Goal: Task Accomplishment & Management: Complete application form

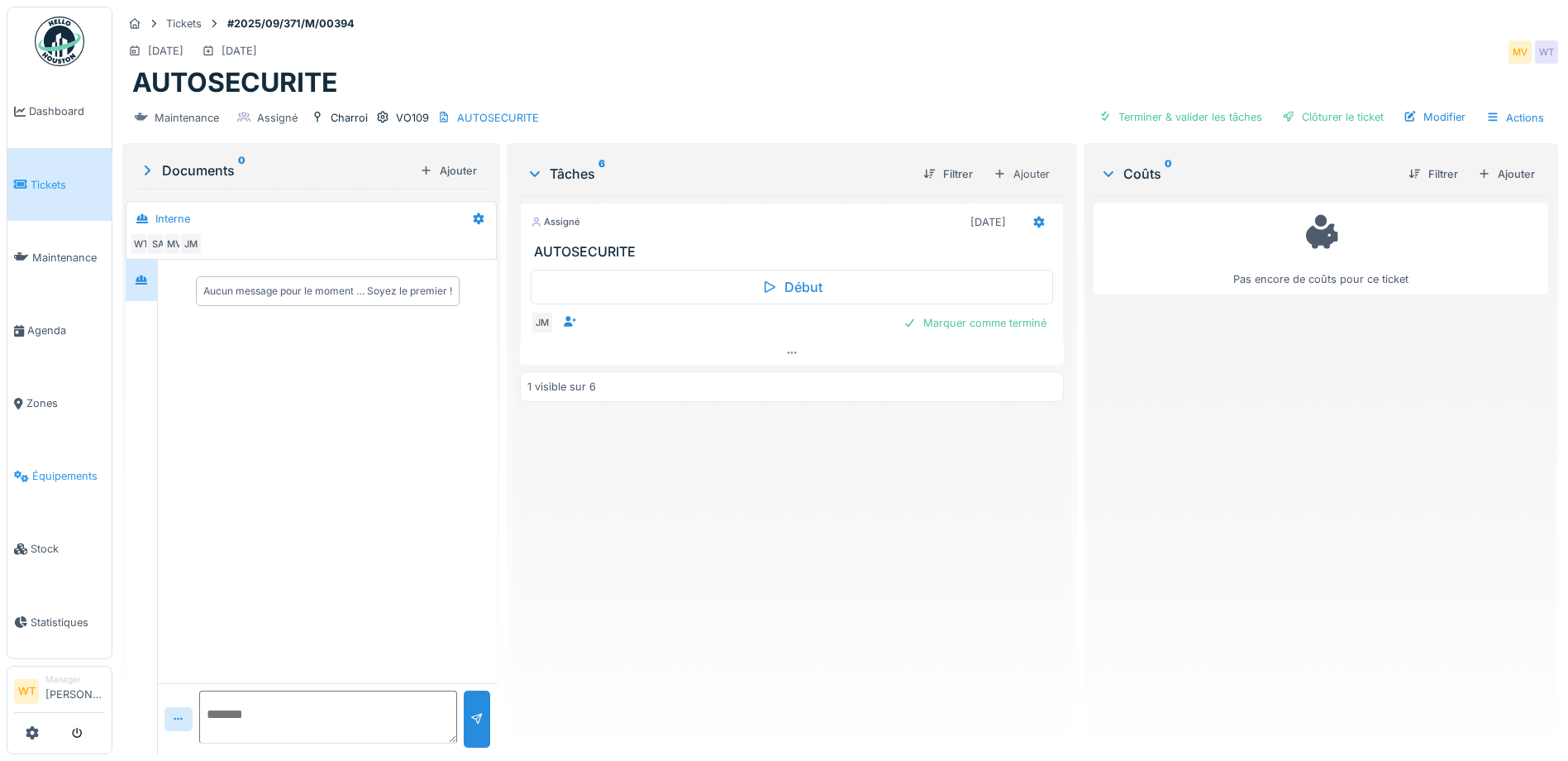
click at [54, 468] on span "Équipements" at bounding box center [68, 475] width 73 height 16
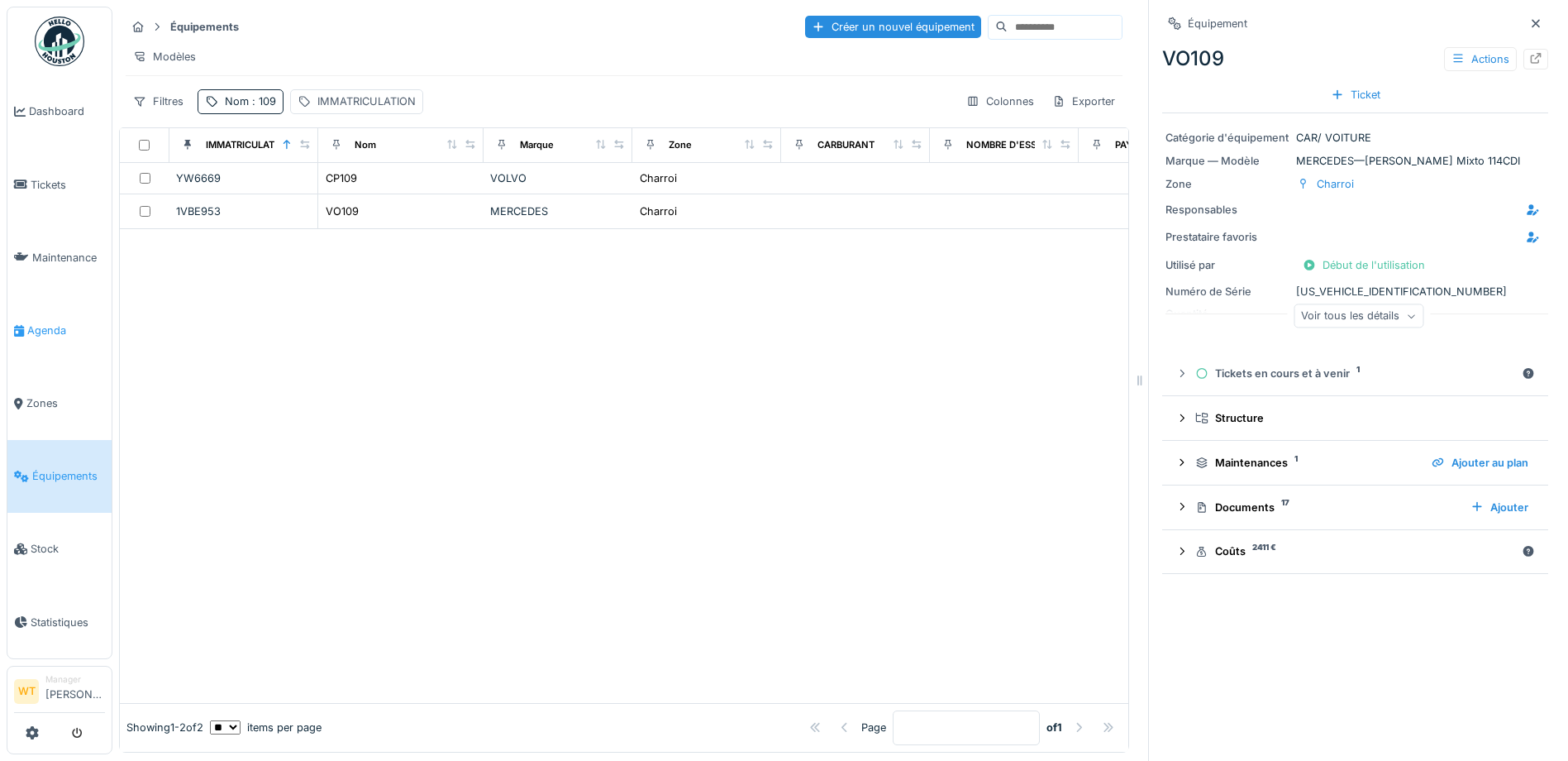
click at [58, 314] on link "Agenda" at bounding box center [59, 330] width 104 height 73
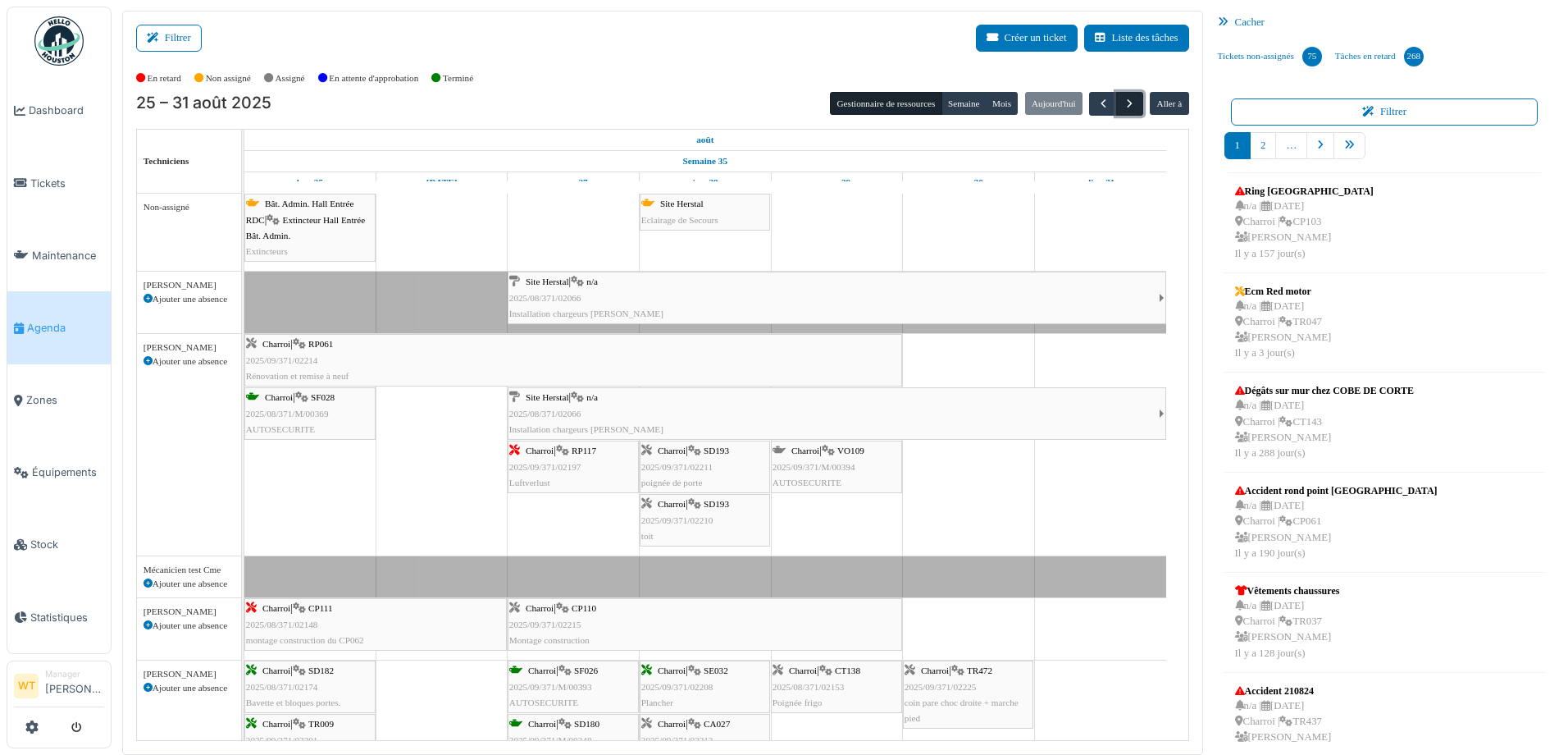
click at [1123, 109] on span "button" at bounding box center [1129, 103] width 14 height 14
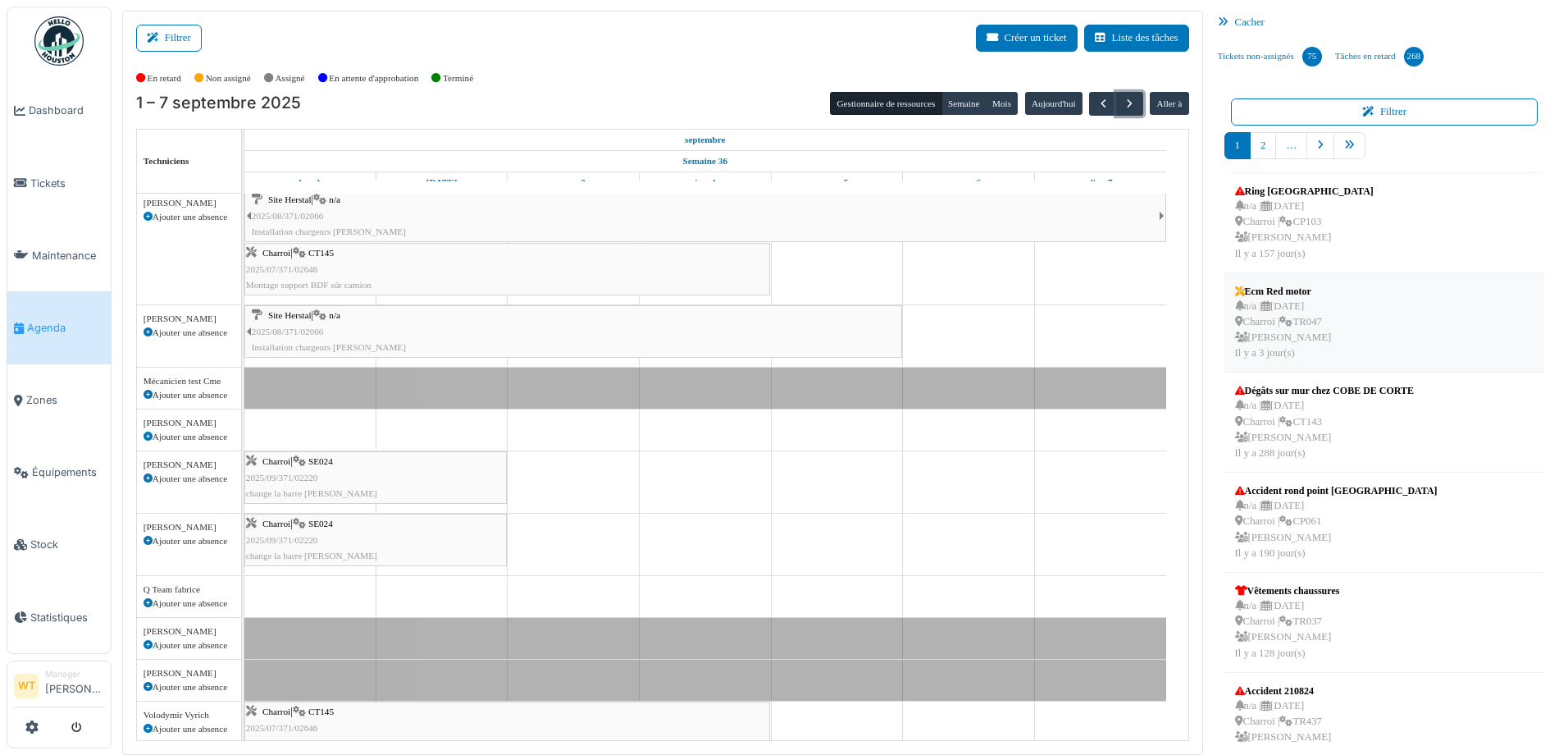
scroll to position [410, 0]
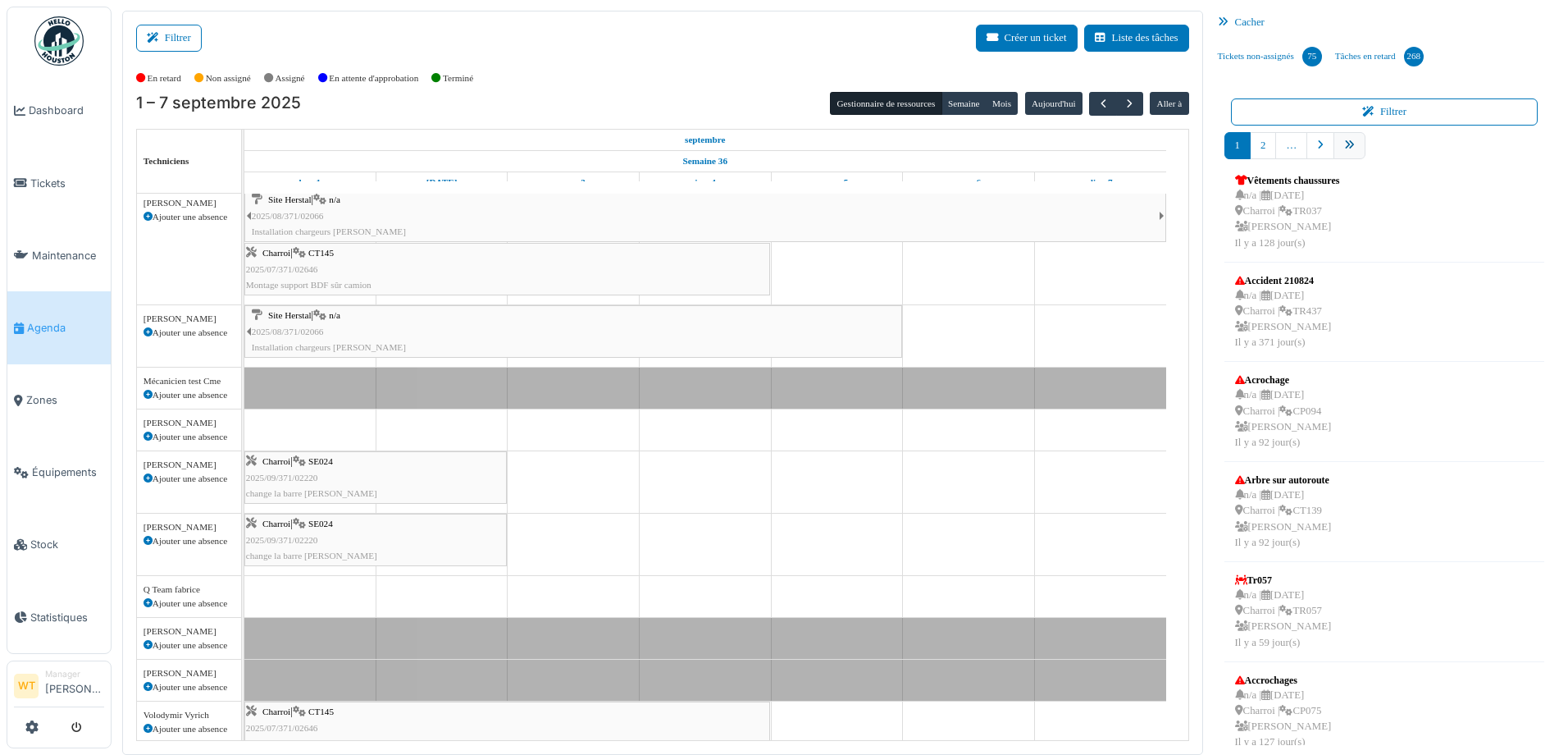
click at [1346, 150] on link "pager" at bounding box center [1349, 145] width 32 height 27
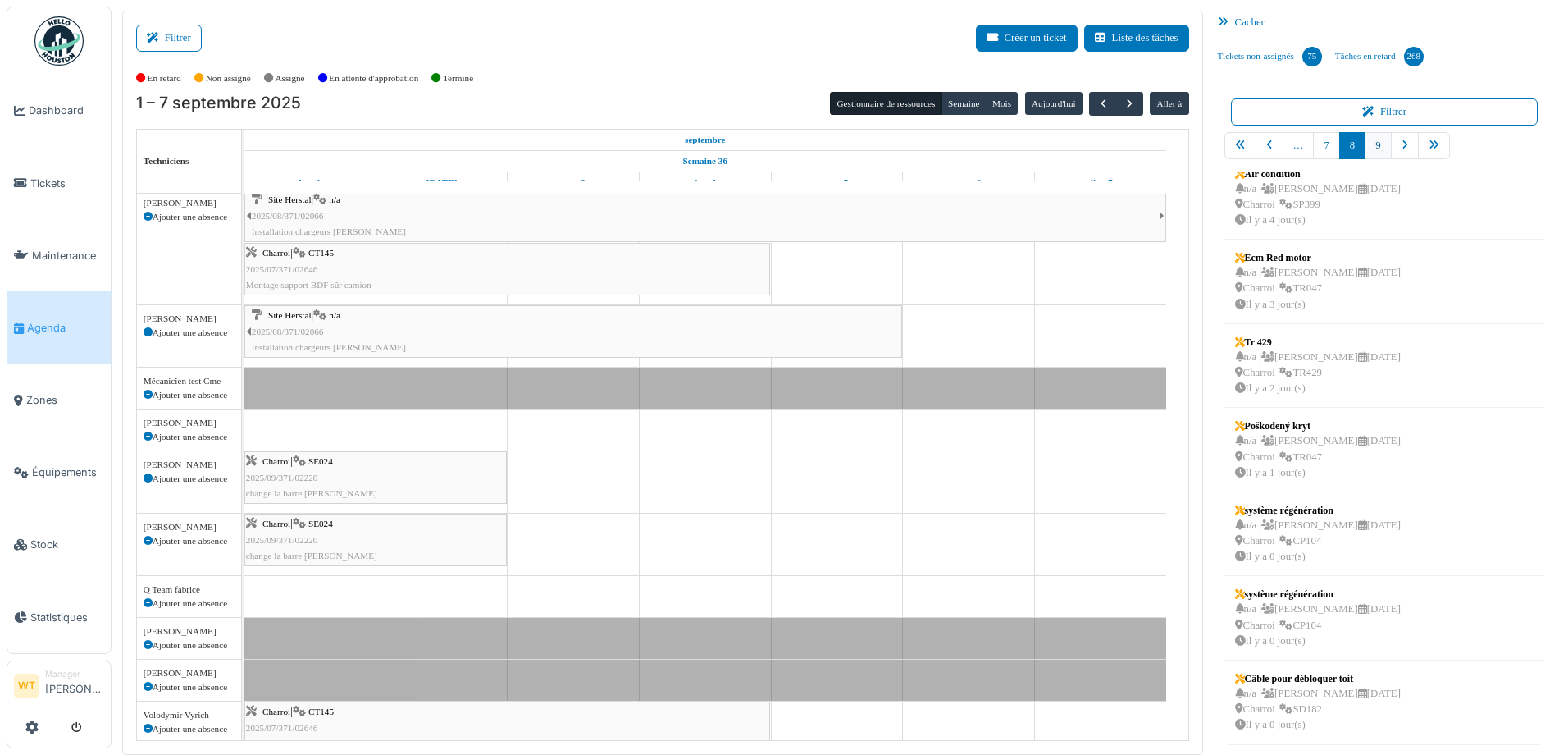
click at [1374, 152] on link "9" at bounding box center [1377, 145] width 26 height 27
click at [1366, 147] on link "9" at bounding box center [1377, 145] width 26 height 27
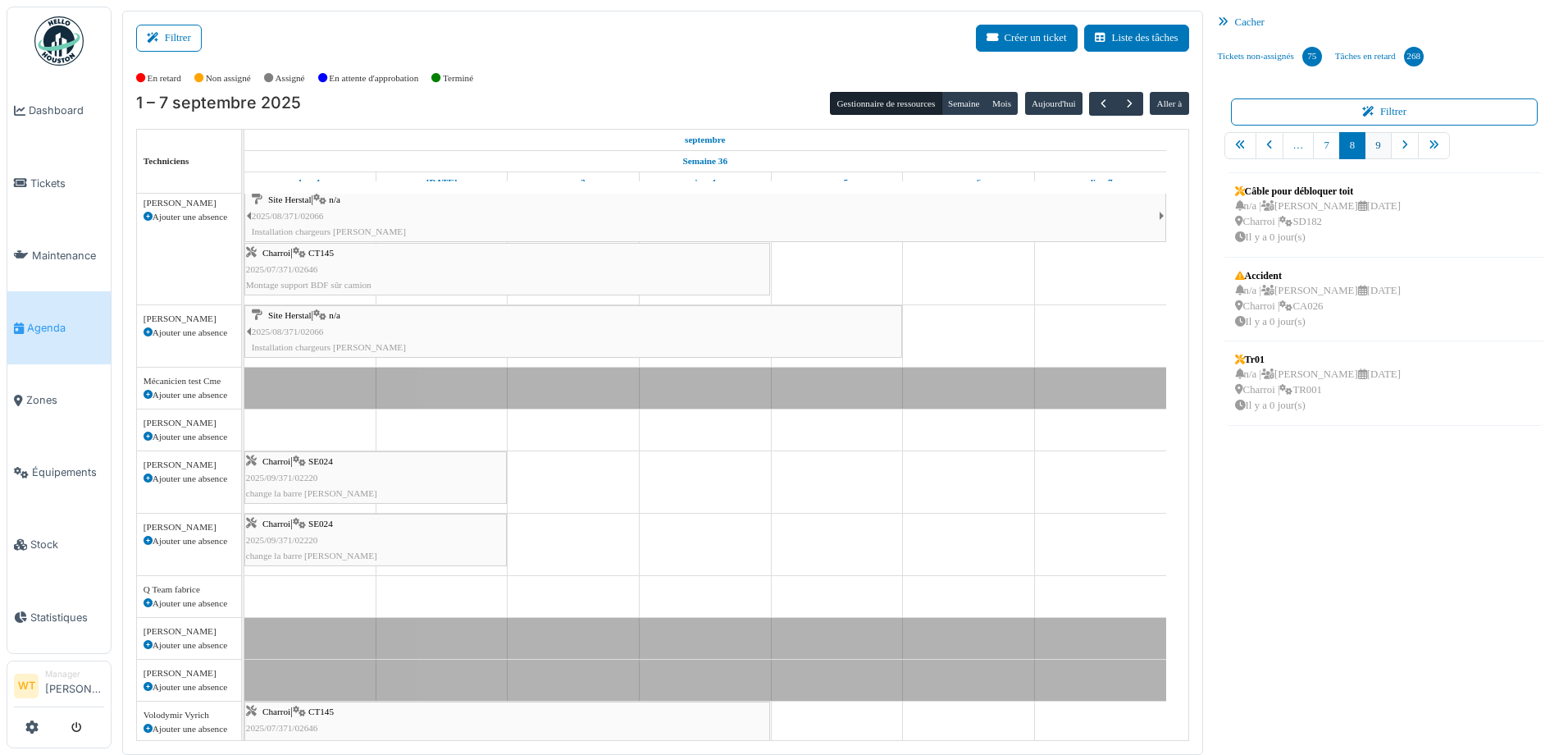
scroll to position [0, 0]
click at [1373, 144] on nav "… 8 9" at bounding box center [1384, 152] width 321 height 40
click at [1321, 144] on link "8" at bounding box center [1325, 145] width 26 height 27
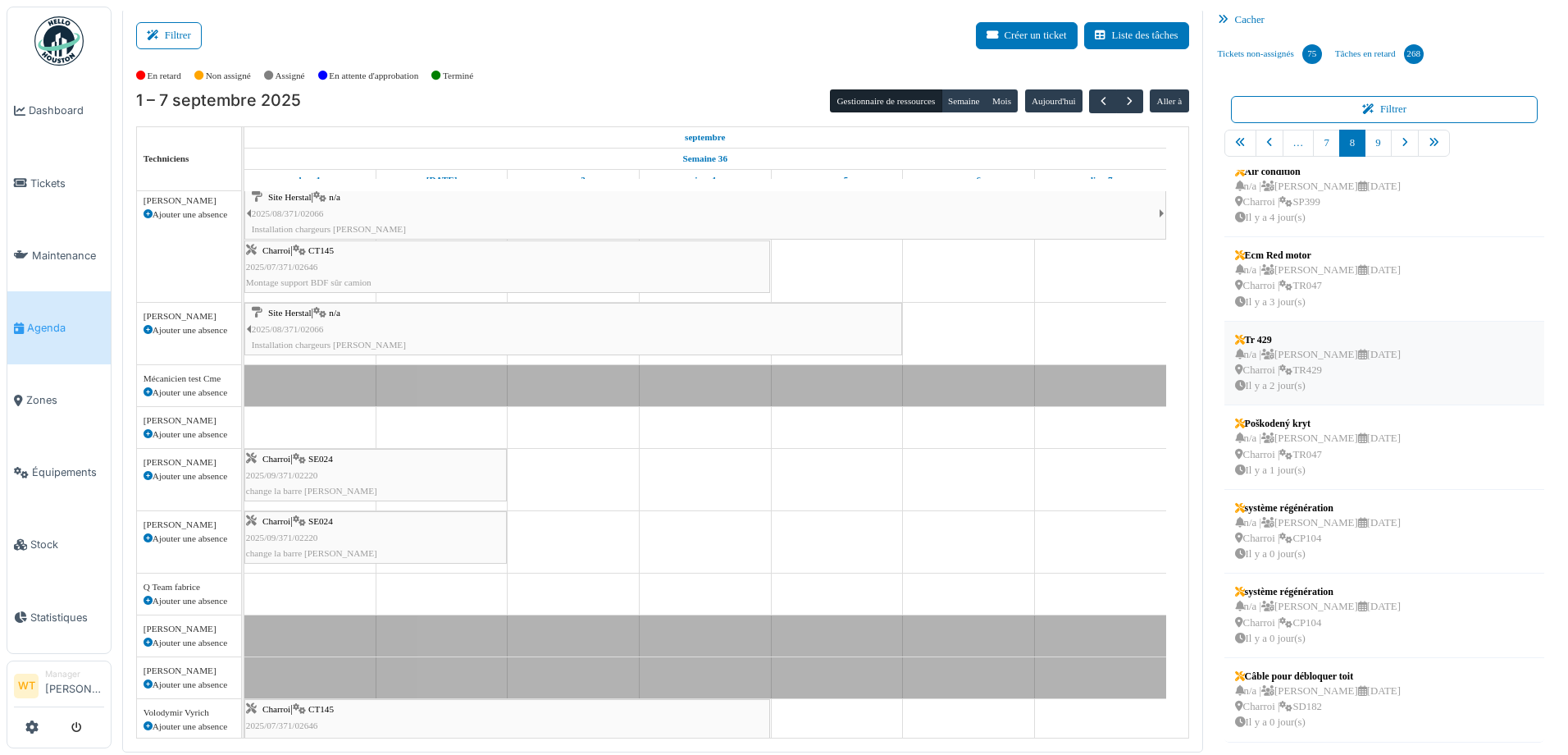
scroll to position [4, 0]
click at [48, 187] on span "Tickets" at bounding box center [67, 183] width 73 height 16
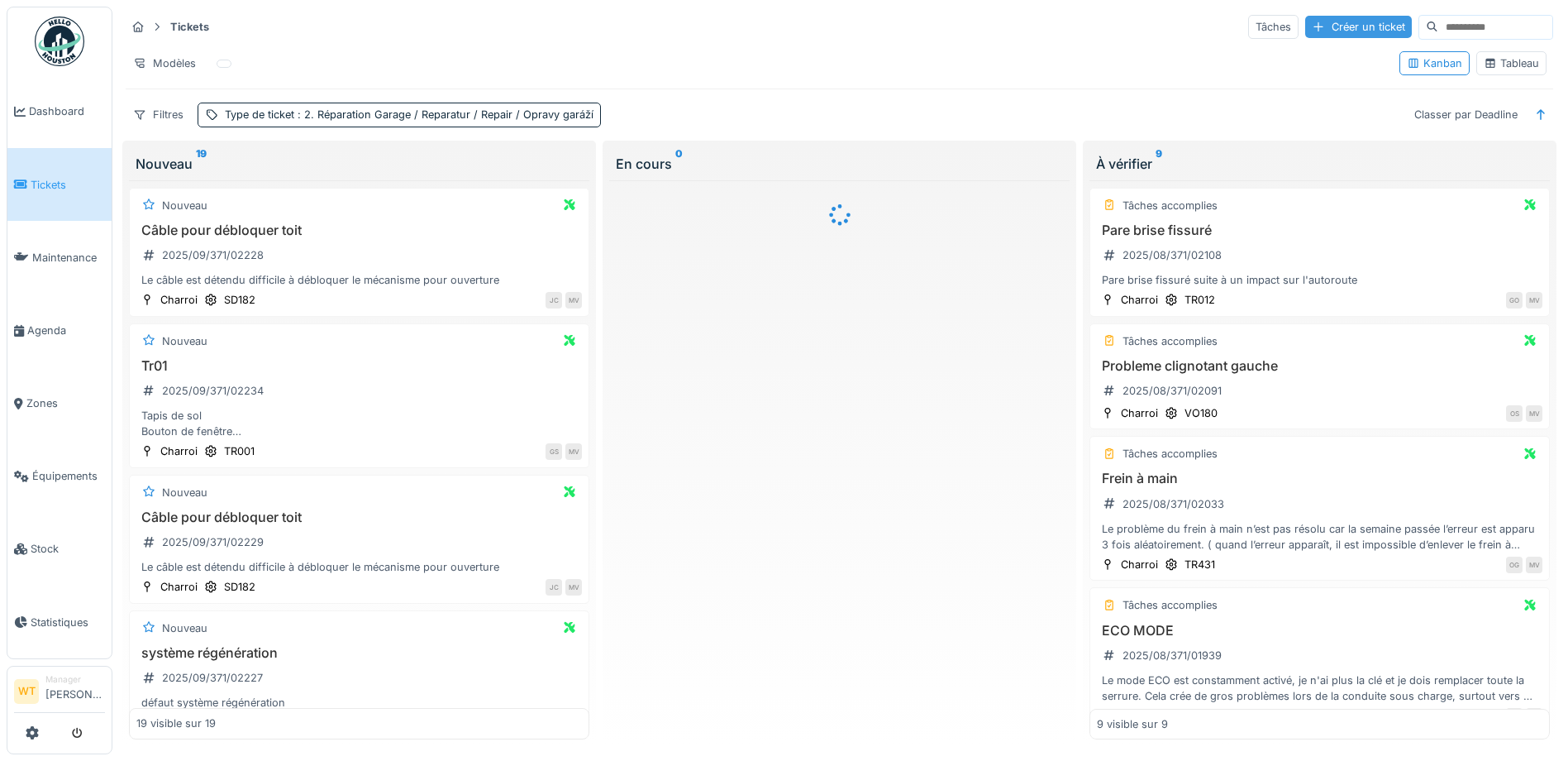
click at [1306, 34] on div "Créer un ticket" at bounding box center [1359, 27] width 107 height 22
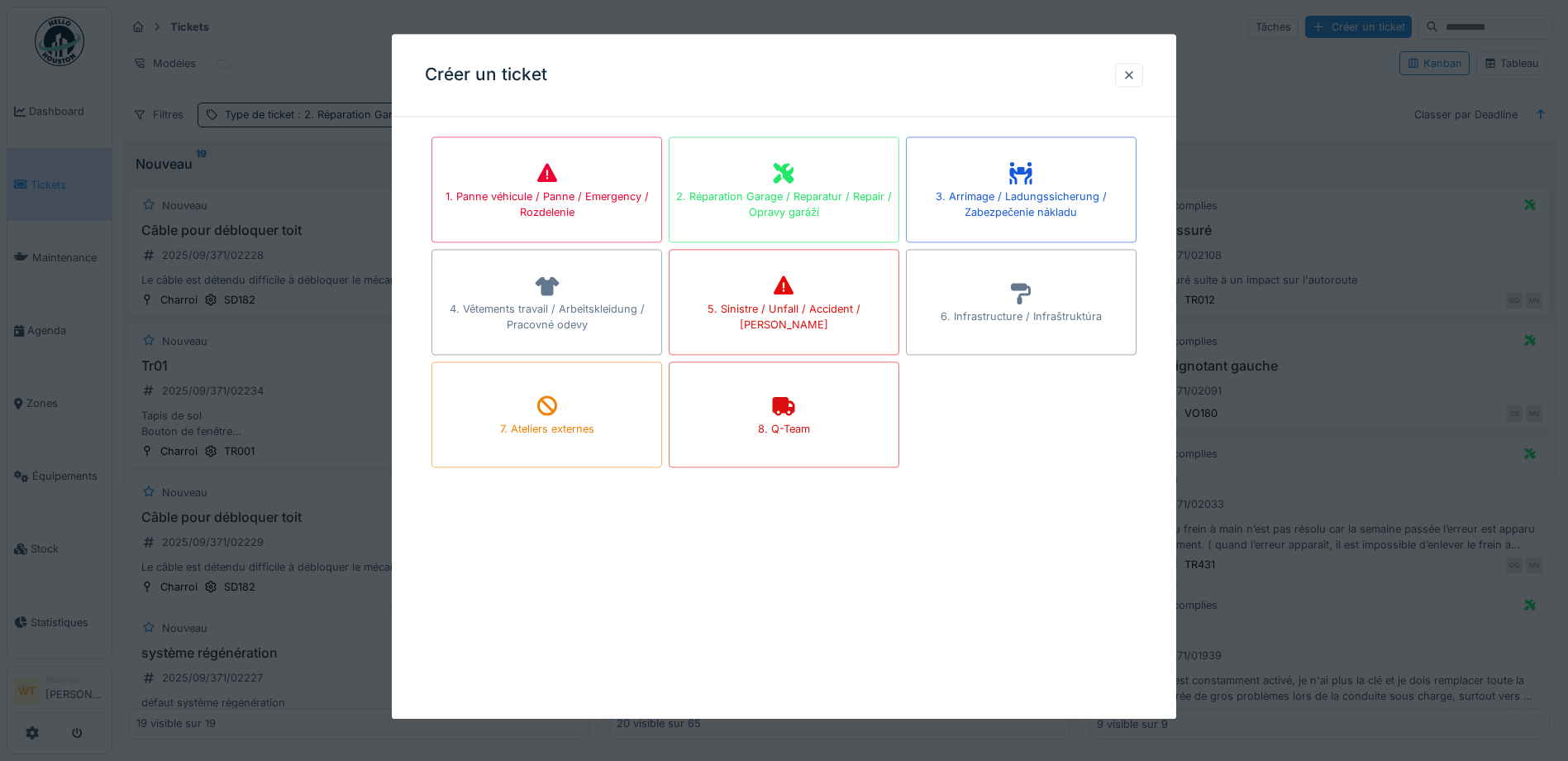
click at [841, 199] on div "2. Réparation Garage / Reparatur / Repair / Opravy garáží" at bounding box center [784, 204] width 229 height 32
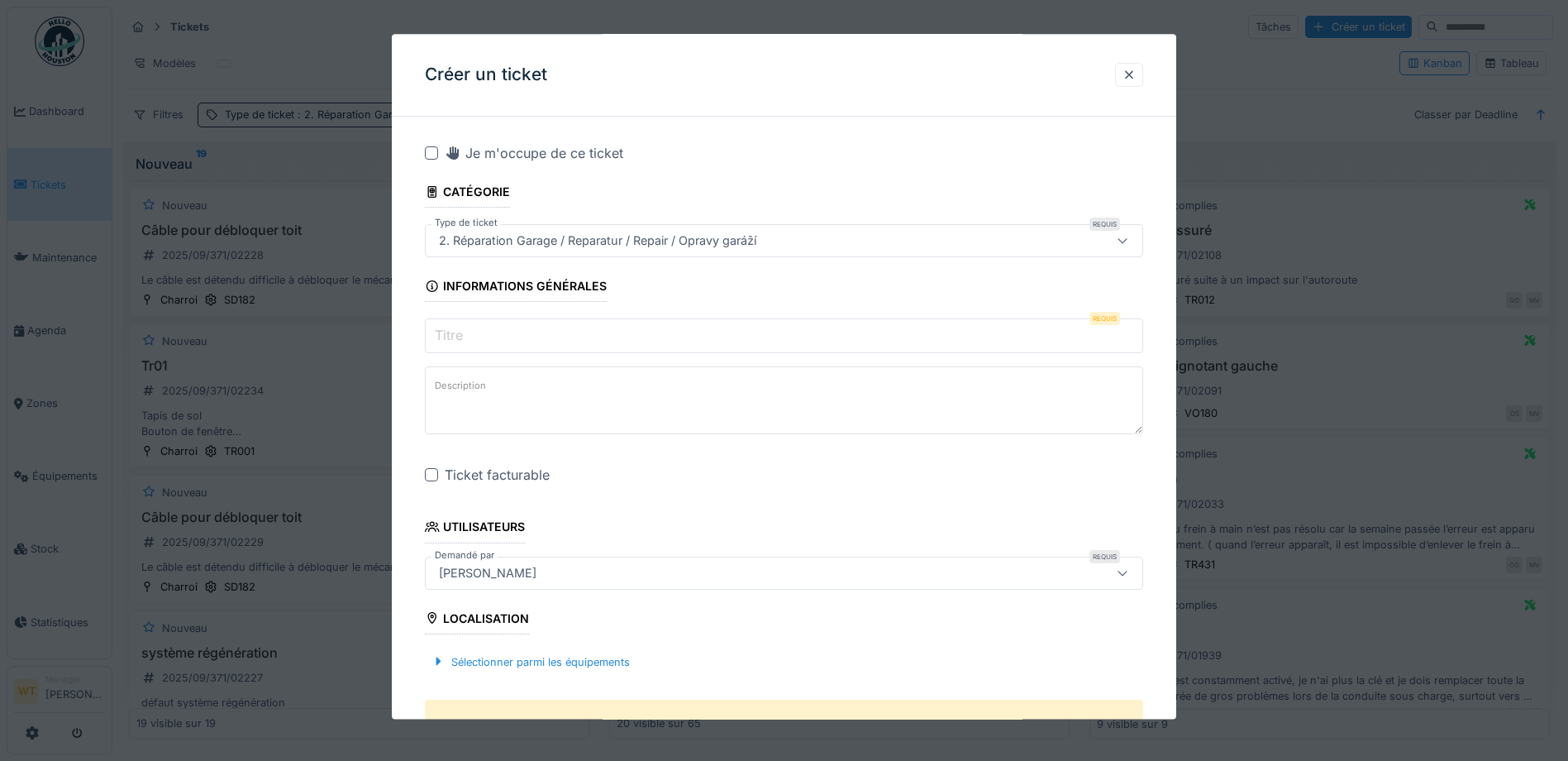
click at [535, 350] on input "Titre" at bounding box center [784, 336] width 719 height 35
click at [544, 336] on input "Titre" at bounding box center [784, 336] width 719 height 35
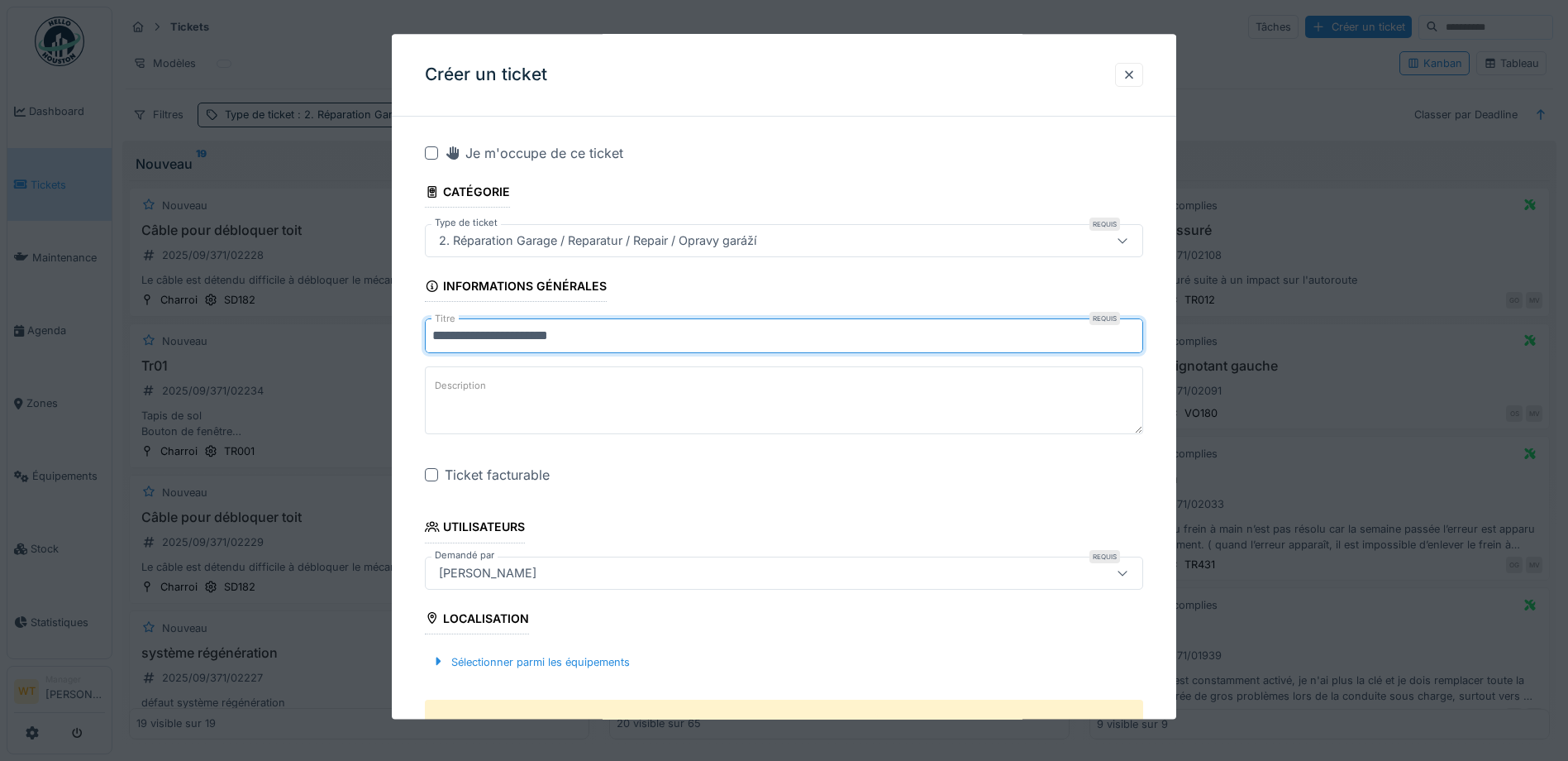
click at [594, 333] on input "**********" at bounding box center [784, 336] width 719 height 35
type input "**********"
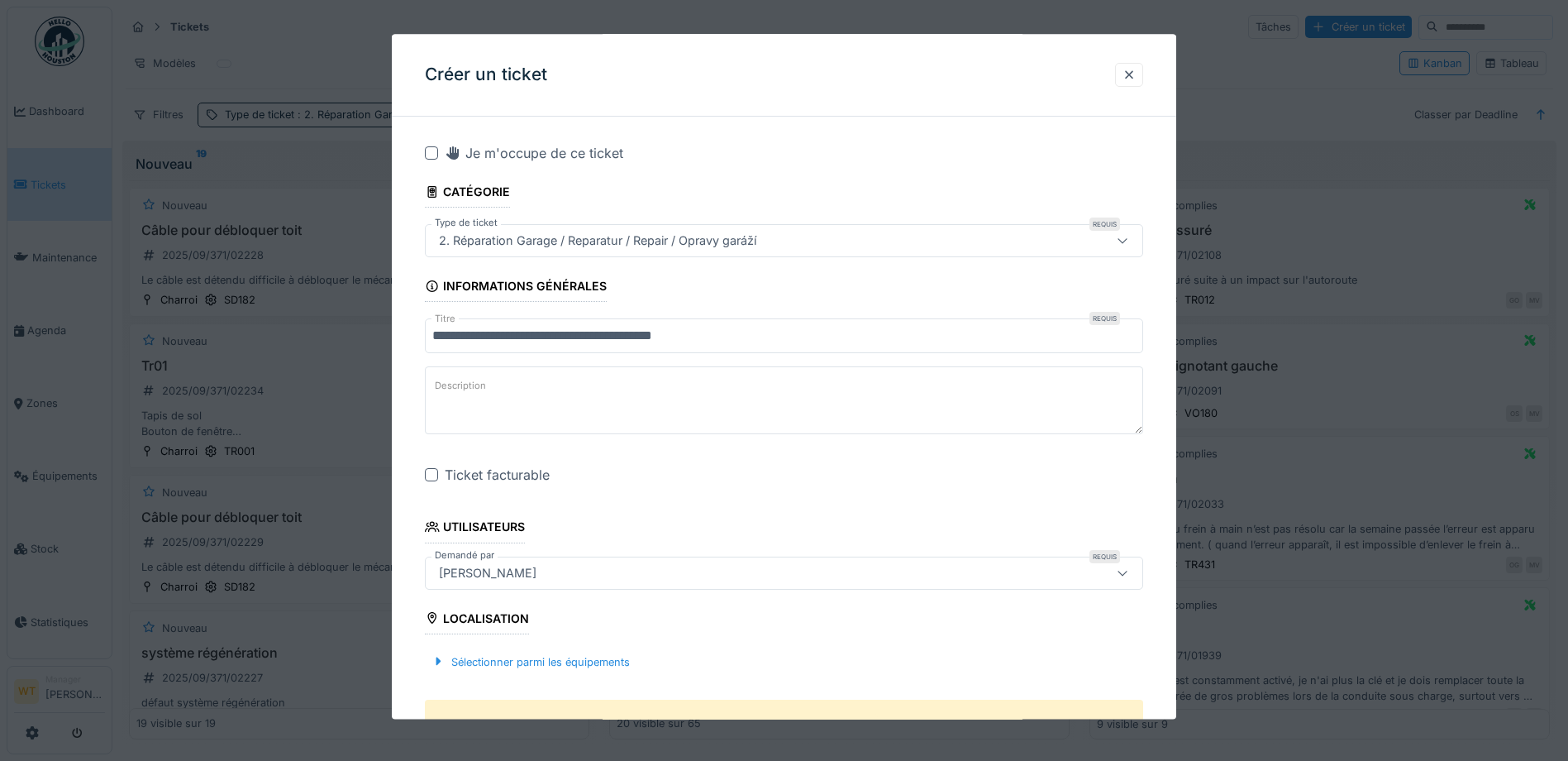
click at [518, 388] on textarea "Description" at bounding box center [784, 401] width 719 height 67
click at [427, 472] on div at bounding box center [431, 475] width 13 height 13
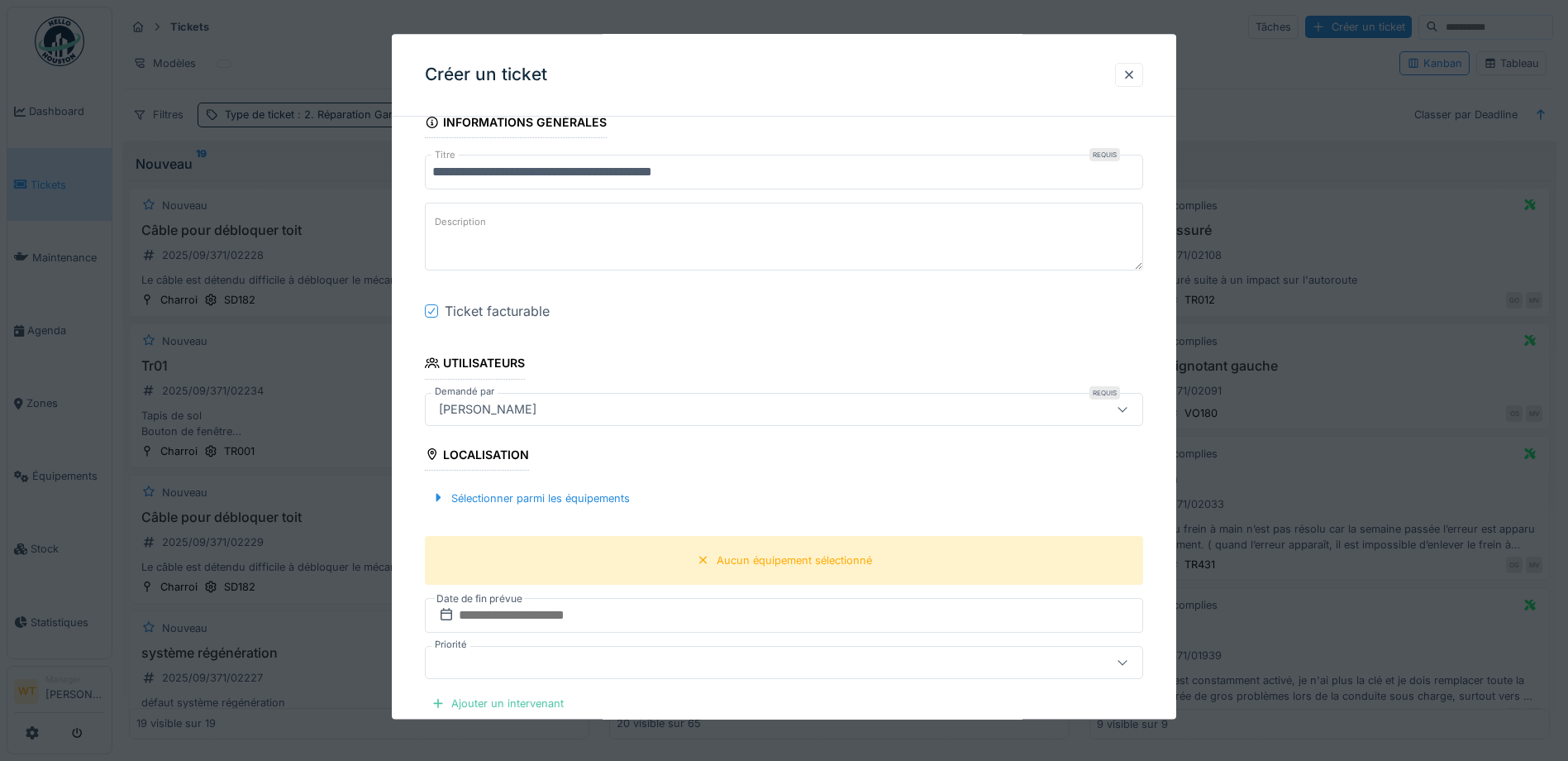
scroll to position [165, 0]
click at [553, 494] on div "Sélectionner parmi les équipements" at bounding box center [530, 497] width 212 height 22
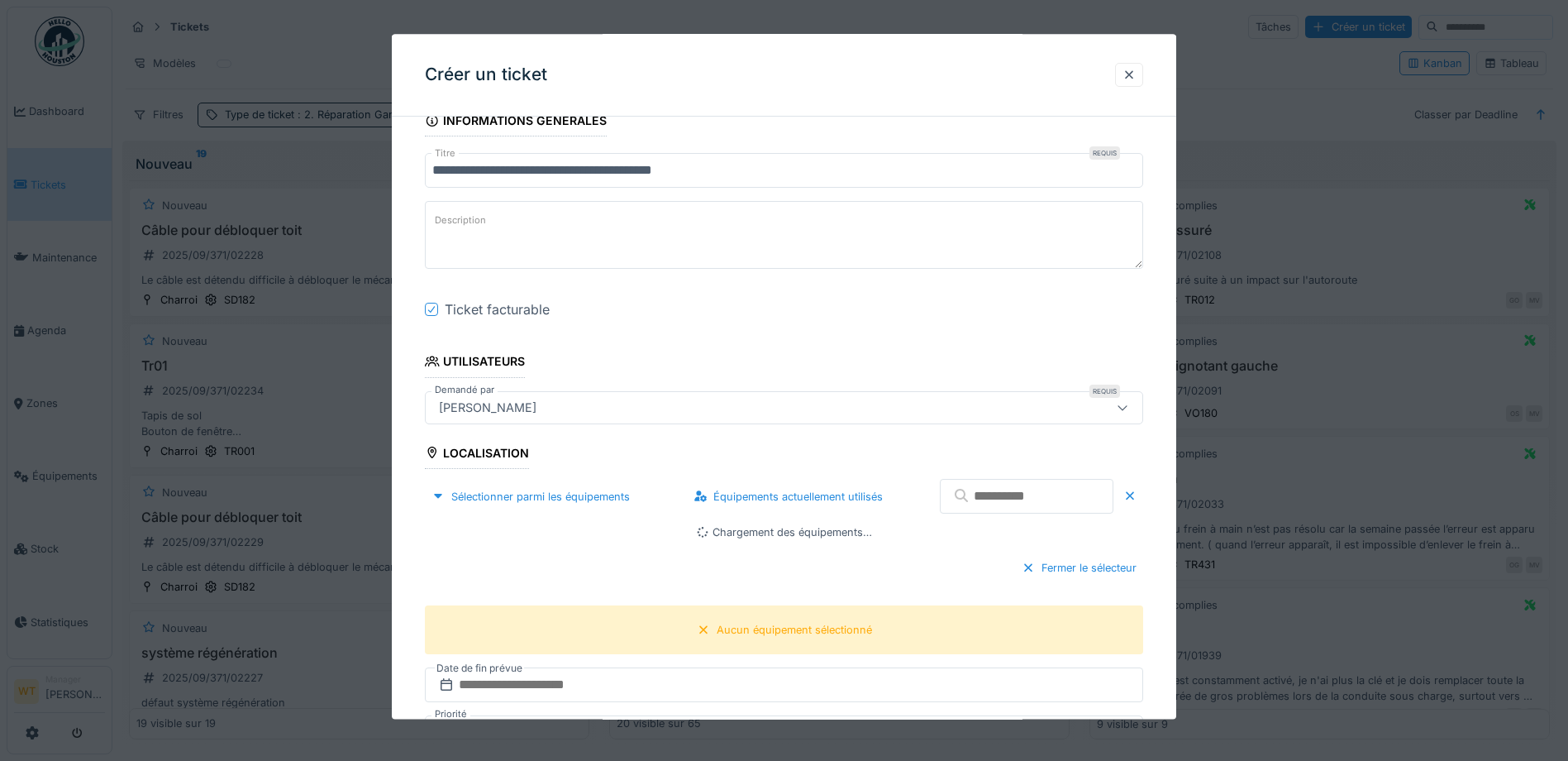
click at [1012, 501] on input "text" at bounding box center [1026, 497] width 173 height 35
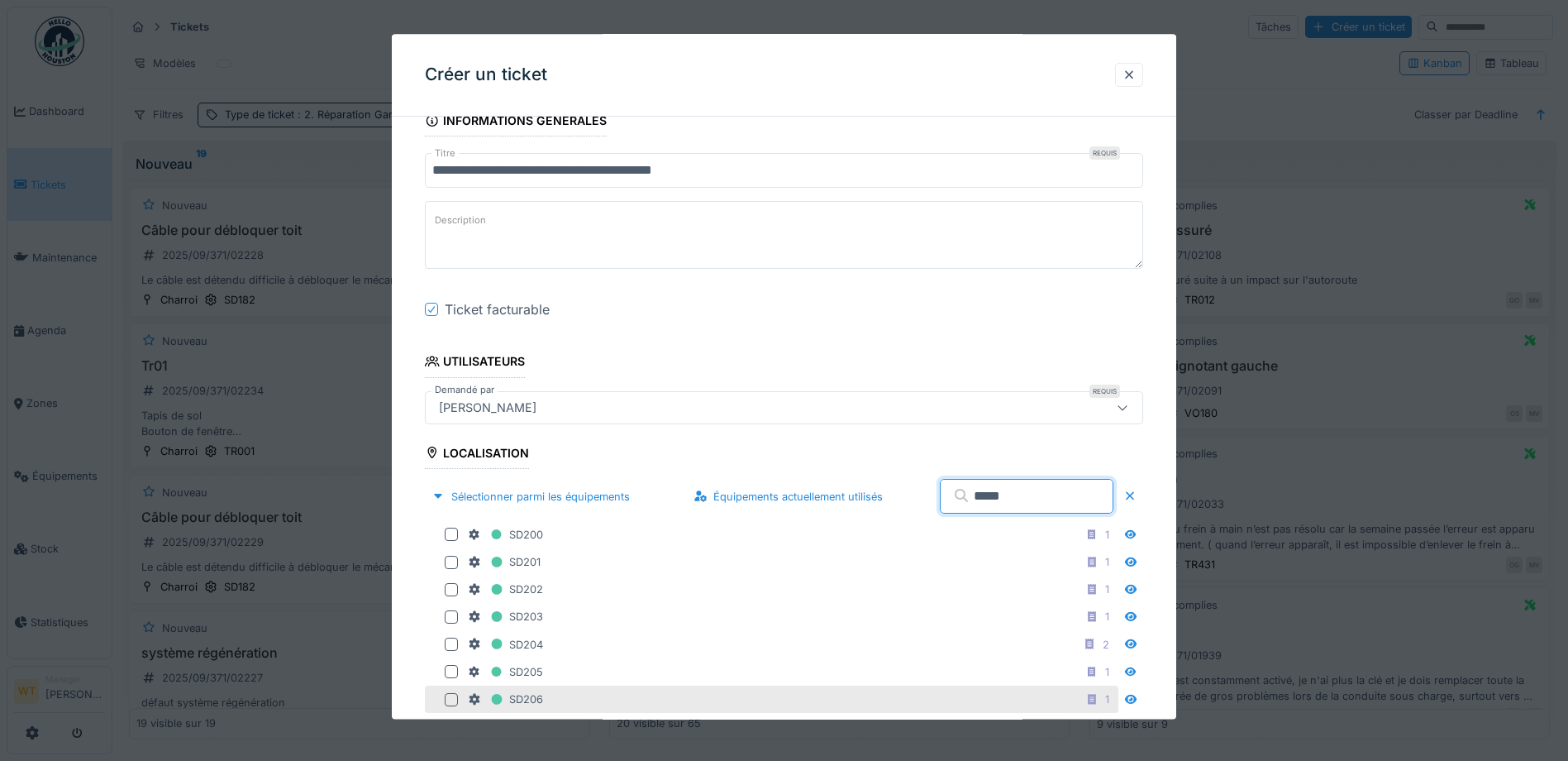
type input "*****"
click at [448, 702] on div at bounding box center [452, 699] width 13 height 13
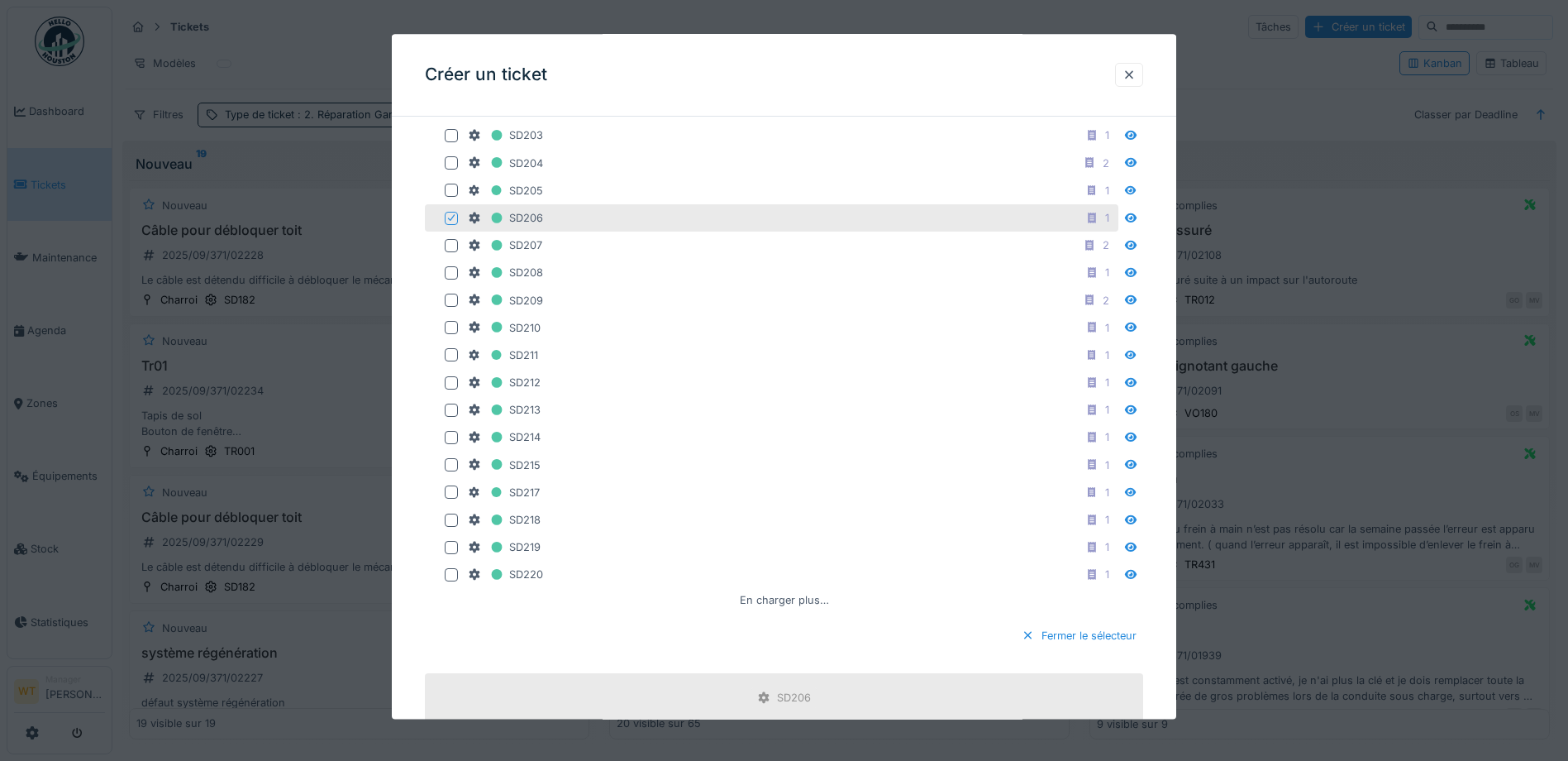
scroll to position [909, 0]
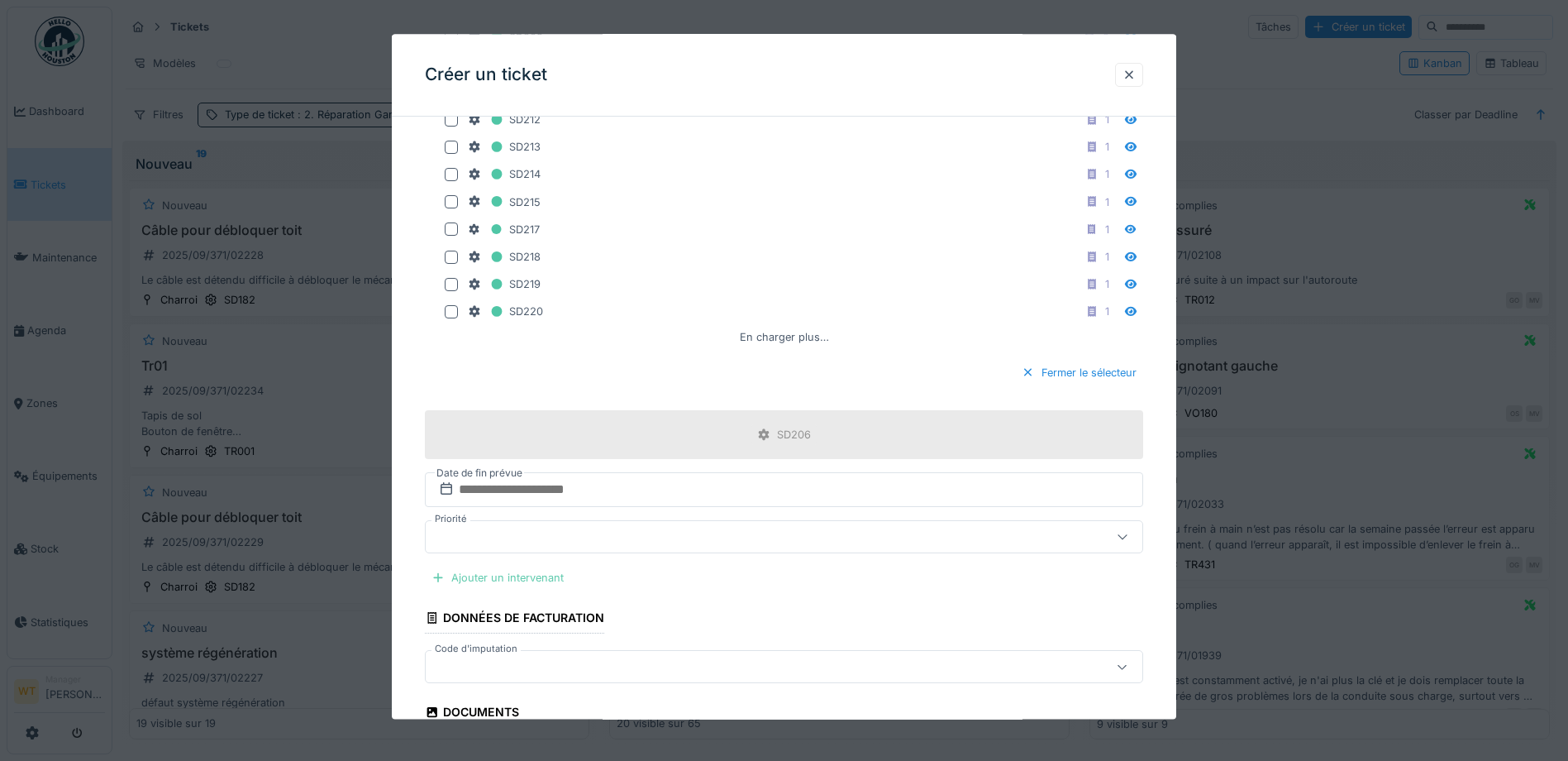
click at [520, 572] on div "Ajouter un intervenant" at bounding box center [497, 578] width 145 height 22
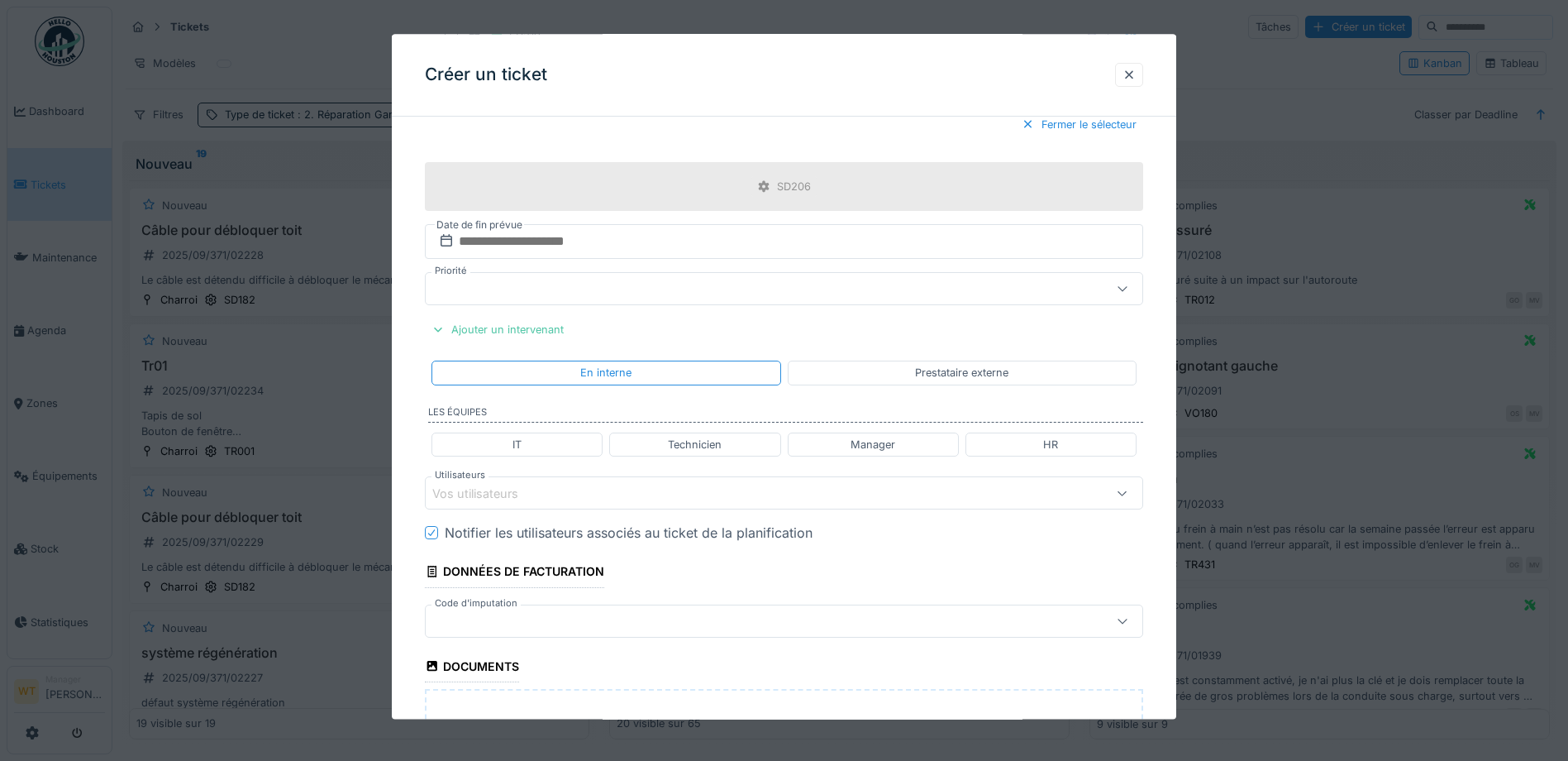
click at [527, 494] on div "Vos utilisateurs" at bounding box center [486, 493] width 109 height 18
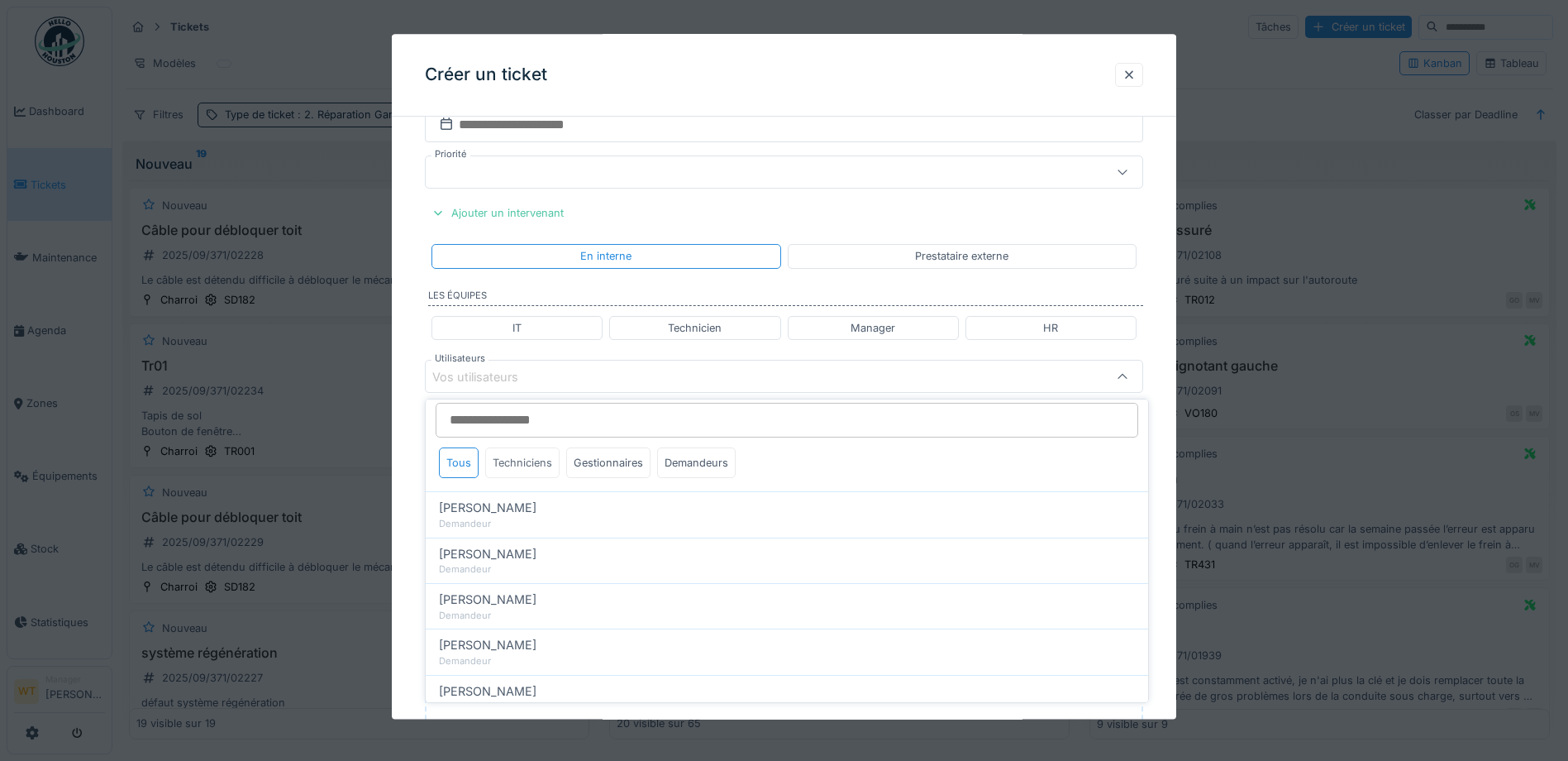
scroll to position [0, 0]
click at [531, 468] on div "Techniciens" at bounding box center [522, 469] width 74 height 31
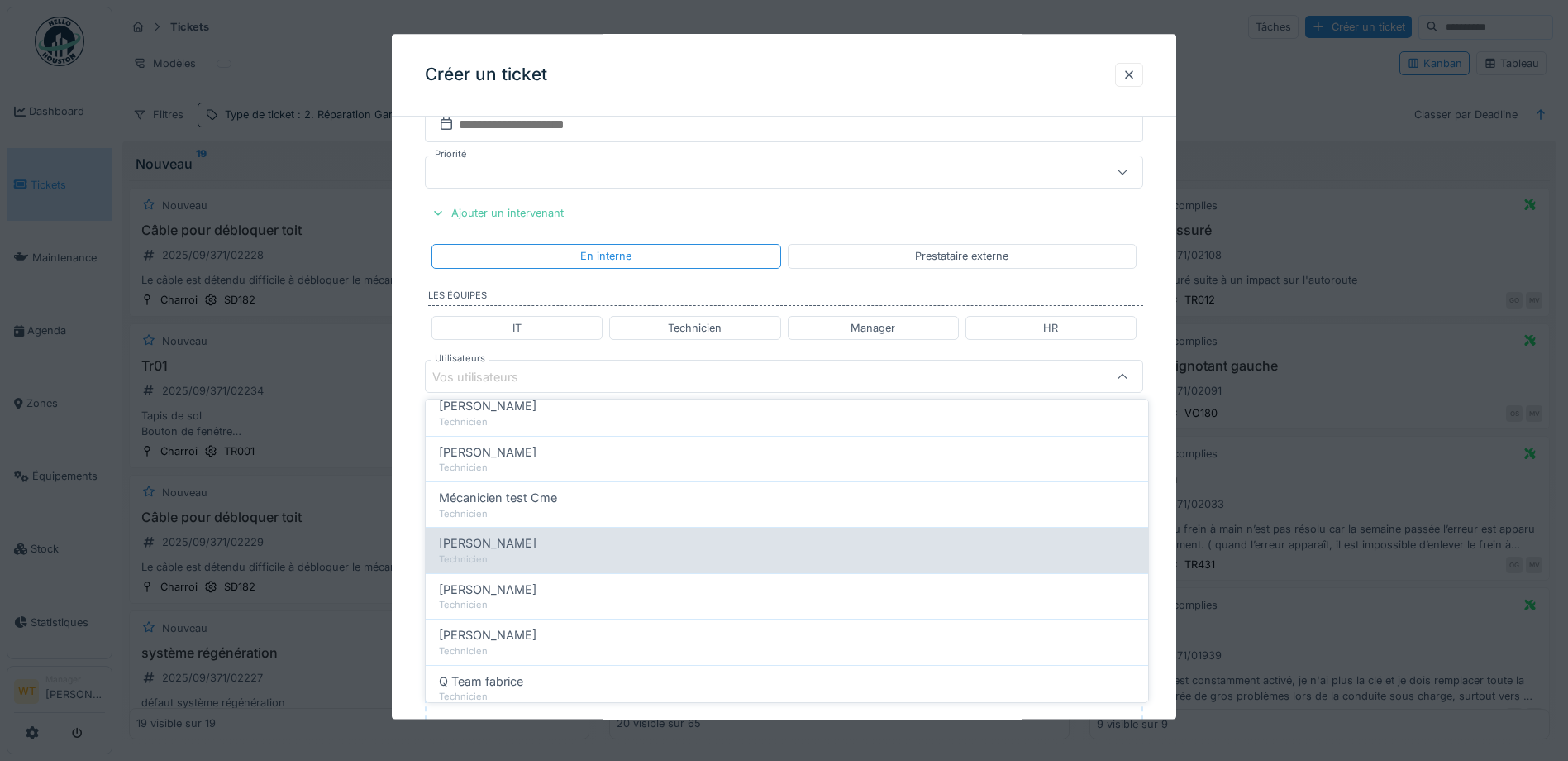
scroll to position [82, 0]
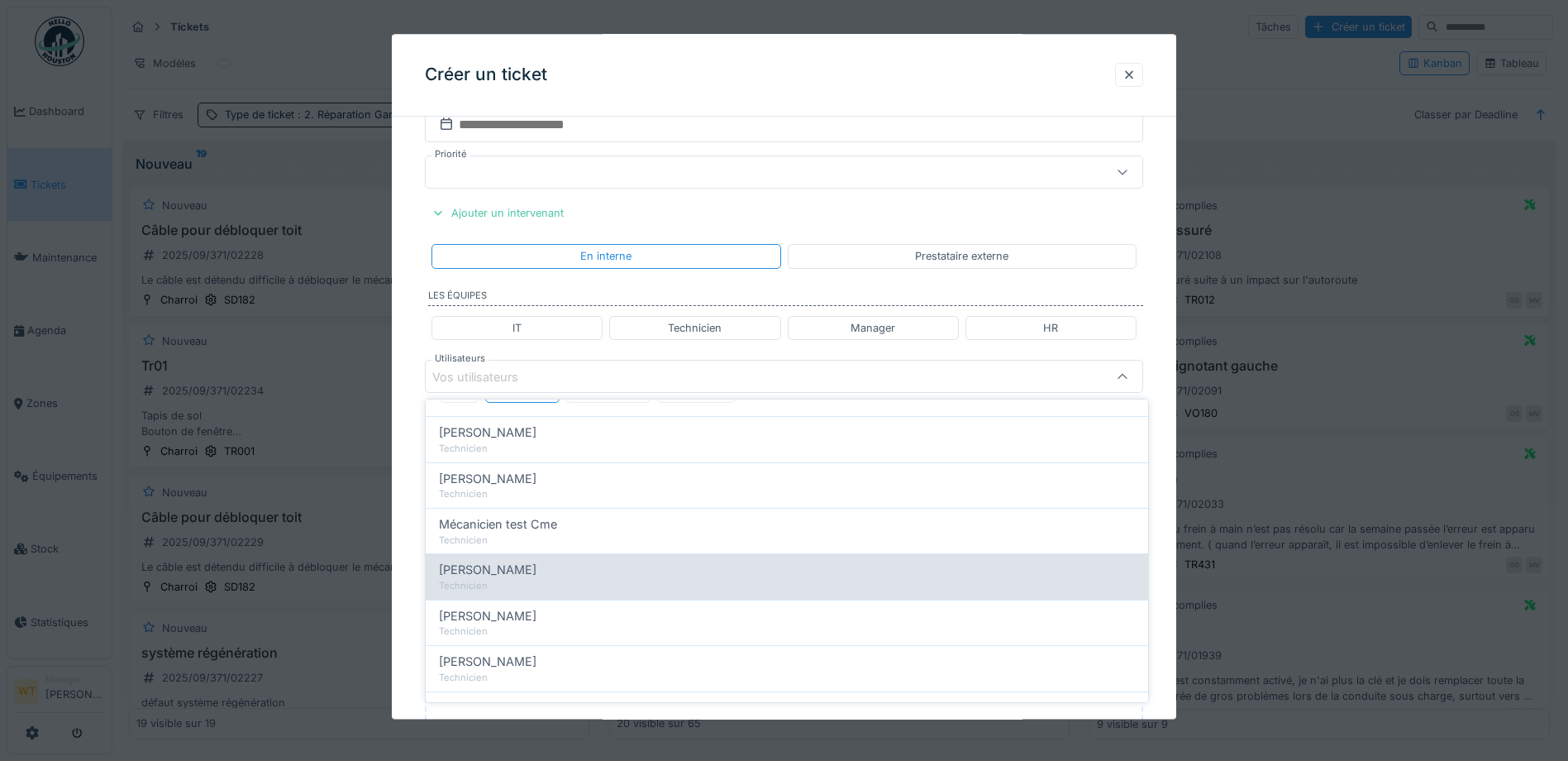
click at [530, 498] on div "Technicien" at bounding box center [786, 494] width 696 height 14
type input "****"
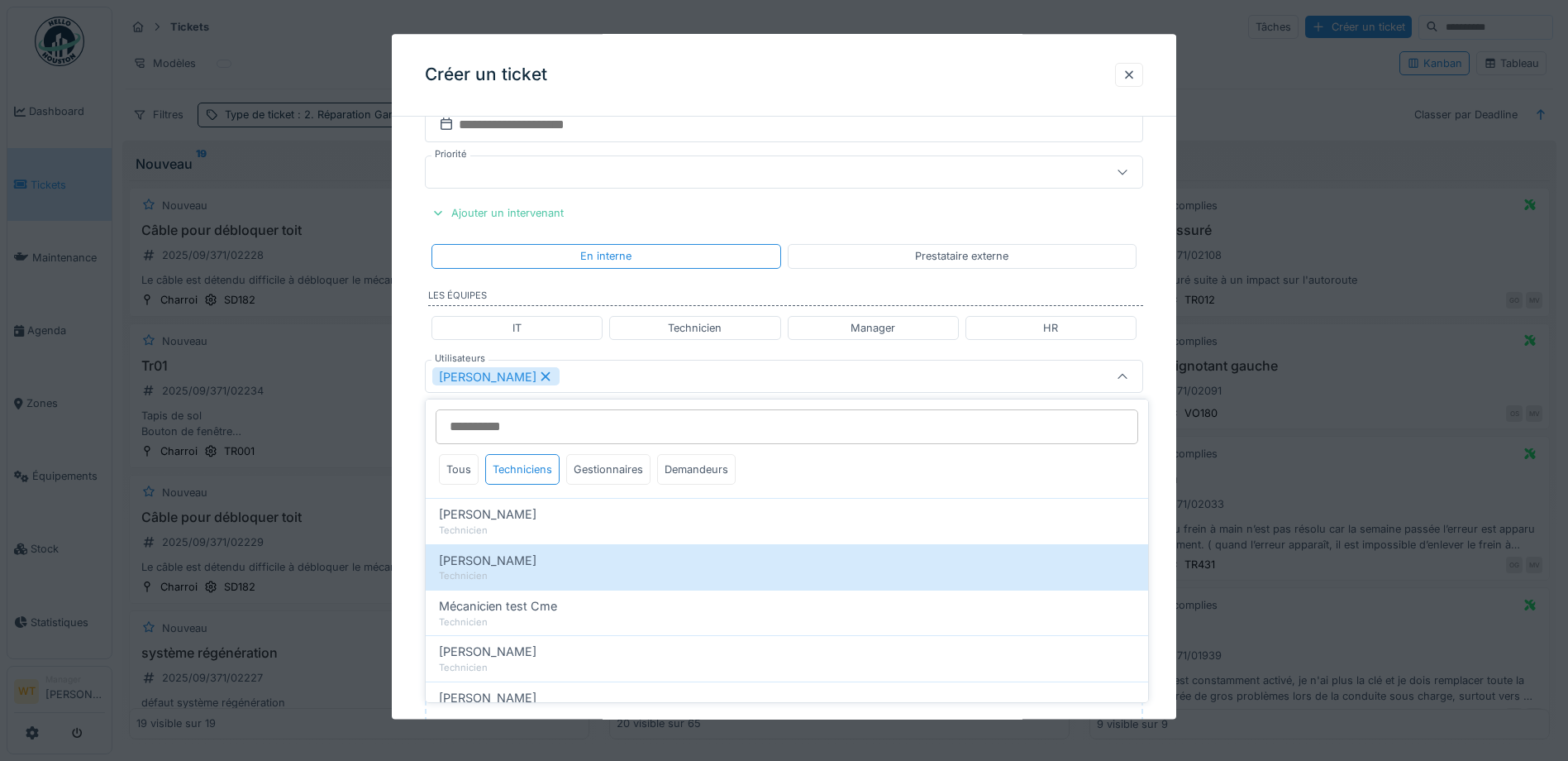
click at [560, 382] on div "Jan Maro" at bounding box center [741, 377] width 620 height 18
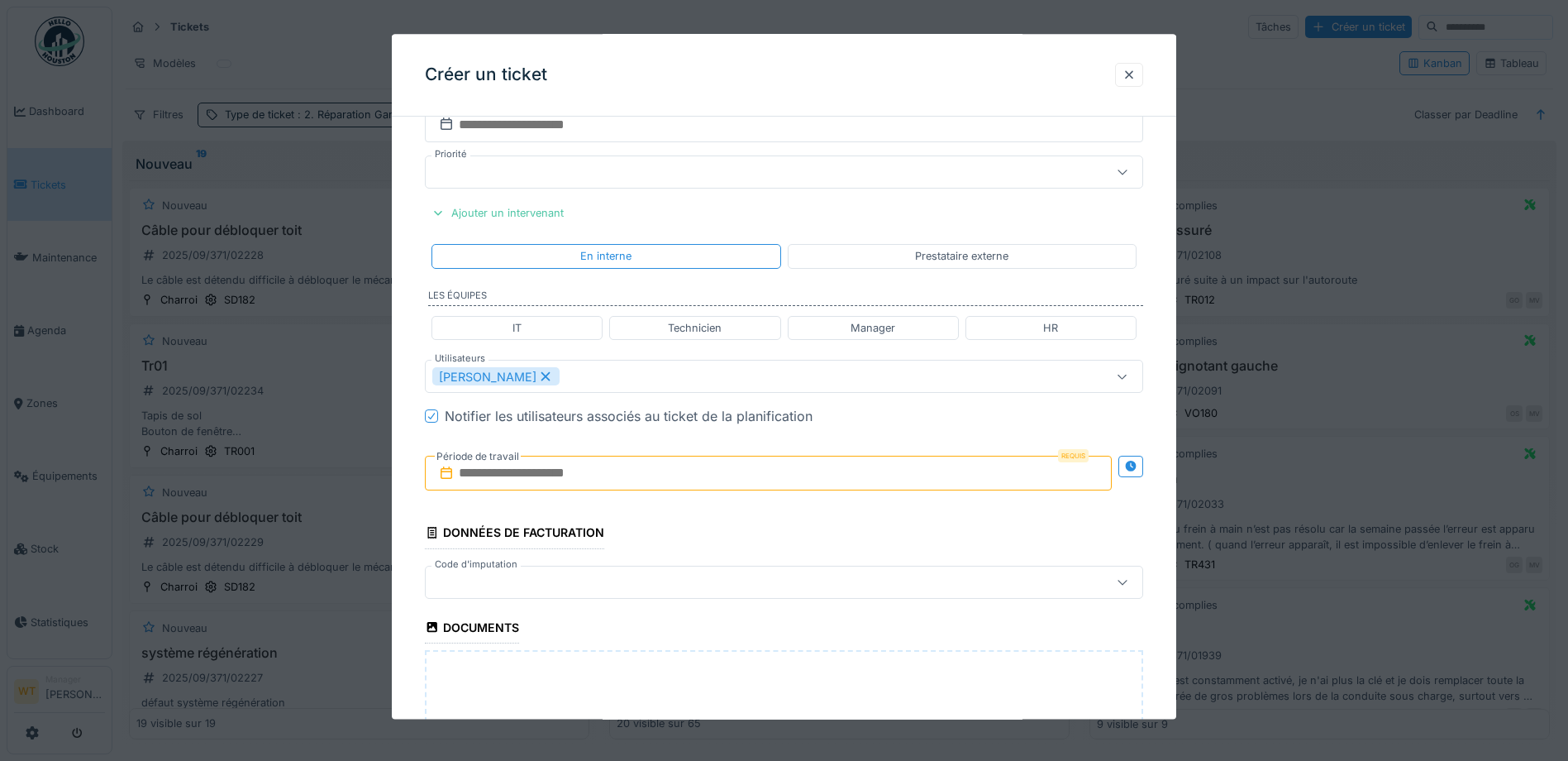
click at [556, 477] on input "text" at bounding box center [768, 473] width 687 height 35
click at [854, 510] on span "Next Month" at bounding box center [854, 514] width 0 height 20
click at [695, 575] on div "1" at bounding box center [691, 582] width 22 height 22
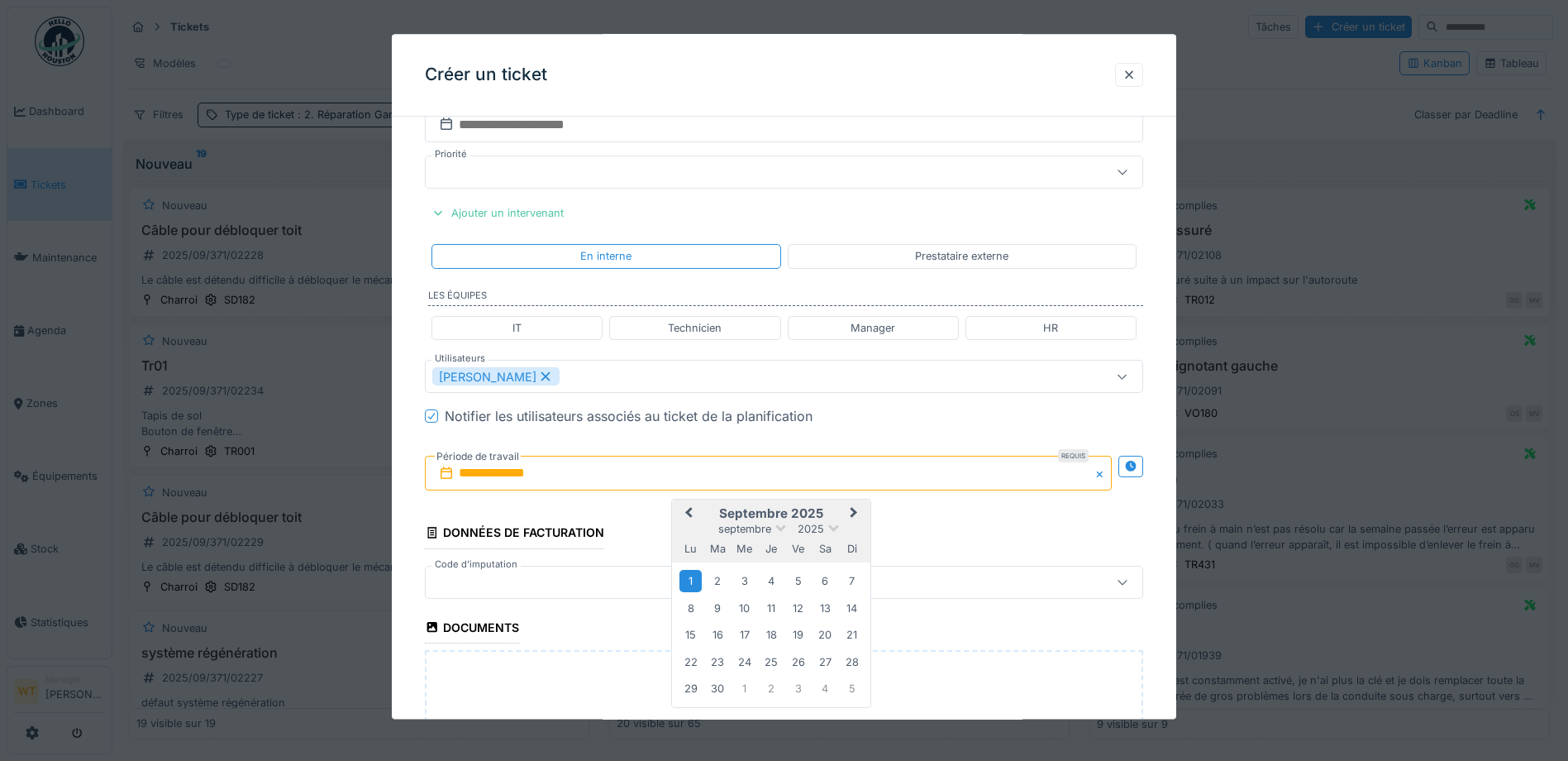
click at [690, 579] on div "1" at bounding box center [691, 582] width 22 height 22
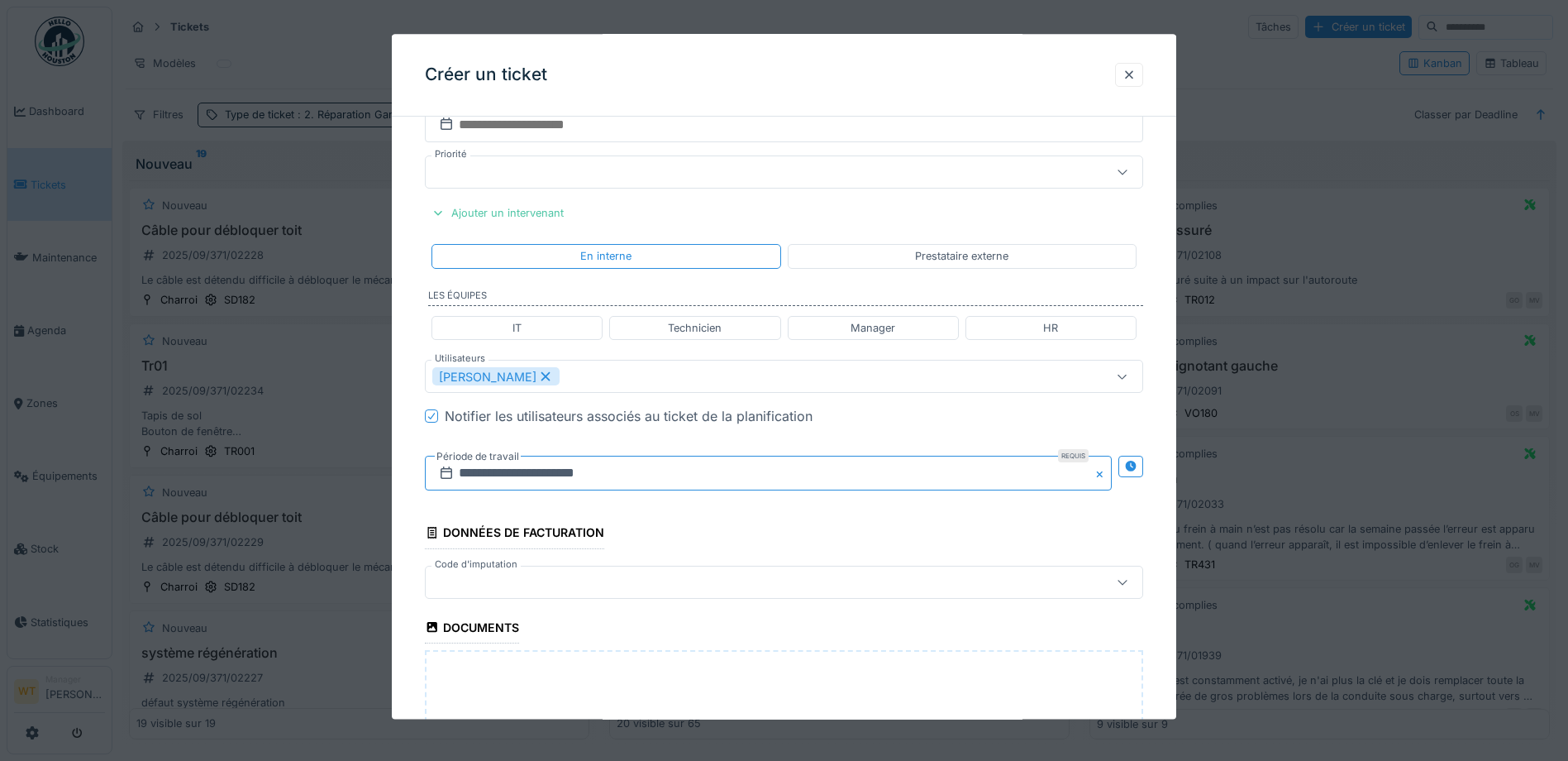
click at [669, 485] on input "**********" at bounding box center [768, 473] width 687 height 35
click at [586, 589] on div at bounding box center [741, 581] width 620 height 18
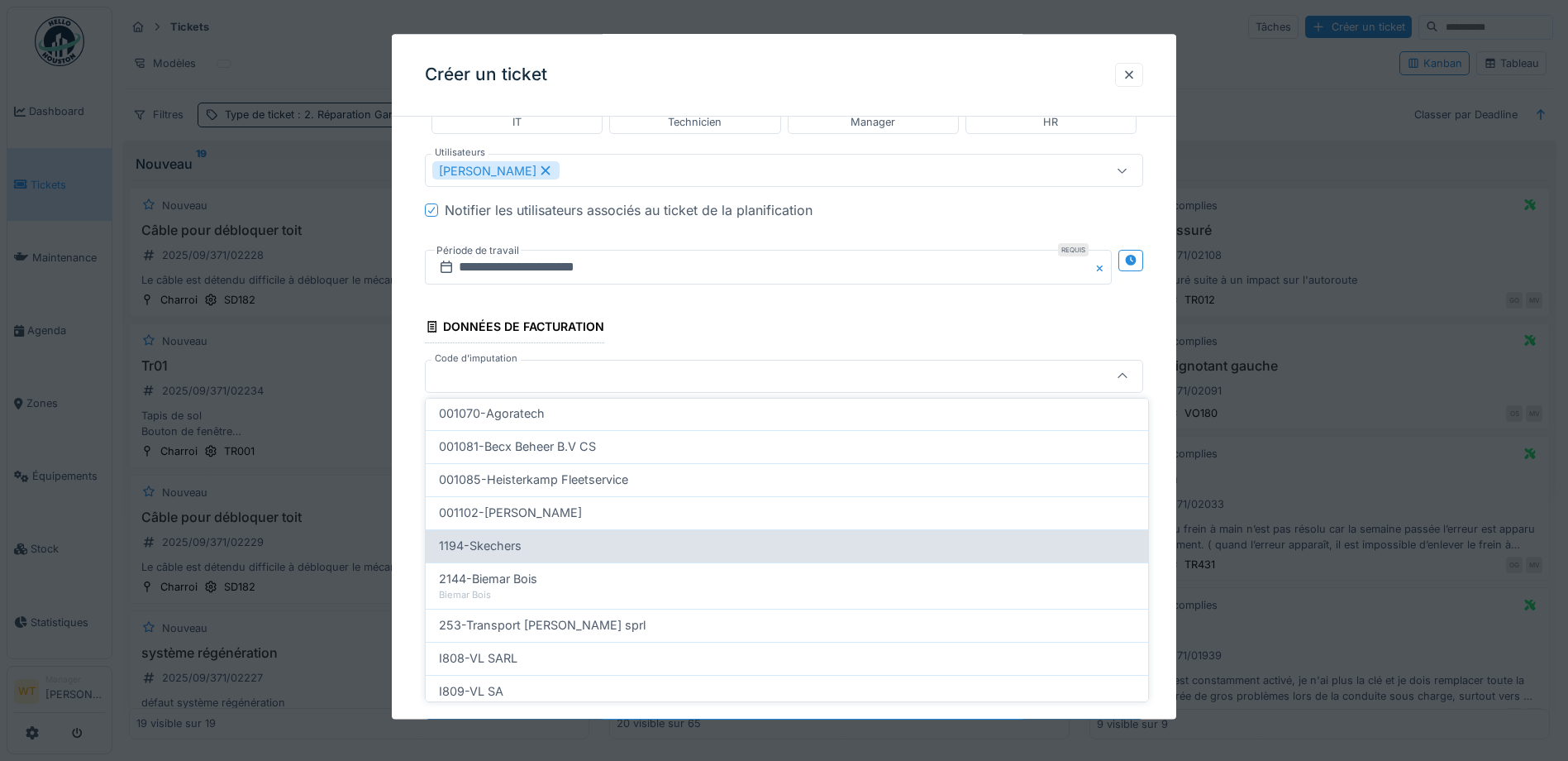
scroll to position [529, 0]
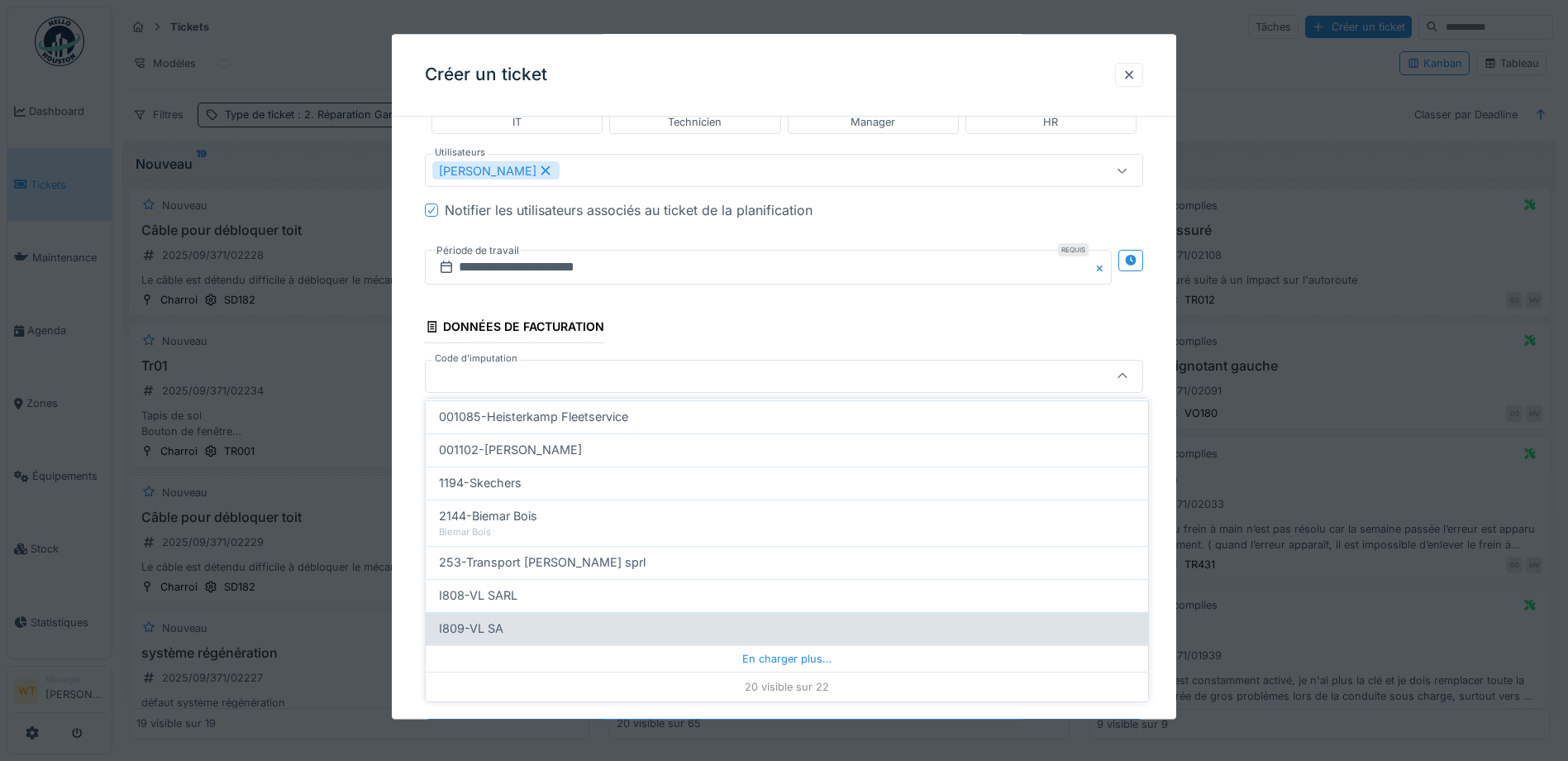
click at [560, 620] on div "I809-VL SA" at bounding box center [786, 628] width 696 height 18
type input "***"
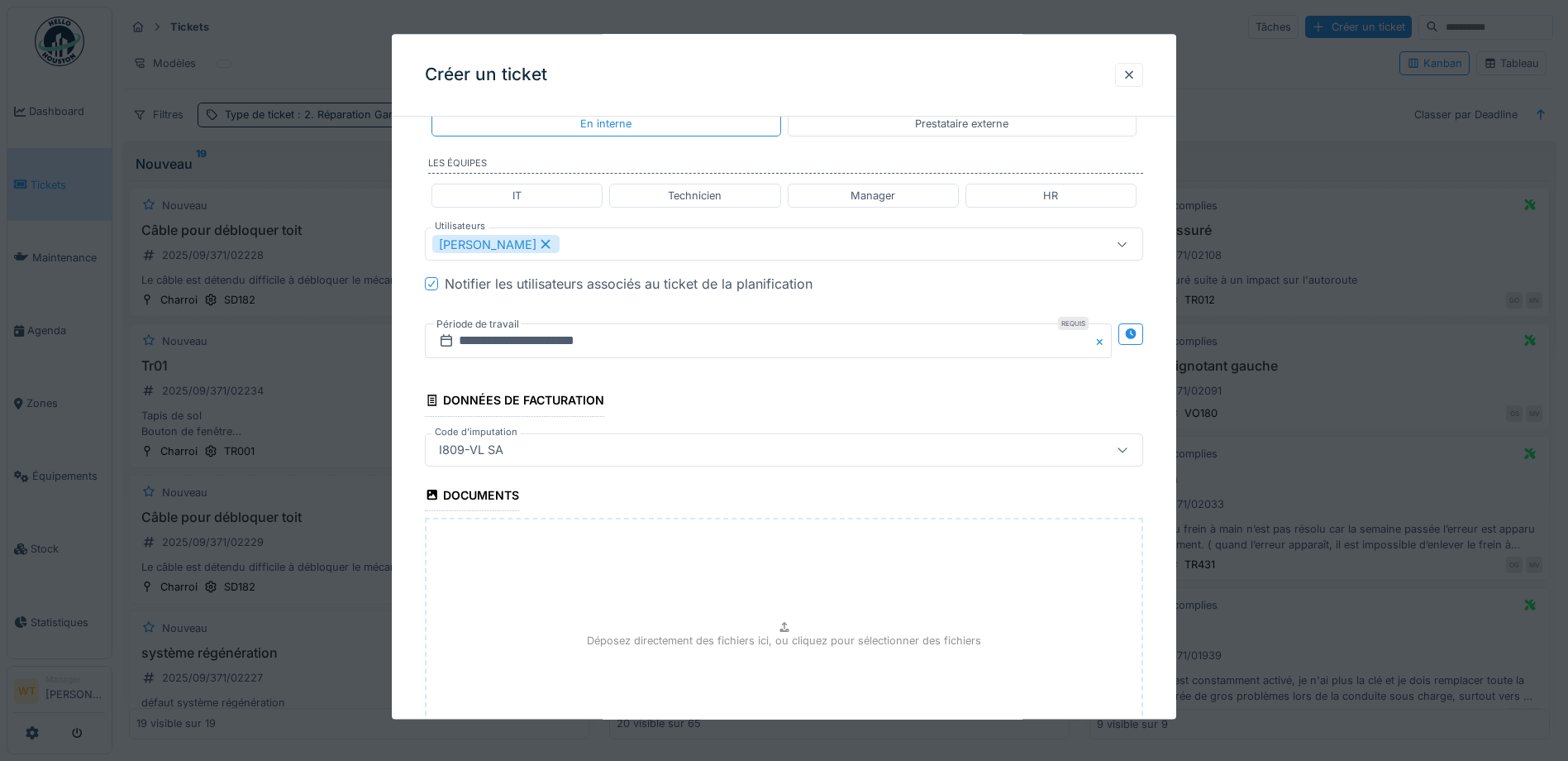
scroll to position [1560, 0]
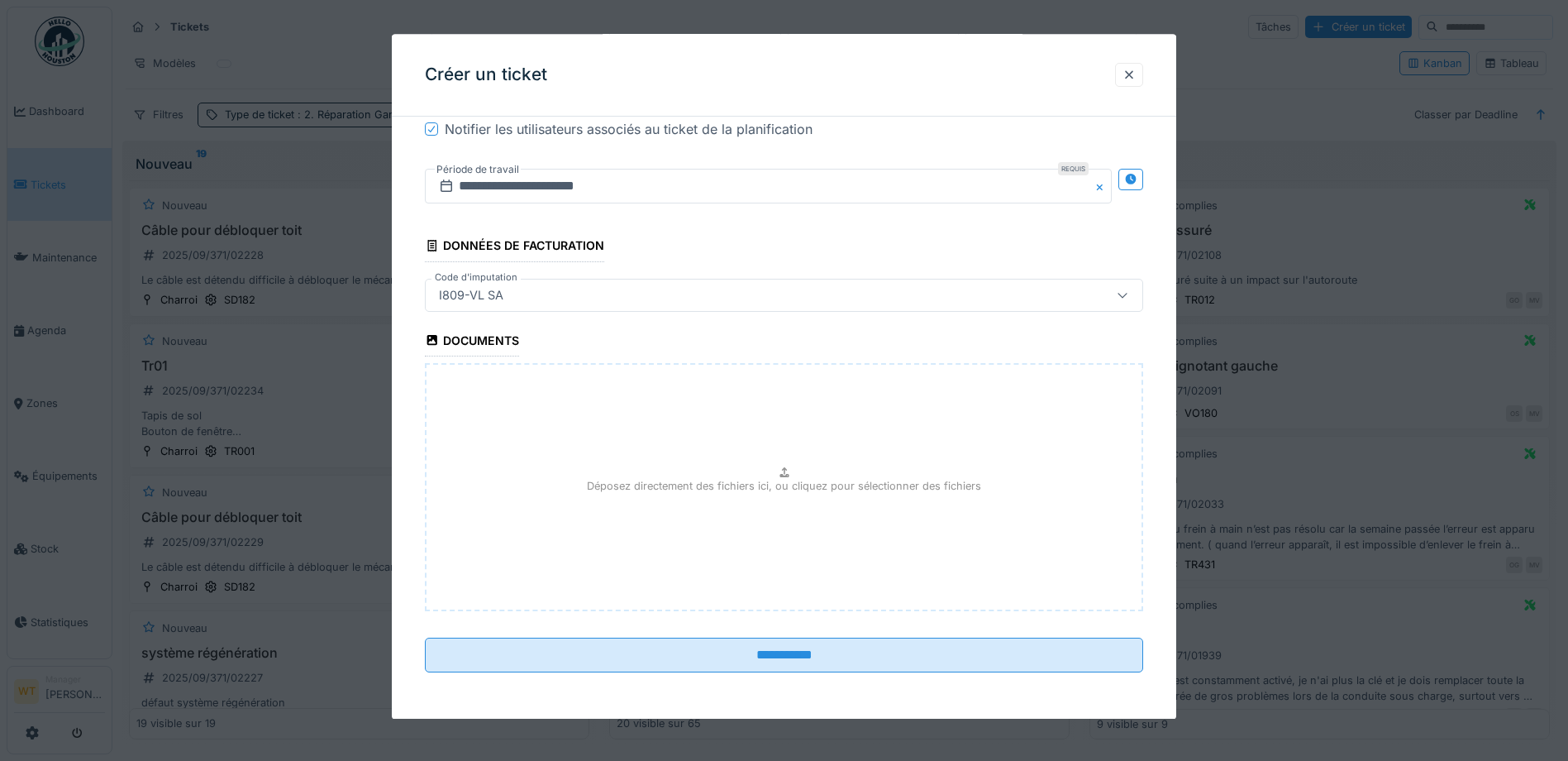
click at [679, 490] on p "Déposez directement des fichiers ici, ou cliquez pour sélectionner des fichiers" at bounding box center [784, 485] width 395 height 16
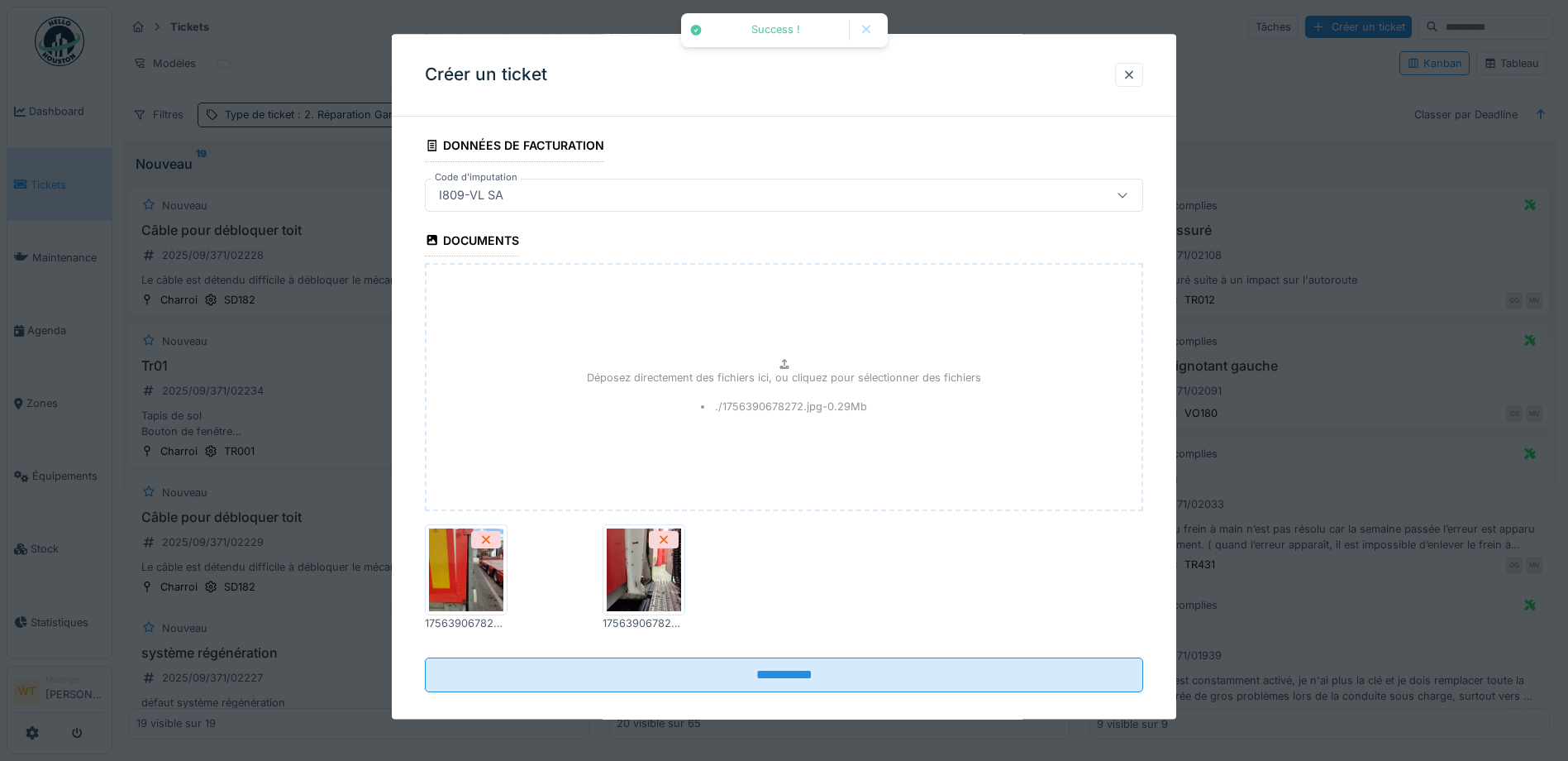
scroll to position [1680, 0]
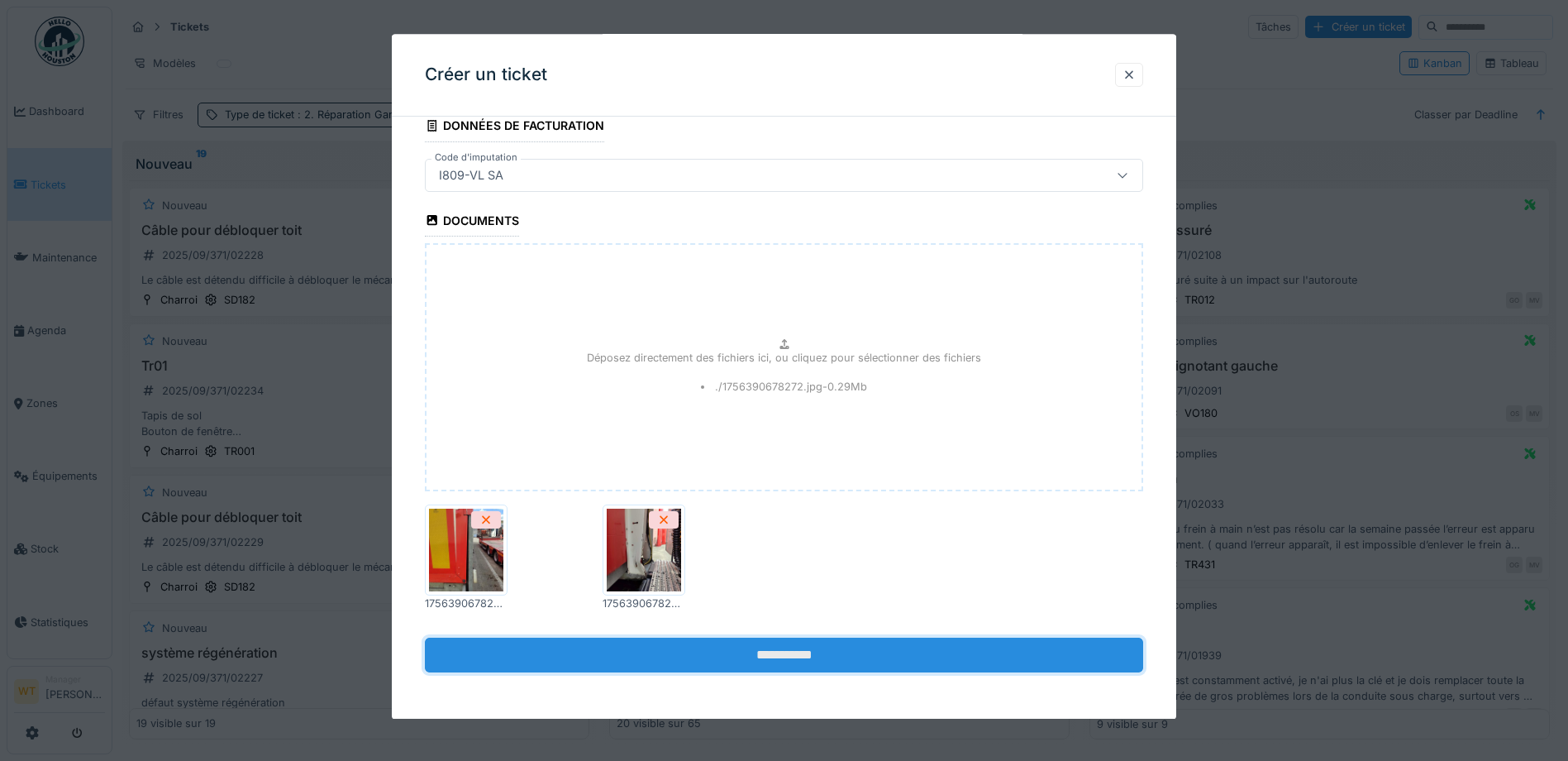
click at [739, 649] on input "**********" at bounding box center [784, 654] width 719 height 35
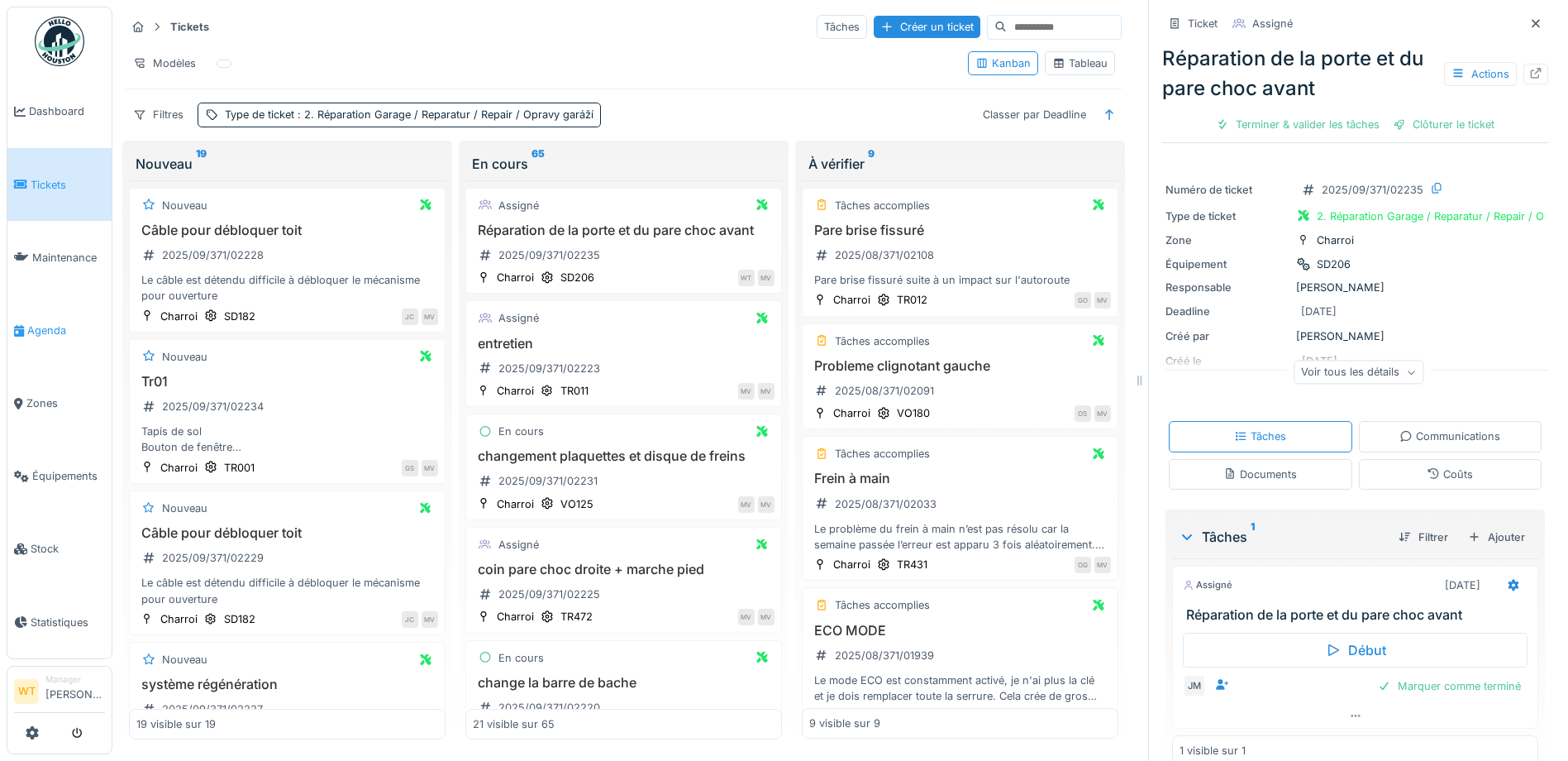
click at [30, 304] on link "Agenda" at bounding box center [59, 330] width 104 height 73
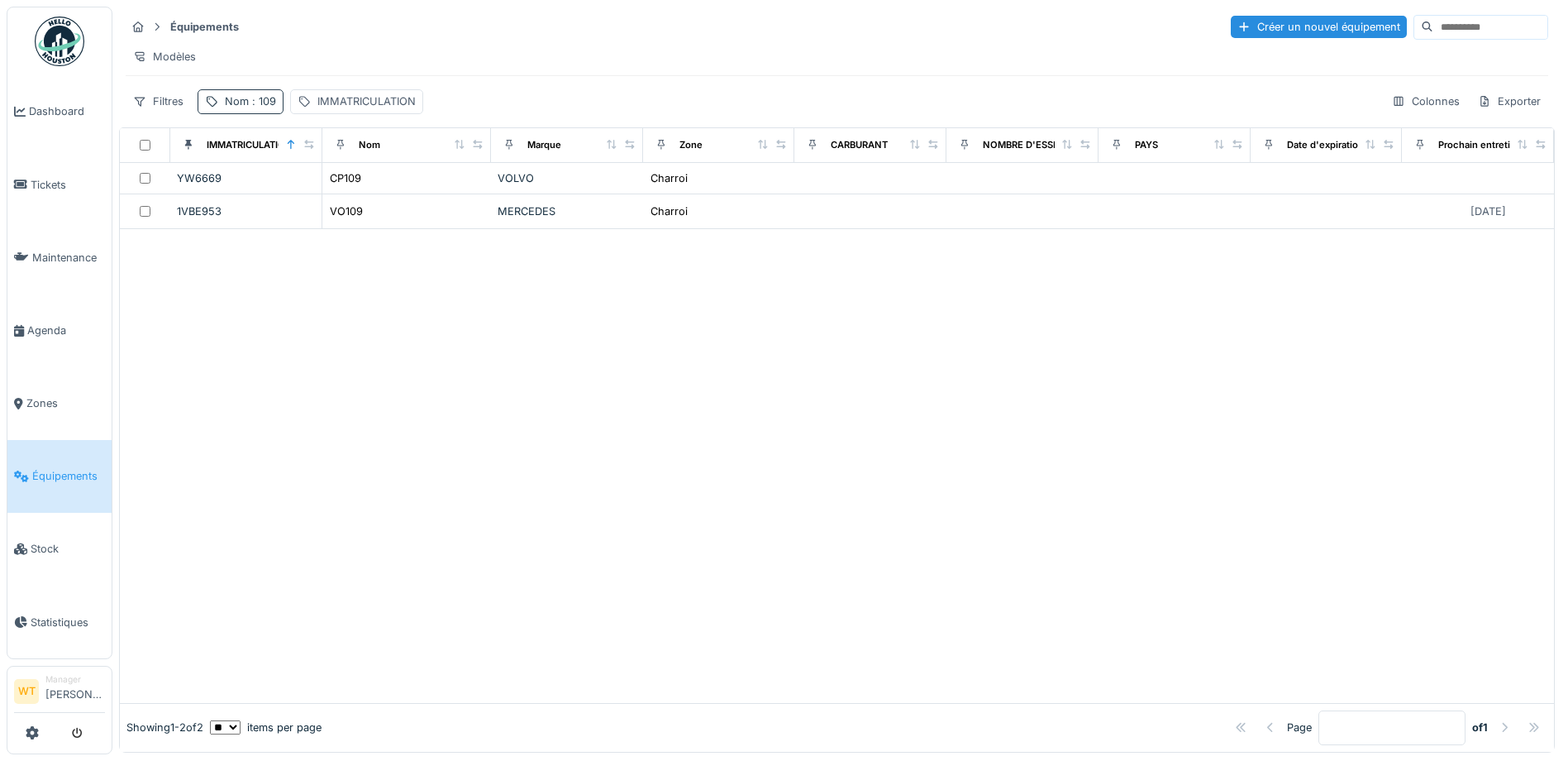
click at [261, 108] on span ": 109" at bounding box center [262, 100] width 27 height 12
click at [354, 193] on icon at bounding box center [350, 193] width 8 height 8
click at [317, 191] on input "Nom" at bounding box center [288, 193] width 165 height 35
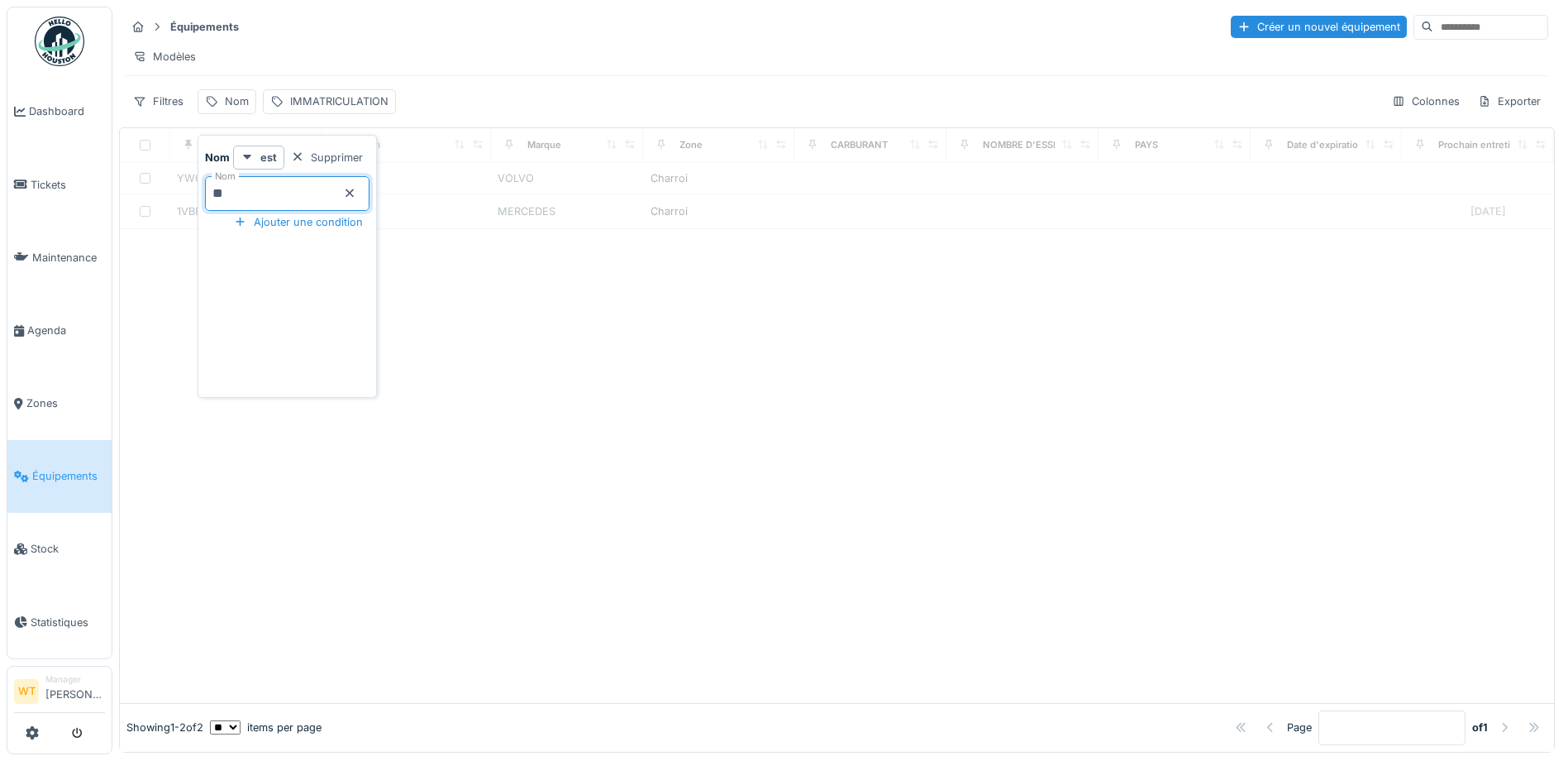
type input "***"
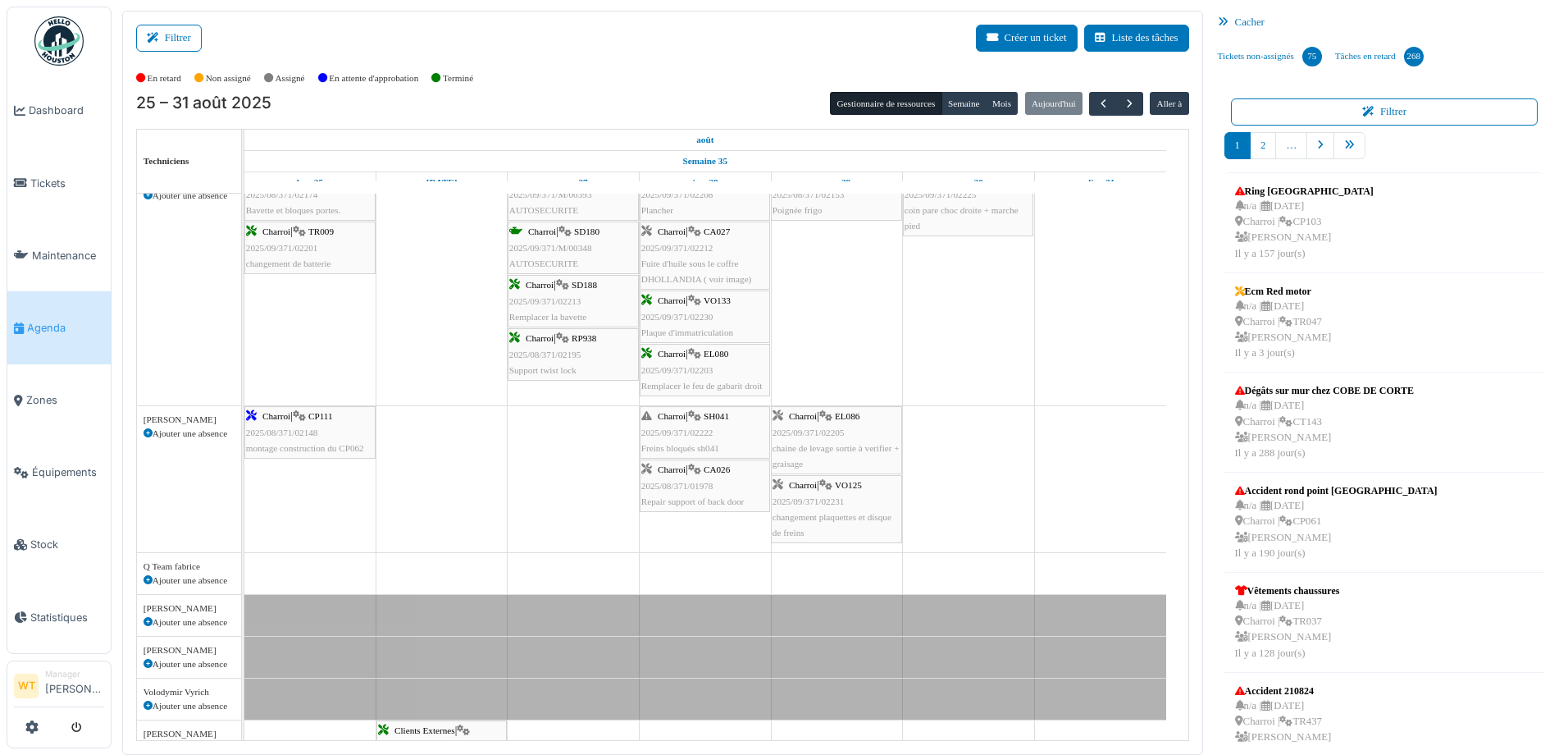
scroll to position [434, 0]
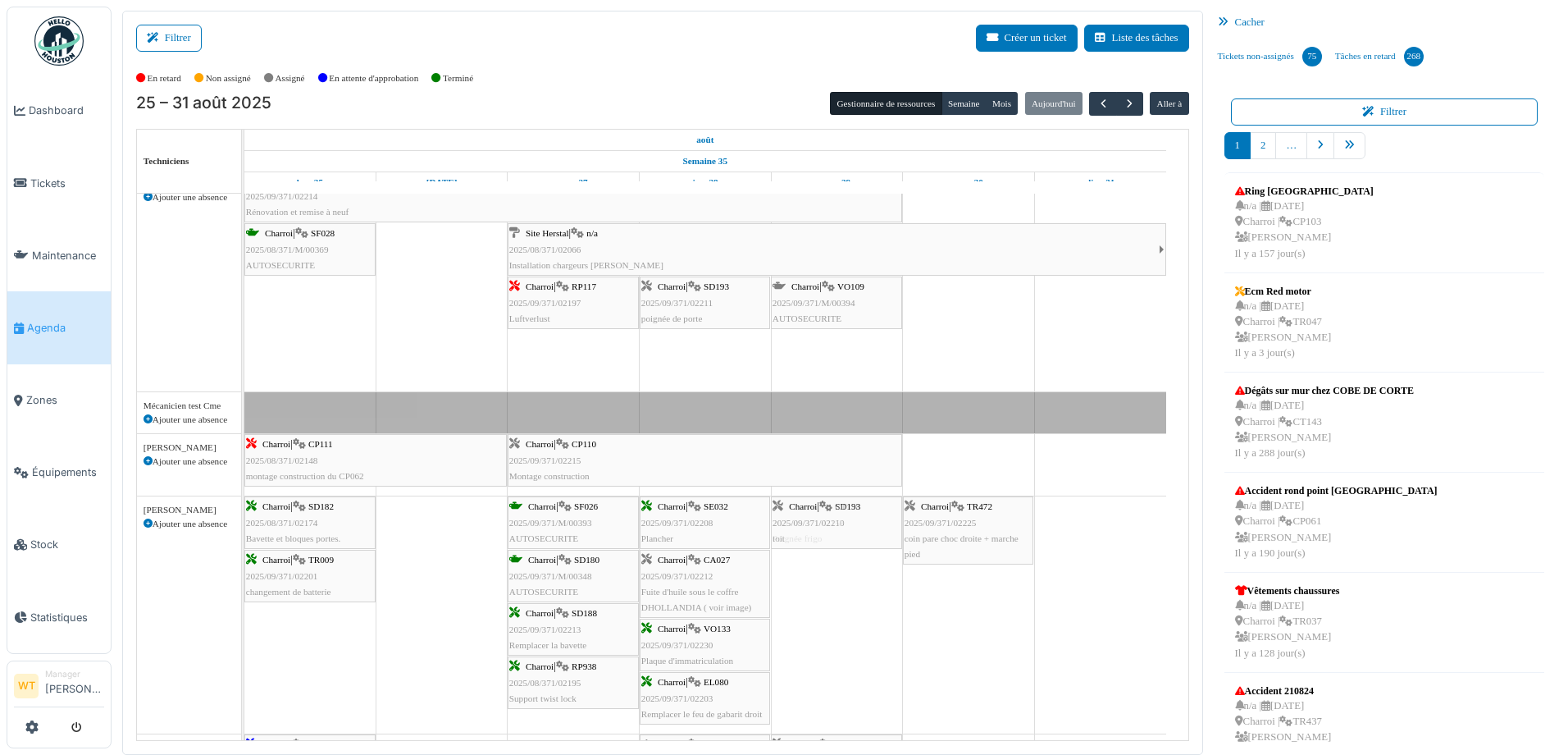
drag, startPoint x: 705, startPoint y: 363, endPoint x: 813, endPoint y: 586, distance: 247.8
click at [813, 586] on div "Bât. Admin. Hall Entrée RDC | Extincteur Hall Entrée Bât. Admin. Extincteurs Si…" at bounding box center [716, 681] width 943 height 1302
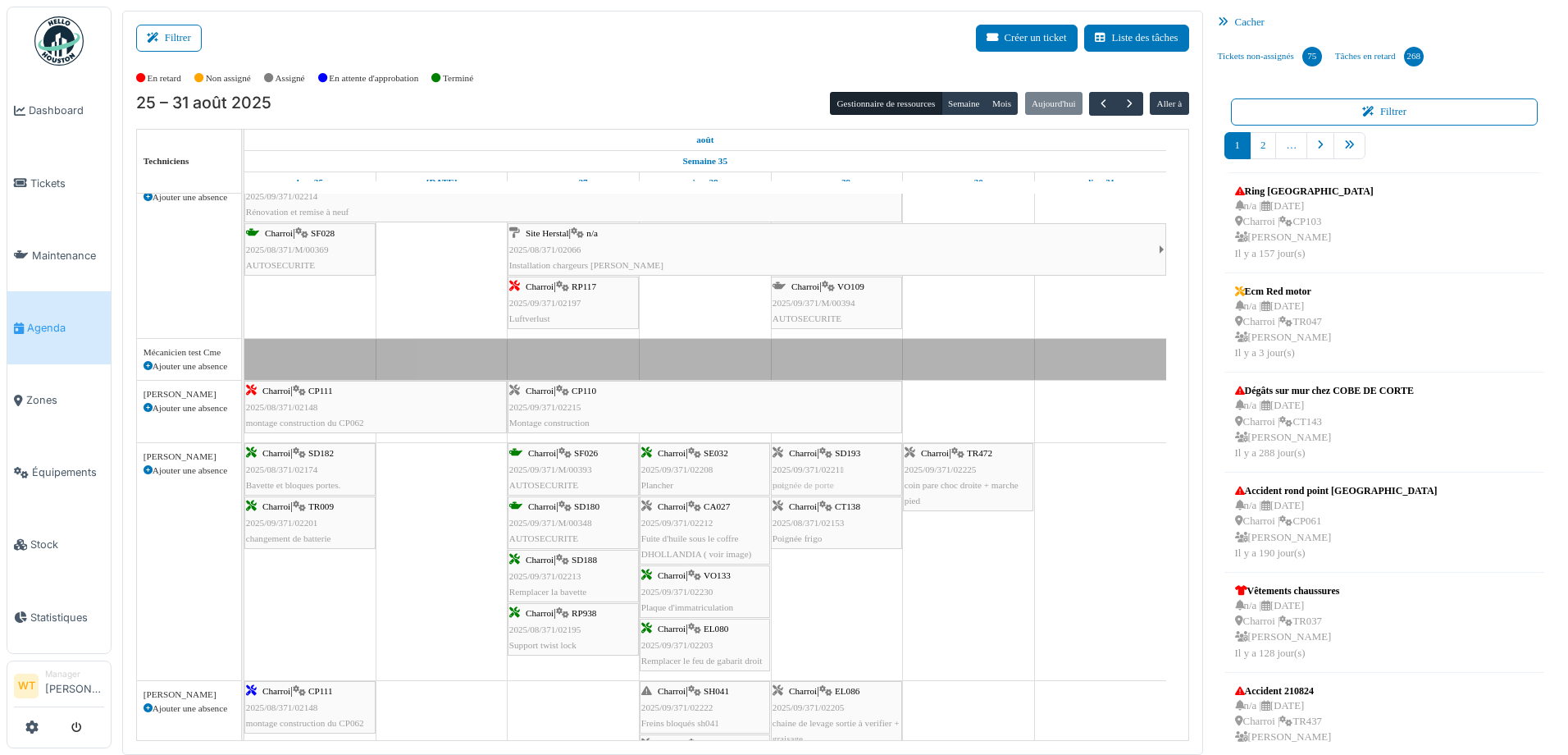
drag, startPoint x: 689, startPoint y: 311, endPoint x: 842, endPoint y: 555, distance: 288.0
click at [842, 555] on div "Bât. Admin. Hall Entrée RDC | Extincteur Hall Entrée Bât. Admin. Extincteurs Si…" at bounding box center [716, 654] width 943 height 1249
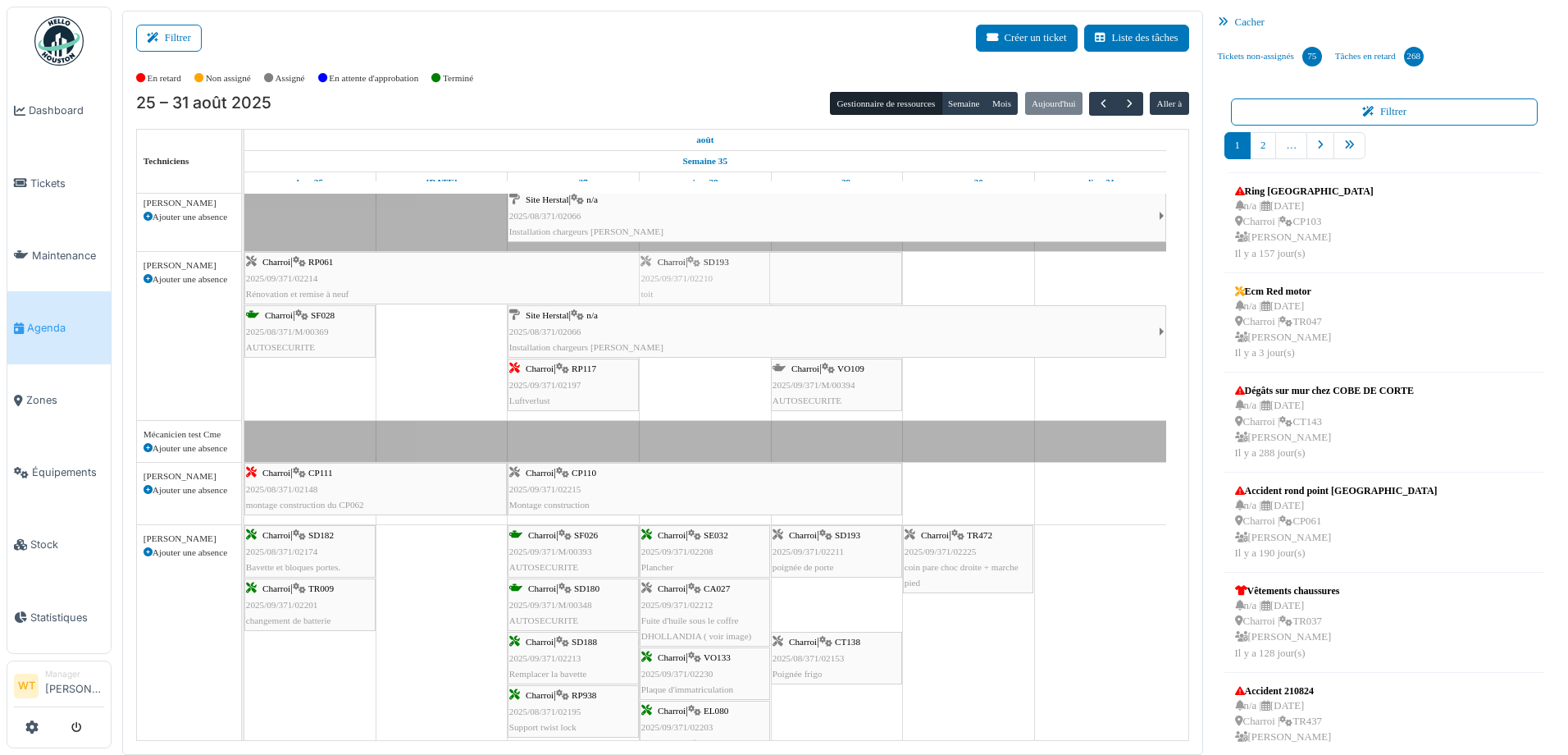
drag, startPoint x: 836, startPoint y: 605, endPoint x: 758, endPoint y: 404, distance: 215.6
click at [758, 404] on div "Bât. Admin. Hall Entrée RDC | Extincteur Hall Entrée Bât. Admin. Extincteurs Si…" at bounding box center [716, 735] width 943 height 1249
drag, startPoint x: 837, startPoint y: 553, endPoint x: 738, endPoint y: 410, distance: 173.9
click at [738, 410] on tbody "Bât. Admin. Hall Entrée RDC | Extincteur Hall Entrée Bât. Admin. Extincteurs Si…" at bounding box center [705, 735] width 921 height 1249
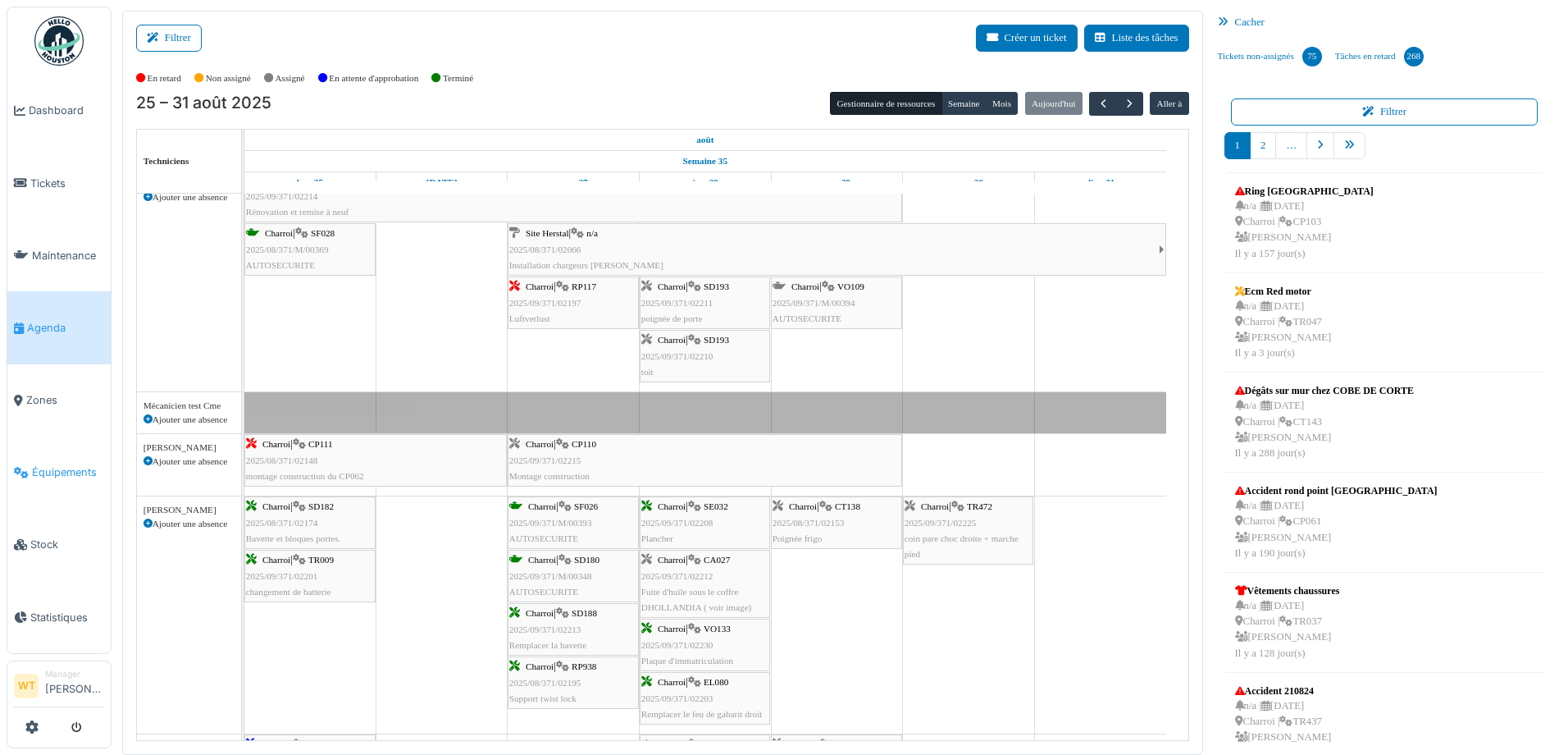
click at [37, 464] on span "Équipements" at bounding box center [68, 471] width 72 height 16
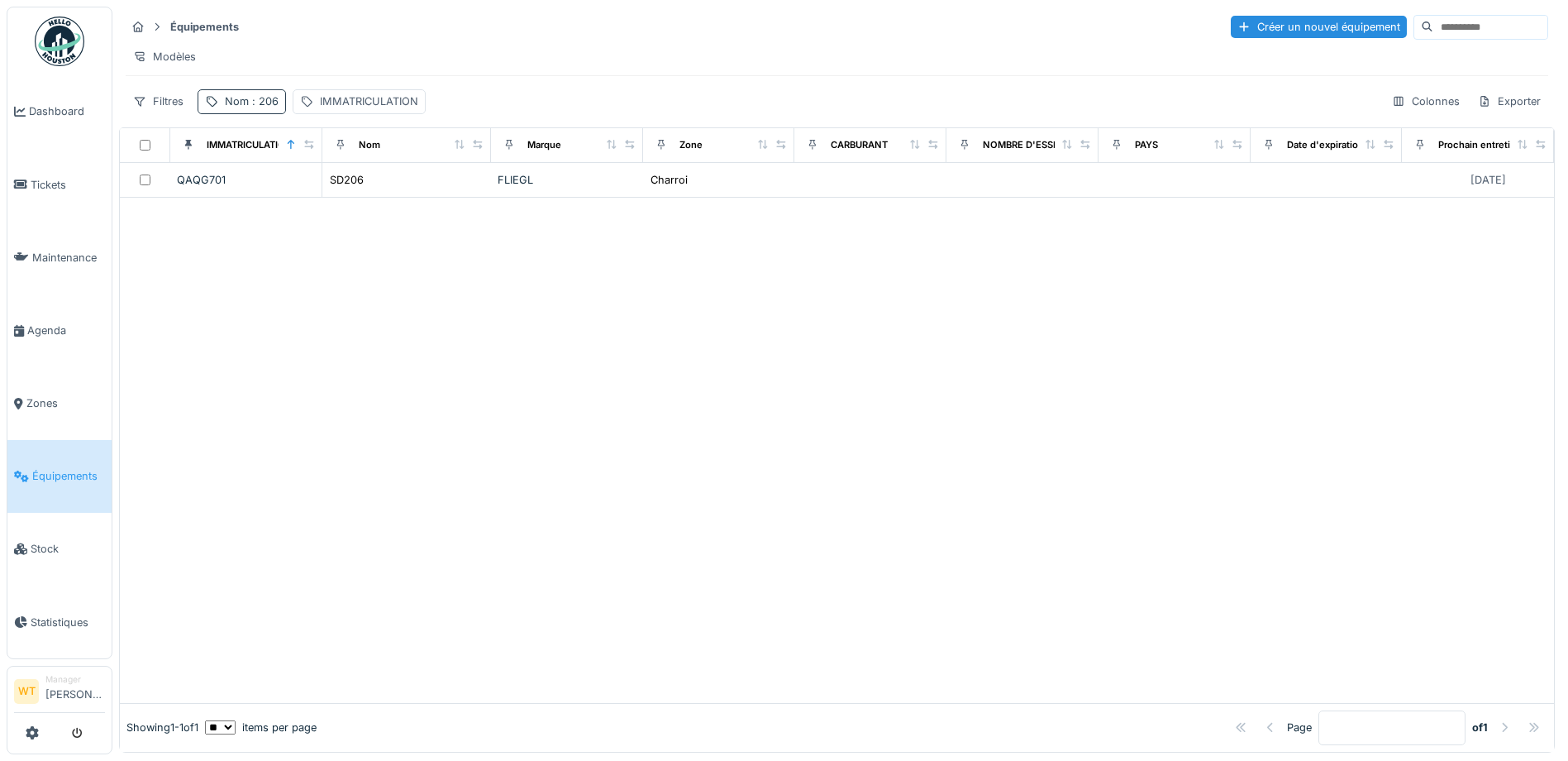
click at [237, 109] on div "Nom : 206" at bounding box center [251, 101] width 53 height 16
click at [356, 193] on icon at bounding box center [350, 192] width 13 height 10
click at [333, 186] on input "Nom" at bounding box center [288, 193] width 165 height 35
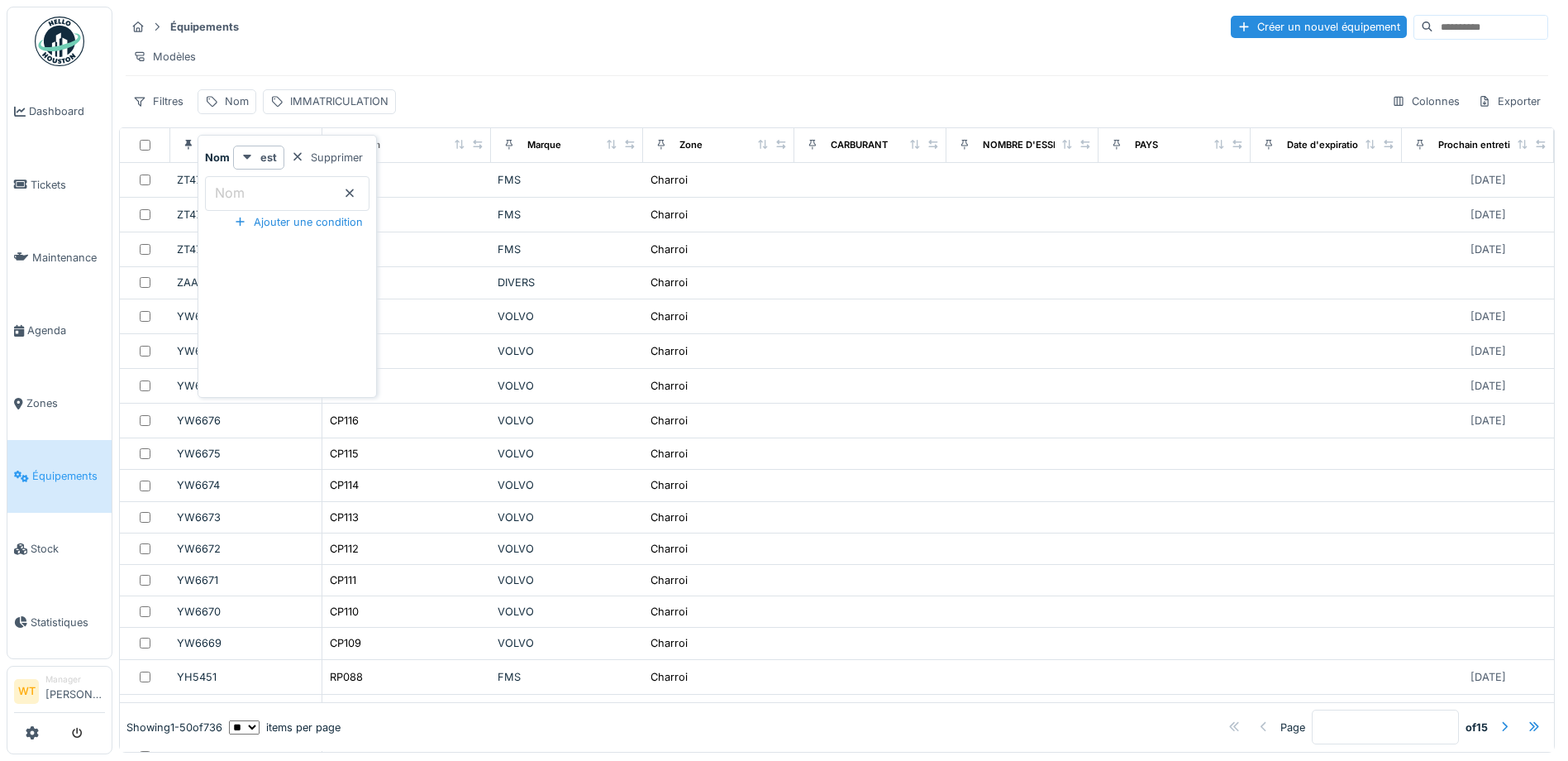
click at [300, 193] on input "Nom" at bounding box center [288, 193] width 165 height 35
type input "**"
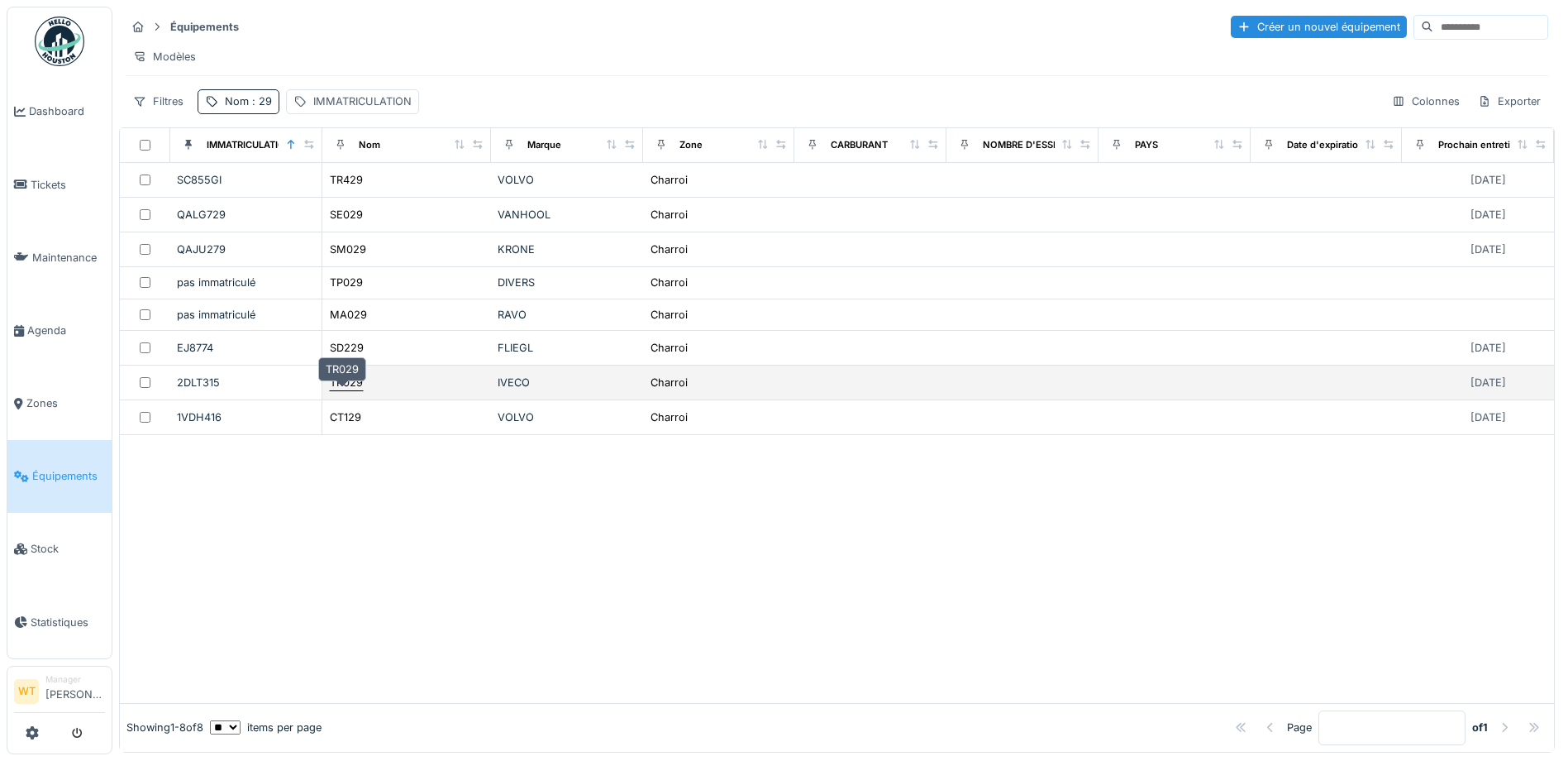
click at [347, 390] on div "TR029" at bounding box center [346, 382] width 33 height 16
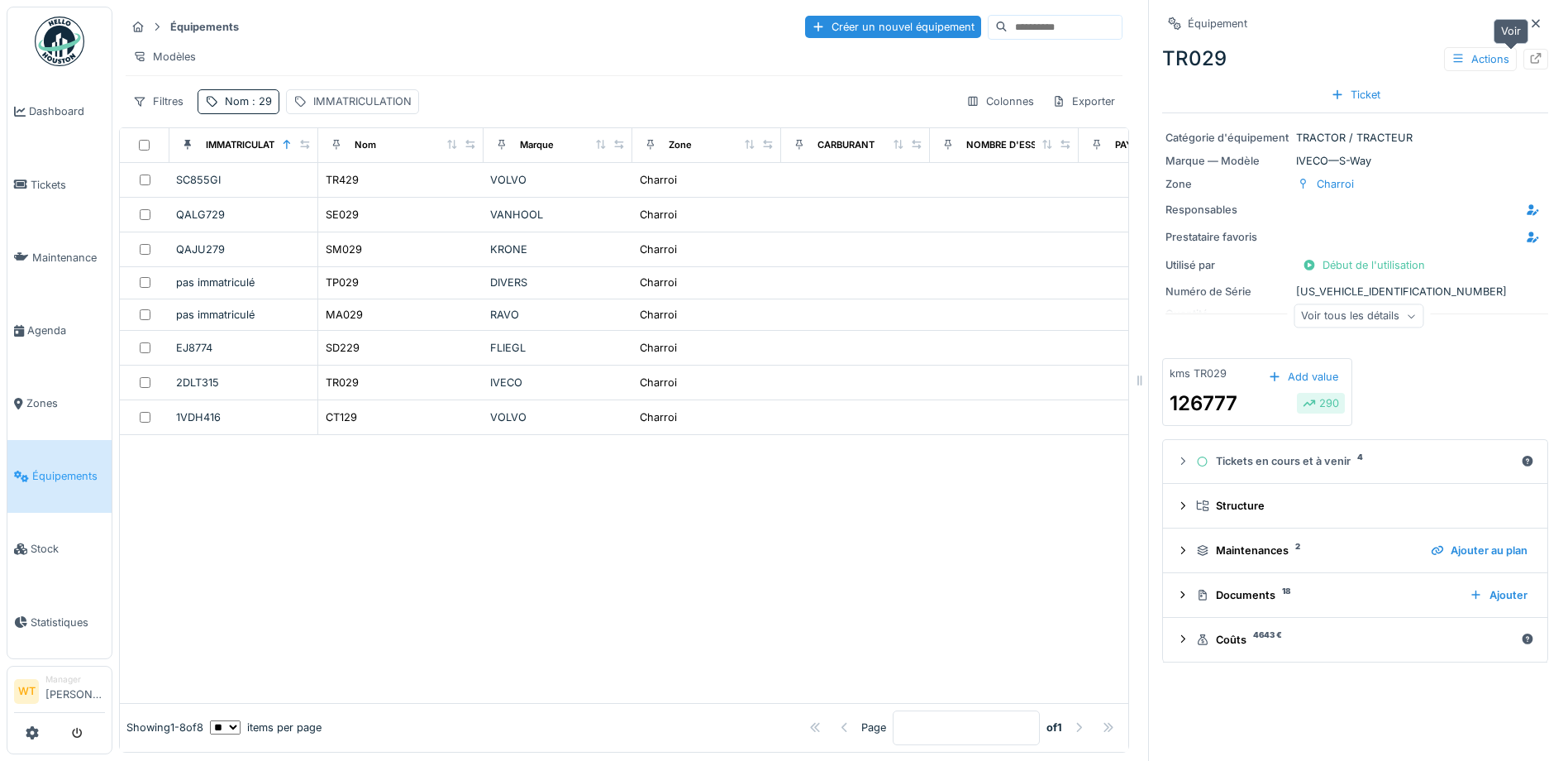
click at [1524, 60] on div at bounding box center [1536, 59] width 24 height 21
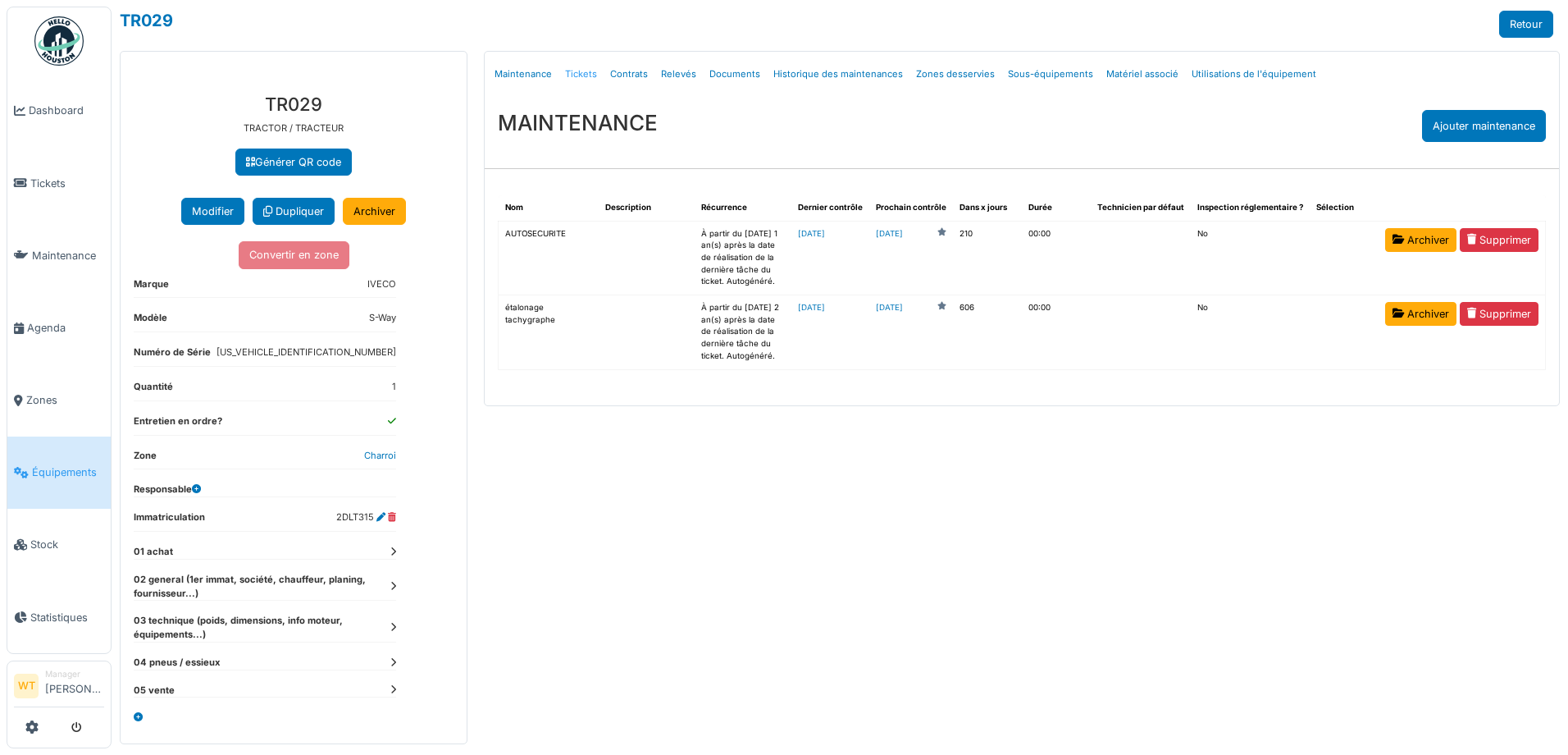
click at [585, 76] on link "Tickets" at bounding box center [581, 73] width 46 height 38
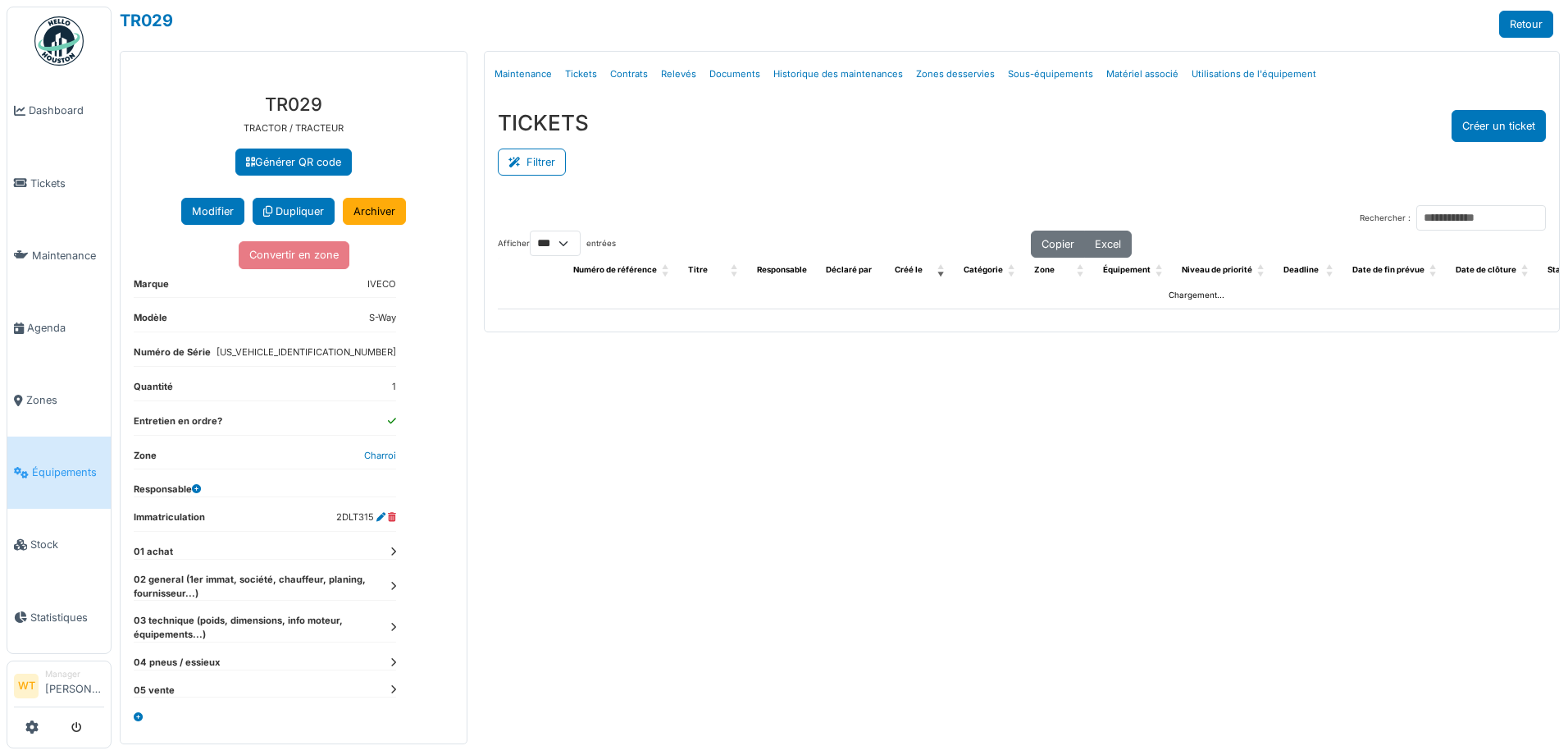
select select "***"
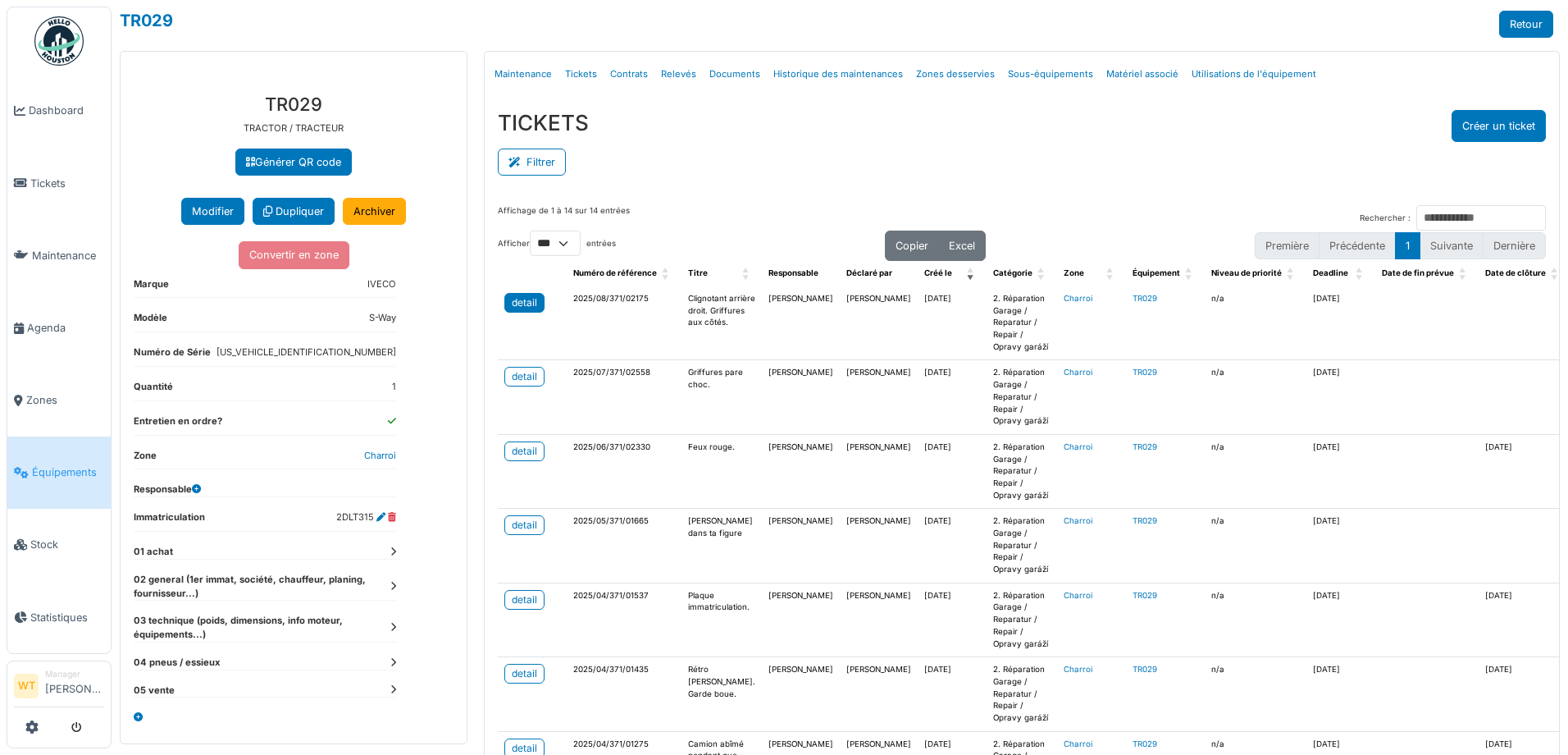
click at [525, 302] on div "detail" at bounding box center [523, 303] width 25 height 15
click at [534, 378] on link "detail" at bounding box center [523, 376] width 40 height 20
click at [63, 311] on link "Agenda" at bounding box center [59, 327] width 103 height 73
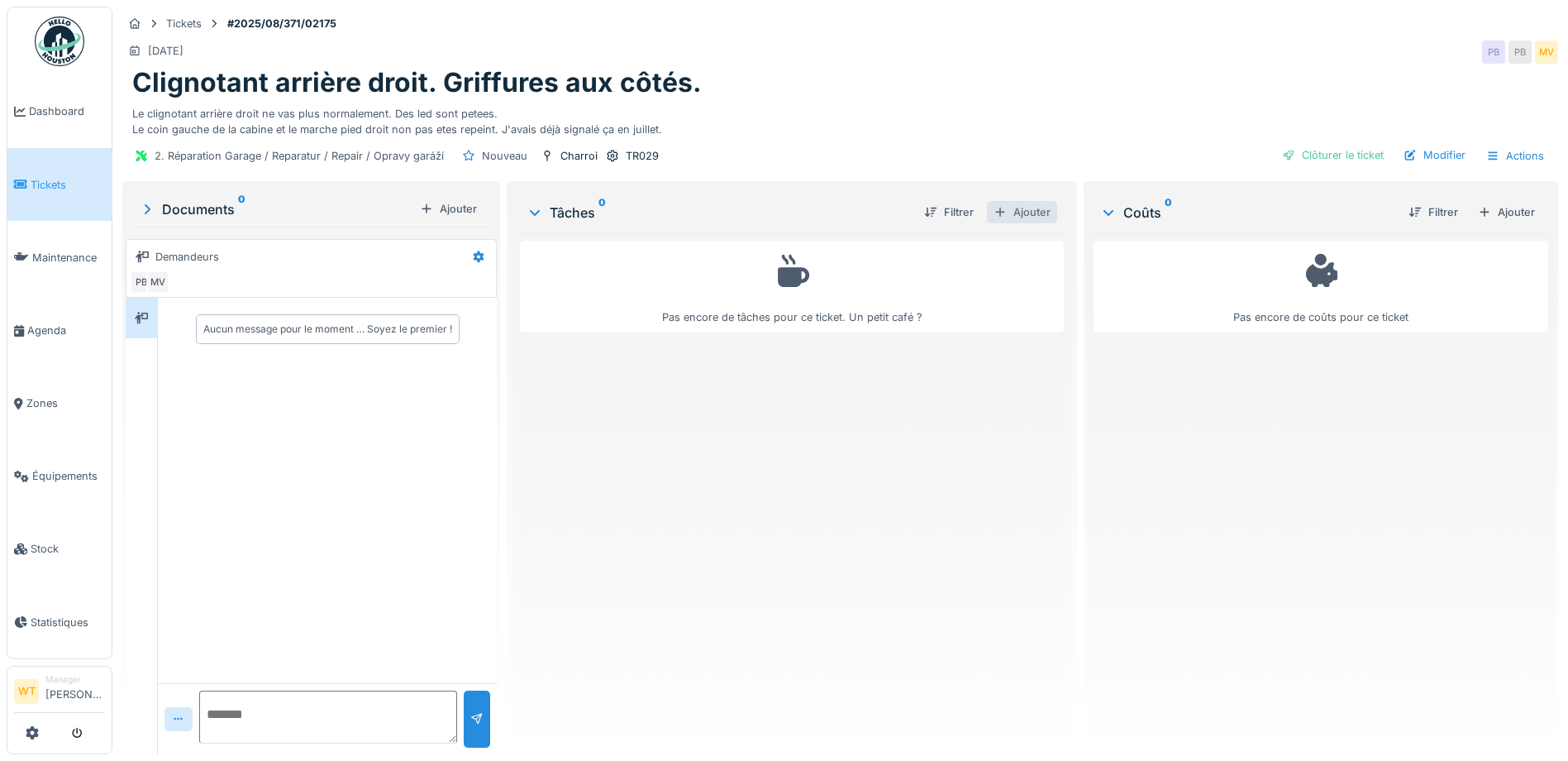
click at [1012, 206] on div "Ajouter" at bounding box center [1022, 212] width 70 height 22
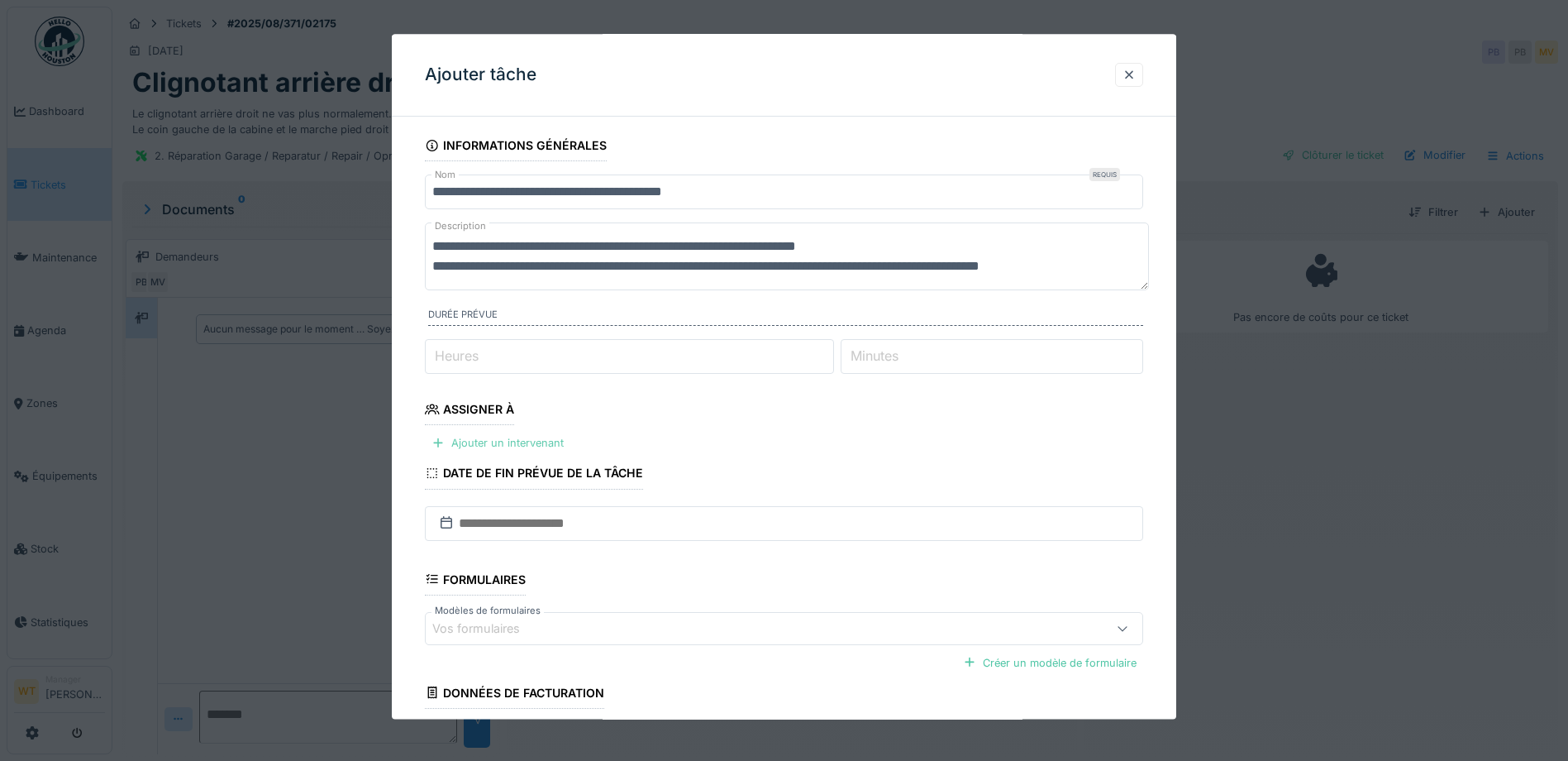
click at [521, 443] on div "Ajouter un intervenant" at bounding box center [497, 443] width 145 height 22
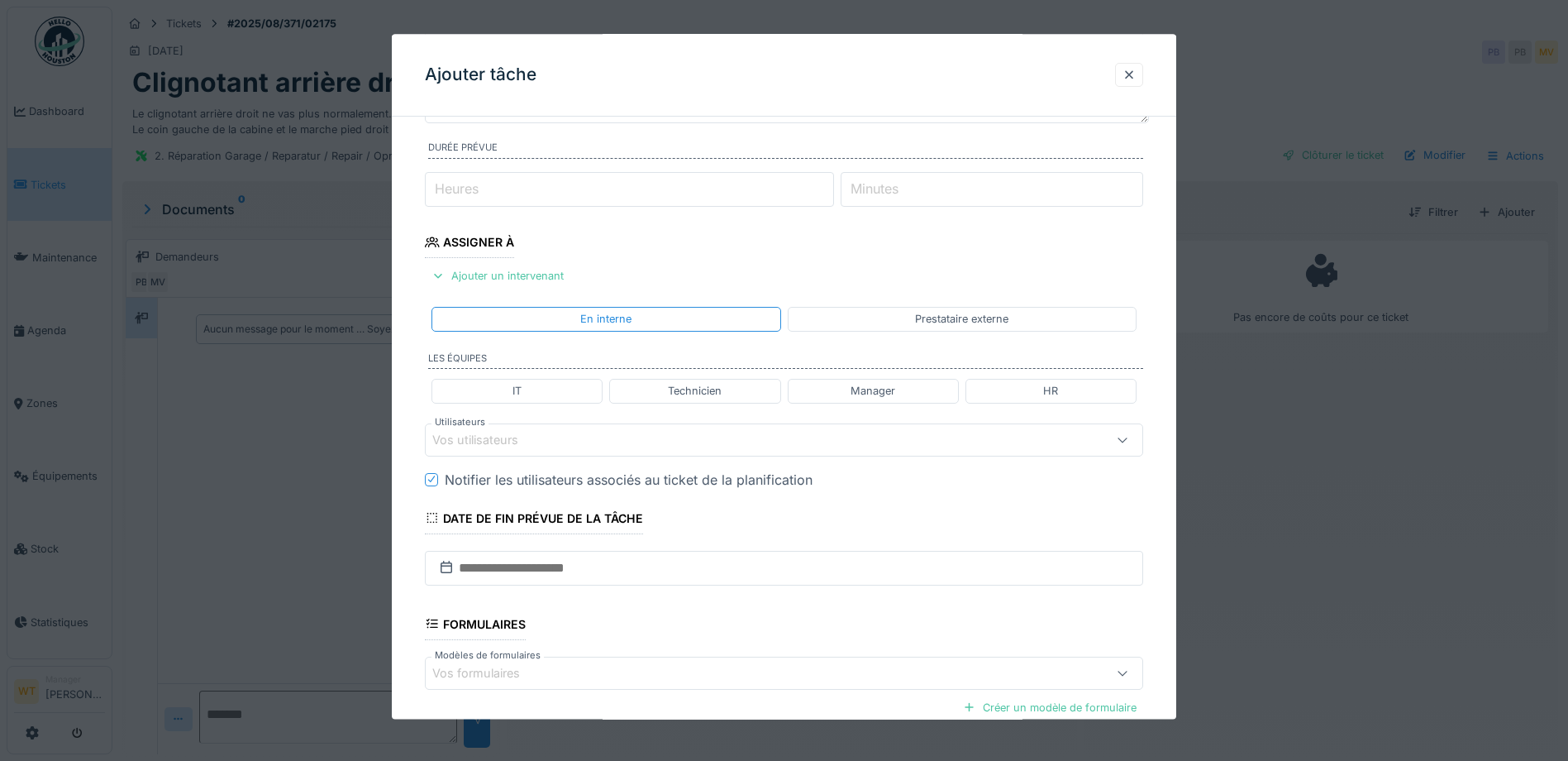
scroll to position [165, 0]
click at [556, 442] on div "Vos utilisateurs" at bounding box center [741, 440] width 620 height 18
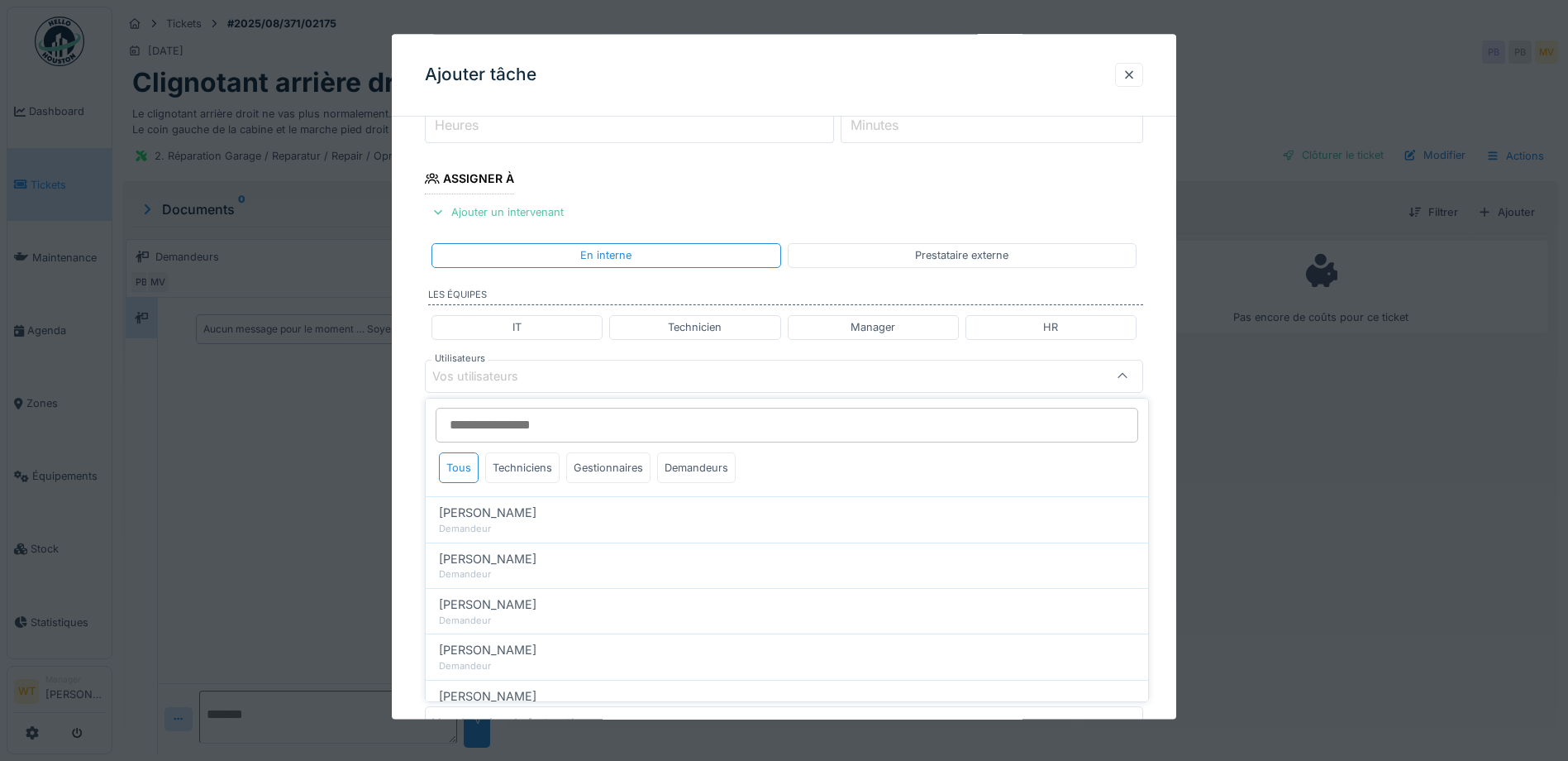
scroll to position [0, 0]
click at [527, 474] on div "Techniciens" at bounding box center [522, 468] width 74 height 31
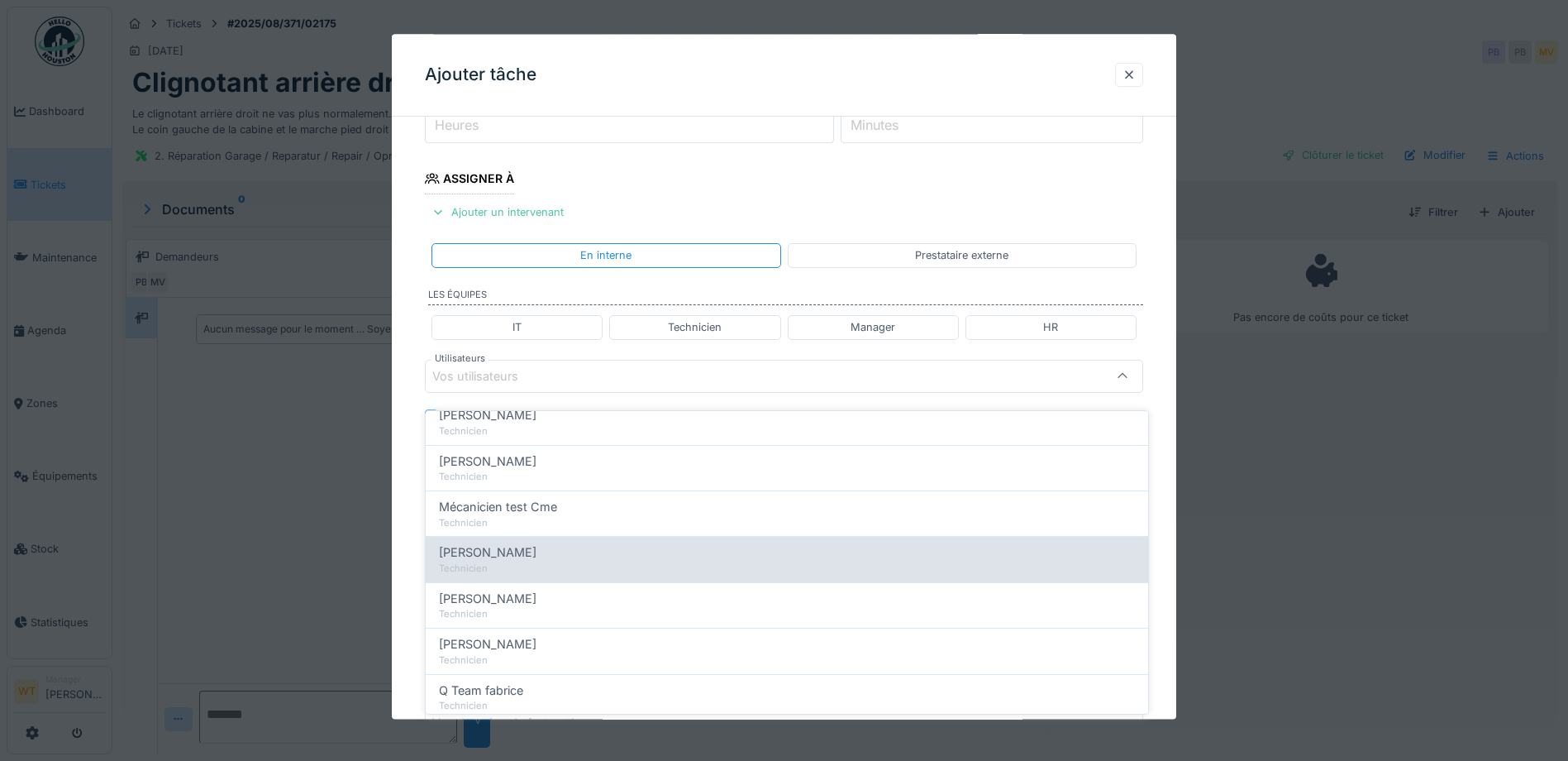
scroll to position [82, 0]
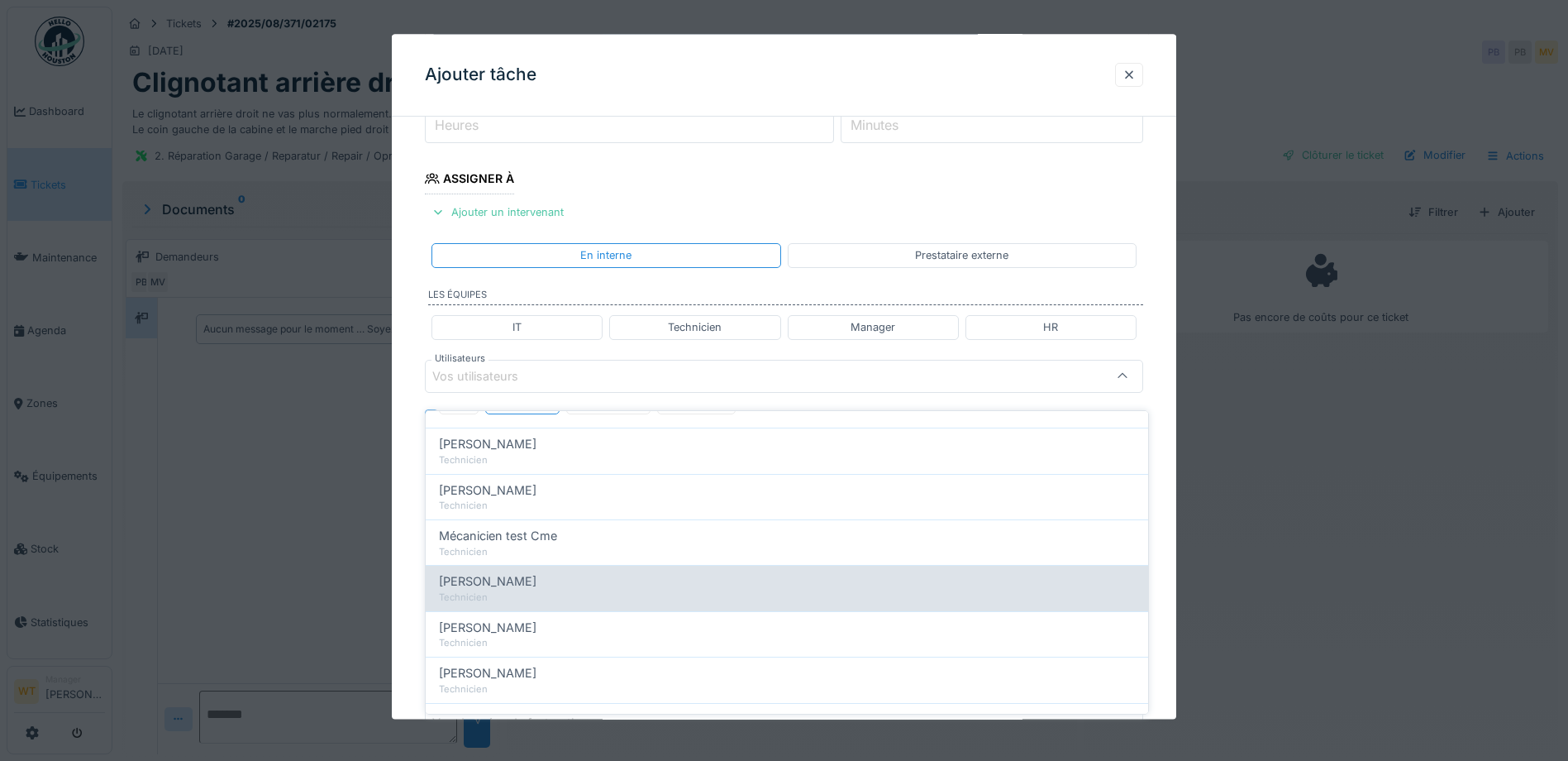
click at [528, 499] on div "Technicien" at bounding box center [786, 505] width 696 height 14
type input "****"
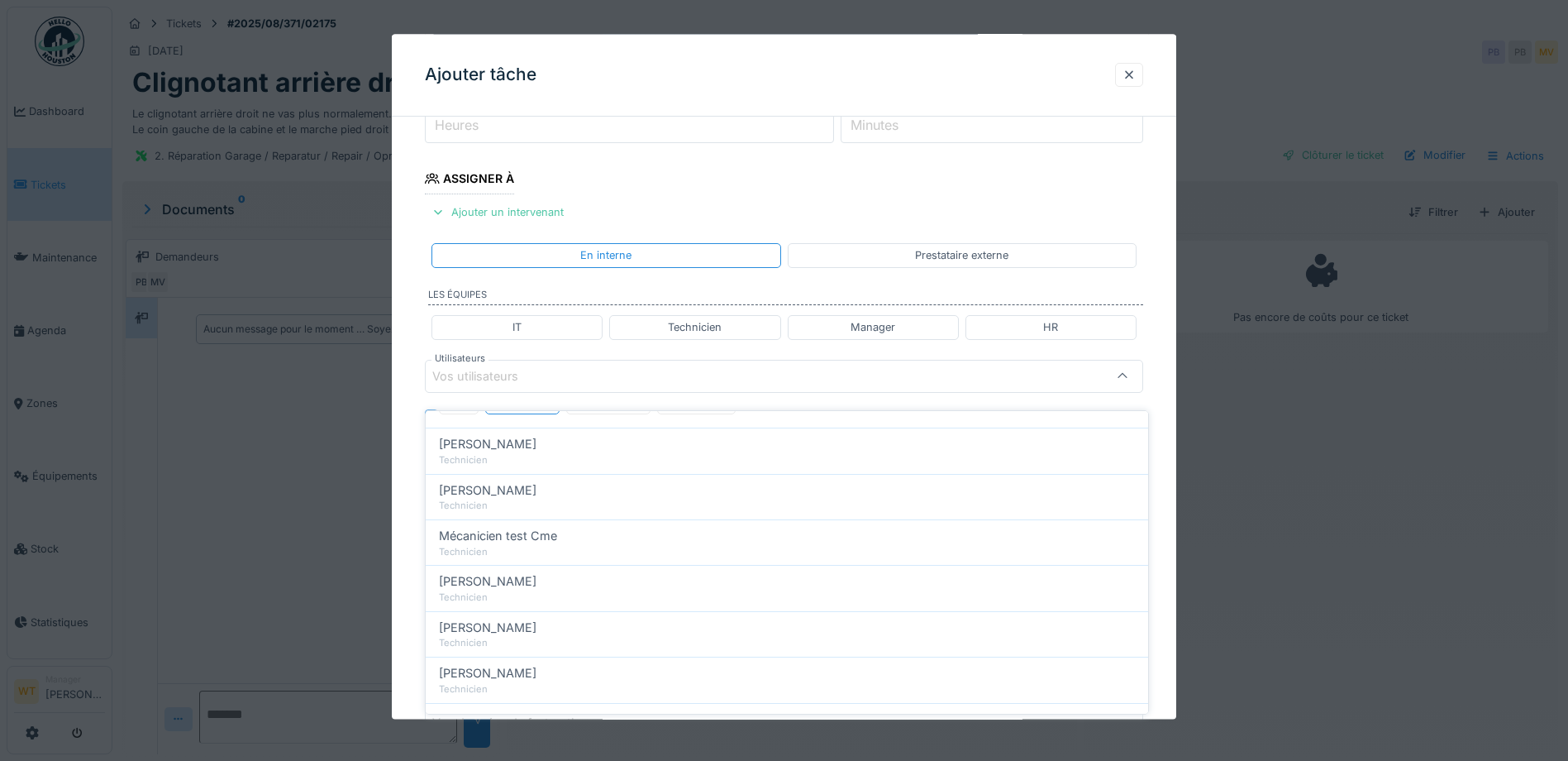
scroll to position [0, 0]
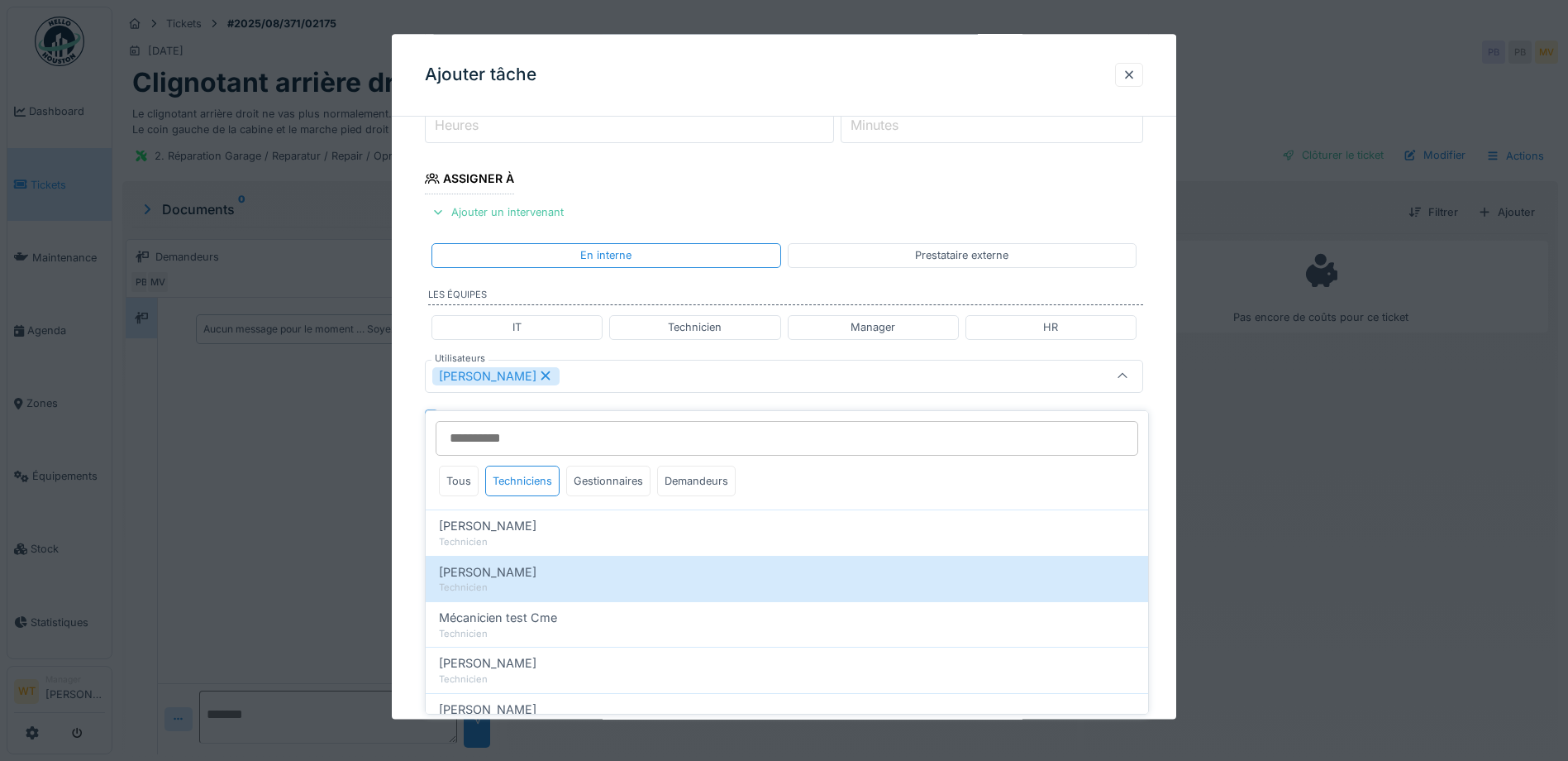
click at [617, 353] on fieldset "**********" at bounding box center [784, 381] width 719 height 965
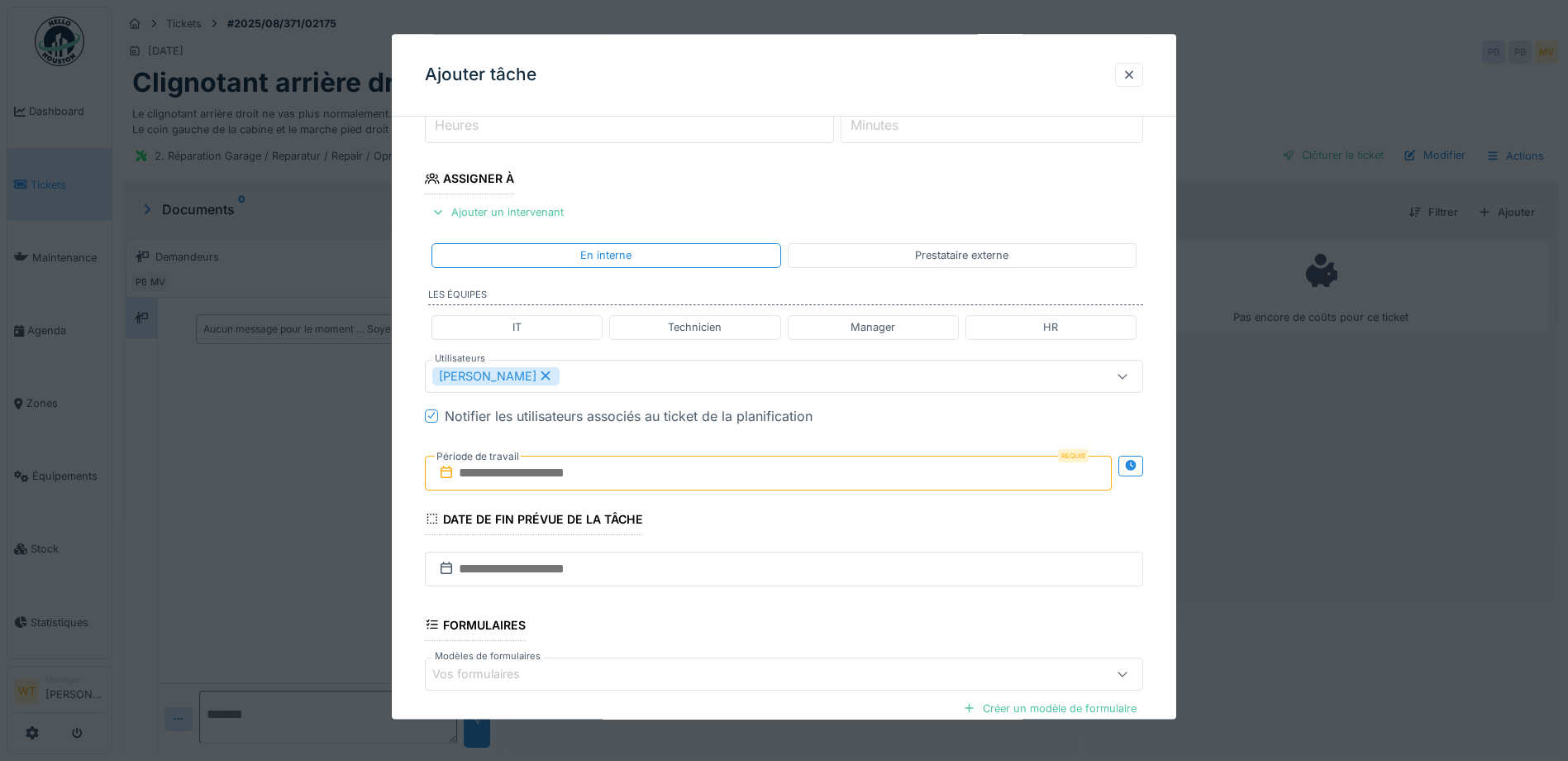
click at [605, 483] on input "text" at bounding box center [768, 472] width 687 height 35
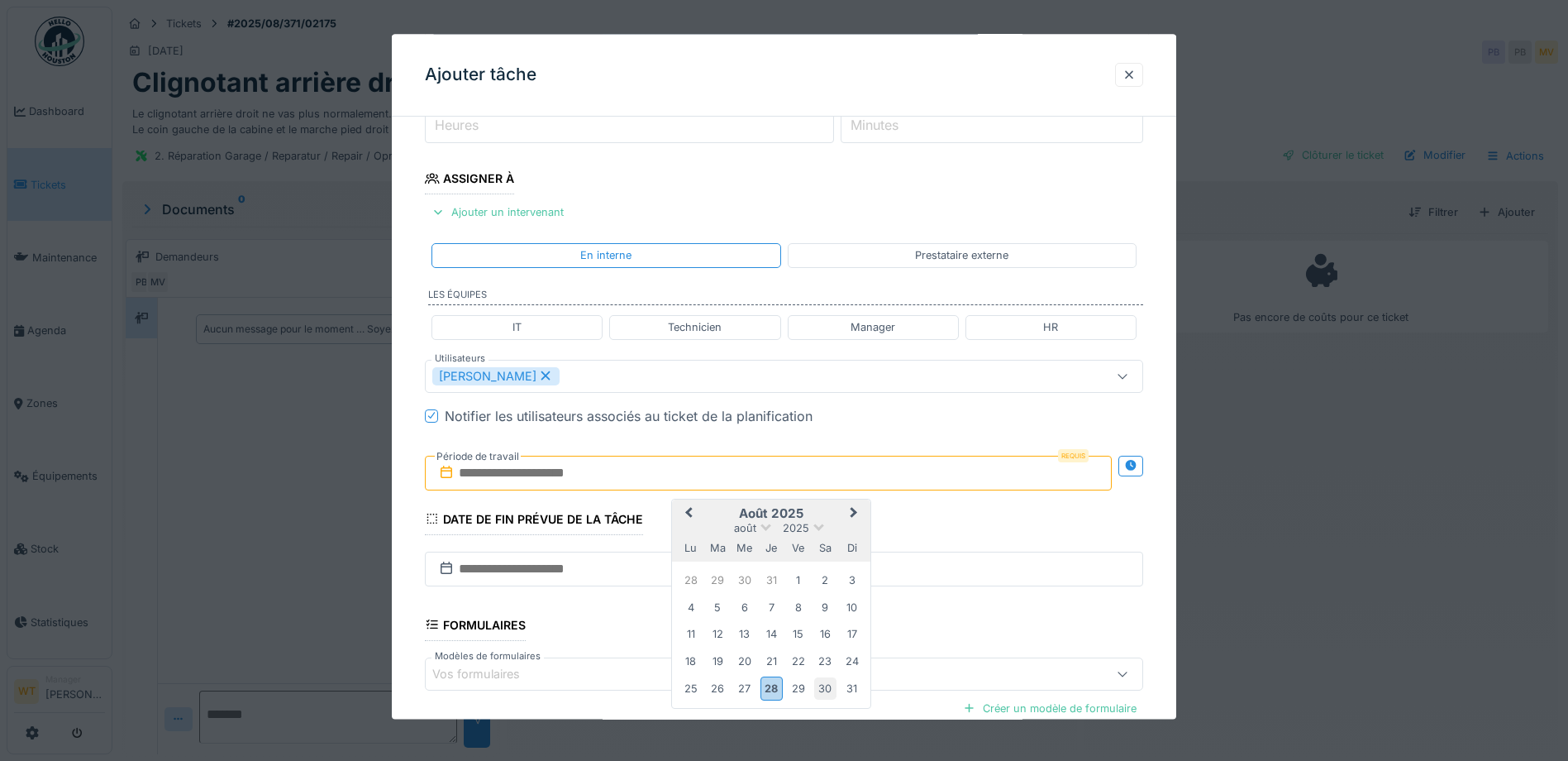
click at [824, 681] on div "30" at bounding box center [826, 689] width 22 height 22
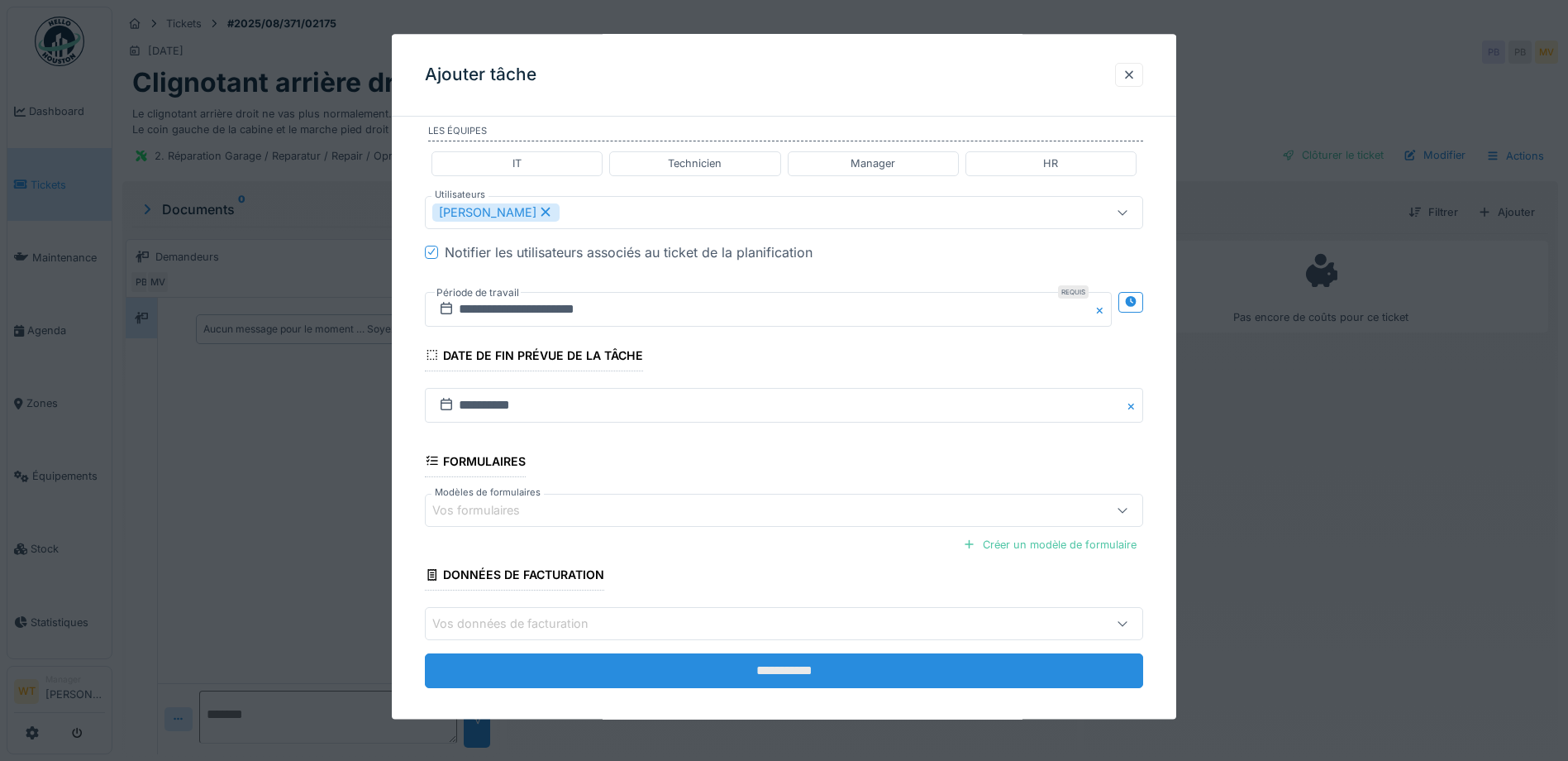
scroll to position [410, 0]
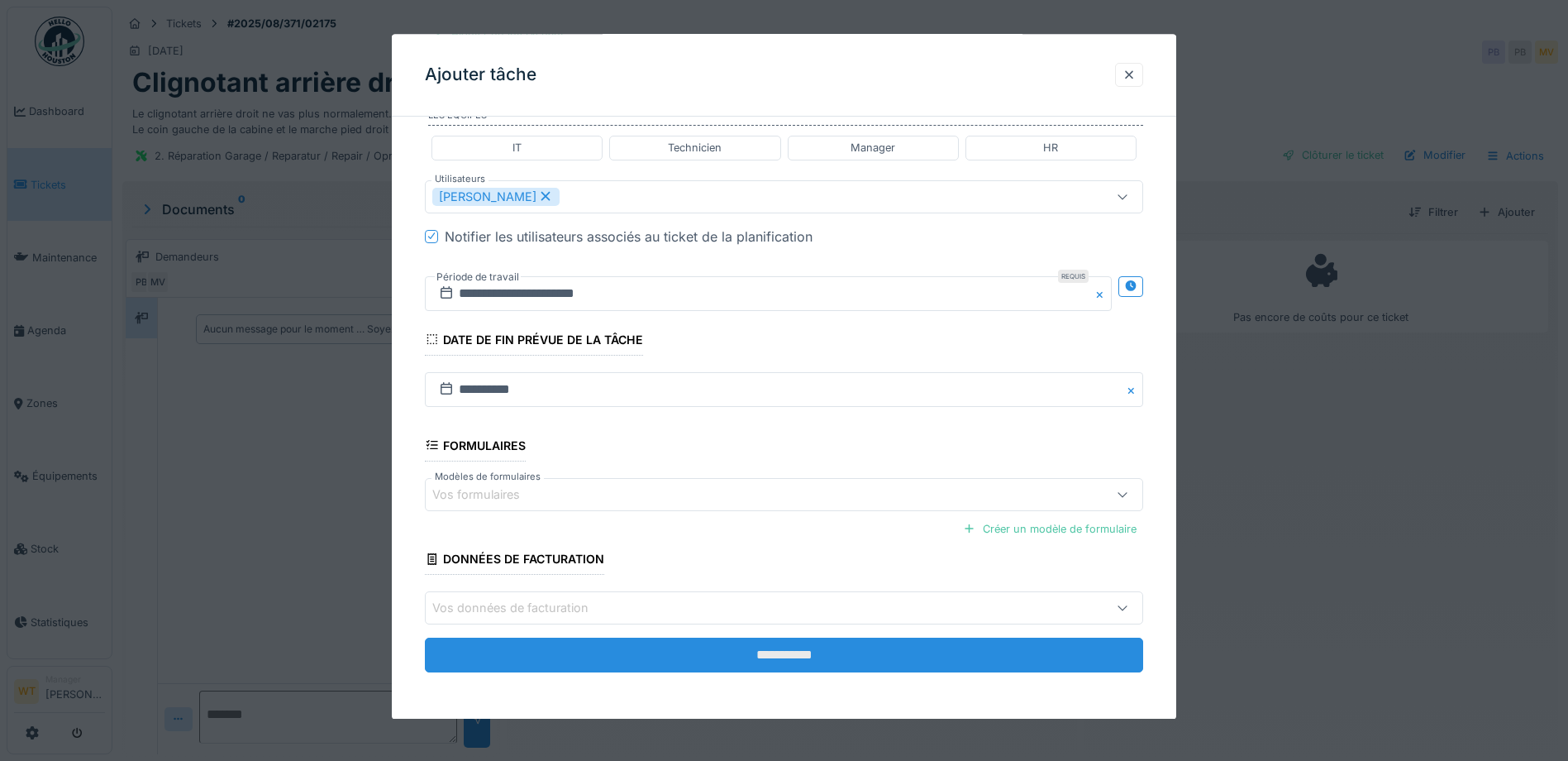
click at [635, 657] on input "**********" at bounding box center [784, 654] width 719 height 35
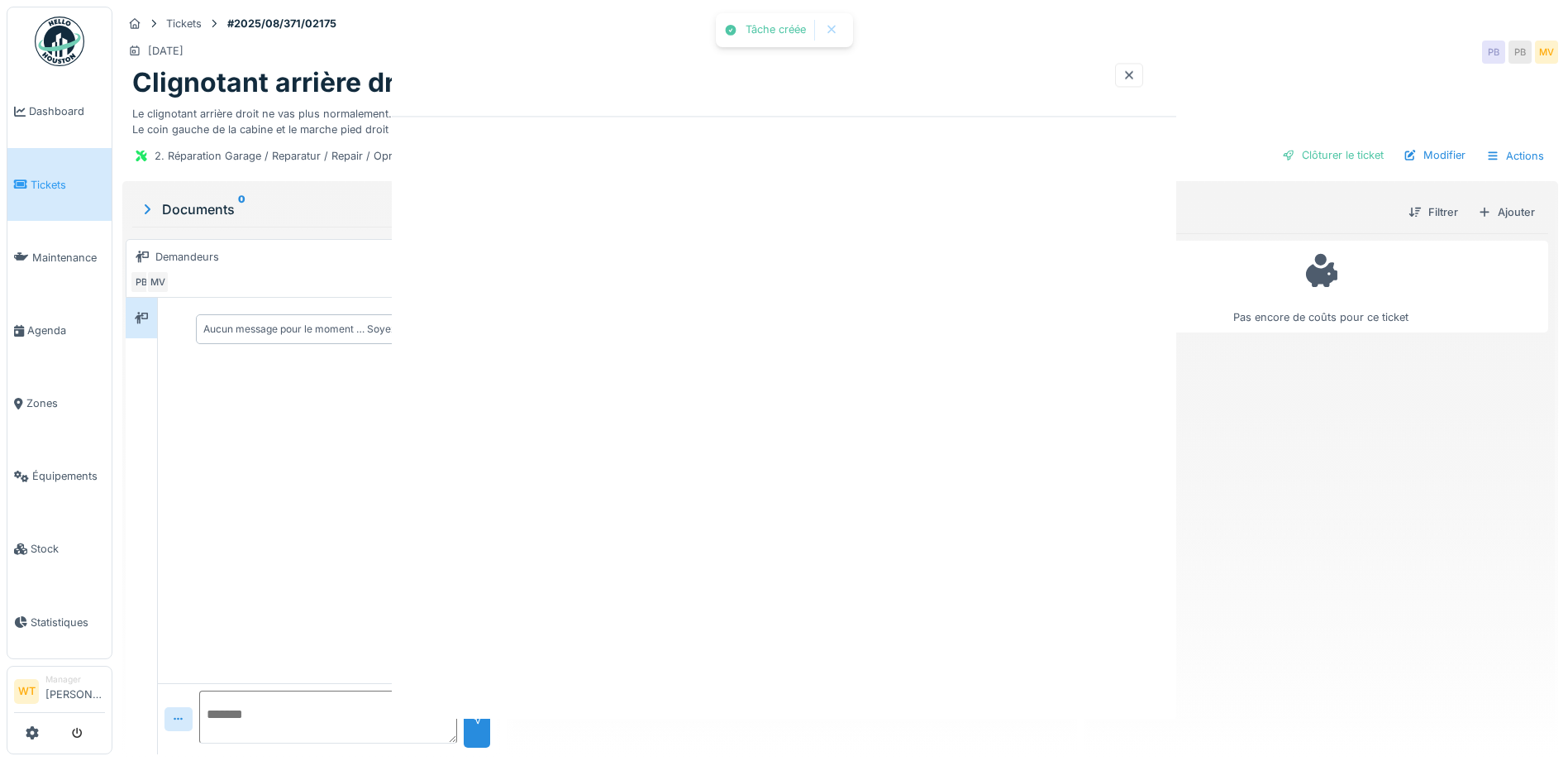
scroll to position [0, 0]
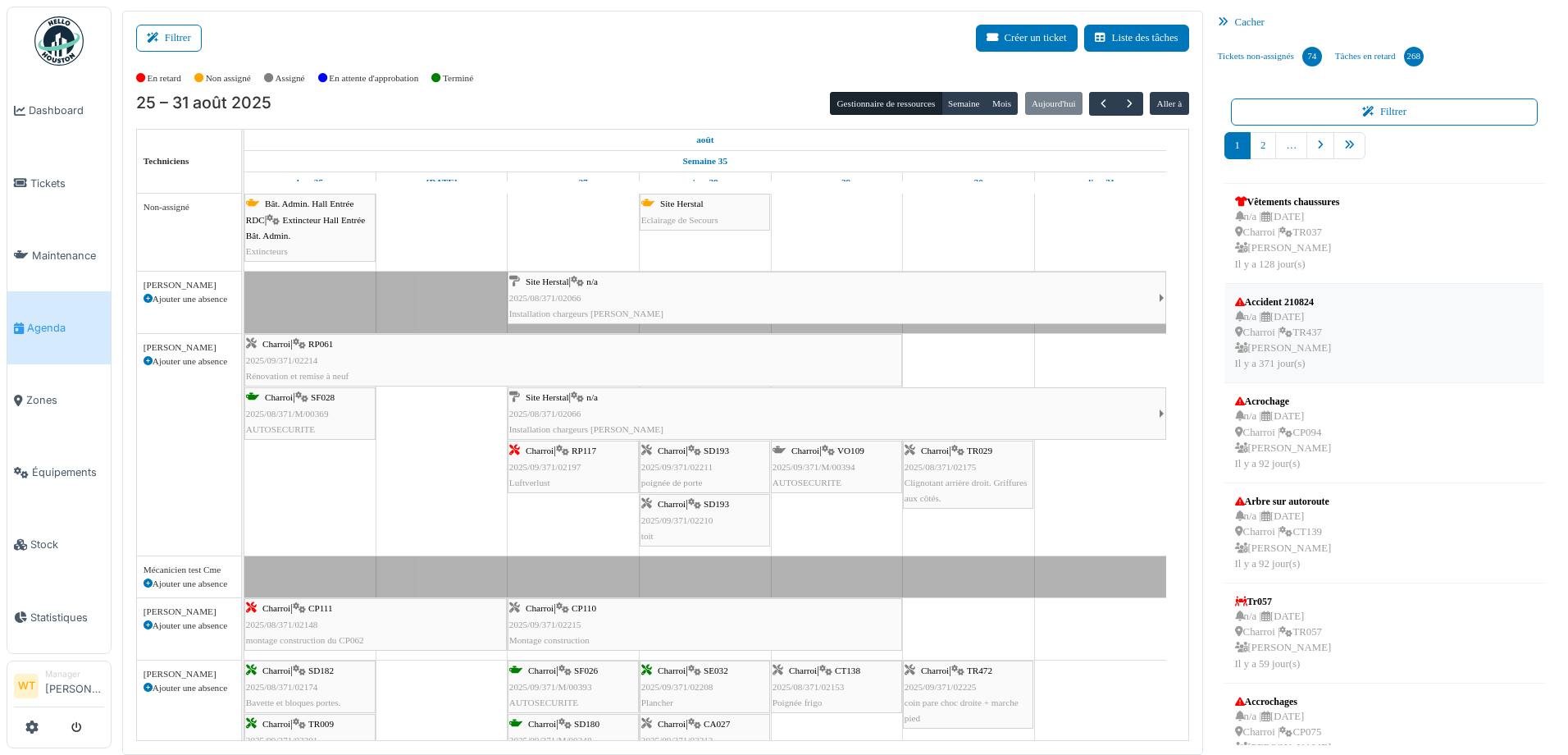
scroll to position [427, 0]
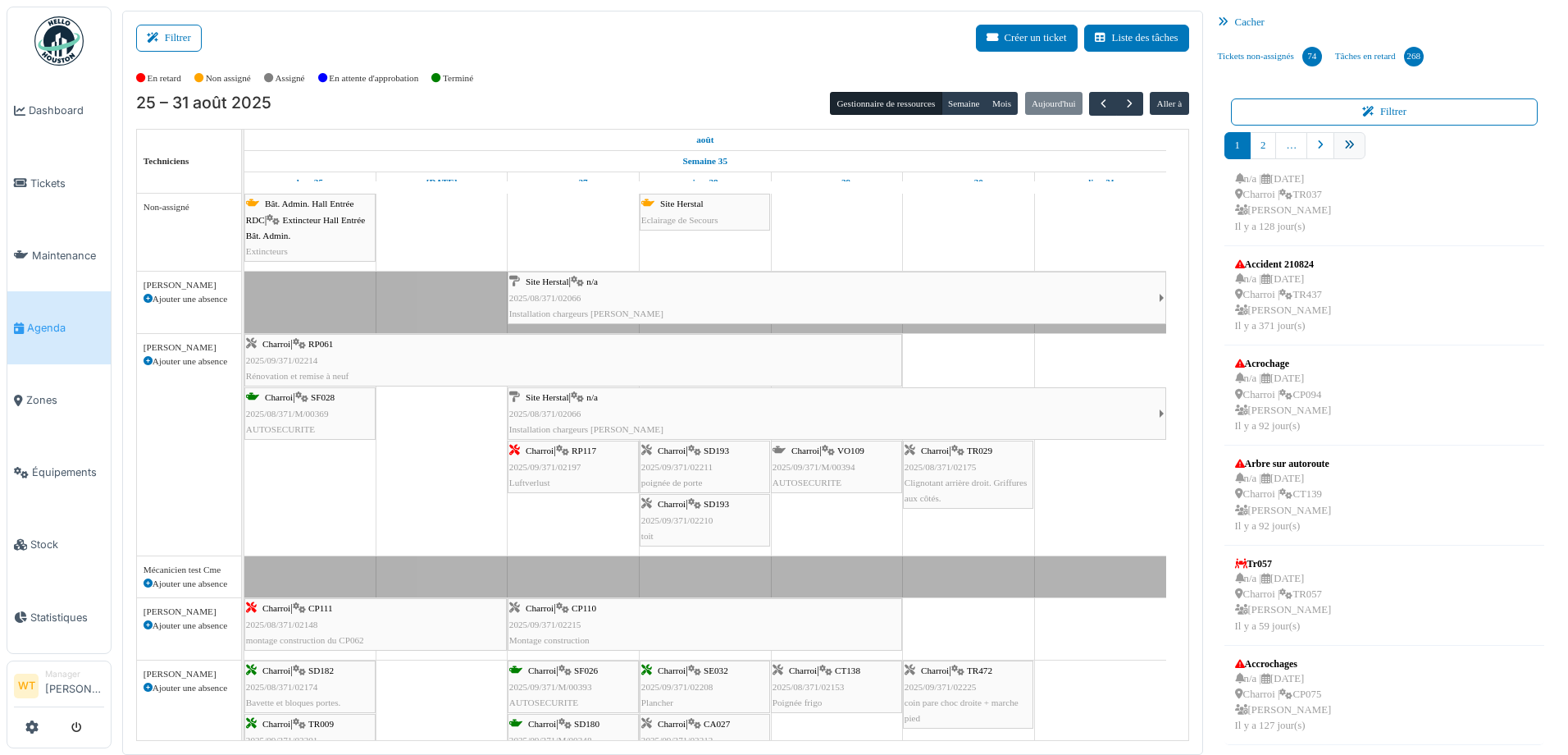
click at [1340, 152] on link "pager" at bounding box center [1349, 145] width 32 height 27
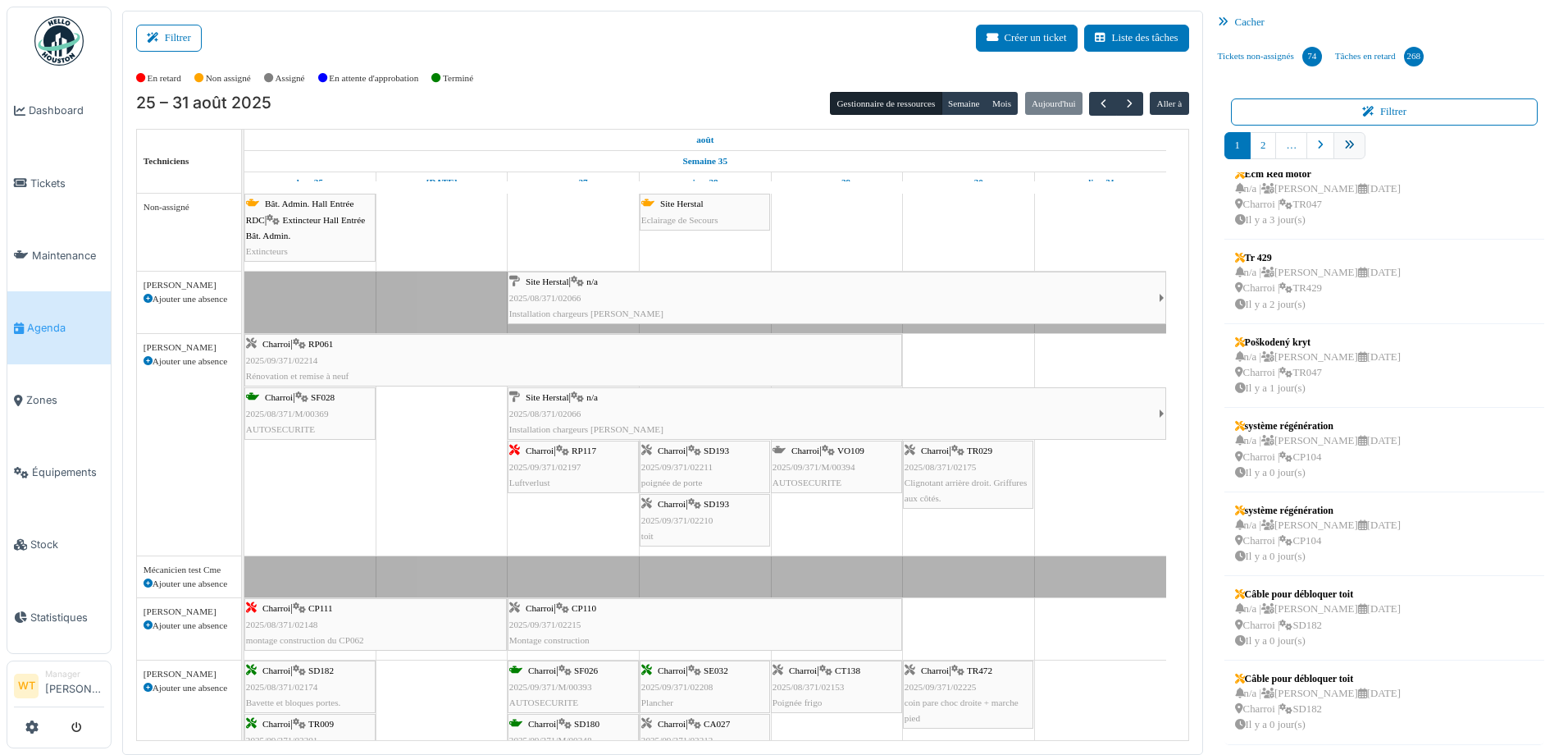
scroll to position [270, 0]
click at [1369, 148] on link "9" at bounding box center [1377, 145] width 26 height 27
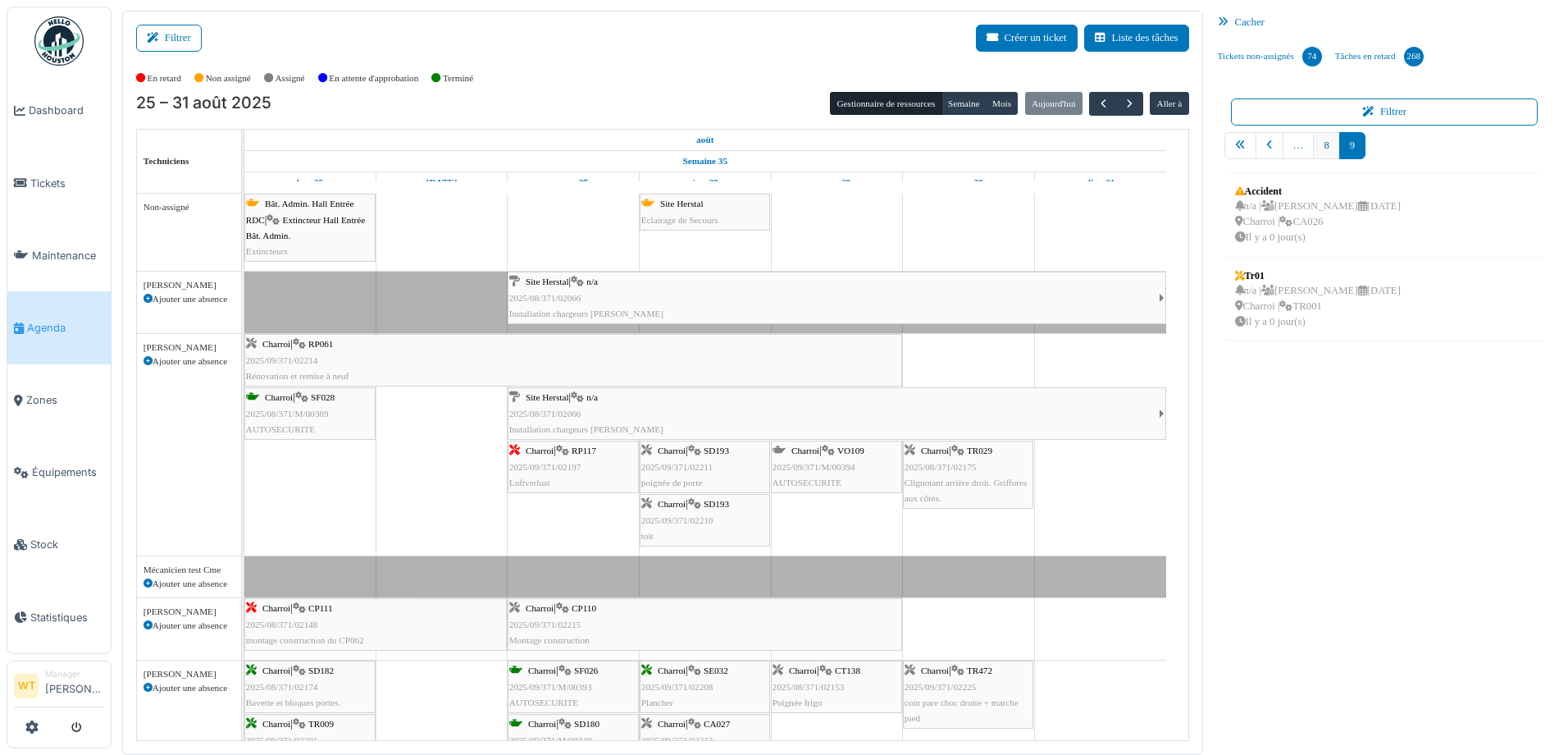
click at [1319, 156] on link "8" at bounding box center [1325, 145] width 26 height 27
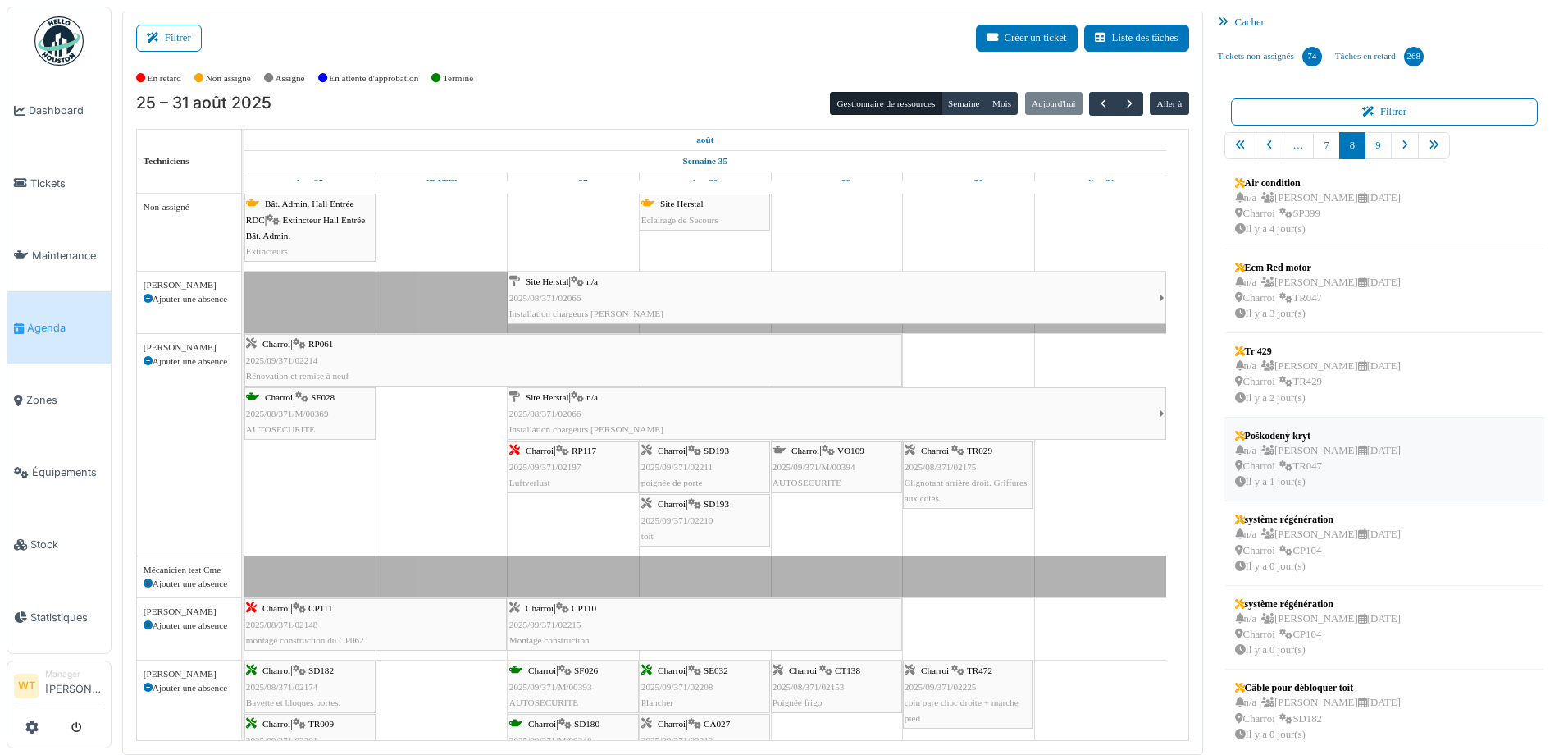
scroll to position [270, 0]
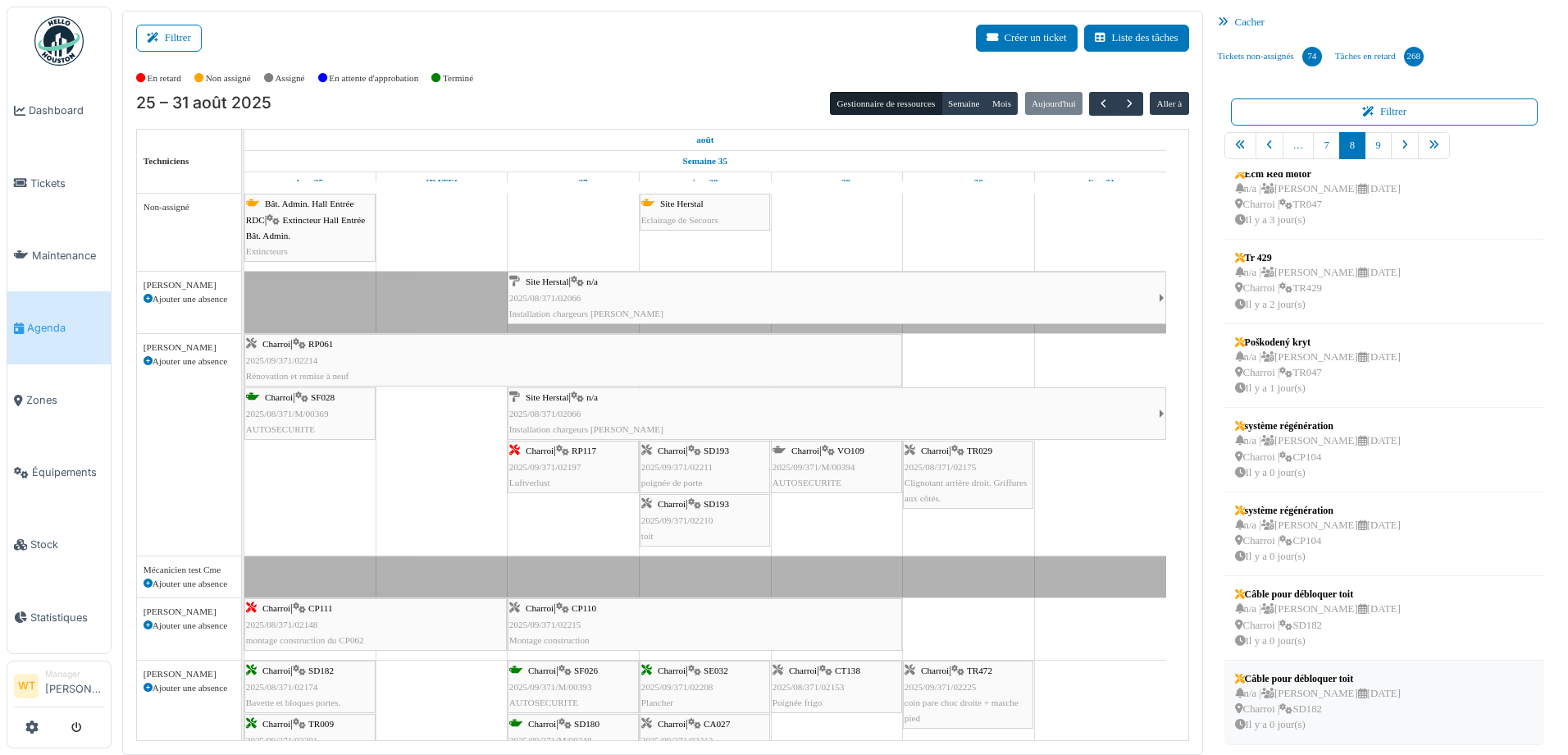
click at [1318, 694] on div "n/a | Marc Vasen 04/09/2025 Charroi | SD182 Il y a 0 jour(s)" at bounding box center [1317, 709] width 165 height 47
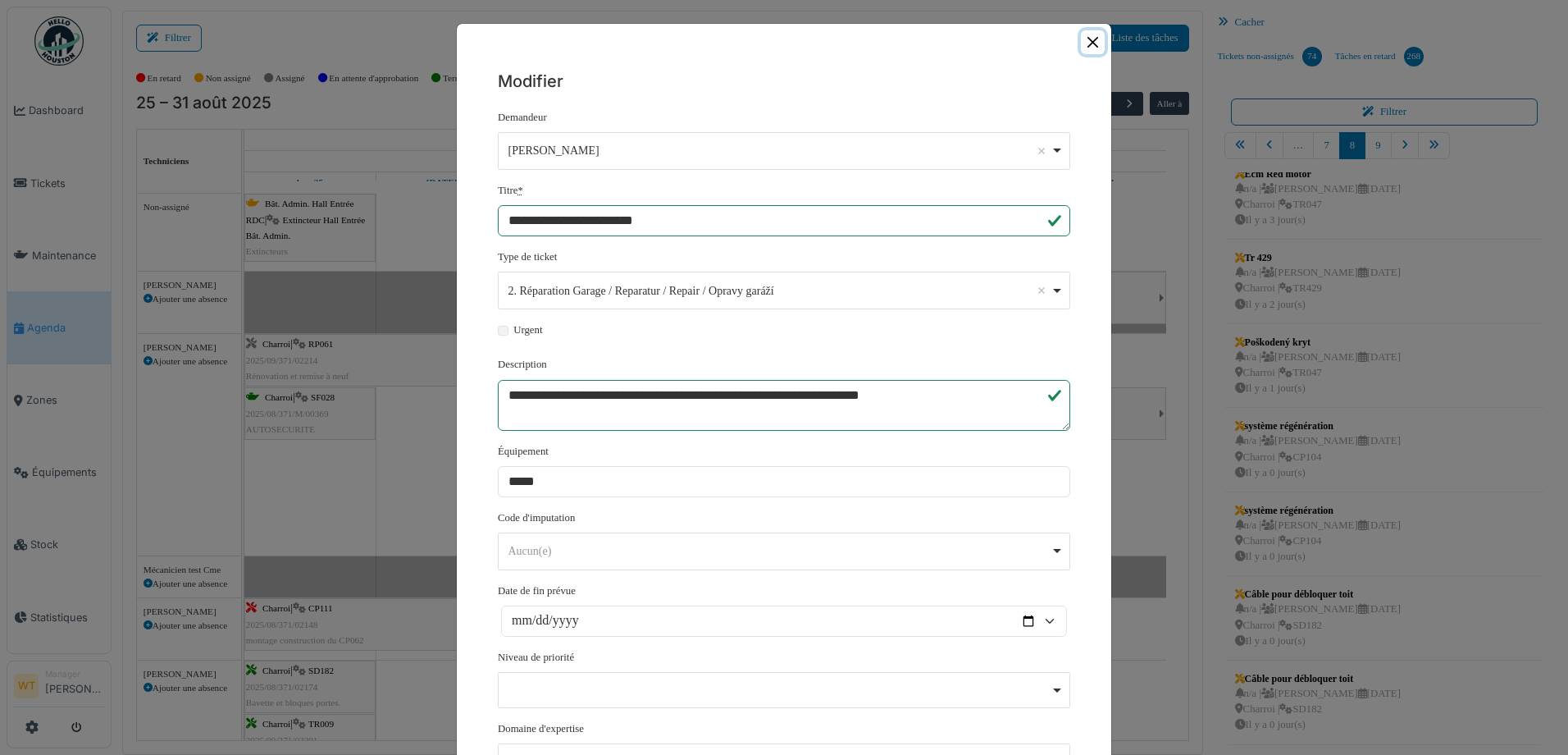
click at [1094, 35] on button "Close" at bounding box center [1093, 43] width 24 height 24
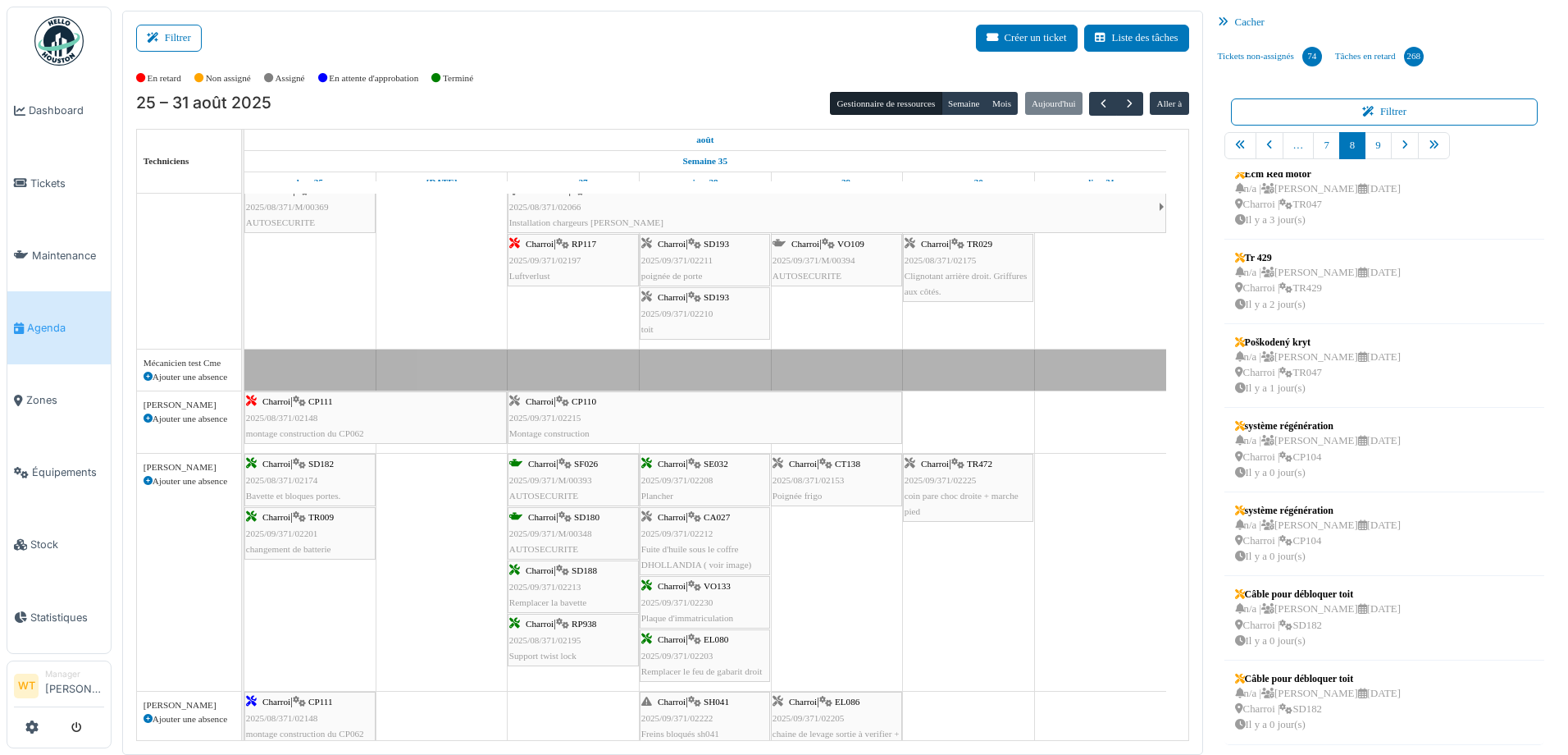
scroll to position [164, 0]
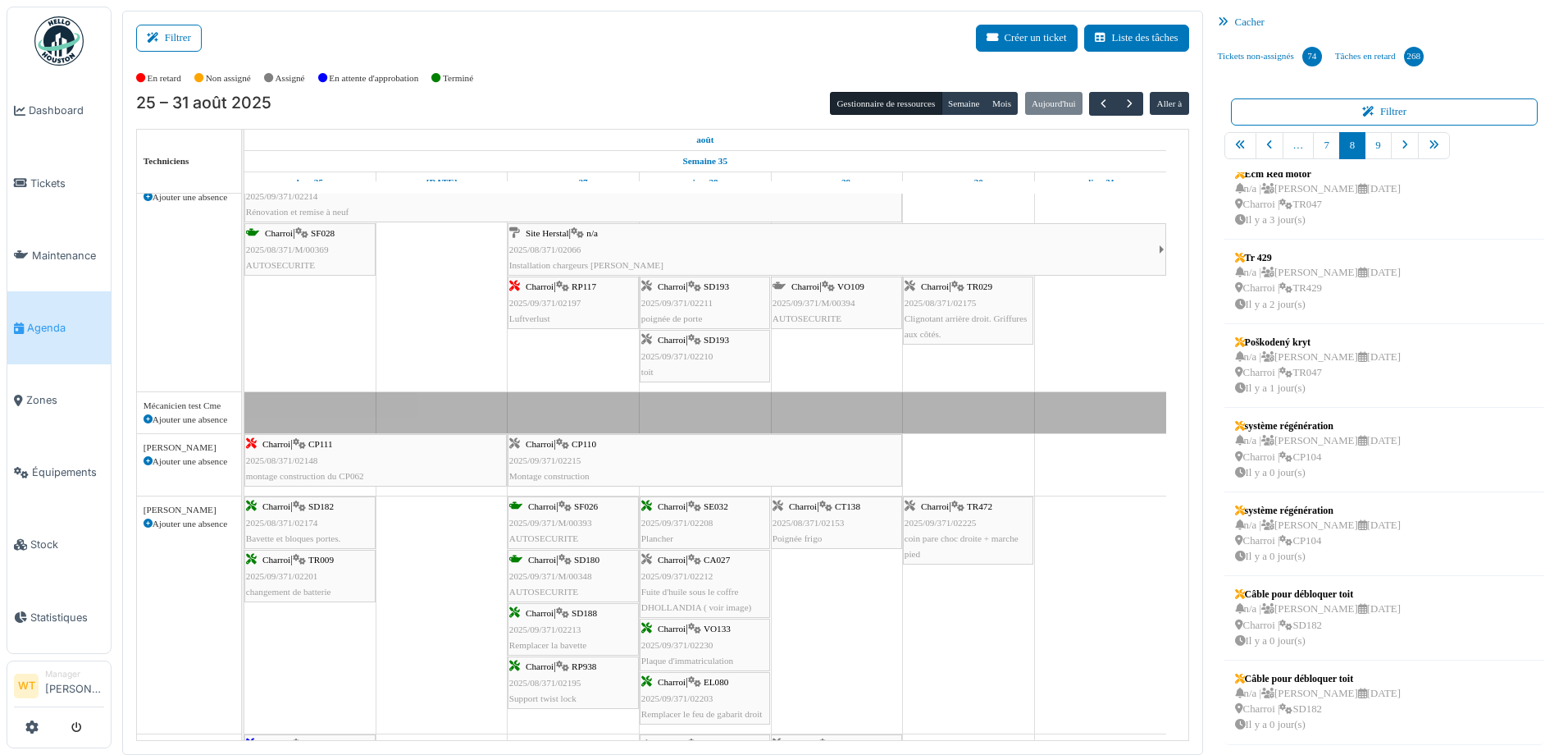
click at [715, 337] on span "SD193" at bounding box center [716, 339] width 25 height 10
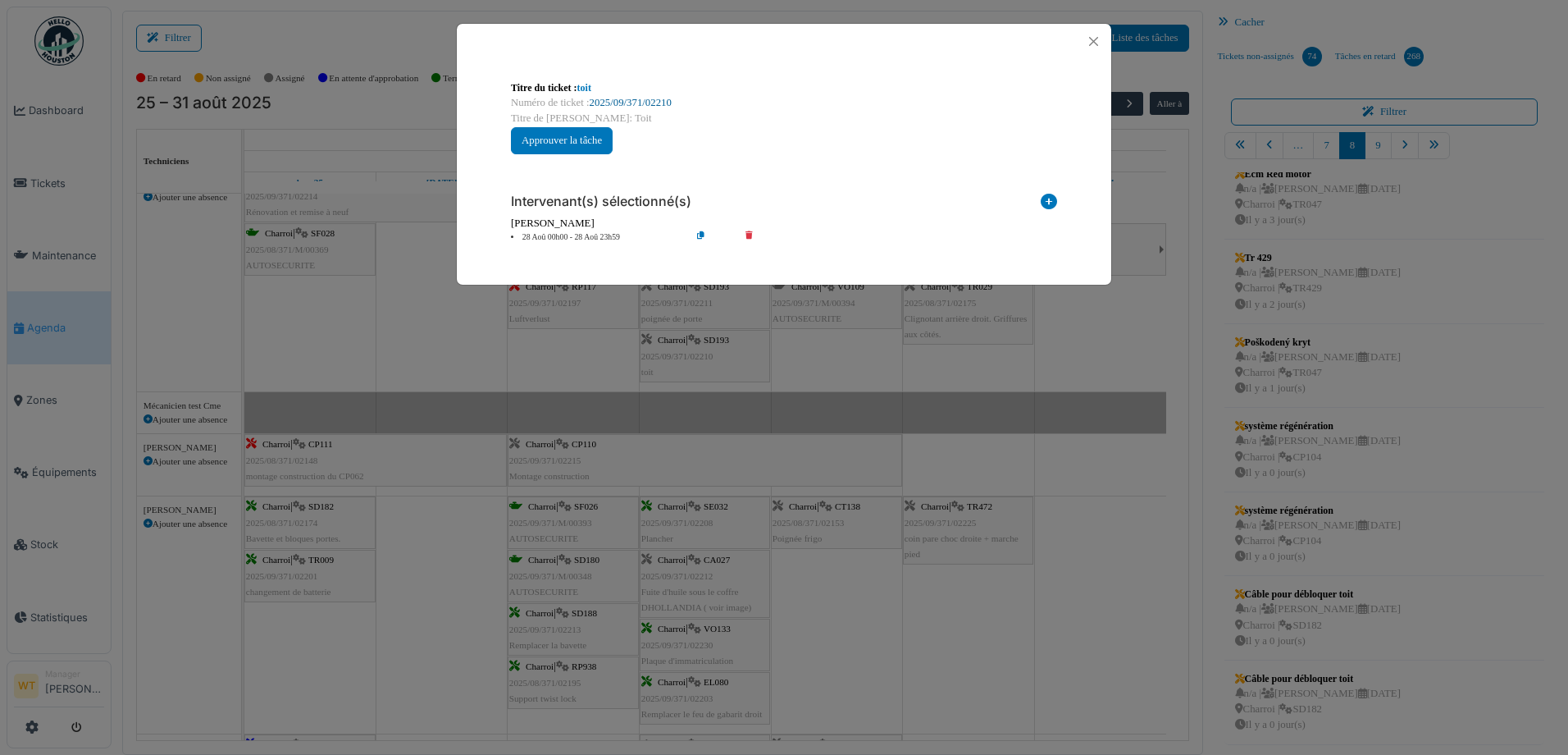
click at [611, 100] on link "2025/09/371/02210" at bounding box center [630, 102] width 82 height 11
click at [1086, 36] on button "Close" at bounding box center [1093, 42] width 22 height 22
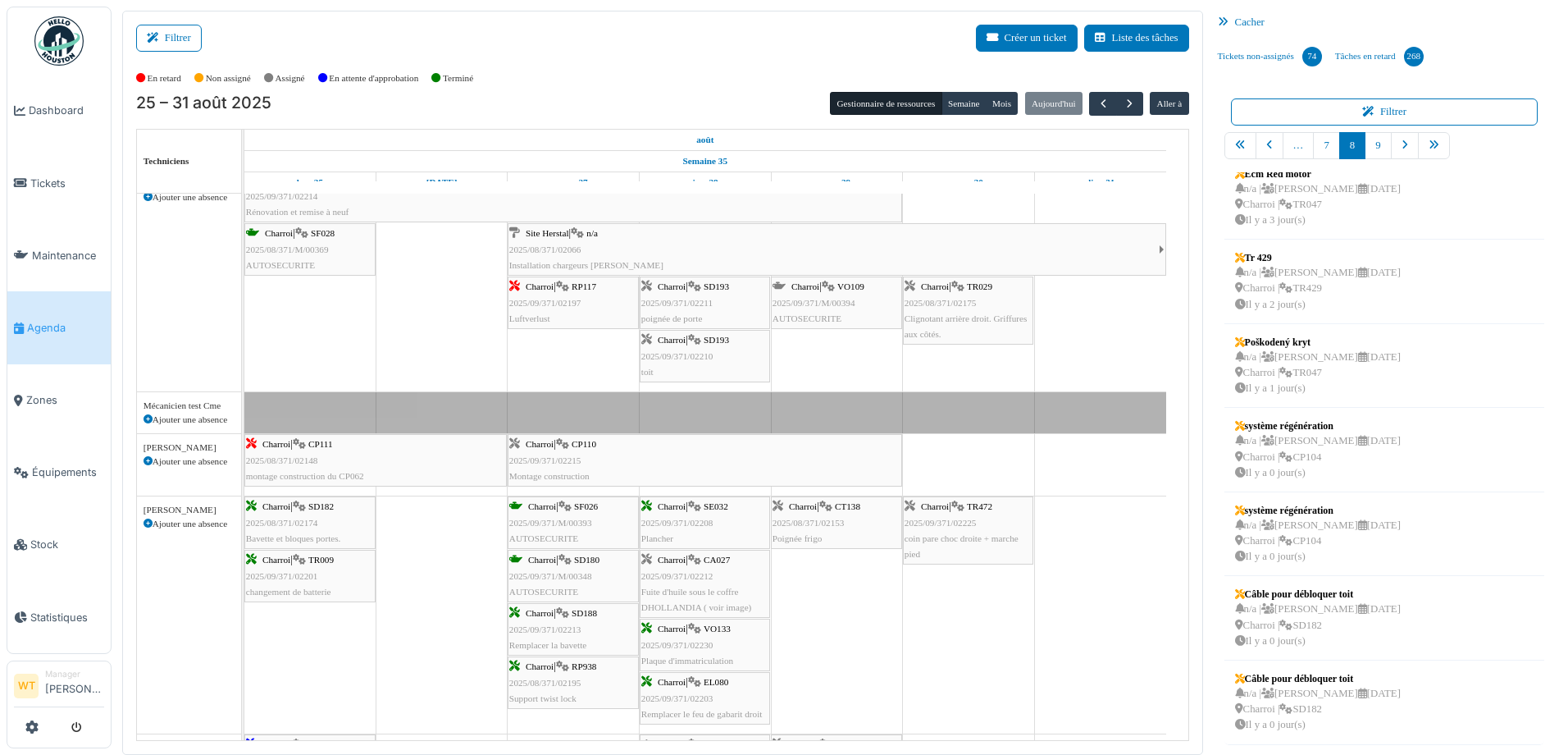
click at [658, 469] on div "Charroi | CP110 2025/09/371/02215 Montage construction" at bounding box center [705, 459] width 391 height 47
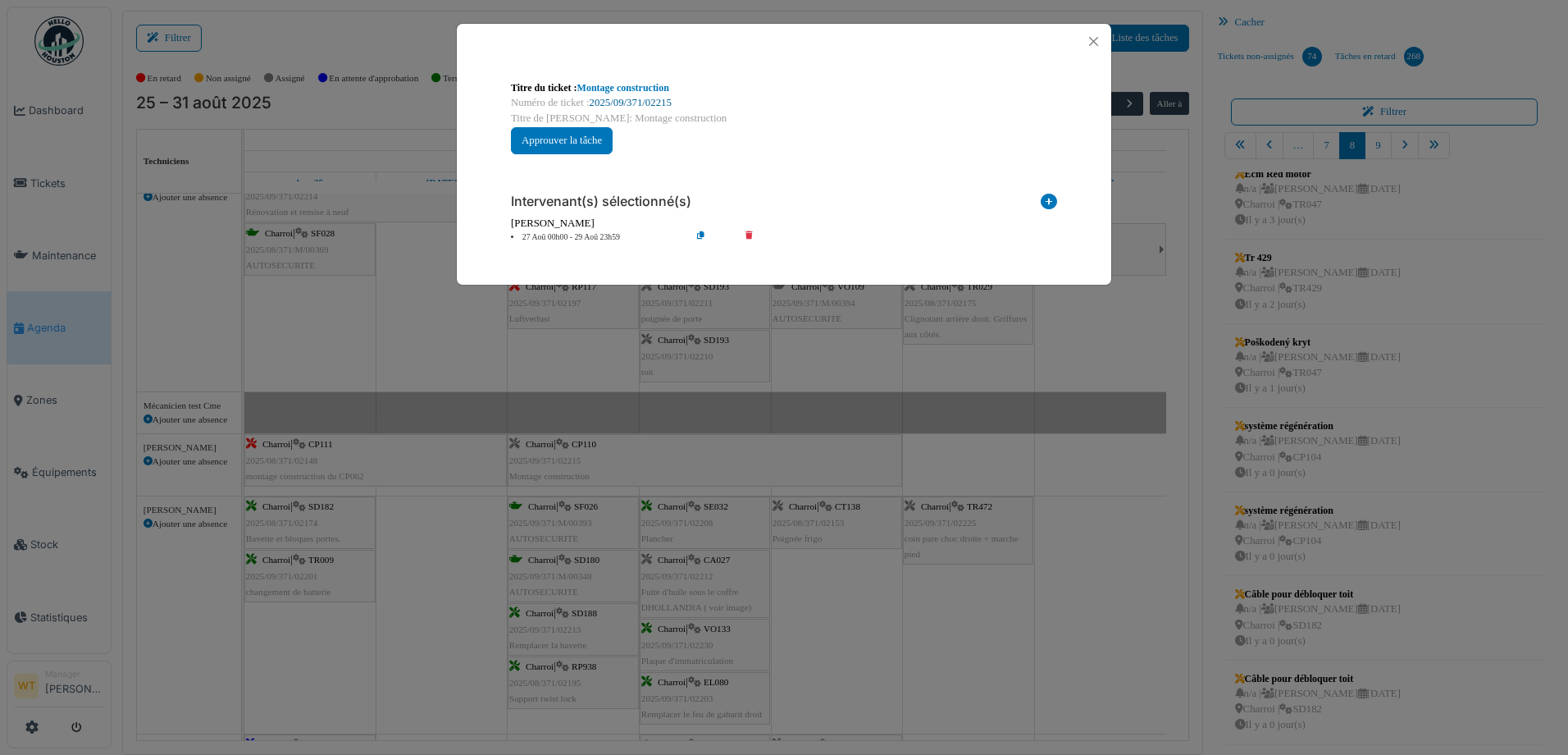
click at [655, 99] on link "2025/09/371/02215" at bounding box center [630, 102] width 82 height 11
click at [1091, 41] on button "Close" at bounding box center [1093, 42] width 22 height 22
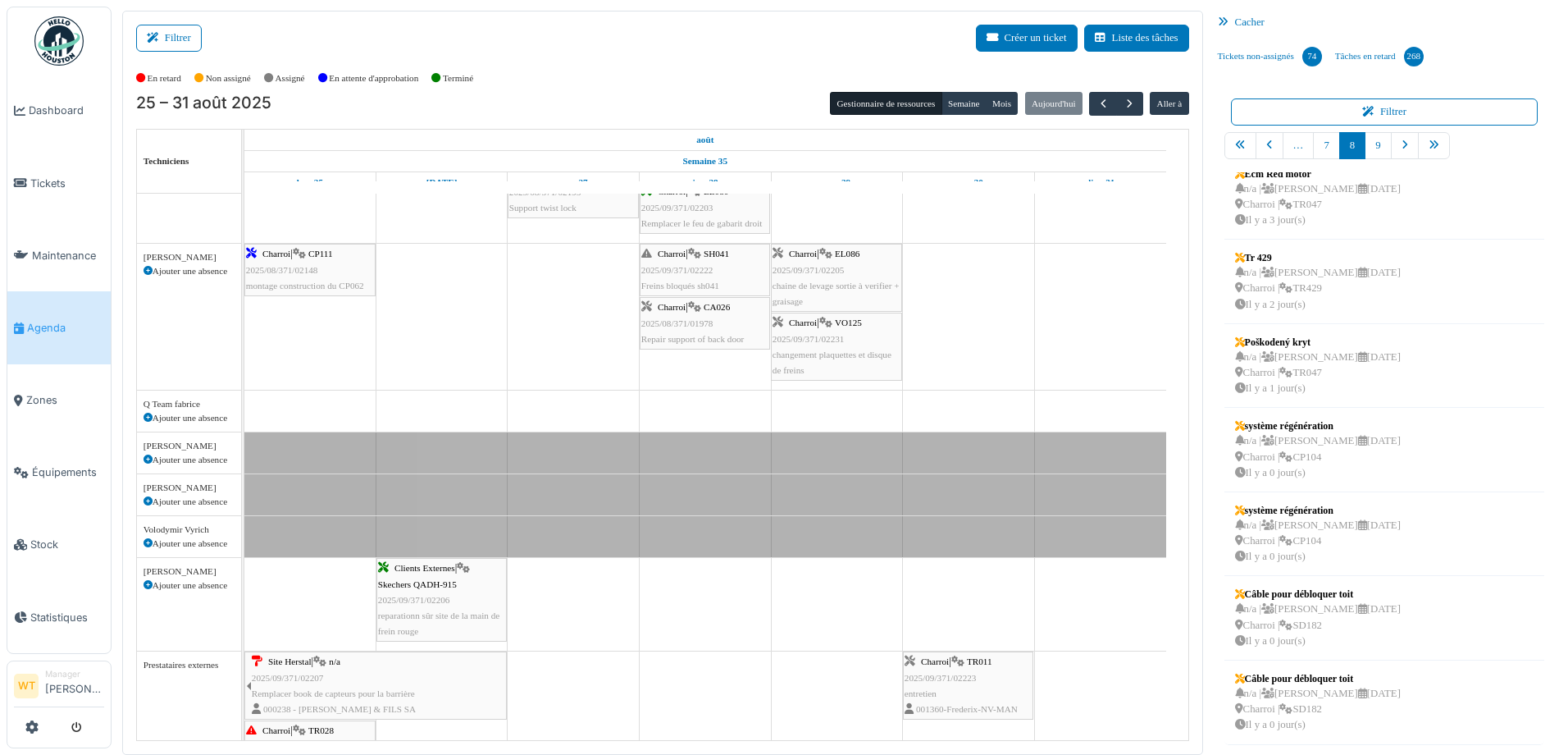
scroll to position [0, 0]
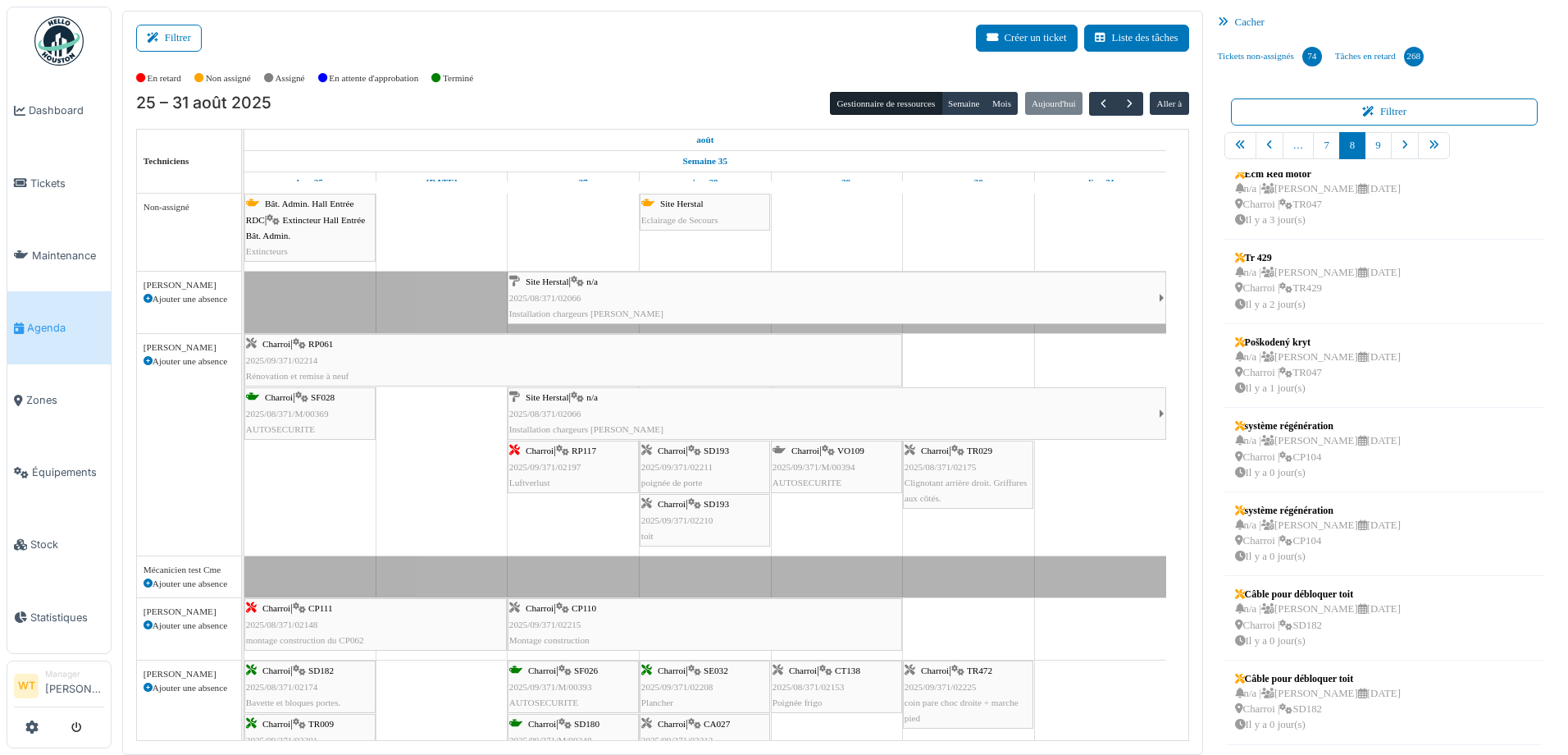
click at [508, 368] on div "Charroi | RP061 2025/09/371/02214 Rénovation et remise à neuf" at bounding box center [573, 360] width 654 height 47
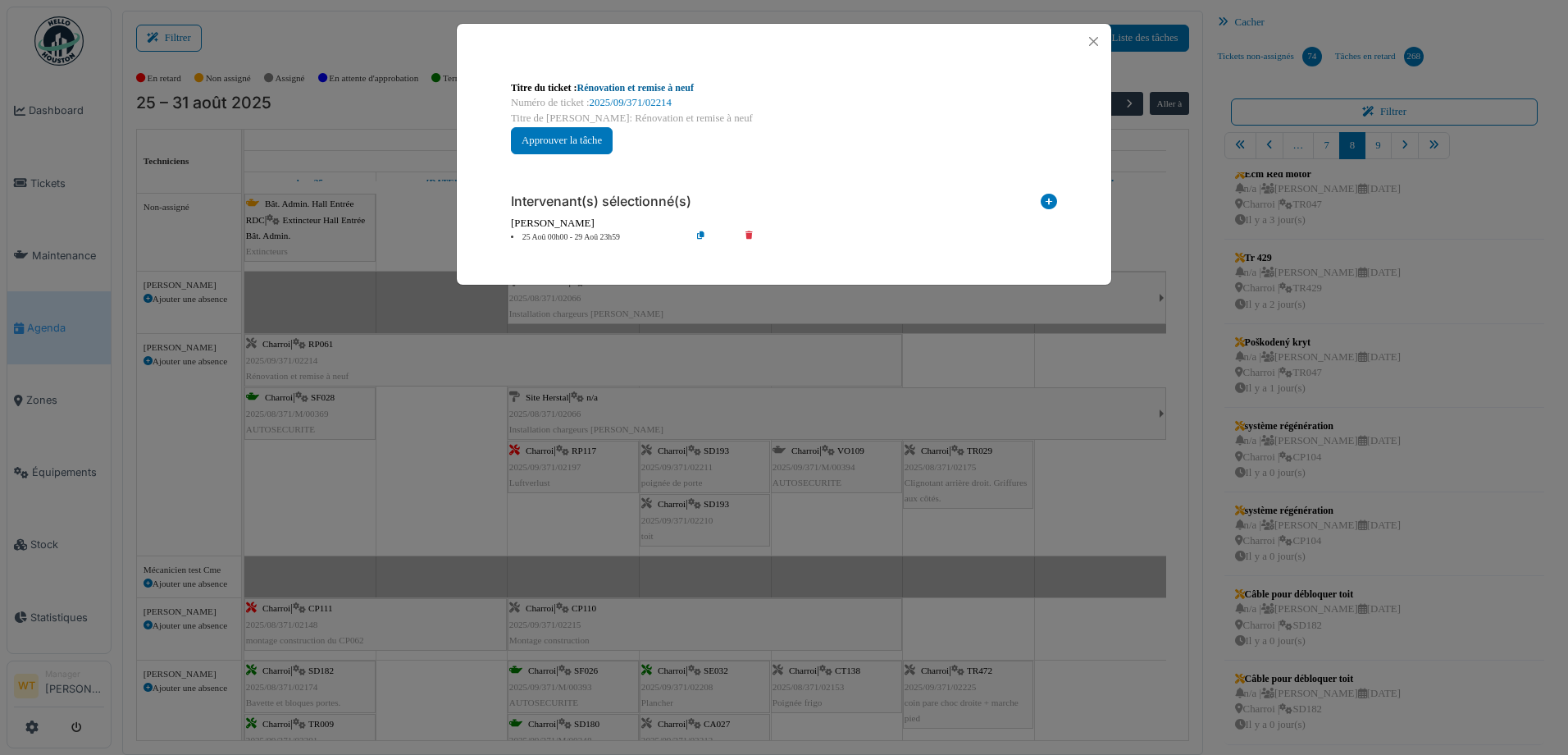
click at [649, 88] on link "Rénovation et remise à neuf" at bounding box center [635, 87] width 116 height 11
click at [1095, 42] on button "Close" at bounding box center [1093, 42] width 22 height 22
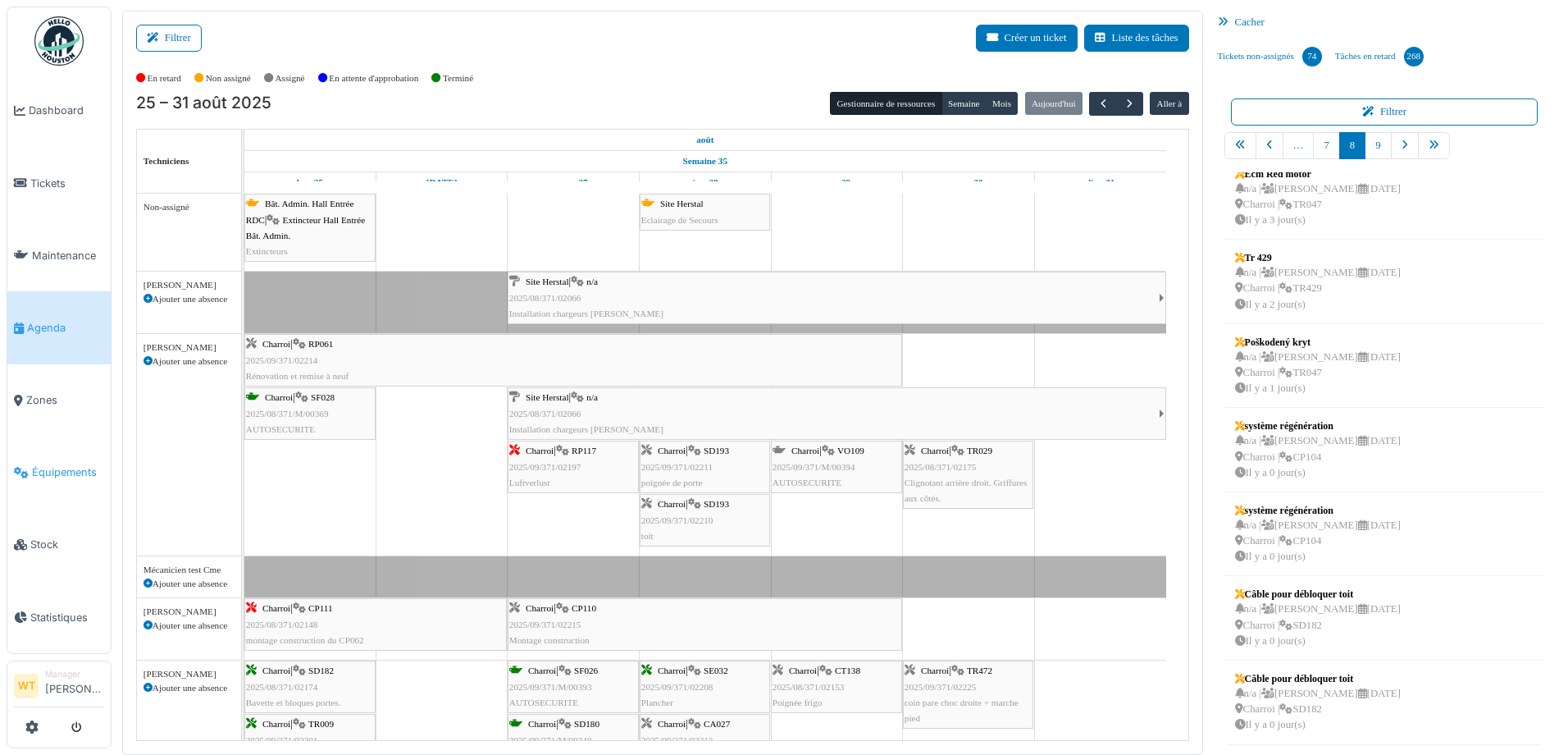
click at [73, 465] on span "Équipements" at bounding box center [68, 471] width 72 height 16
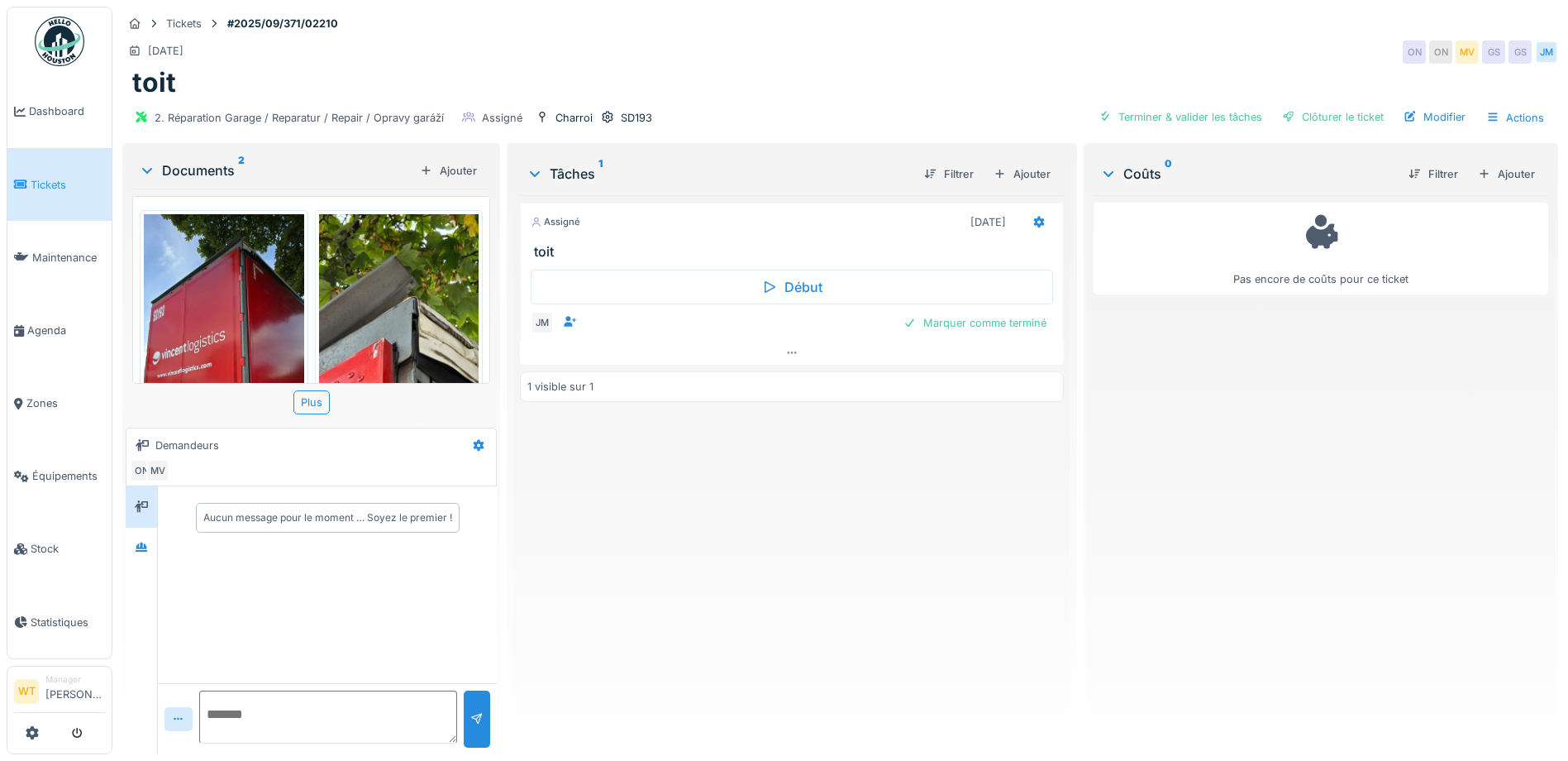
click at [412, 336] on img at bounding box center [398, 355] width 160 height 284
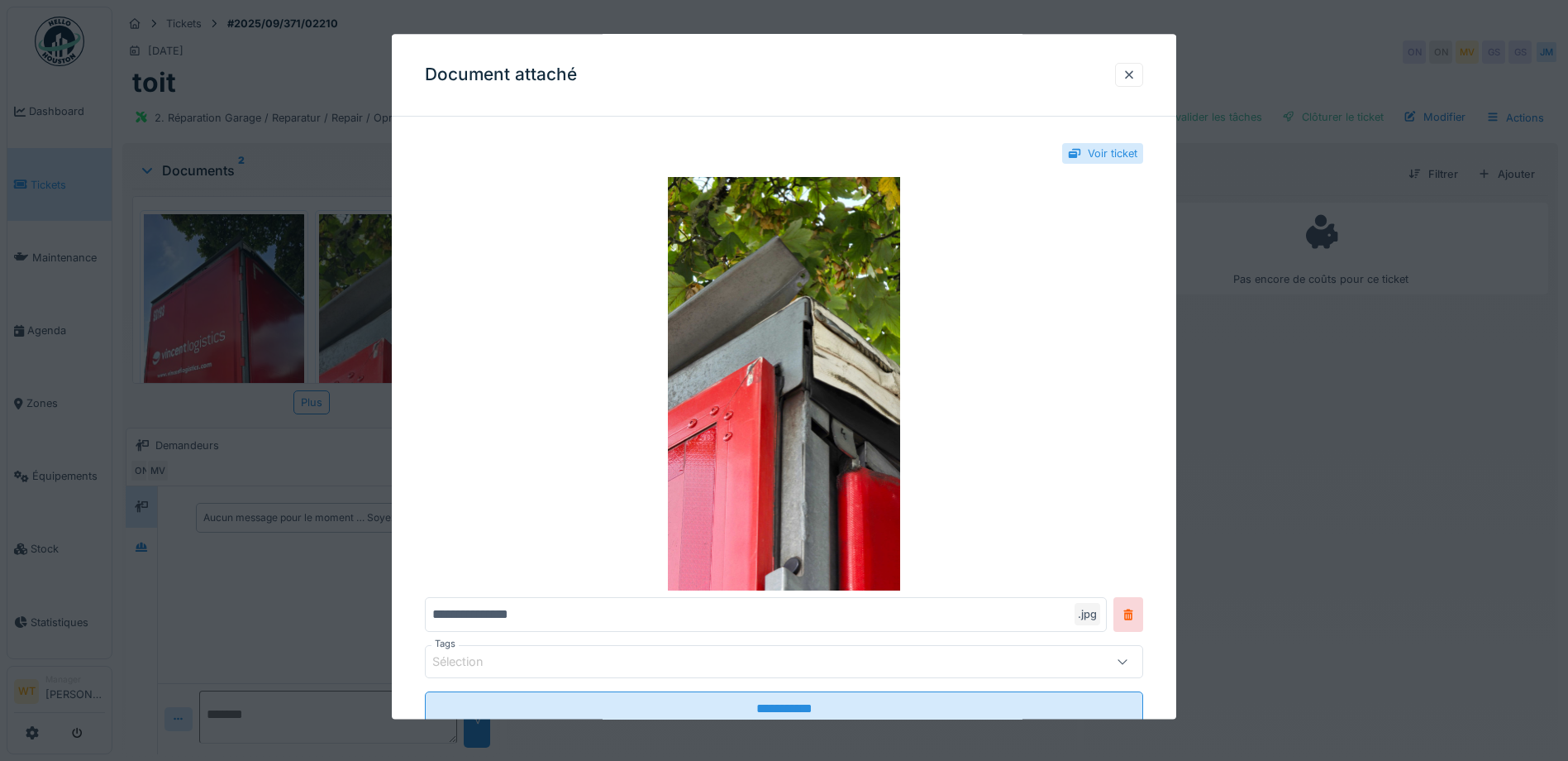
click at [1154, 72] on div "Document attaché" at bounding box center [784, 75] width 784 height 82
click at [1136, 75] on div at bounding box center [1129, 74] width 13 height 16
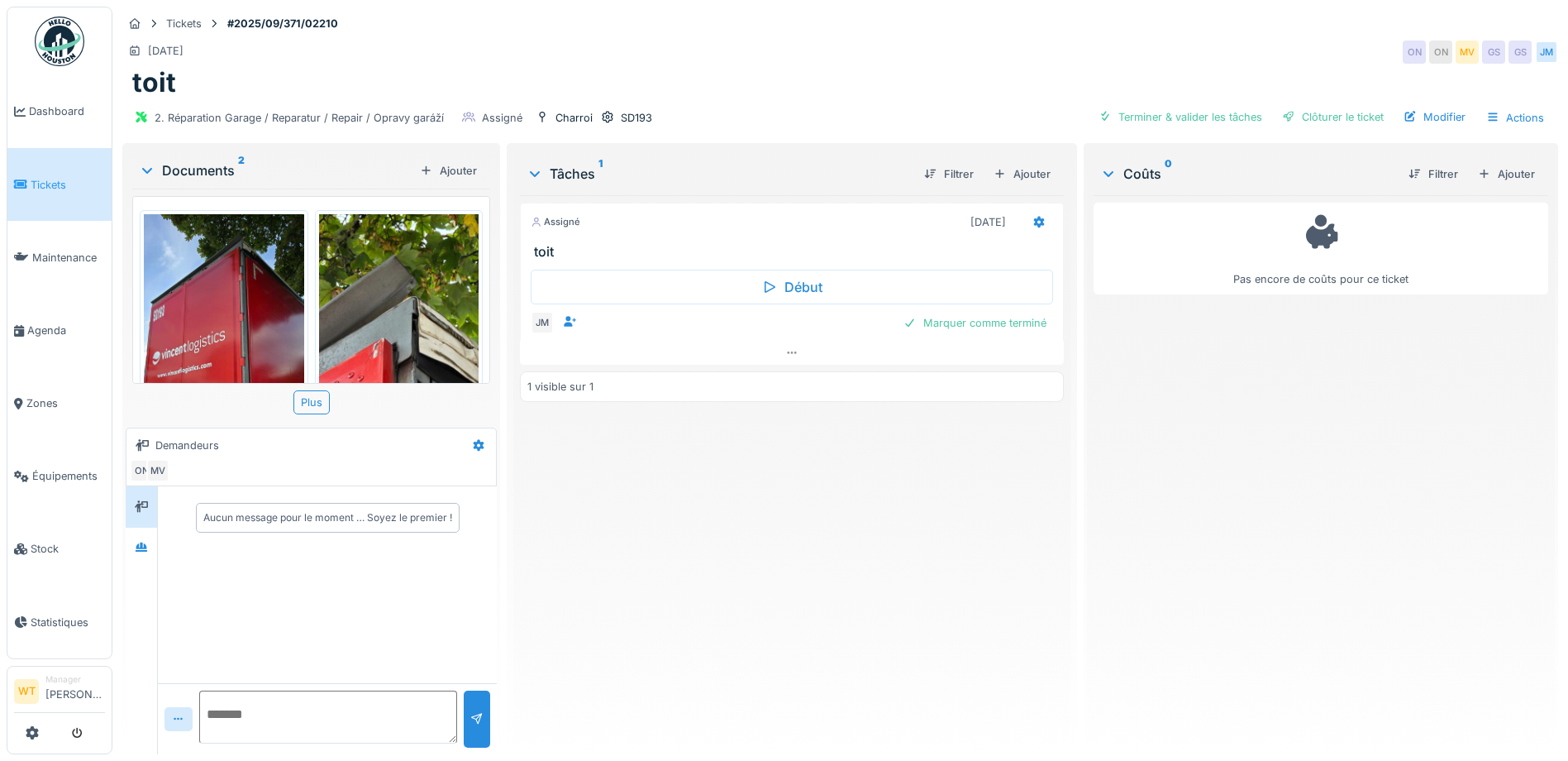
click at [249, 337] on img at bounding box center [223, 355] width 160 height 284
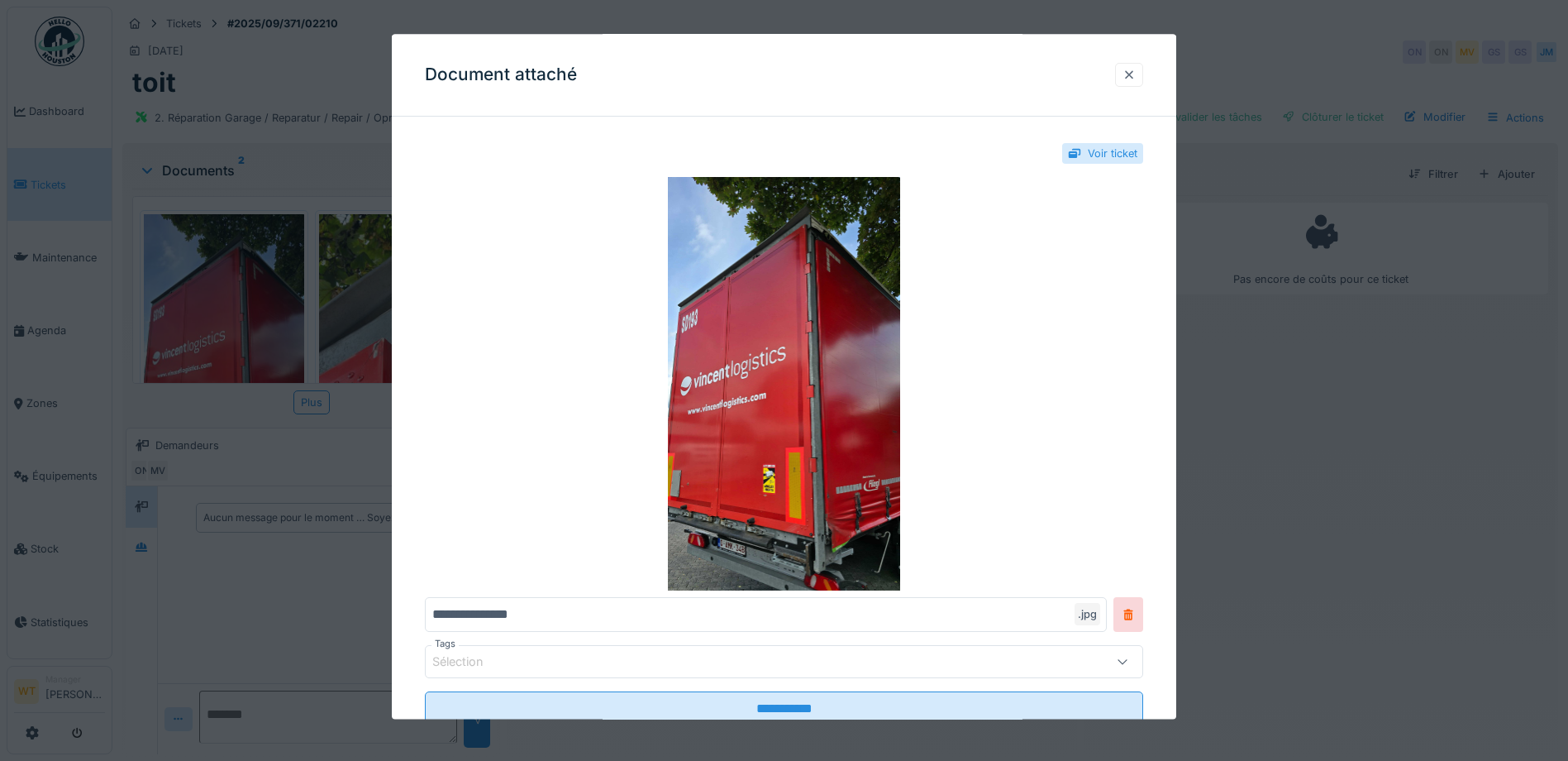
click at [1143, 67] on div at bounding box center [1129, 75] width 28 height 24
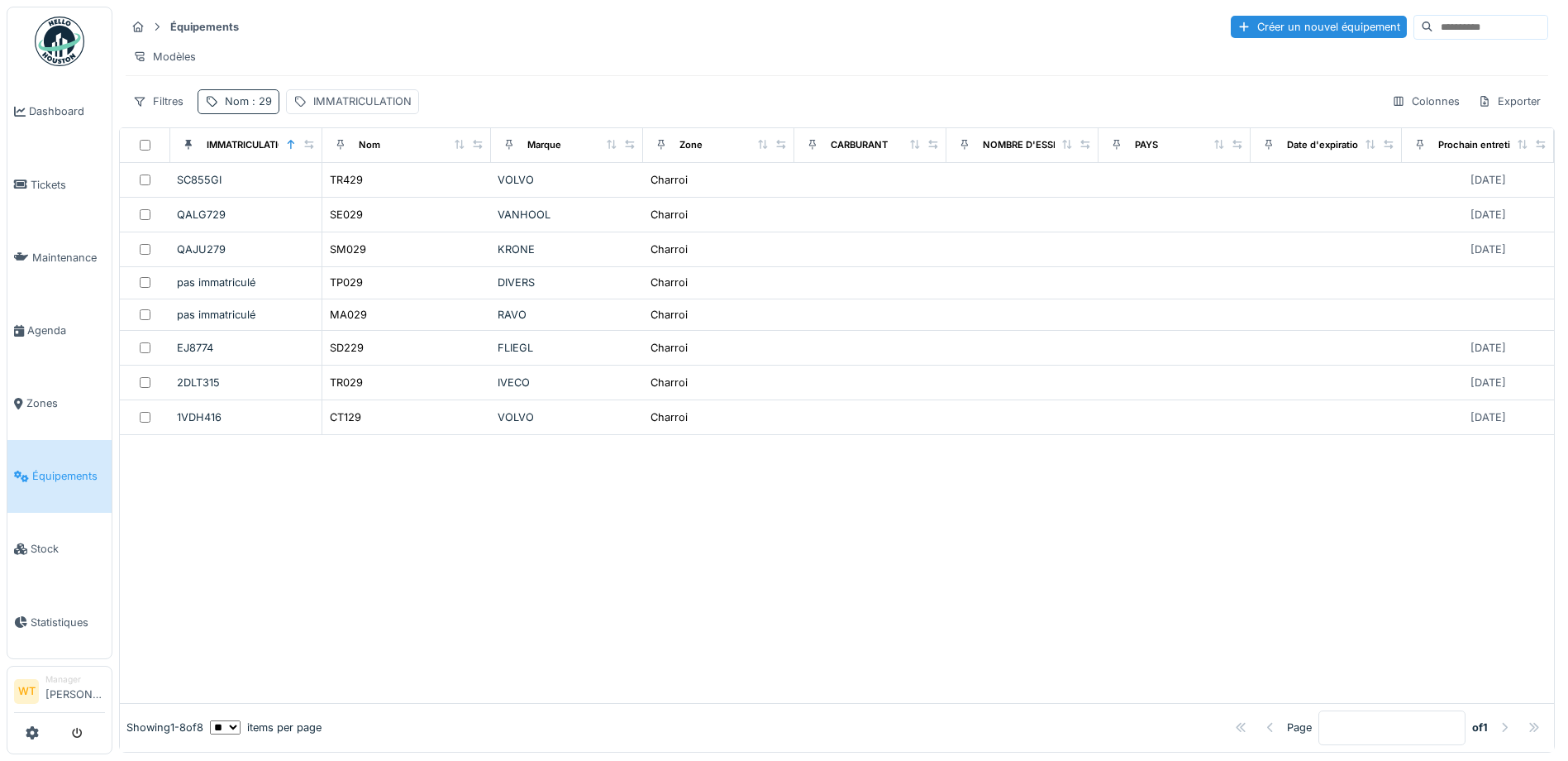
click at [238, 108] on div "Nom : 29" at bounding box center [248, 101] width 47 height 16
click at [356, 193] on icon at bounding box center [350, 192] width 13 height 10
click at [353, 198] on input "Nom" at bounding box center [288, 193] width 165 height 35
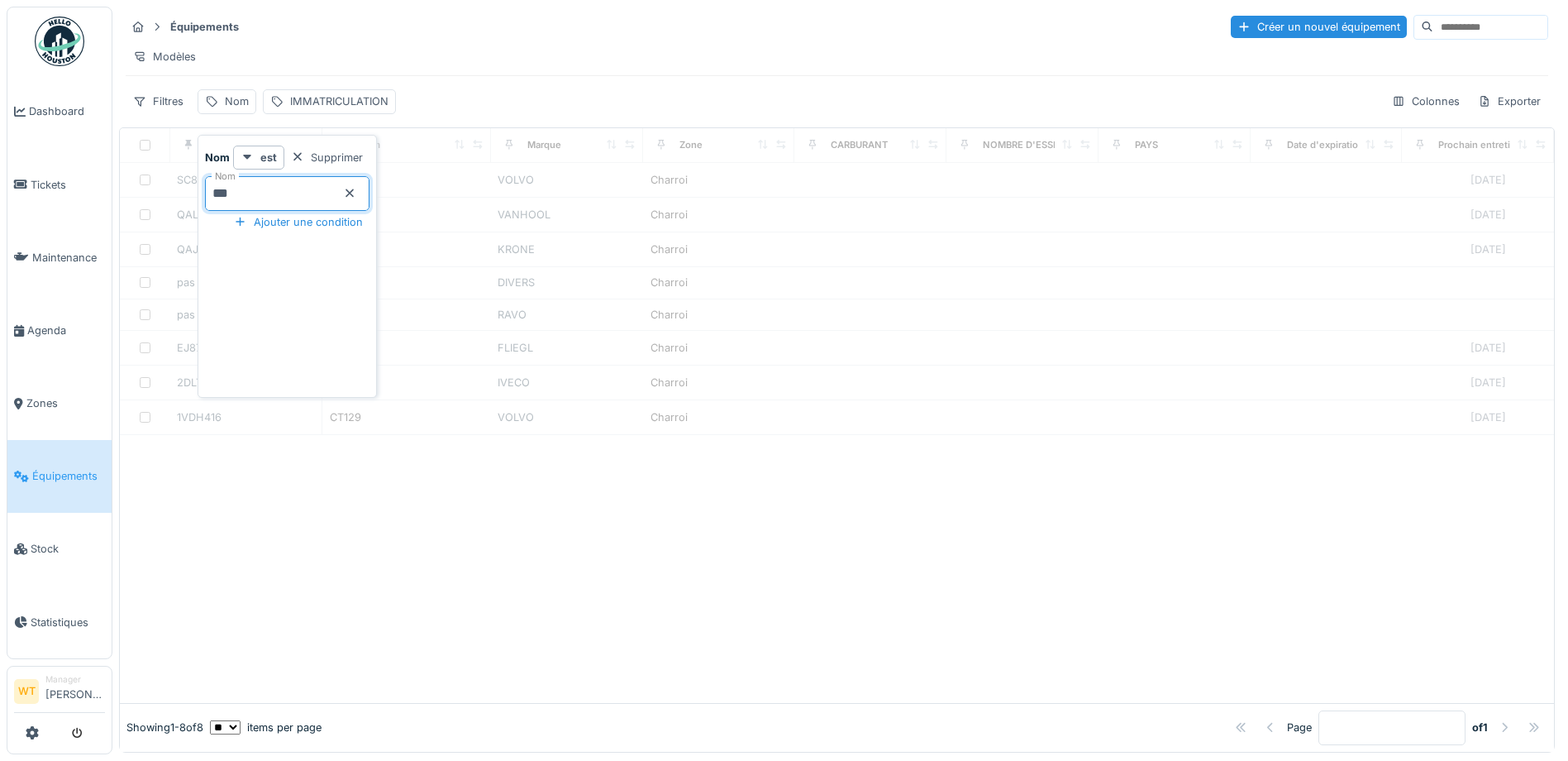
type input "***"
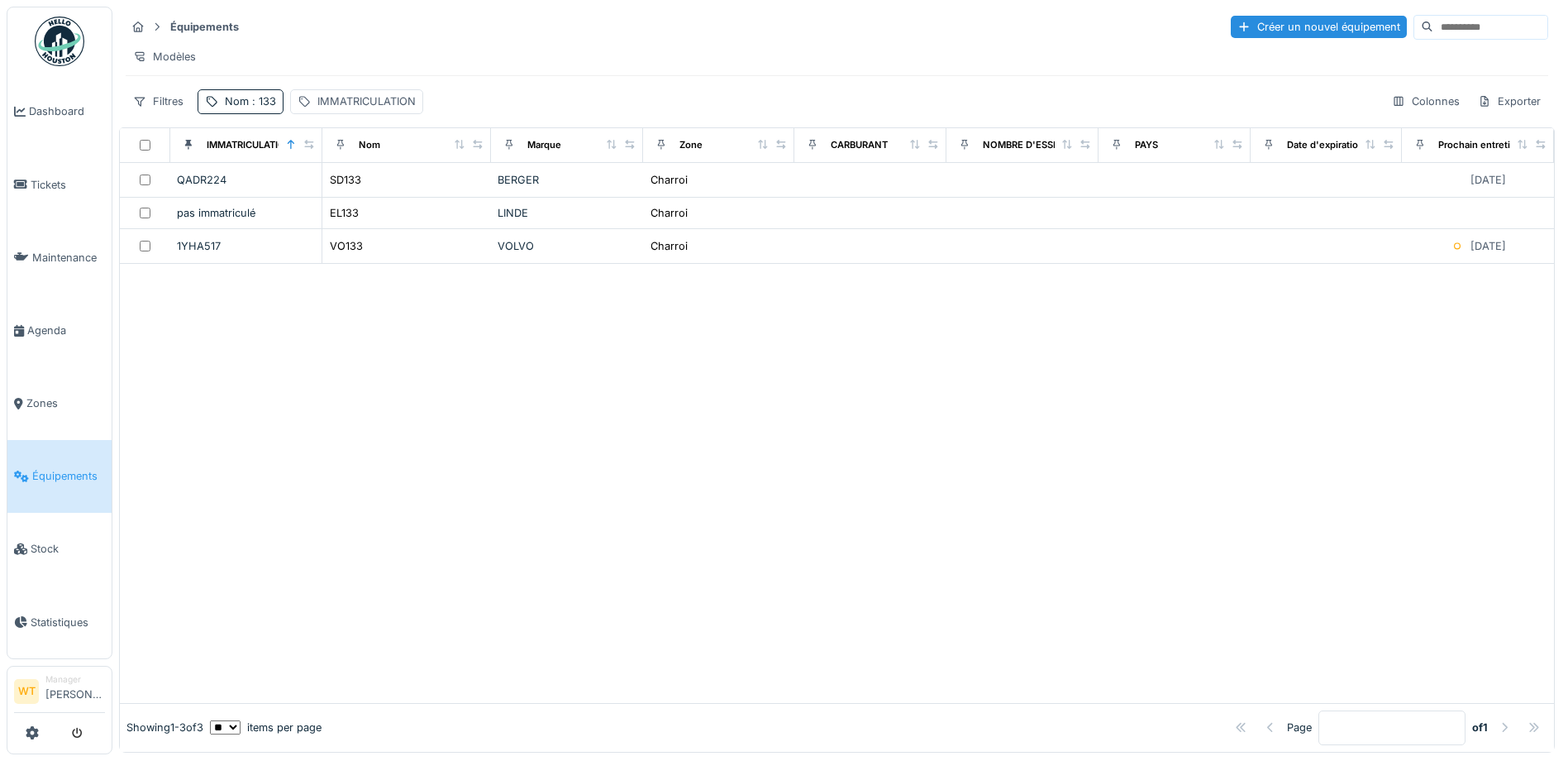
click at [606, 93] on div "Équipements Créer un nouvel équipement Modèles Filtres Nom : 133 IMMATRICULATIO…" at bounding box center [837, 64] width 1436 height 114
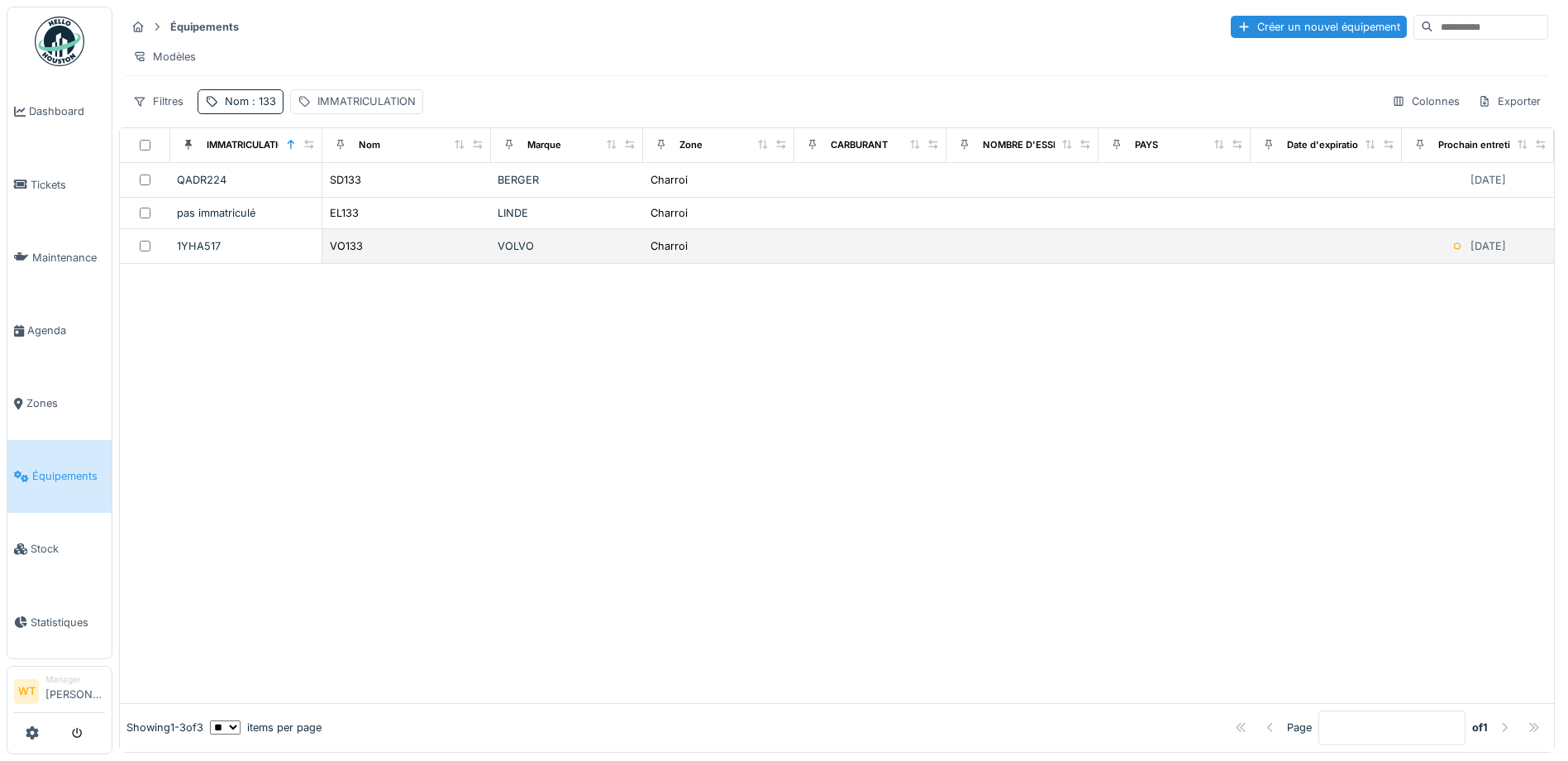
click at [384, 249] on div "VO133" at bounding box center [407, 246] width 156 height 18
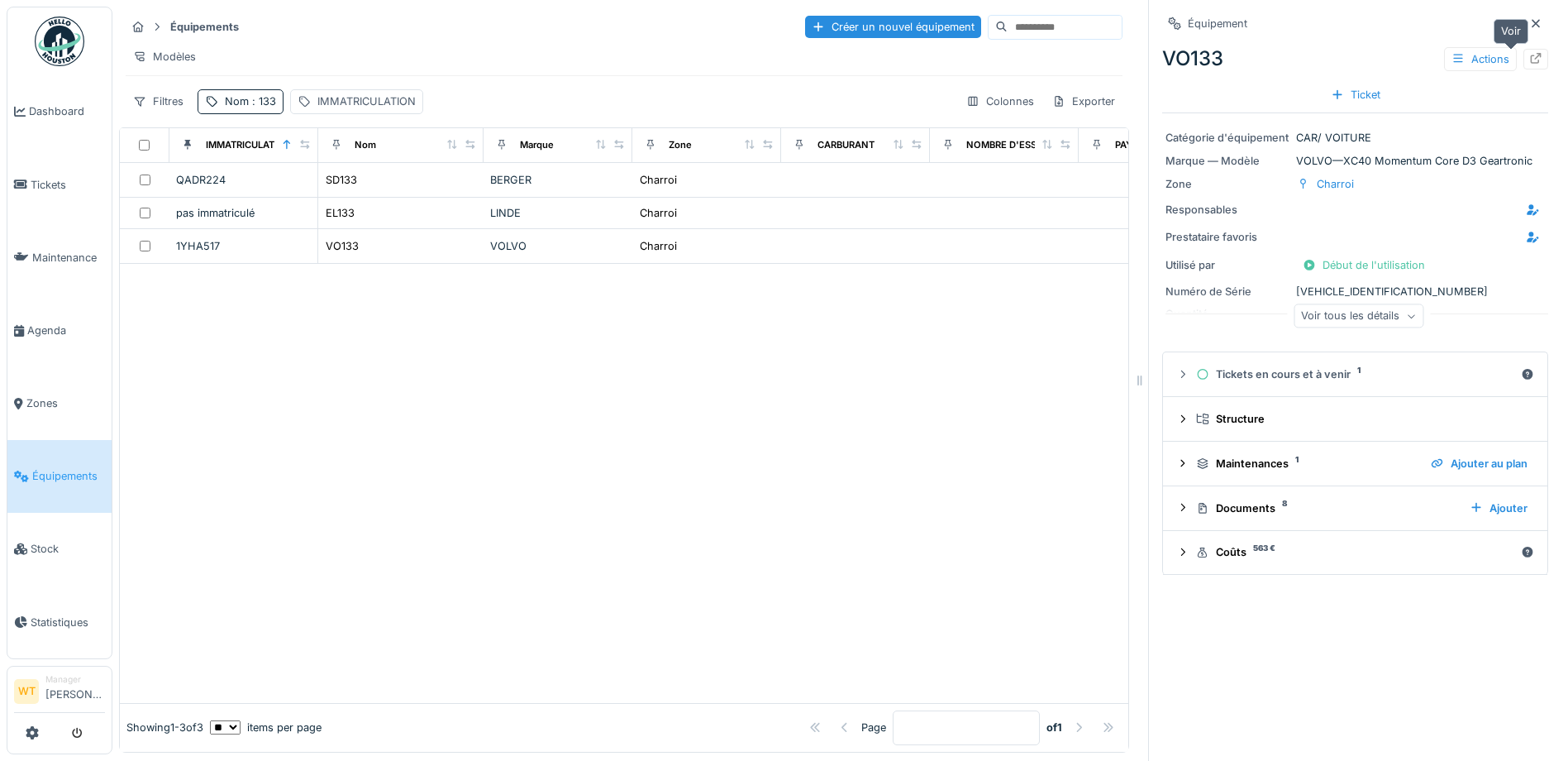
click at [1524, 60] on div at bounding box center [1536, 59] width 24 height 21
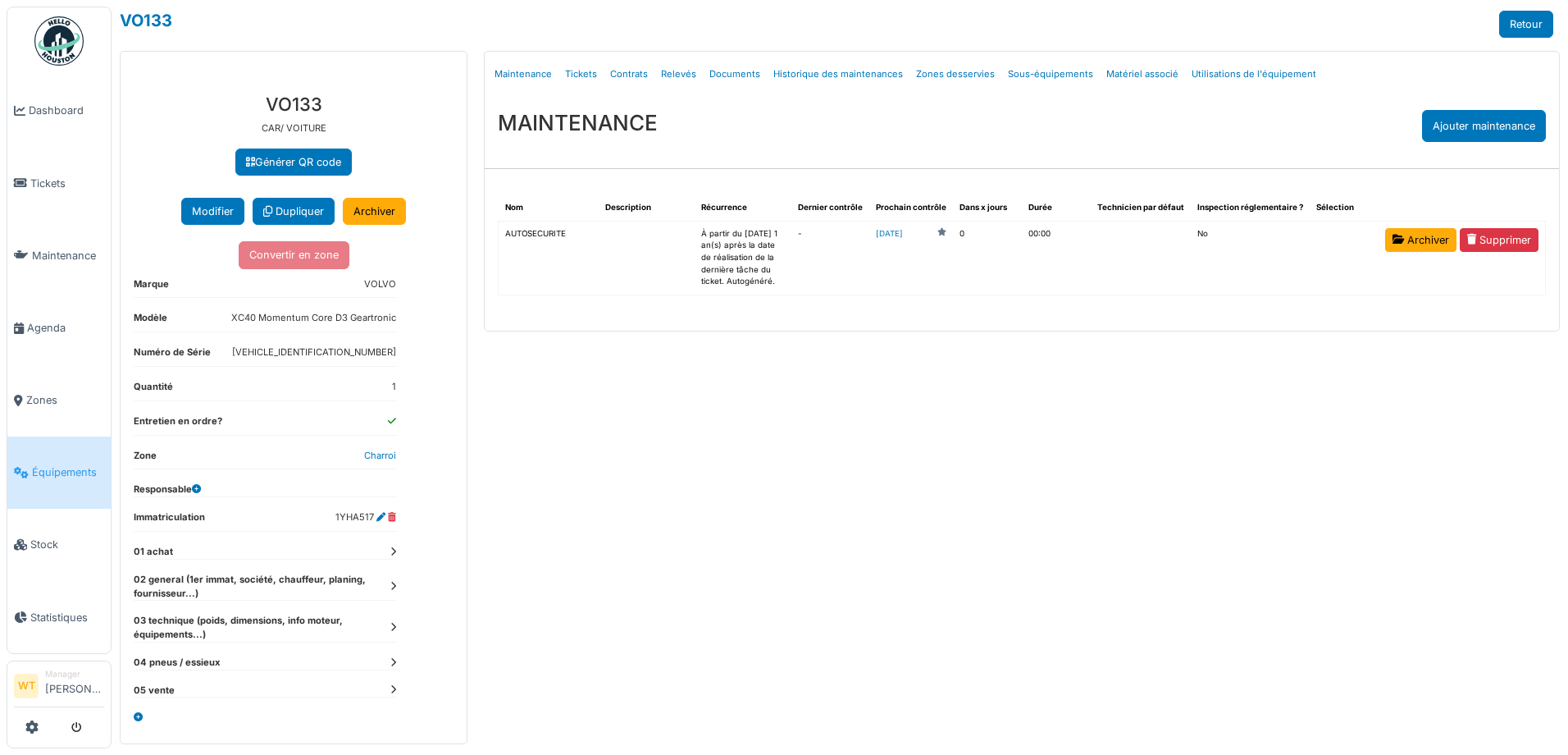
click at [923, 226] on td "[DATE]" at bounding box center [911, 257] width 84 height 73
click at [903, 234] on link "[DATE]" at bounding box center [889, 233] width 27 height 12
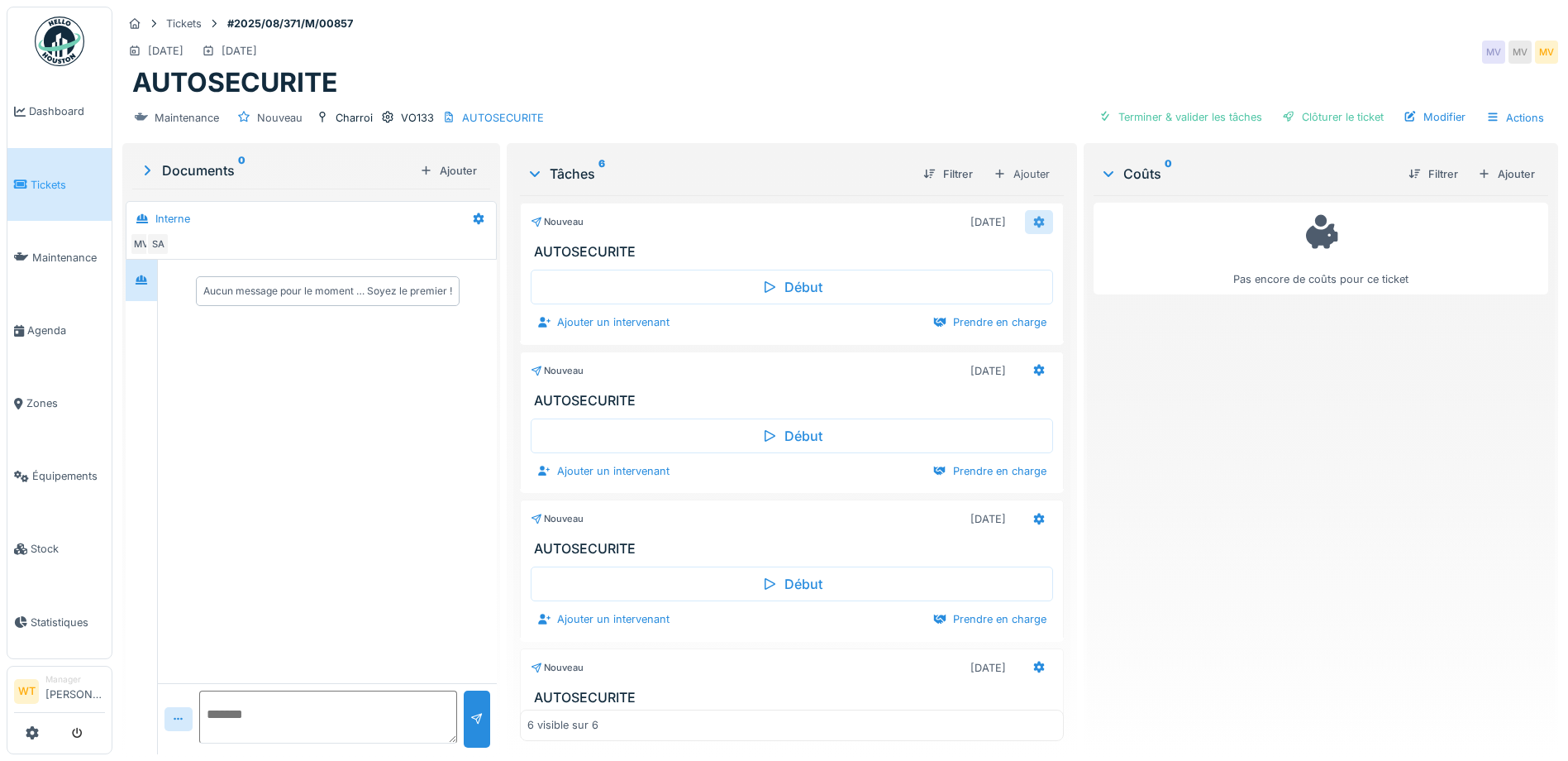
click at [1033, 221] on icon at bounding box center [1039, 221] width 13 height 10
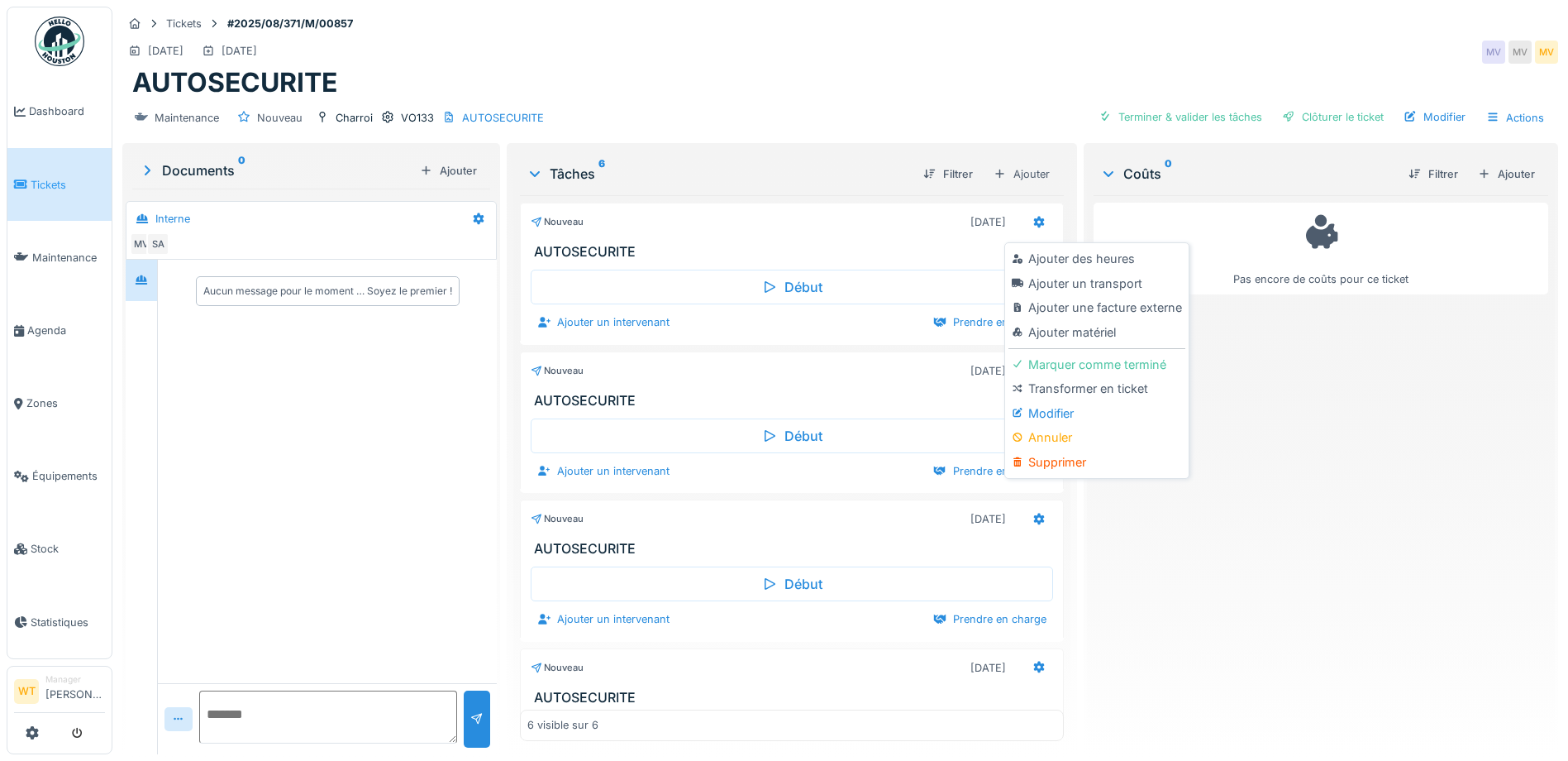
click at [1054, 464] on div "Supprimer" at bounding box center [1097, 462] width 176 height 24
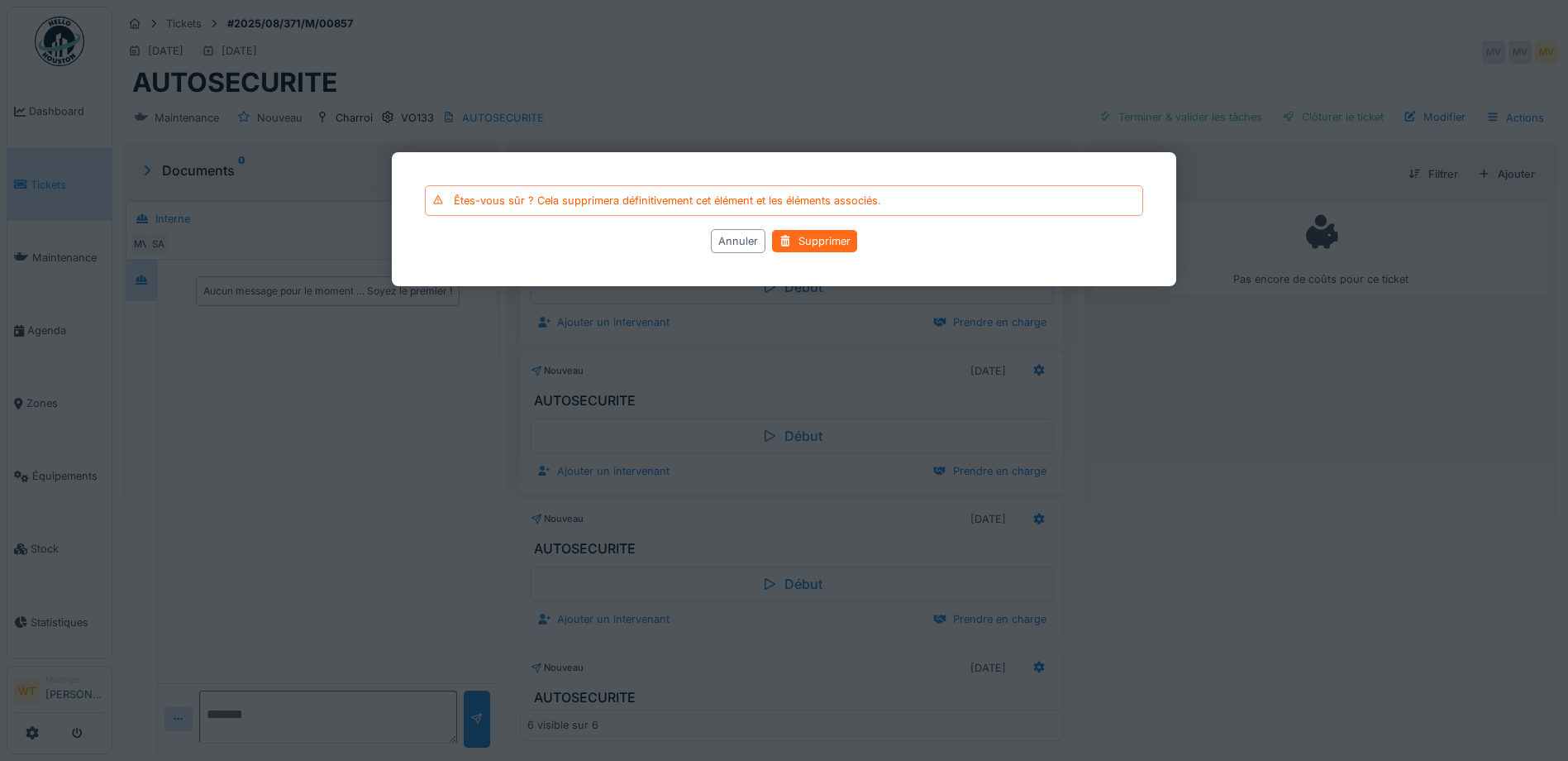
click at [824, 239] on div "Supprimer" at bounding box center [814, 241] width 85 height 22
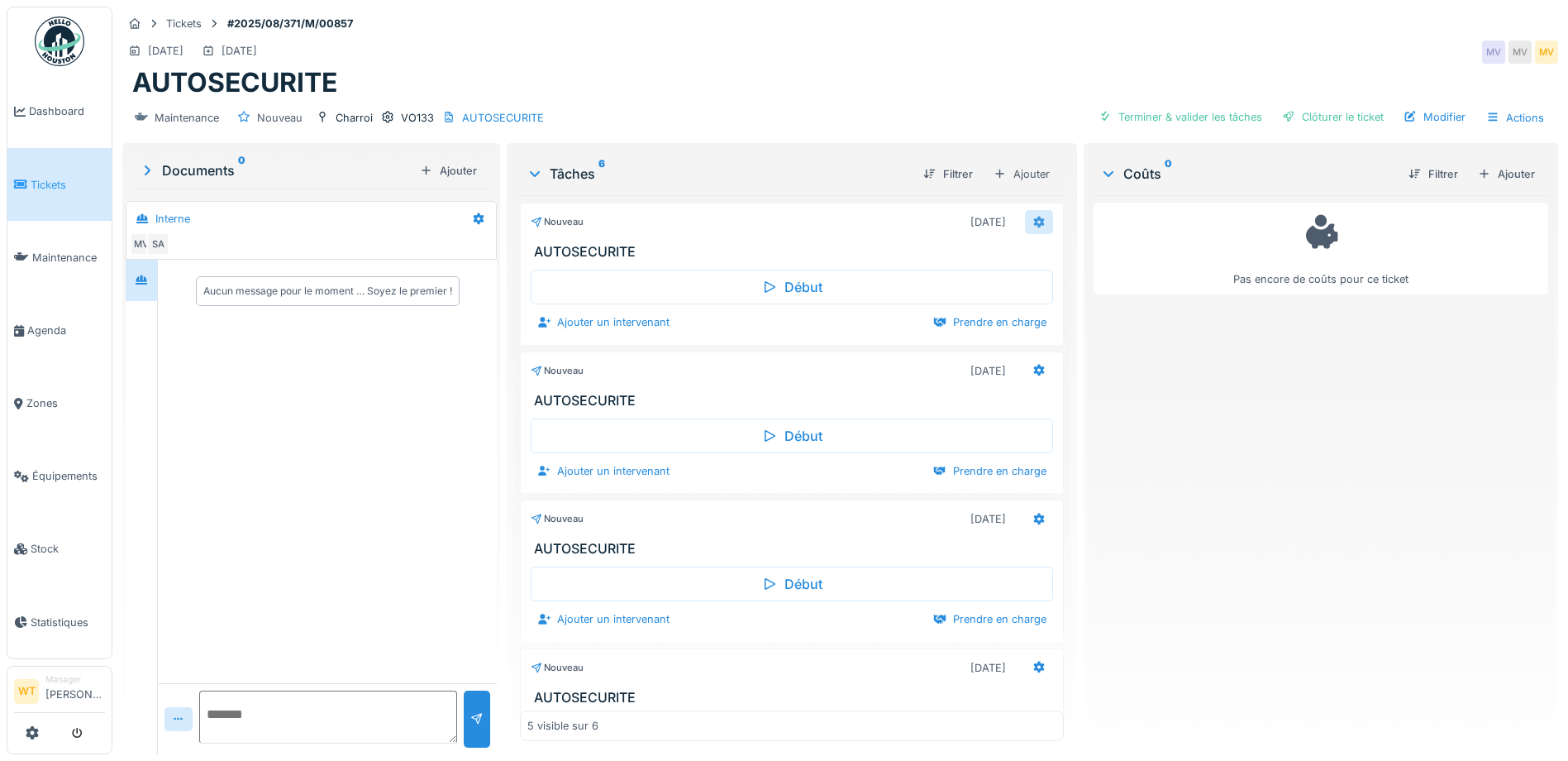
click at [1035, 221] on icon at bounding box center [1039, 221] width 10 height 11
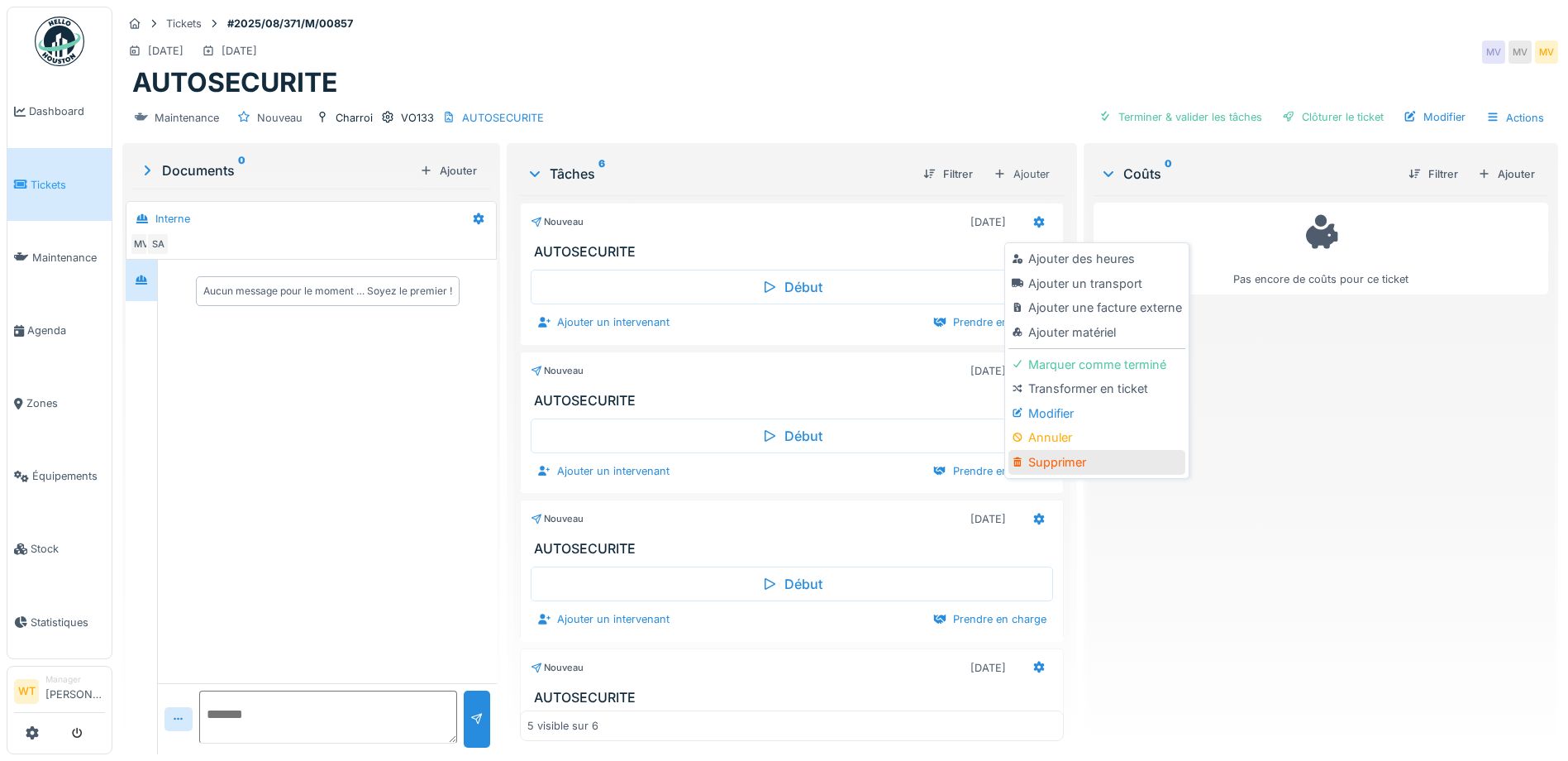
click at [1053, 467] on div "Supprimer" at bounding box center [1097, 462] width 176 height 24
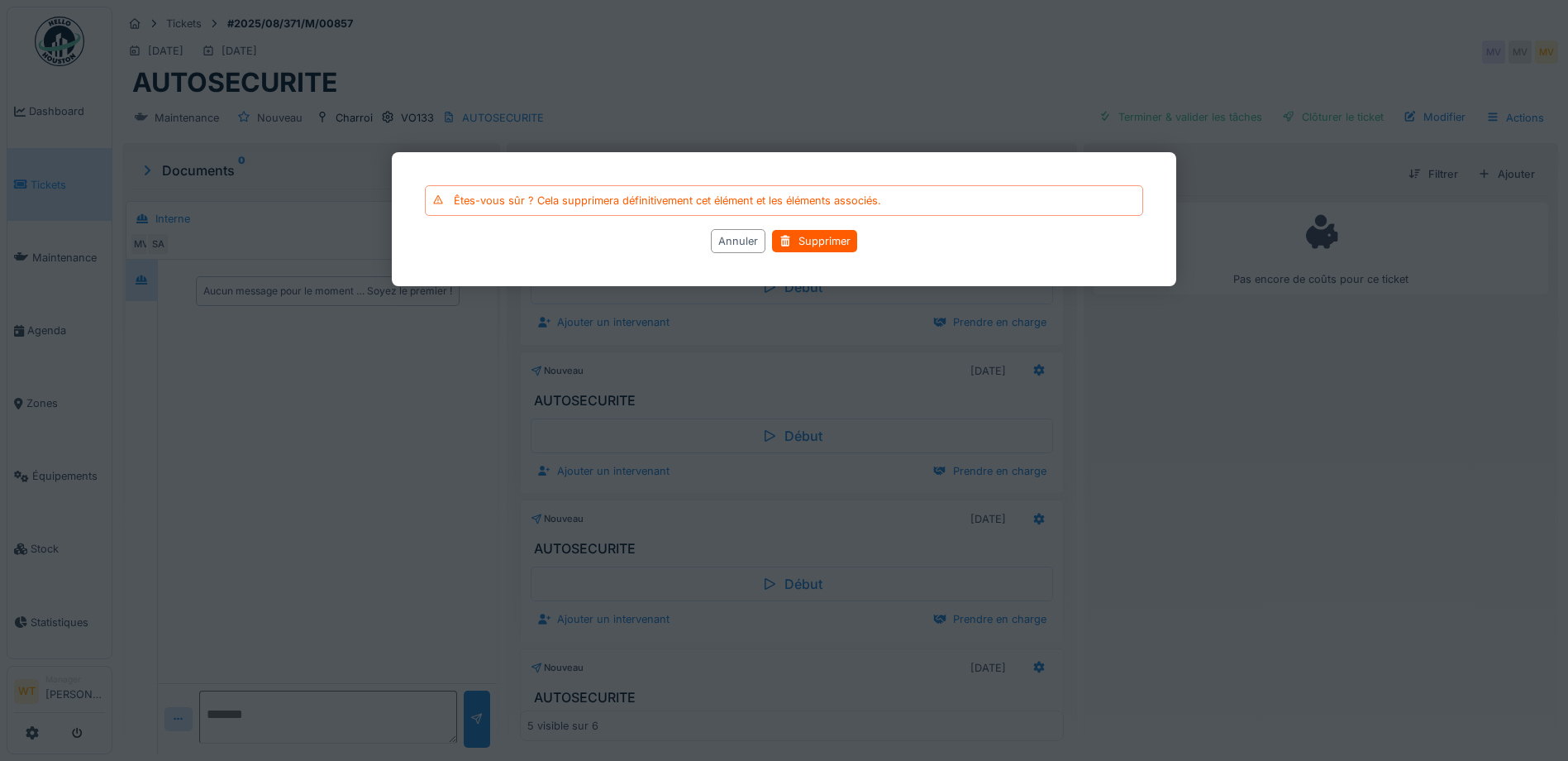
click at [817, 253] on div "Annuler Supprimer" at bounding box center [784, 241] width 719 height 24
click at [820, 246] on div "Supprimer" at bounding box center [814, 241] width 85 height 22
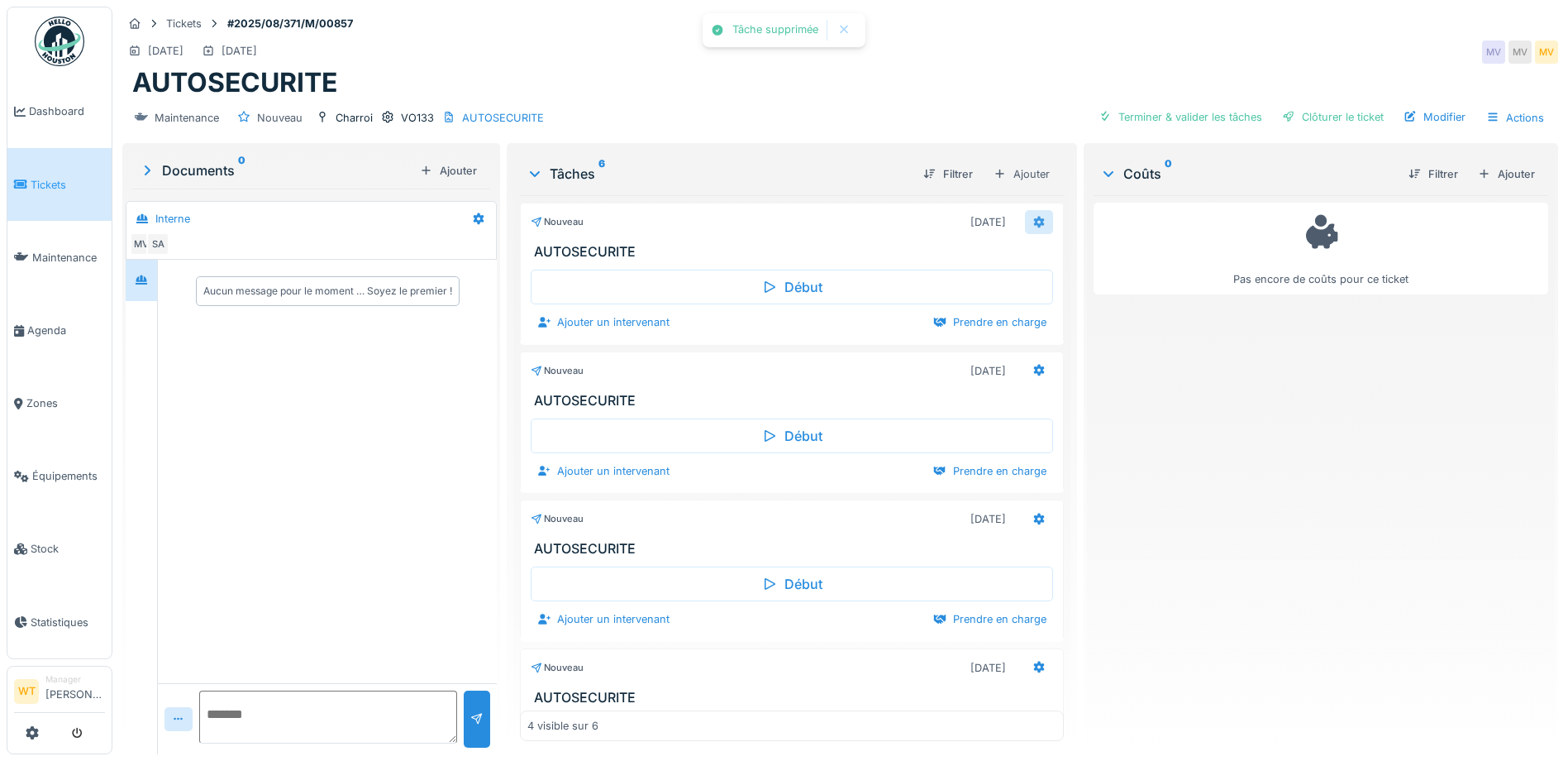
click at [1033, 228] on div at bounding box center [1039, 221] width 13 height 16
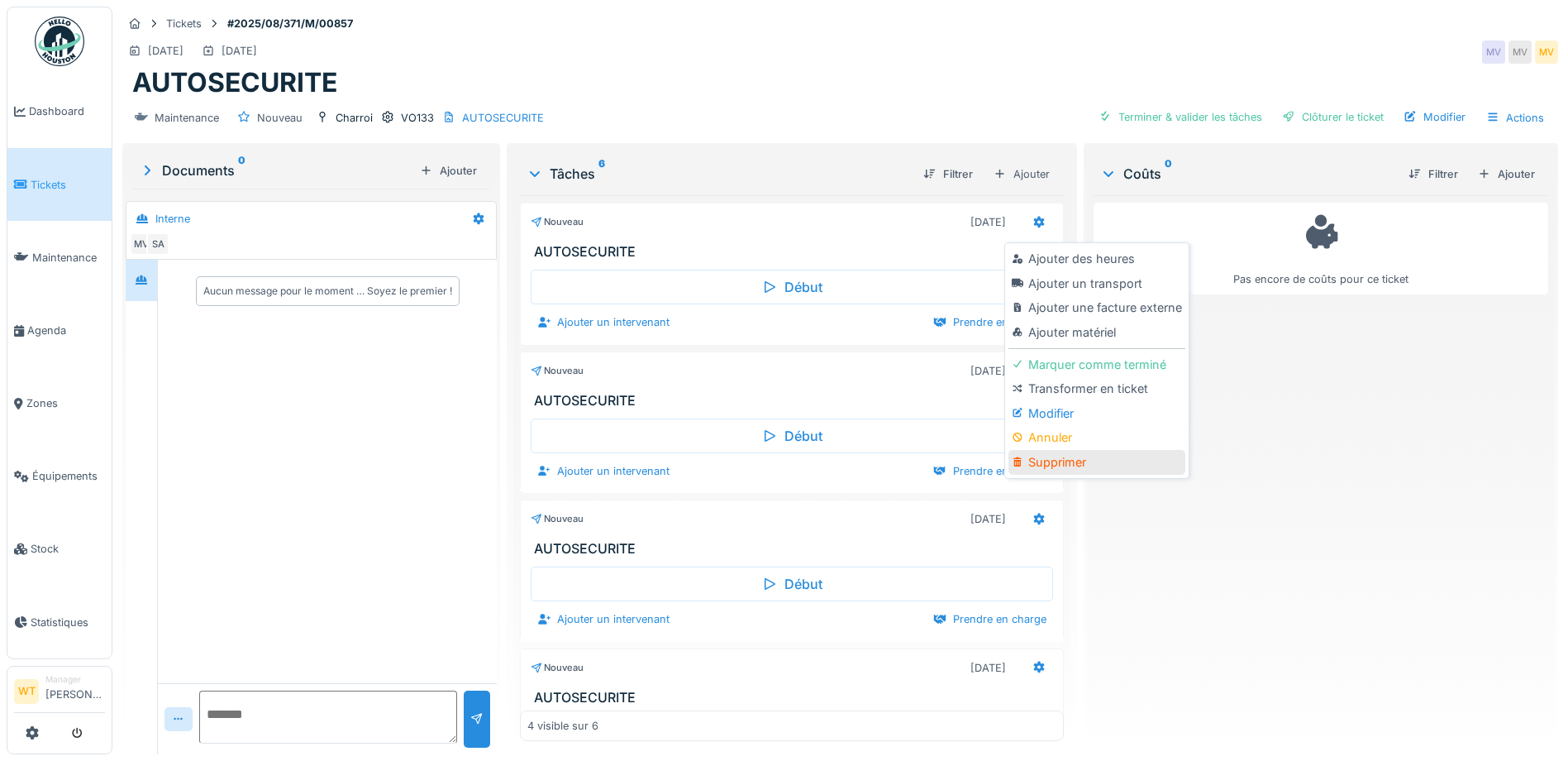
click at [1060, 463] on div "Supprimer" at bounding box center [1097, 462] width 176 height 24
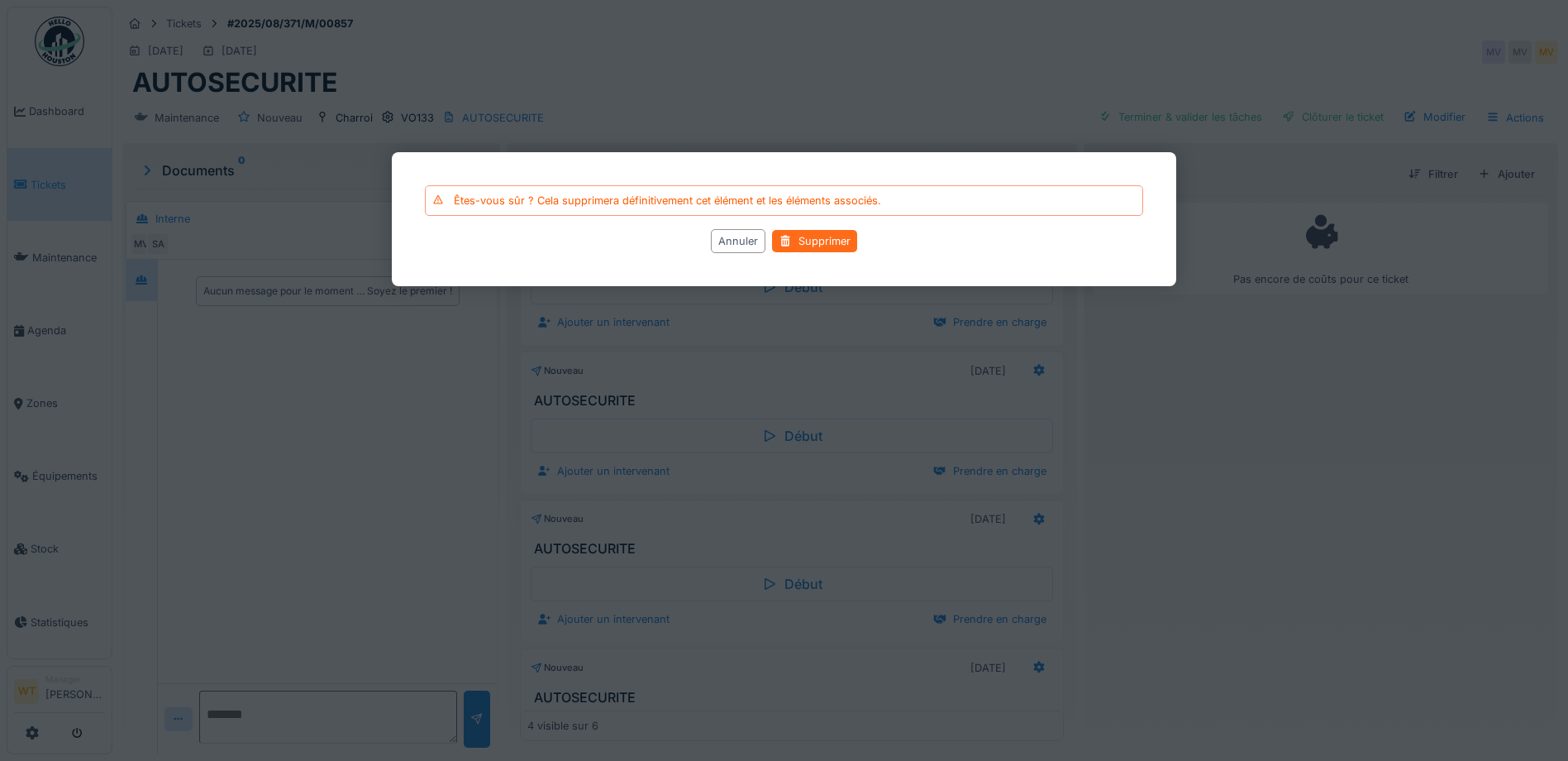
click at [847, 243] on div "Supprimer" at bounding box center [814, 241] width 85 height 22
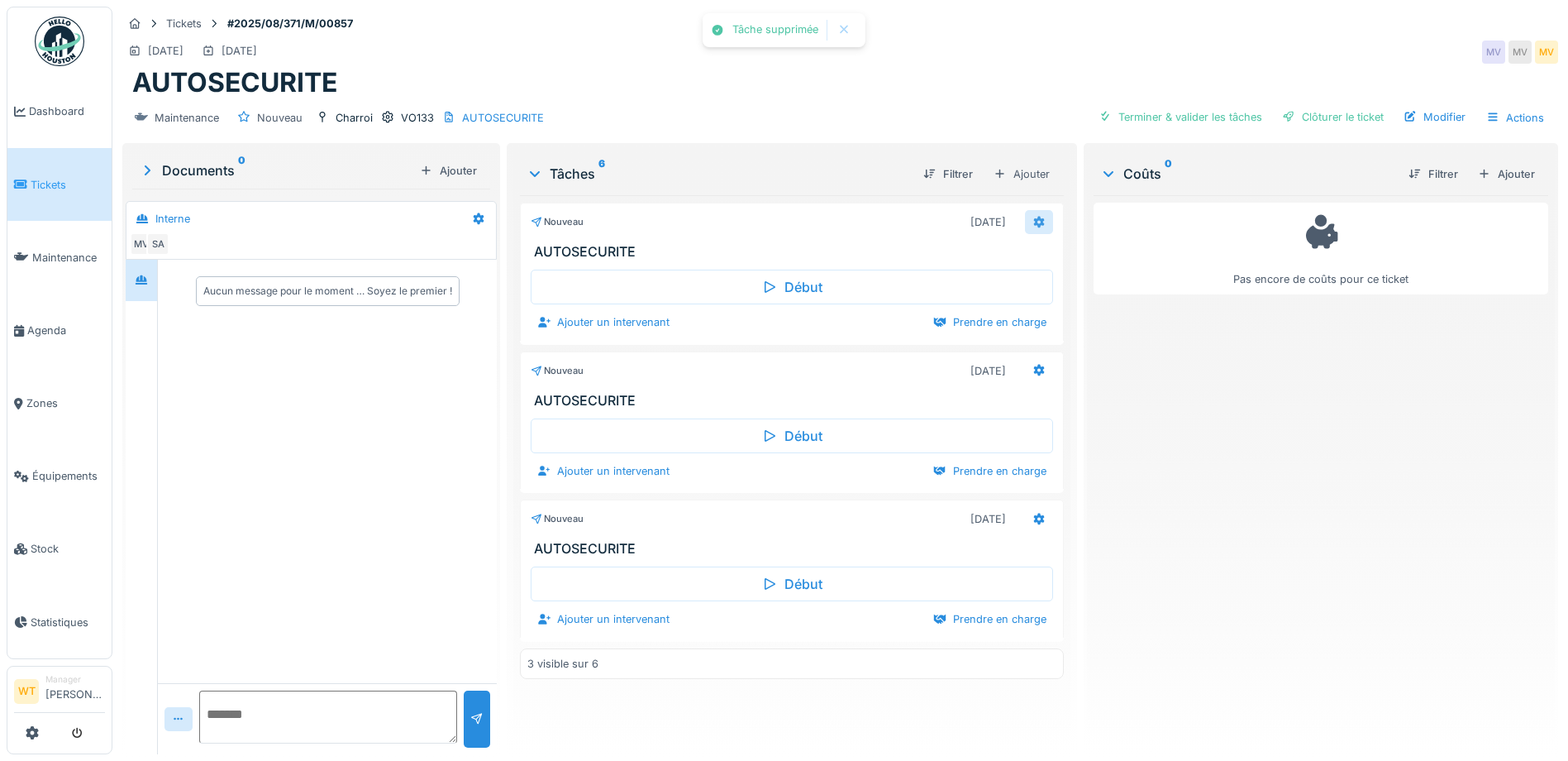
click at [1035, 226] on icon at bounding box center [1039, 221] width 13 height 10
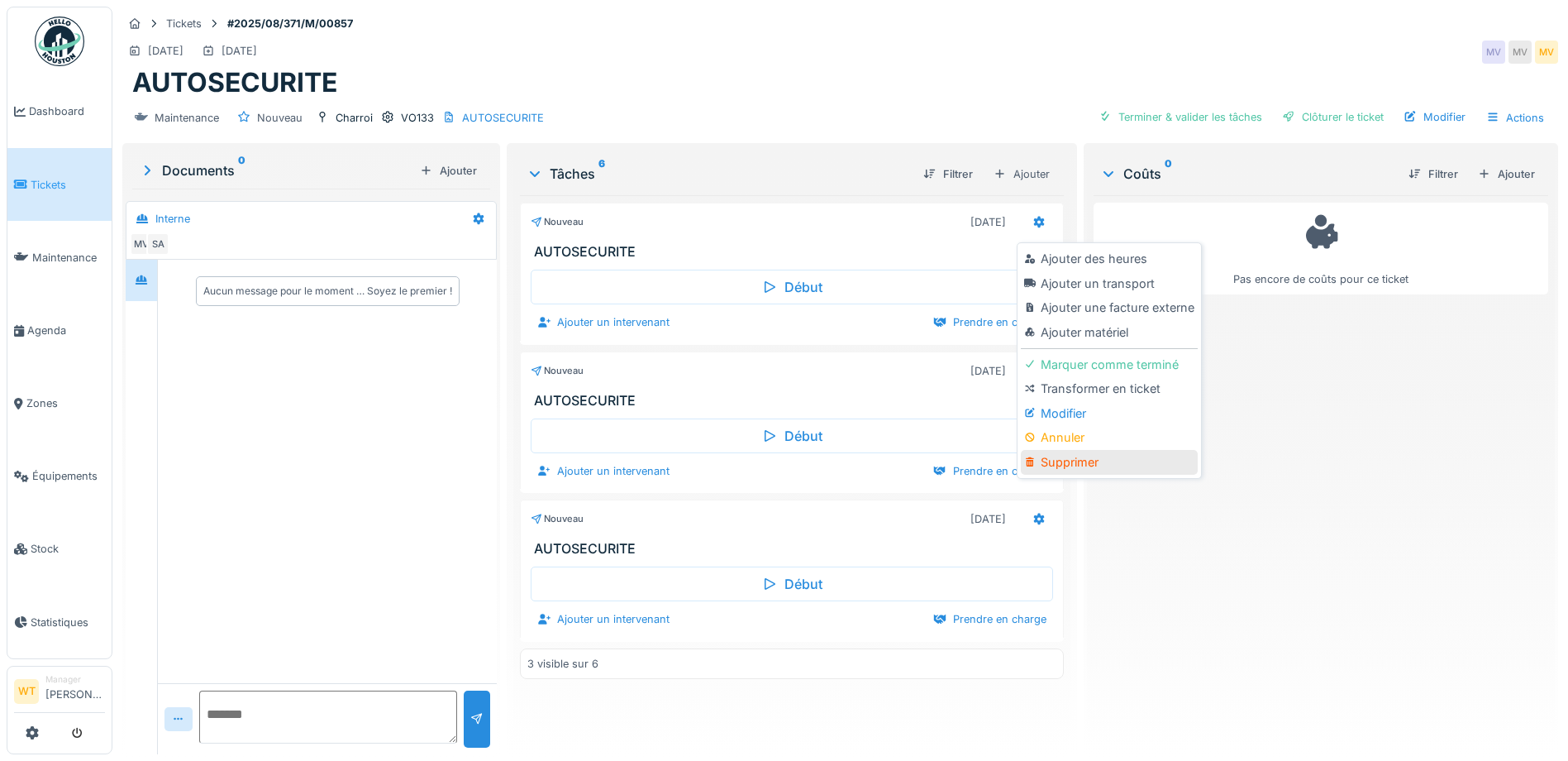
click at [1083, 462] on div "Supprimer" at bounding box center [1109, 462] width 176 height 24
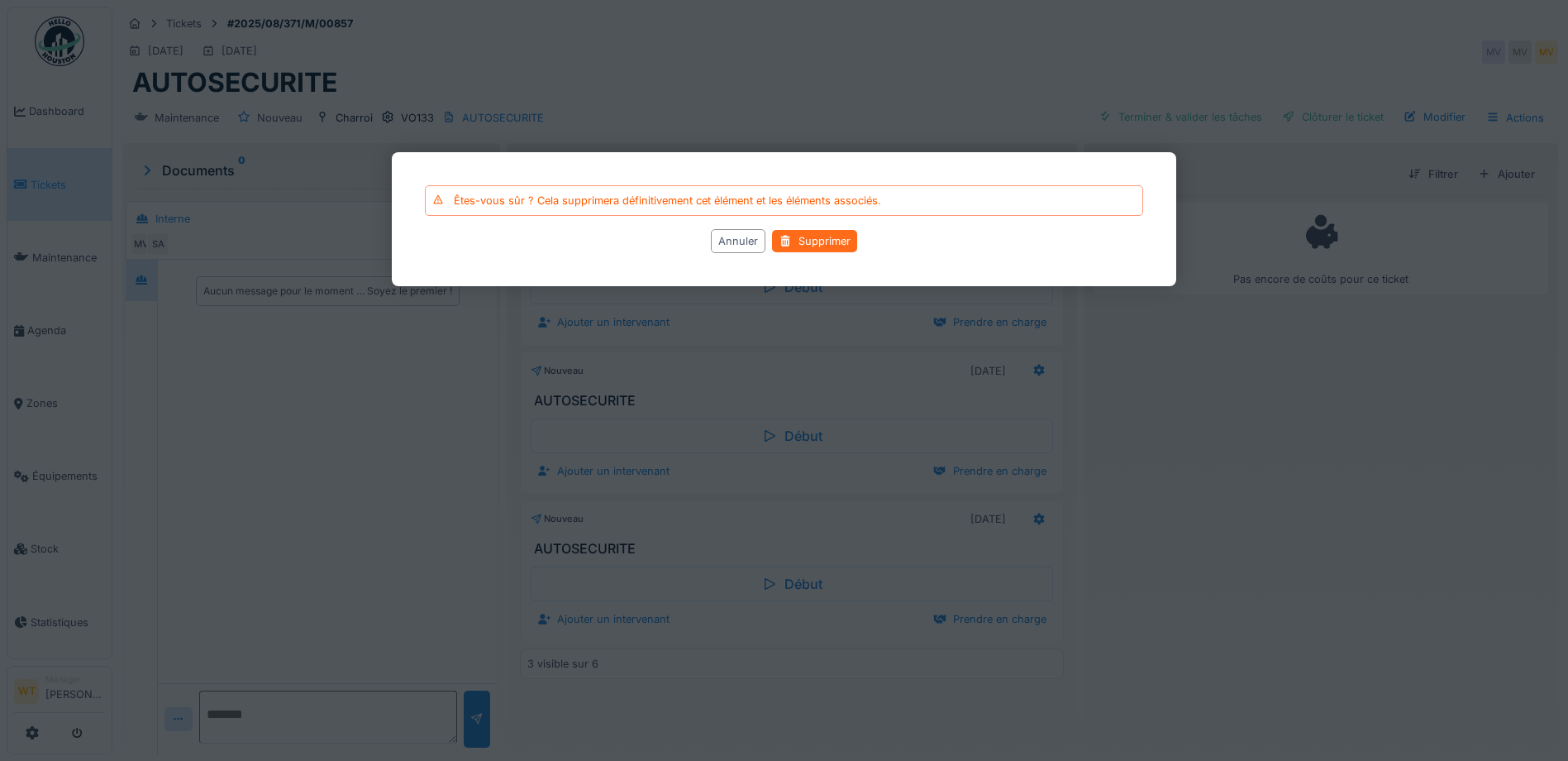
click at [810, 231] on div "Supprimer" at bounding box center [814, 241] width 85 height 22
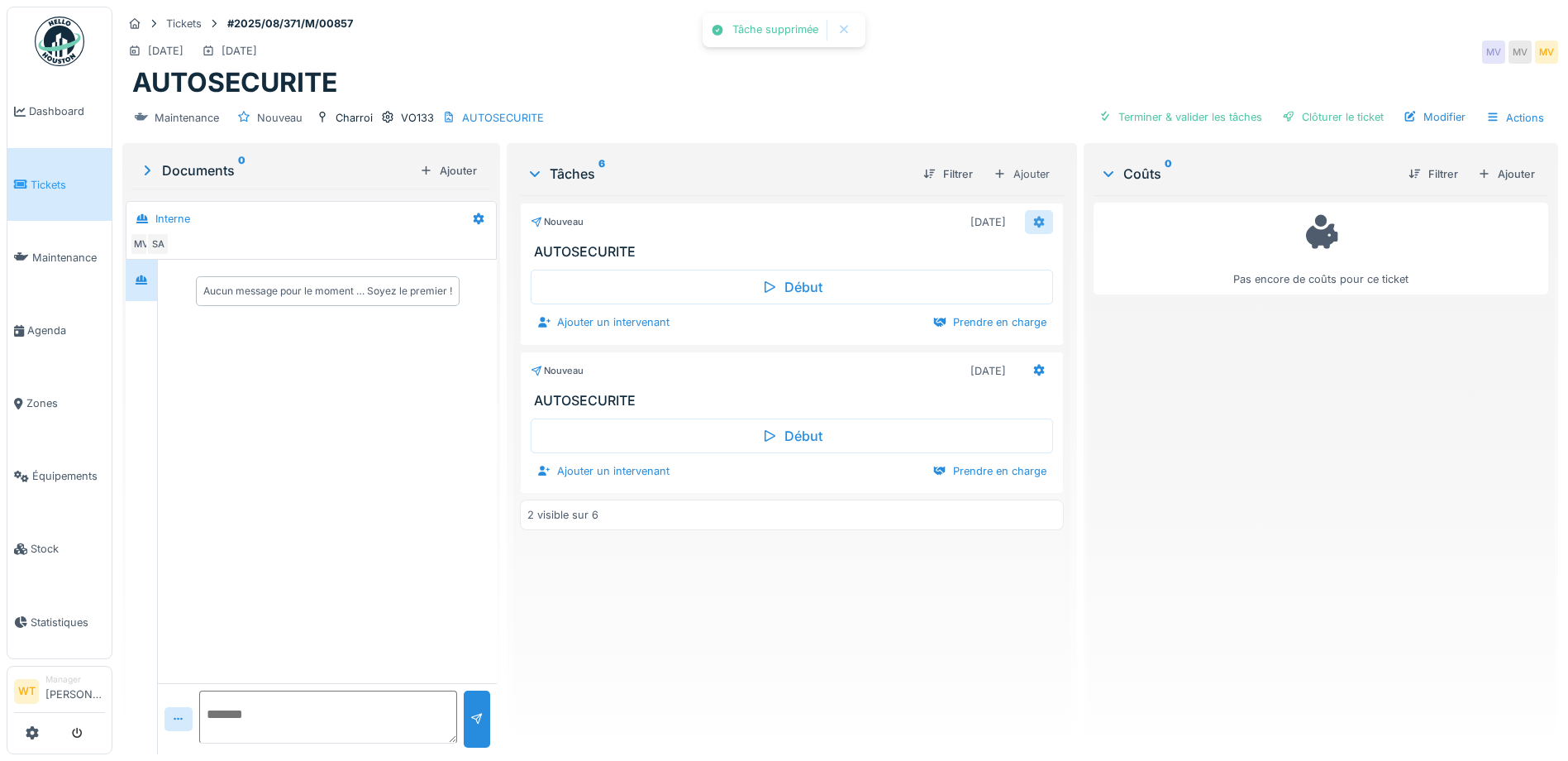
click at [1044, 220] on div at bounding box center [1039, 222] width 28 height 24
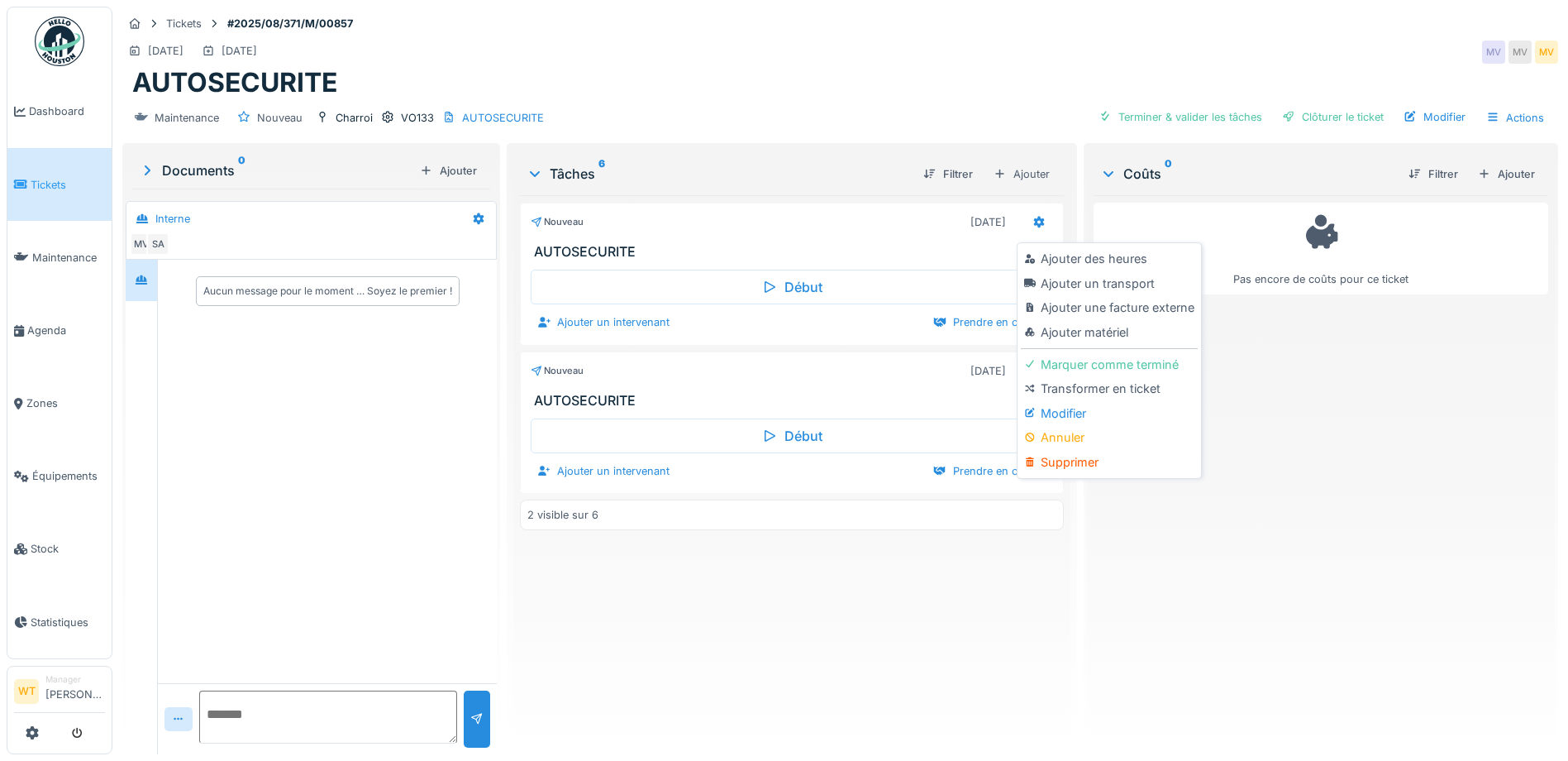
click at [1058, 470] on div "Supprimer" at bounding box center [1109, 462] width 176 height 24
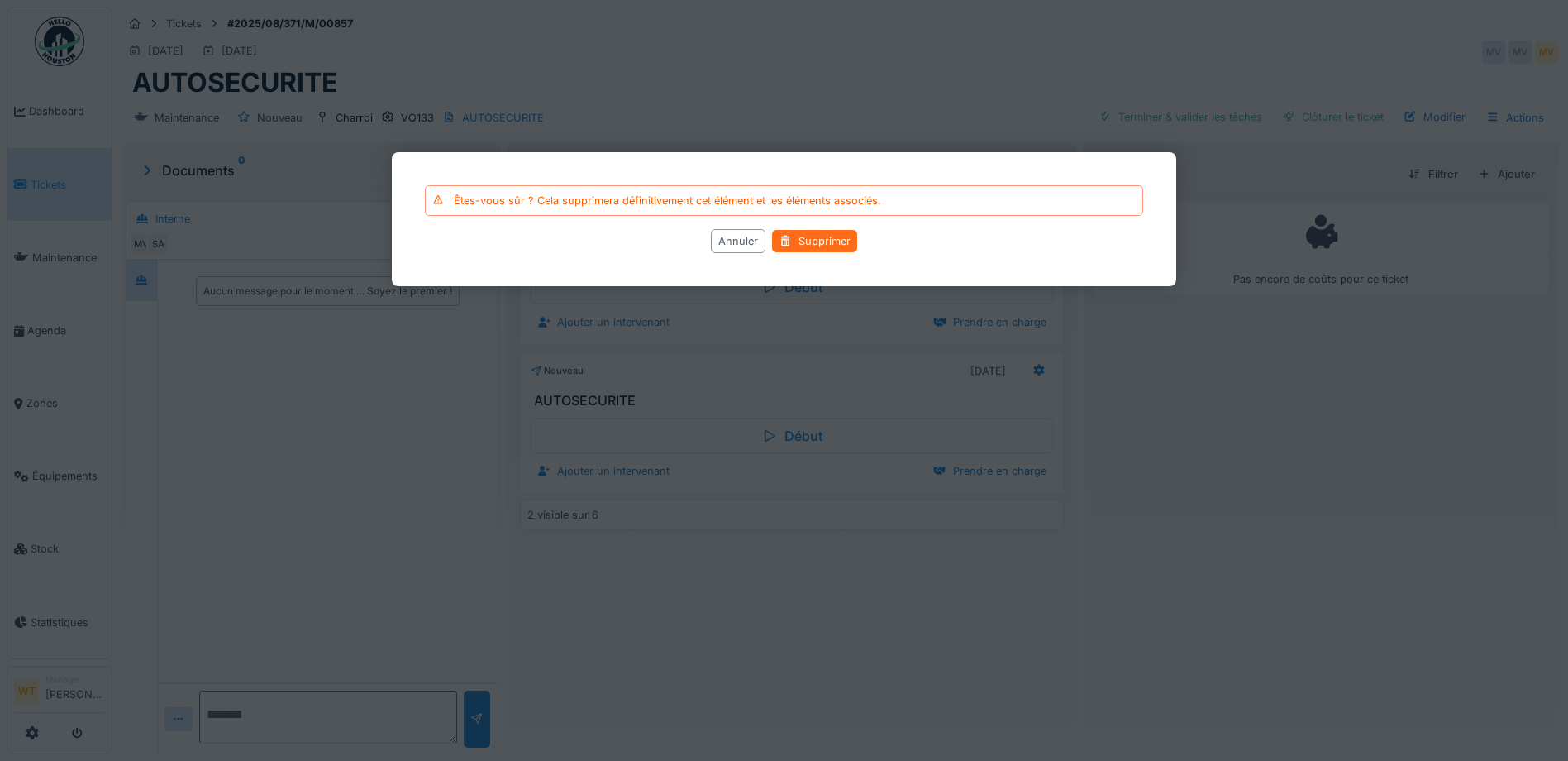
click at [833, 246] on div "Supprimer" at bounding box center [814, 241] width 85 height 22
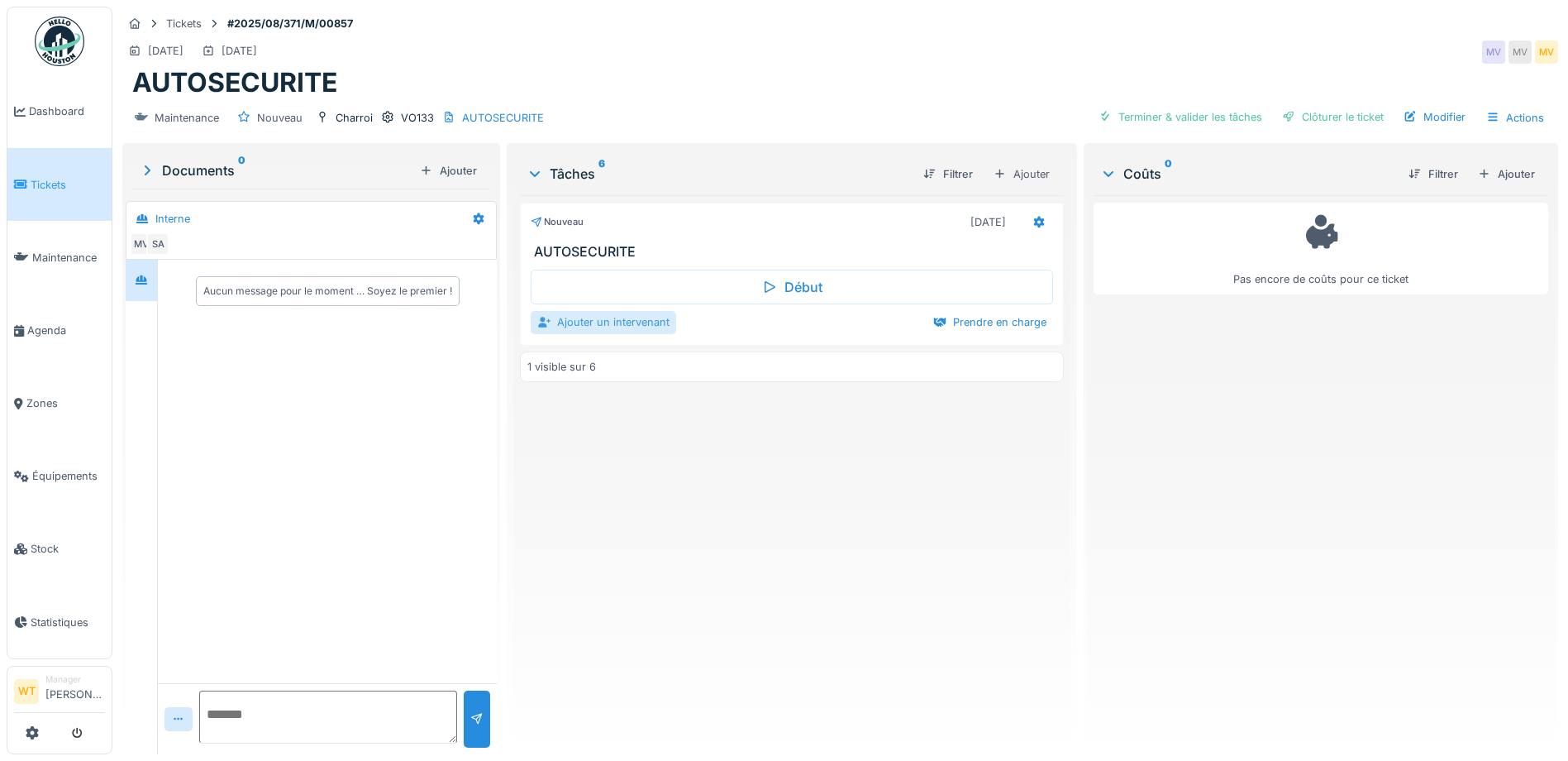
click at [596, 327] on div "Ajouter un intervenant" at bounding box center [603, 322] width 145 height 22
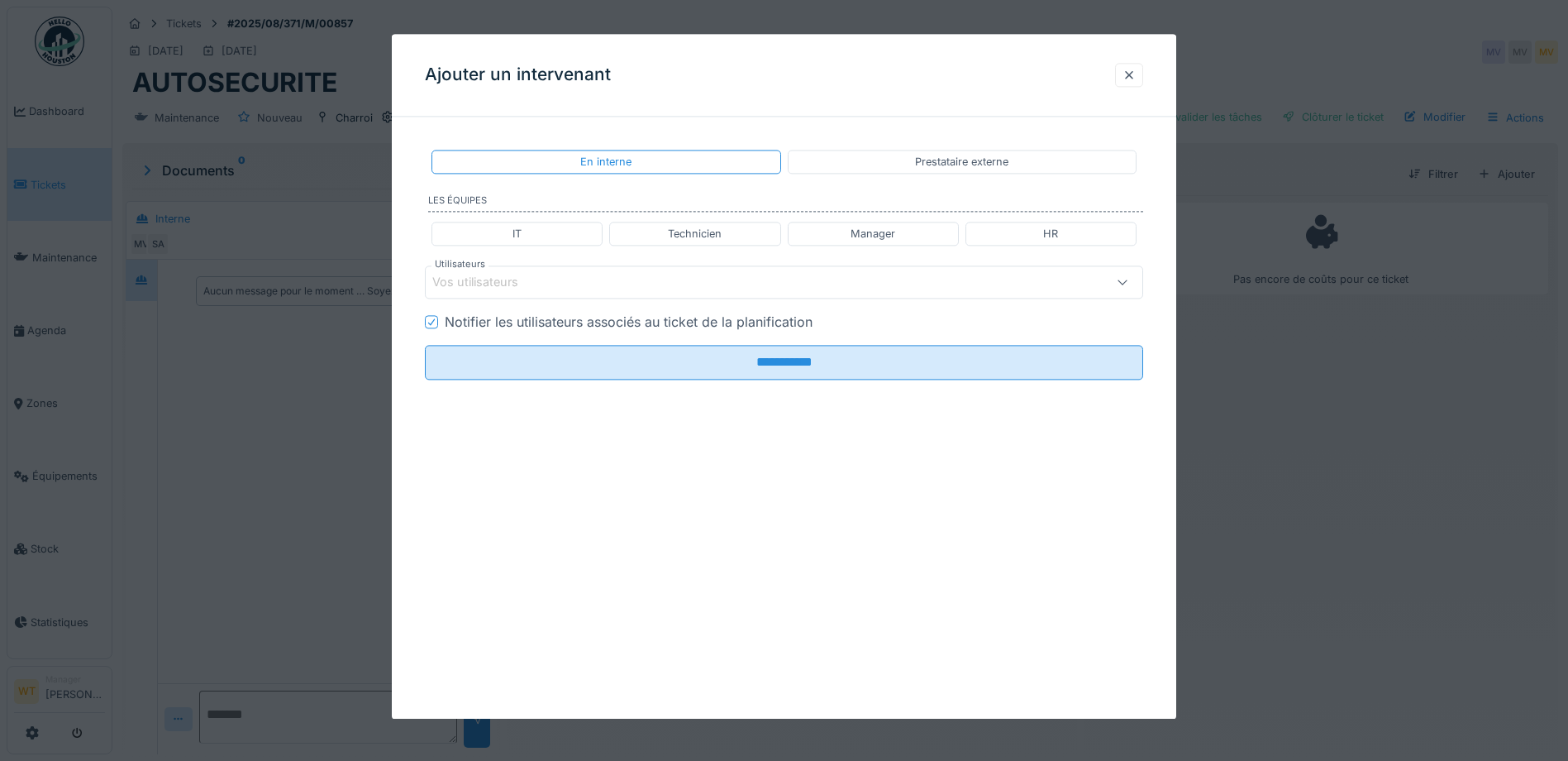
click at [586, 285] on div "Vos utilisateurs" at bounding box center [741, 282] width 620 height 18
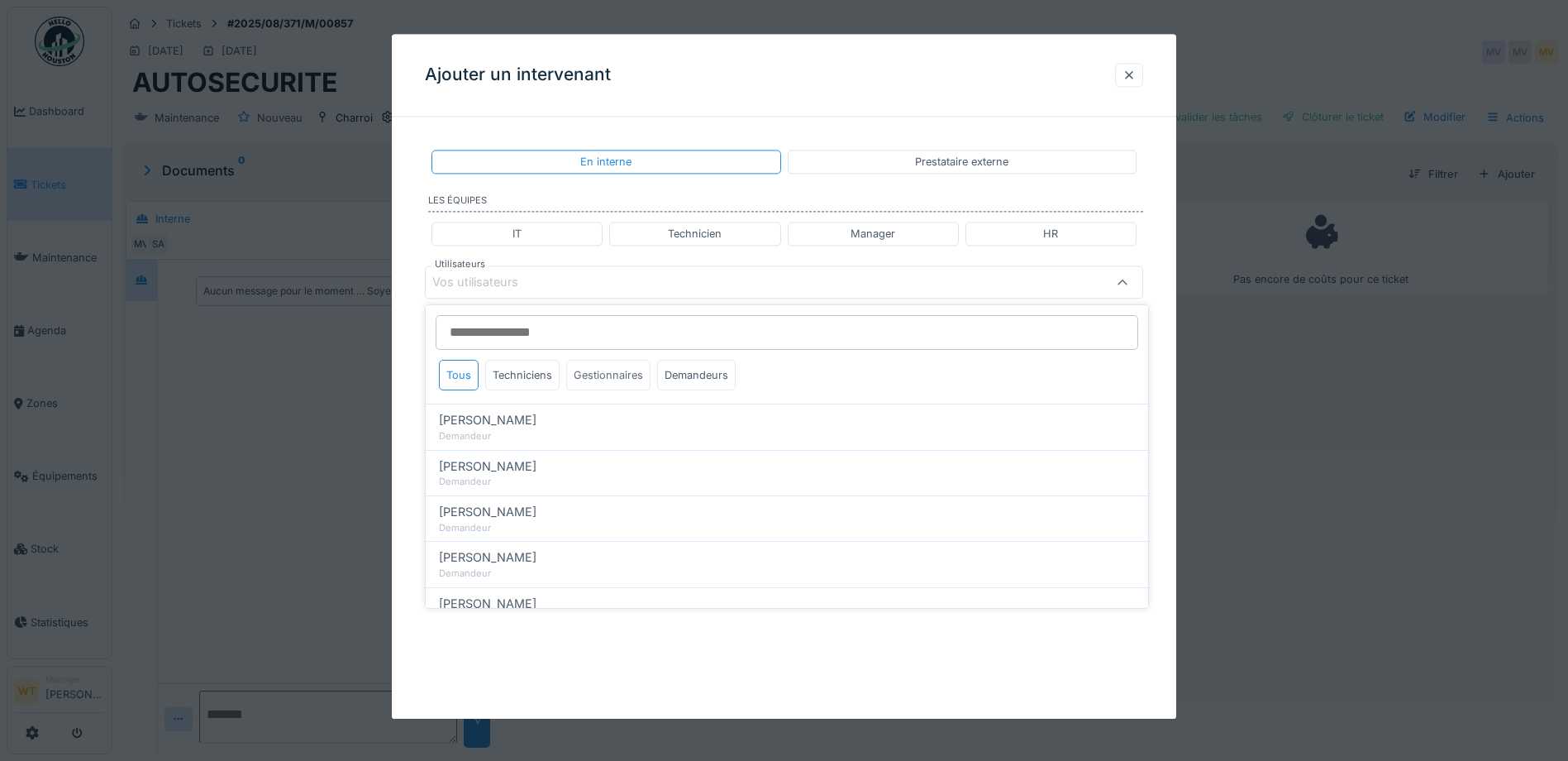
click at [620, 381] on div "Gestionnaires" at bounding box center [608, 375] width 84 height 31
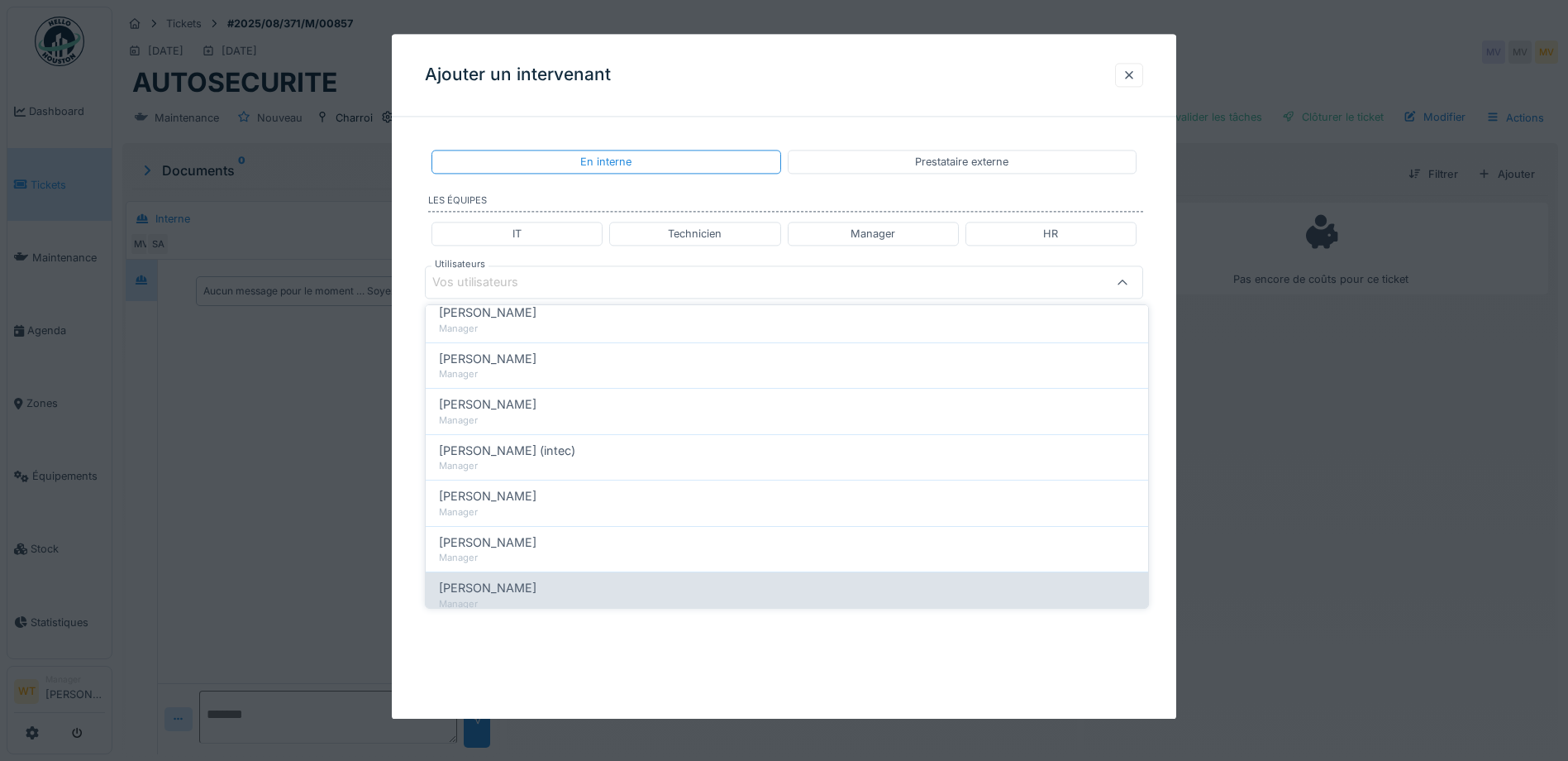
scroll to position [768, 0]
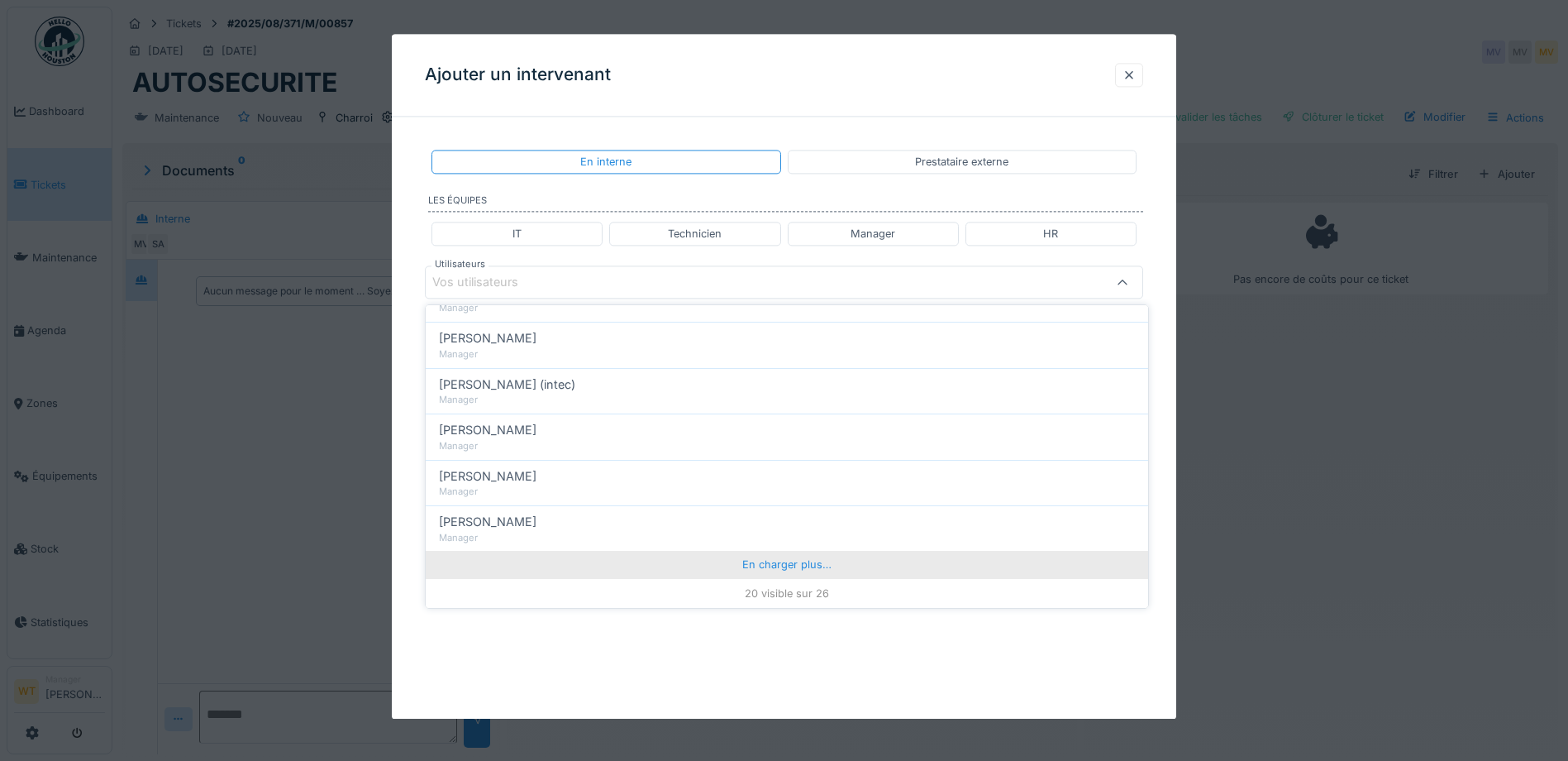
click at [716, 568] on div "En charger plus…" at bounding box center [786, 563] width 723 height 26
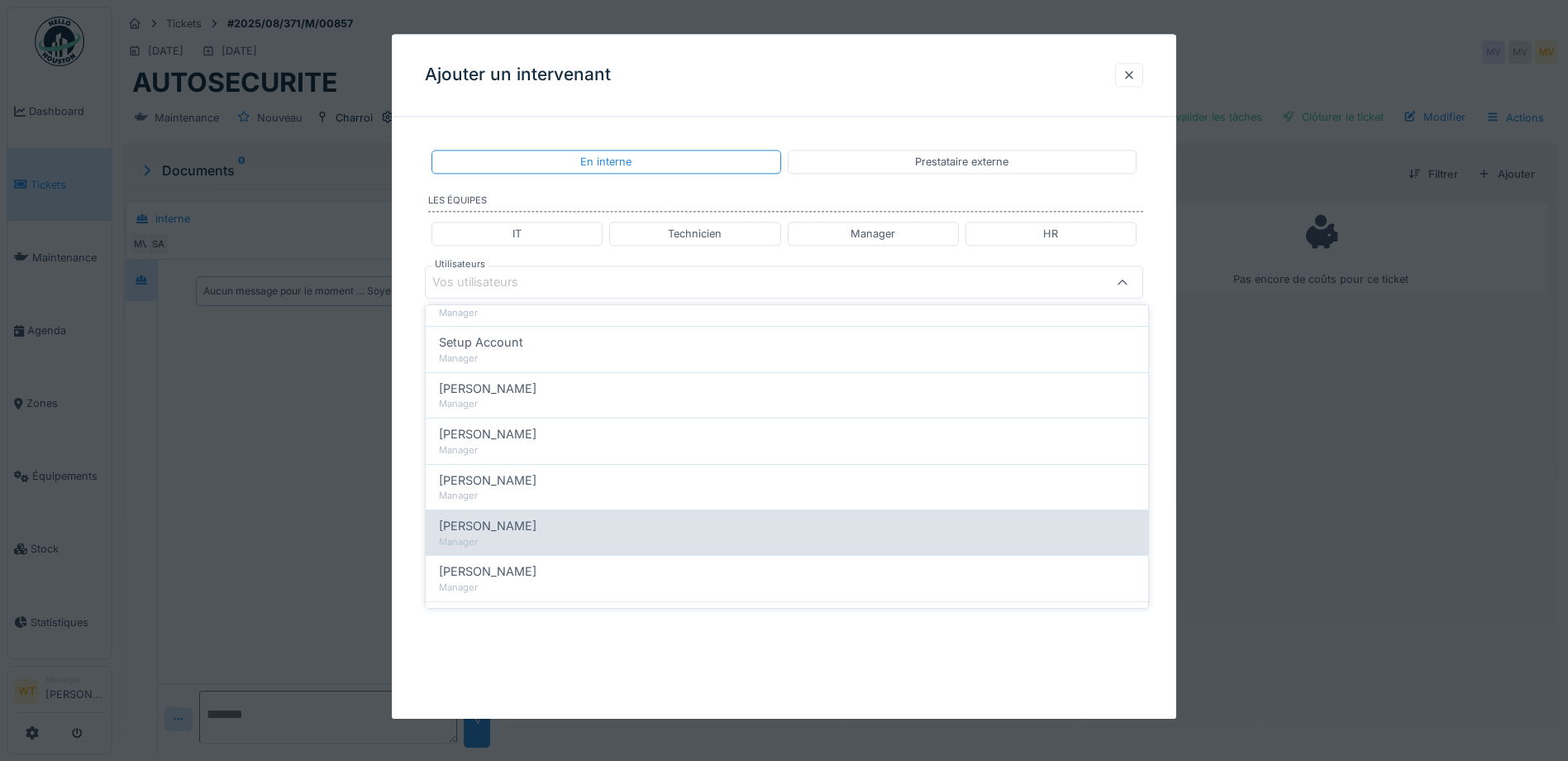
scroll to position [1017, 0]
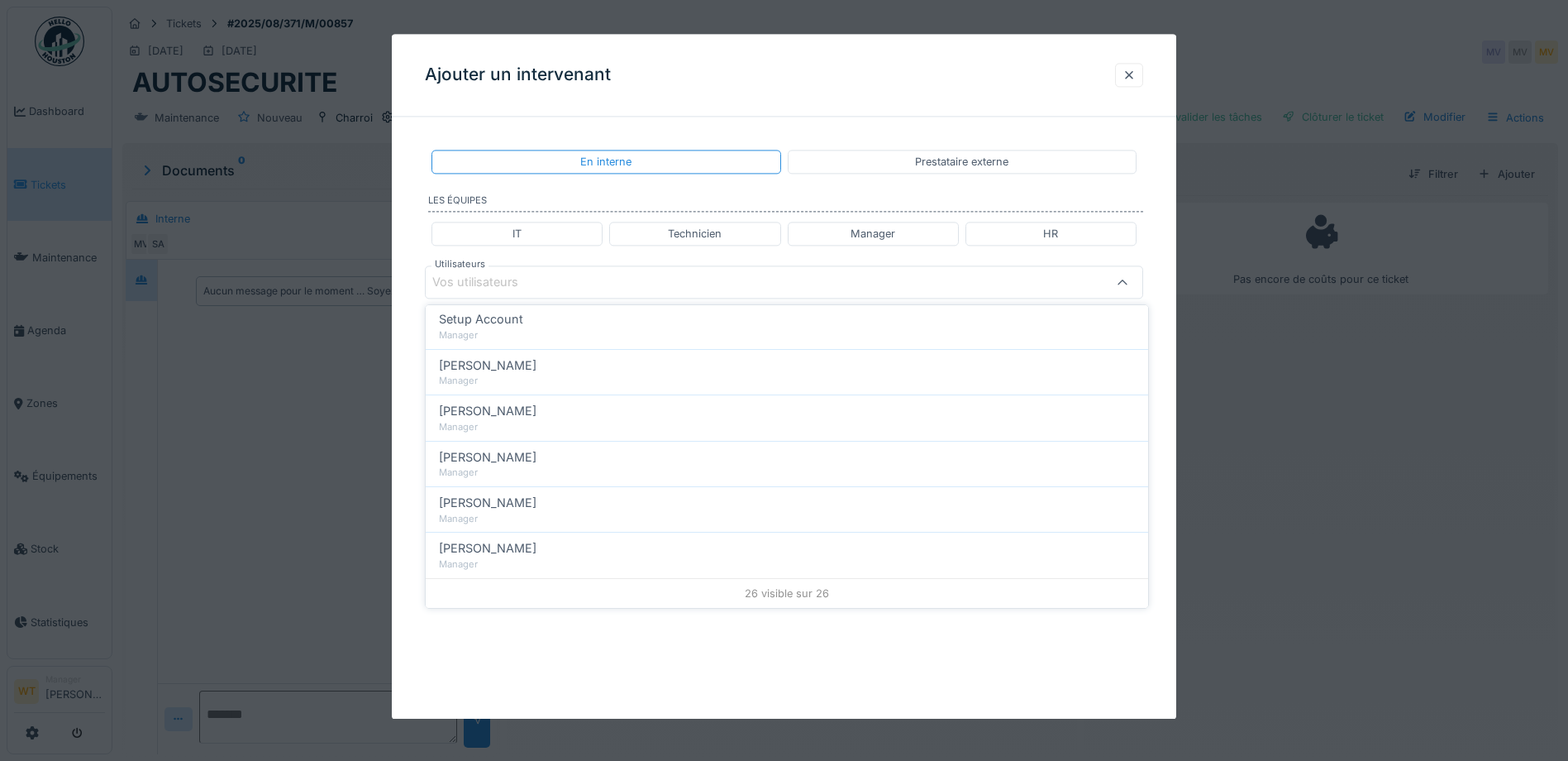
click at [571, 551] on div "[PERSON_NAME]" at bounding box center [786, 547] width 696 height 18
type input "*****"
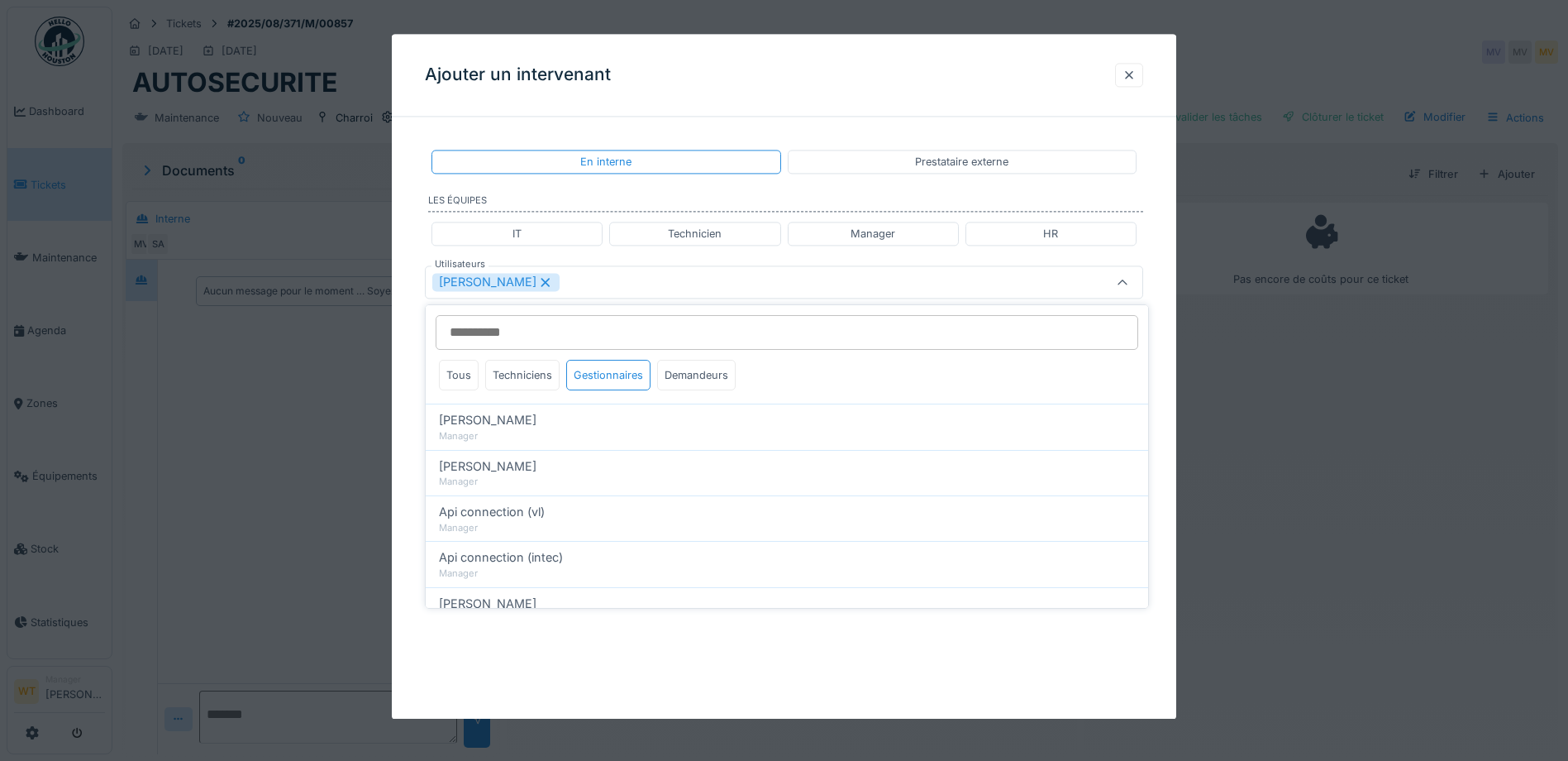
click at [650, 283] on div "[PERSON_NAME]" at bounding box center [741, 282] width 620 height 18
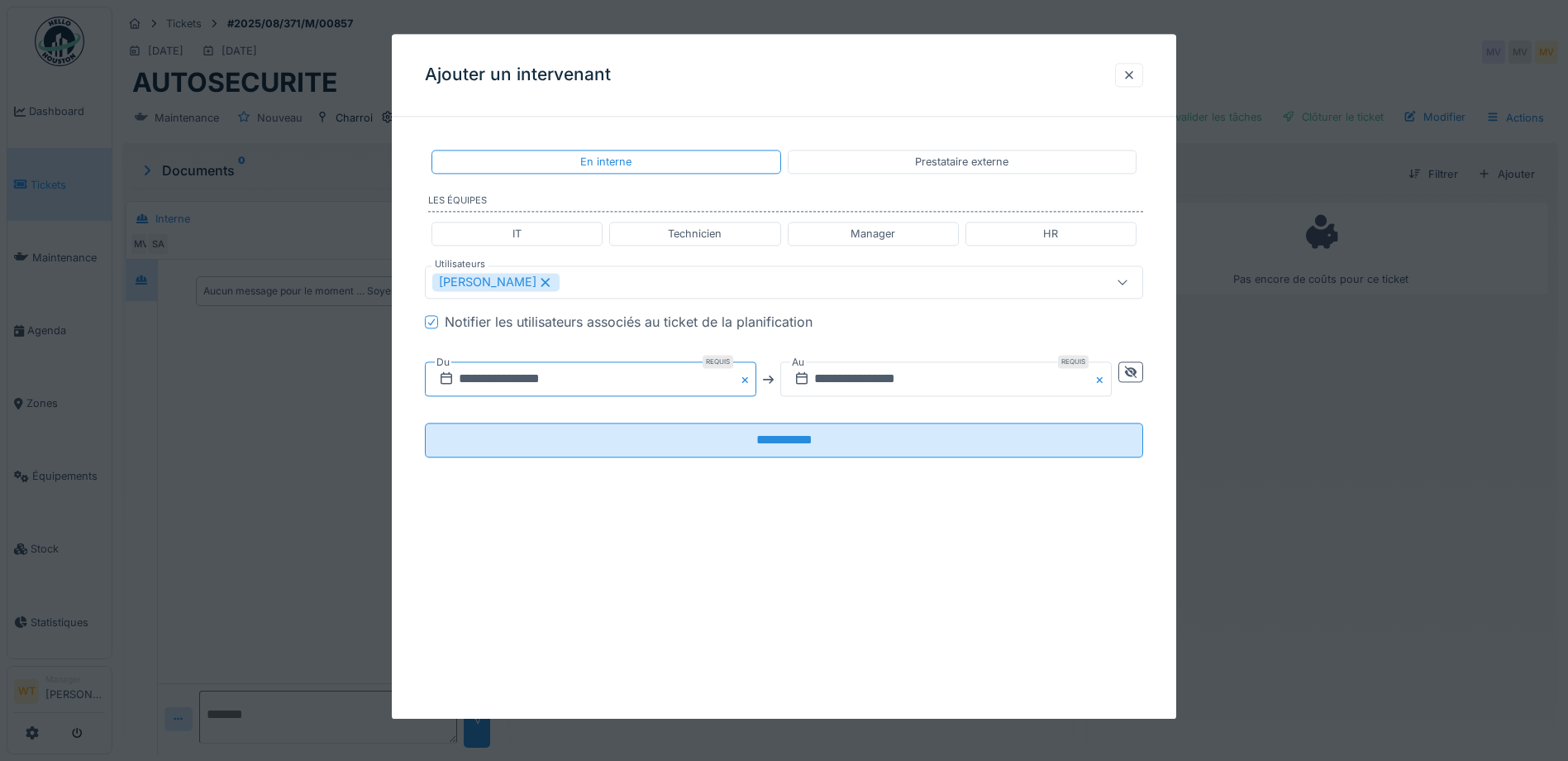
click at [606, 388] on input "**********" at bounding box center [590, 379] width 332 height 35
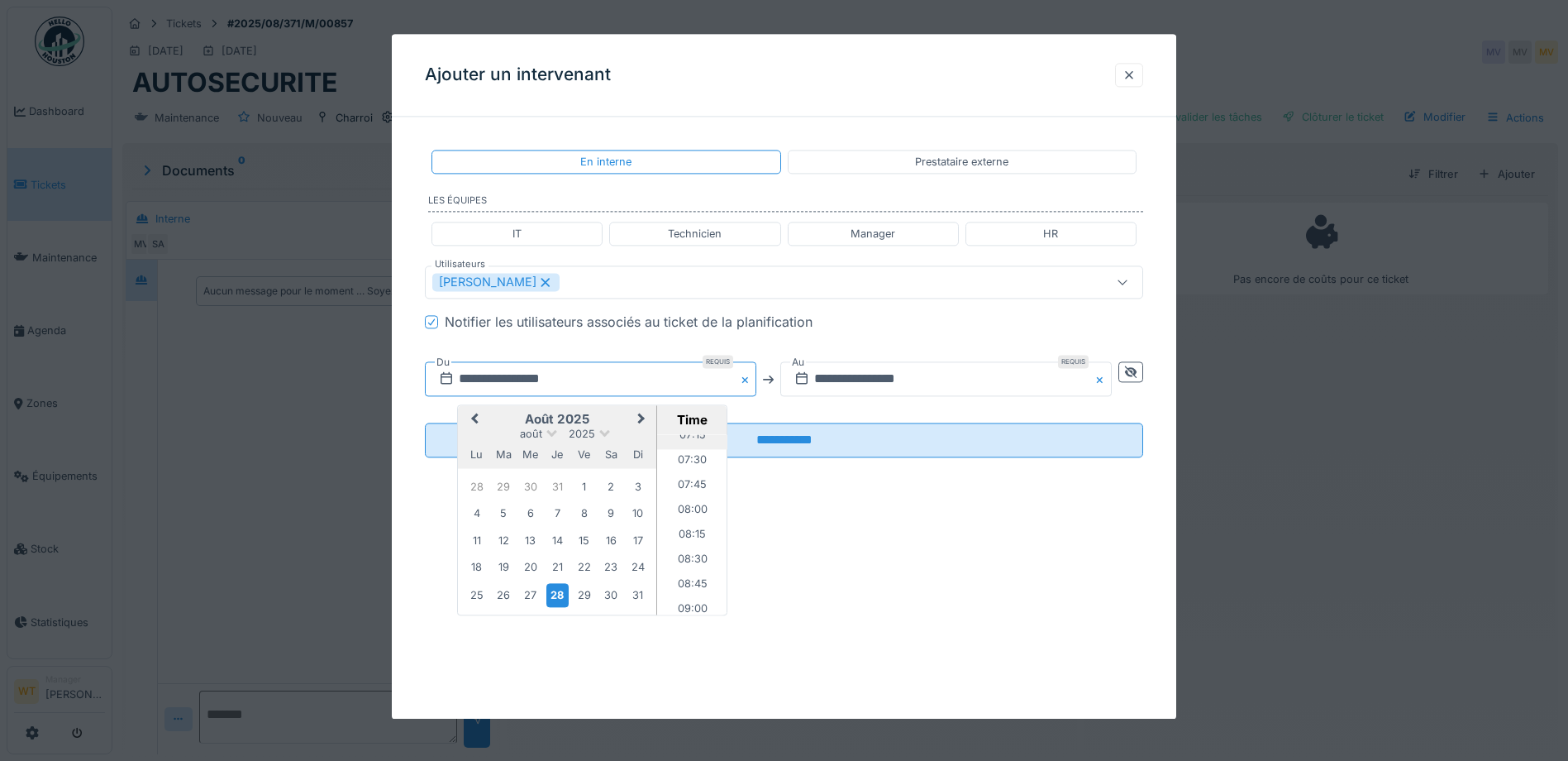
scroll to position [666, 0]
click at [679, 464] on li "07:00" at bounding box center [692, 475] width 70 height 24
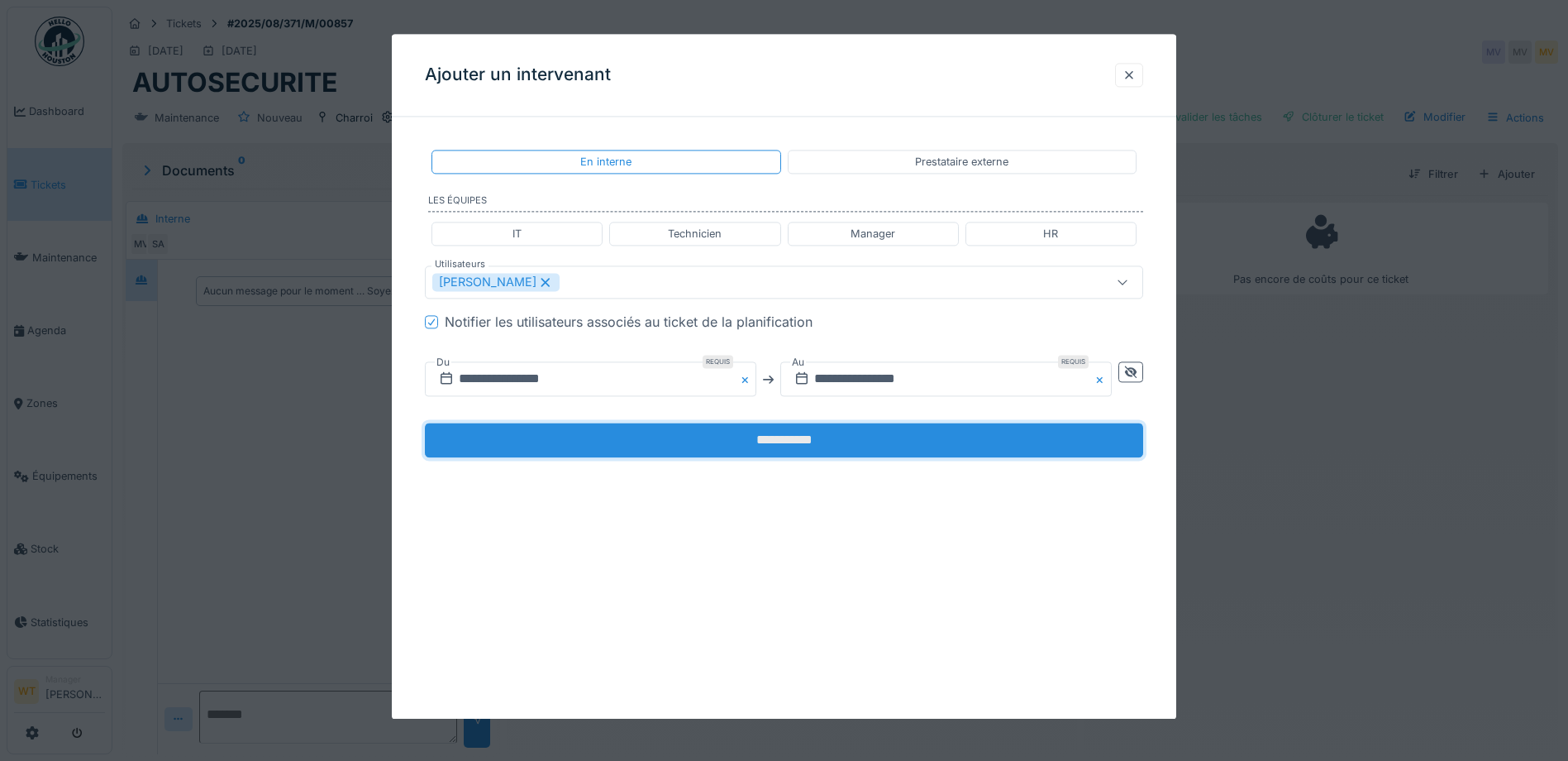
click at [812, 445] on input "**********" at bounding box center [784, 440] width 719 height 35
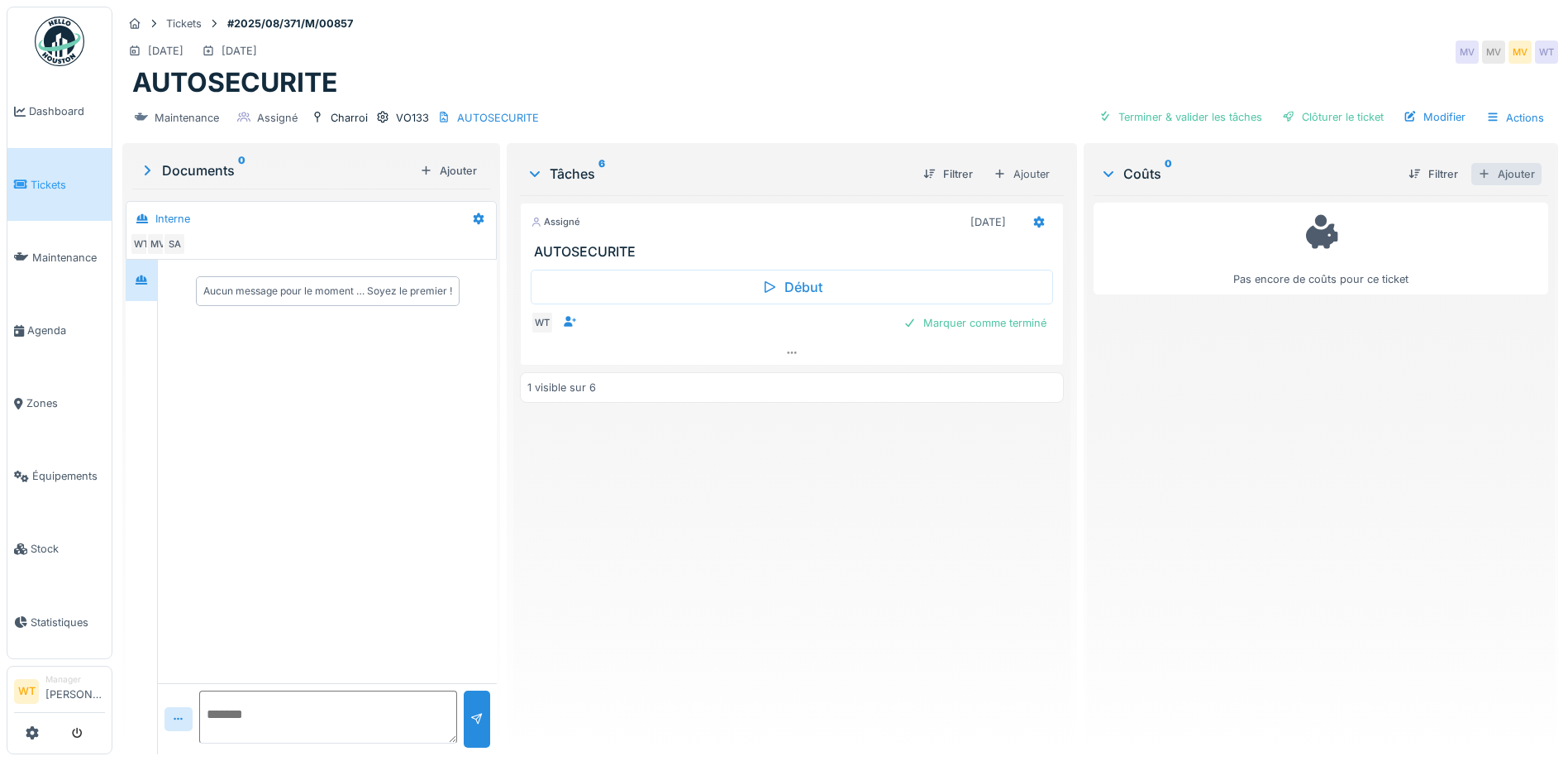
click at [1486, 173] on div "Ajouter" at bounding box center [1506, 174] width 70 height 22
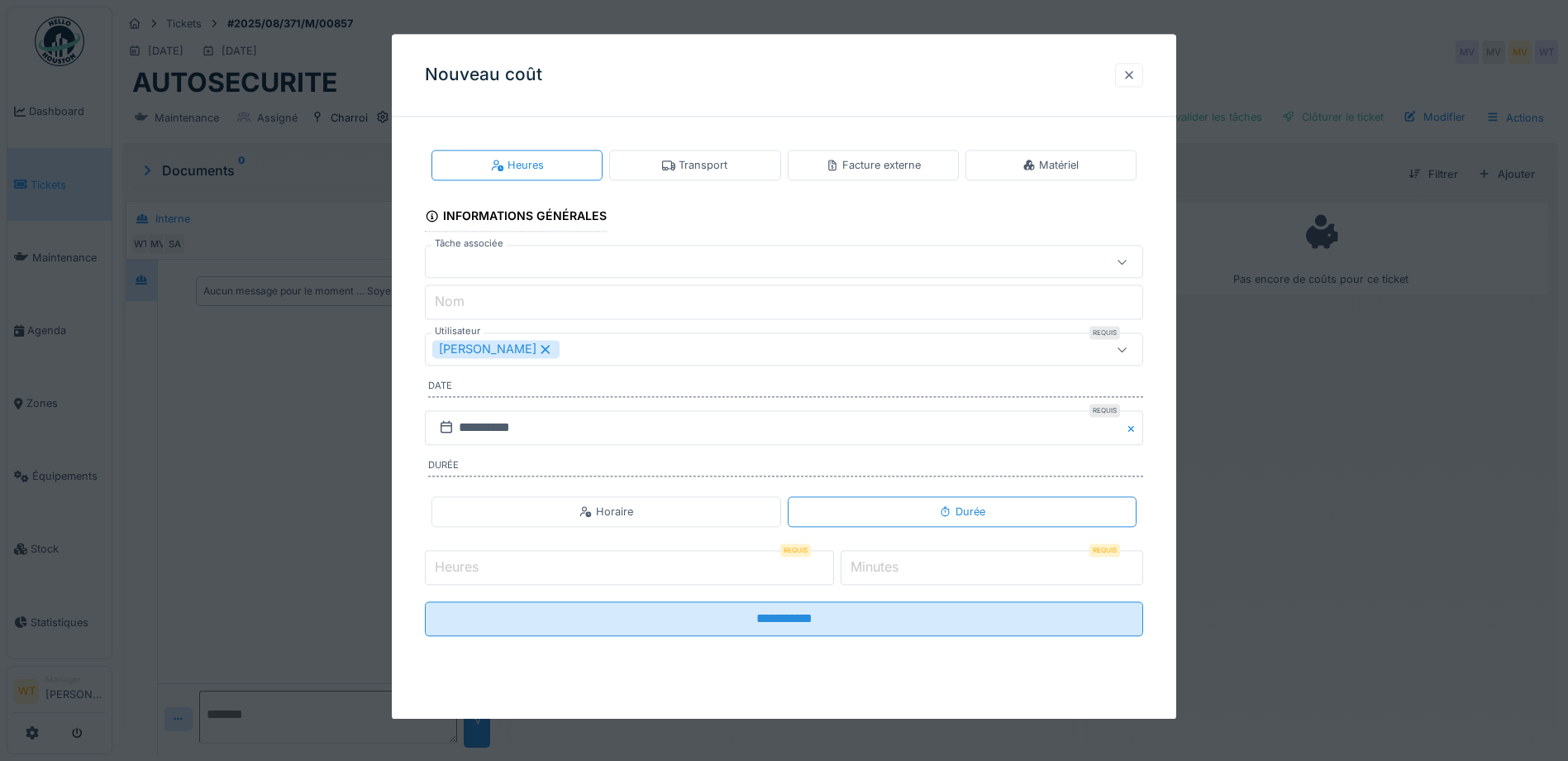
click at [1129, 77] on div at bounding box center [1129, 74] width 13 height 16
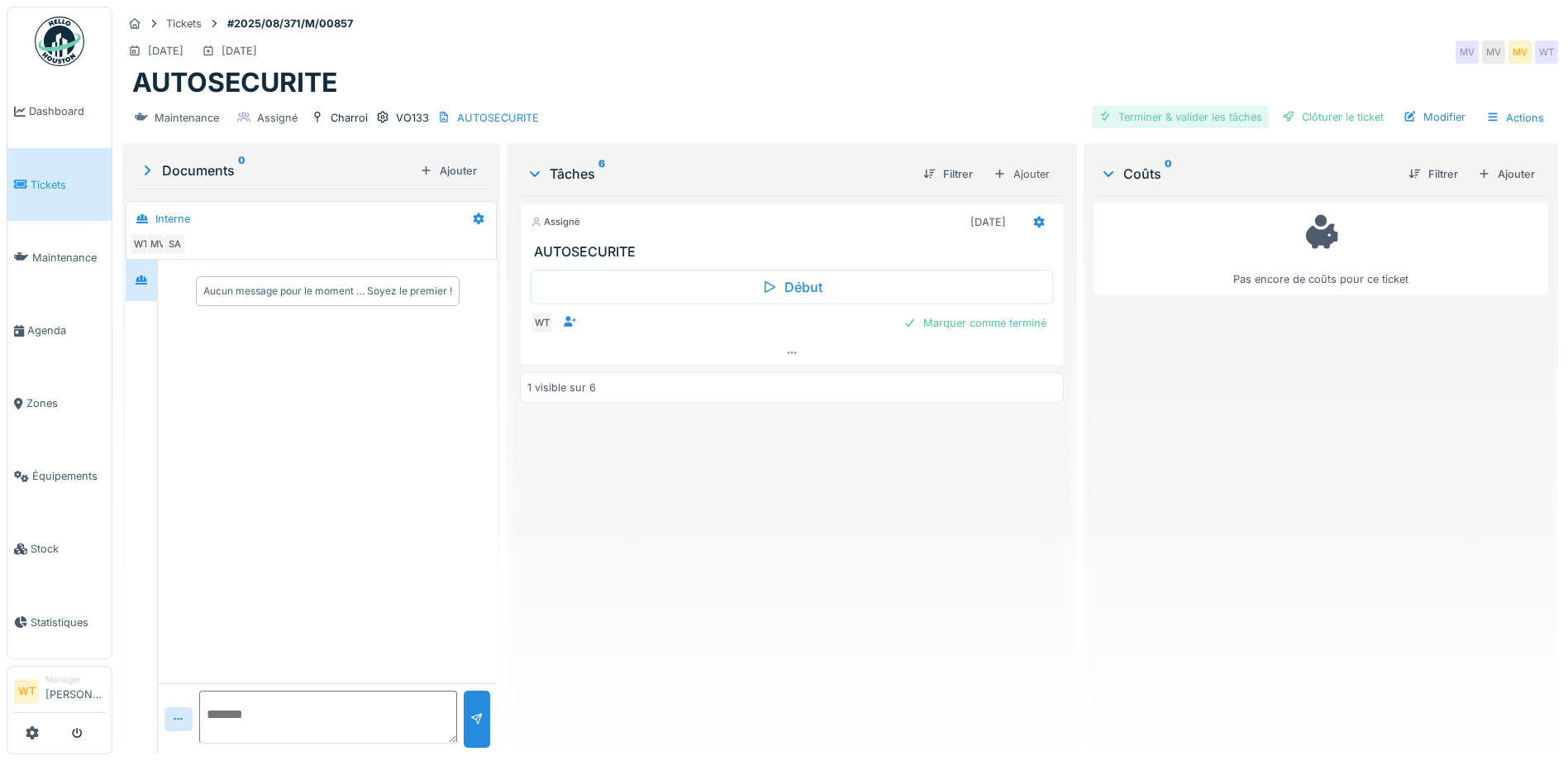
click at [1132, 111] on div "Terminer & valider les tâches" at bounding box center [1180, 117] width 177 height 22
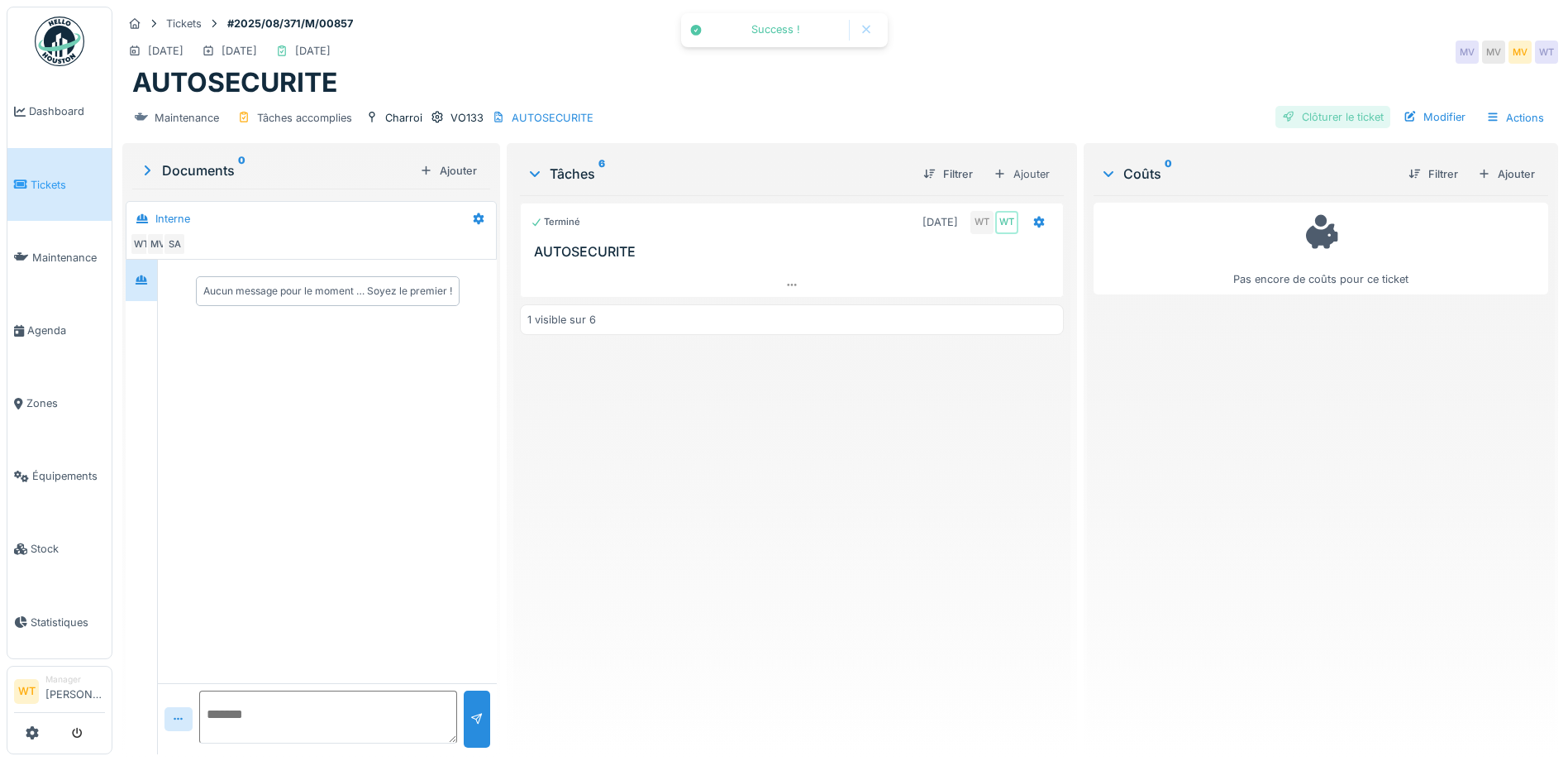
click at [1305, 109] on div "Clôturer le ticket" at bounding box center [1333, 117] width 115 height 22
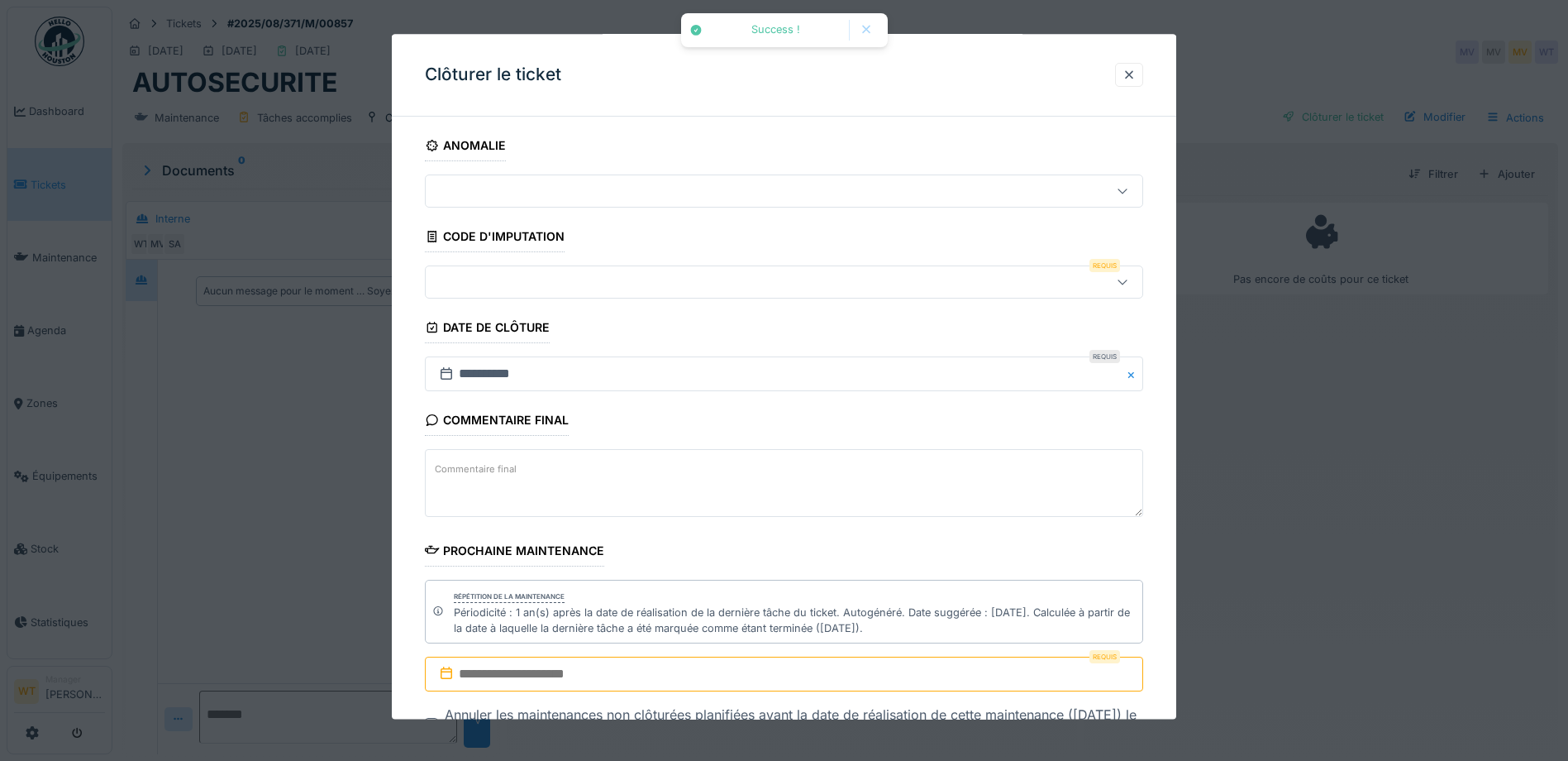
click at [671, 279] on div at bounding box center [741, 282] width 620 height 18
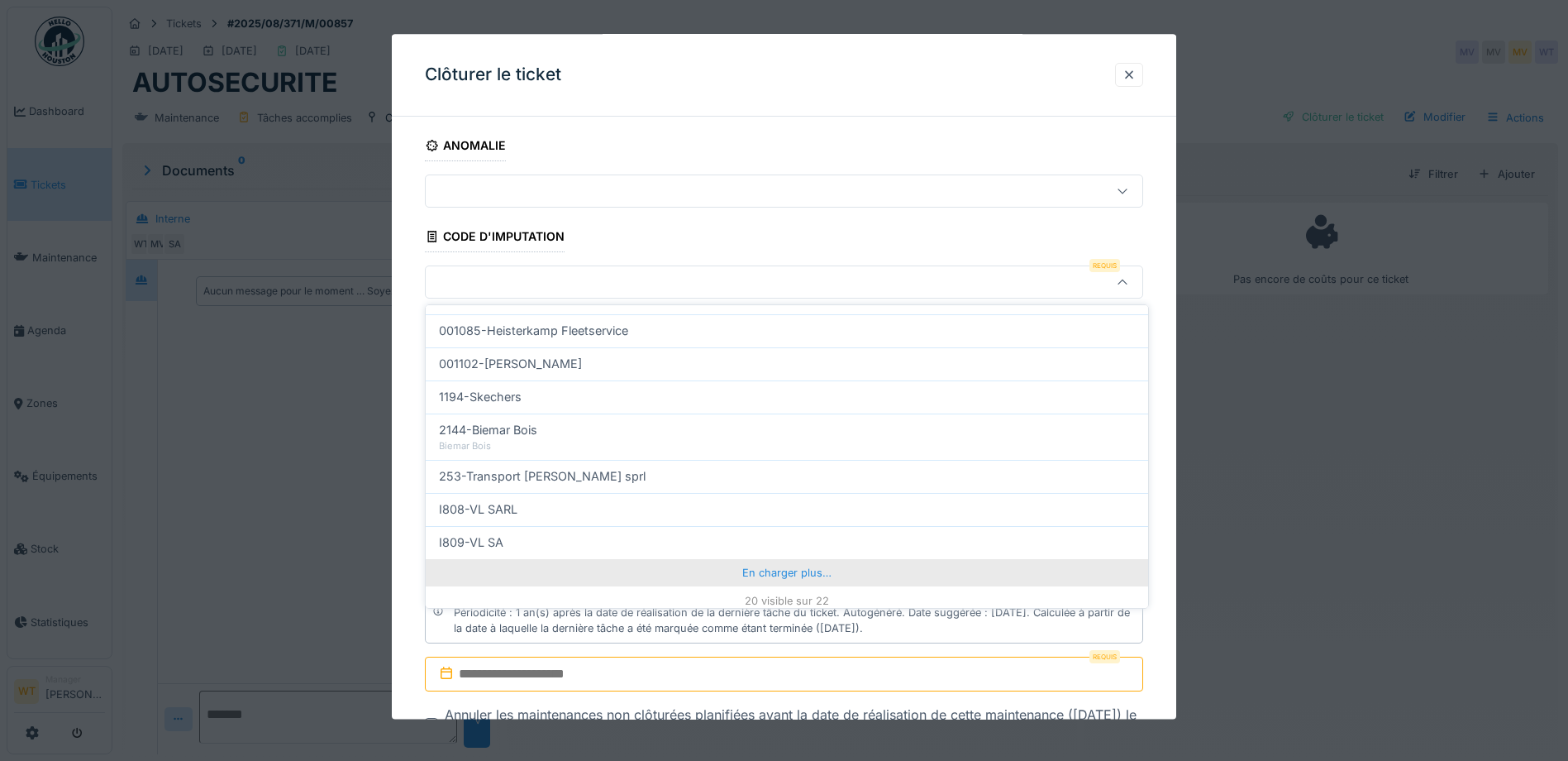
scroll to position [529, 0]
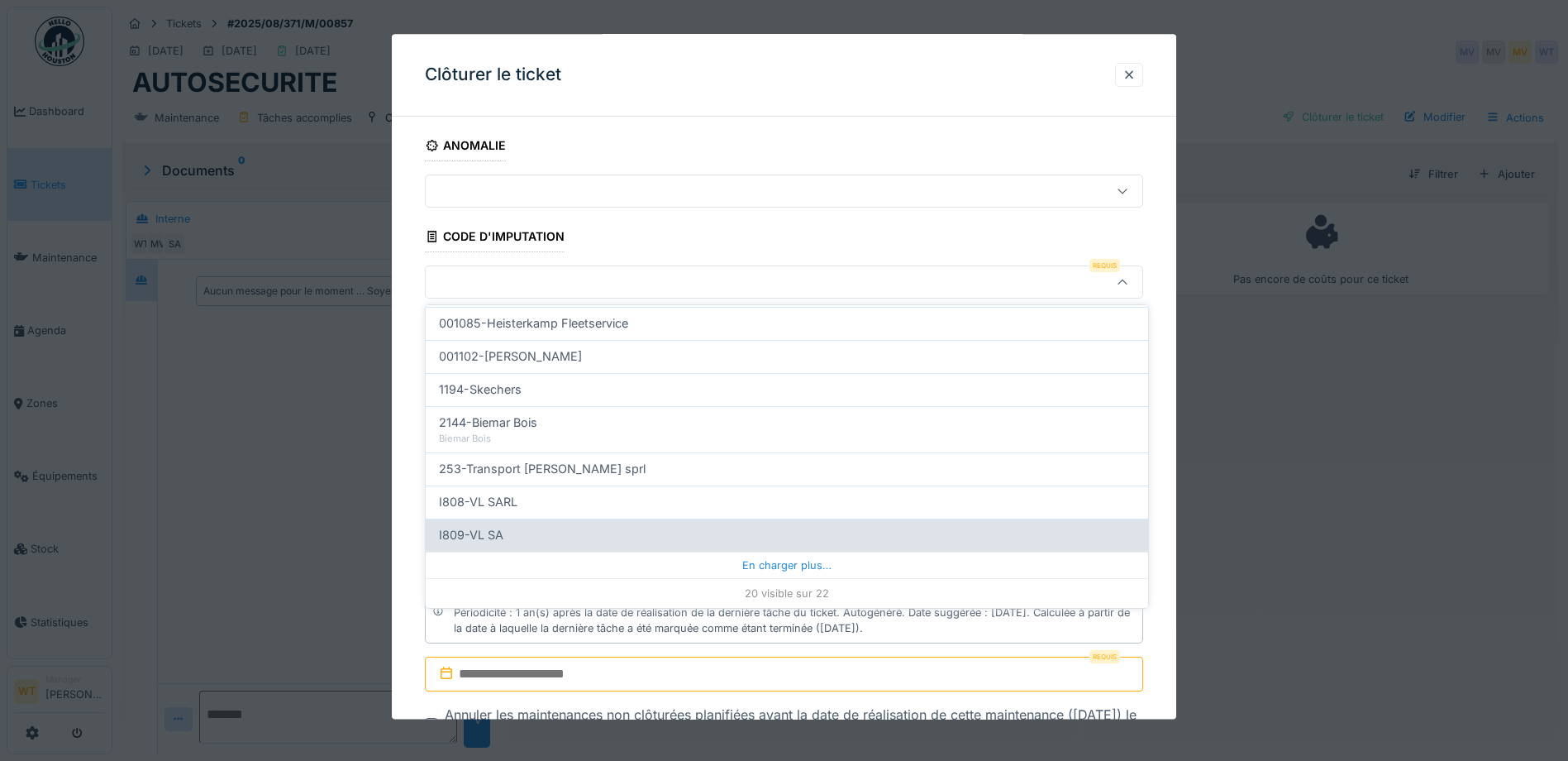
click at [542, 533] on div "I809-VL SA" at bounding box center [786, 534] width 696 height 18
type input "***"
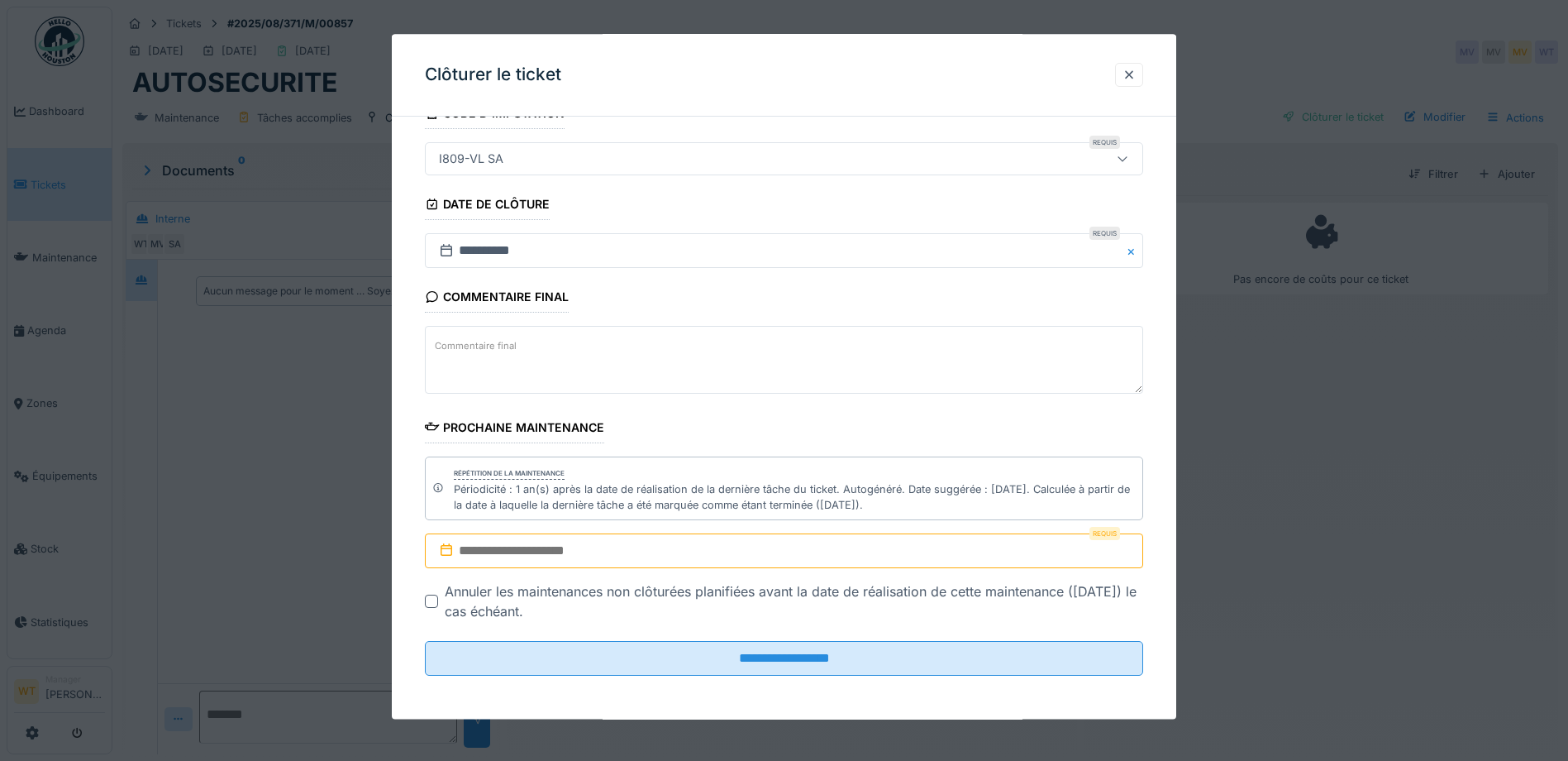
scroll to position [127, 0]
click at [607, 544] on input "text" at bounding box center [784, 547] width 719 height 35
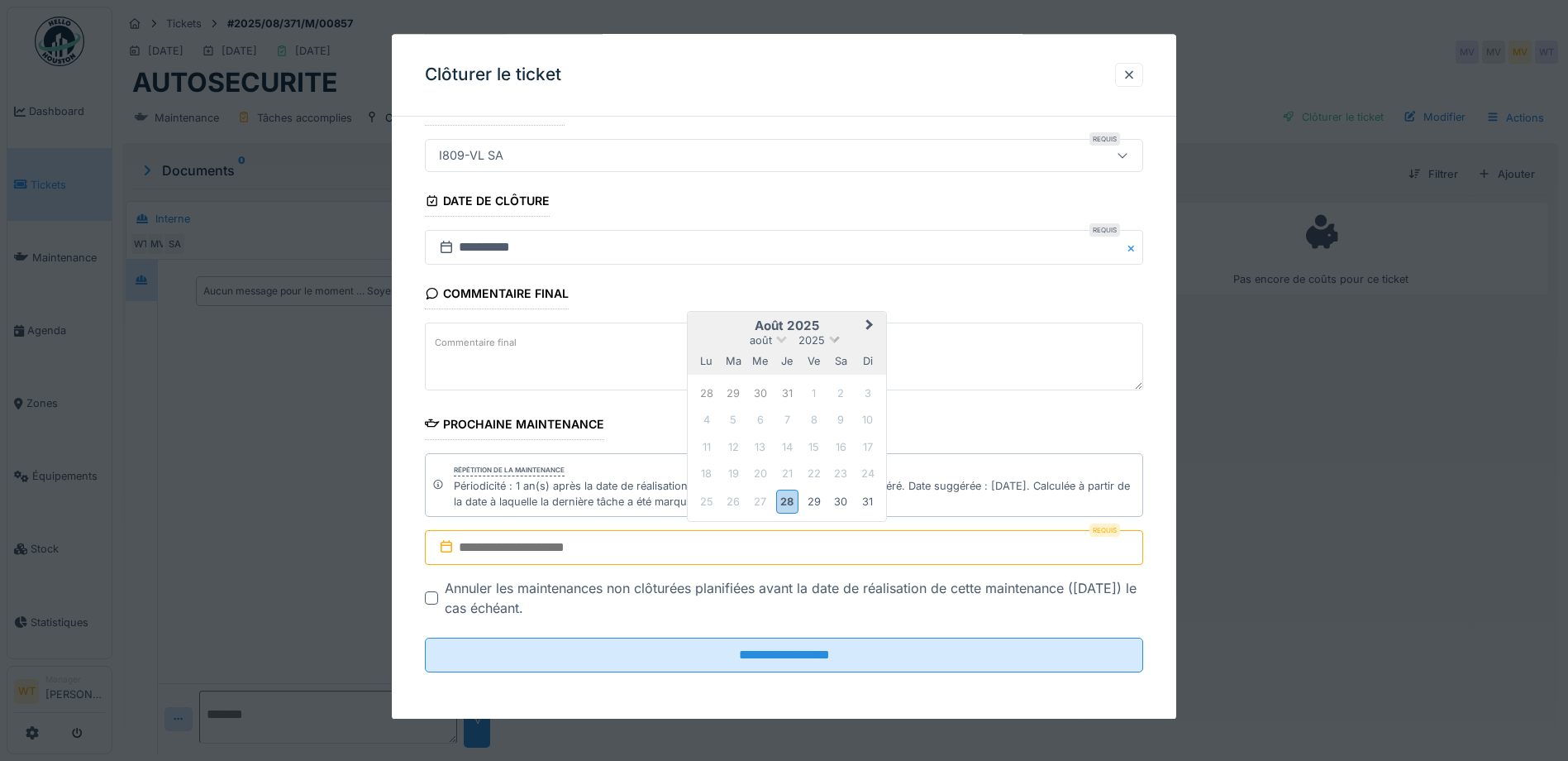
click at [831, 339] on span at bounding box center [834, 337] width 10 height 10
click at [791, 422] on div "2027" at bounding box center [787, 419] width 97 height 17
click at [839, 476] on div "28" at bounding box center [842, 476] width 22 height 22
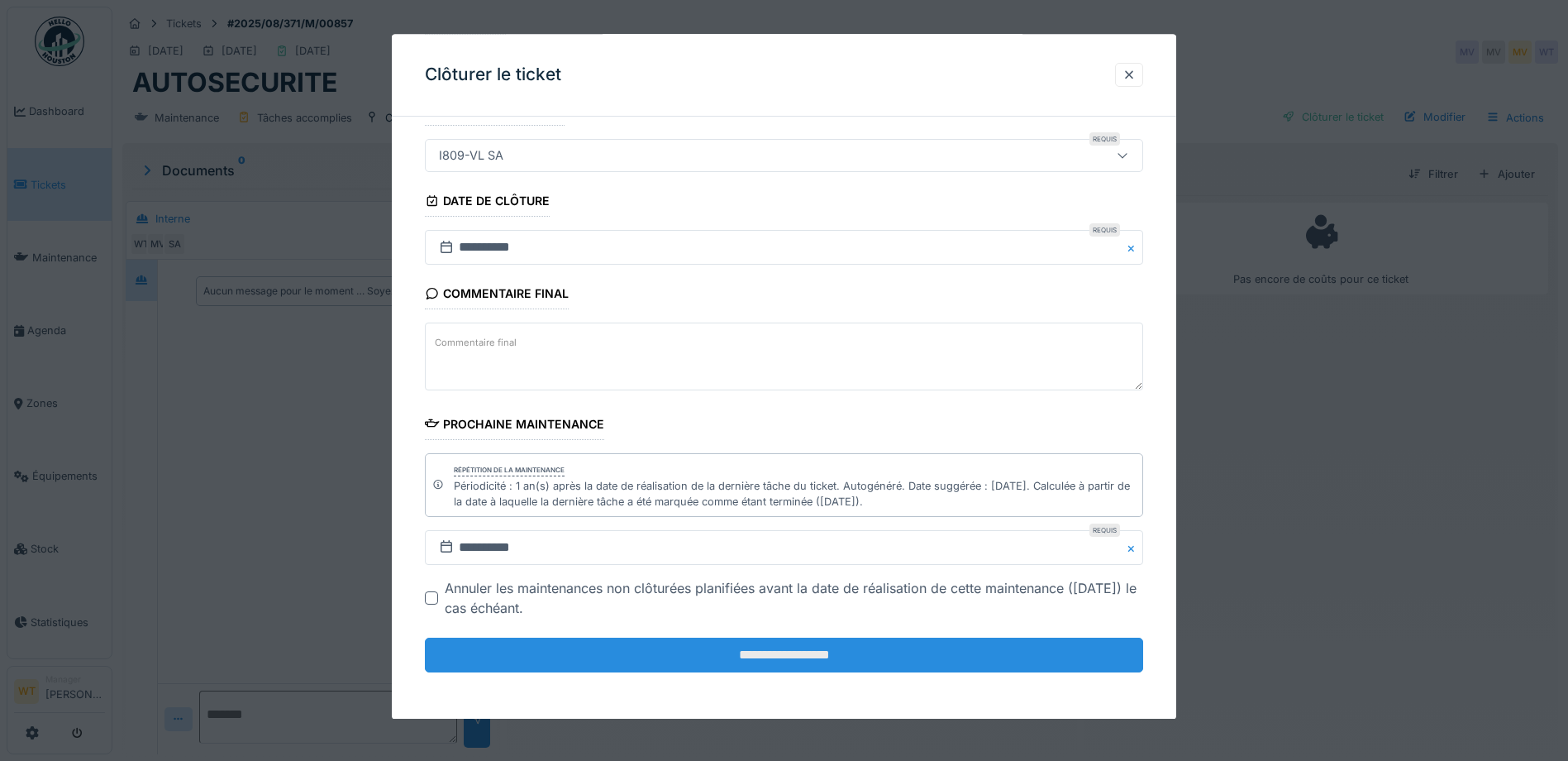
click at [605, 643] on input "**********" at bounding box center [784, 655] width 719 height 35
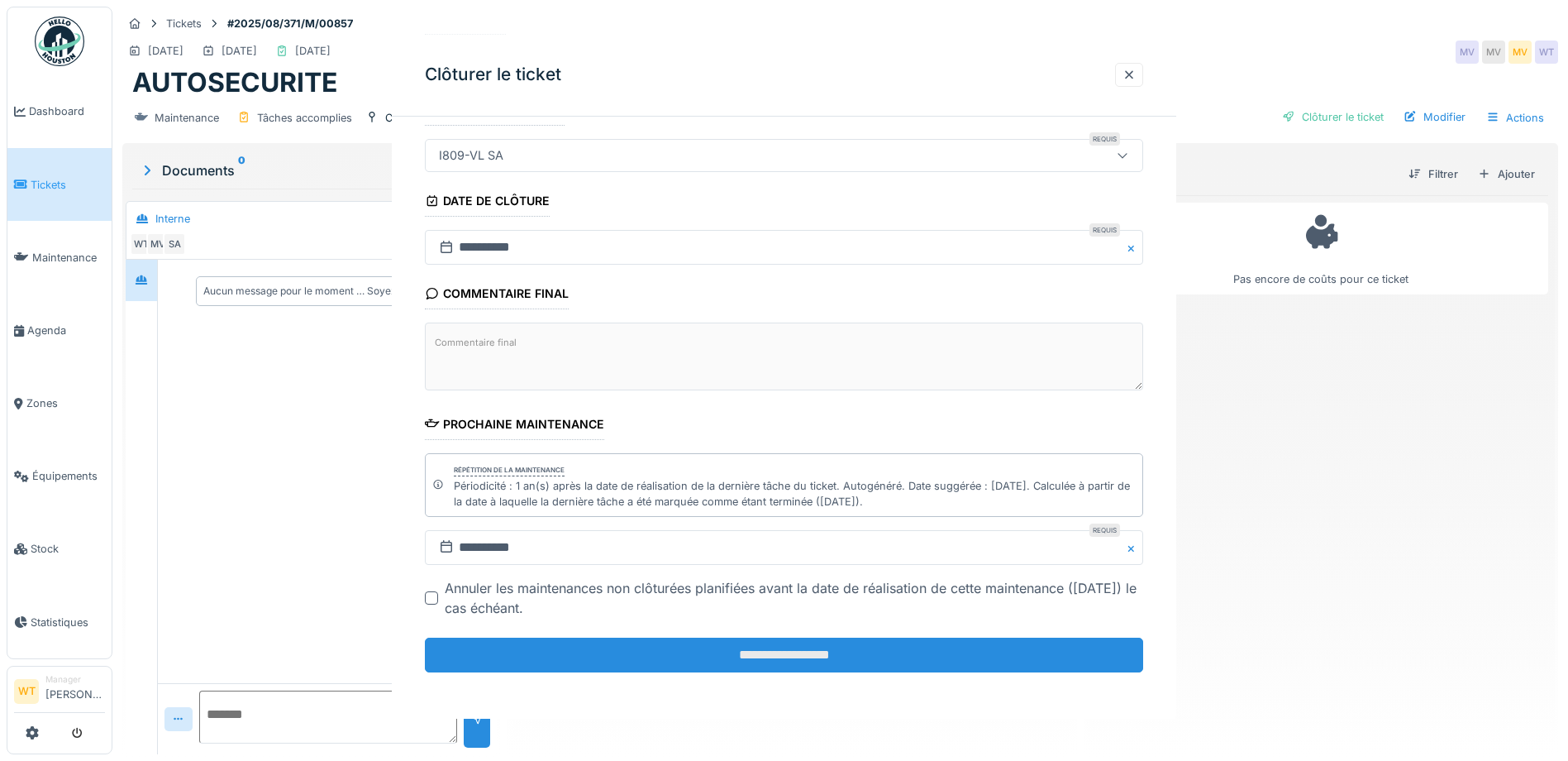
scroll to position [0, 0]
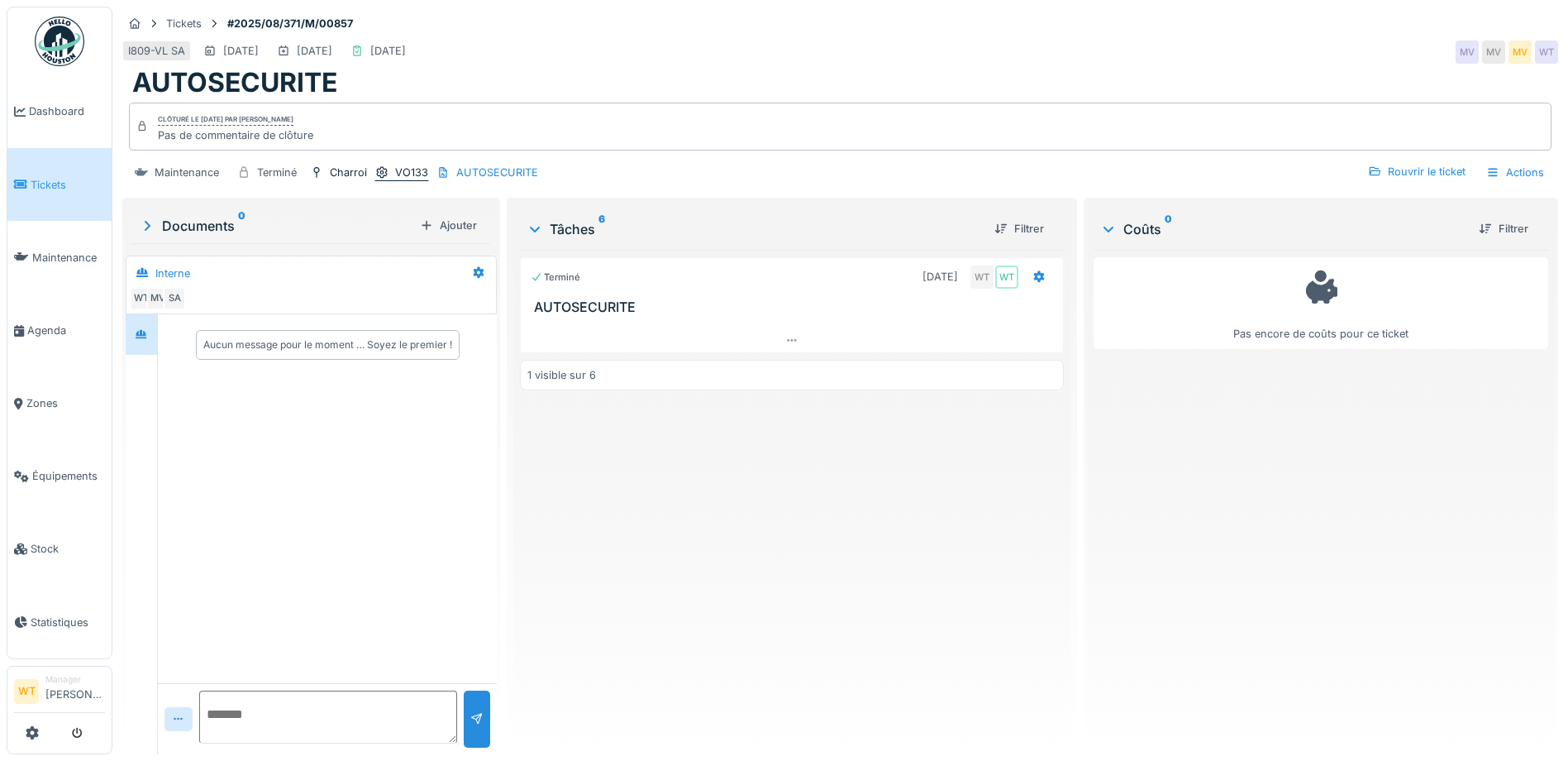
click at [400, 177] on div "VO133" at bounding box center [411, 172] width 33 height 16
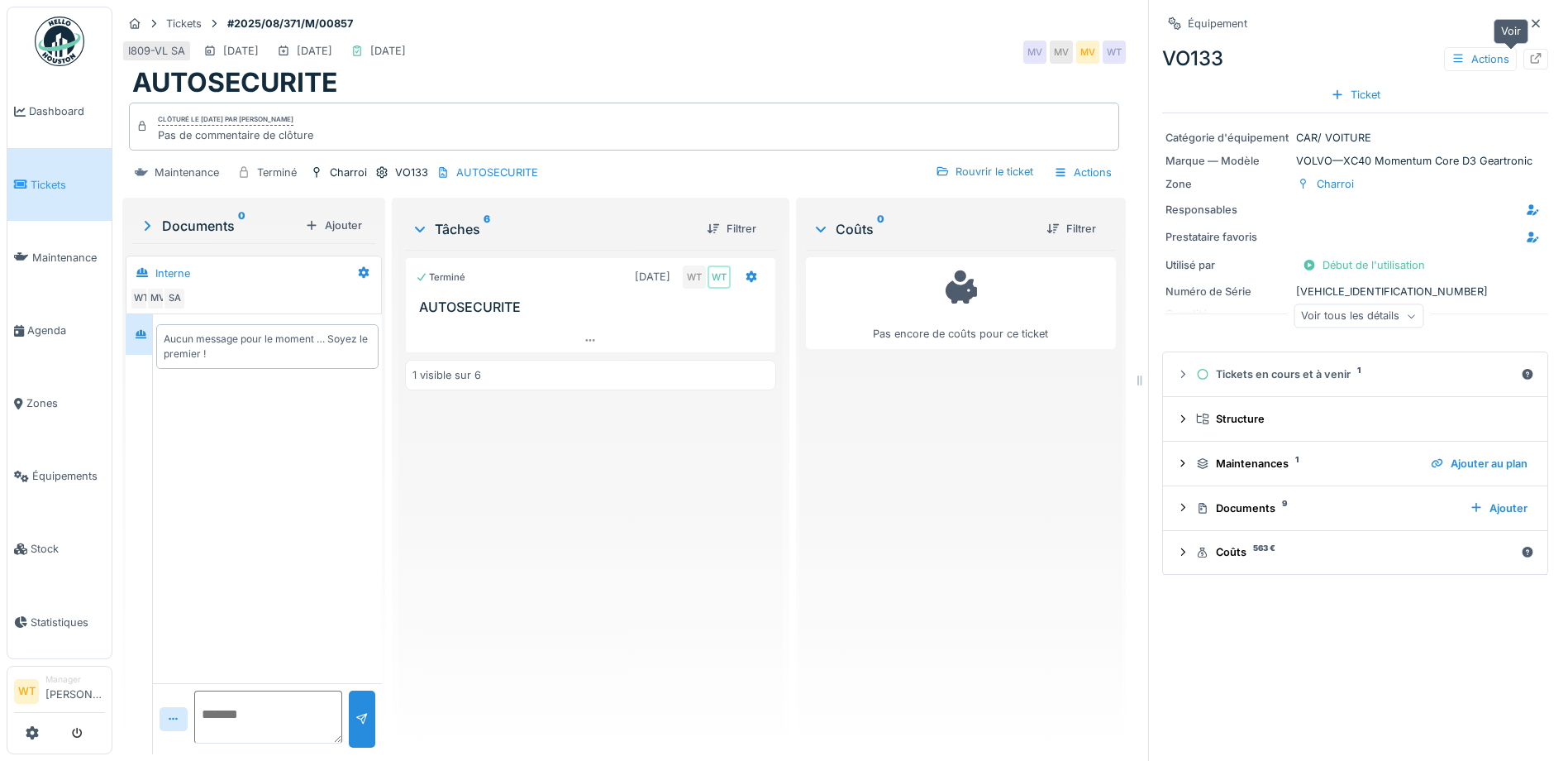
click at [1530, 55] on icon at bounding box center [1536, 57] width 13 height 10
click at [57, 468] on span "Équipements" at bounding box center [68, 475] width 73 height 16
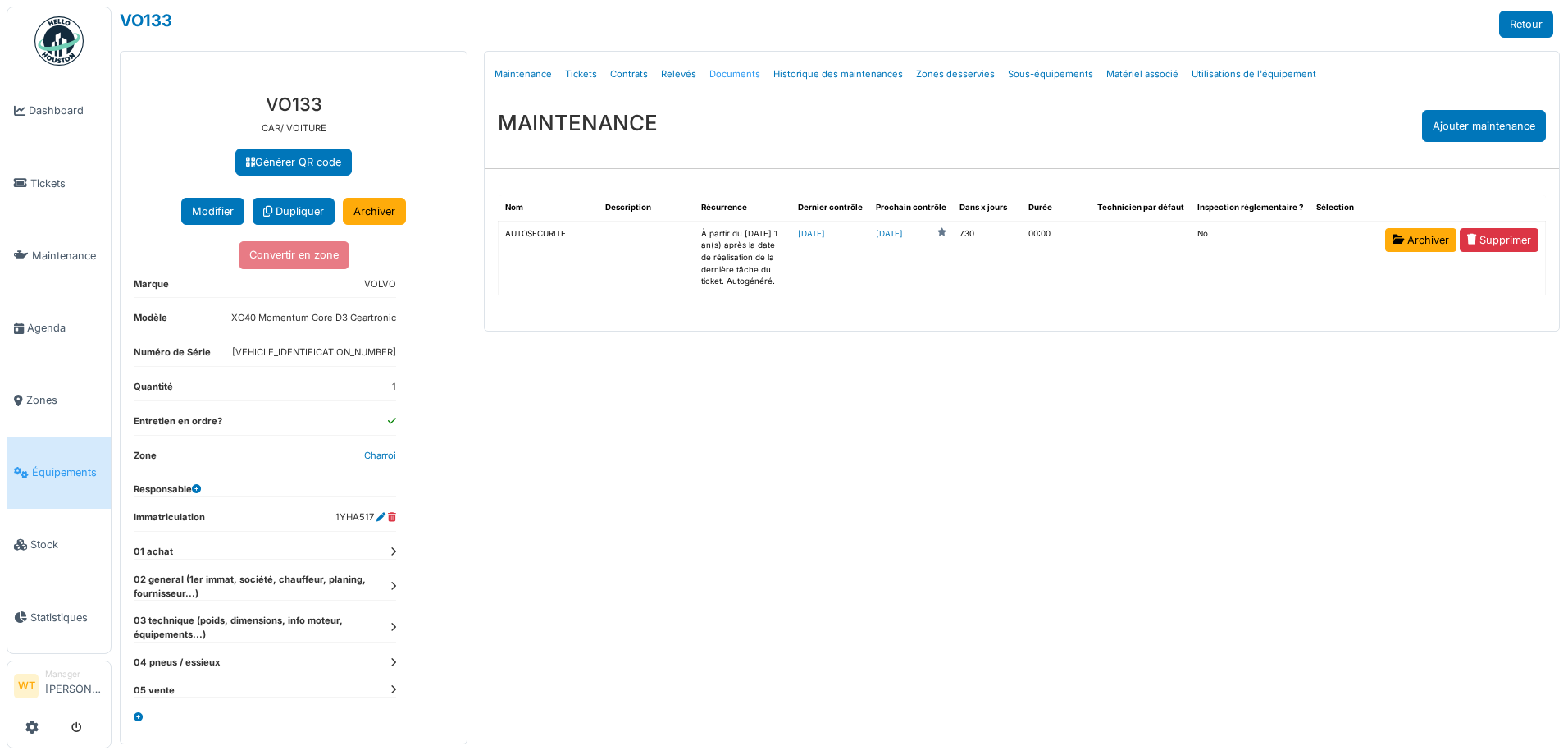
click at [719, 74] on link "Documents" at bounding box center [734, 73] width 64 height 38
select select "***"
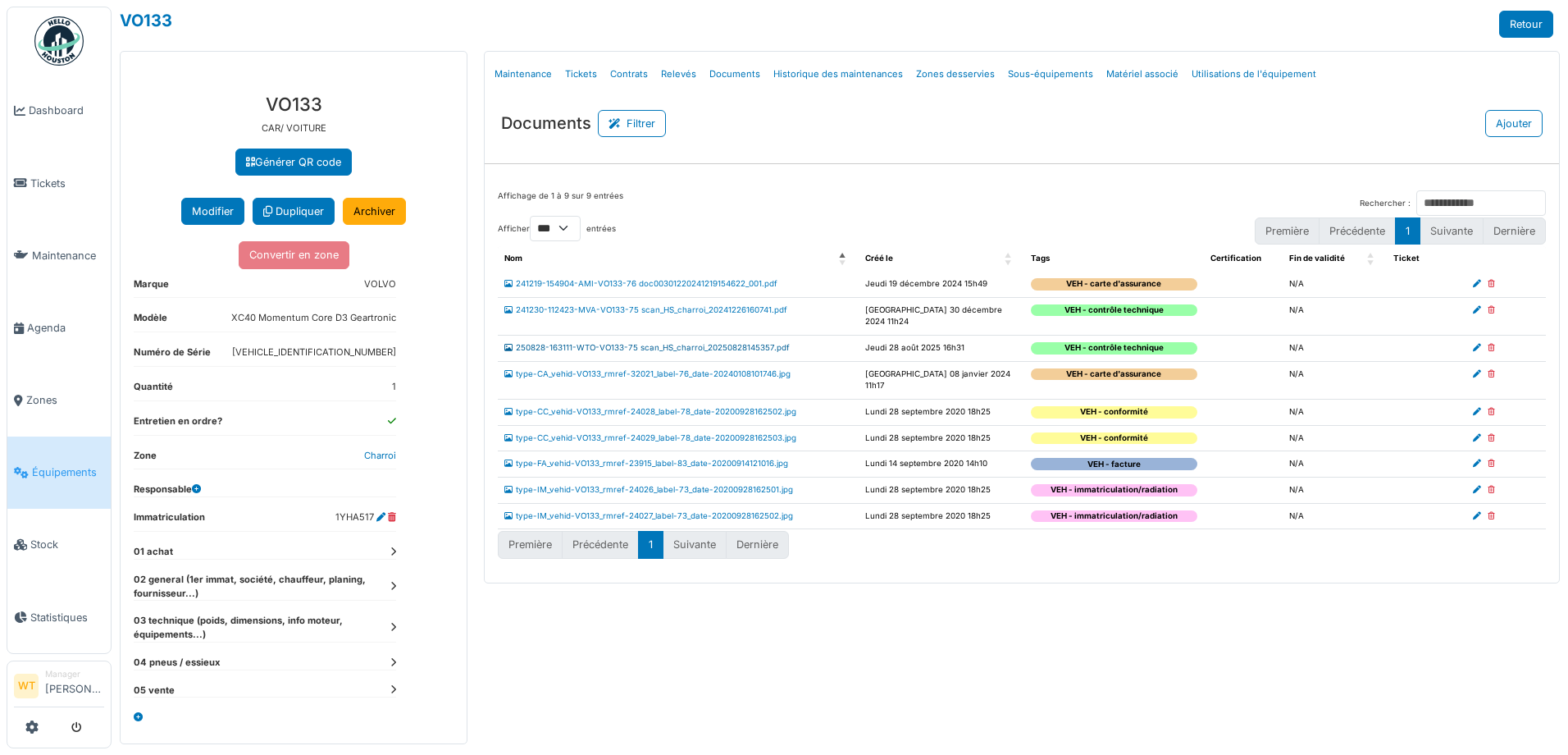
click at [660, 343] on link "250828-163111-WTO-VO133-75 scan_HS_charroi_20250828145357.pdf" at bounding box center [646, 348] width 285 height 9
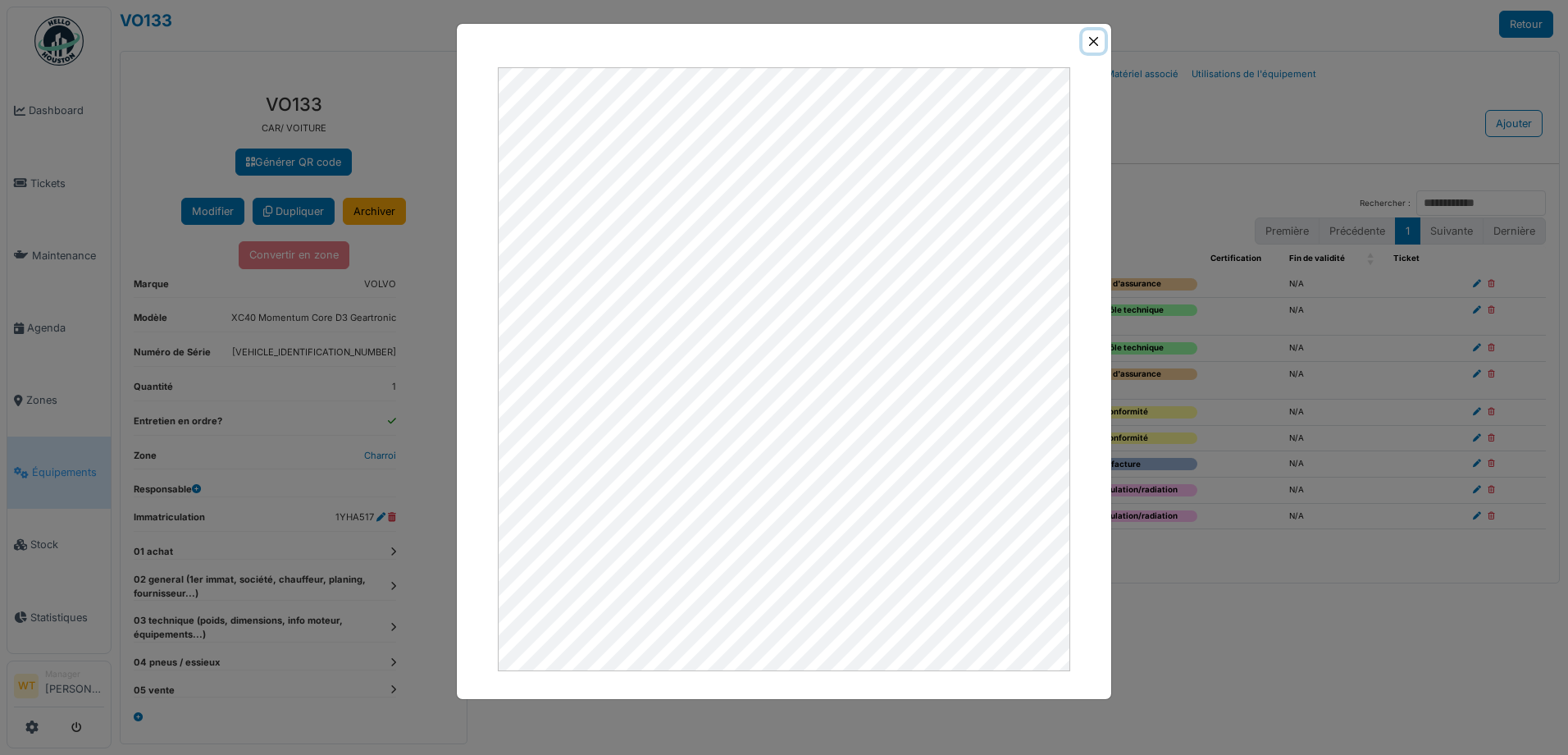
click at [1095, 41] on button "Close" at bounding box center [1093, 42] width 22 height 22
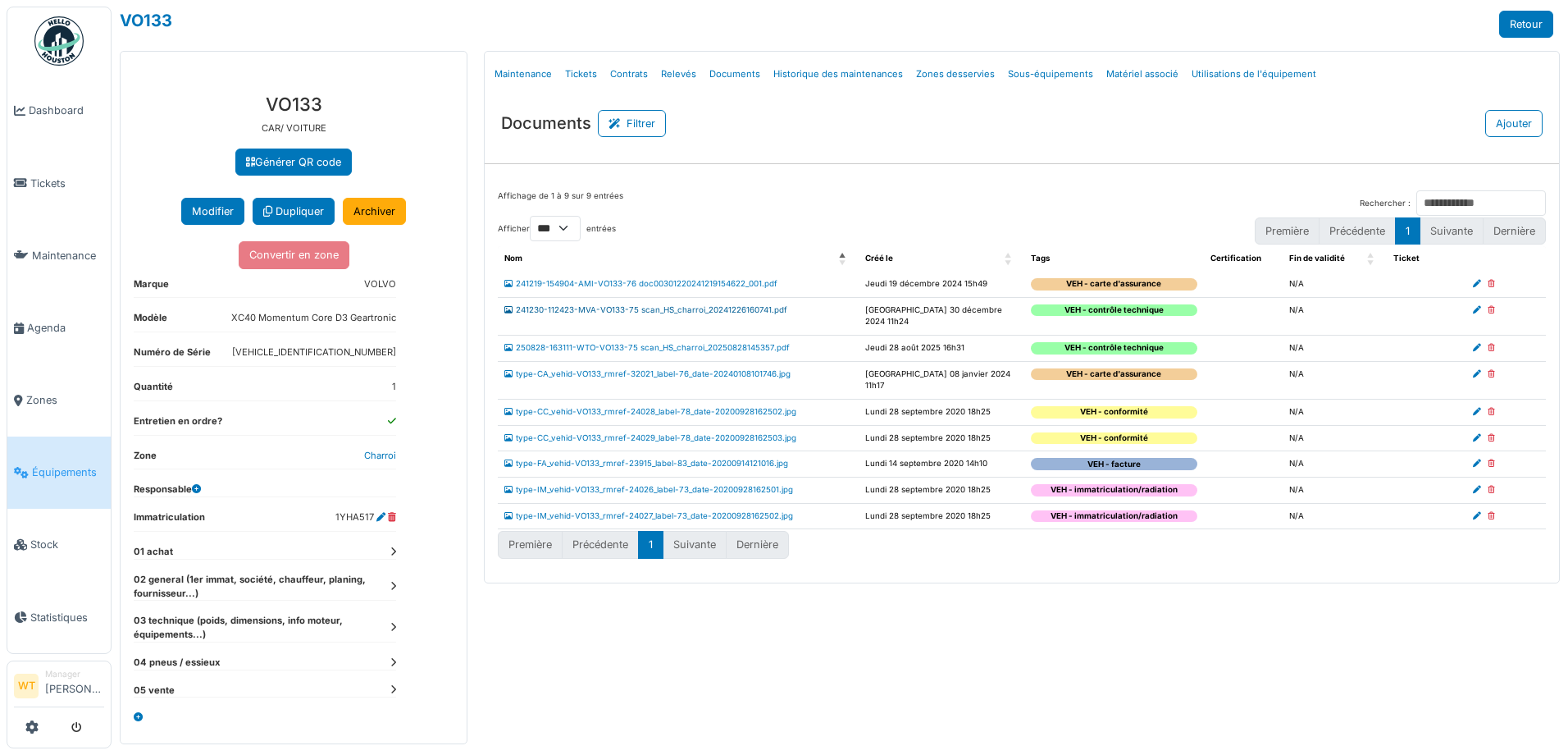
click at [663, 308] on link "241230-112423-MVA-VO133-75 scan_HS_charroi_20241226160741.pdf" at bounding box center [645, 310] width 283 height 9
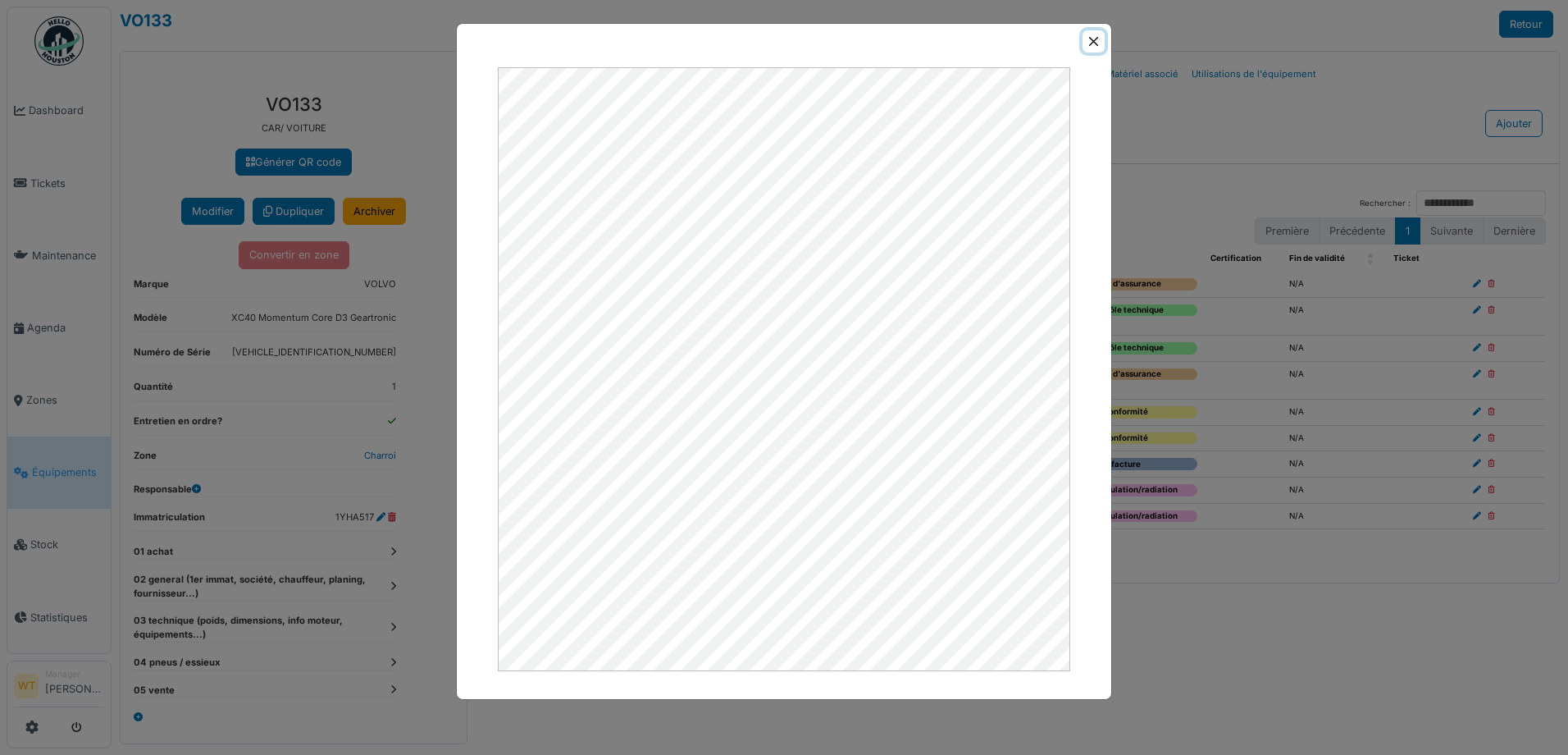
click at [1096, 45] on button "Close" at bounding box center [1093, 42] width 22 height 22
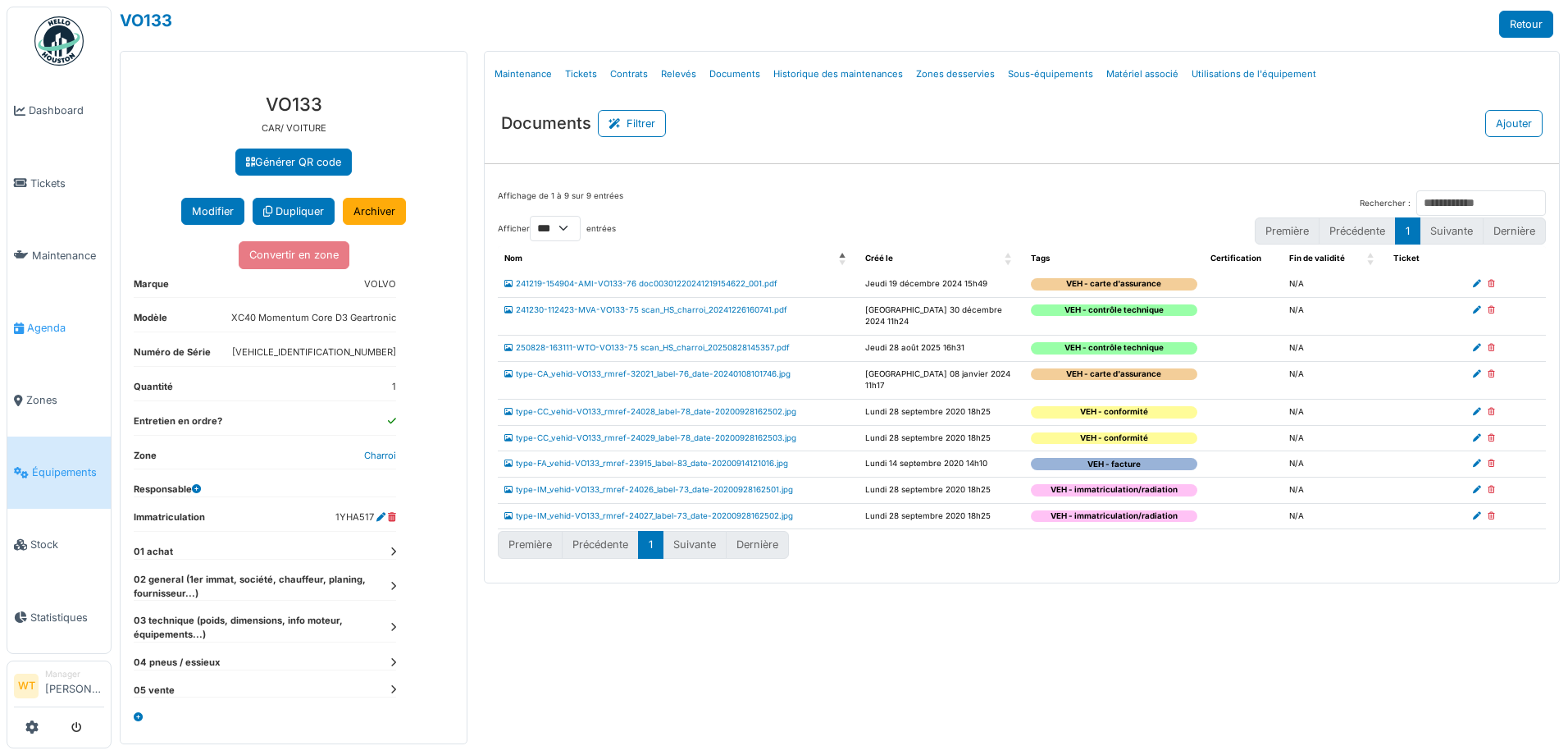
click at [46, 309] on link "Agenda" at bounding box center [59, 327] width 103 height 73
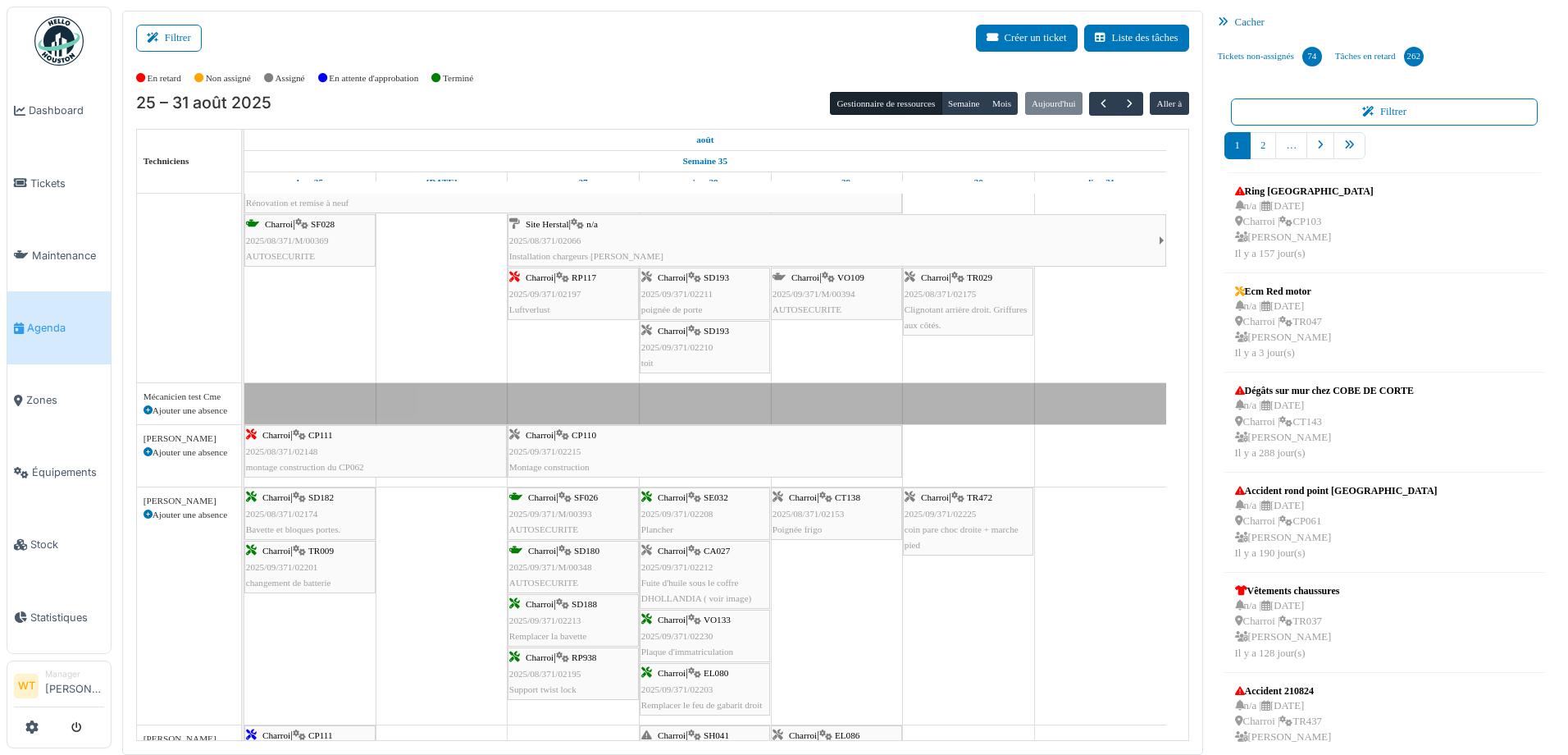
scroll to position [214, 0]
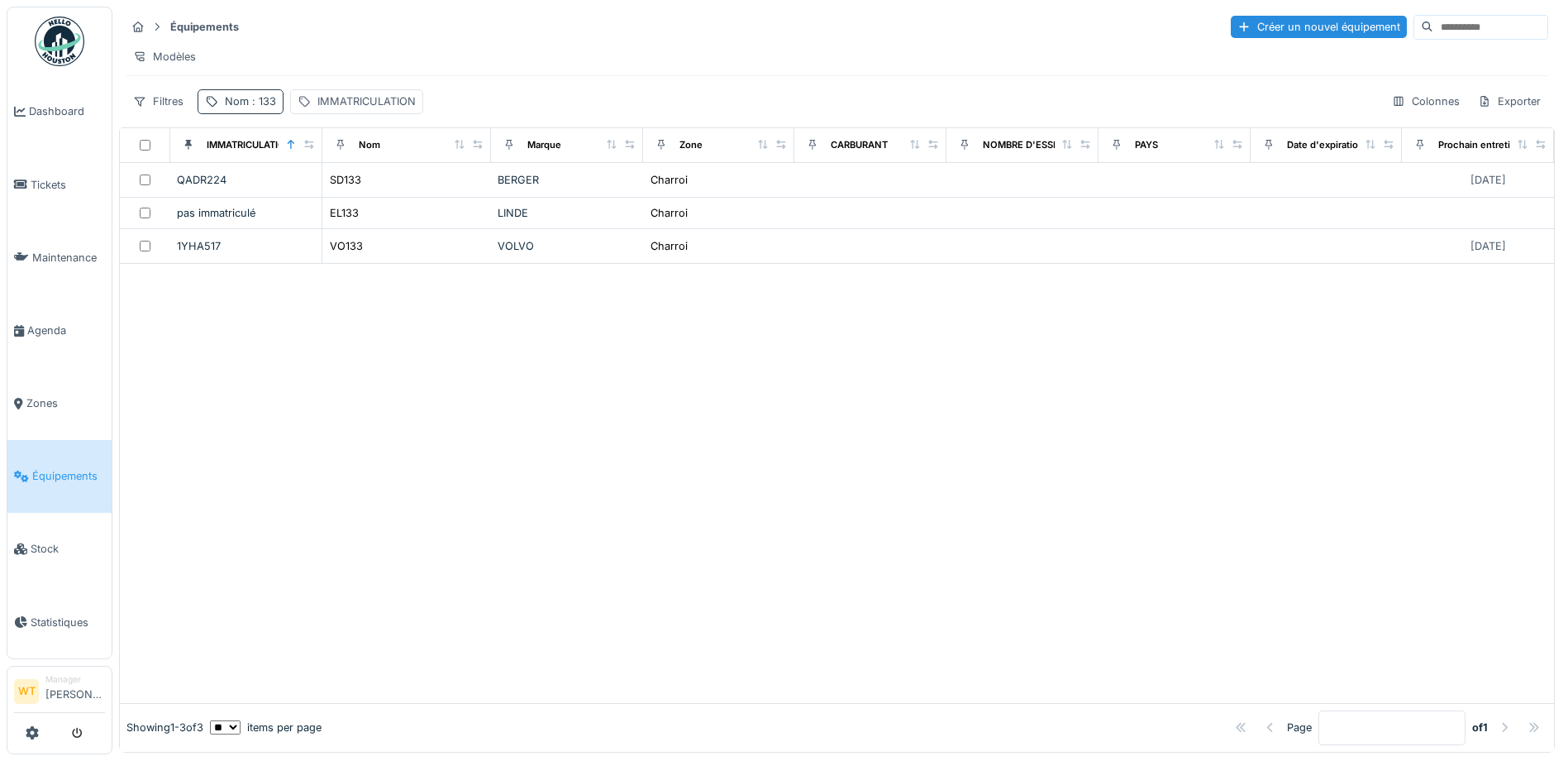
click at [244, 113] on div "Nom : 133" at bounding box center [241, 101] width 86 height 24
click at [354, 193] on icon at bounding box center [350, 193] width 8 height 8
click at [347, 197] on input "Nom" at bounding box center [288, 193] width 165 height 35
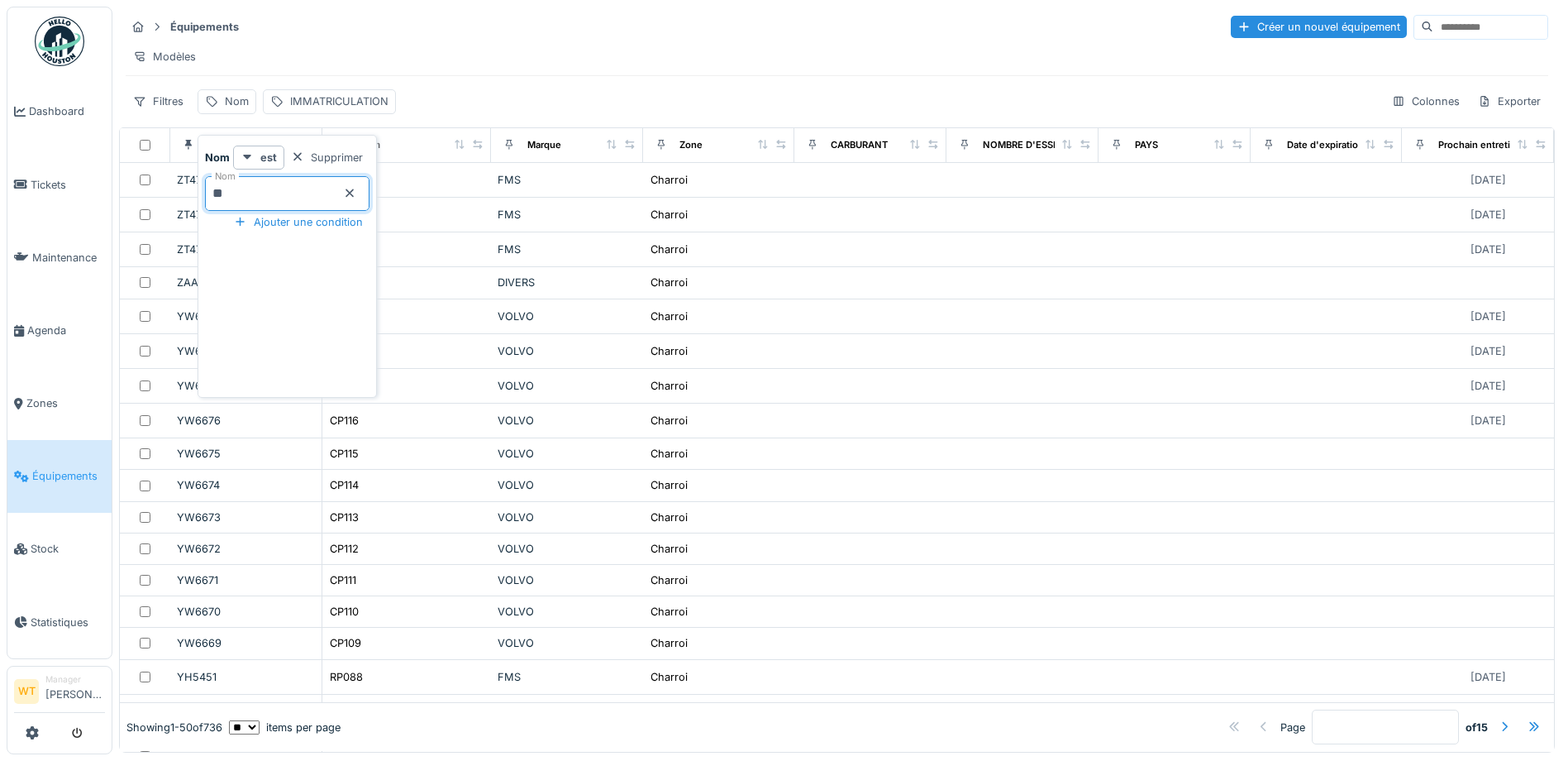
type input "**"
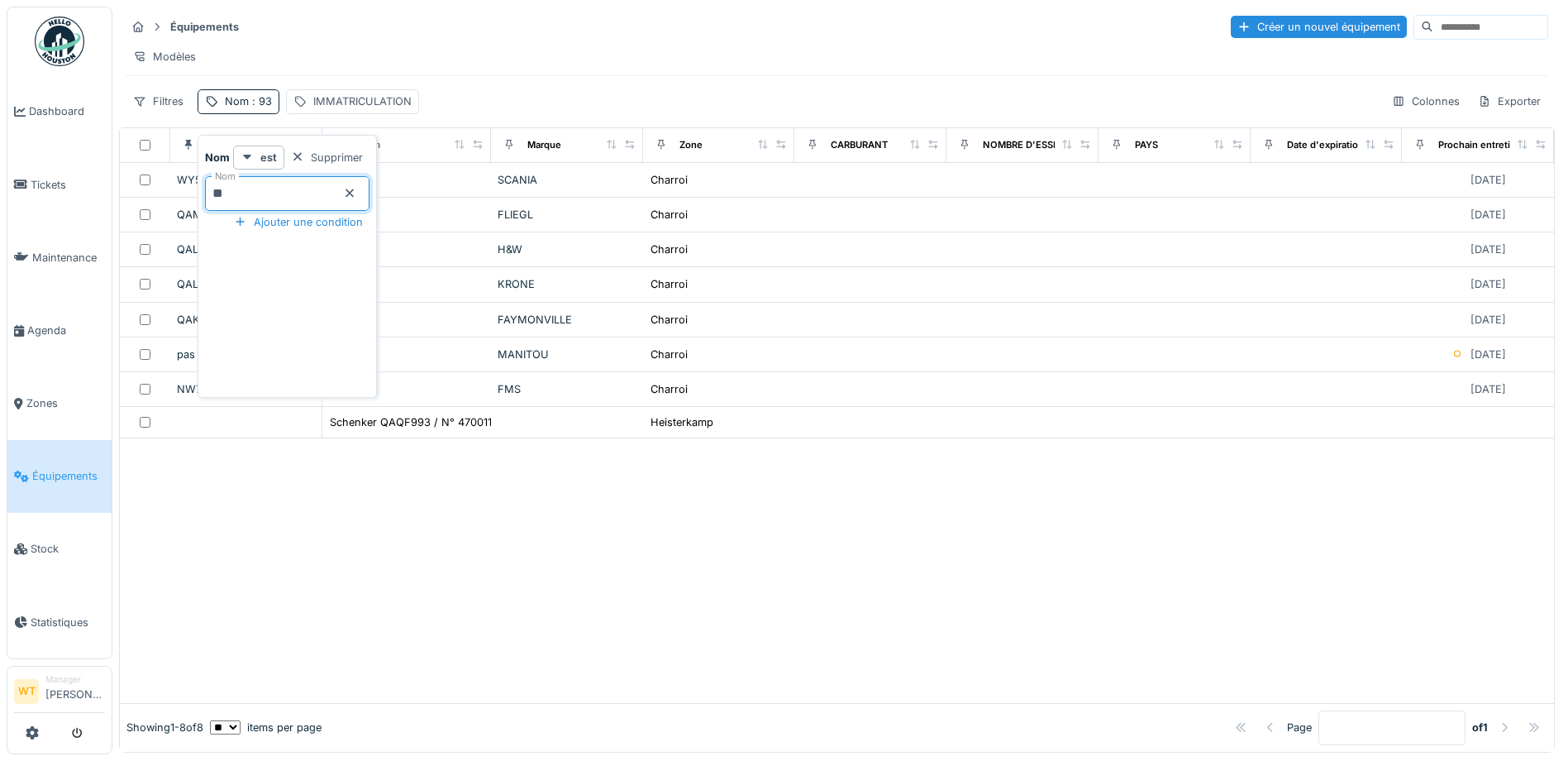
drag, startPoint x: 330, startPoint y: 614, endPoint x: 334, endPoint y: 576, distance: 38.2
click at [332, 611] on div at bounding box center [837, 570] width 1434 height 263
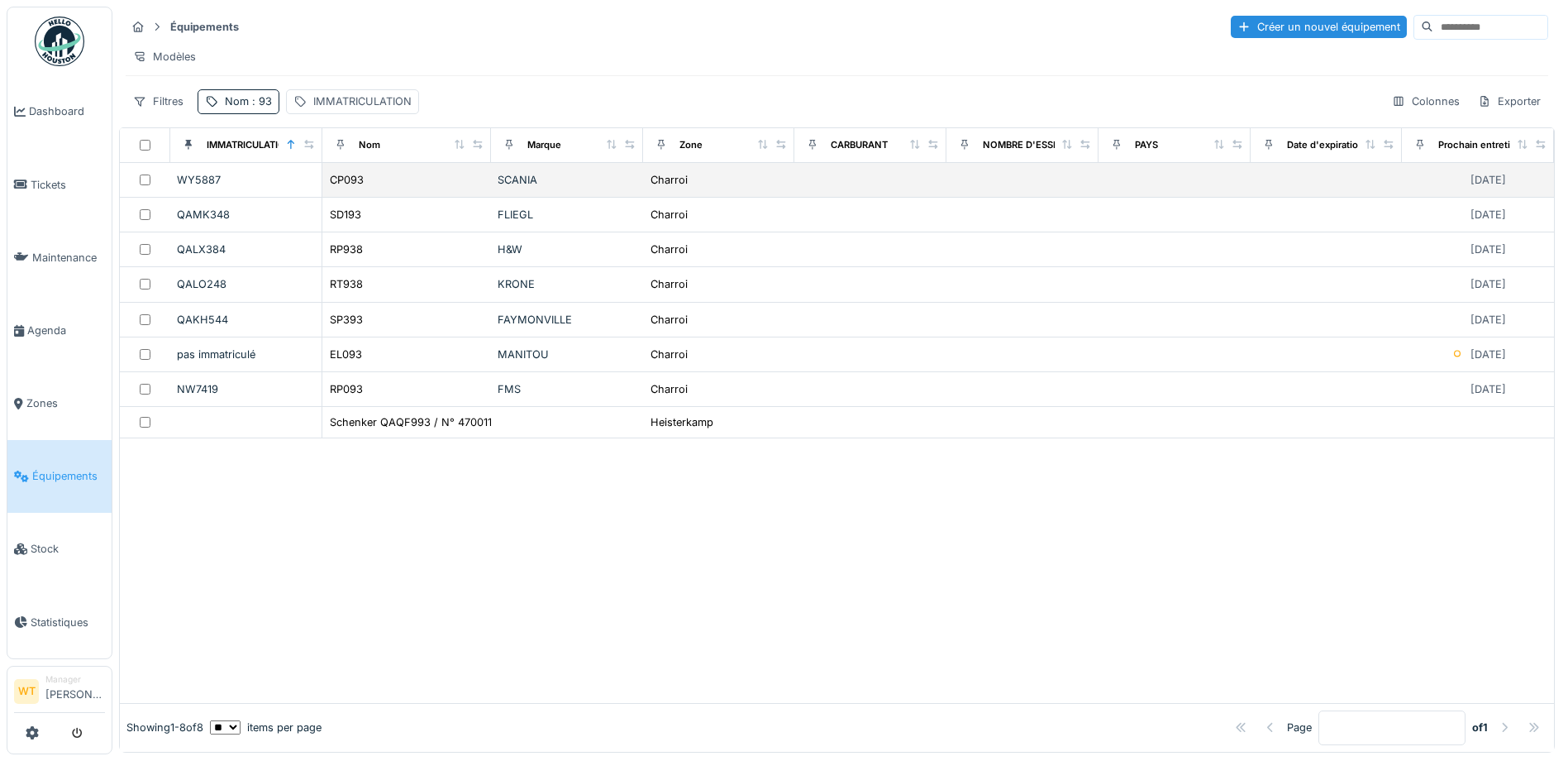
click at [377, 188] on div "CP093" at bounding box center [407, 180] width 156 height 18
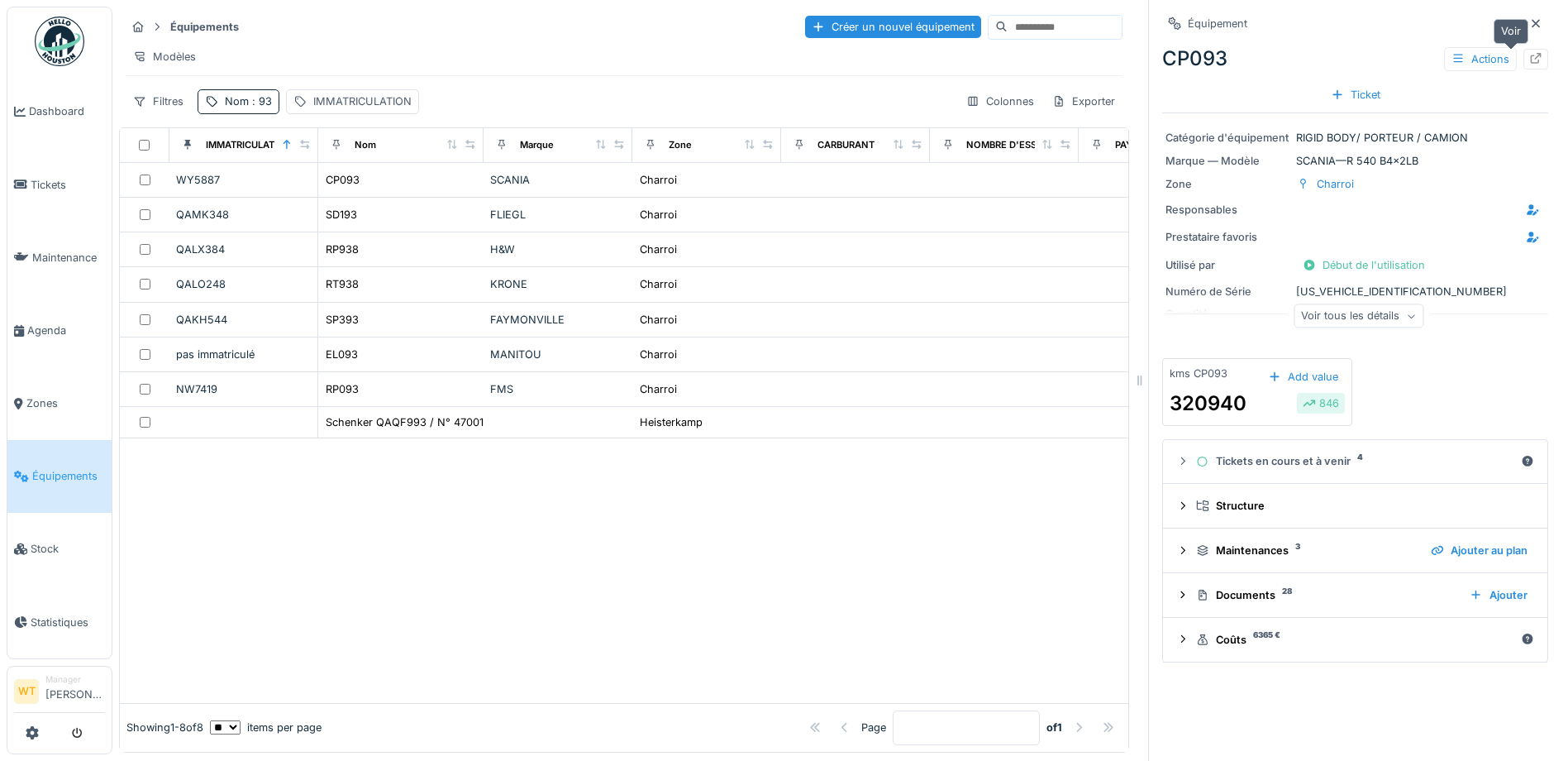
click at [1531, 63] on icon at bounding box center [1536, 57] width 10 height 10
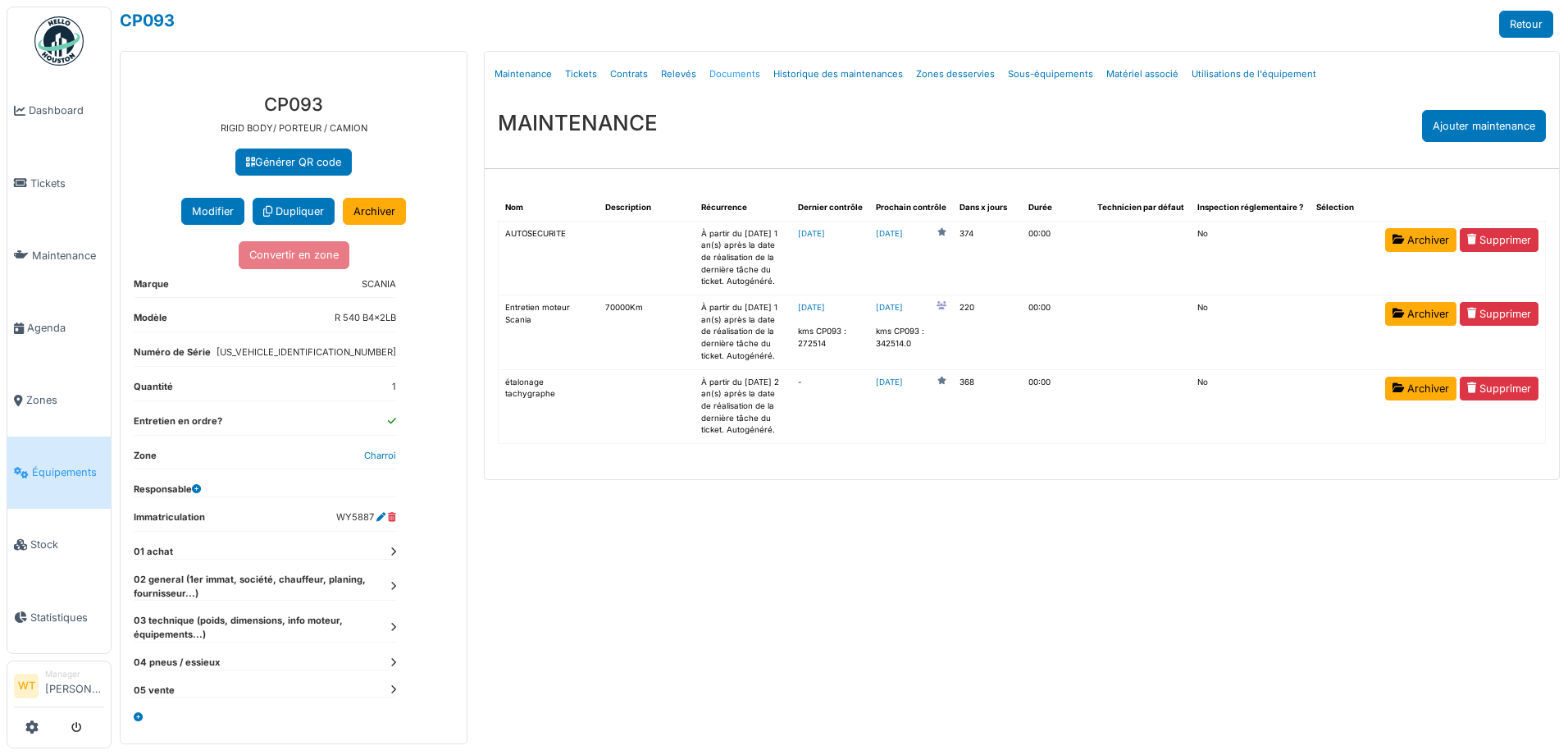
click at [731, 73] on link "Documents" at bounding box center [734, 73] width 64 height 38
select select "***"
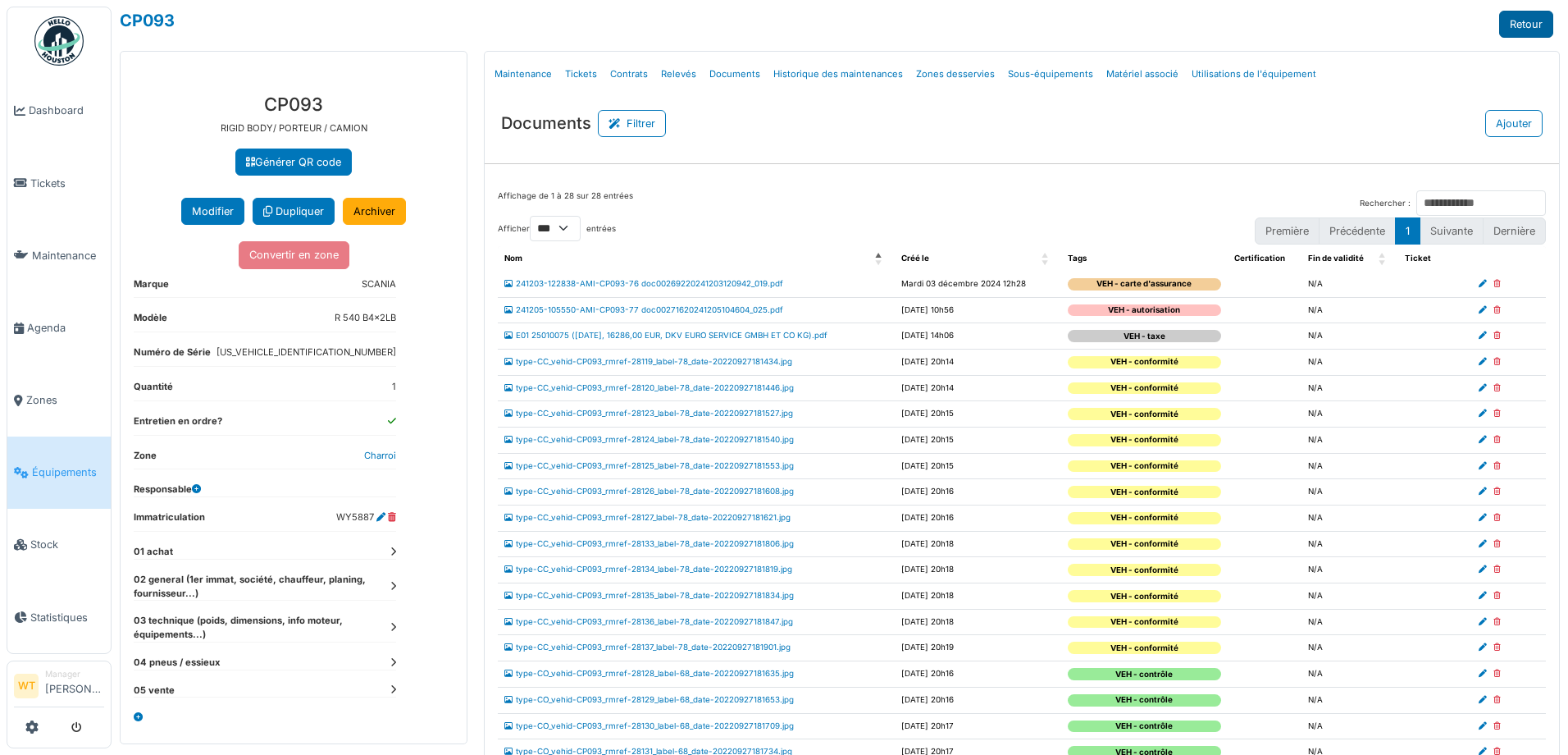
click at [1498, 22] on link "Retour" at bounding box center [1525, 23] width 54 height 27
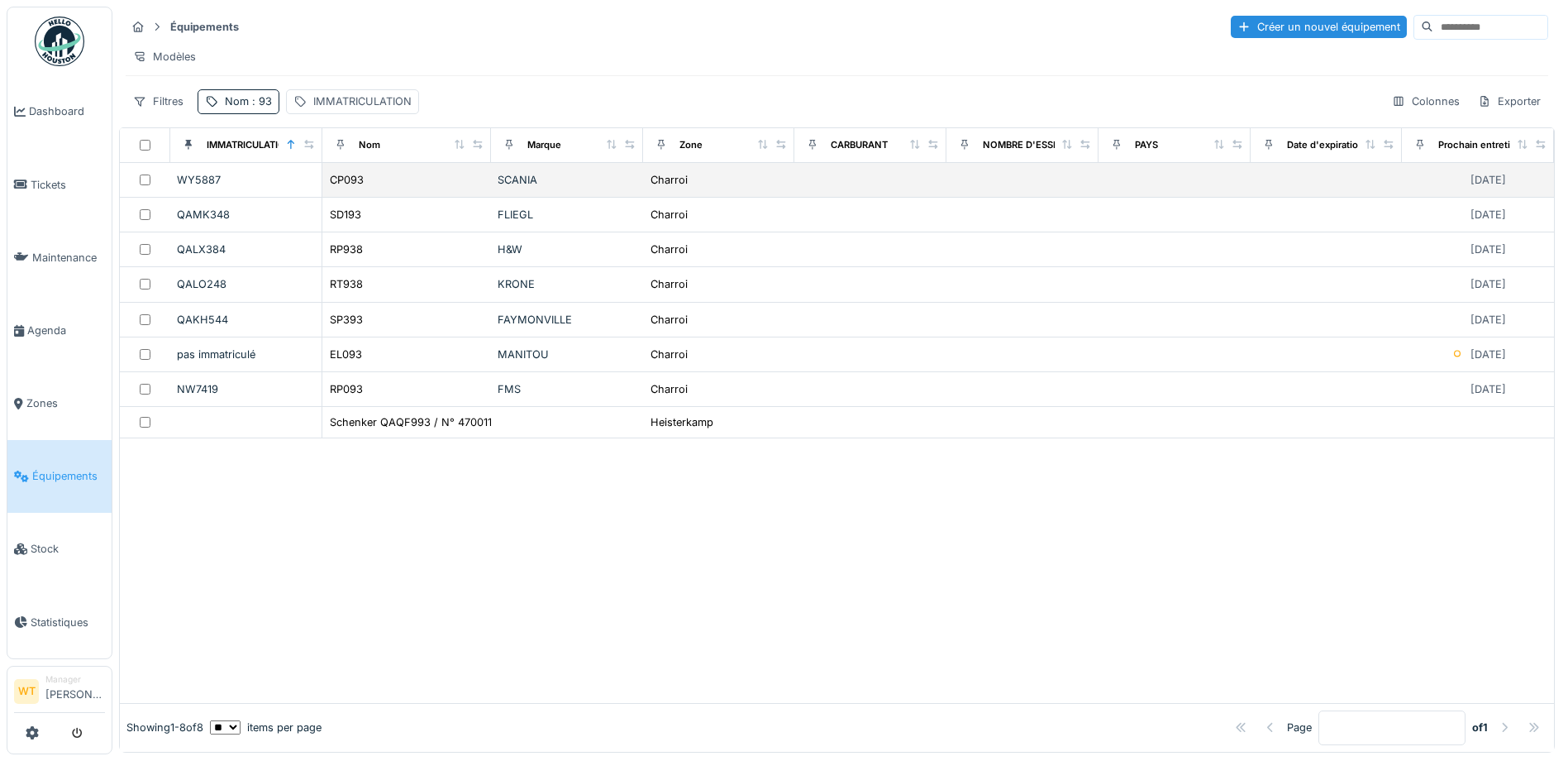
click at [371, 188] on div "CP093" at bounding box center [407, 180] width 156 height 18
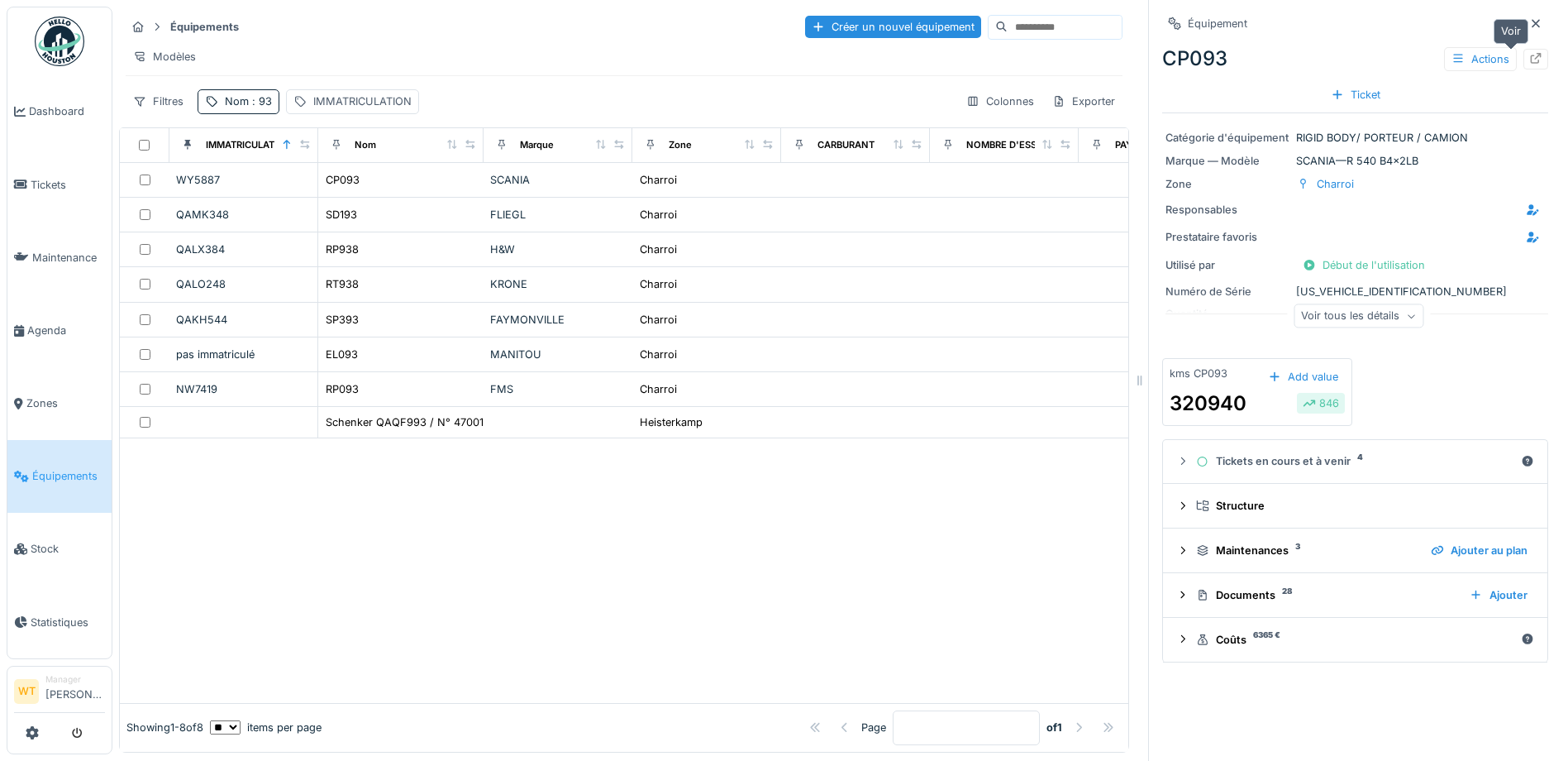
click at [1530, 58] on icon at bounding box center [1536, 57] width 13 height 10
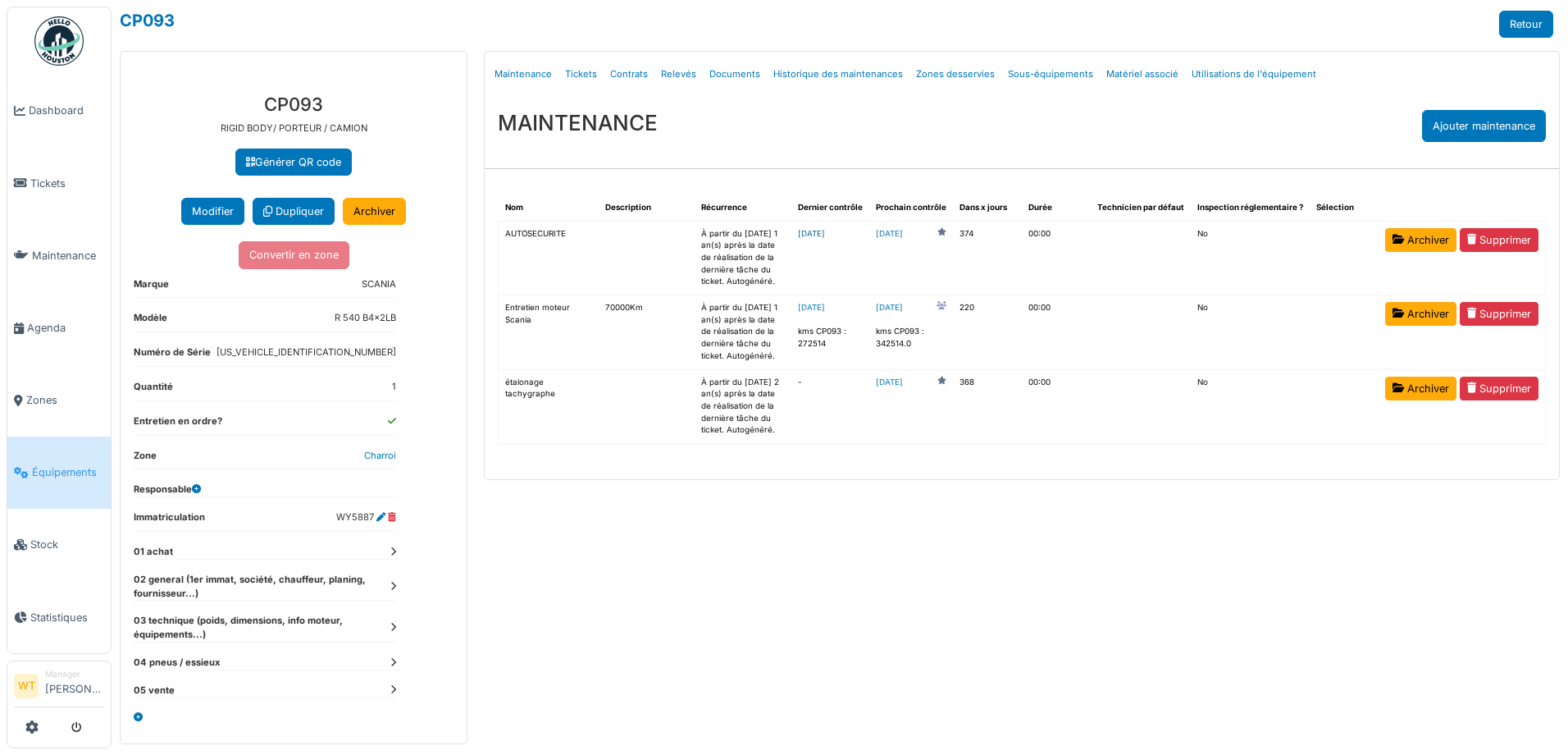
click at [824, 235] on link "[DATE]" at bounding box center [810, 233] width 27 height 9
click at [63, 466] on span "Équipements" at bounding box center [68, 471] width 72 height 16
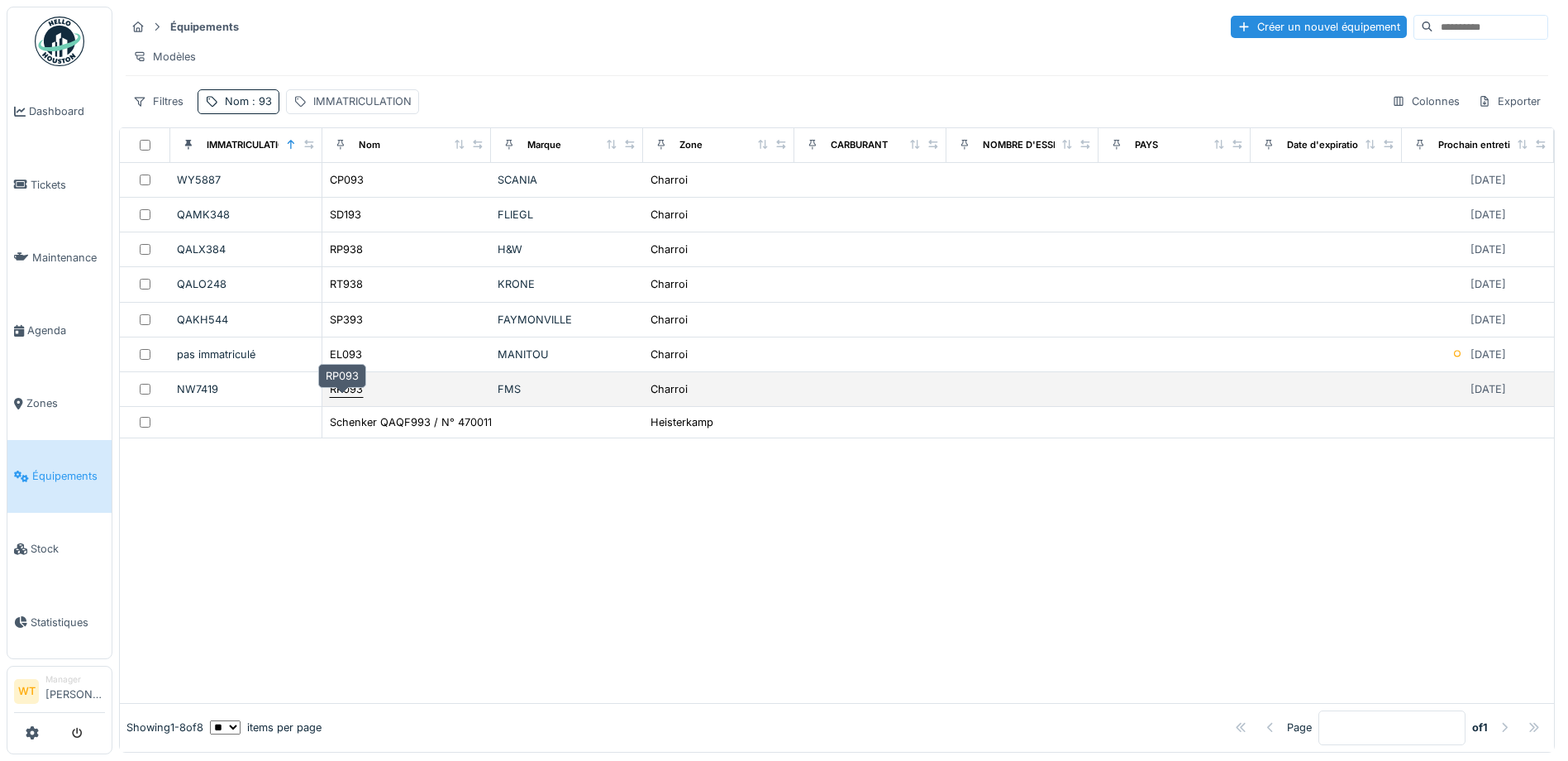
click at [352, 396] on div "RP093" at bounding box center [346, 389] width 33 height 16
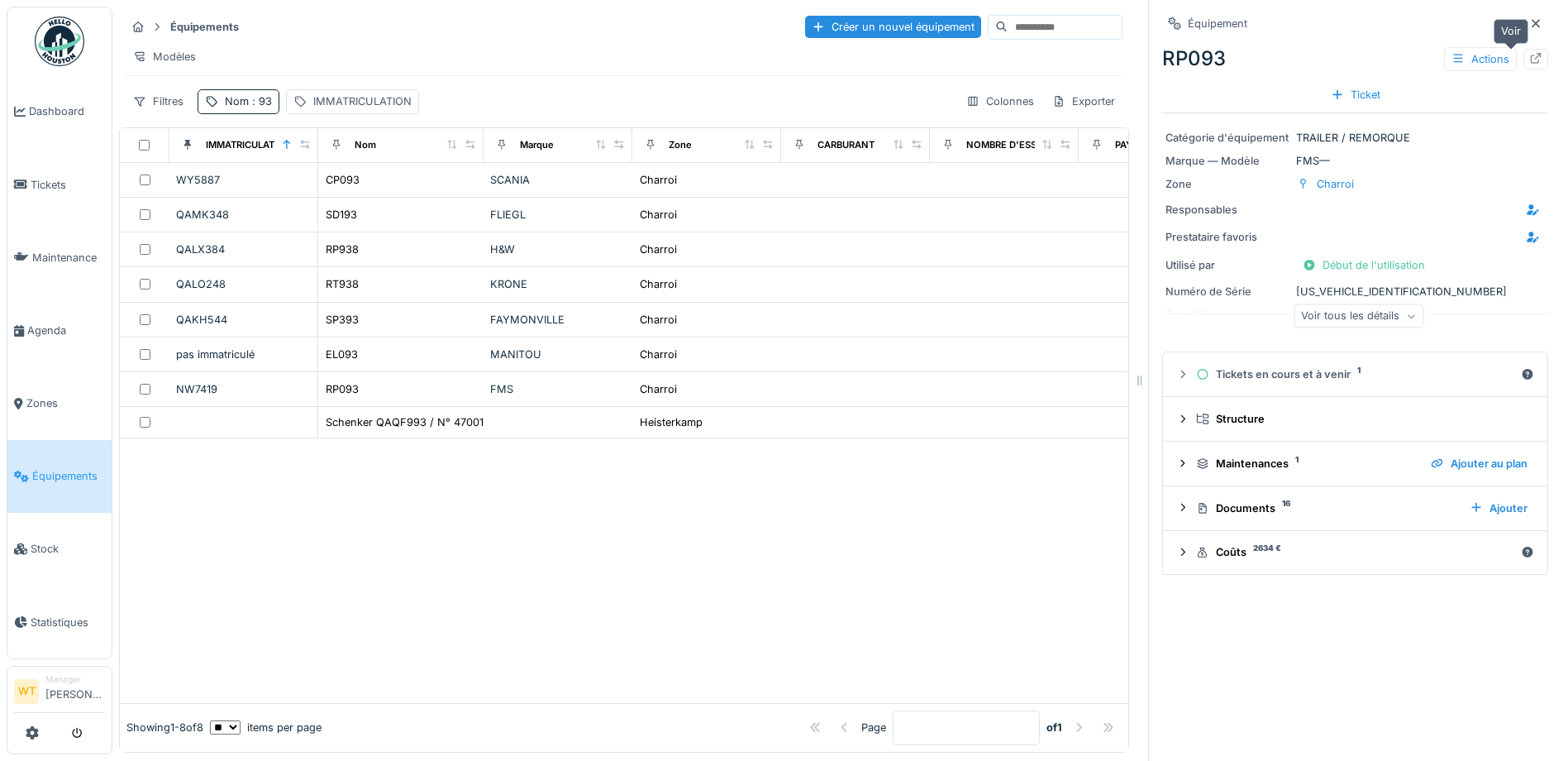
click at [1530, 54] on icon at bounding box center [1536, 57] width 13 height 10
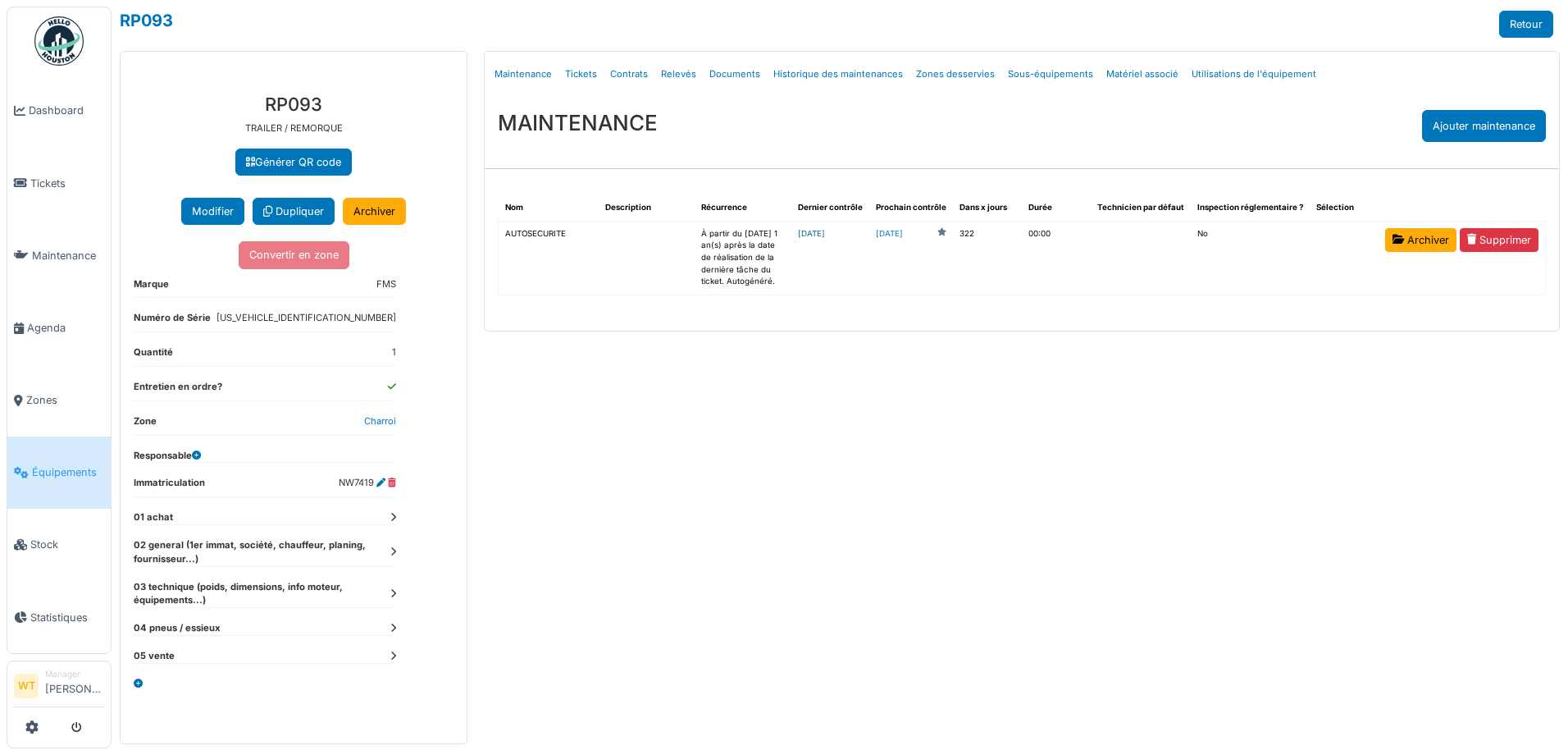
click at [824, 232] on link "[DATE]" at bounding box center [810, 233] width 27 height 9
click at [728, 73] on link "Documents" at bounding box center [734, 73] width 64 height 38
select select "***"
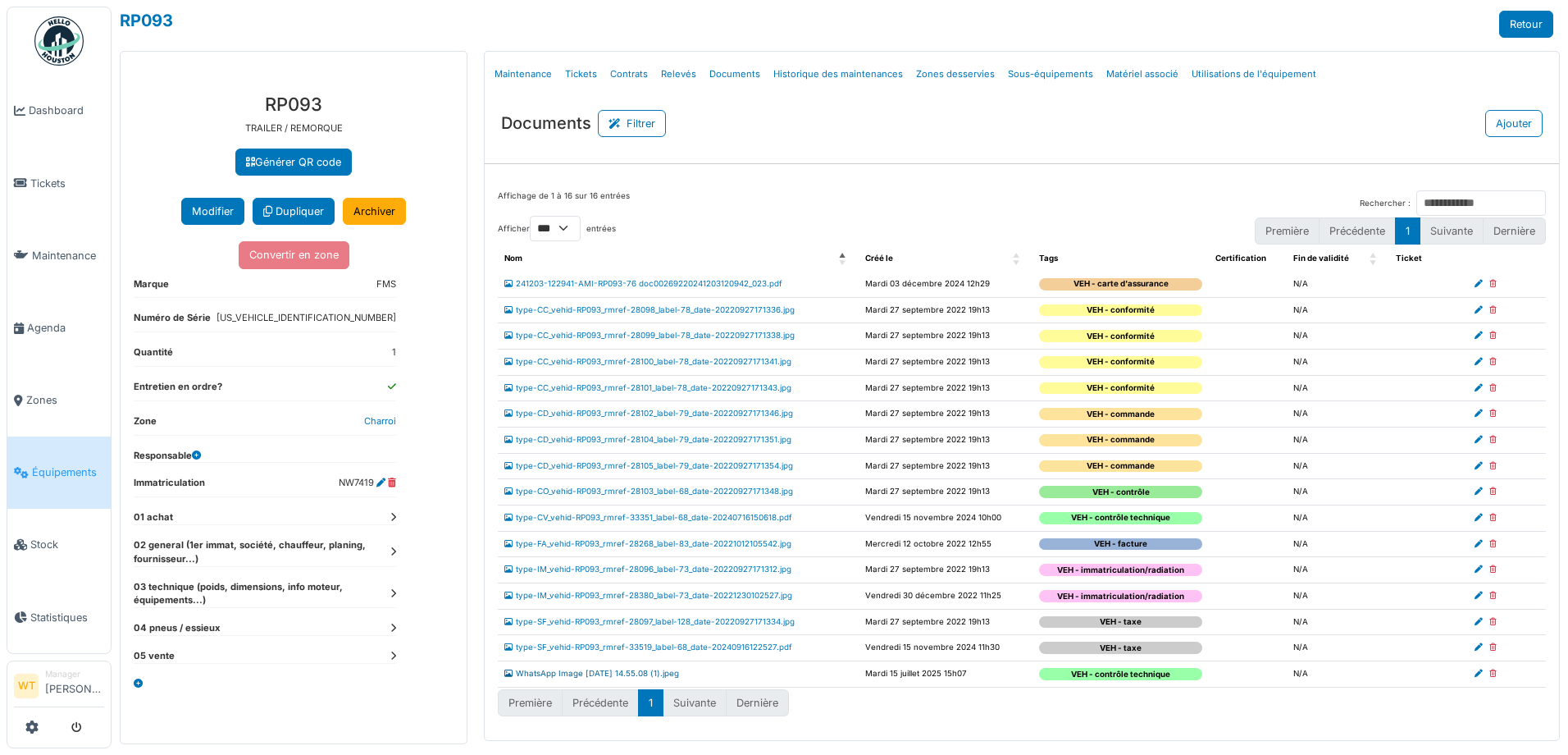
click at [664, 674] on link "WhatsApp Image 2025-07-15 at 14.55.08 (1).jpeg" at bounding box center [591, 673] width 175 height 9
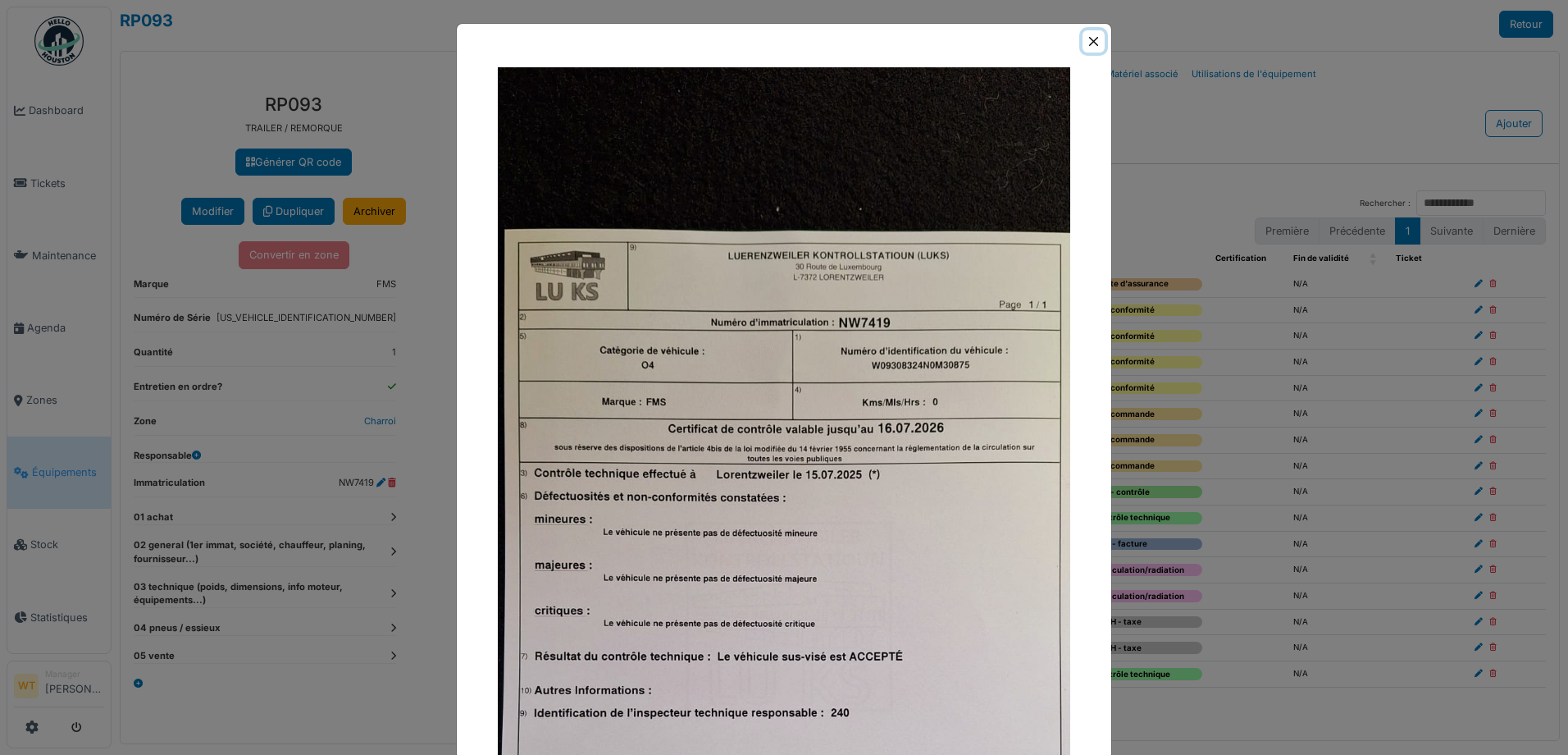
click at [1082, 43] on button "Close" at bounding box center [1093, 42] width 22 height 22
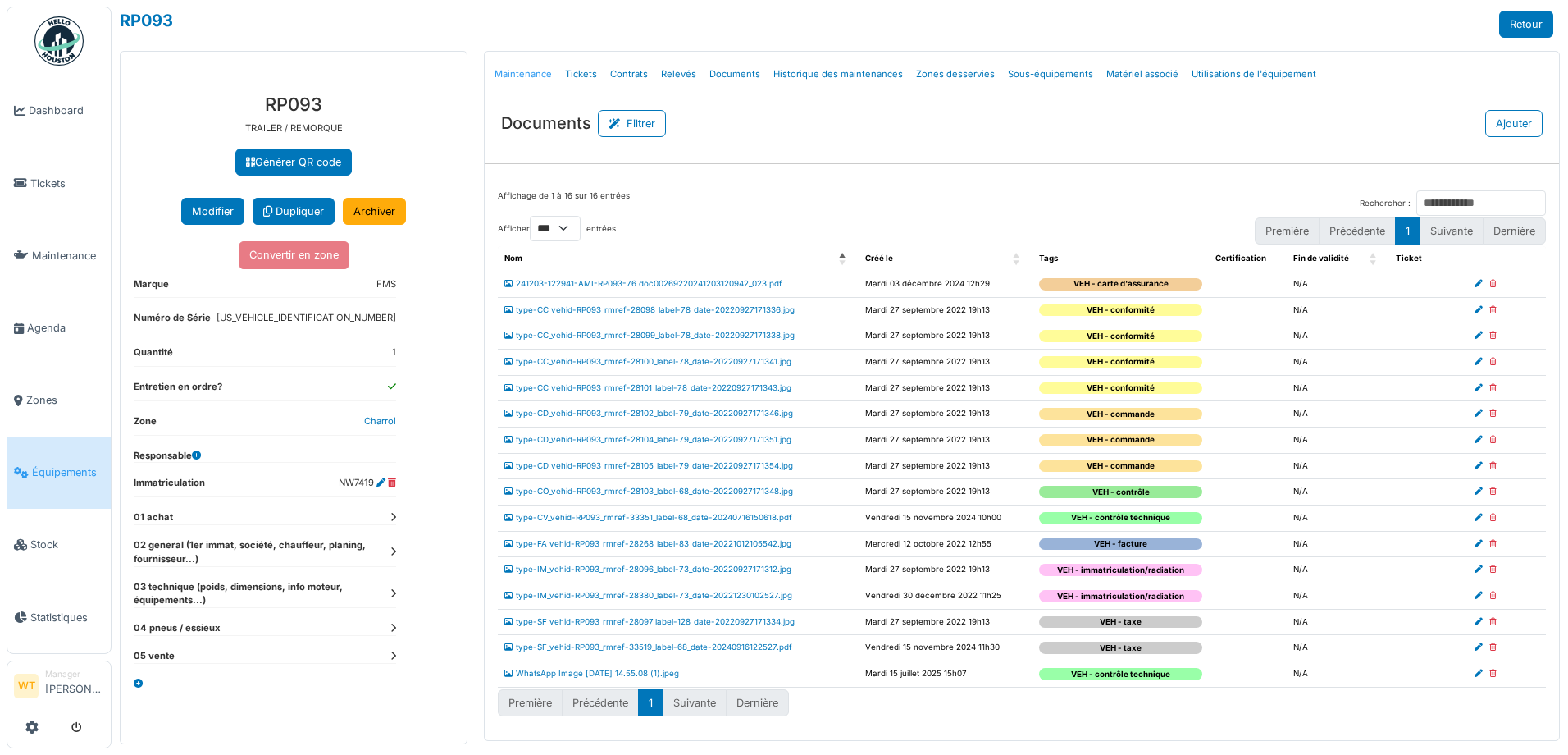
click at [534, 76] on link "Maintenance" at bounding box center [523, 73] width 71 height 38
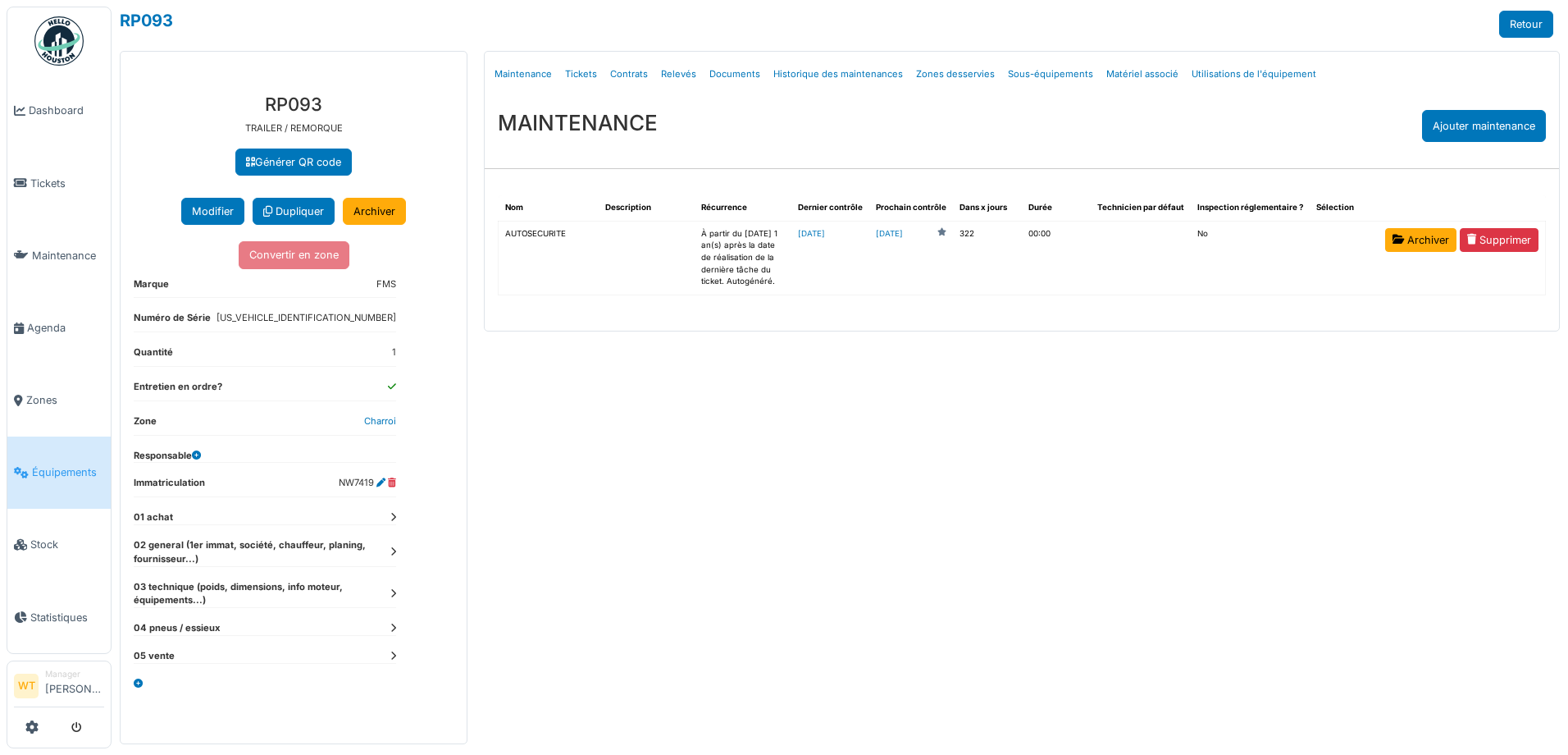
click at [75, 464] on span "Équipements" at bounding box center [68, 471] width 72 height 16
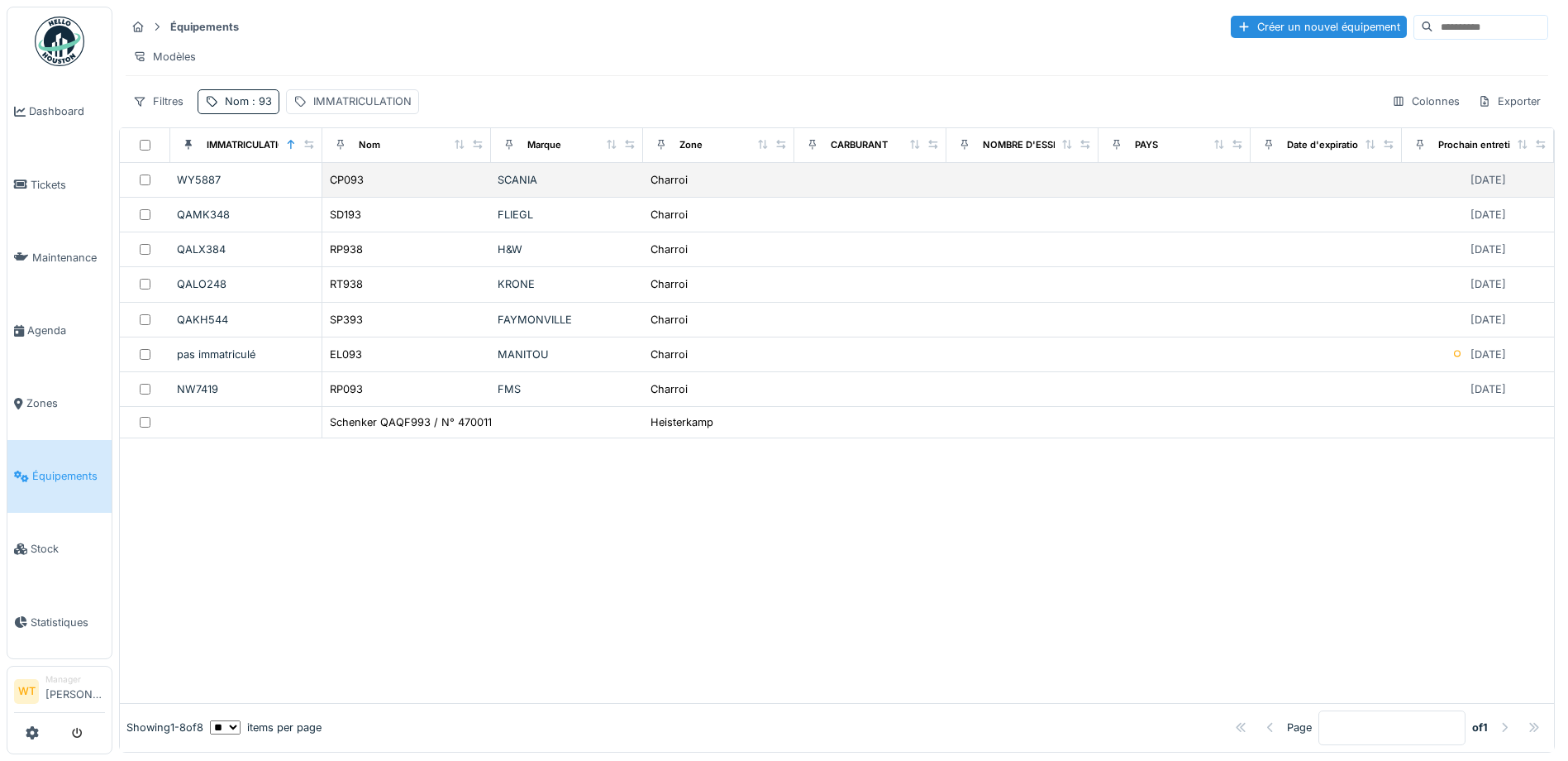
click at [409, 188] on div "CP093" at bounding box center [407, 180] width 156 height 18
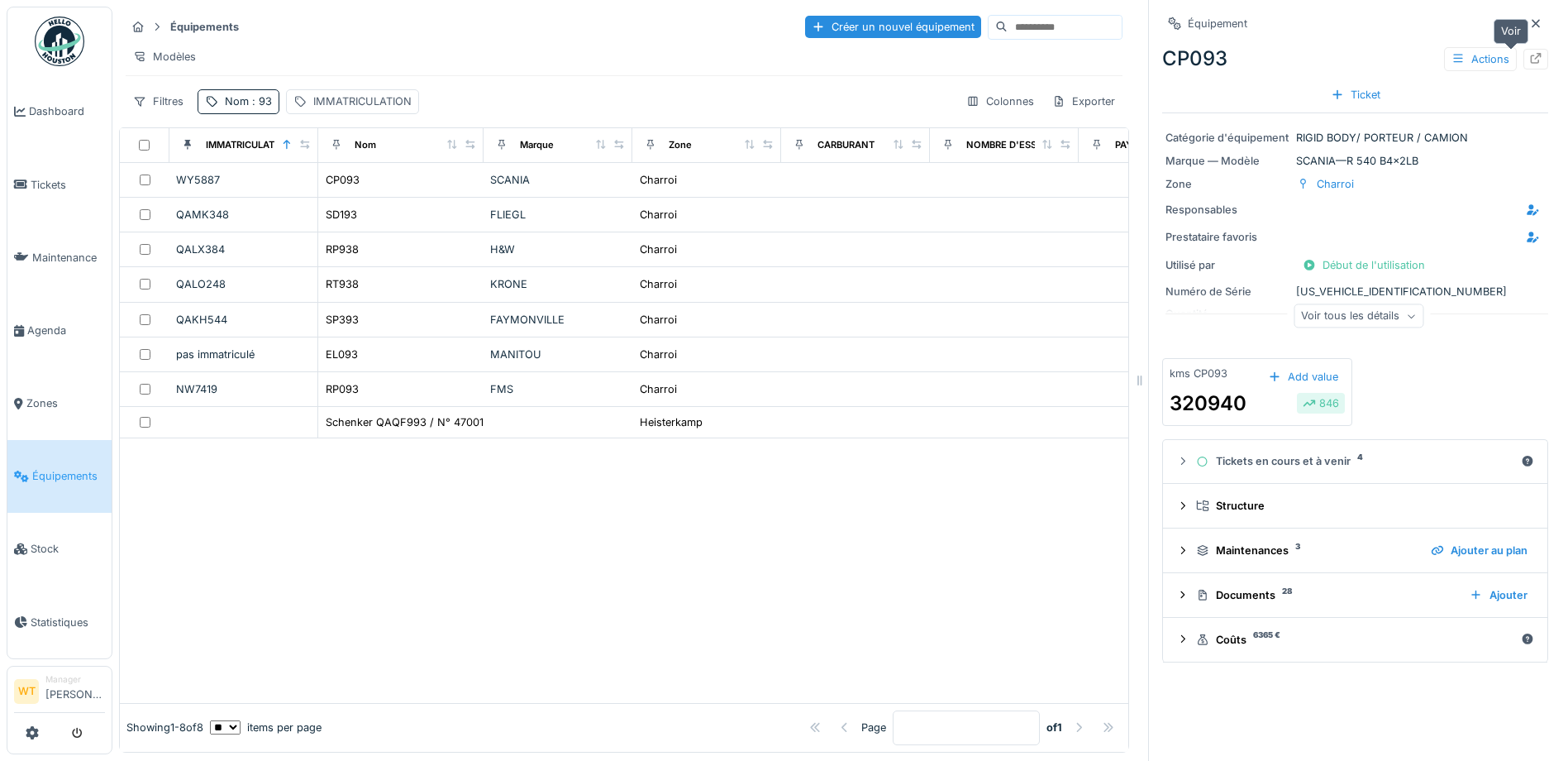
click at [1531, 57] on icon at bounding box center [1536, 57] width 10 height 10
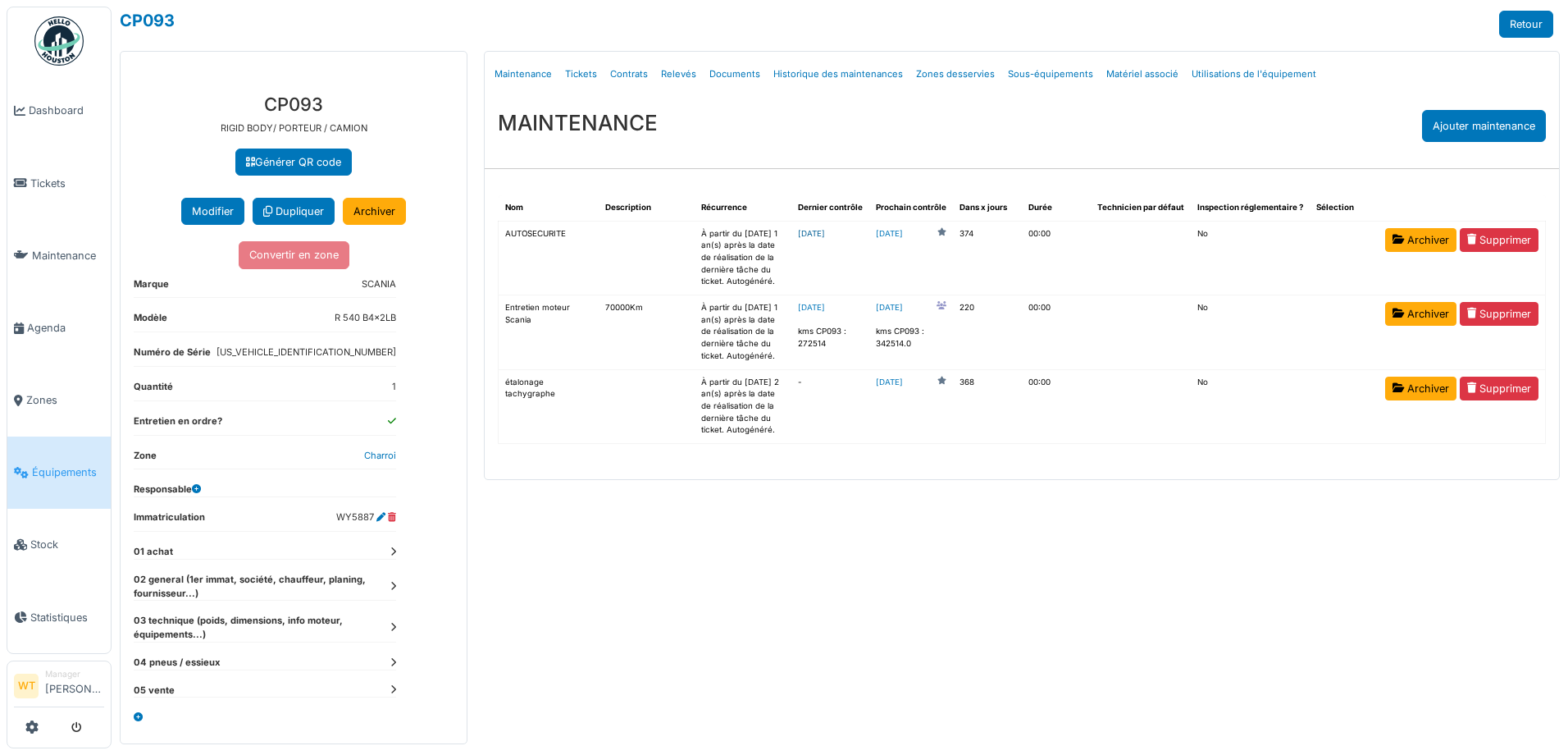
click at [824, 236] on link "[DATE]" at bounding box center [810, 233] width 27 height 9
click at [729, 73] on link "Documents" at bounding box center [734, 73] width 64 height 38
select select "***"
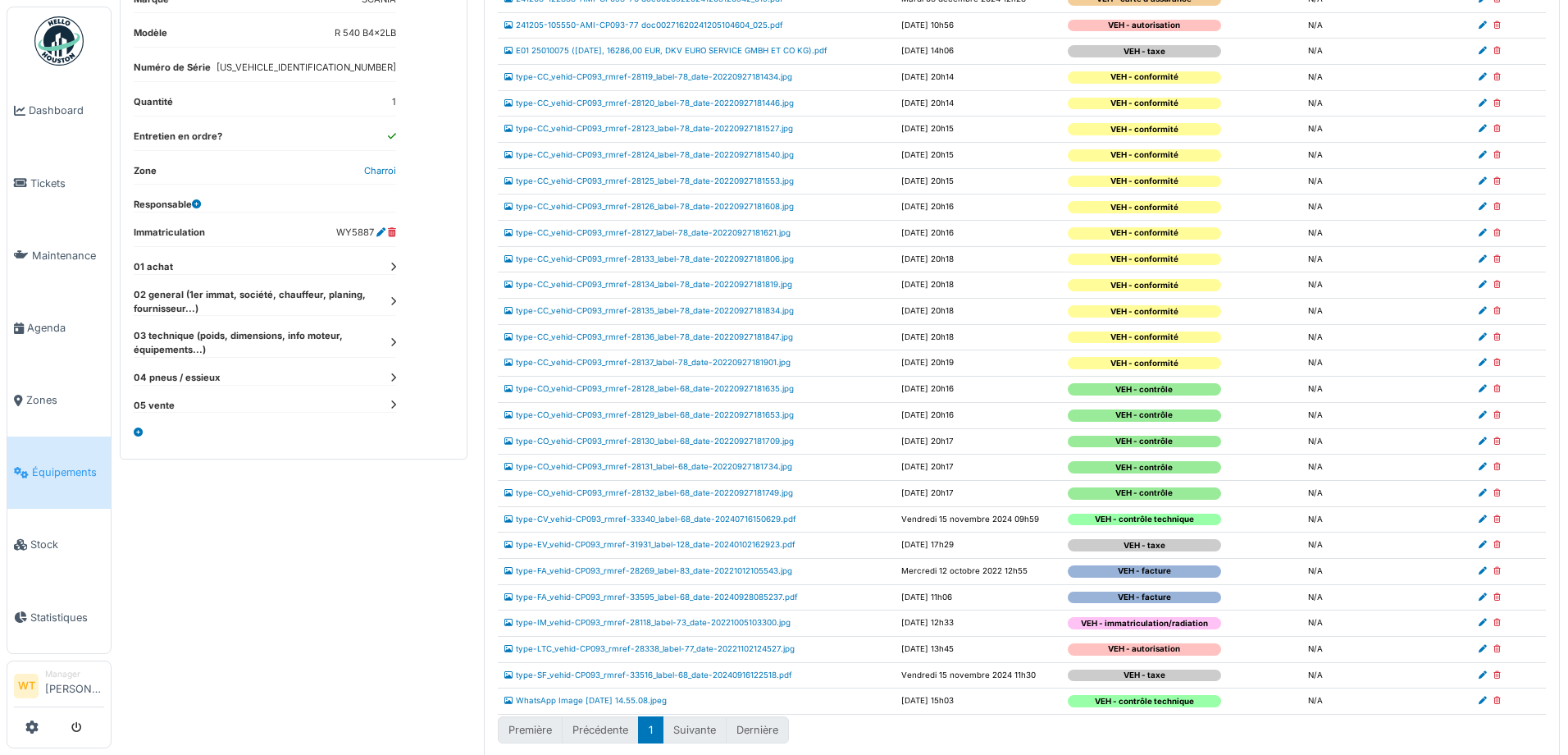
scroll to position [298, 0]
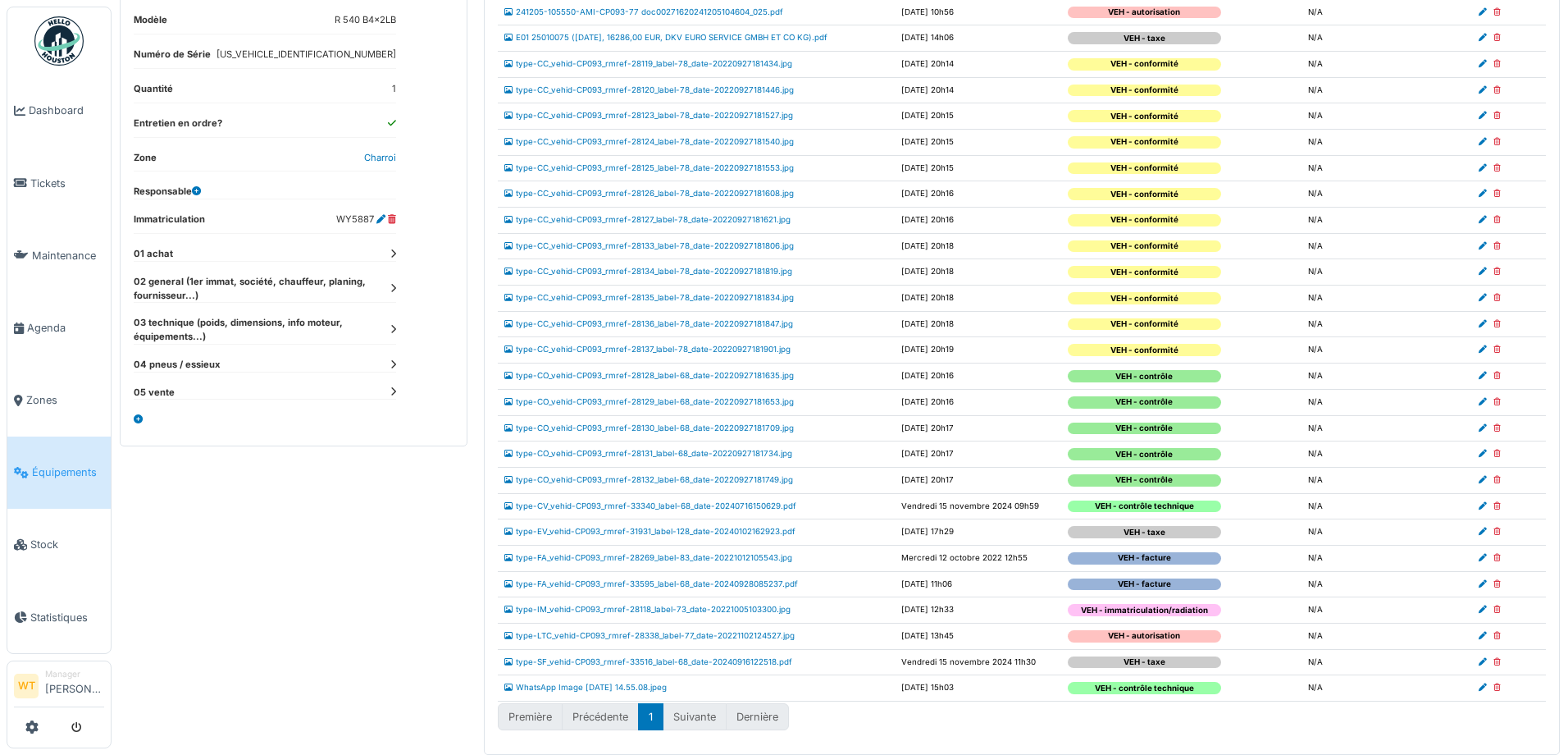
click at [618, 682] on td "WhatsApp Image [DATE] 14.55.08.jpeg" at bounding box center [695, 688] width 397 height 26
click at [617, 686] on link "WhatsApp Image 2025-07-15 at 14.55.08.jpeg" at bounding box center [585, 687] width 163 height 9
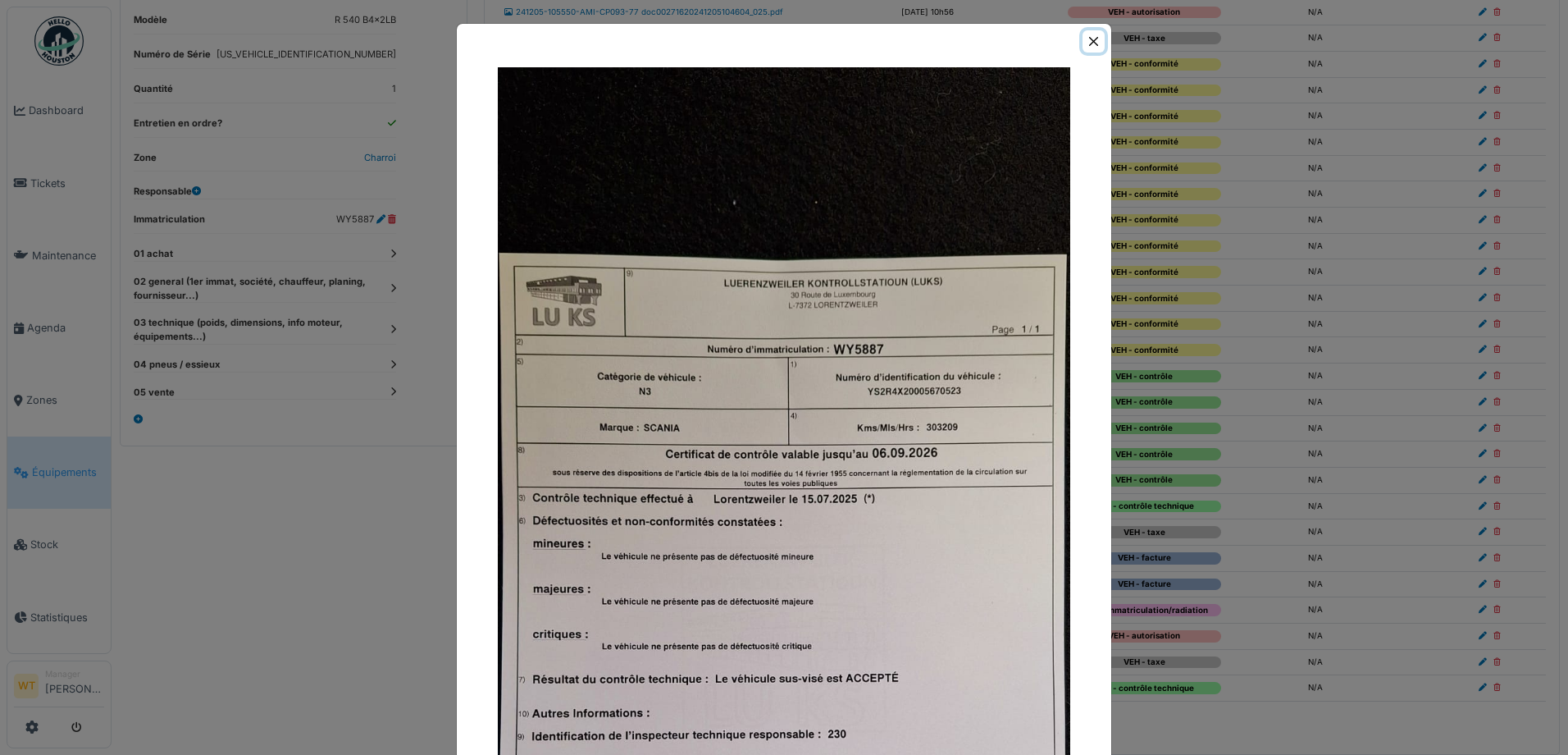
click at [1089, 41] on button "Close" at bounding box center [1093, 42] width 22 height 22
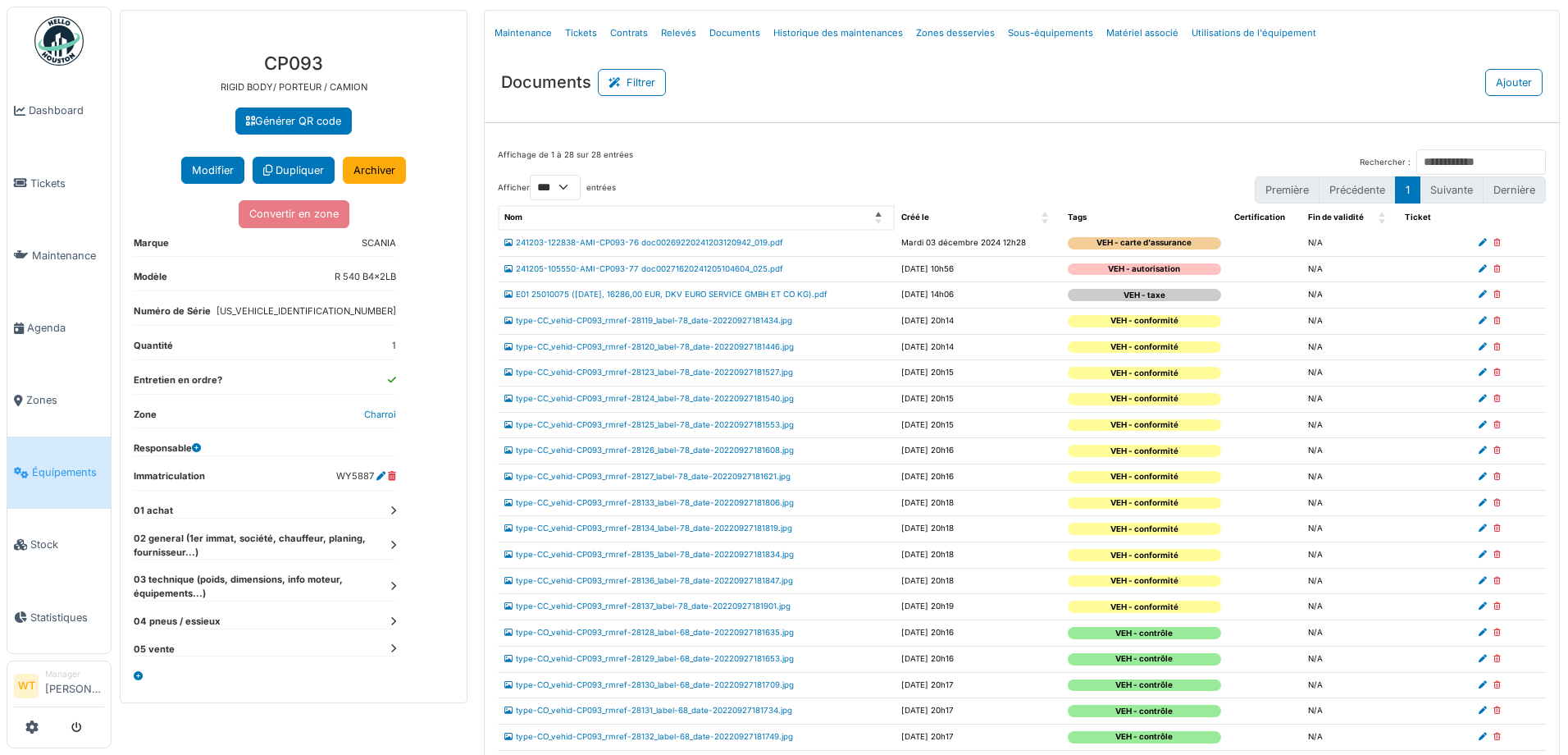
scroll to position [0, 0]
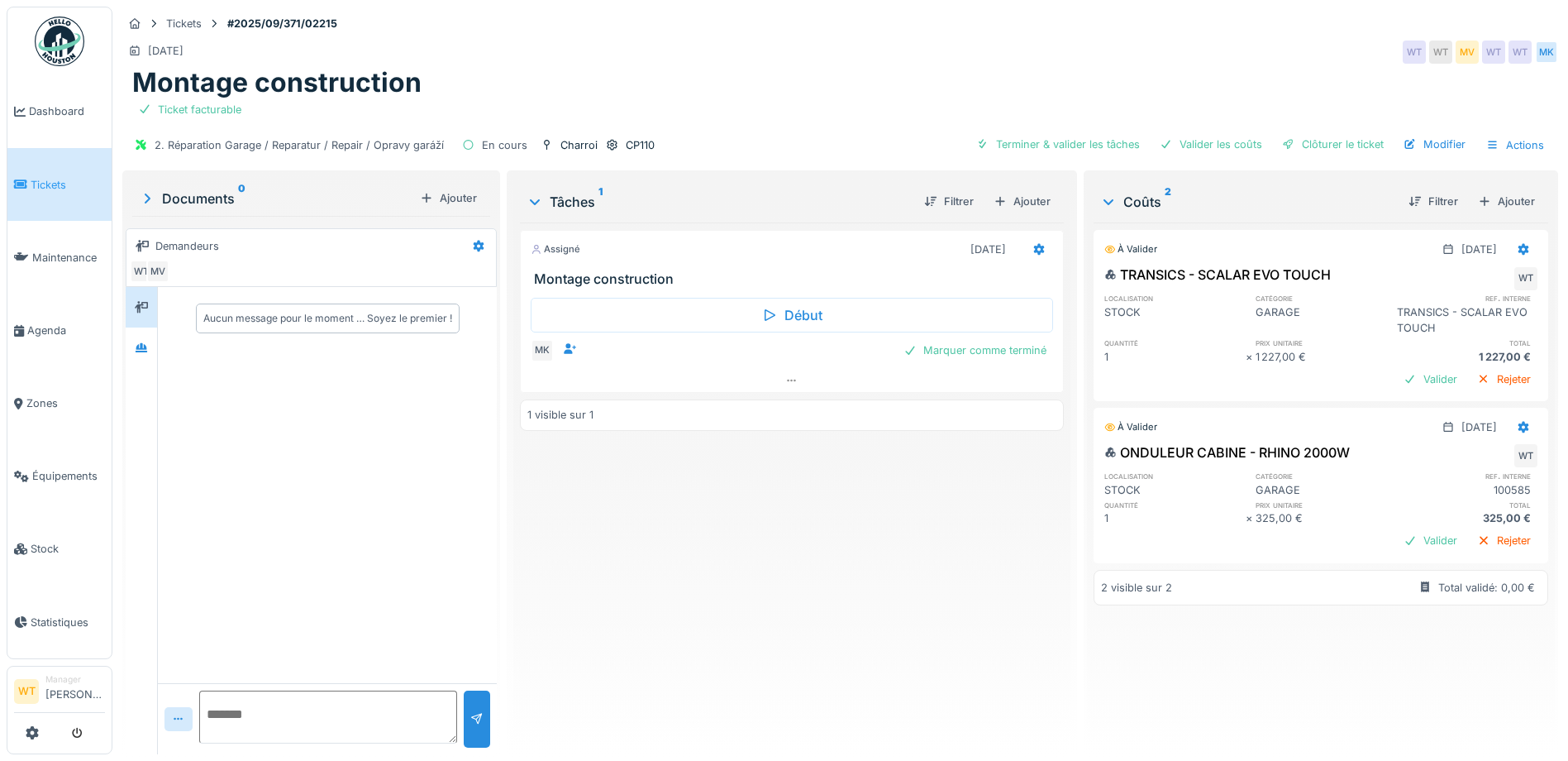
scroll to position [12, 0]
click at [1498, 190] on div "Ajouter" at bounding box center [1506, 201] width 70 height 22
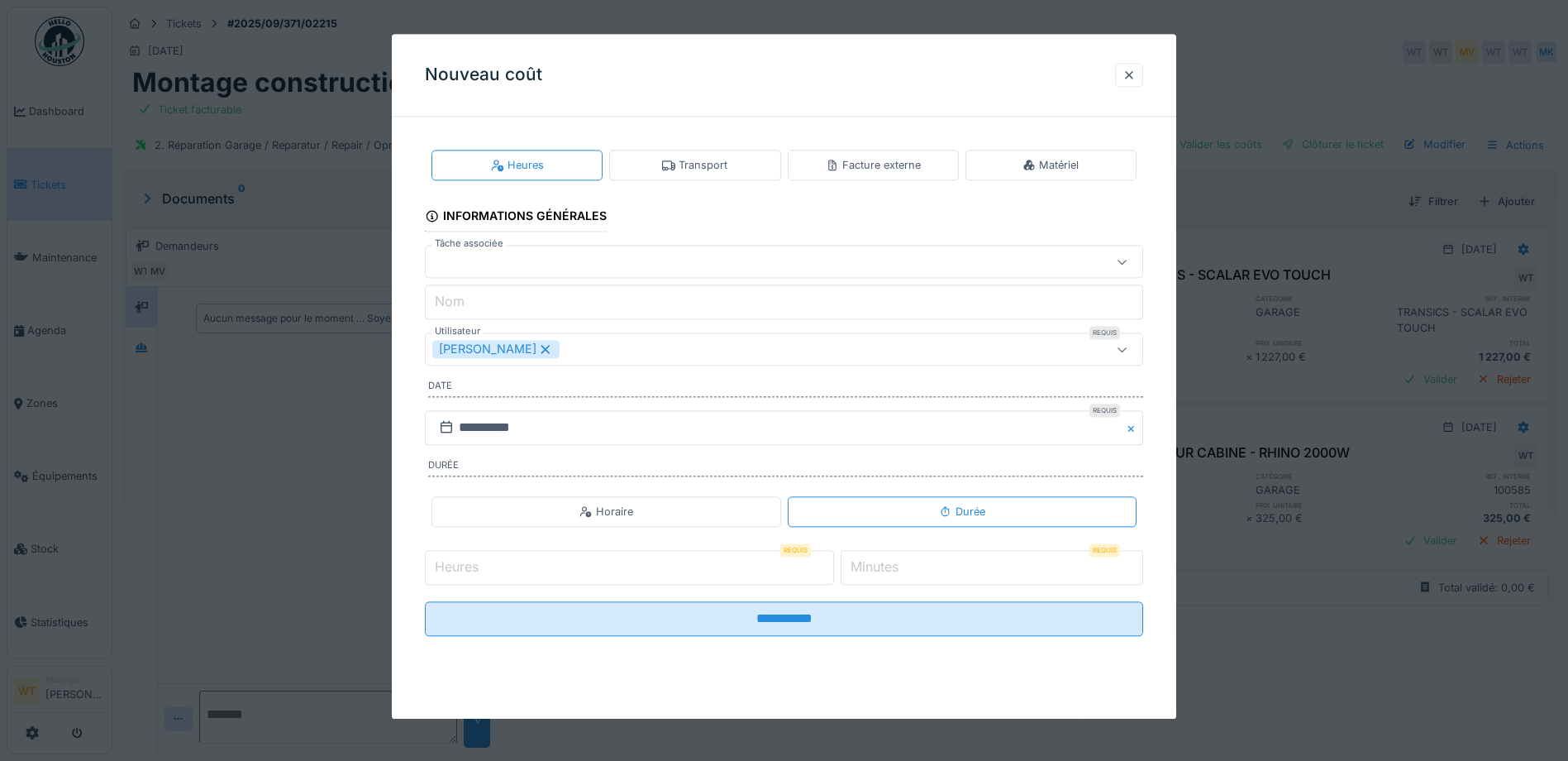
click at [867, 174] on div "Facture externe" at bounding box center [874, 165] width 172 height 31
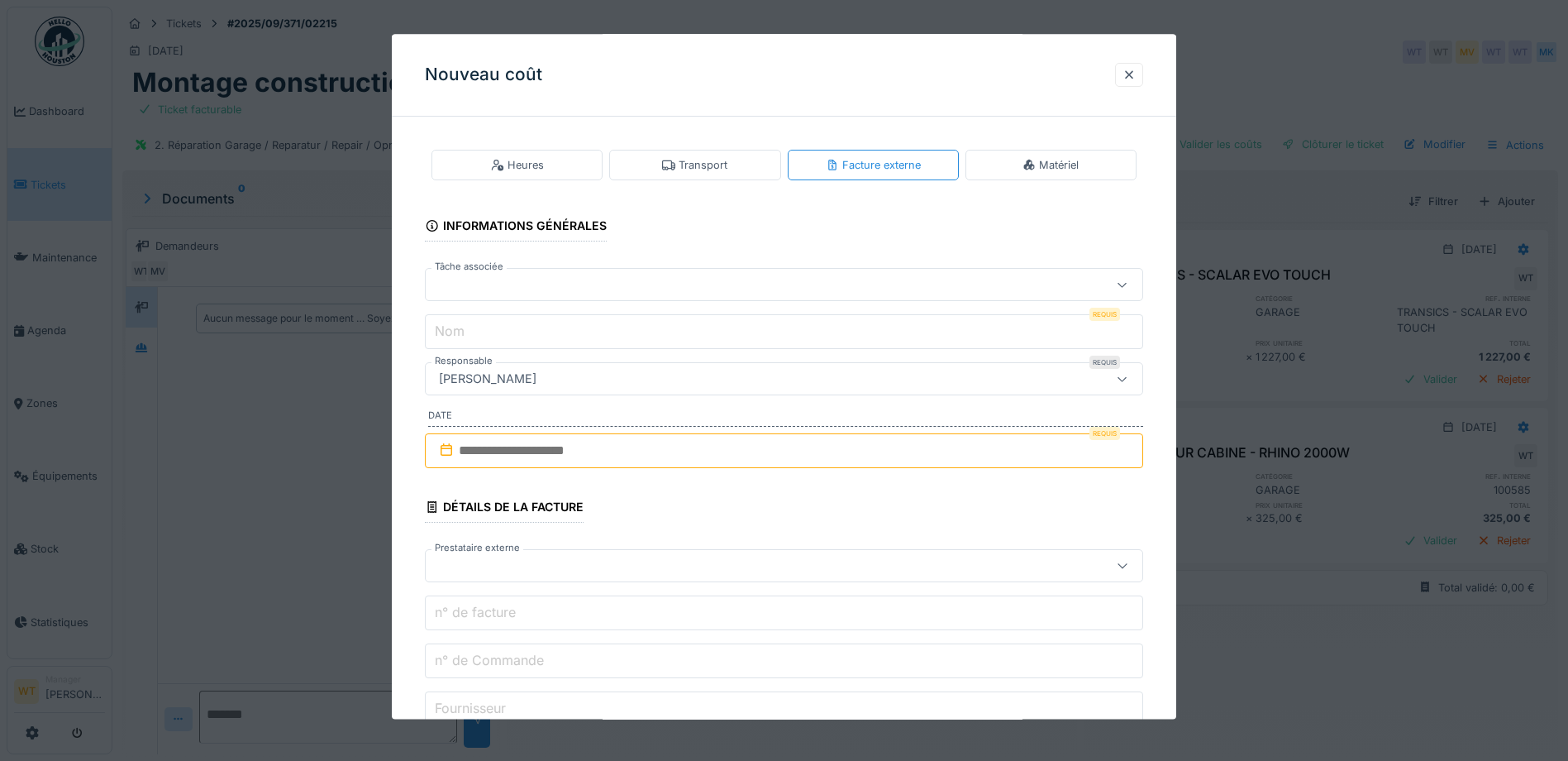
click at [586, 286] on div at bounding box center [741, 285] width 620 height 18
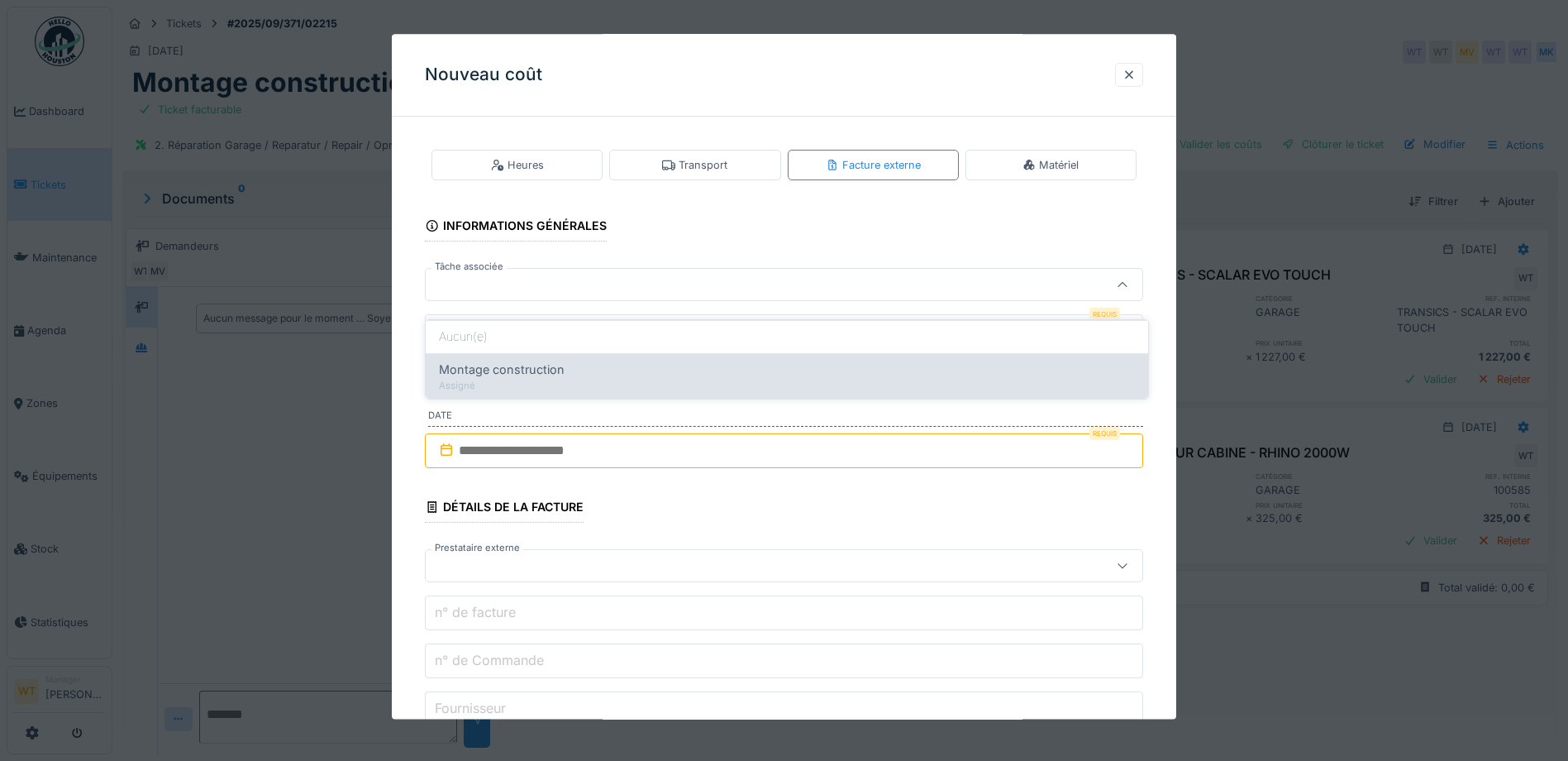
click at [590, 361] on div "Montage construction" at bounding box center [786, 369] width 696 height 18
type input "******"
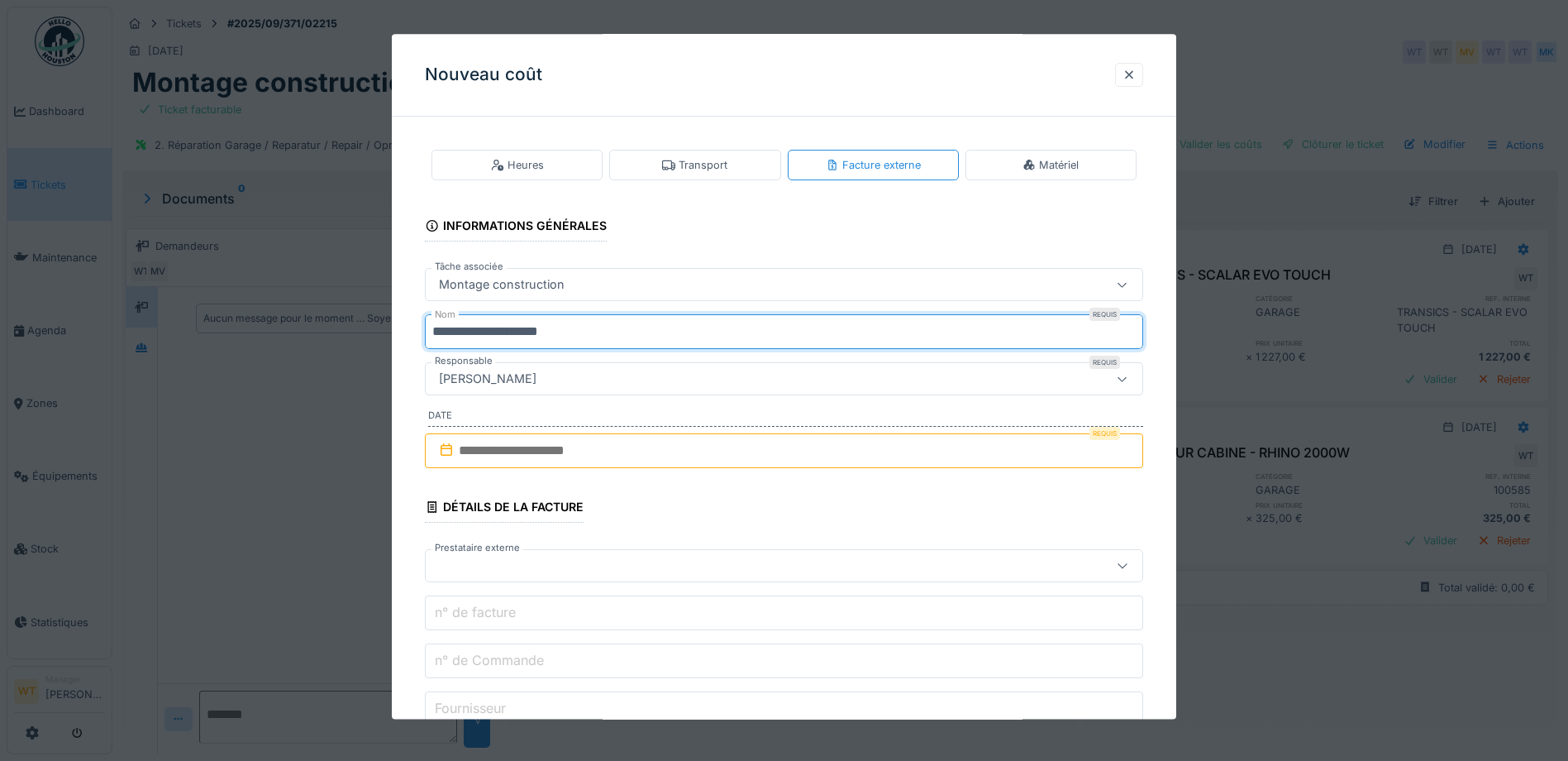
click at [631, 342] on input "**********" at bounding box center [784, 332] width 719 height 35
type input "*"
type input "***"
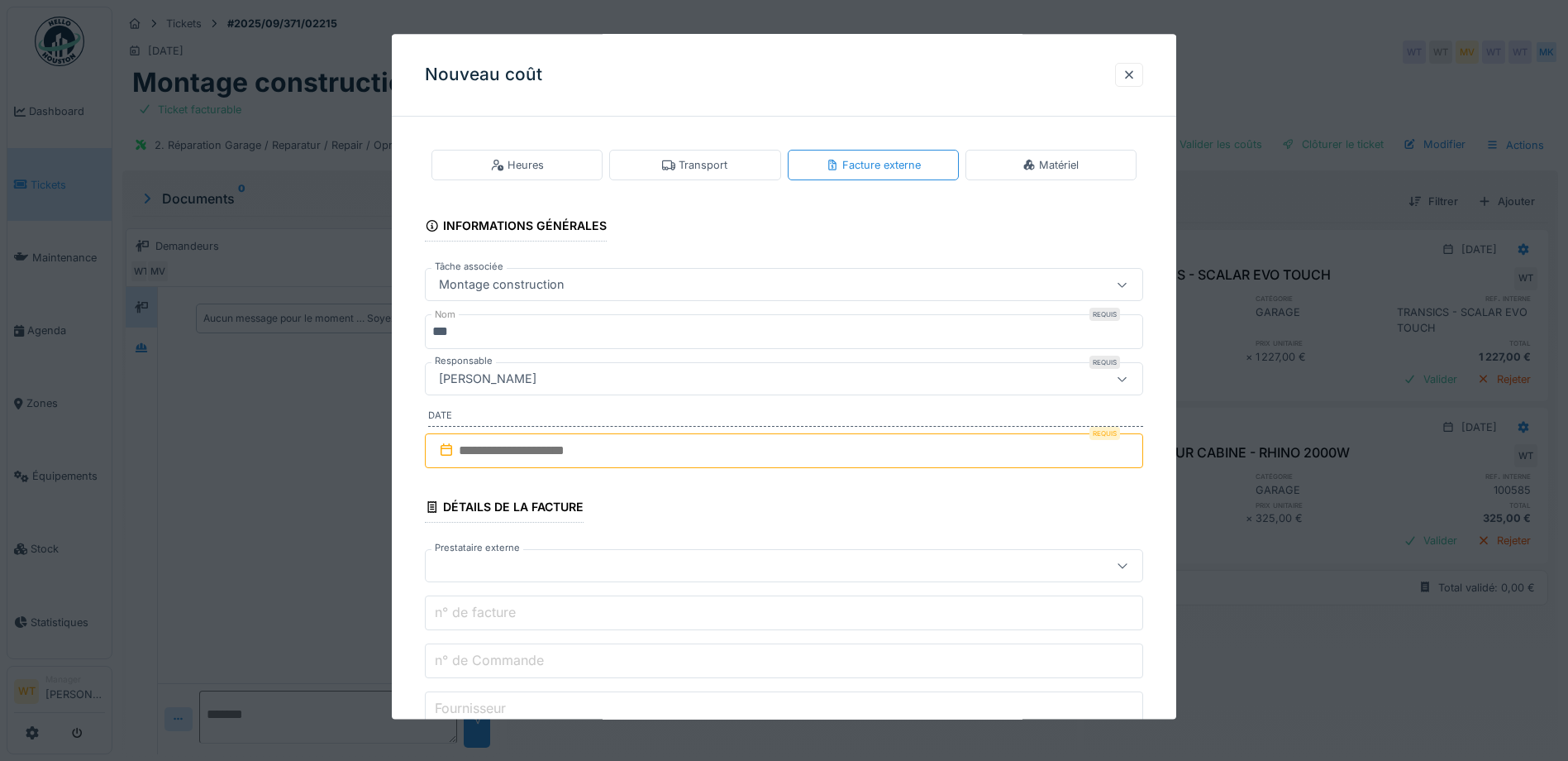
click at [592, 464] on input "text" at bounding box center [784, 450] width 719 height 35
click at [796, 672] on div "28" at bounding box center [787, 667] width 22 height 24
click at [652, 574] on div at bounding box center [741, 566] width 620 height 18
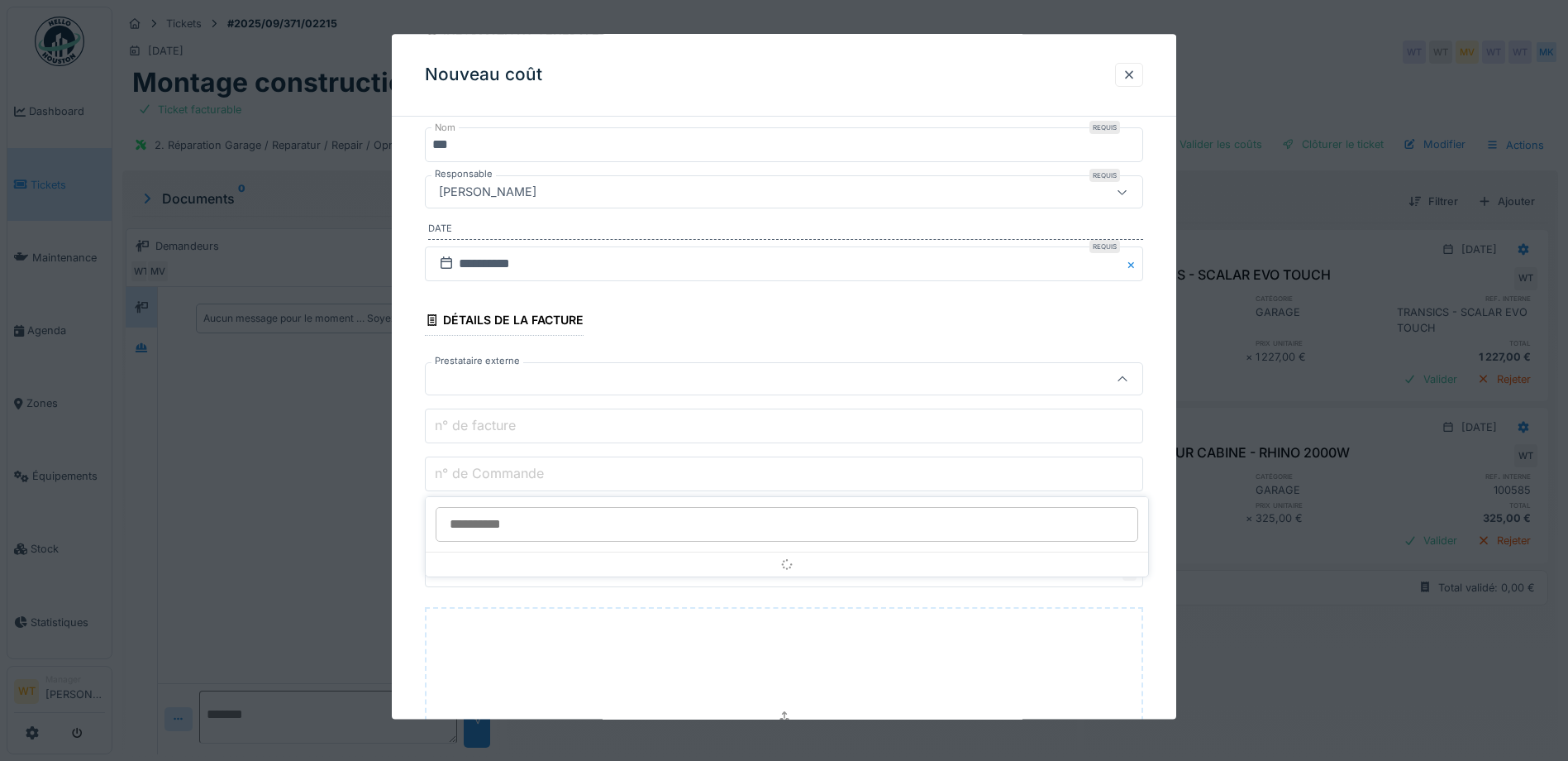
scroll to position [189, 0]
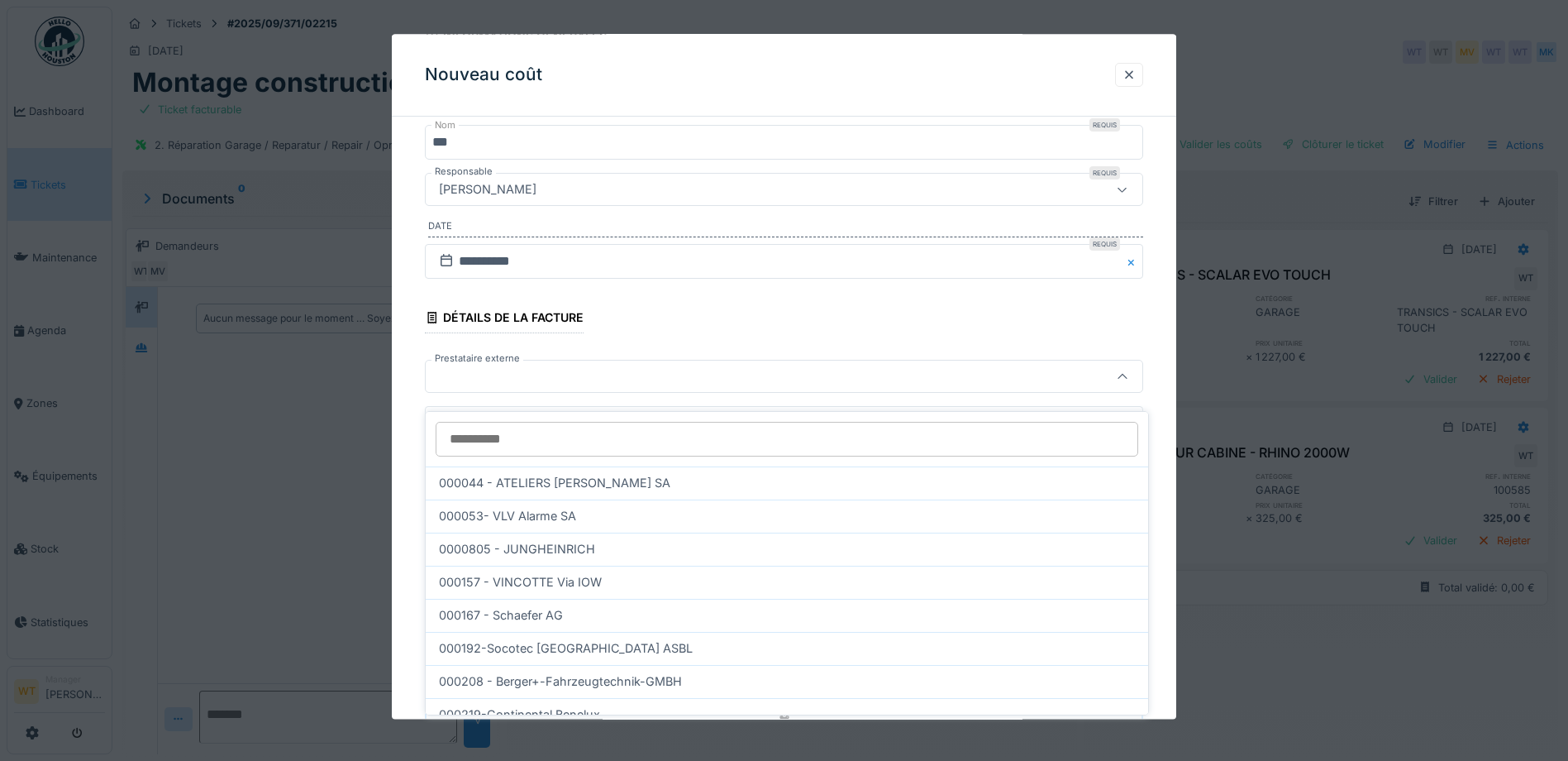
click at [592, 426] on input "Prestataire externe" at bounding box center [787, 439] width 703 height 35
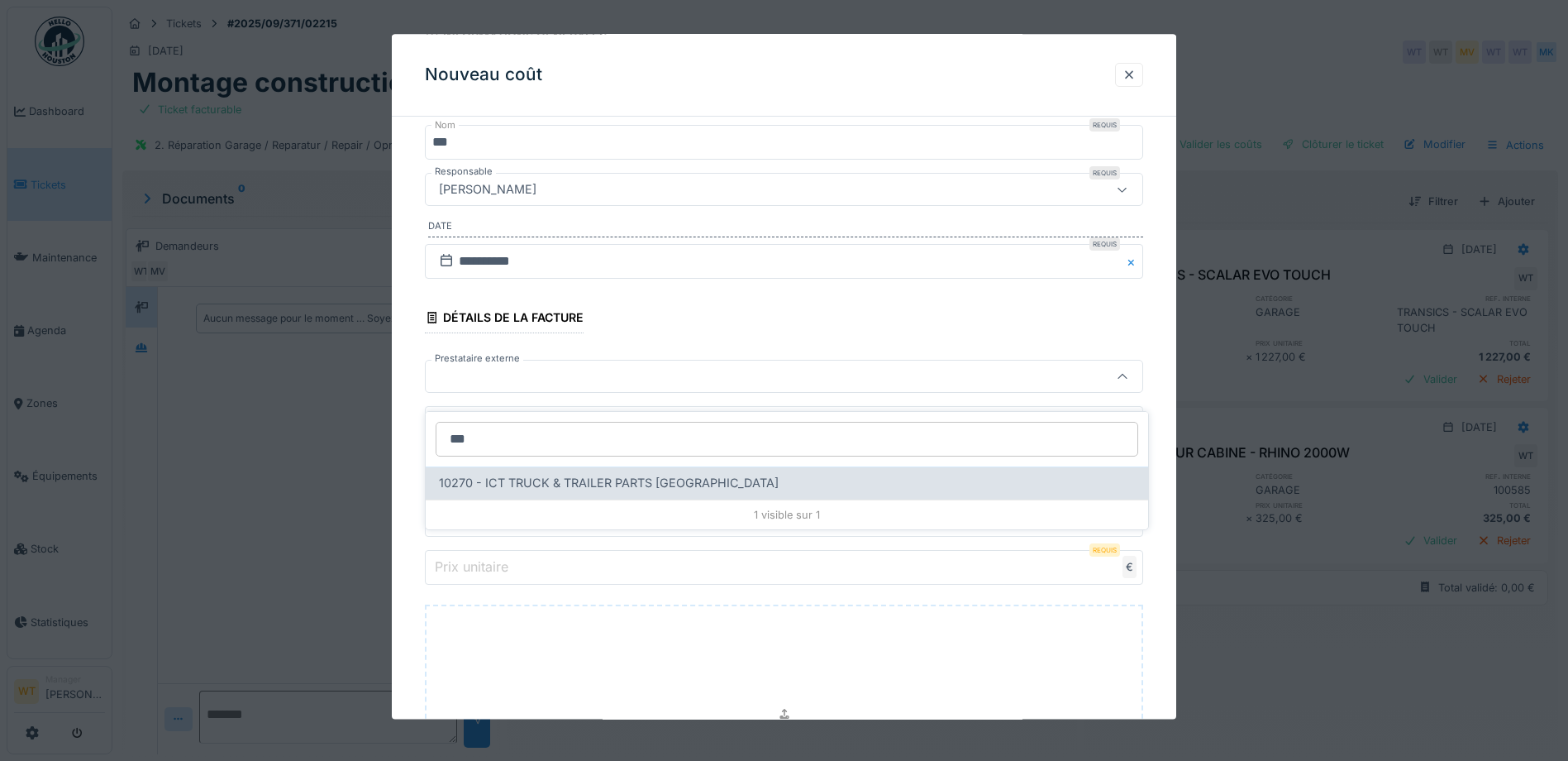
type input "***"
click at [459, 467] on div "10270 - ICT TRUCK & TRAILER PARTS [GEOGRAPHIC_DATA]" at bounding box center [786, 483] width 723 height 33
type input "*****"
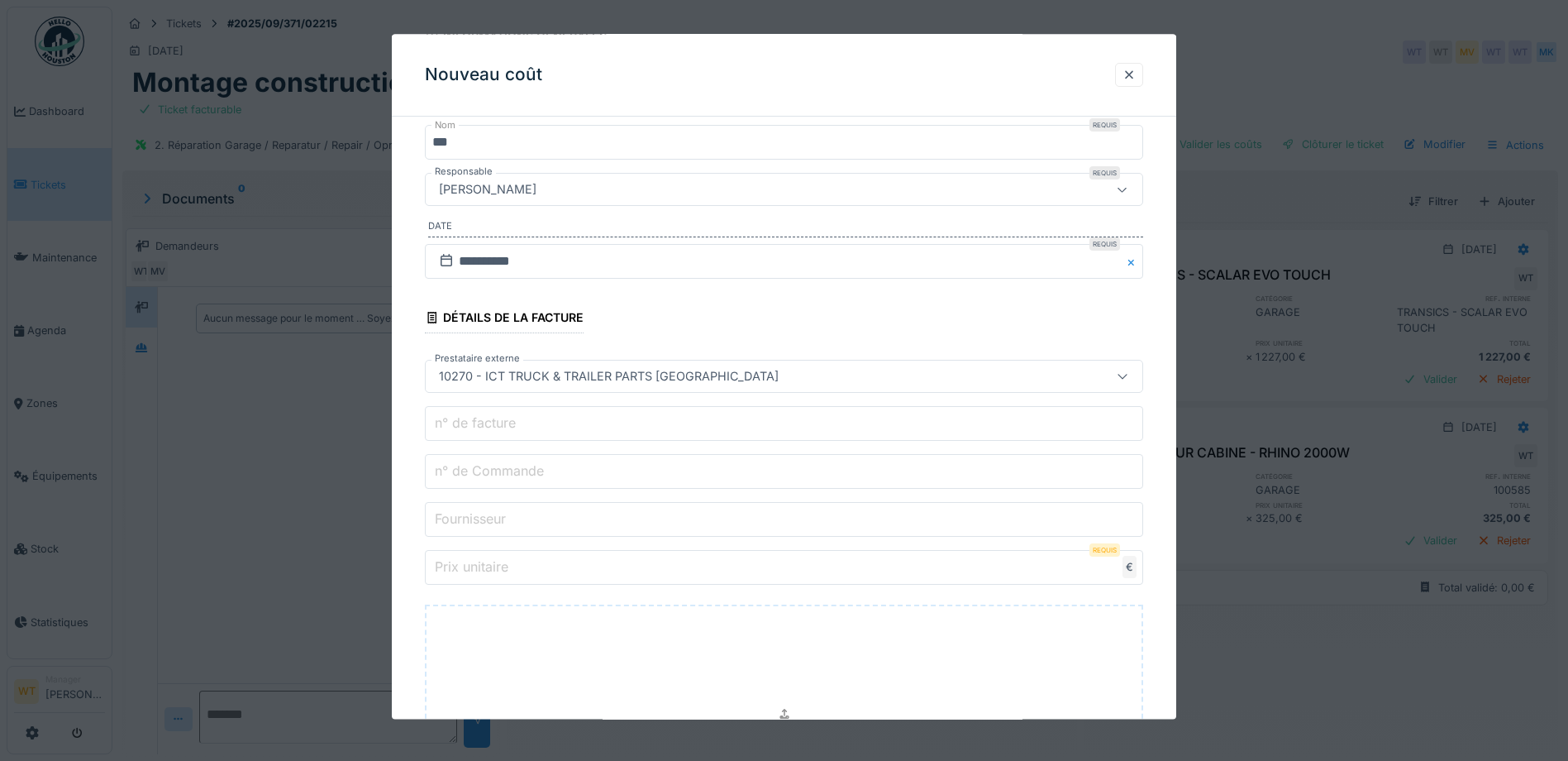
click at [609, 479] on input "n° de Commande" at bounding box center [784, 471] width 719 height 35
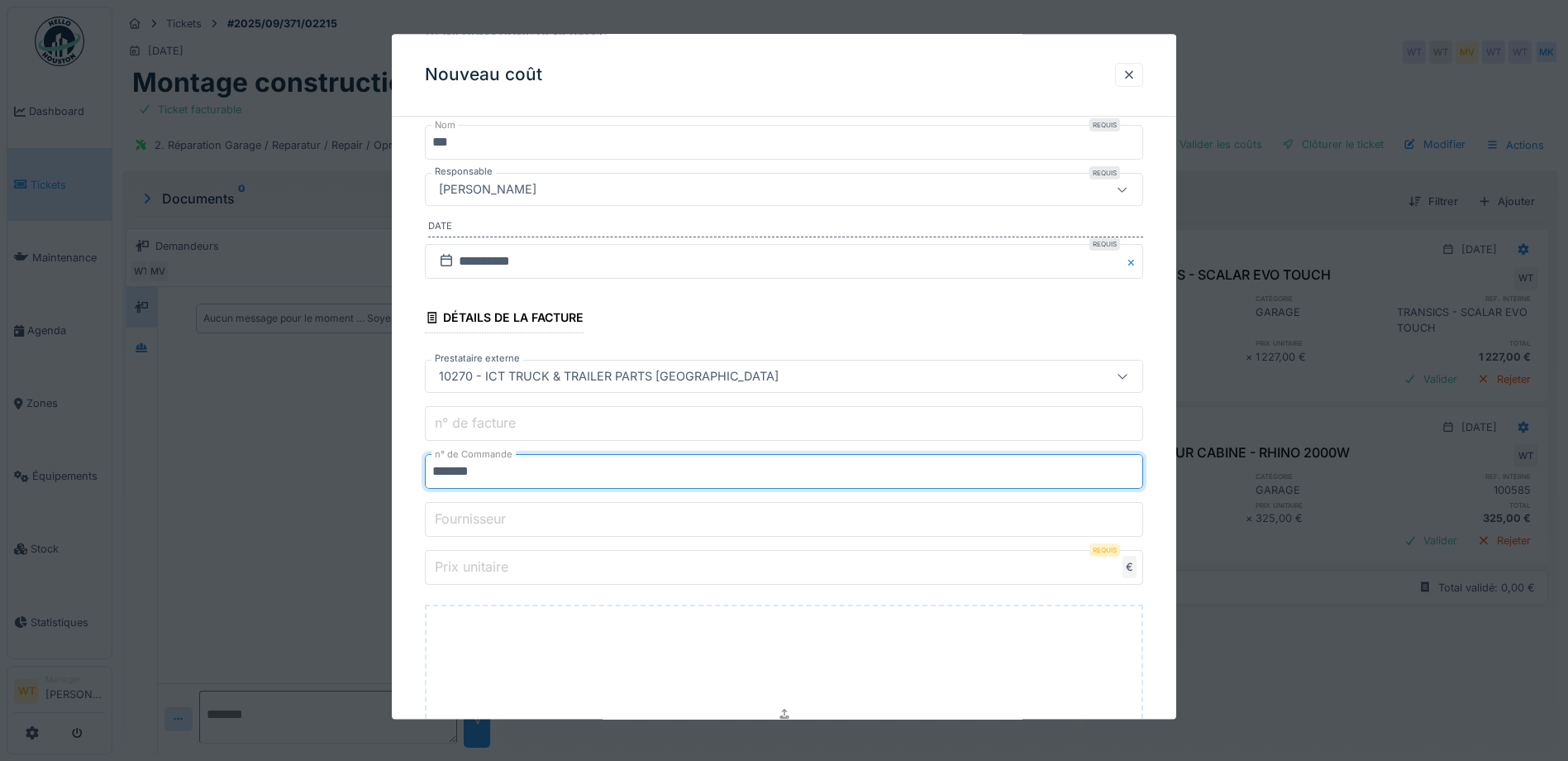
type input "*******"
click at [590, 560] on input "Prix unitaire" at bounding box center [784, 567] width 719 height 35
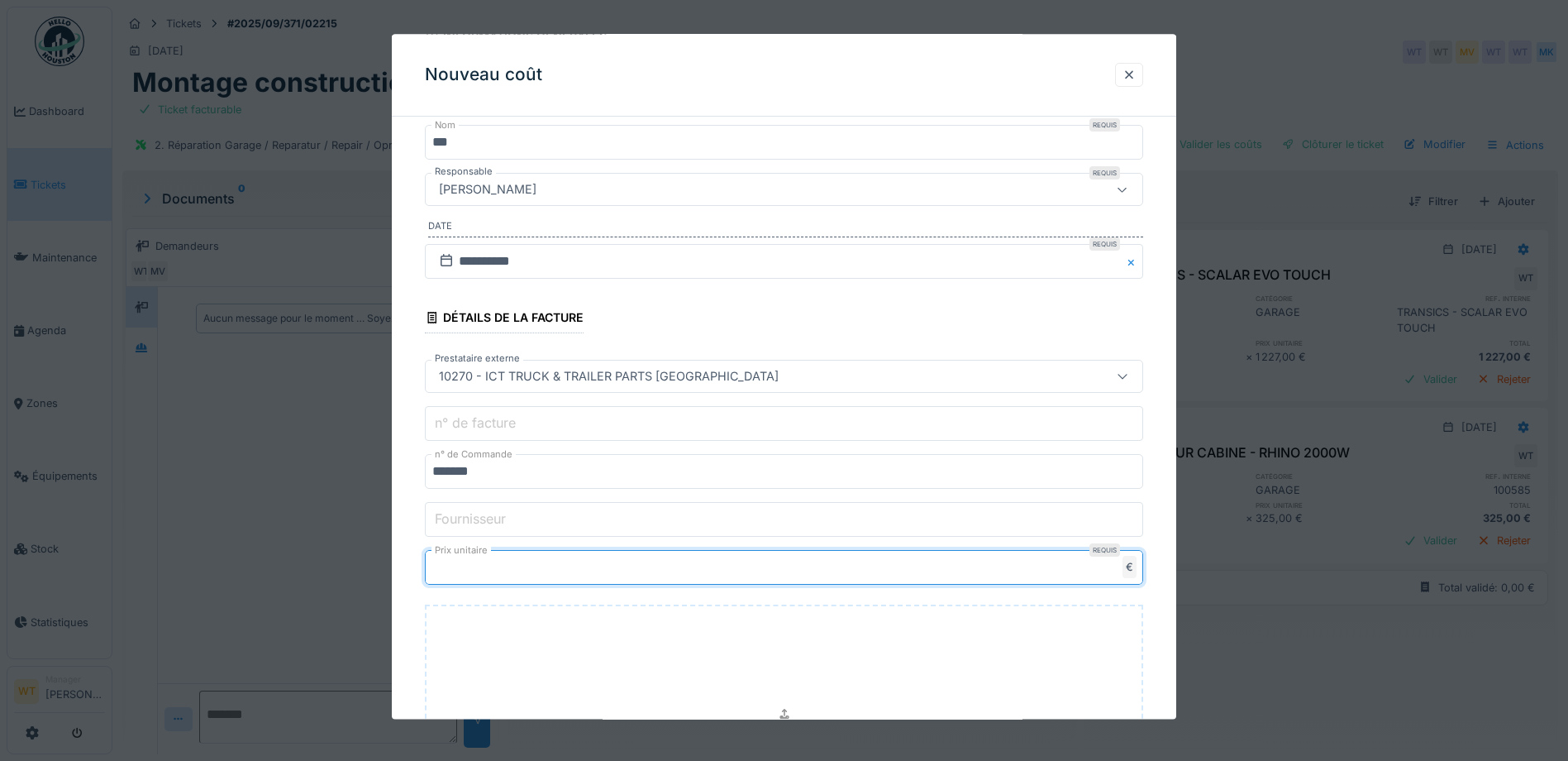
type input "**"
type input "*****"
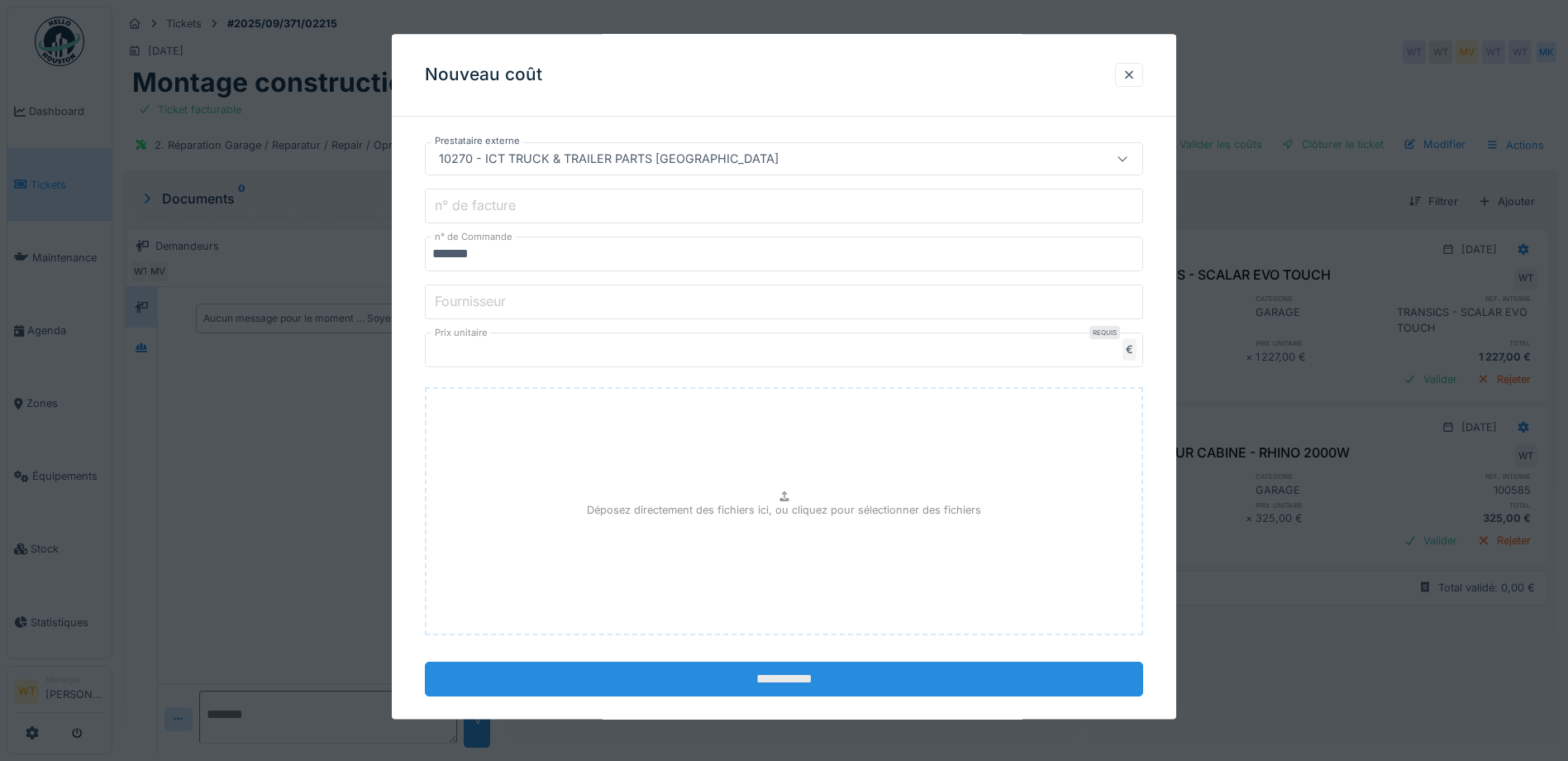
scroll to position [431, 0]
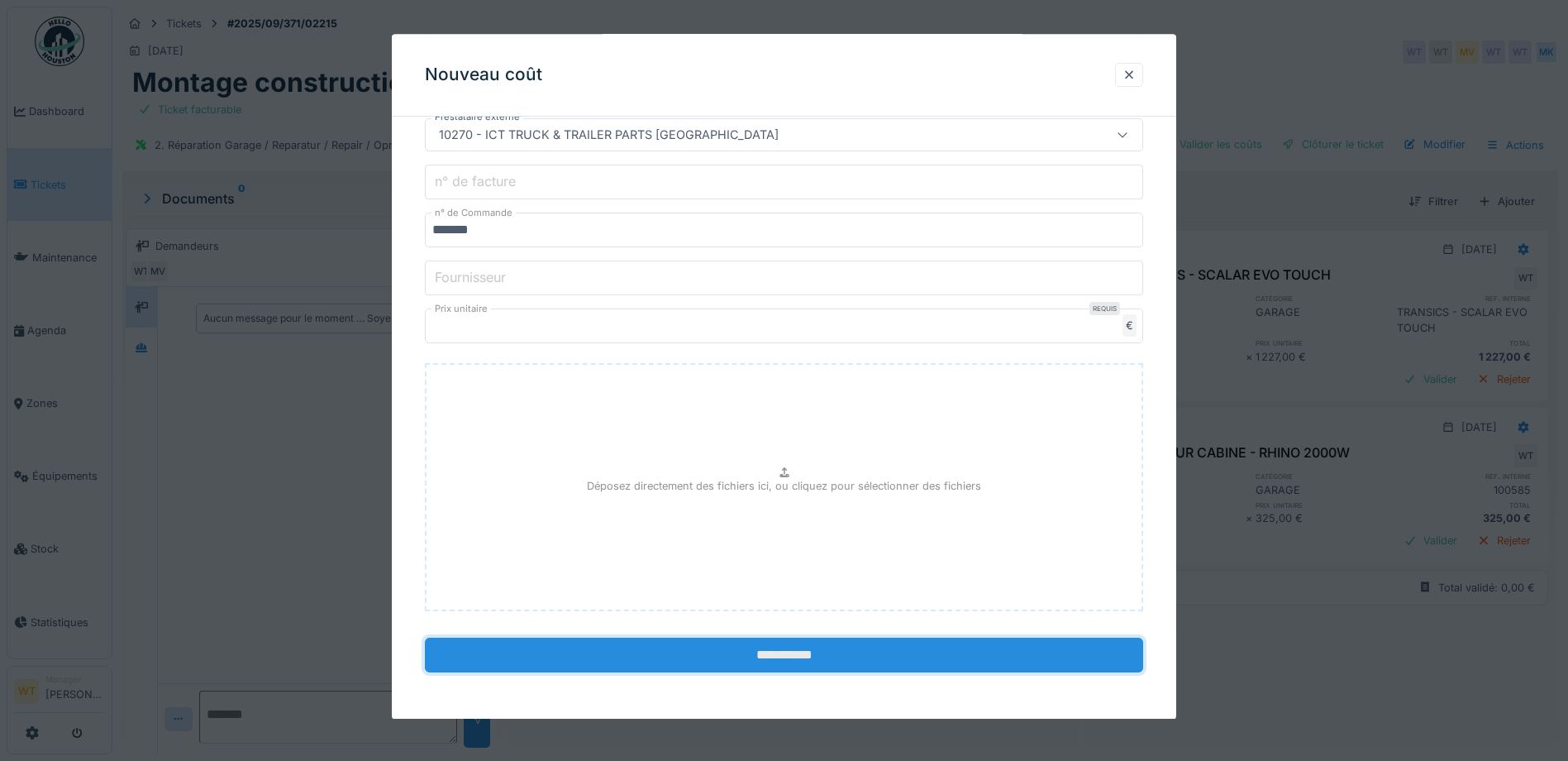
click at [609, 661] on input "**********" at bounding box center [784, 655] width 719 height 35
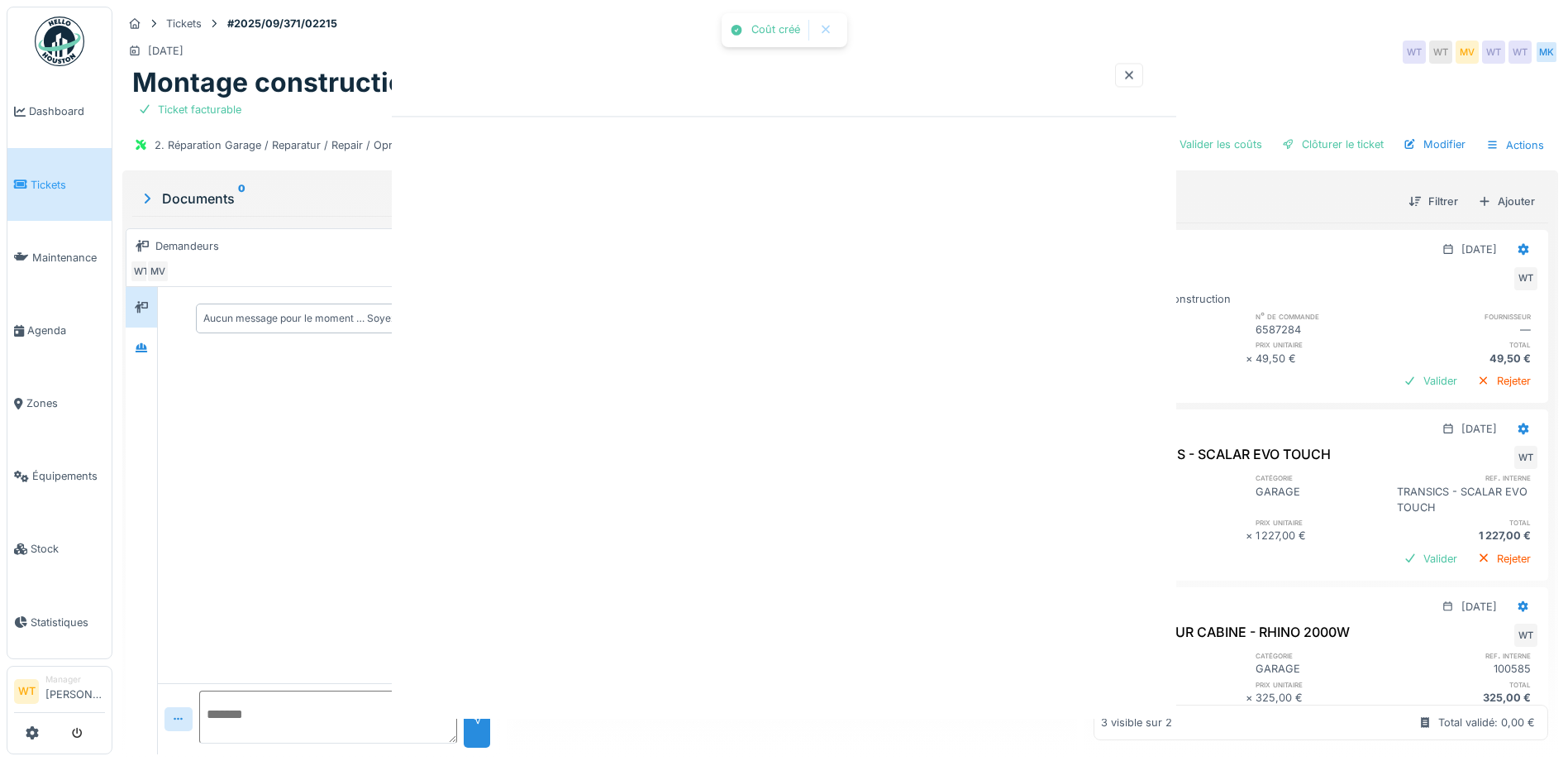
scroll to position [0, 0]
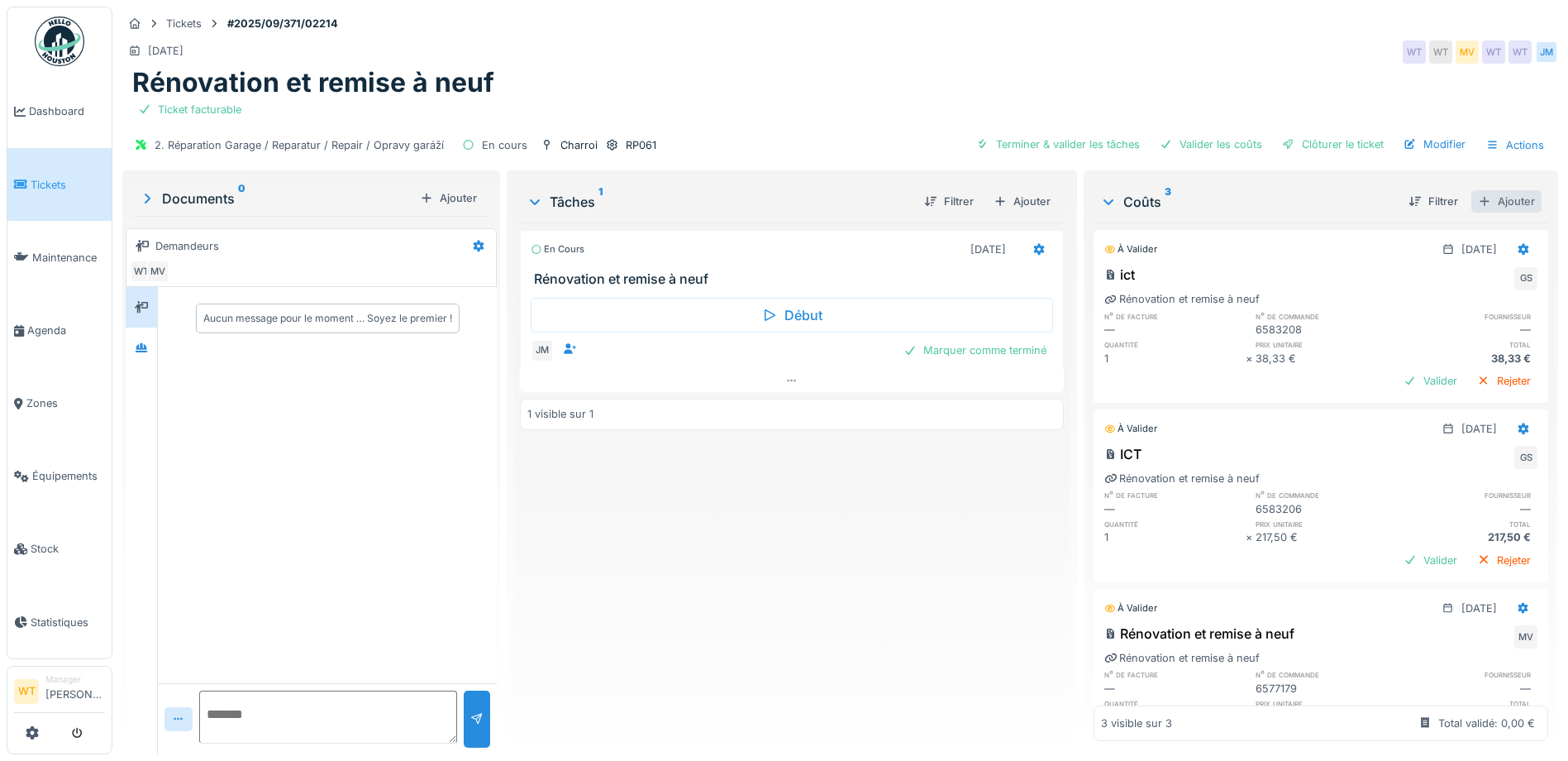
click at [1478, 203] on div "Ajouter" at bounding box center [1506, 201] width 70 height 22
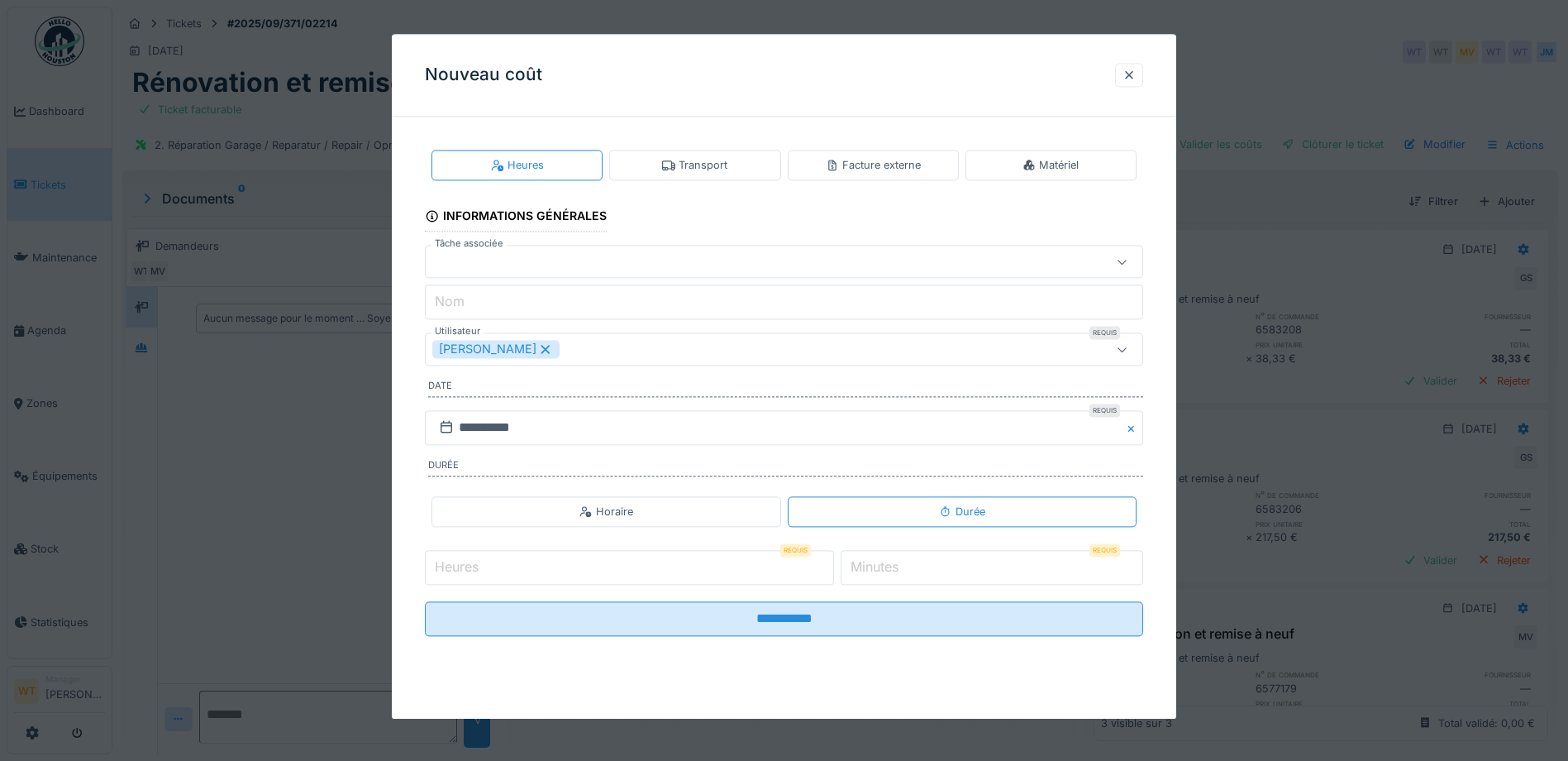
click at [903, 166] on div "Facture externe" at bounding box center [873, 165] width 95 height 16
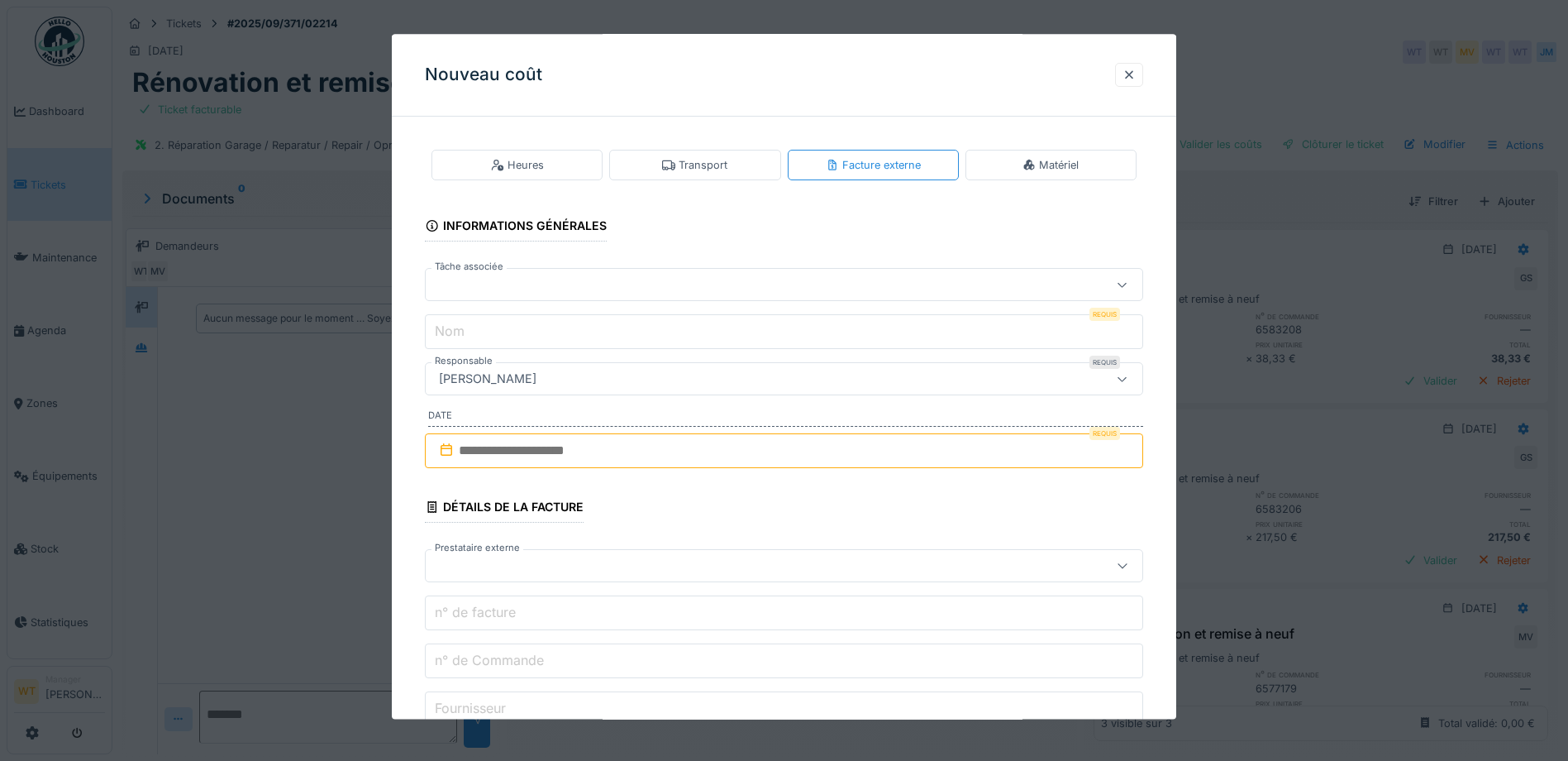
click at [551, 290] on div at bounding box center [741, 285] width 620 height 18
click at [590, 352] on span "Rénovation et remise à neuf" at bounding box center [517, 356] width 157 height 18
type input "******"
click at [689, 326] on input "**********" at bounding box center [784, 332] width 719 height 35
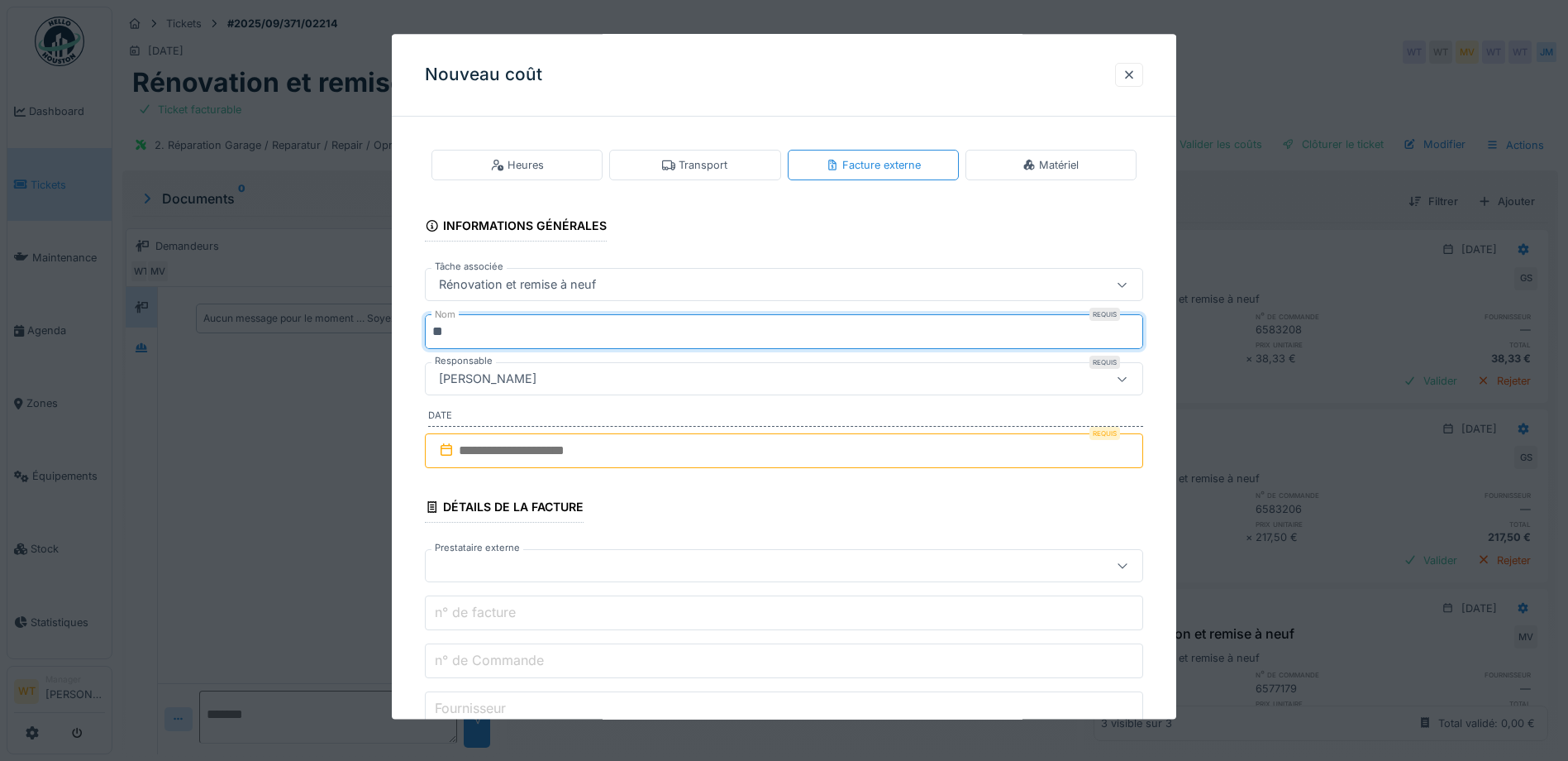
type input "*"
type input "*********"
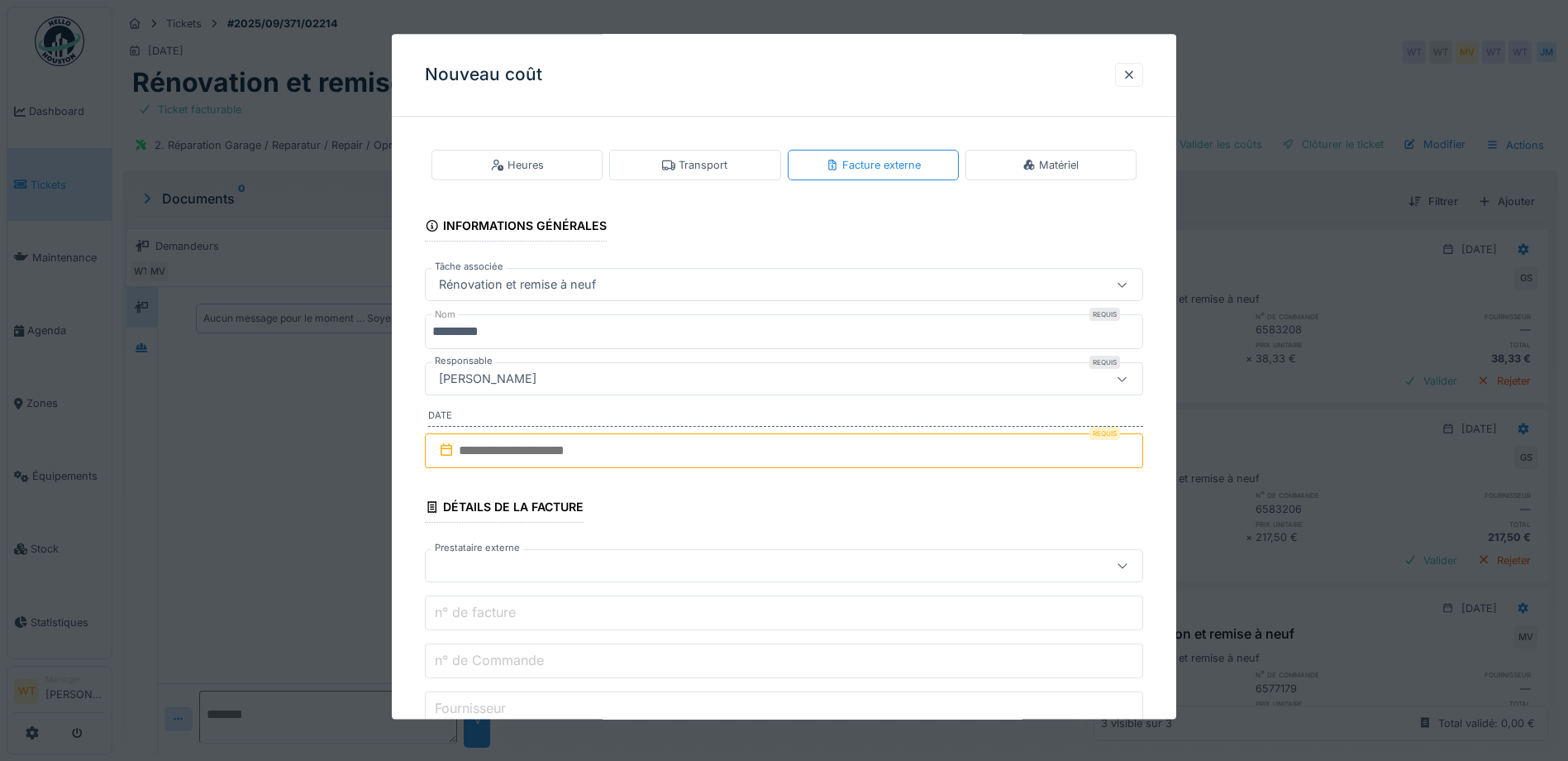
click at [580, 455] on input "text" at bounding box center [784, 450] width 719 height 35
click at [785, 671] on div "28" at bounding box center [787, 667] width 22 height 24
click at [522, 565] on div at bounding box center [741, 566] width 620 height 18
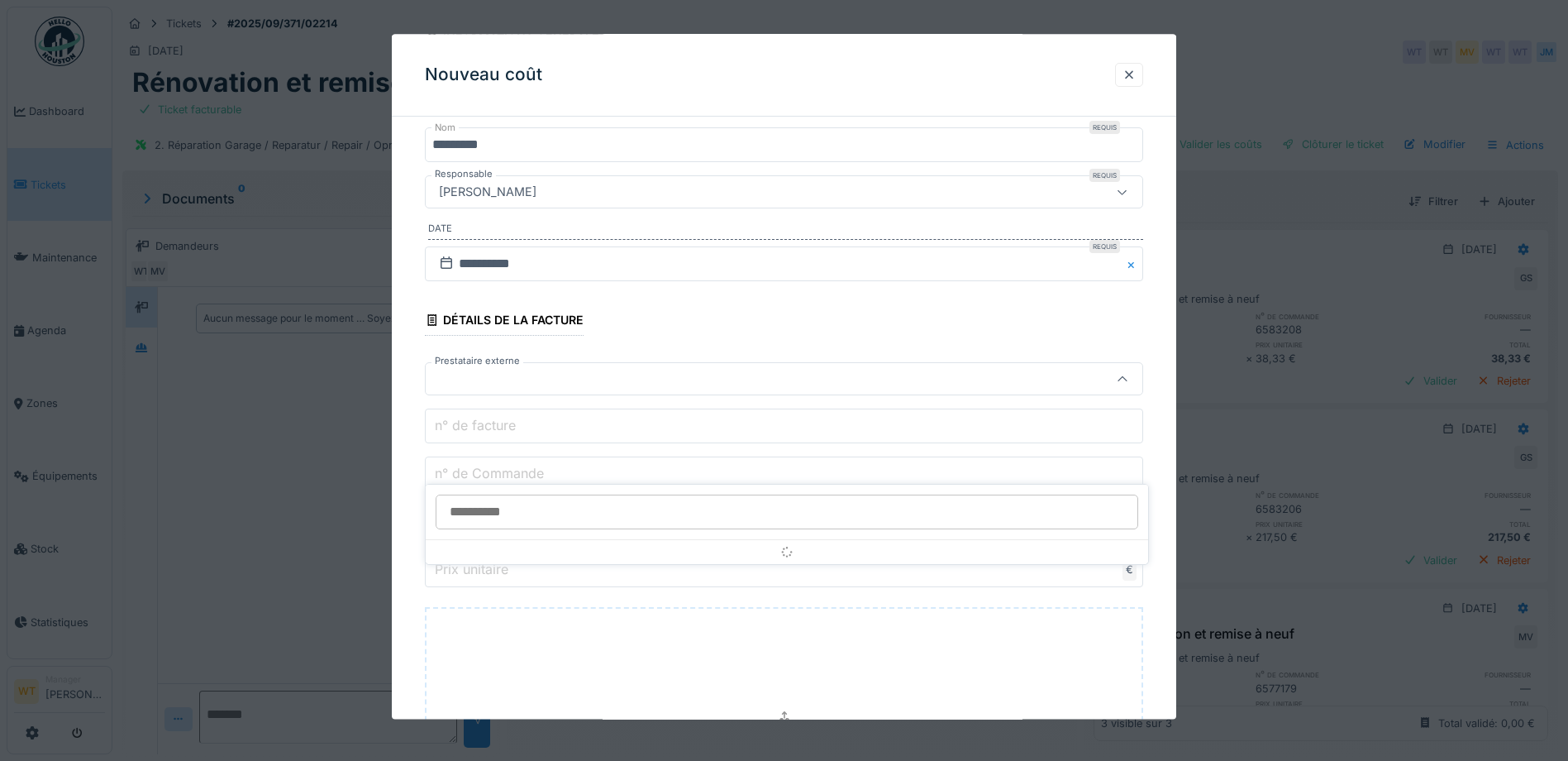
scroll to position [189, 0]
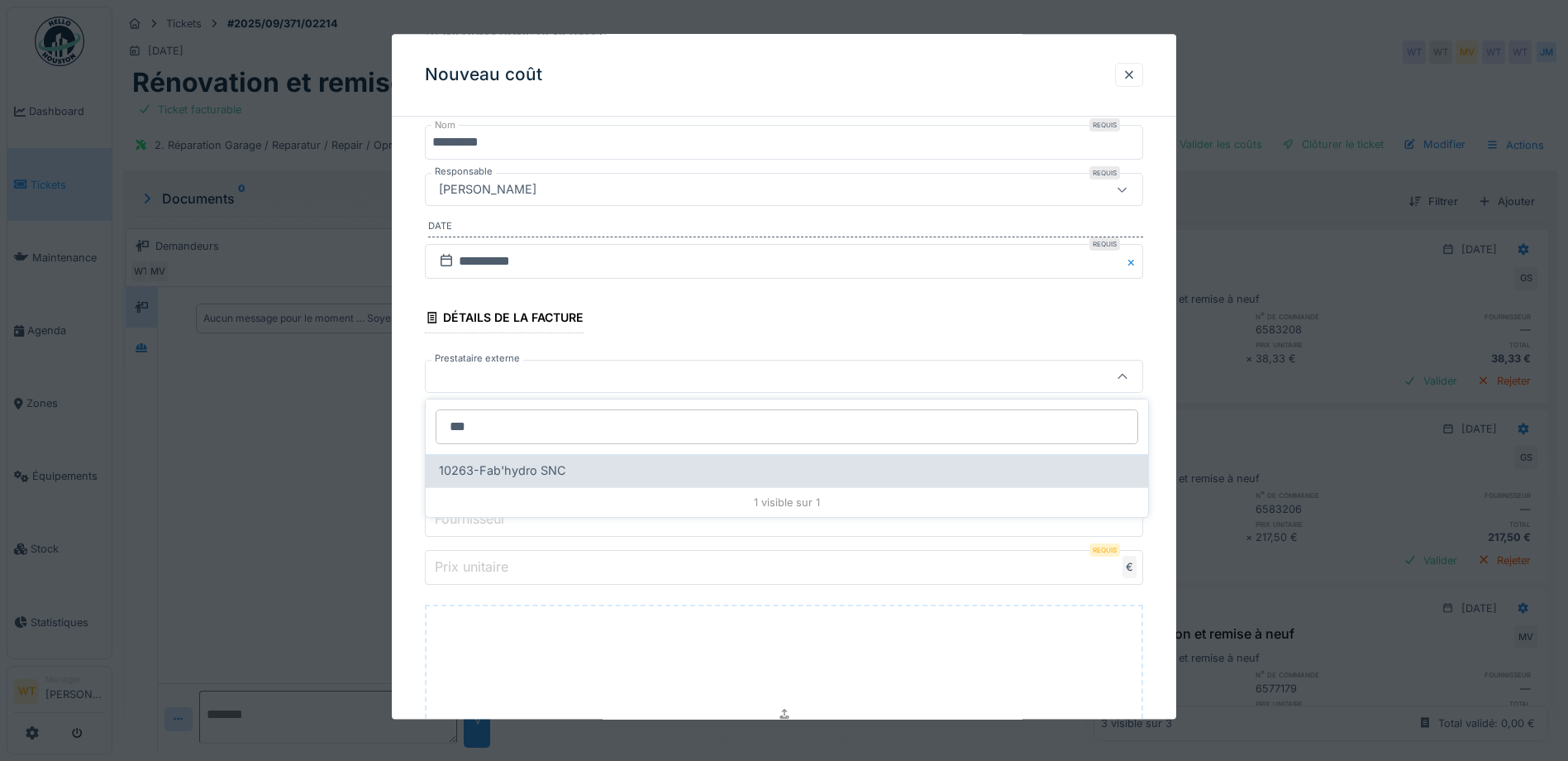
type input "***"
click at [619, 460] on div "10263-Fab'hydro SNC" at bounding box center [786, 470] width 723 height 33
type input "*****"
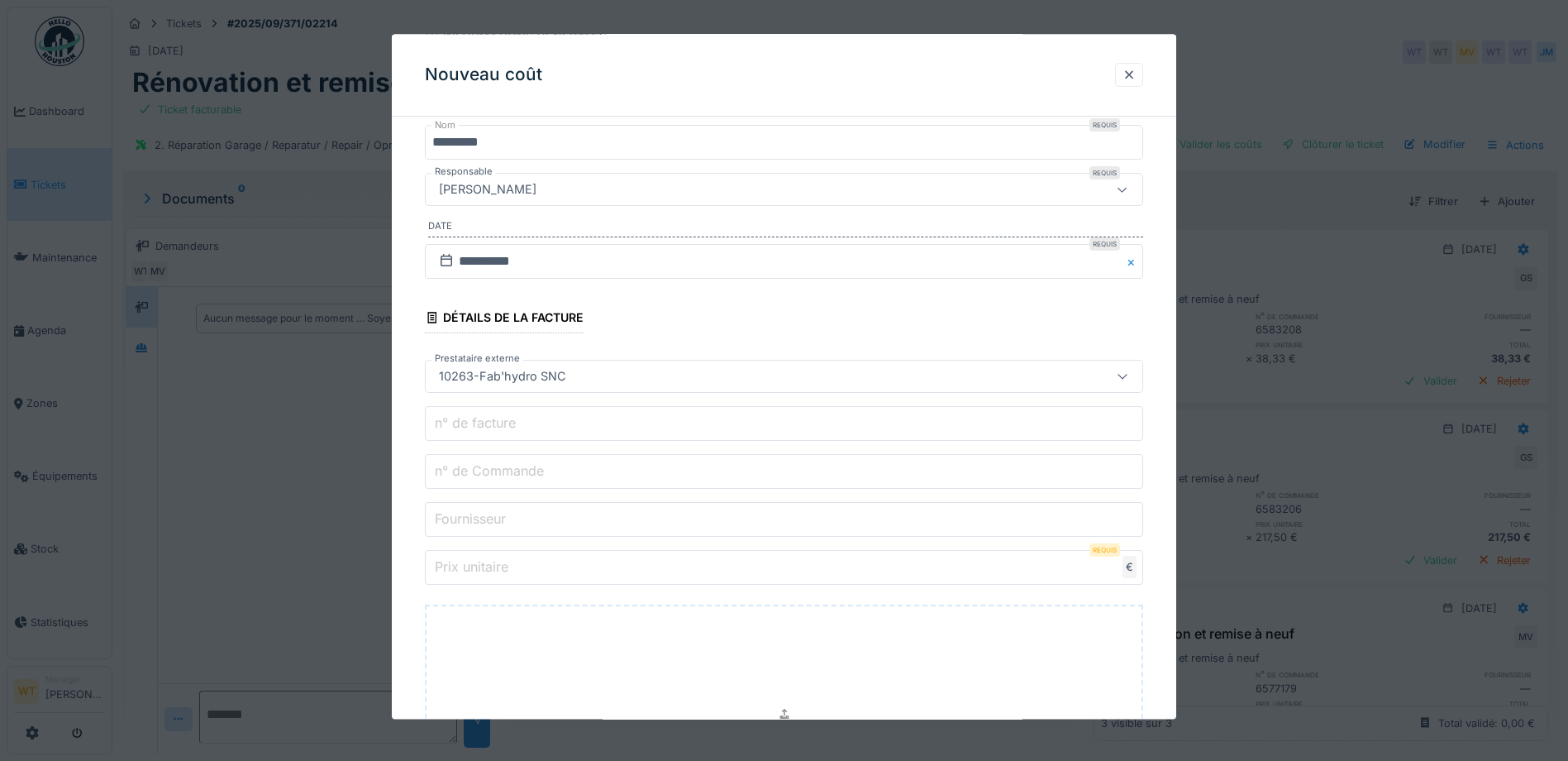
click at [582, 472] on input "n° de Commande" at bounding box center [784, 471] width 719 height 35
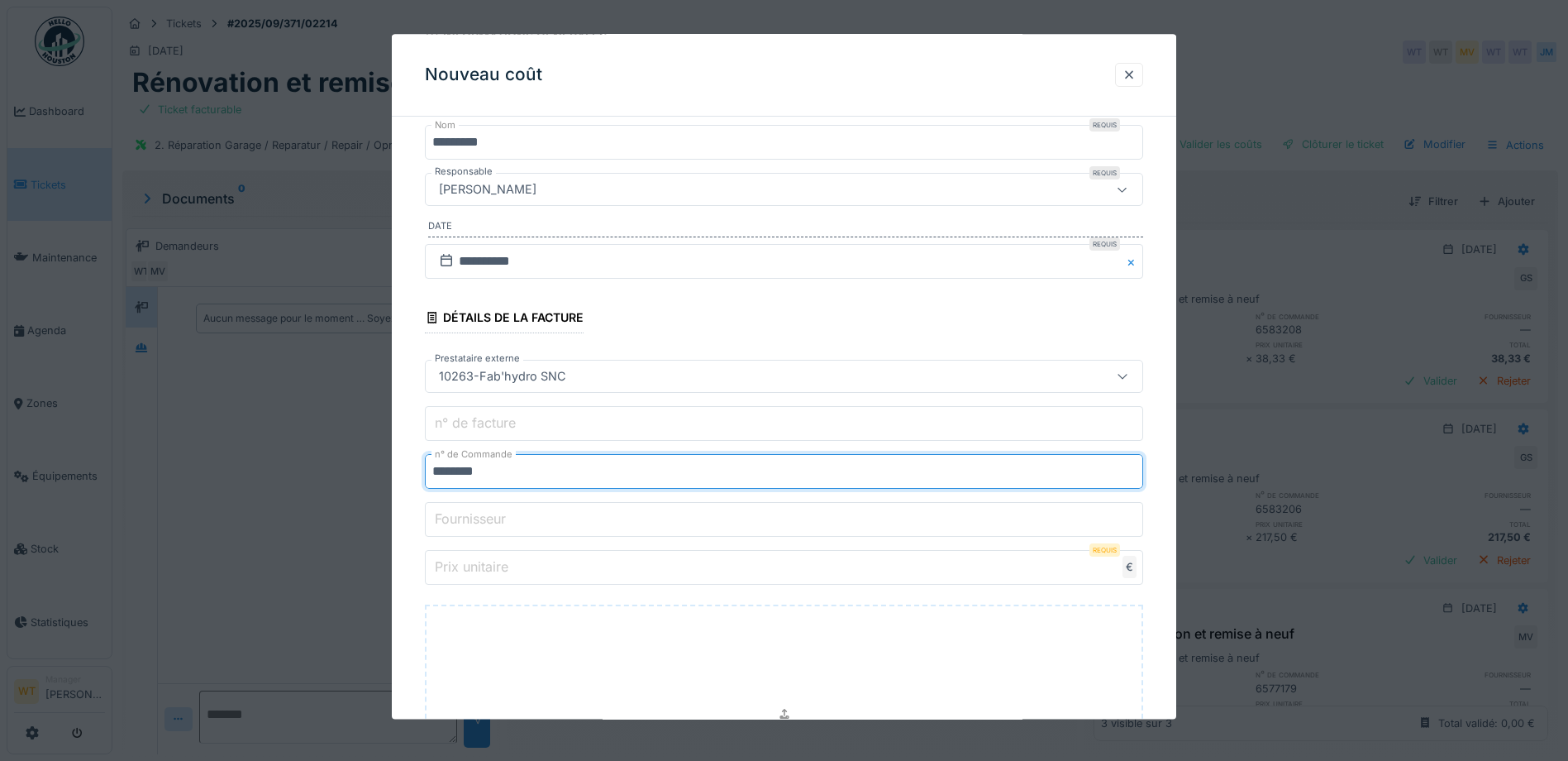
type input "********"
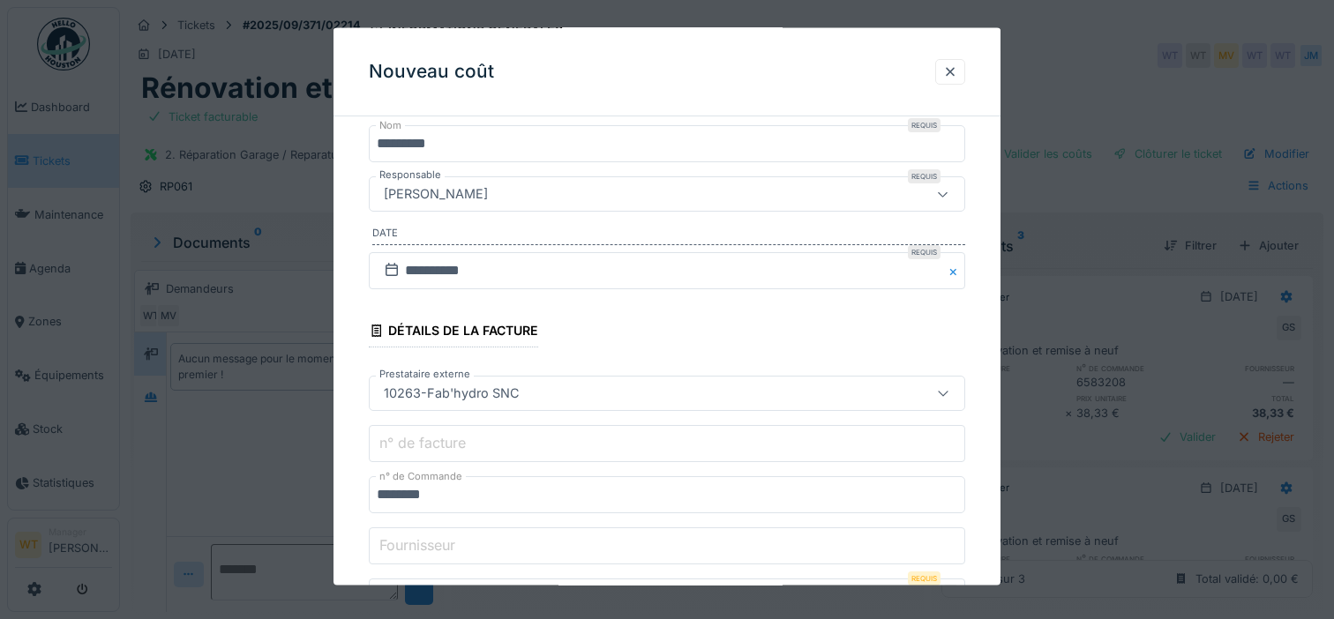
scroll to position [201, 0]
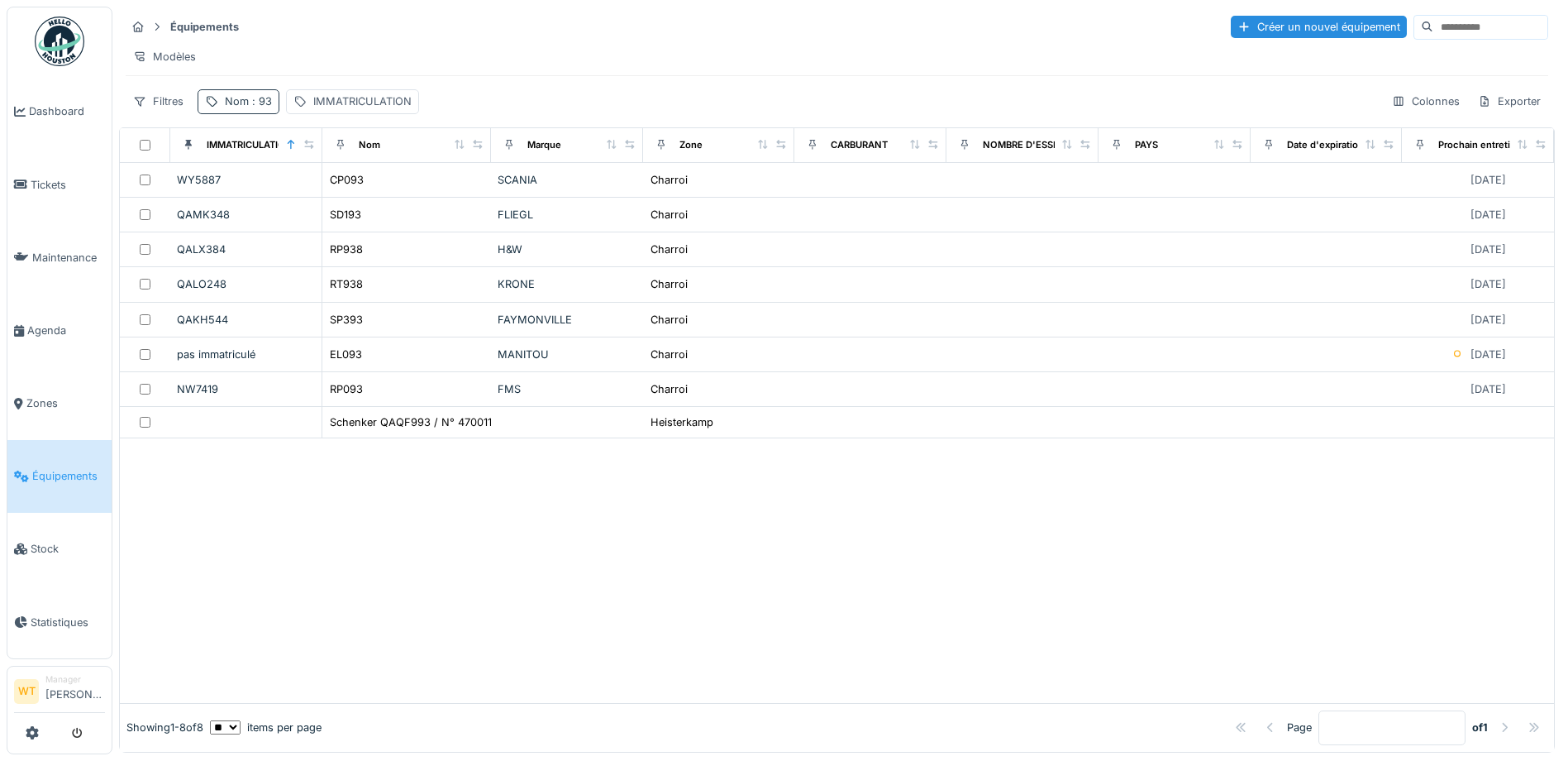
click at [263, 108] on span ": 93" at bounding box center [261, 100] width 23 height 12
drag, startPoint x: 380, startPoint y: 192, endPoint x: 371, endPoint y: 193, distance: 9.1
click at [356, 192] on icon at bounding box center [350, 192] width 13 height 10
click at [343, 193] on input "Nom" at bounding box center [288, 193] width 165 height 35
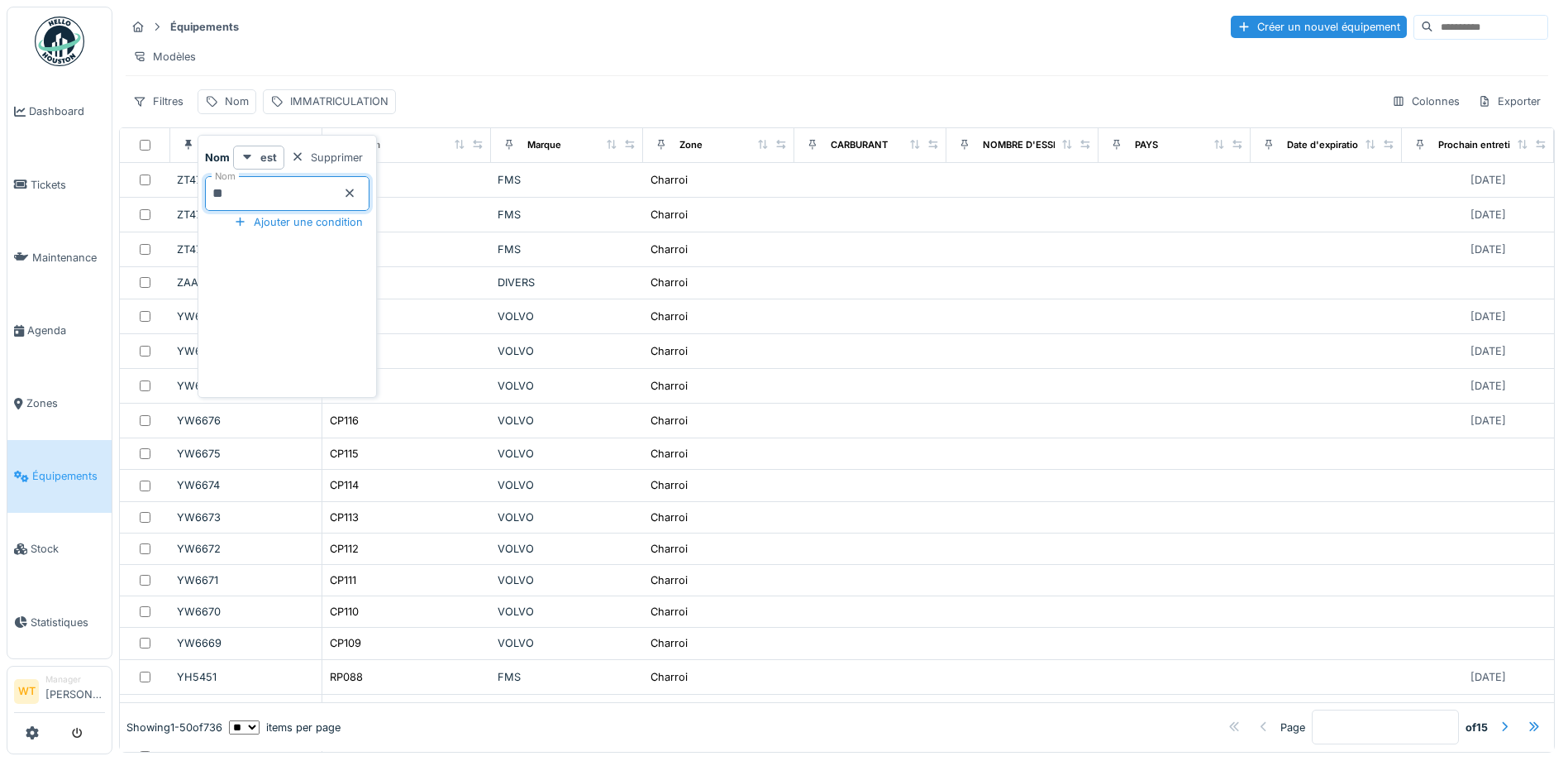
type input "**"
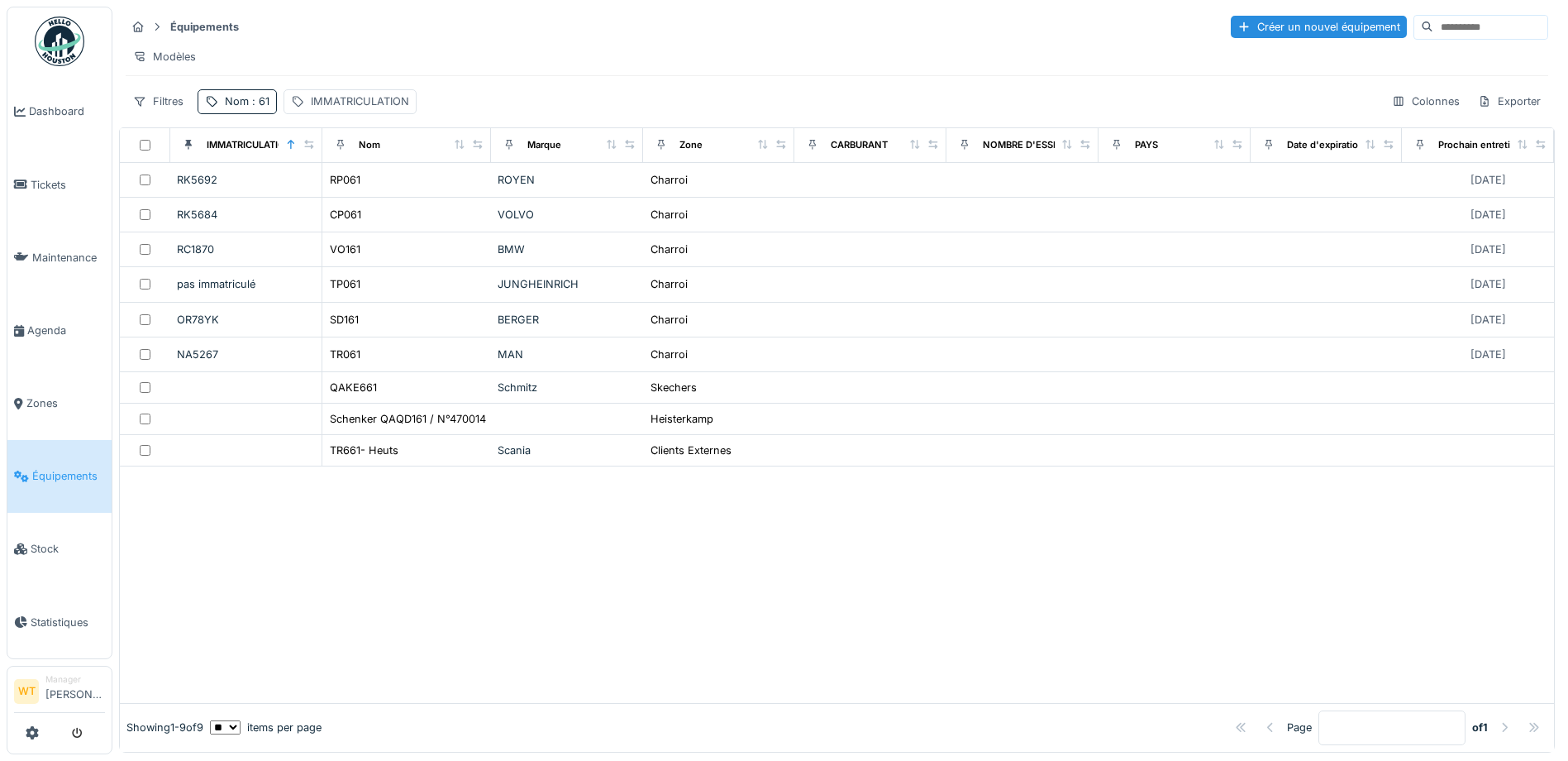
click at [494, 28] on div "Équipements Créer un nouvel équipement" at bounding box center [837, 26] width 1423 height 27
click at [256, 113] on div "Nom : 61" at bounding box center [237, 101] width 80 height 24
drag, startPoint x: 374, startPoint y: 192, endPoint x: 314, endPoint y: 199, distance: 60.4
click at [356, 193] on icon at bounding box center [350, 192] width 13 height 10
click at [314, 199] on input "Nom" at bounding box center [288, 193] width 165 height 35
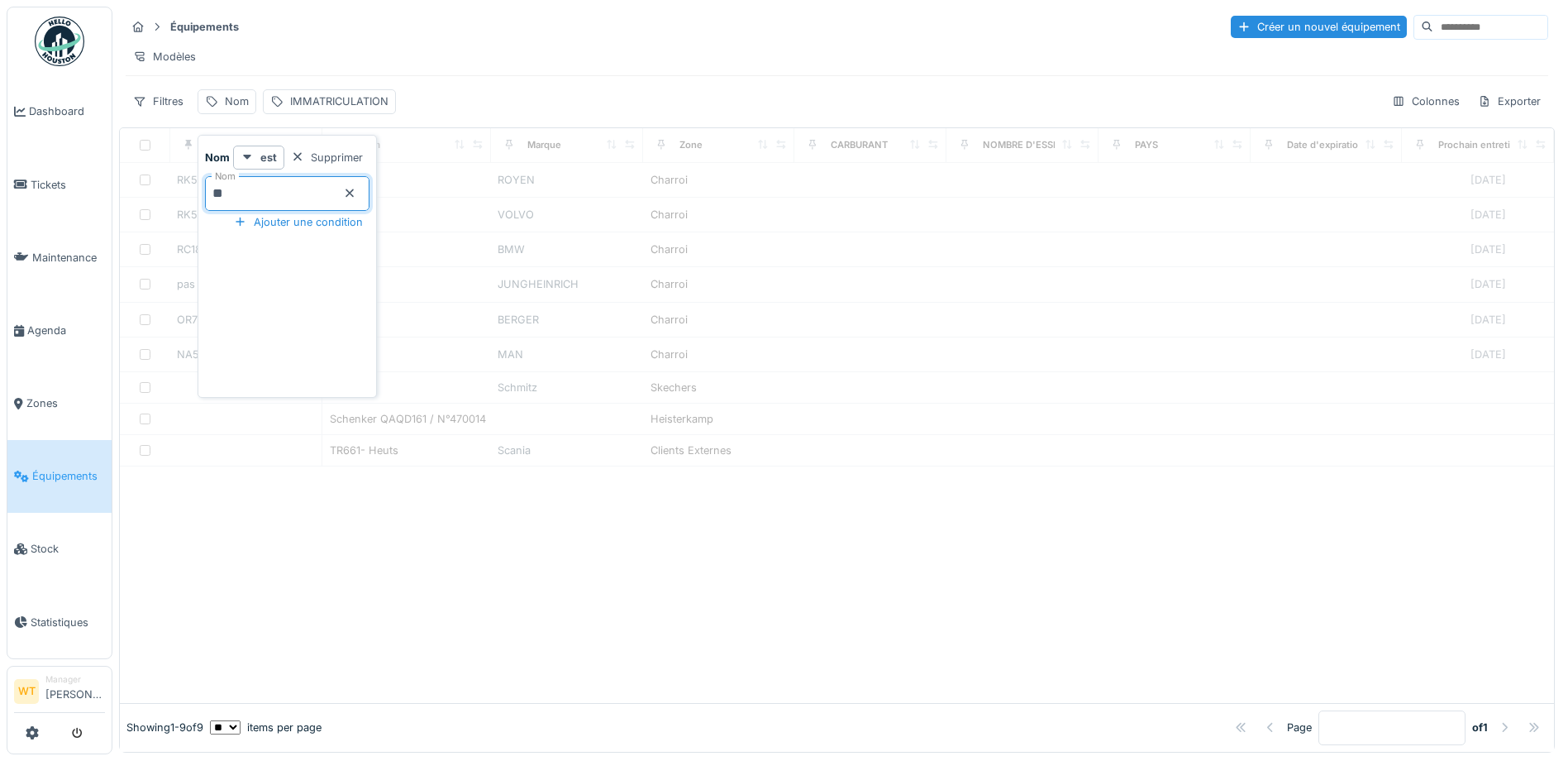
type input "***"
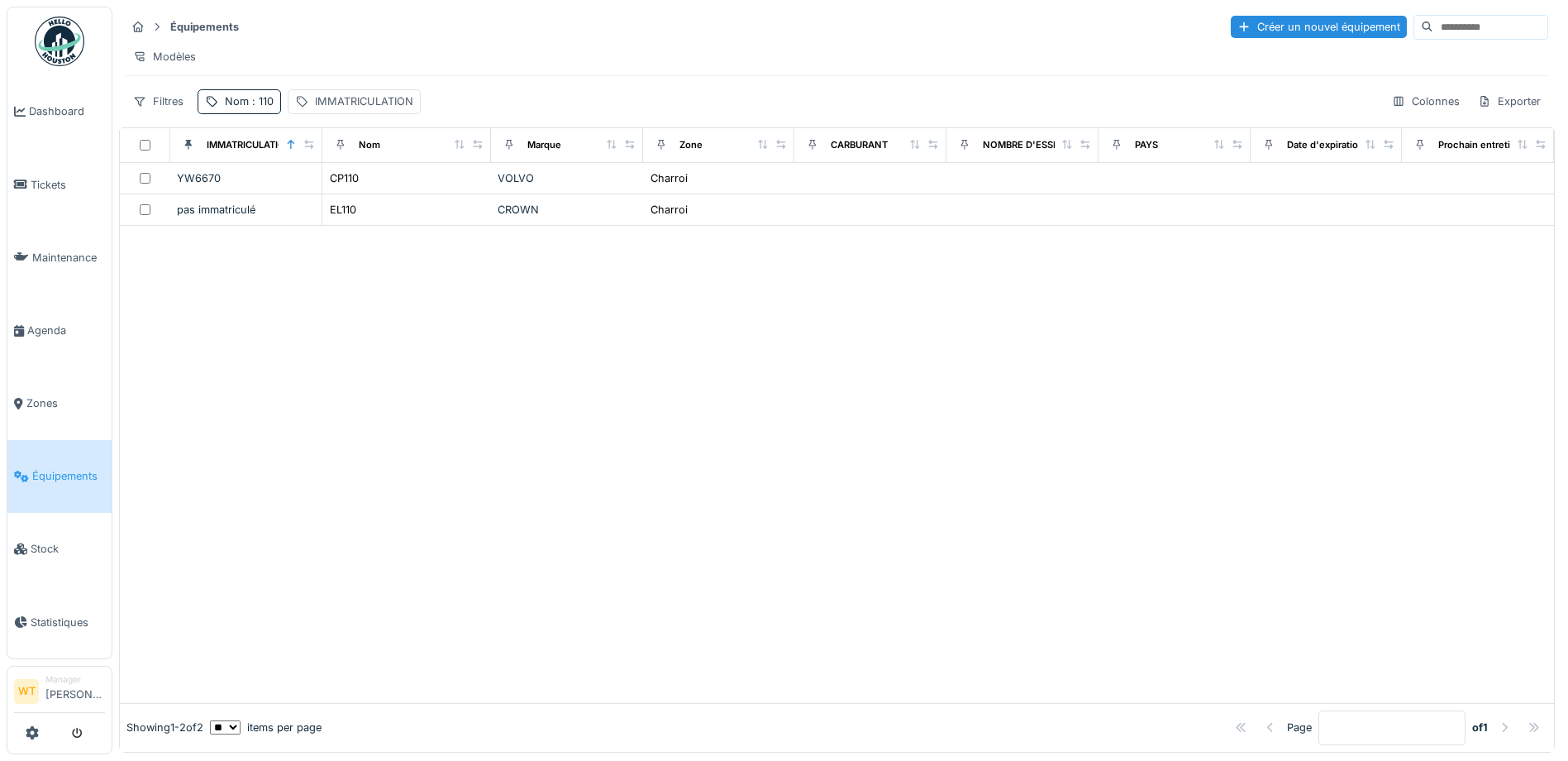
click at [600, 56] on div "Modèles" at bounding box center [837, 57] width 1423 height 24
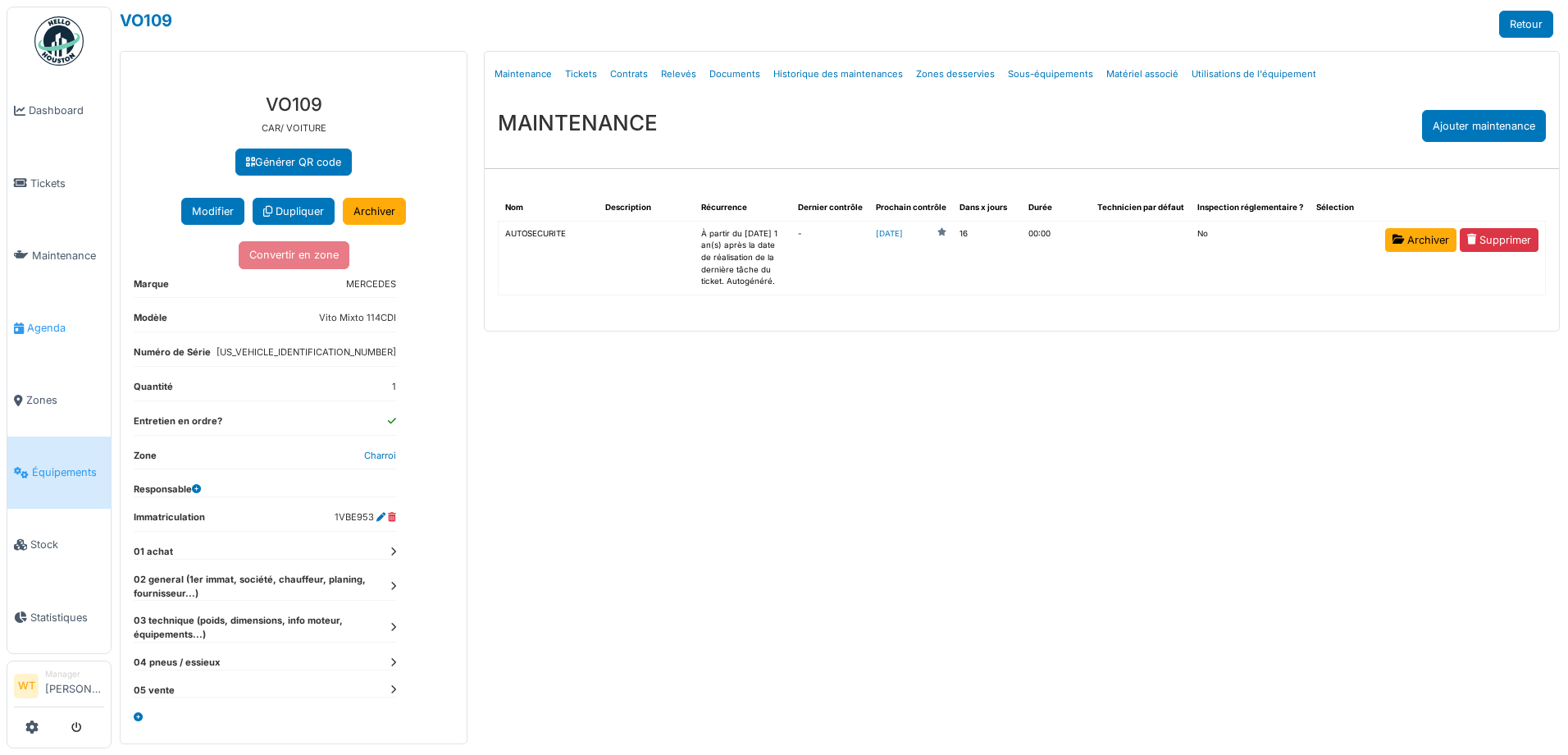
click at [52, 326] on span "Agenda" at bounding box center [65, 327] width 77 height 16
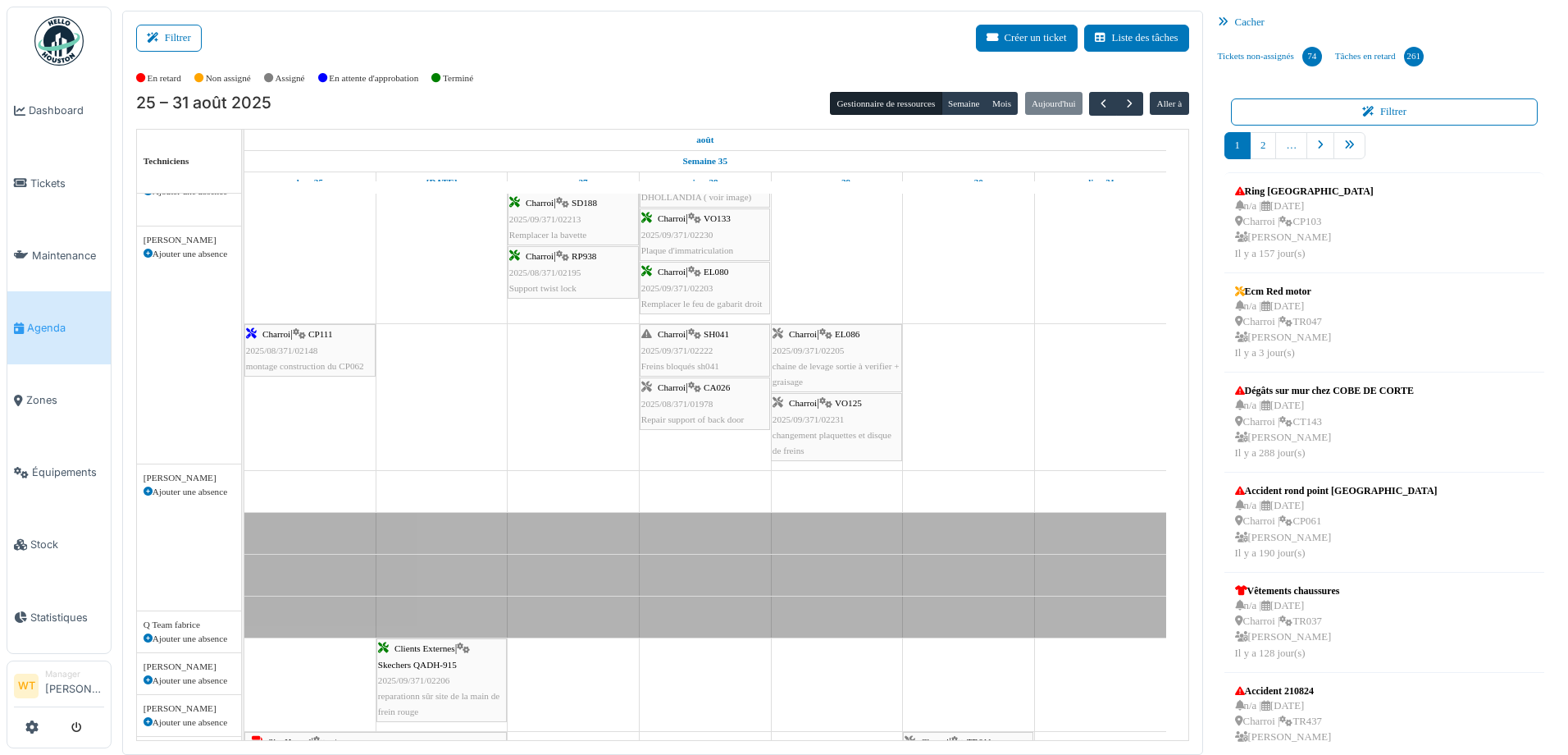
scroll to position [574, 0]
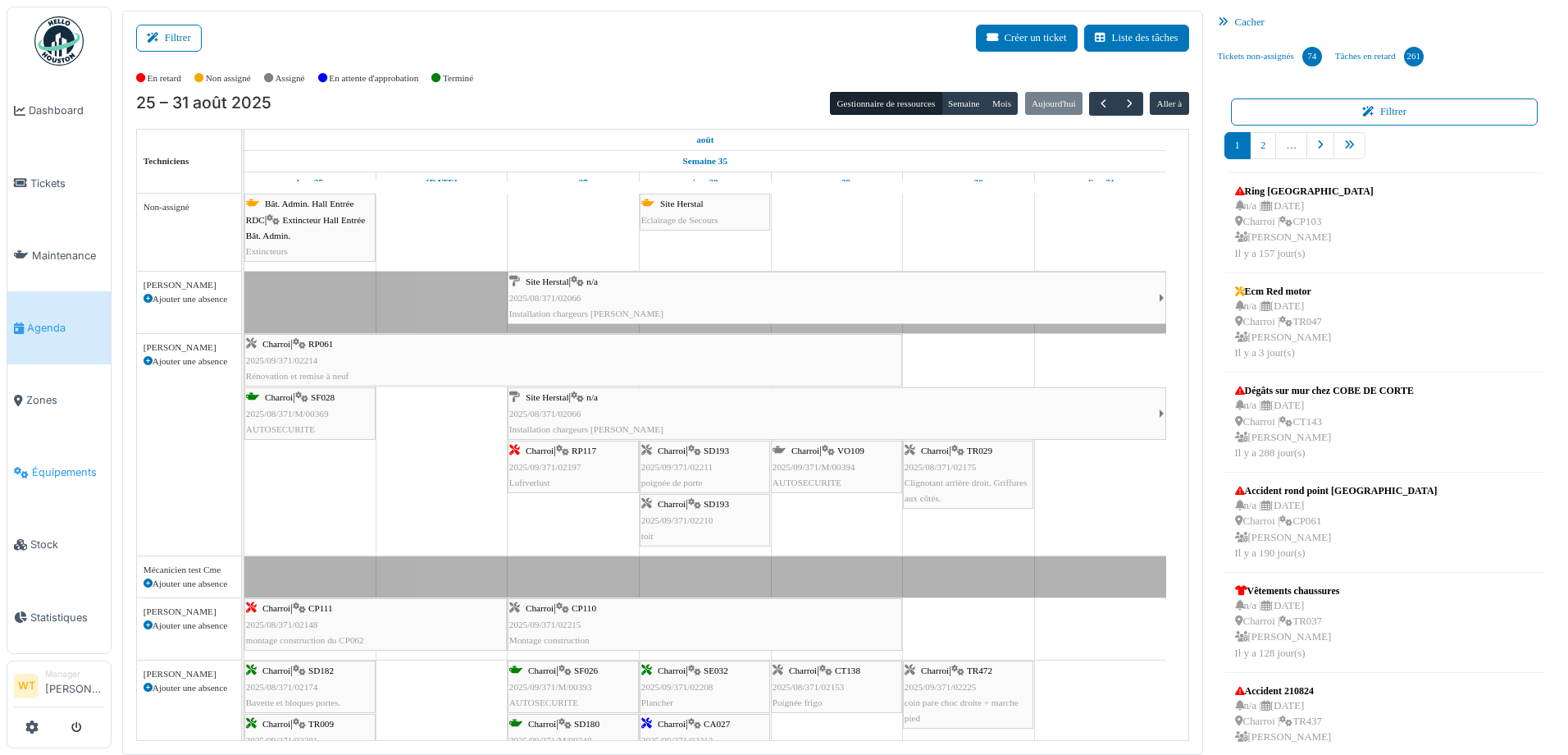
click at [80, 465] on span "Équipements" at bounding box center [68, 471] width 72 height 16
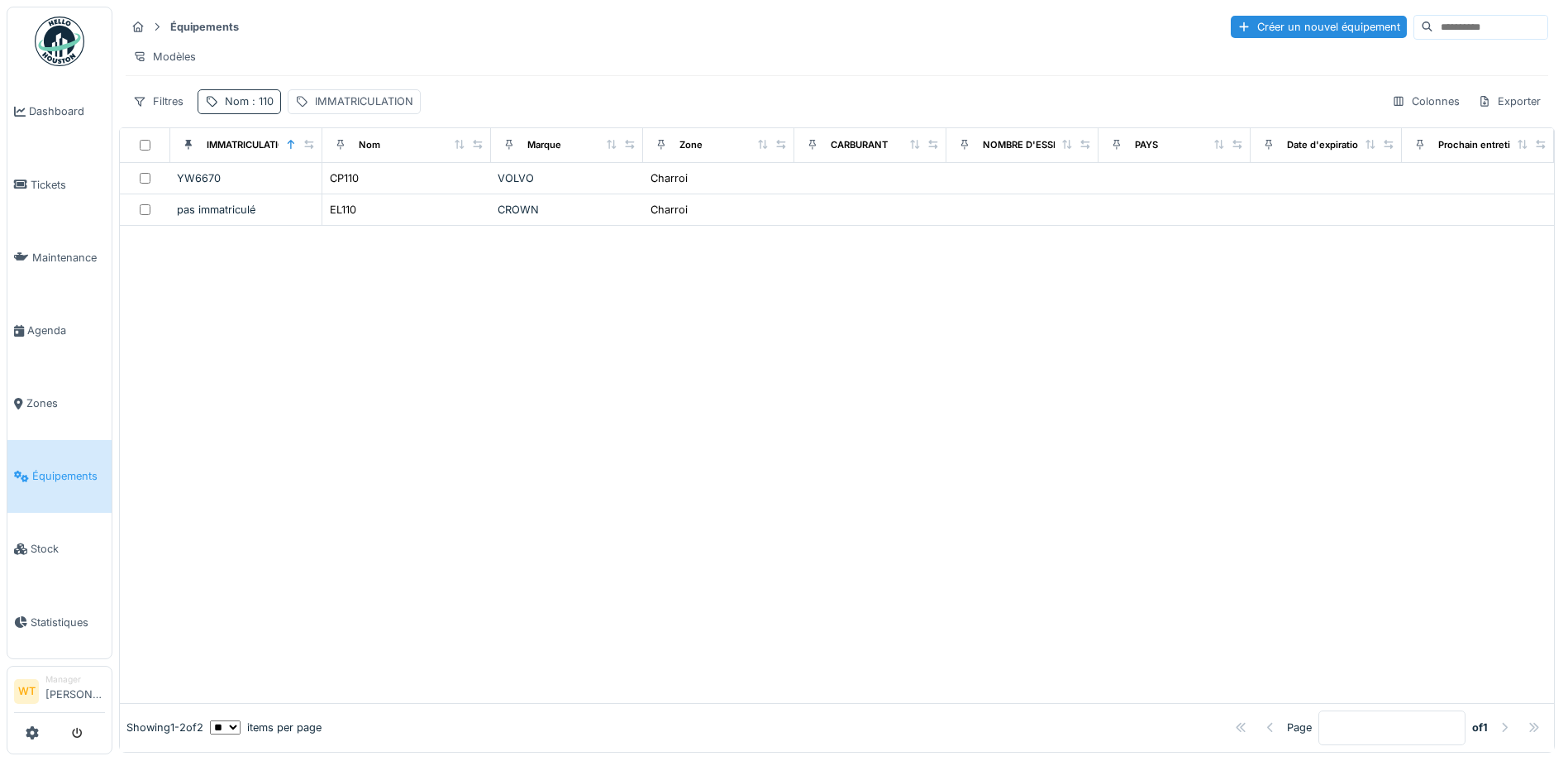
click at [245, 109] on div "Nom : 110" at bounding box center [249, 101] width 49 height 16
click at [305, 186] on input "***" at bounding box center [288, 193] width 165 height 35
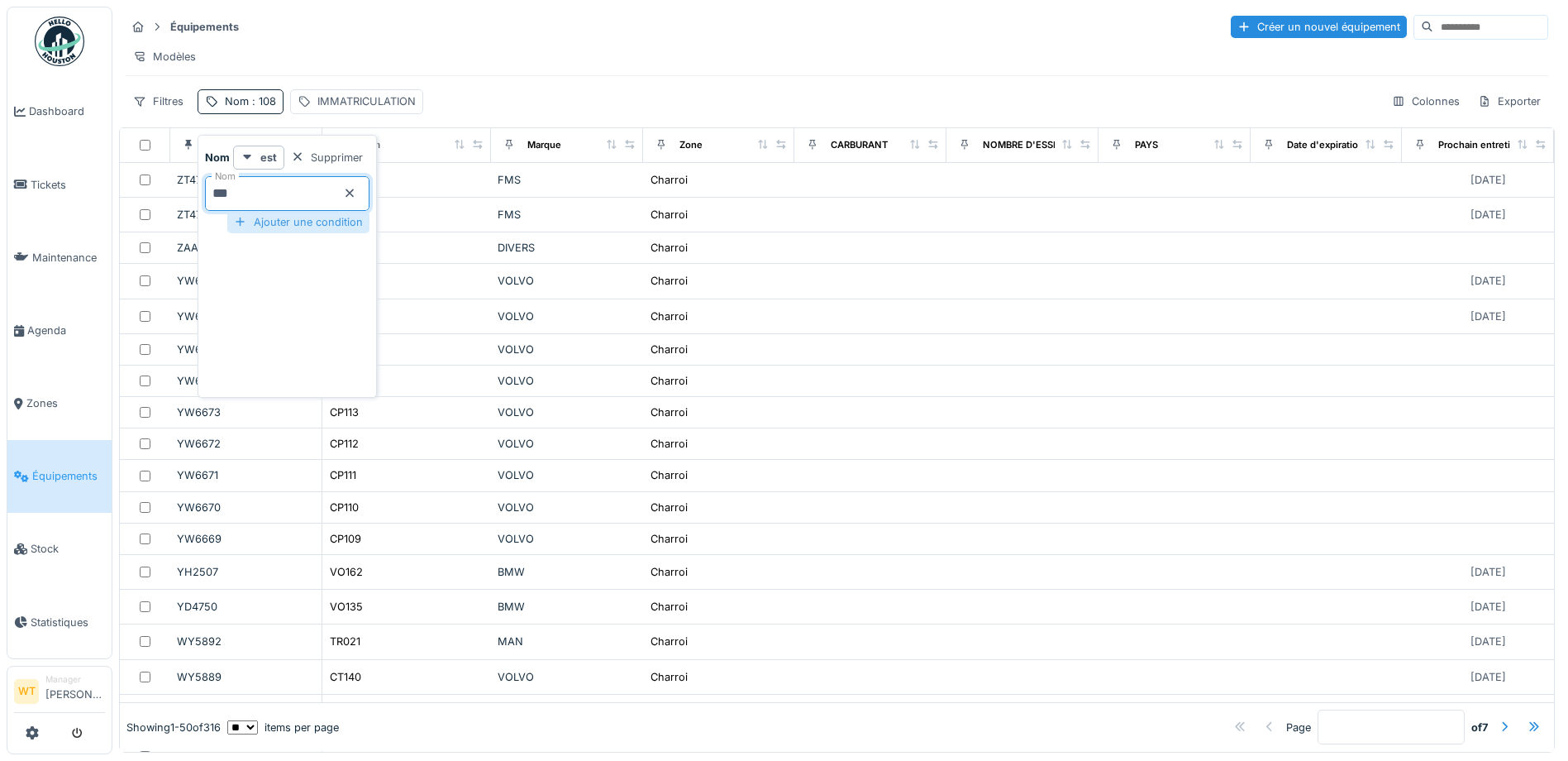
type input "***"
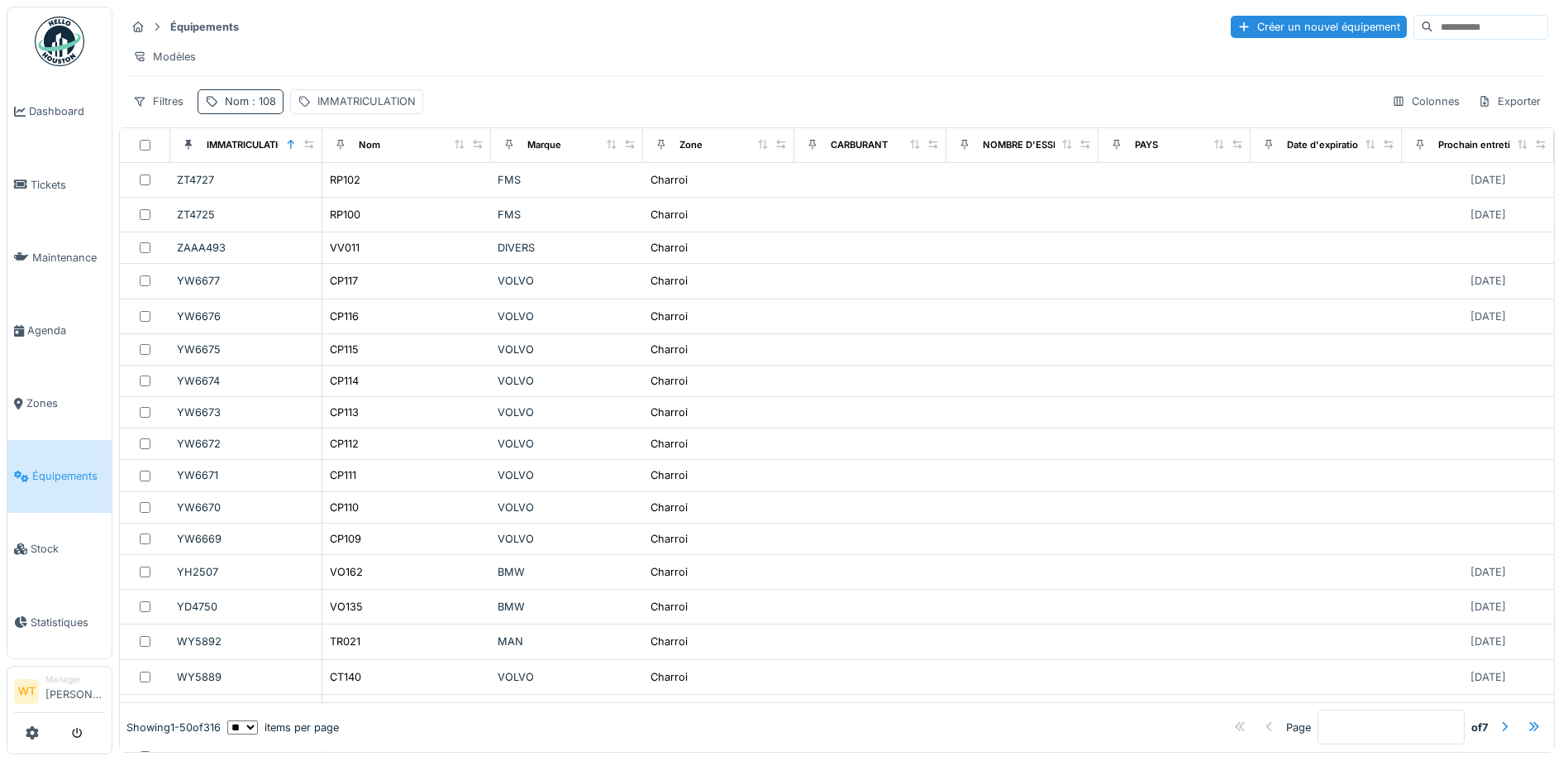
click at [261, 108] on span ": 108" at bounding box center [262, 100] width 27 height 12
click at [326, 197] on input "***" at bounding box center [288, 193] width 165 height 35
click at [437, 12] on div "Équipements Créer un nouvel équipement Modèles Filtres Nom : 108 IMMATRICULATIO…" at bounding box center [837, 64] width 1436 height 114
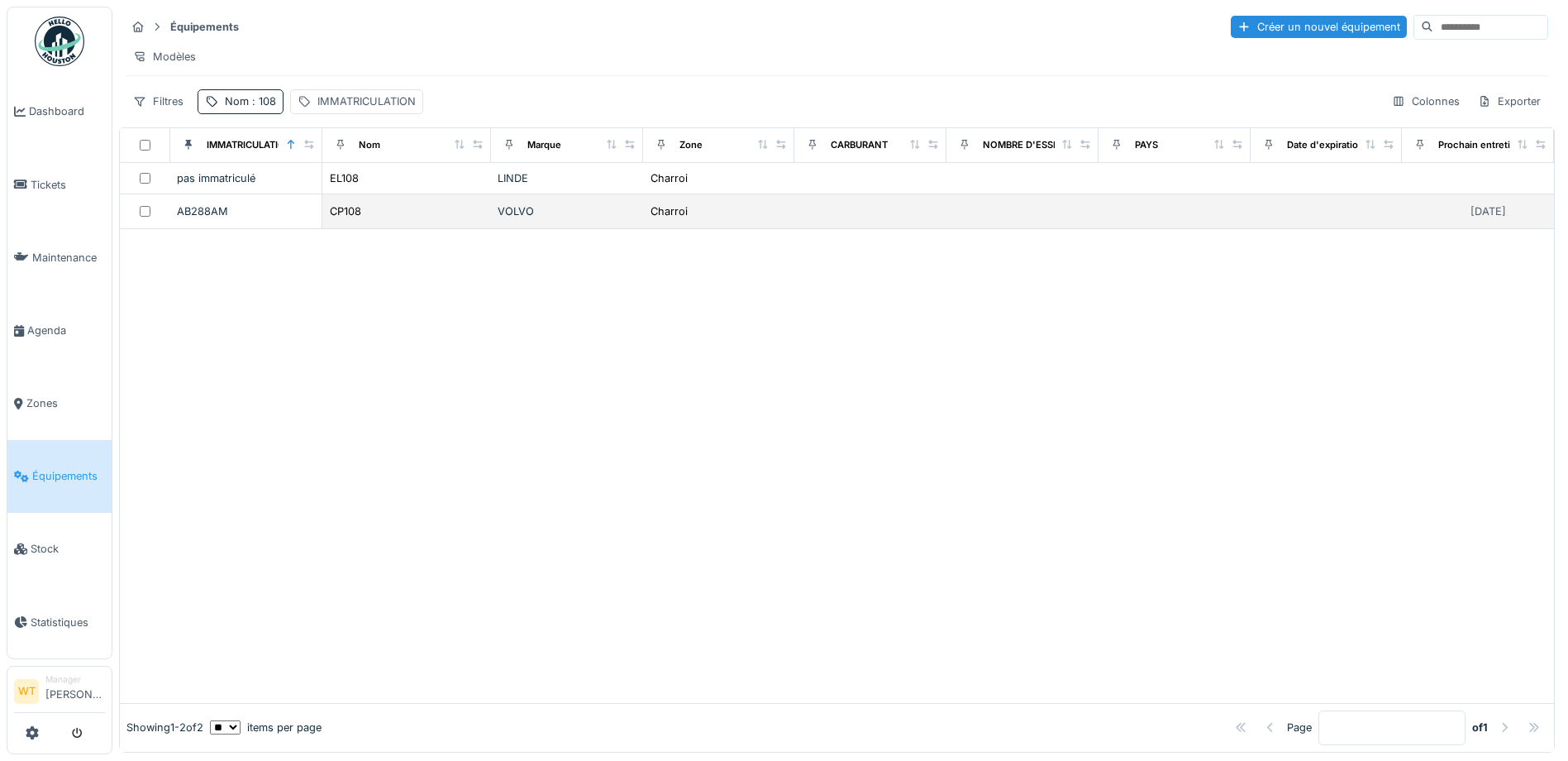
click at [388, 216] on div "CP108" at bounding box center [407, 211] width 156 height 18
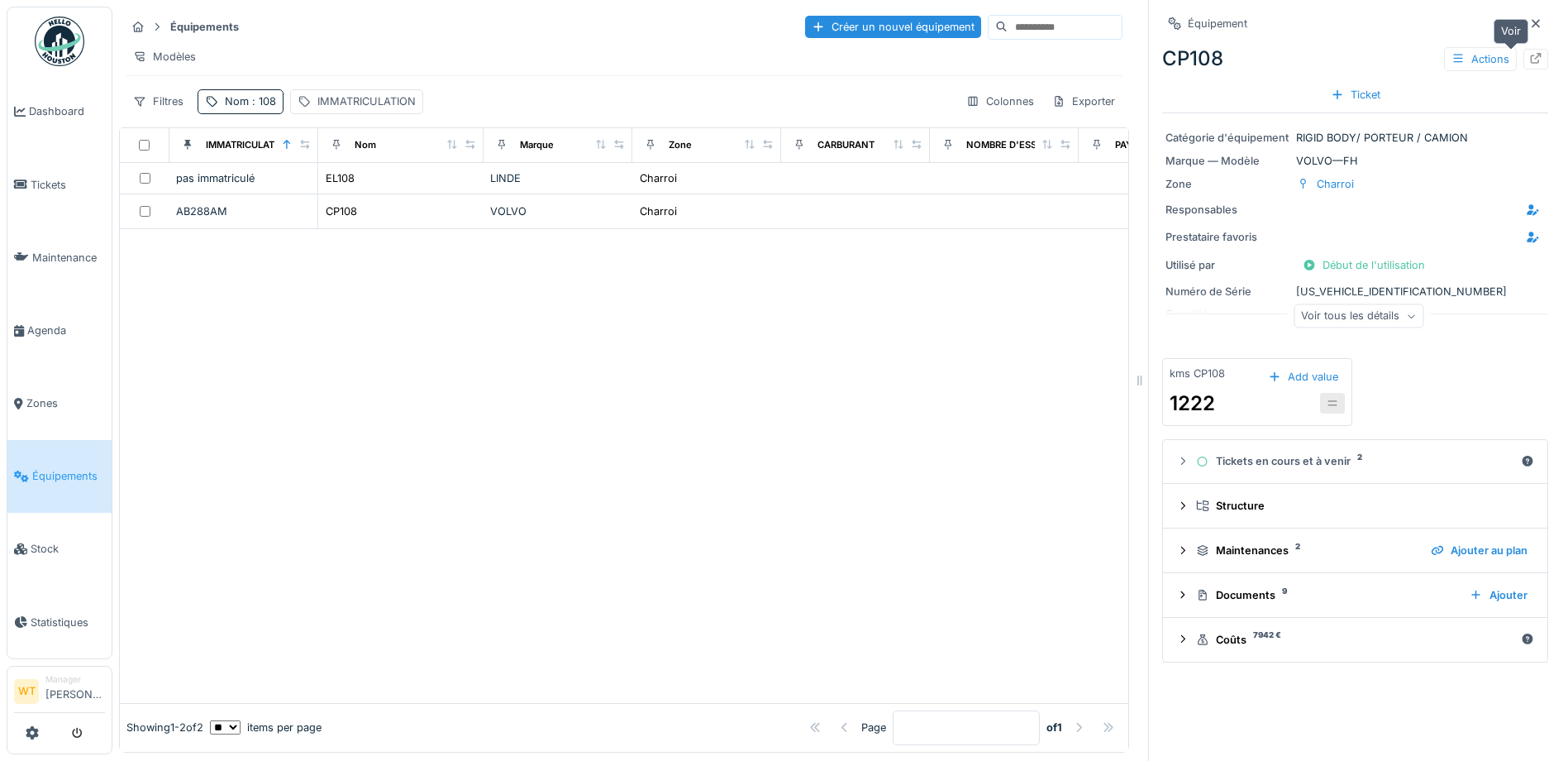
click at [1530, 57] on icon at bounding box center [1536, 57] width 13 height 10
click at [1530, 63] on icon at bounding box center [1536, 57] width 13 height 10
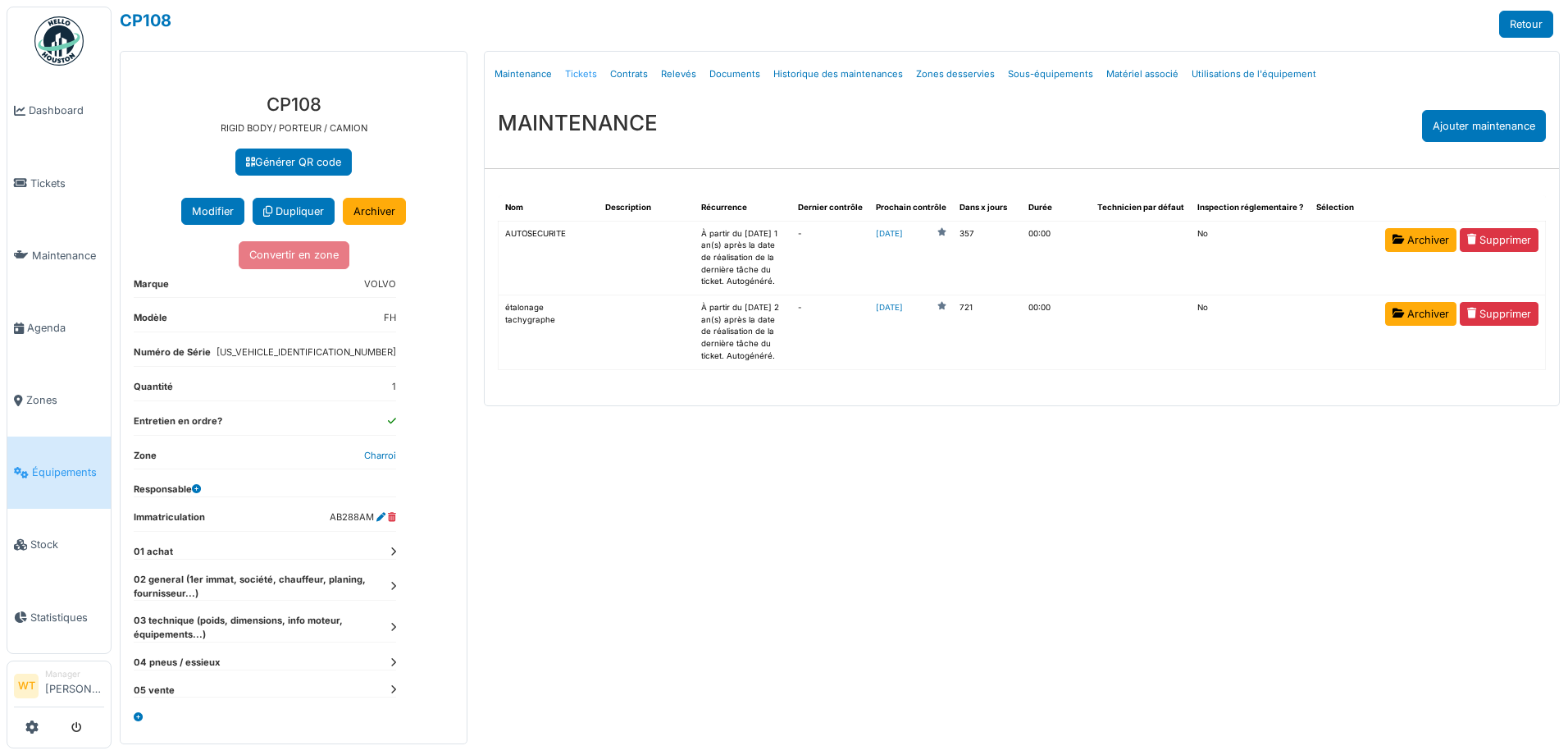
click at [575, 70] on link "Tickets" at bounding box center [581, 73] width 46 height 38
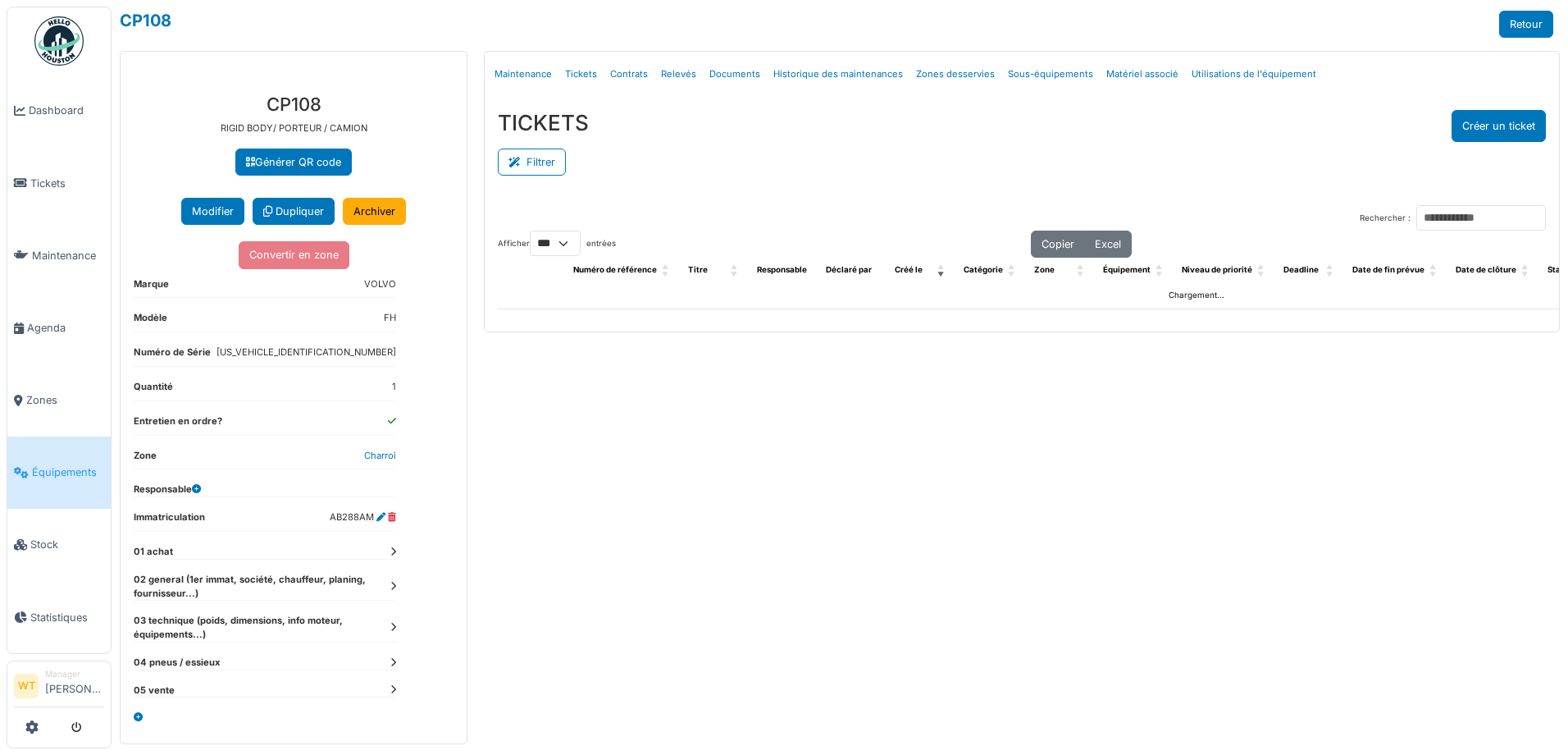
select select "***"
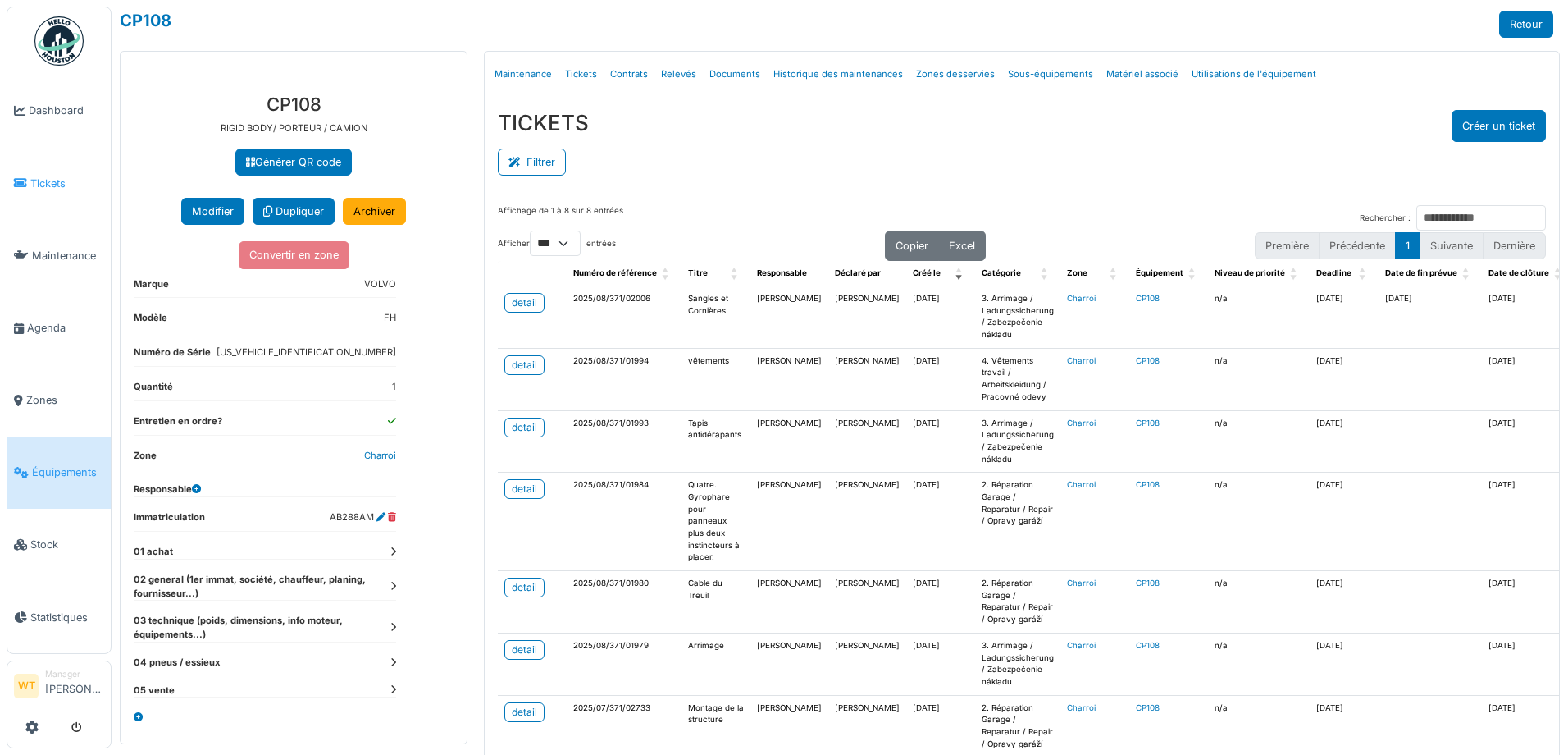
click at [58, 188] on span "Tickets" at bounding box center [67, 183] width 73 height 16
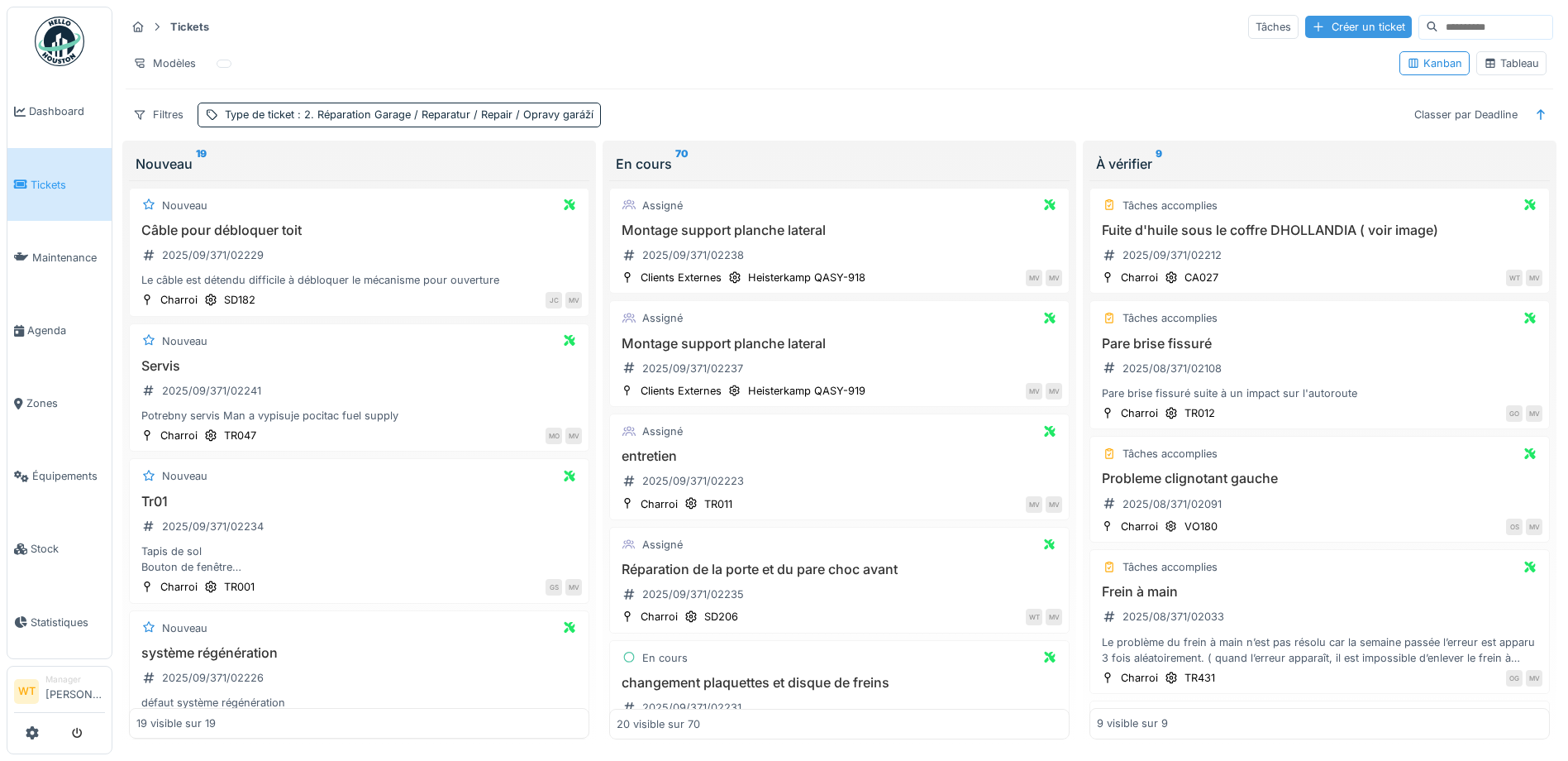
click at [1341, 25] on div "Créer un ticket" at bounding box center [1359, 27] width 107 height 22
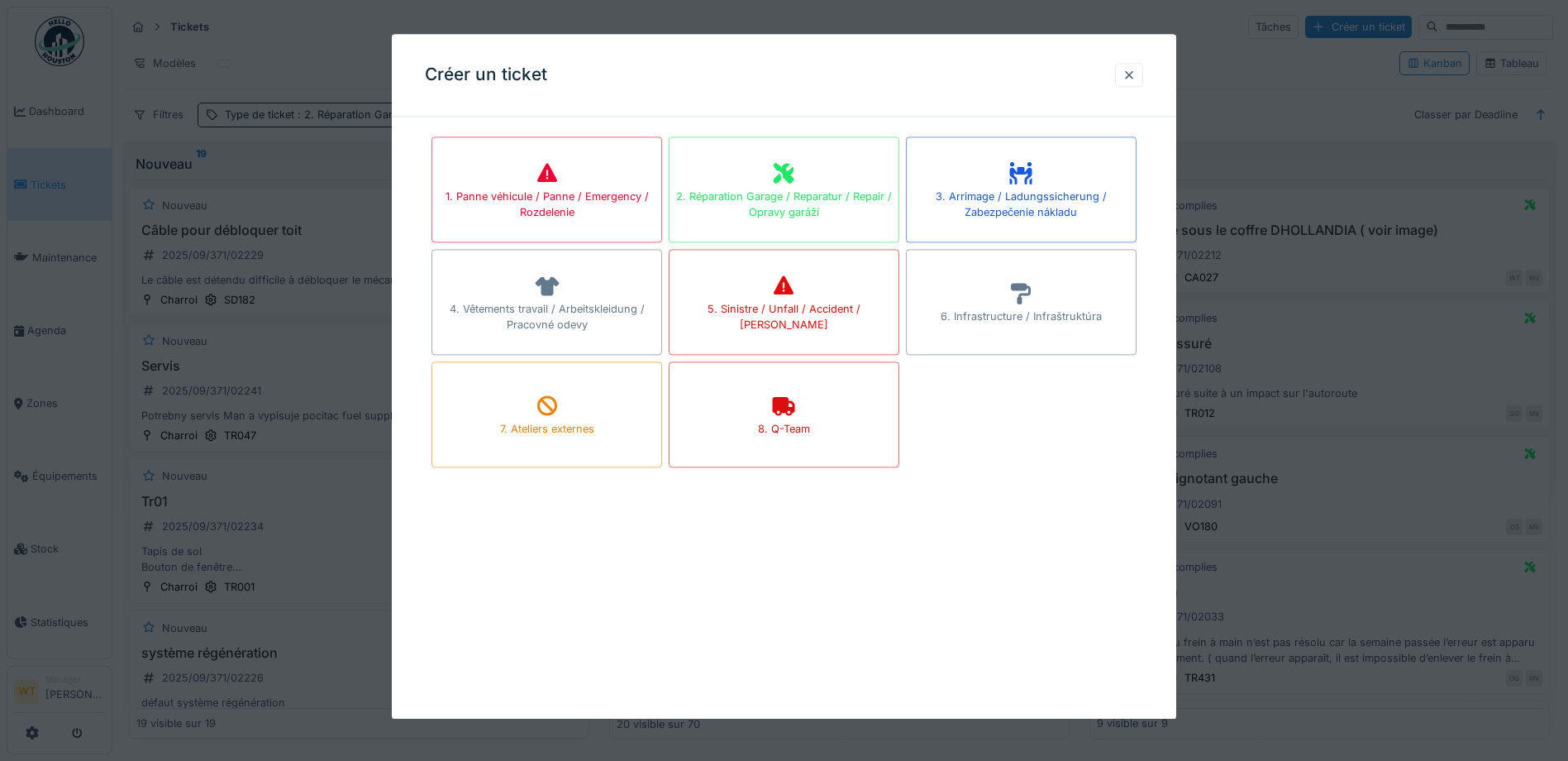
drag, startPoint x: 817, startPoint y: 198, endPoint x: 782, endPoint y: 213, distance: 38.1
click at [818, 198] on div "2. Réparation Garage / Reparatur / Repair / Opravy garáží" at bounding box center [784, 204] width 229 height 32
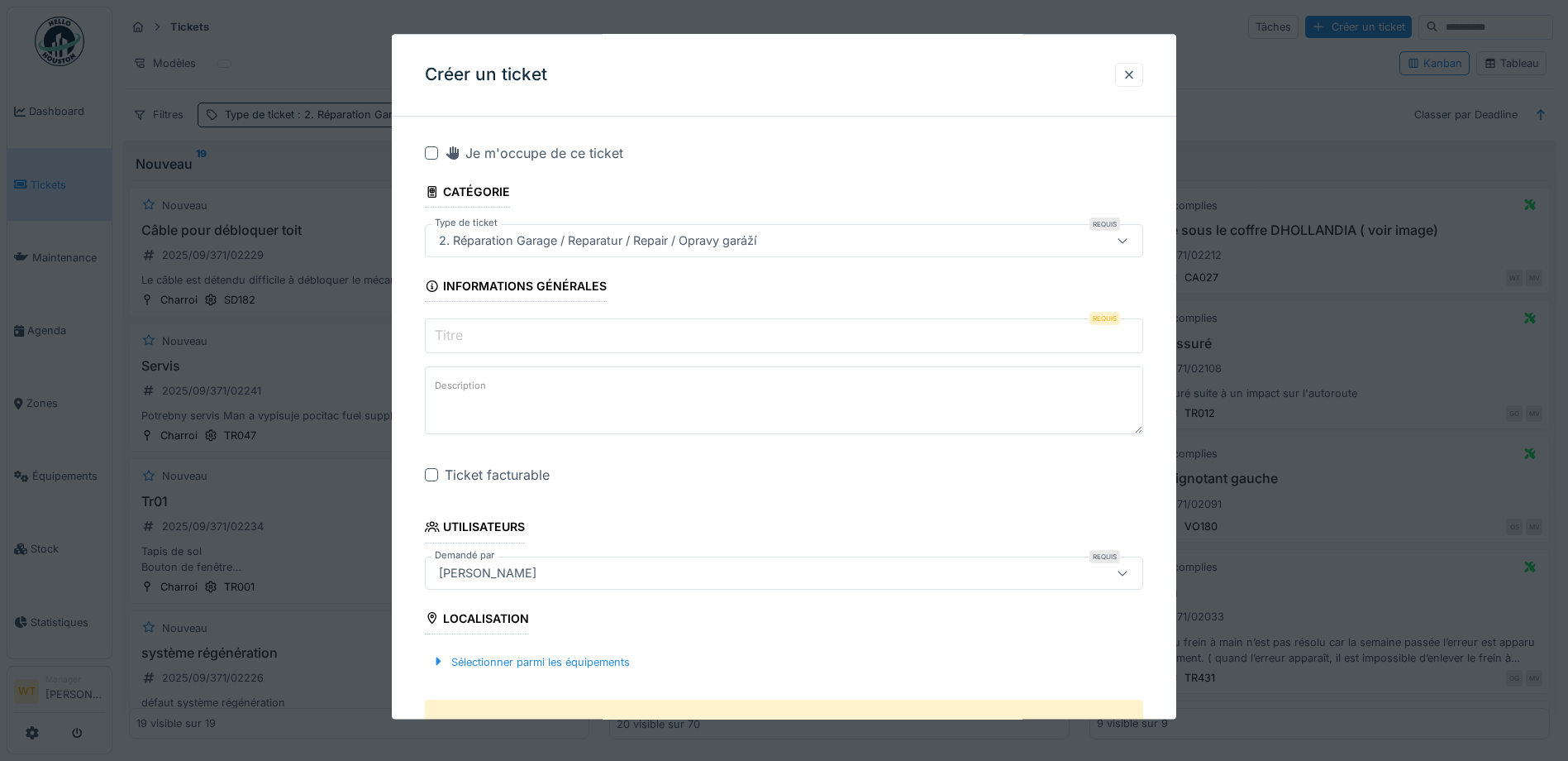
click at [536, 333] on input "Titre" at bounding box center [784, 336] width 719 height 35
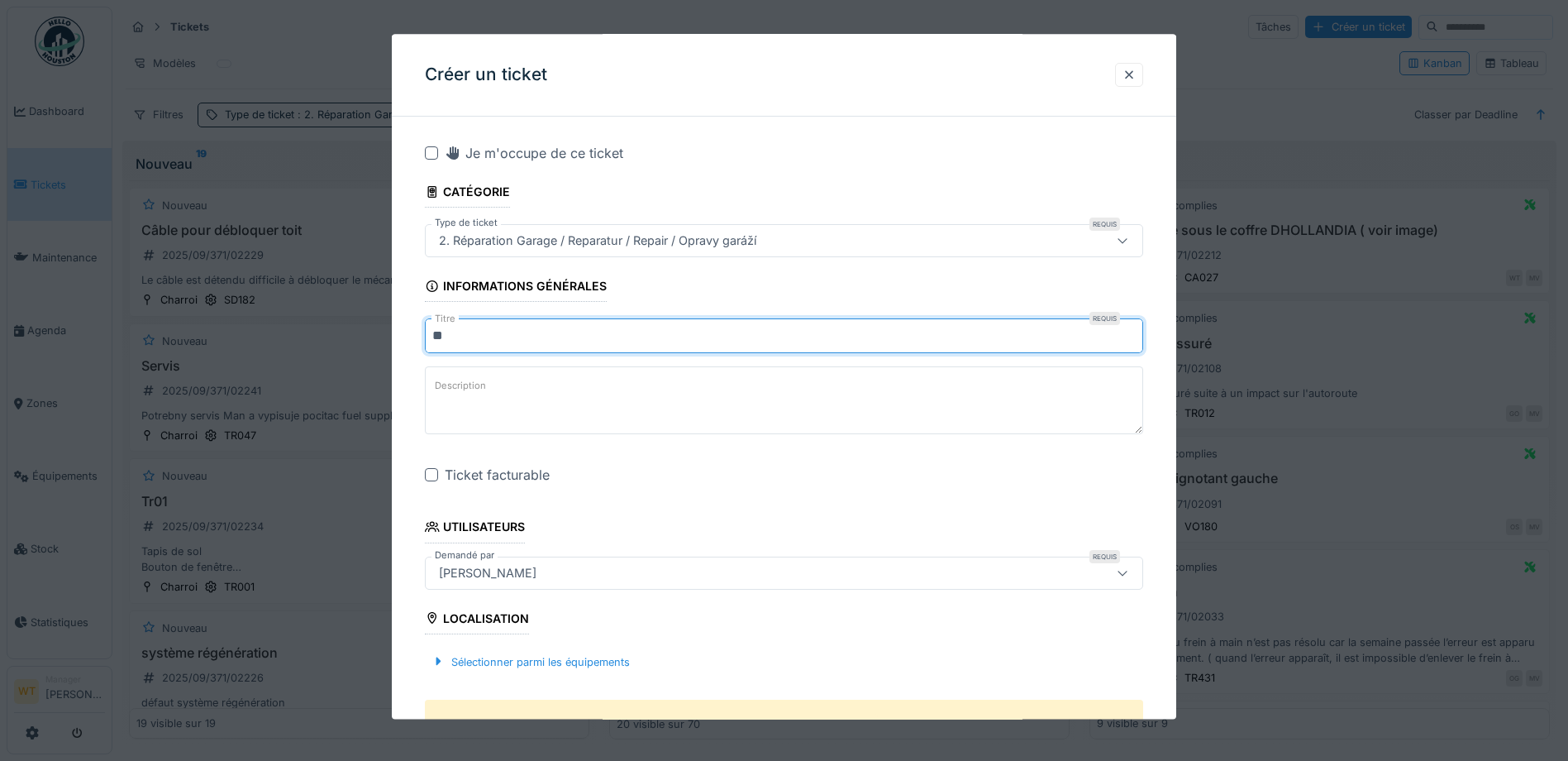
type input "*"
type input "**********"
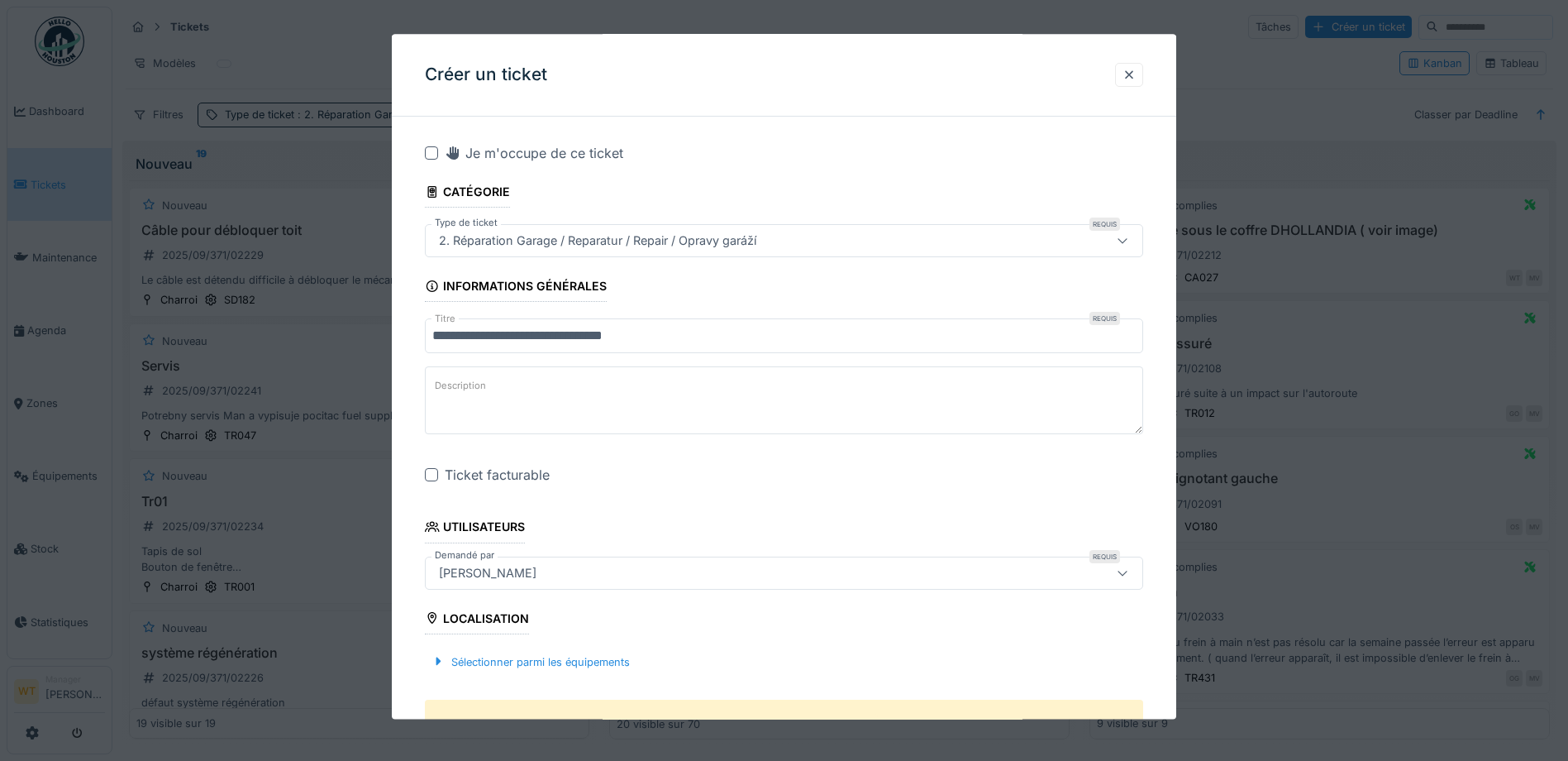
click at [425, 471] on div at bounding box center [431, 475] width 13 height 13
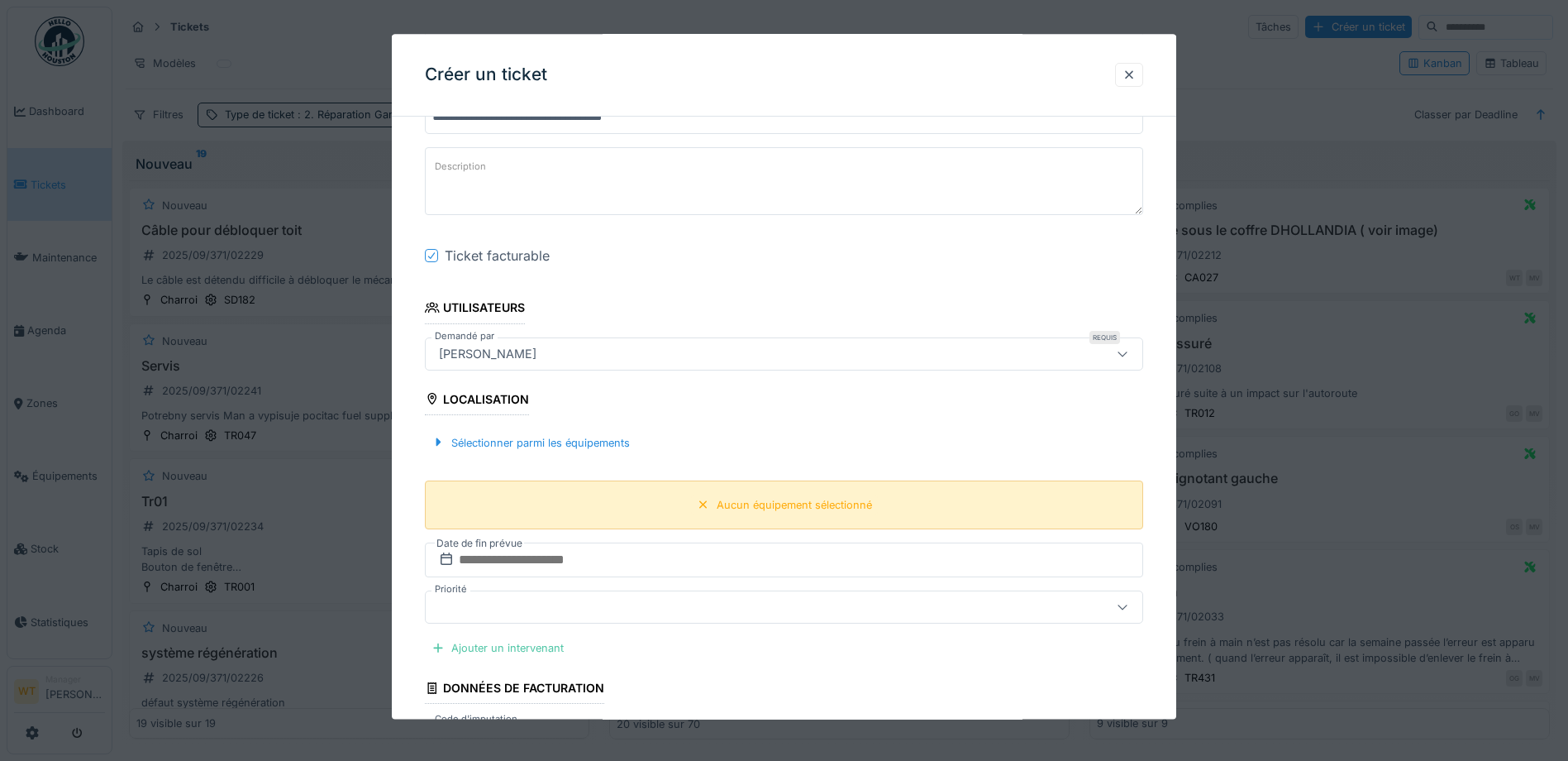
scroll to position [248, 0]
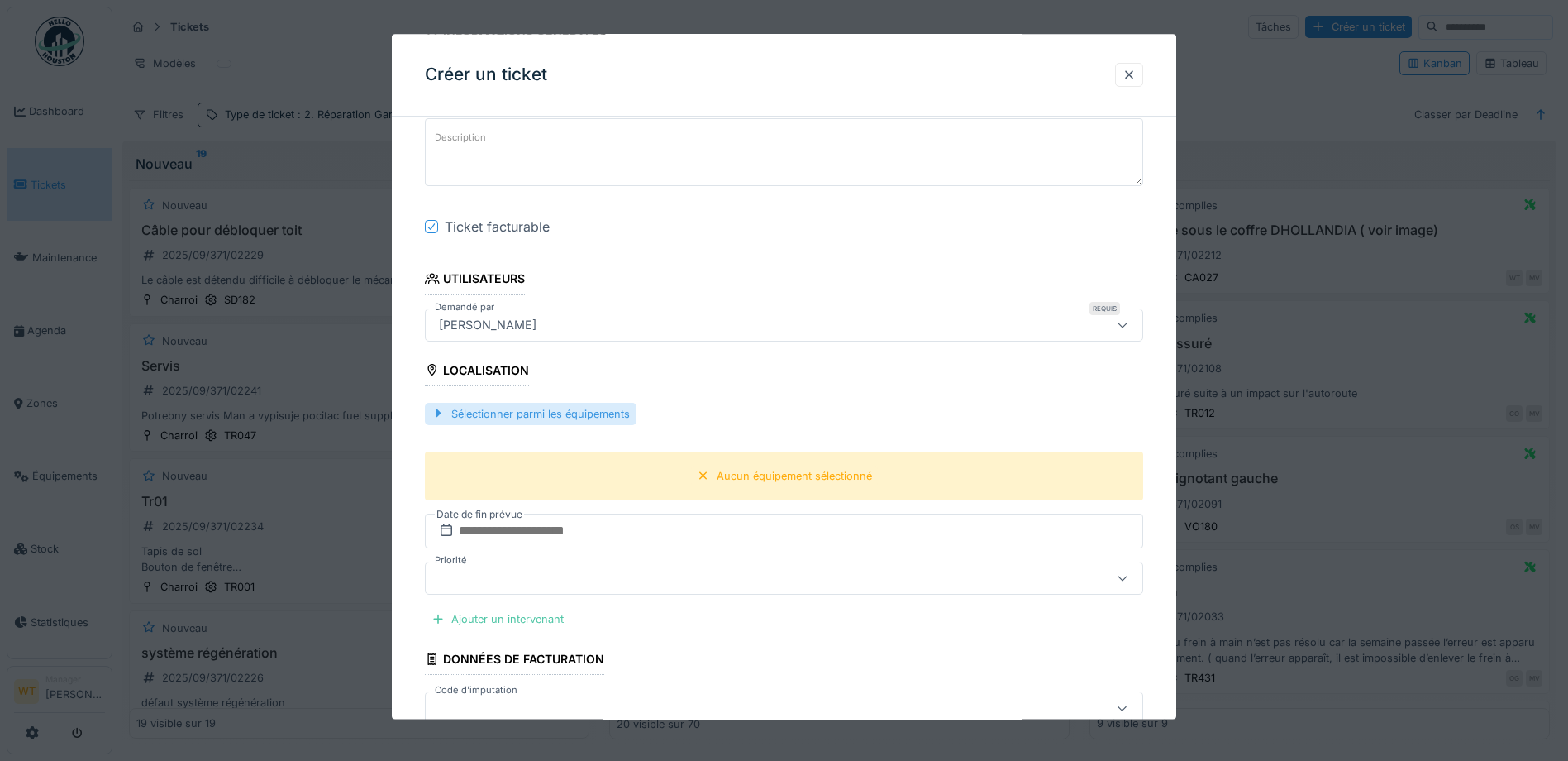
click at [595, 419] on div "Sélectionner parmi les équipements" at bounding box center [530, 414] width 212 height 22
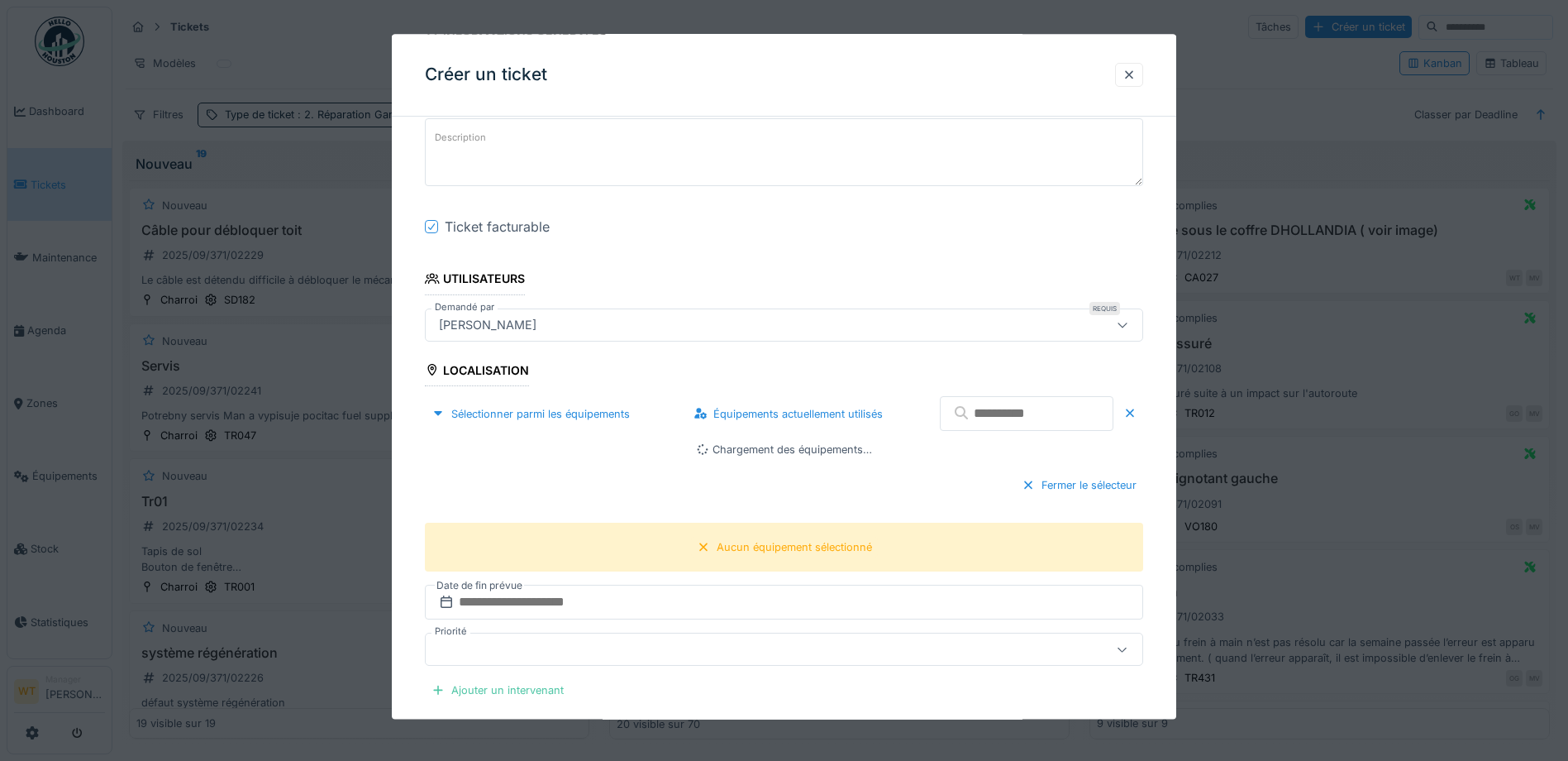
click at [969, 413] on input "text" at bounding box center [1026, 413] width 173 height 35
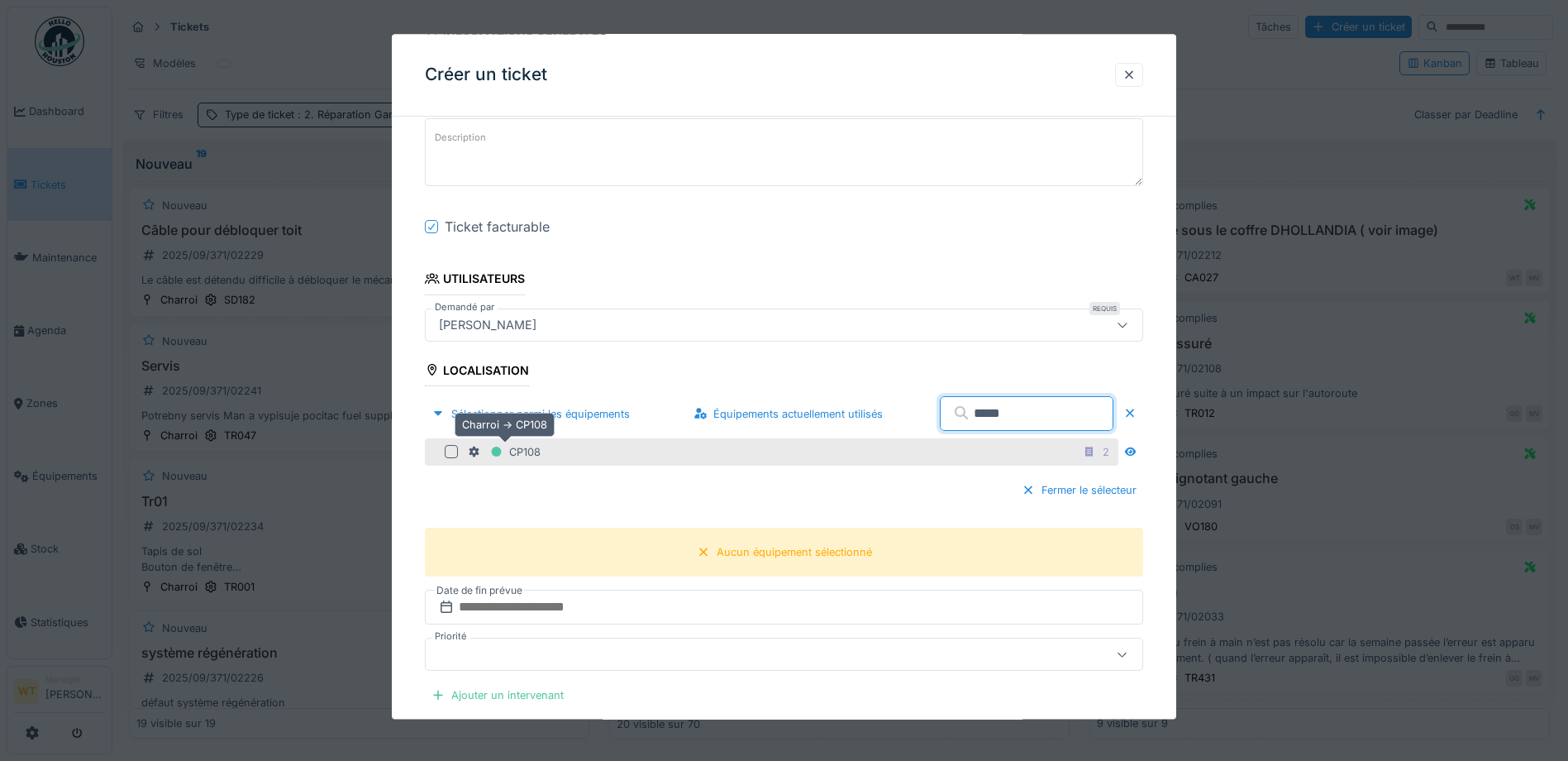
type input "*****"
click at [521, 452] on div "CP108" at bounding box center [504, 452] width 73 height 21
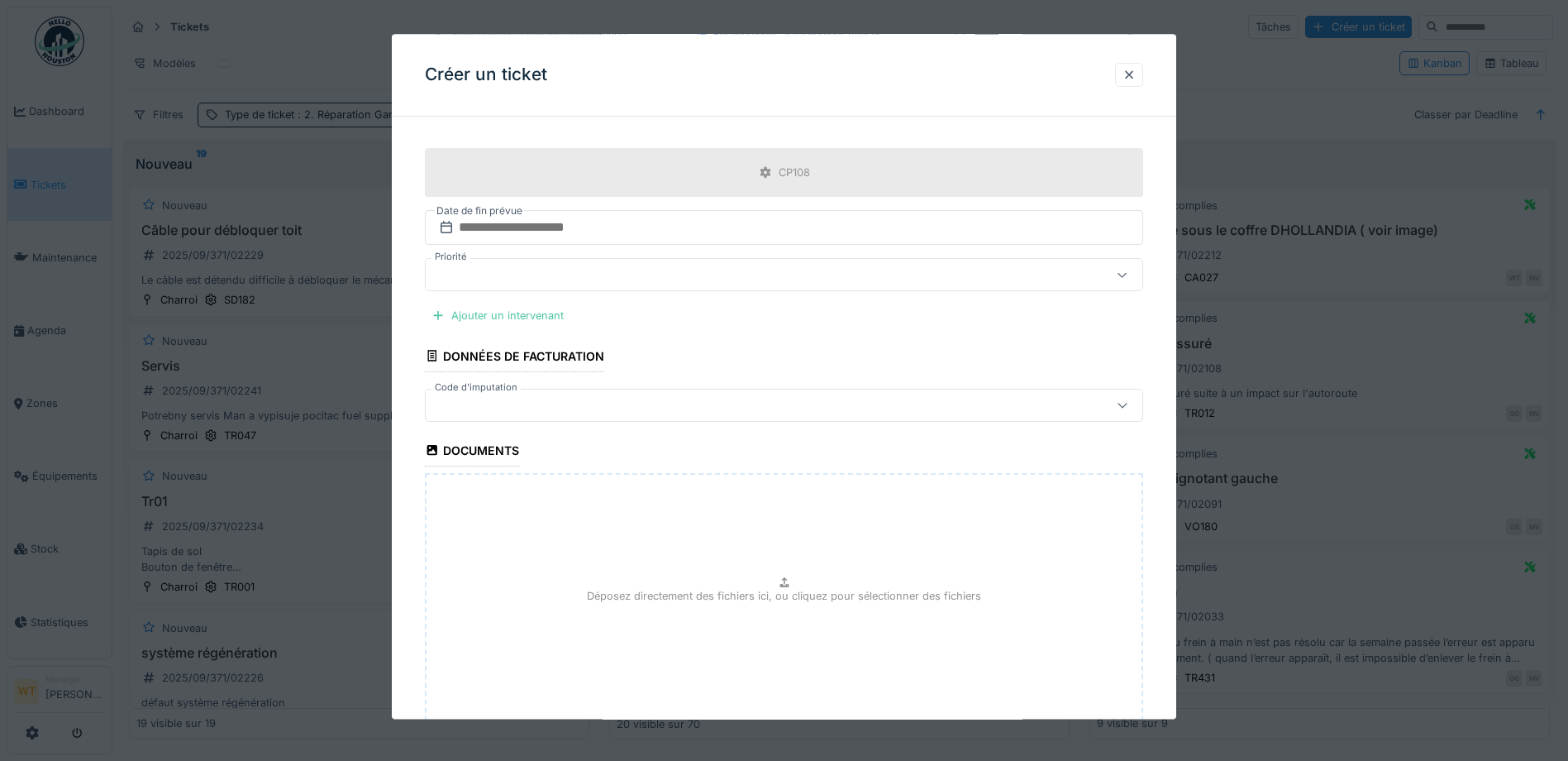
scroll to position [662, 0]
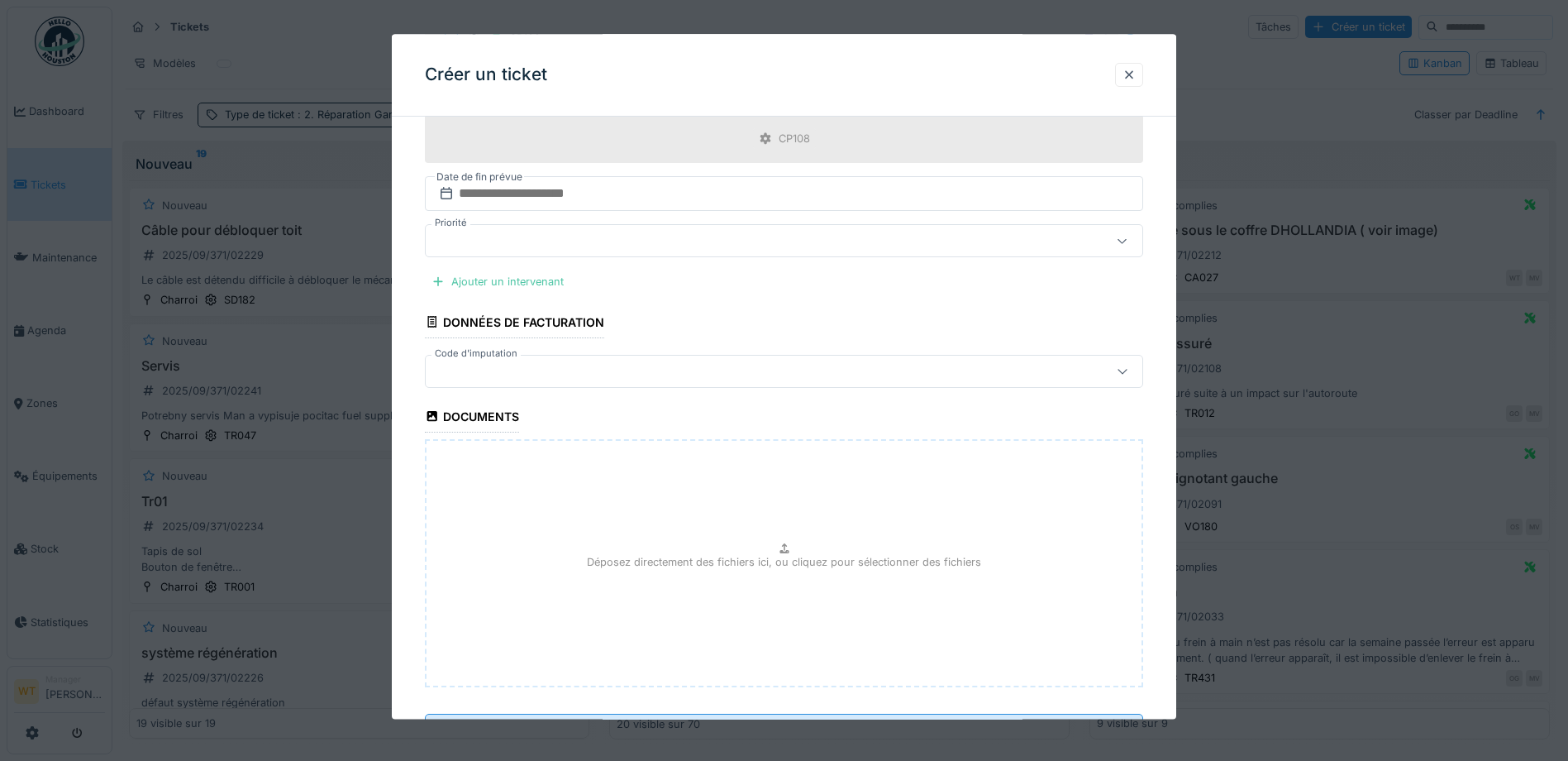
click at [566, 360] on div at bounding box center [784, 370] width 719 height 33
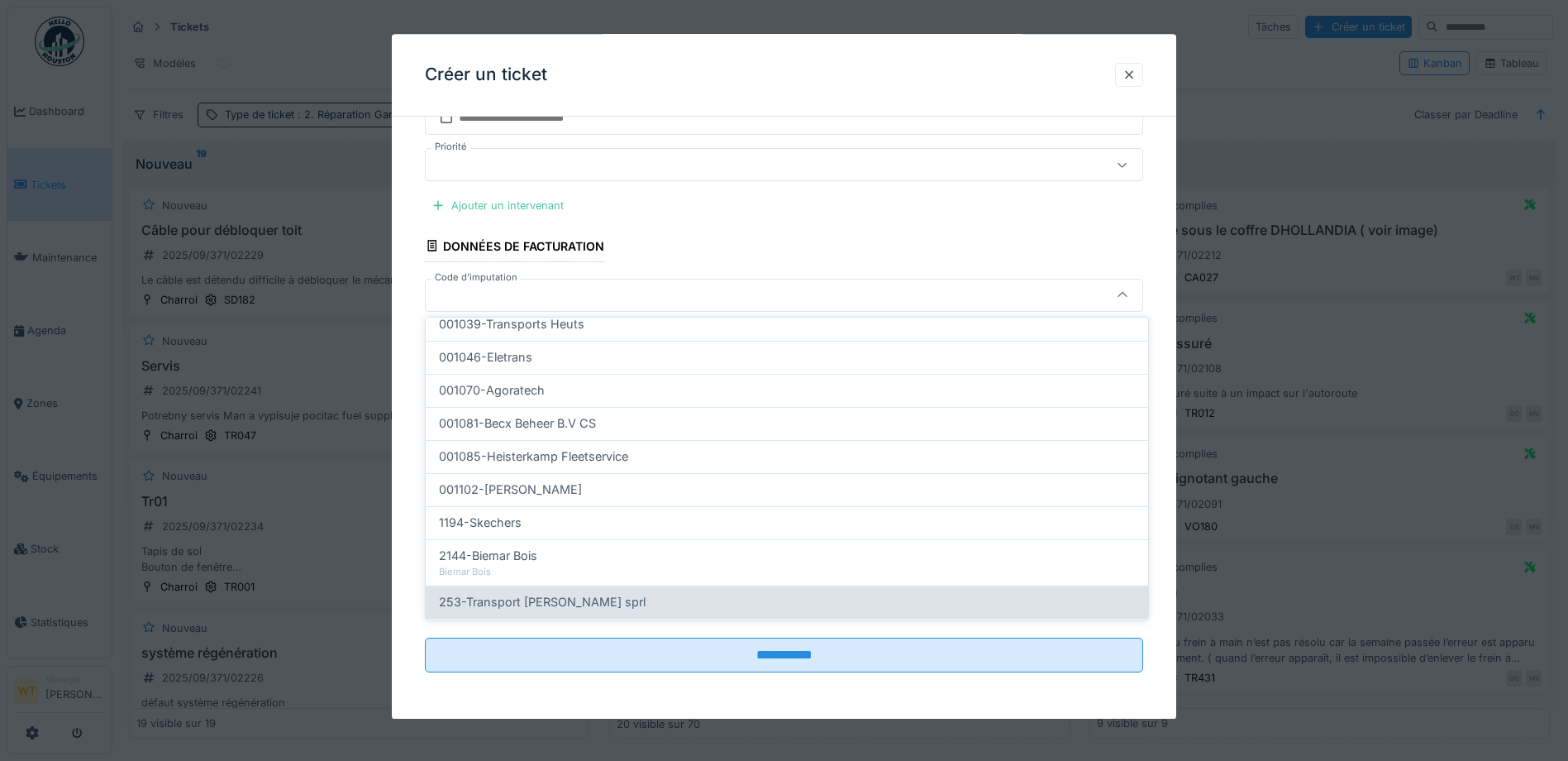
scroll to position [529, 0]
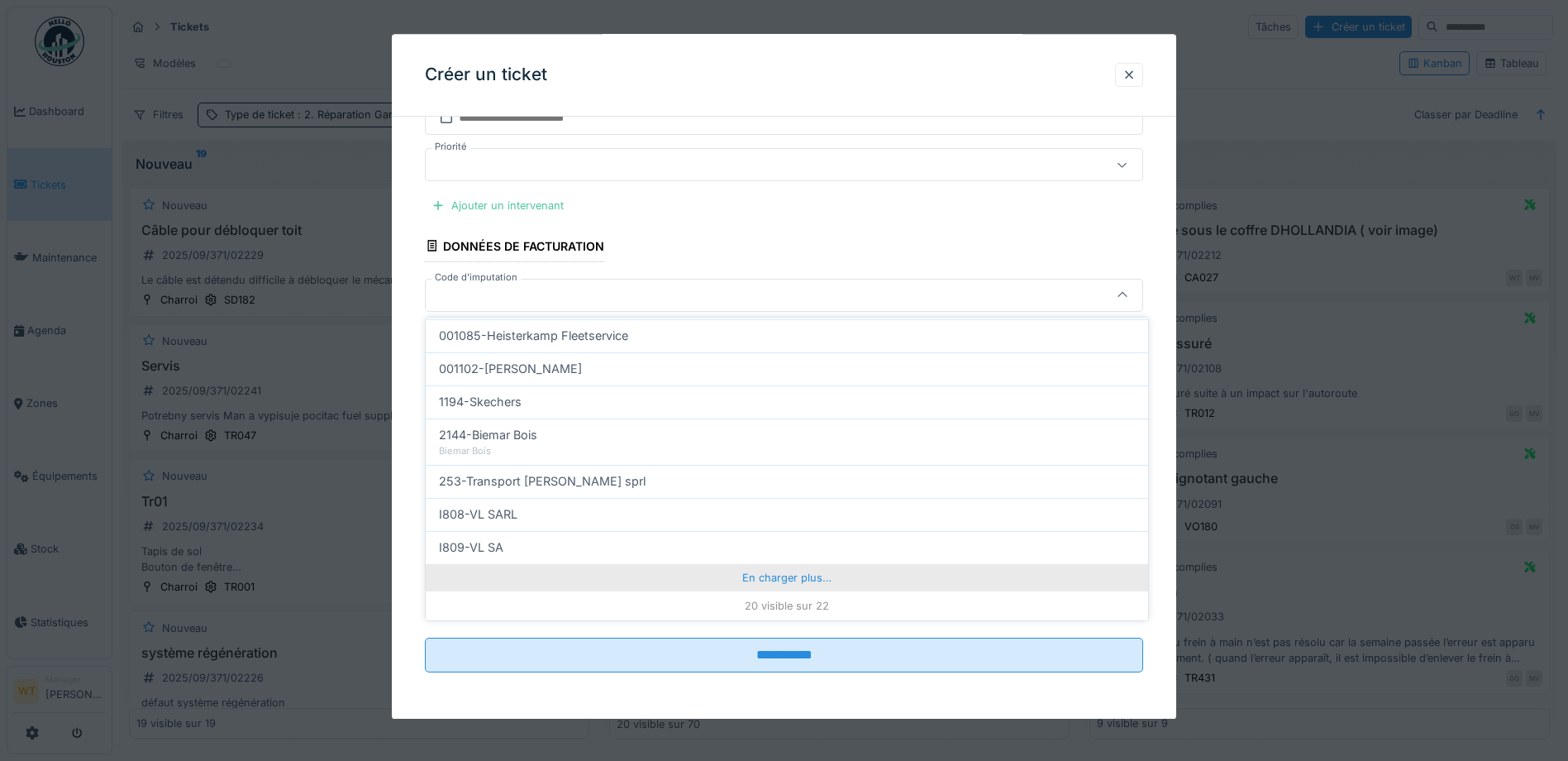
click at [764, 572] on div "En charger plus…" at bounding box center [786, 577] width 723 height 26
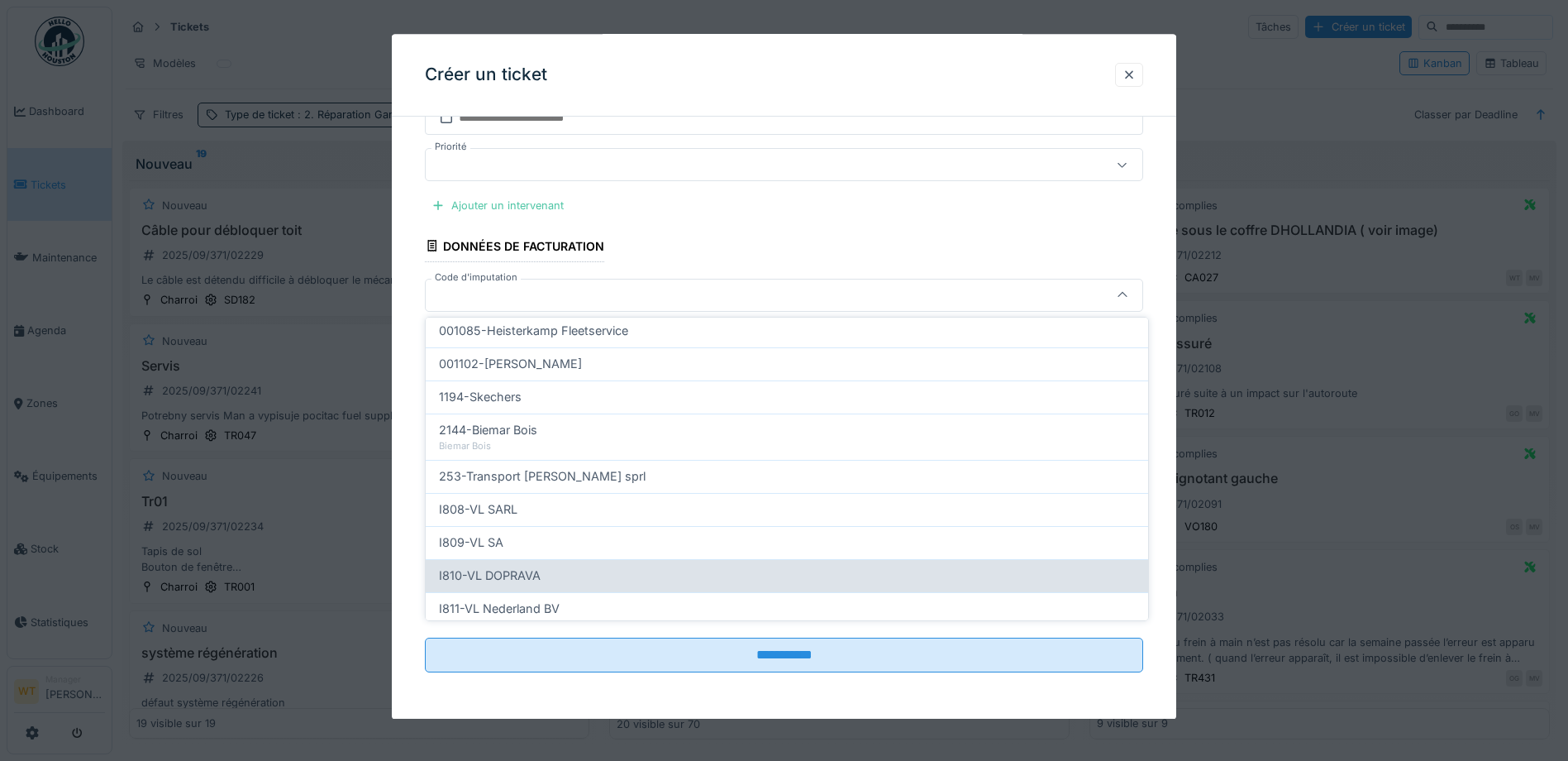
scroll to position [568, 0]
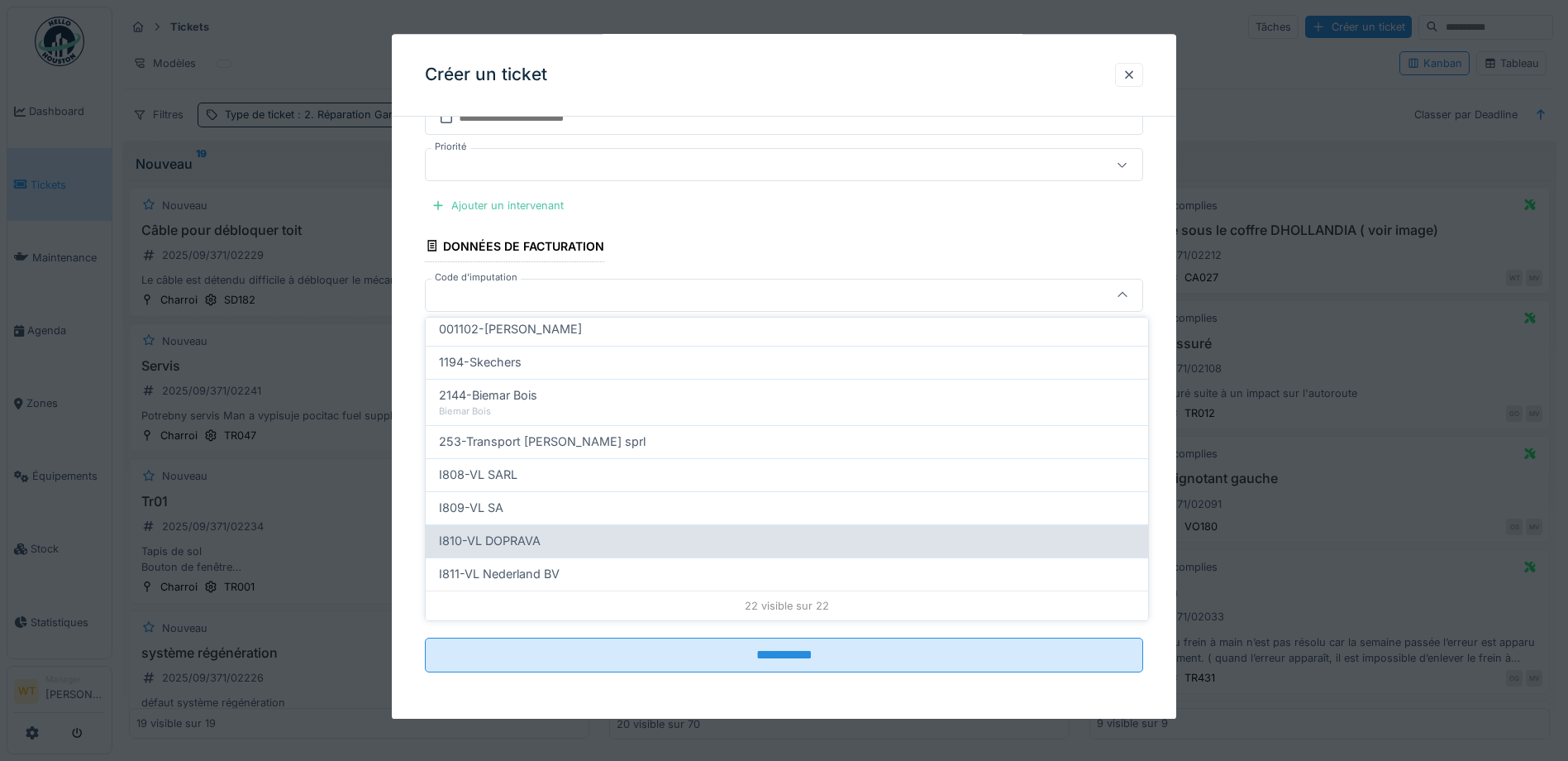
click at [600, 543] on div "I810-VL DOPRAVA" at bounding box center [786, 540] width 696 height 18
type input "***"
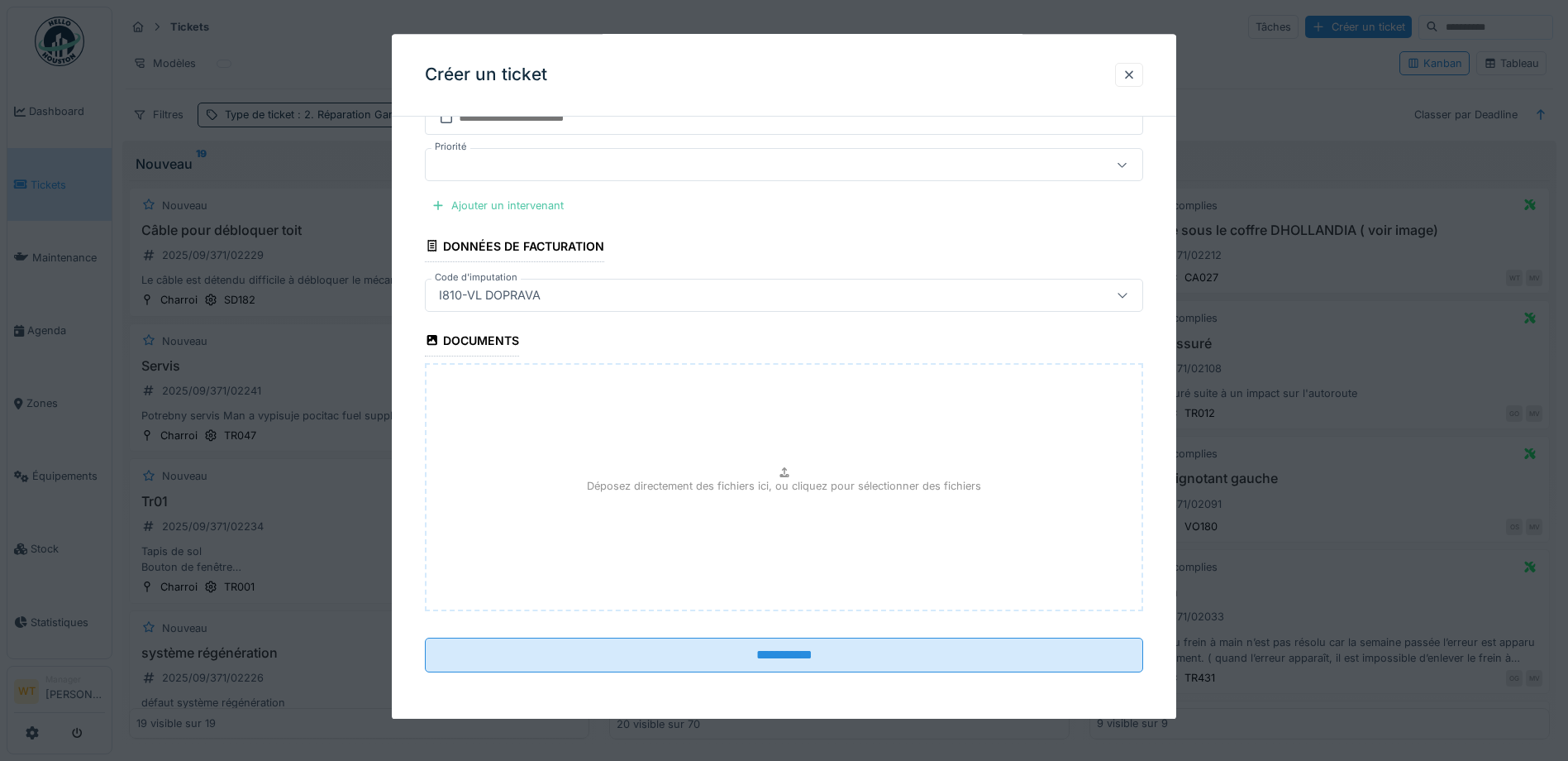
scroll to position [10, 0]
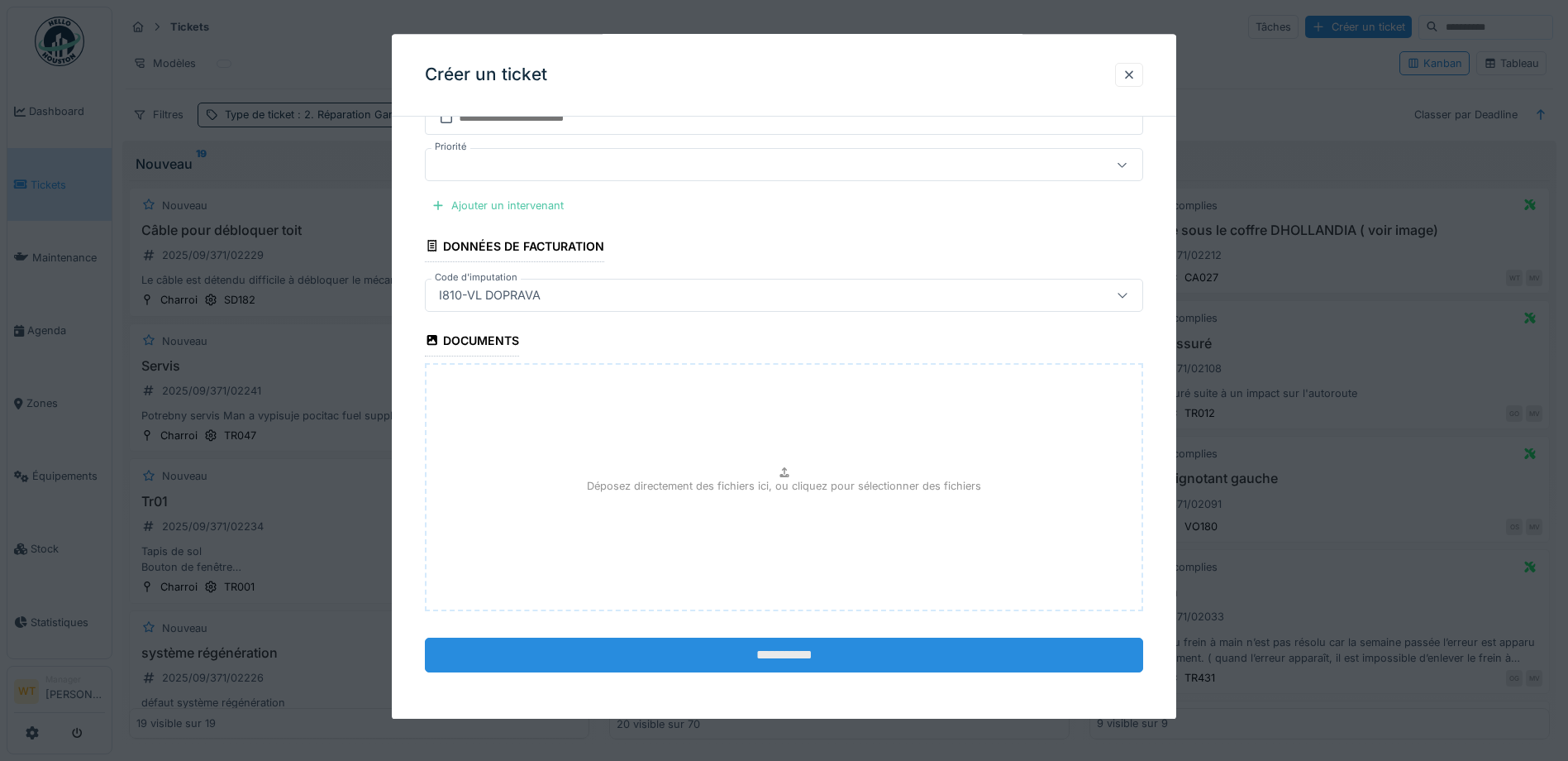
click at [731, 649] on input "**********" at bounding box center [784, 654] width 719 height 35
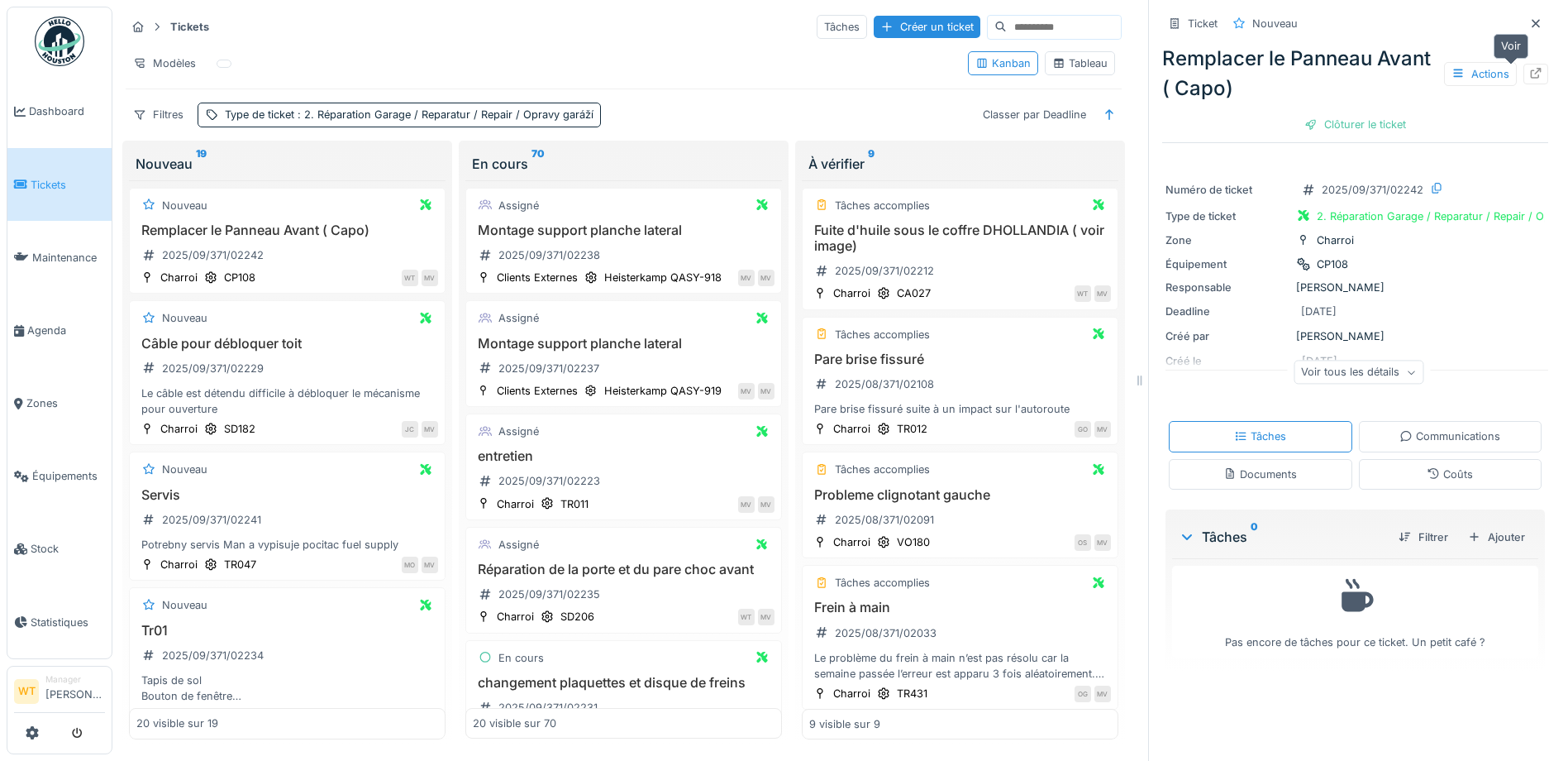
click at [1524, 73] on div at bounding box center [1536, 74] width 24 height 21
click at [52, 352] on link "Agenda" at bounding box center [59, 330] width 104 height 73
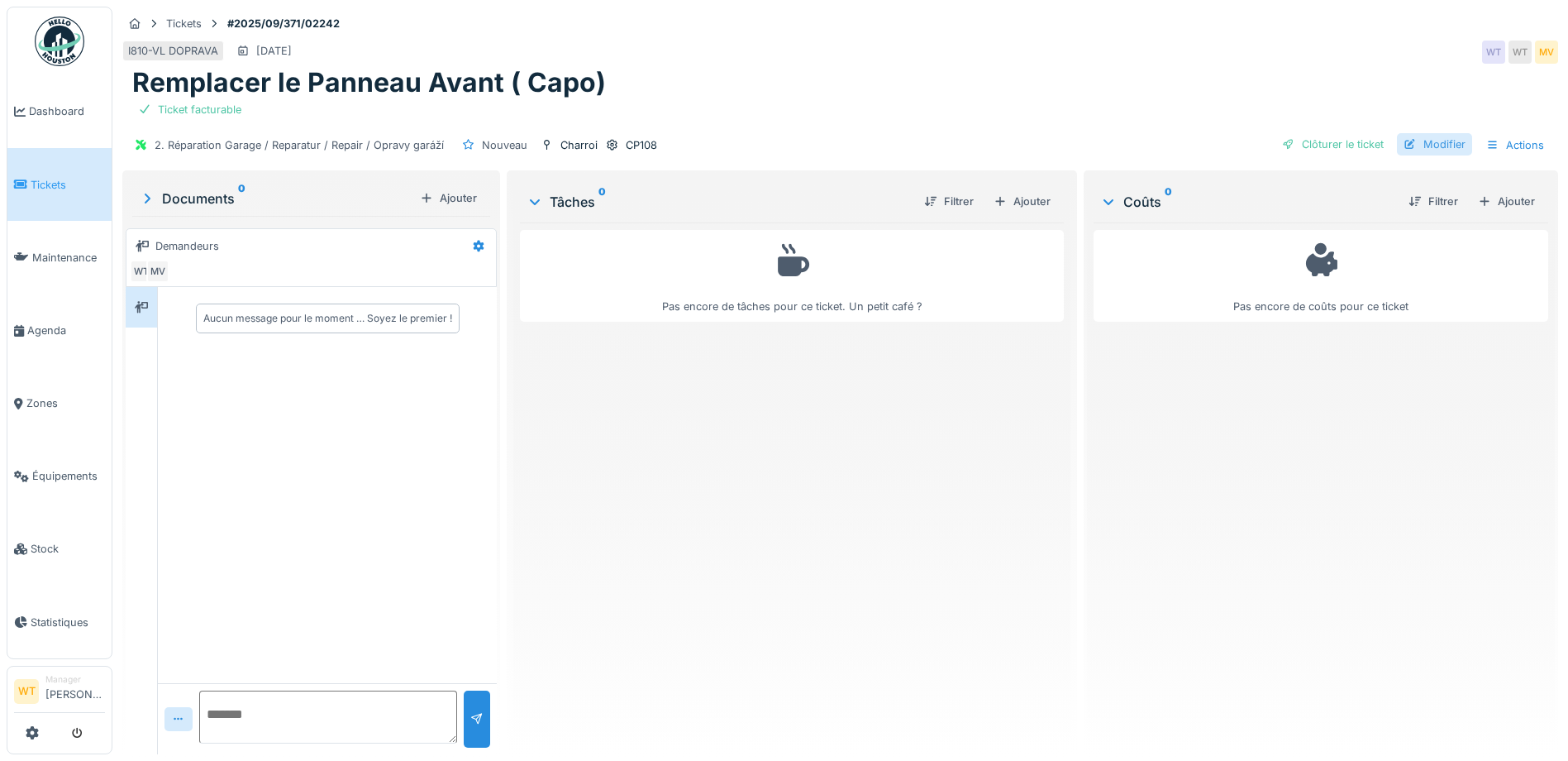
click at [1419, 151] on div "Modifier" at bounding box center [1435, 144] width 75 height 22
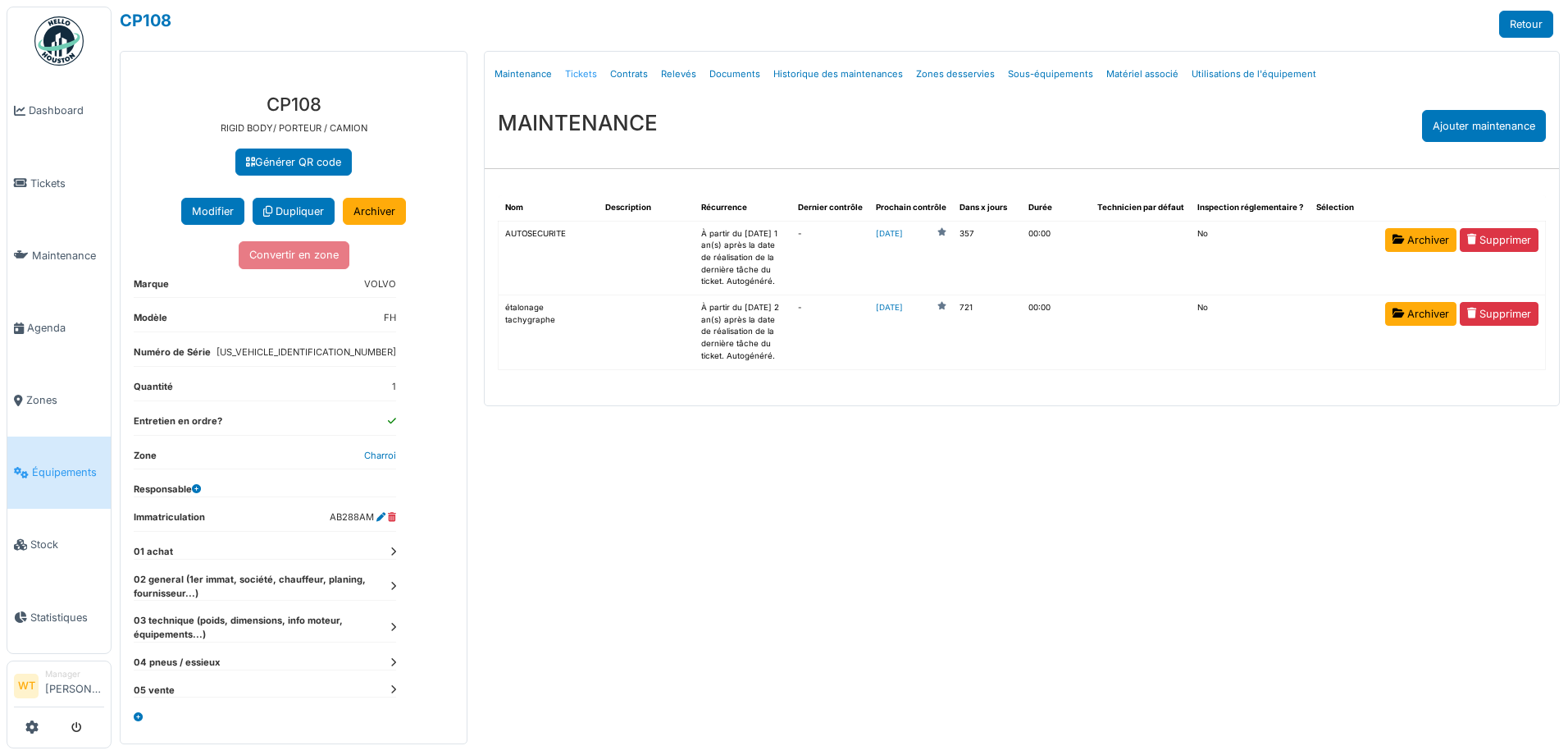
drag, startPoint x: 0, startPoint y: 0, endPoint x: 563, endPoint y: 75, distance: 568.0
click at [563, 75] on link "Tickets" at bounding box center [581, 73] width 46 height 38
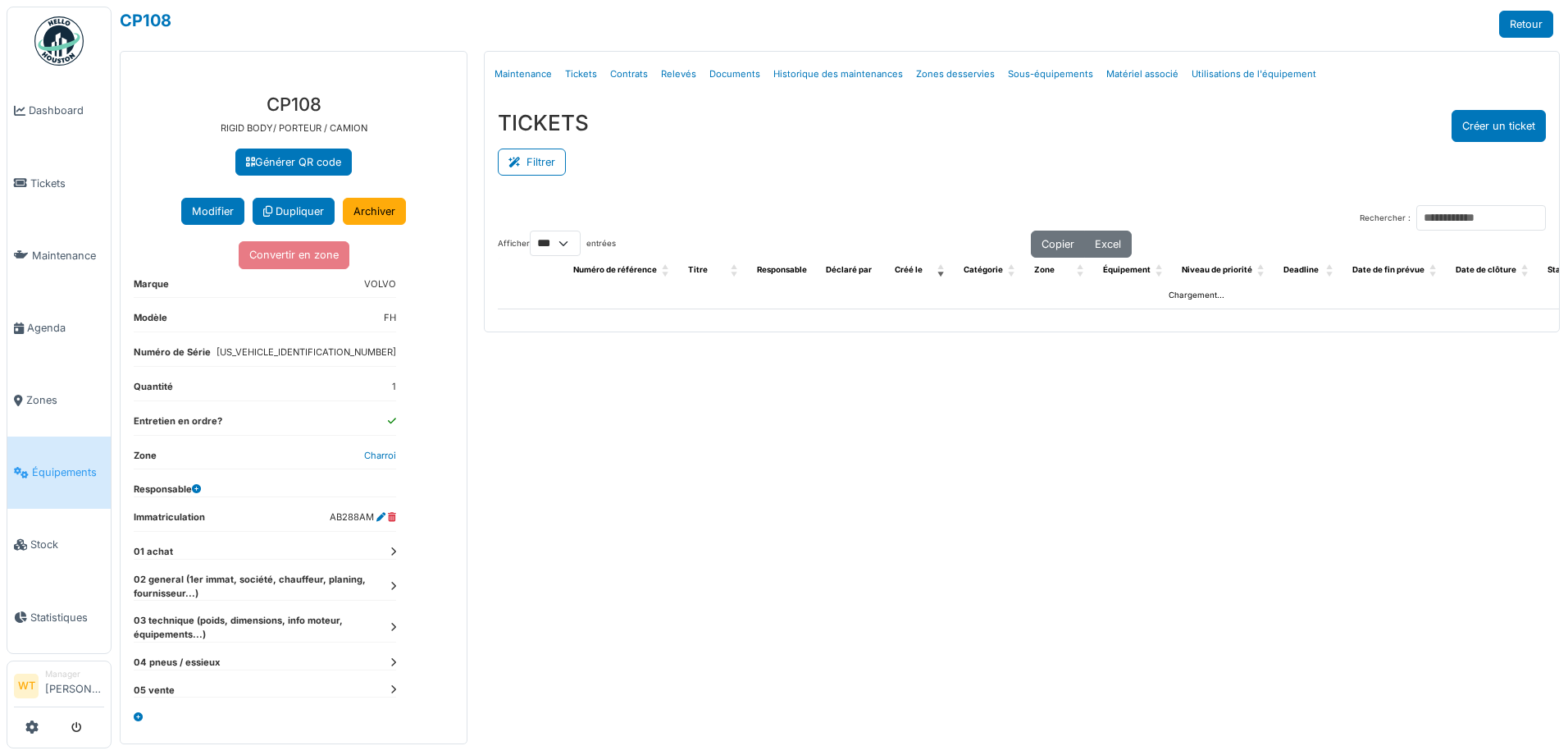
select select "***"
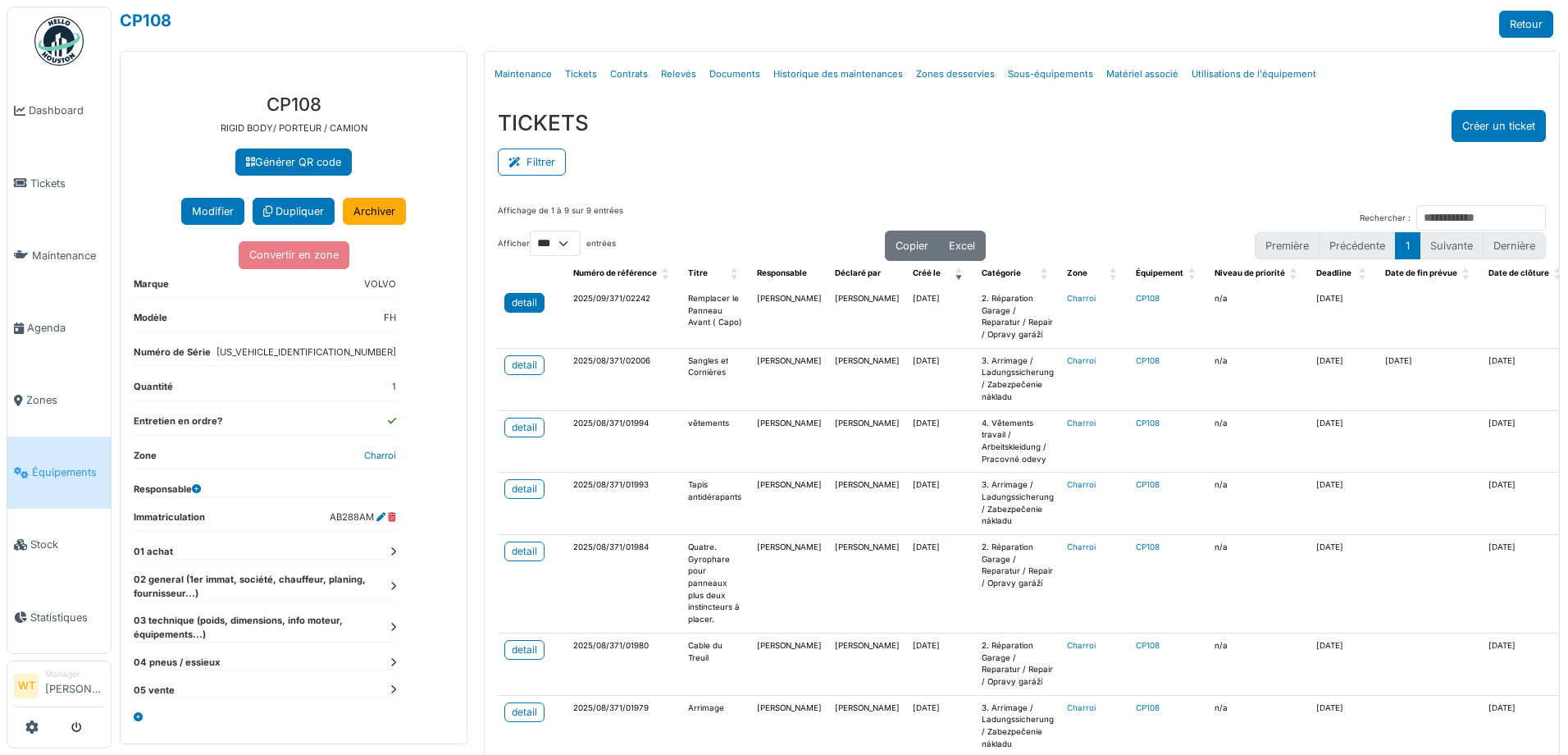
click at [525, 296] on div "detail" at bounding box center [523, 303] width 25 height 15
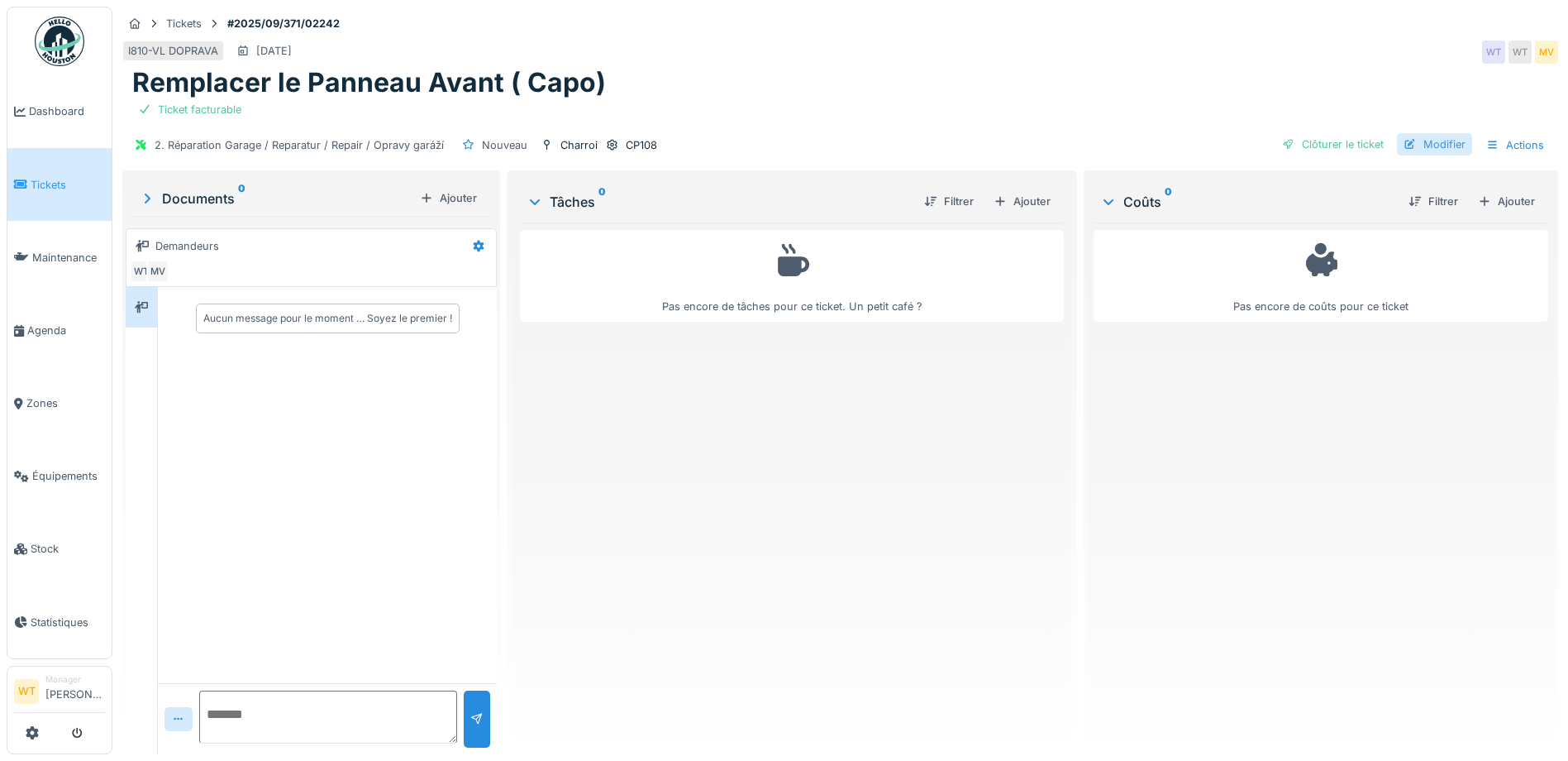
click at [1421, 140] on div "Modifier" at bounding box center [1435, 144] width 75 height 22
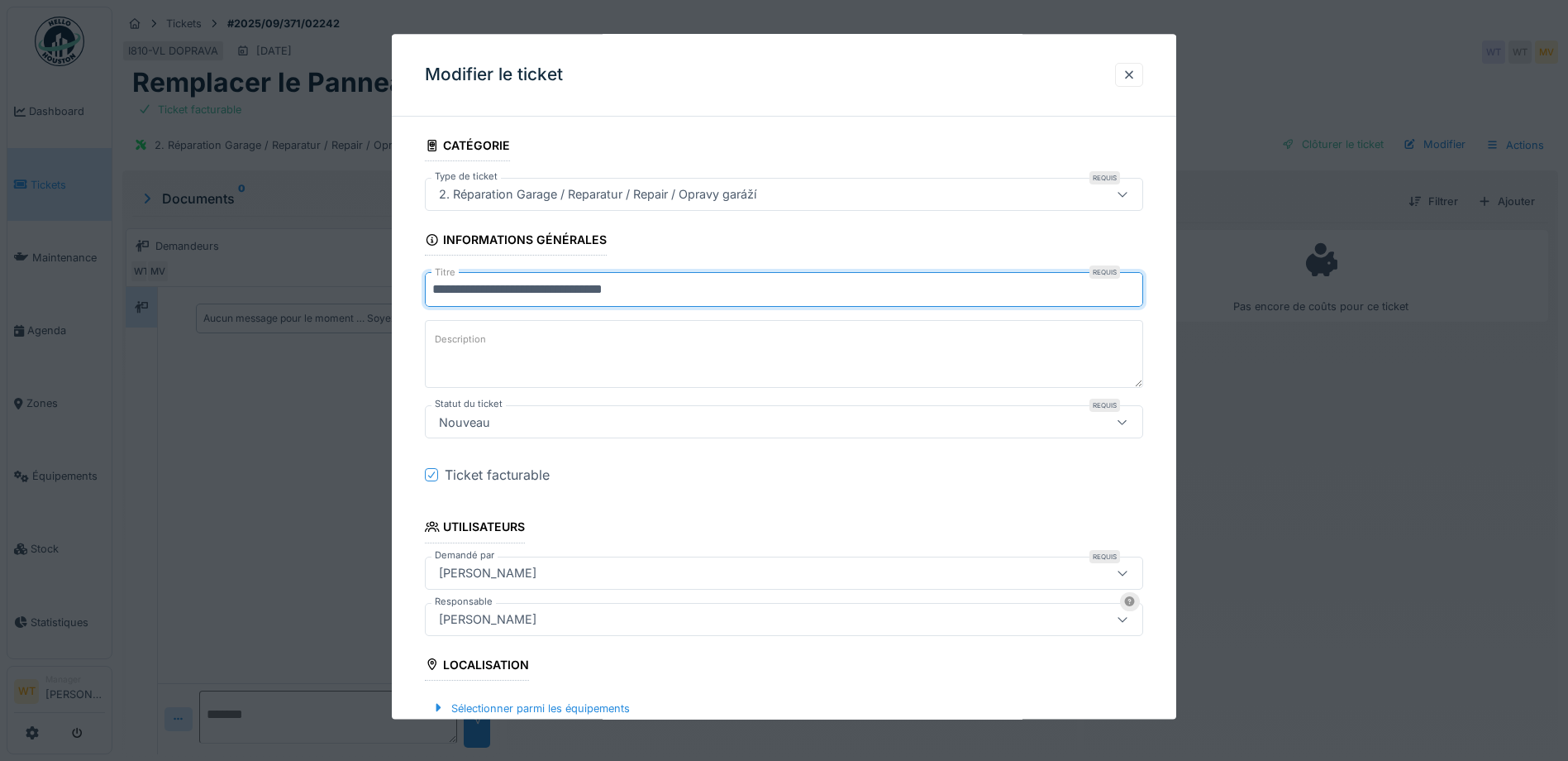
drag, startPoint x: 655, startPoint y: 292, endPoint x: 664, endPoint y: 288, distance: 9.8
click at [658, 291] on input "**********" at bounding box center [784, 290] width 719 height 35
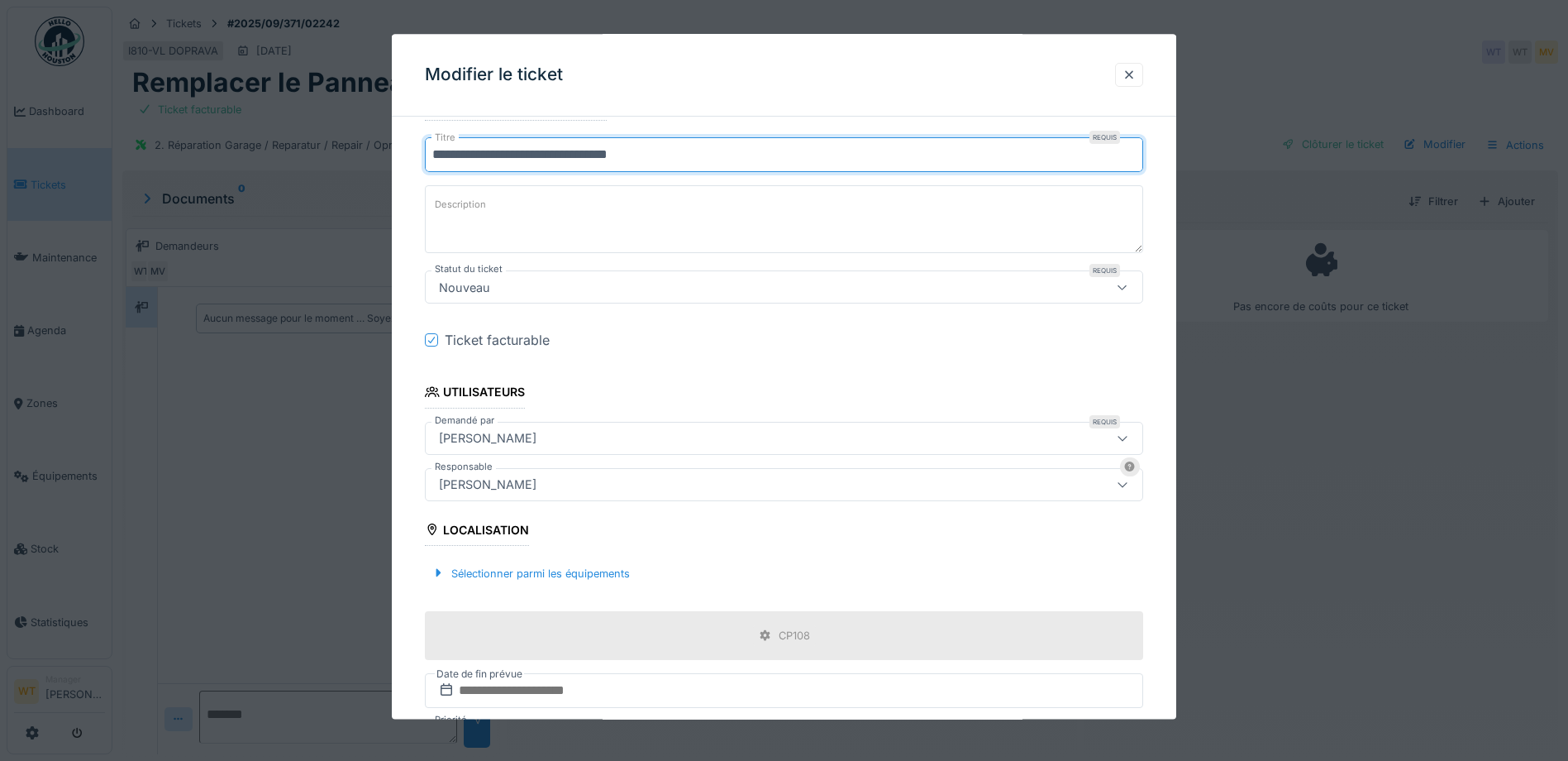
scroll to position [359, 0]
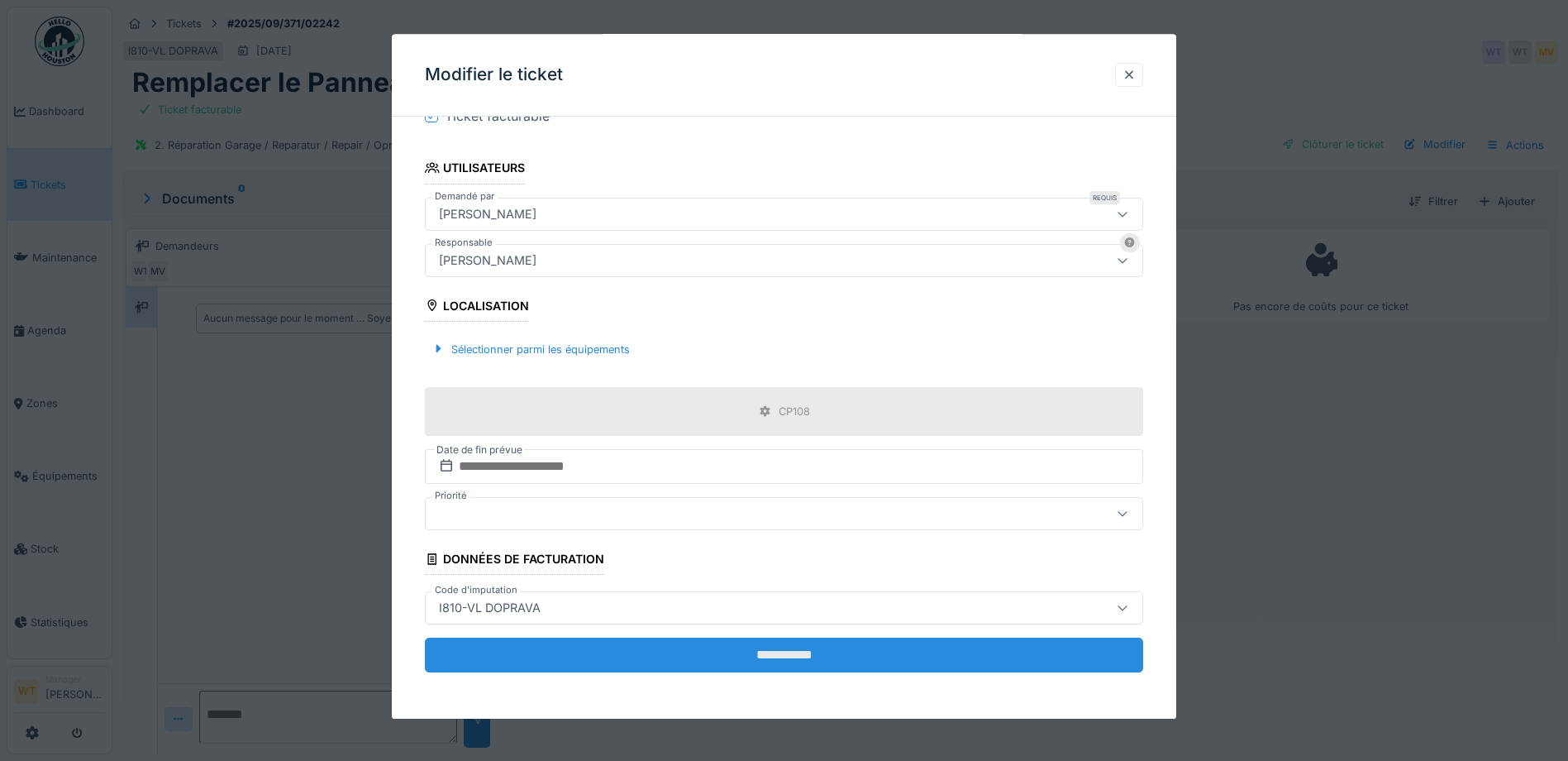
type input "**********"
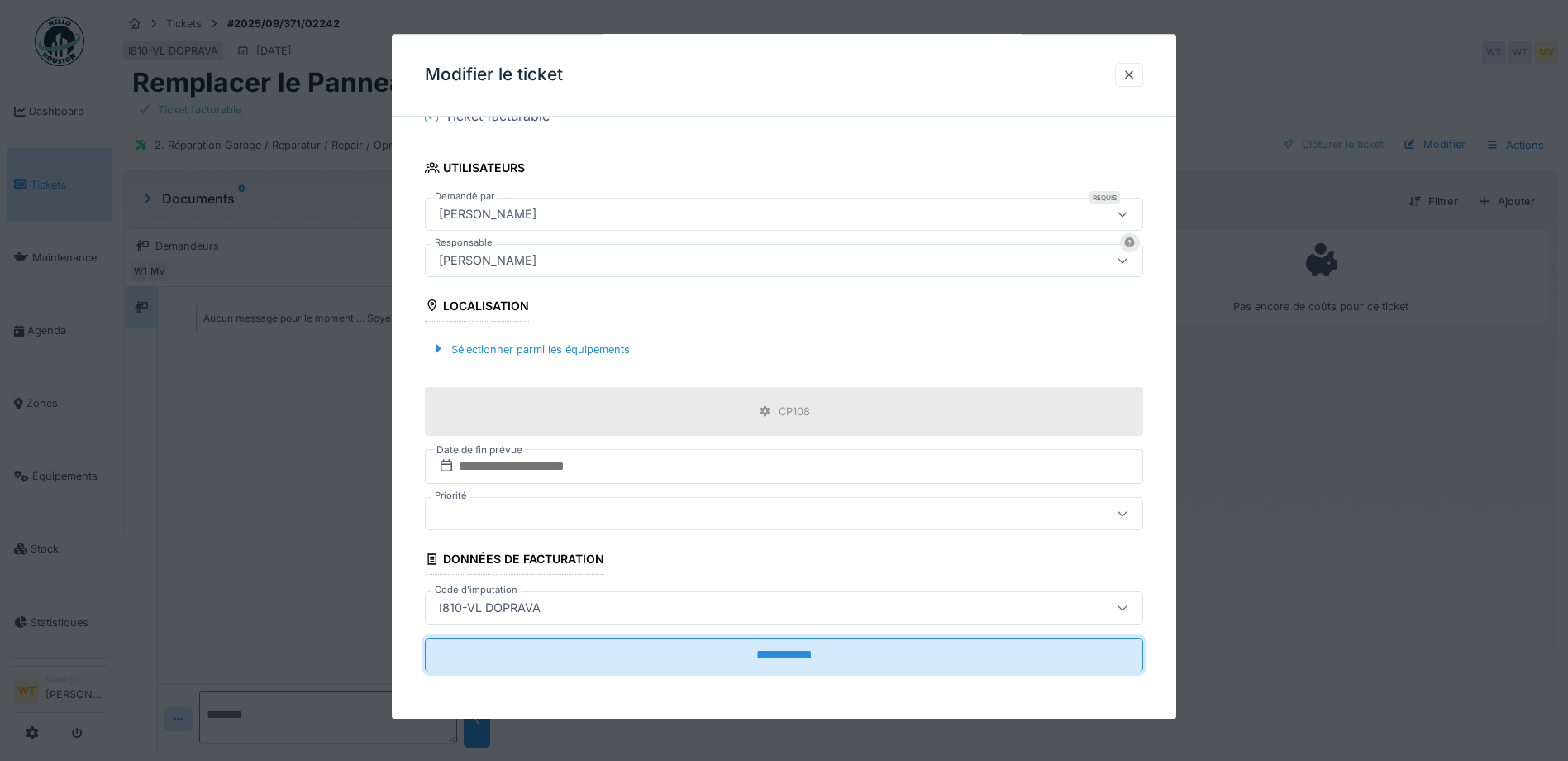
drag, startPoint x: 640, startPoint y: 643, endPoint x: 639, endPoint y: 634, distance: 9.1
click at [639, 641] on input "**********" at bounding box center [784, 655] width 719 height 35
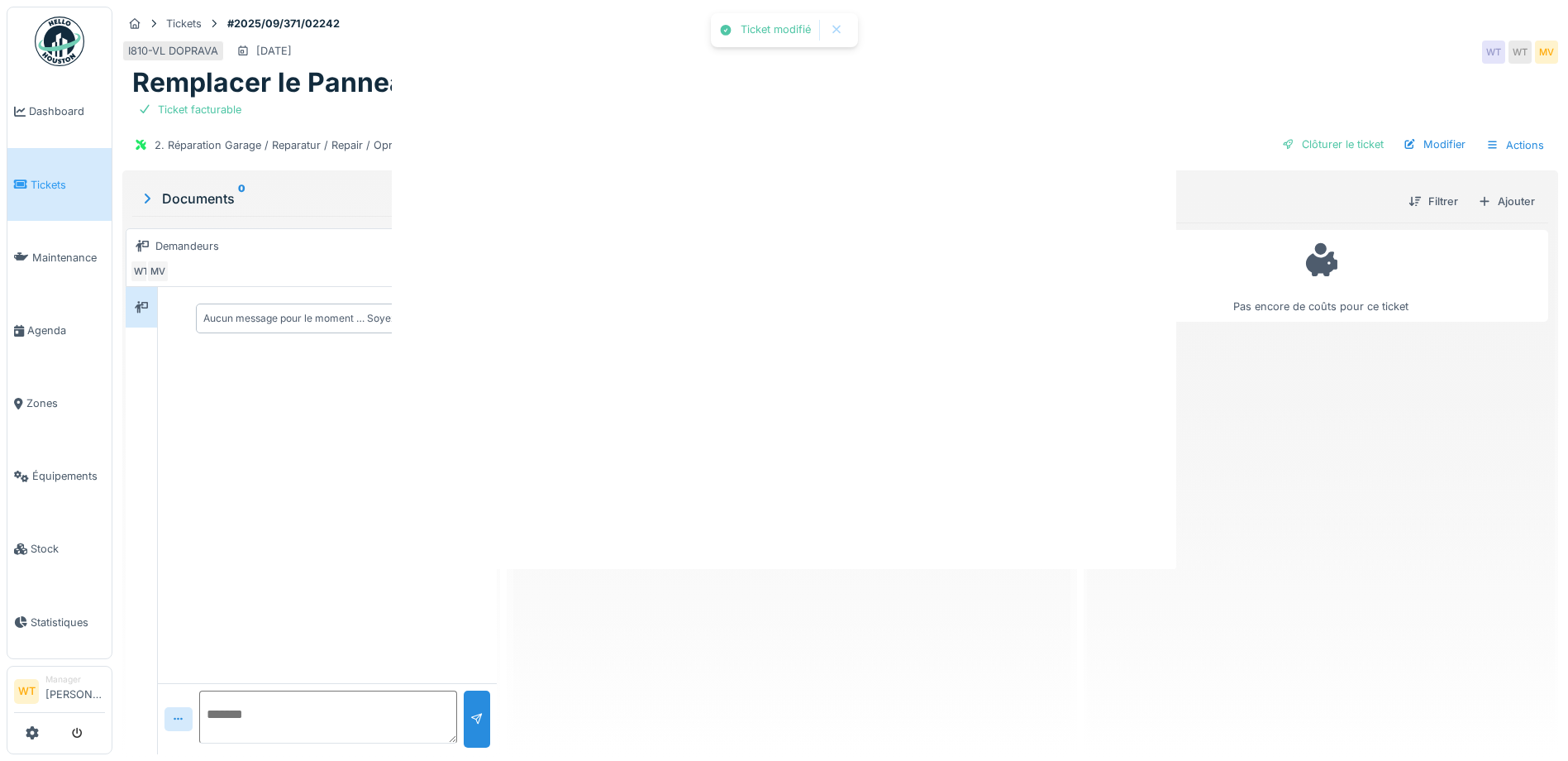
scroll to position [0, 0]
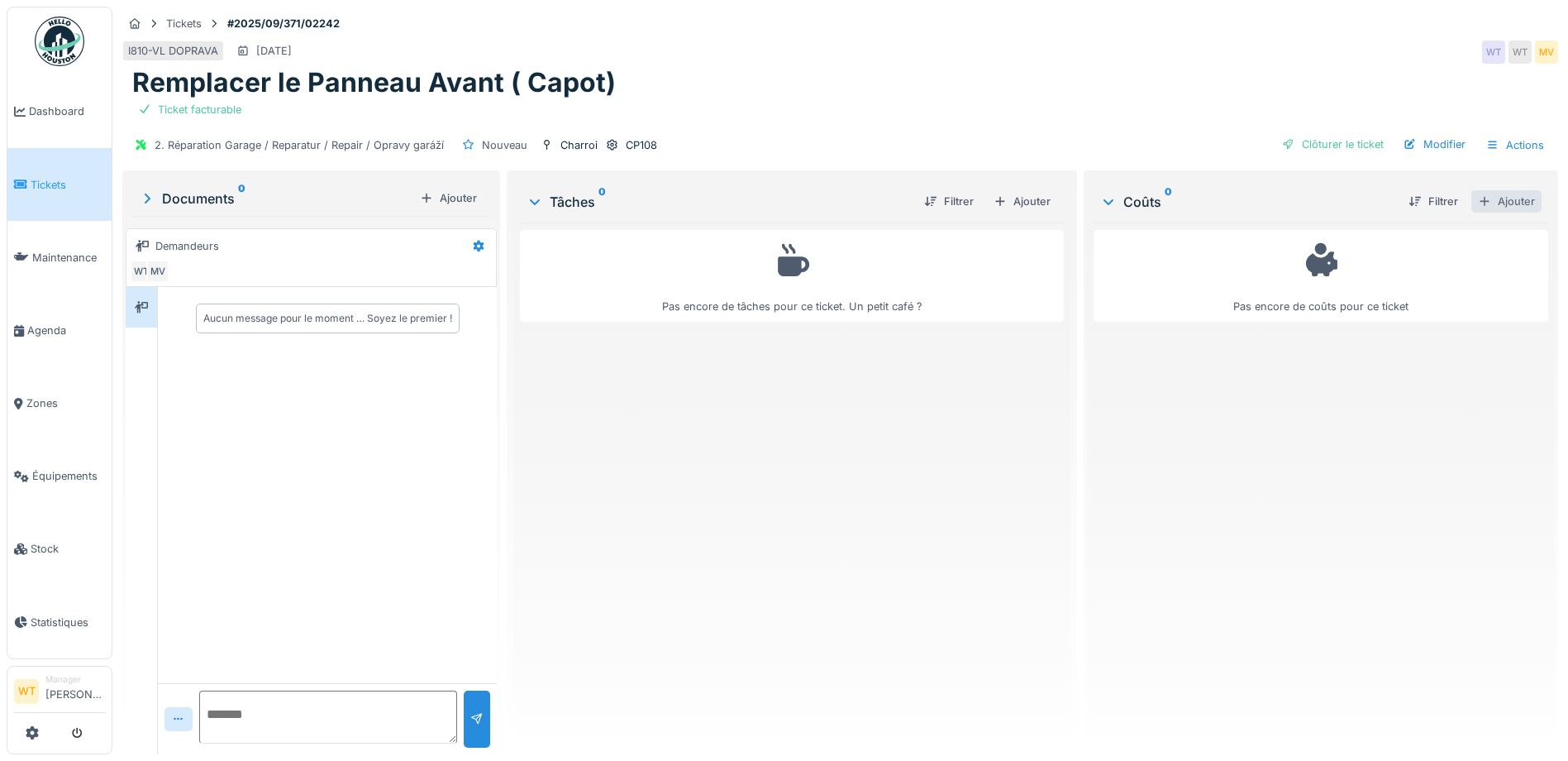
click at [1486, 196] on div "Ajouter" at bounding box center [1506, 201] width 70 height 22
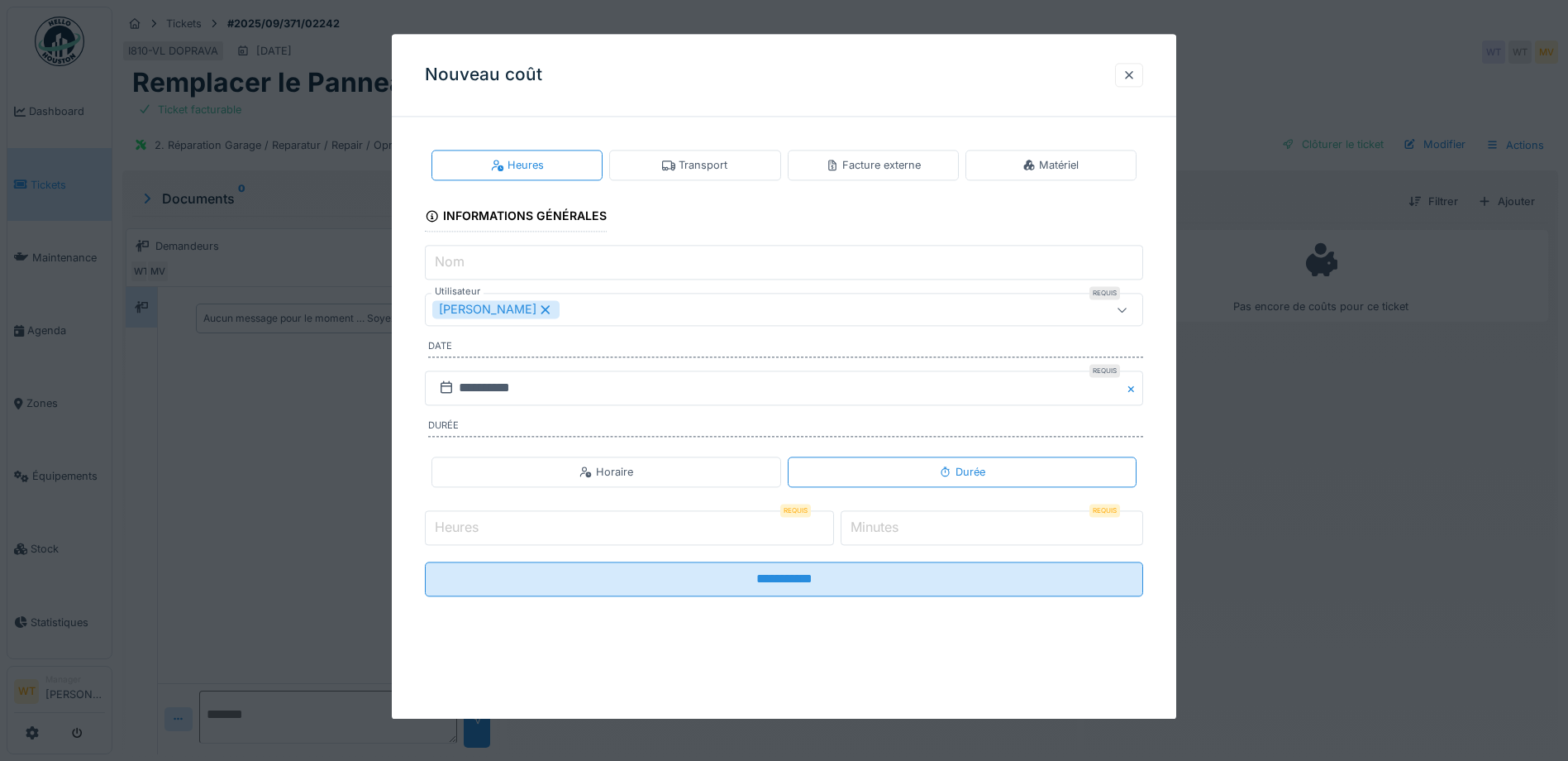
click at [915, 164] on div "Facture externe" at bounding box center [873, 165] width 95 height 16
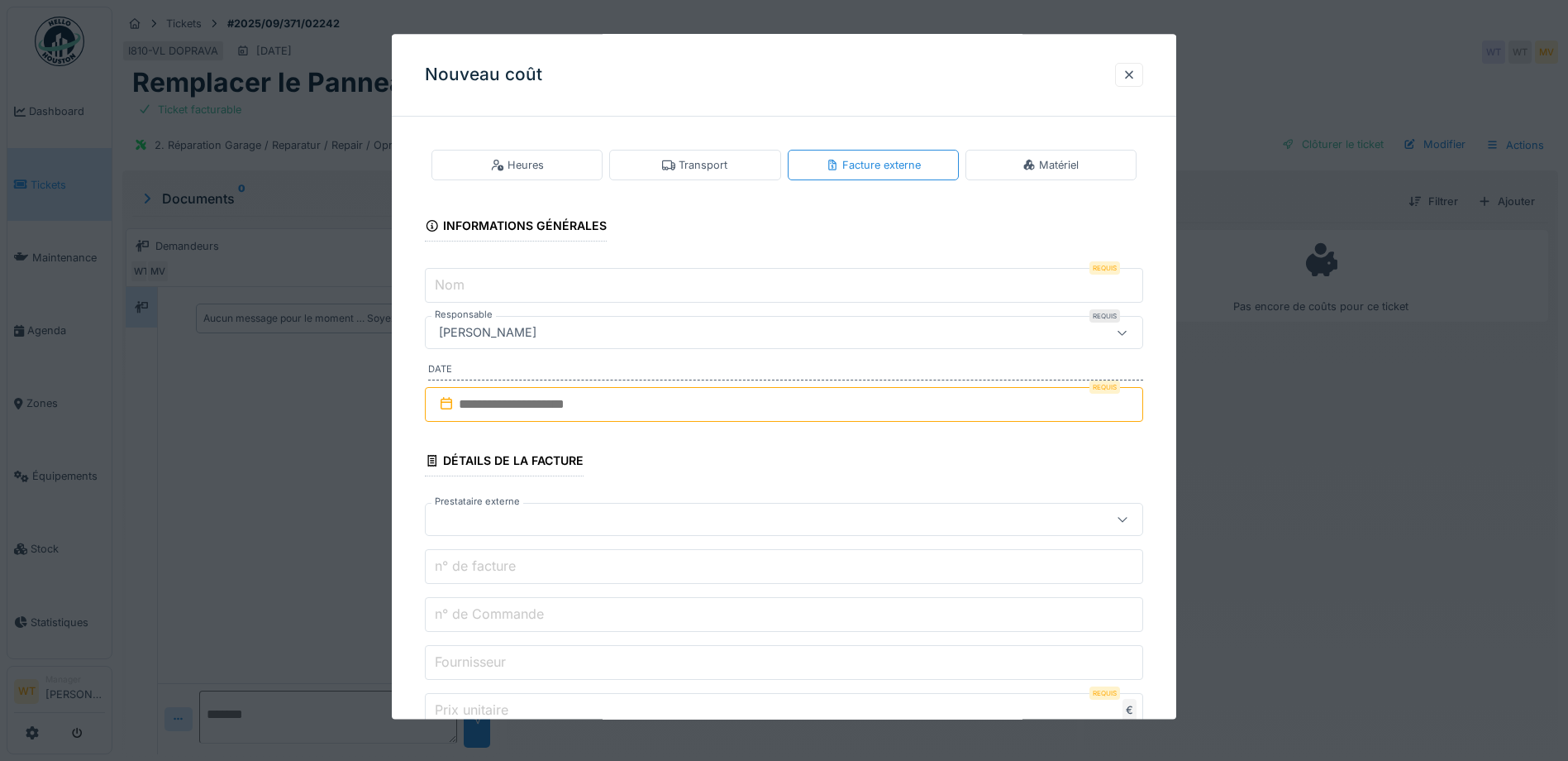
click at [647, 275] on input "Nom" at bounding box center [784, 286] width 719 height 35
type input "**********"
click at [602, 396] on input "text" at bounding box center [784, 404] width 719 height 35
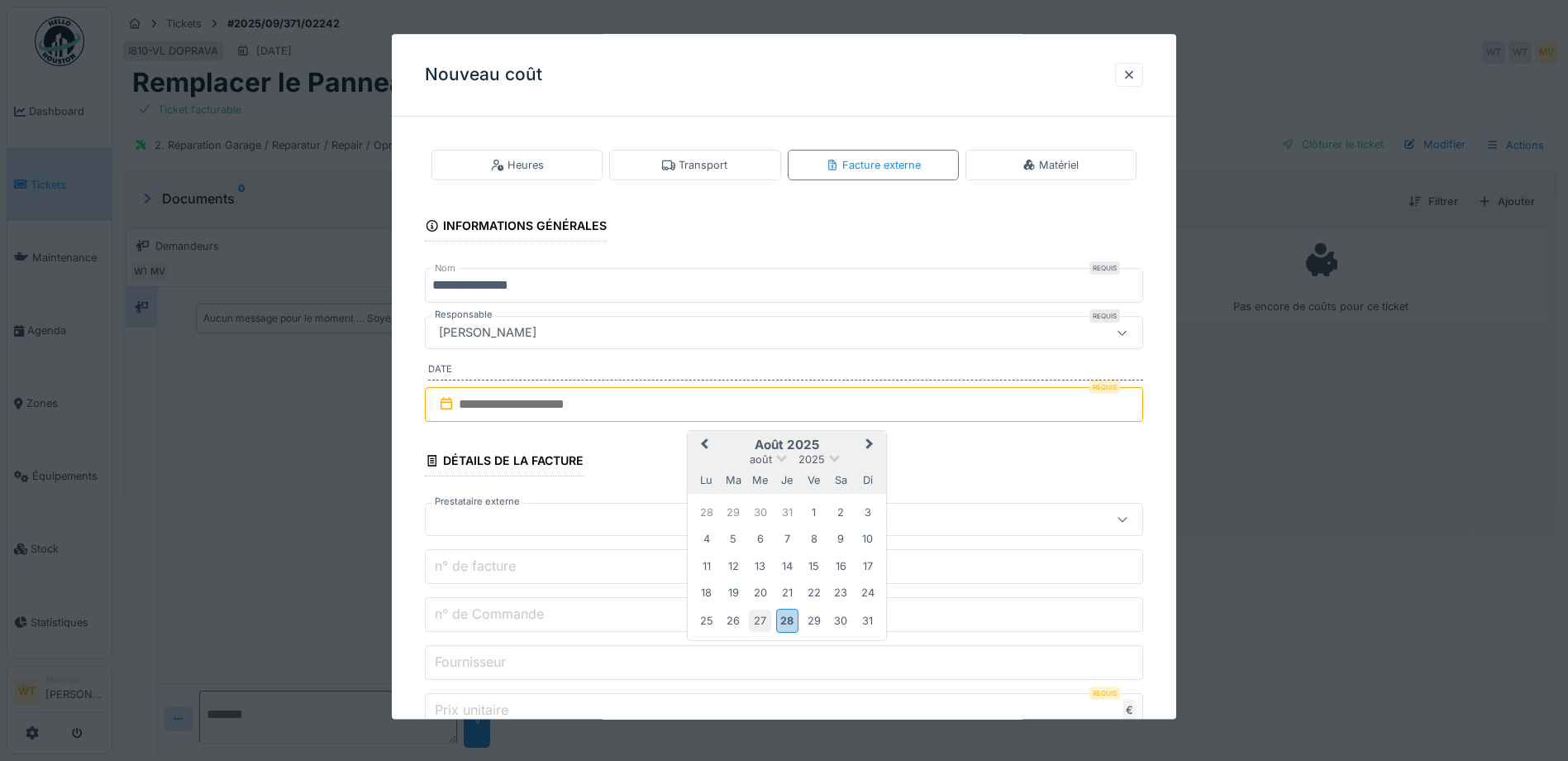
click at [762, 616] on div "27" at bounding box center [760, 620] width 22 height 22
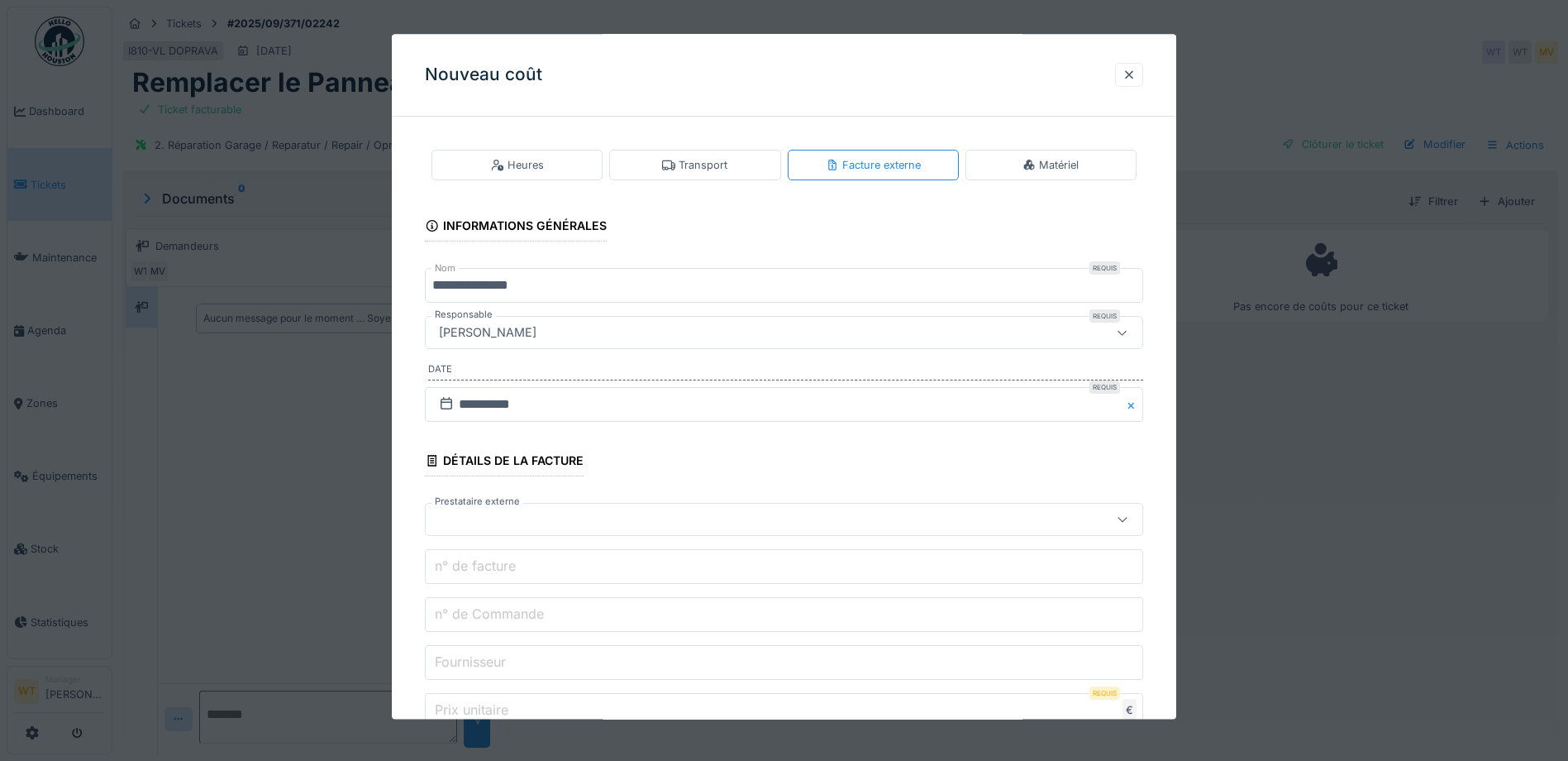
click at [532, 517] on div at bounding box center [741, 519] width 620 height 18
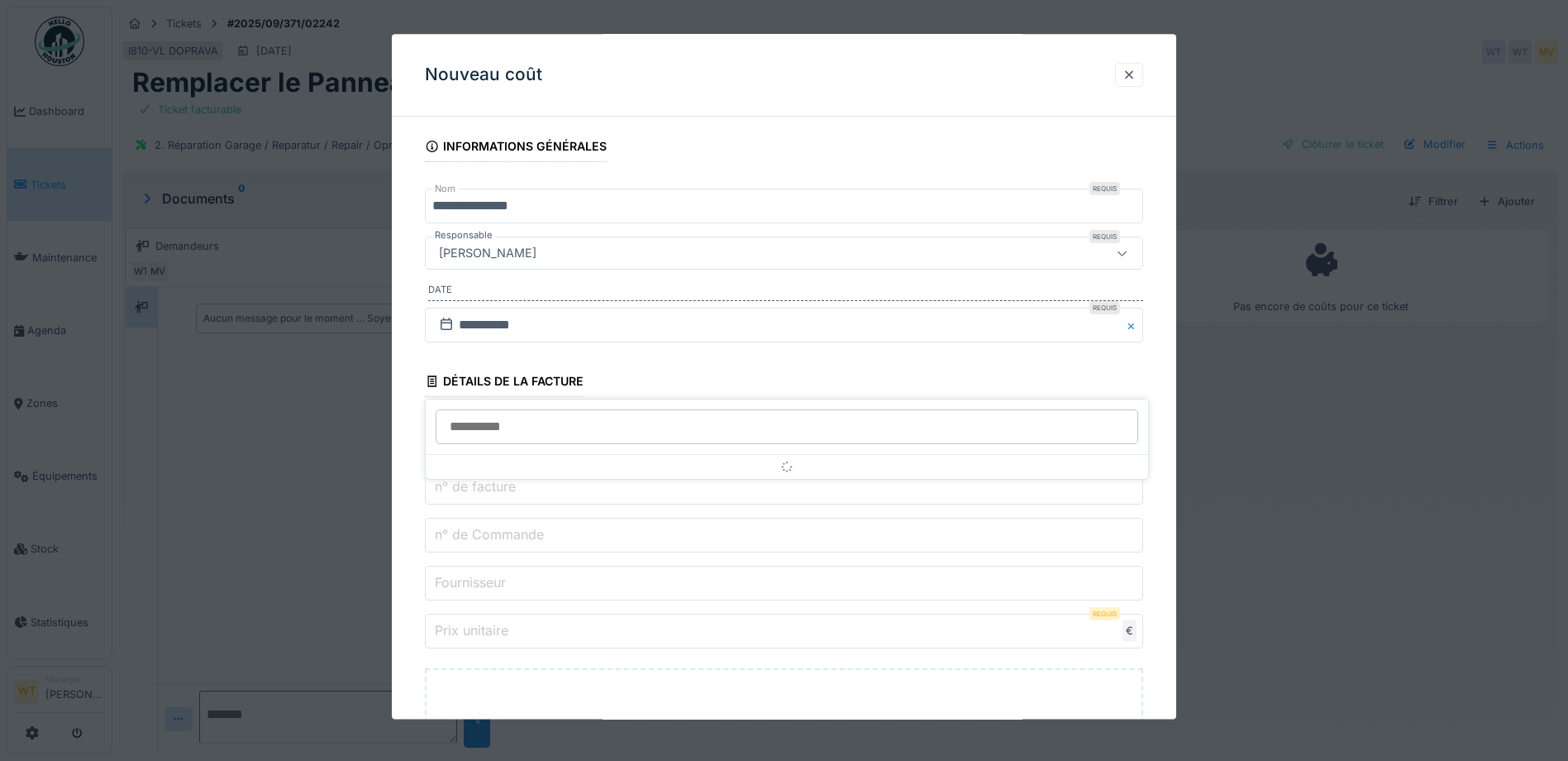
scroll to position [143, 0]
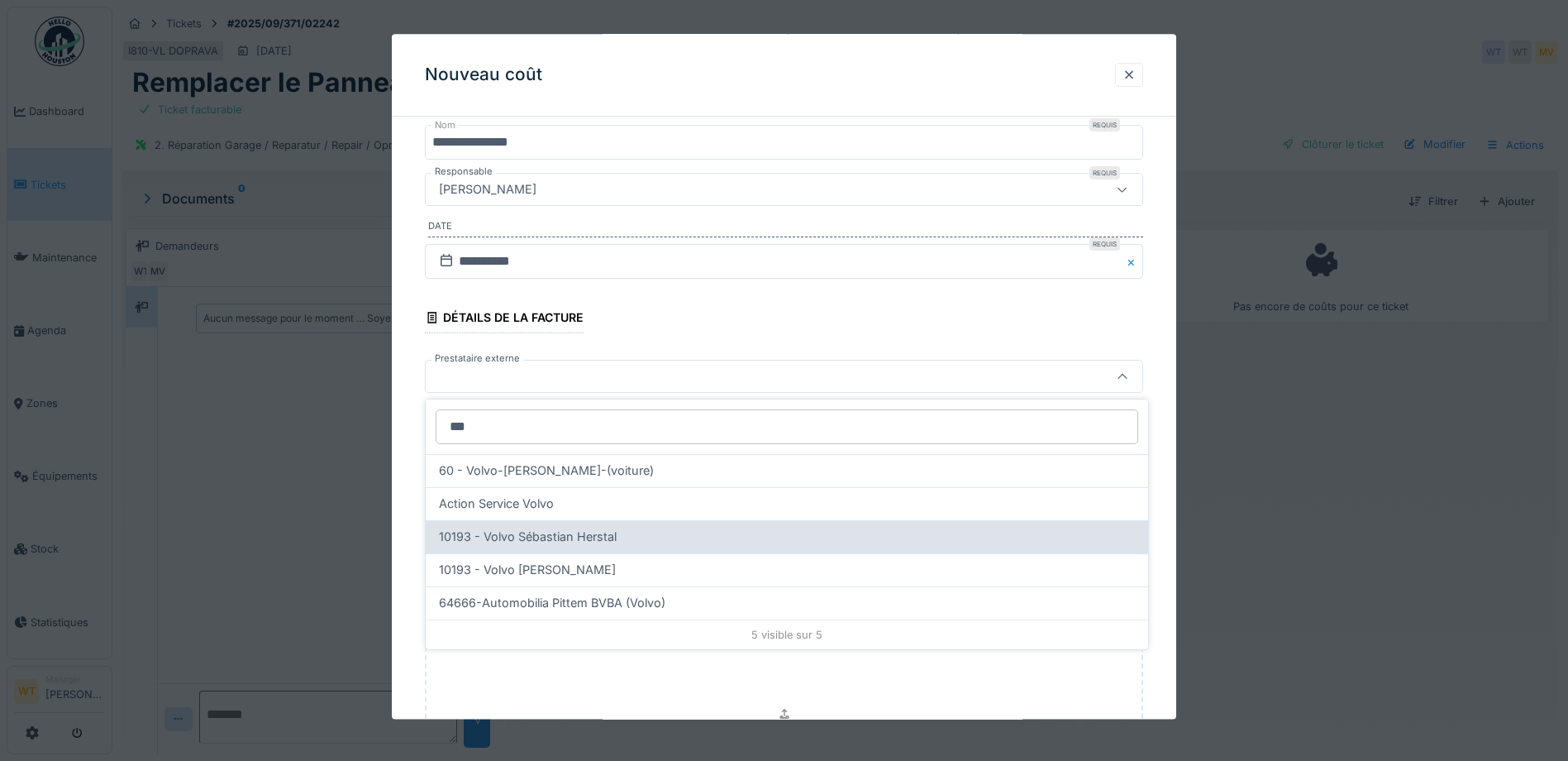
type input "***"
click at [551, 530] on span "10193 - Volvo Sébastian Herstal" at bounding box center [528, 536] width 178 height 18
type input "*****"
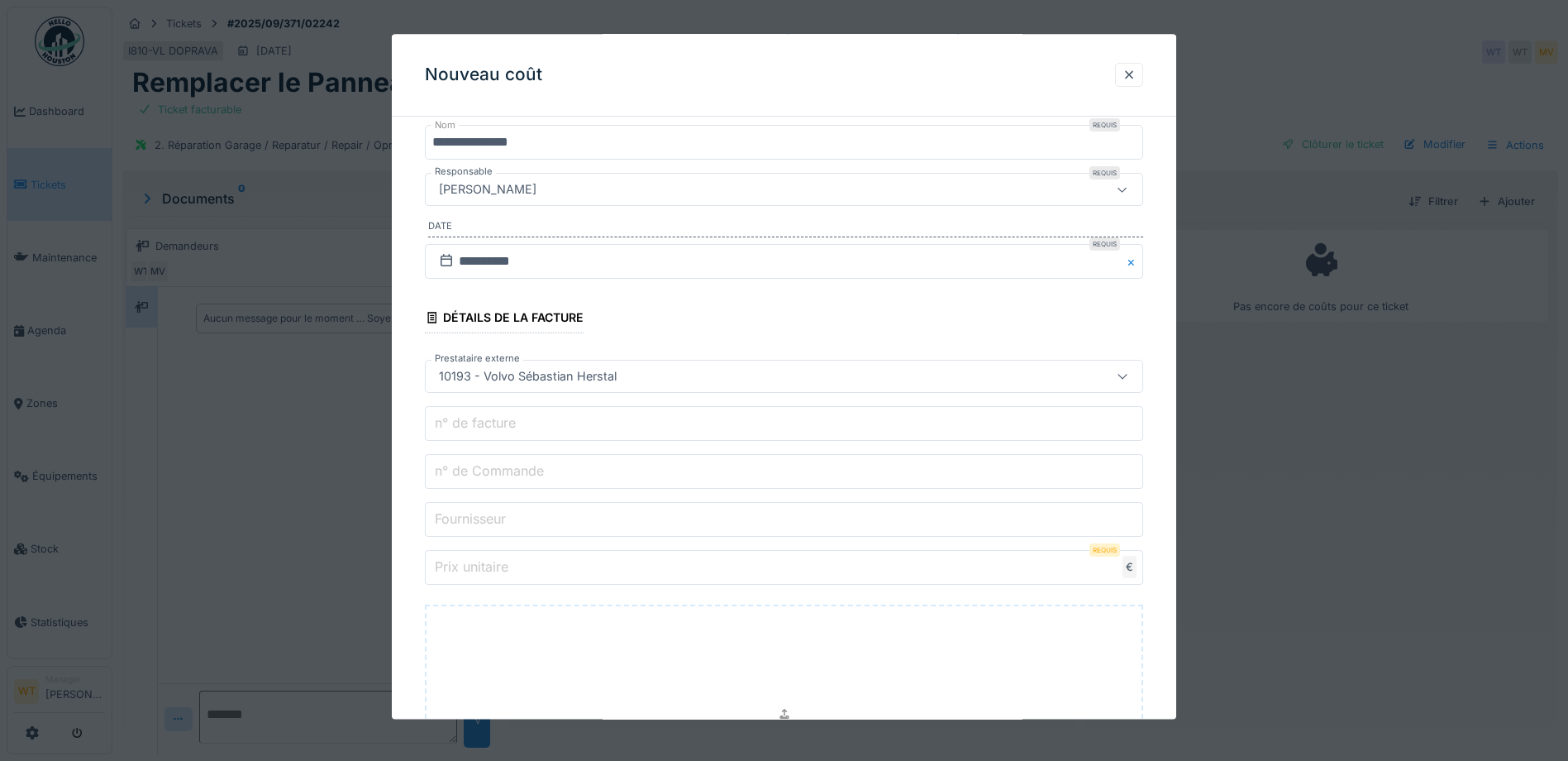
click at [565, 467] on input "n° de Commande" at bounding box center [784, 471] width 719 height 35
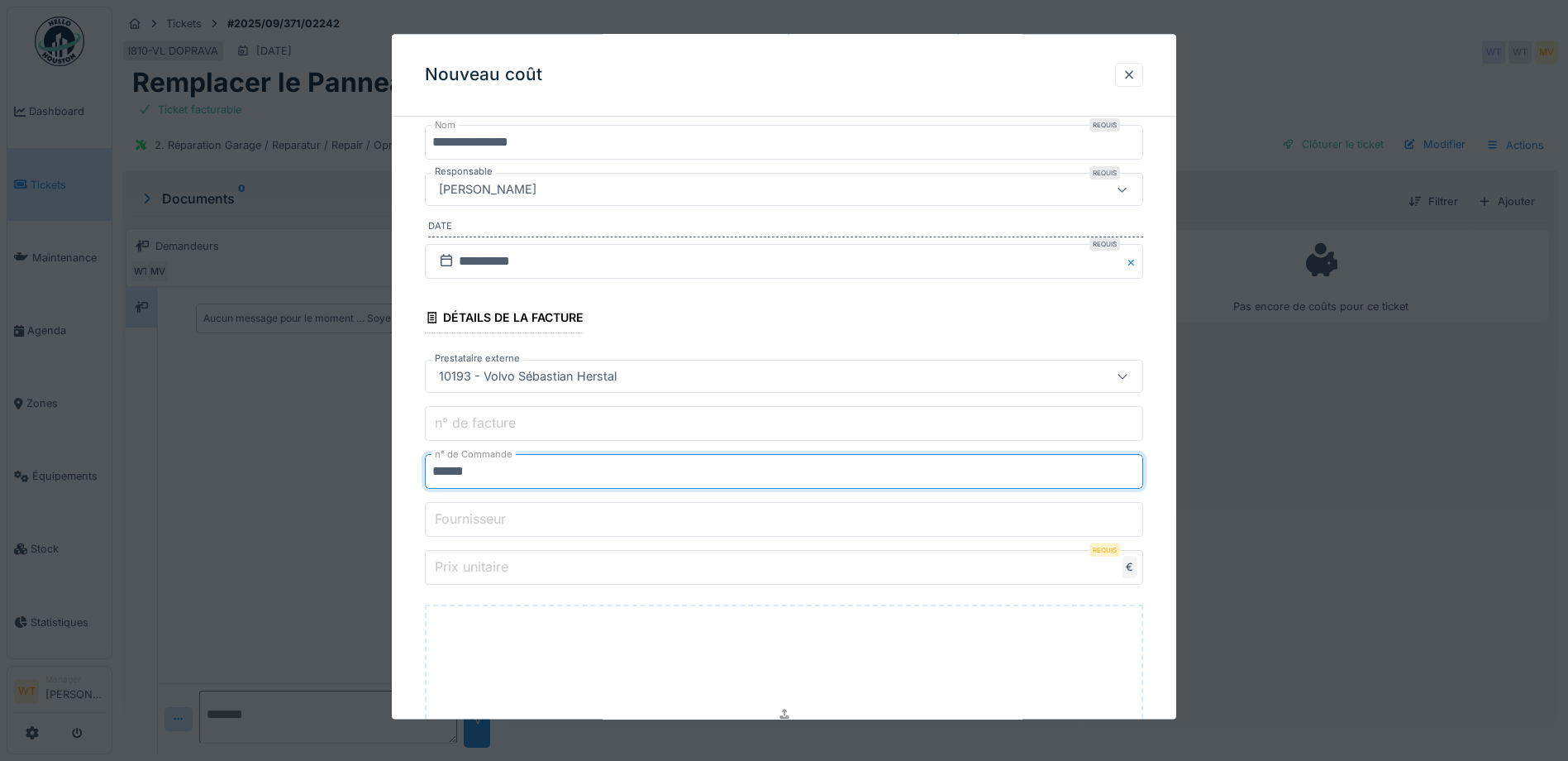
type input "******"
click at [537, 555] on input "Prix unitaire" at bounding box center [784, 567] width 719 height 35
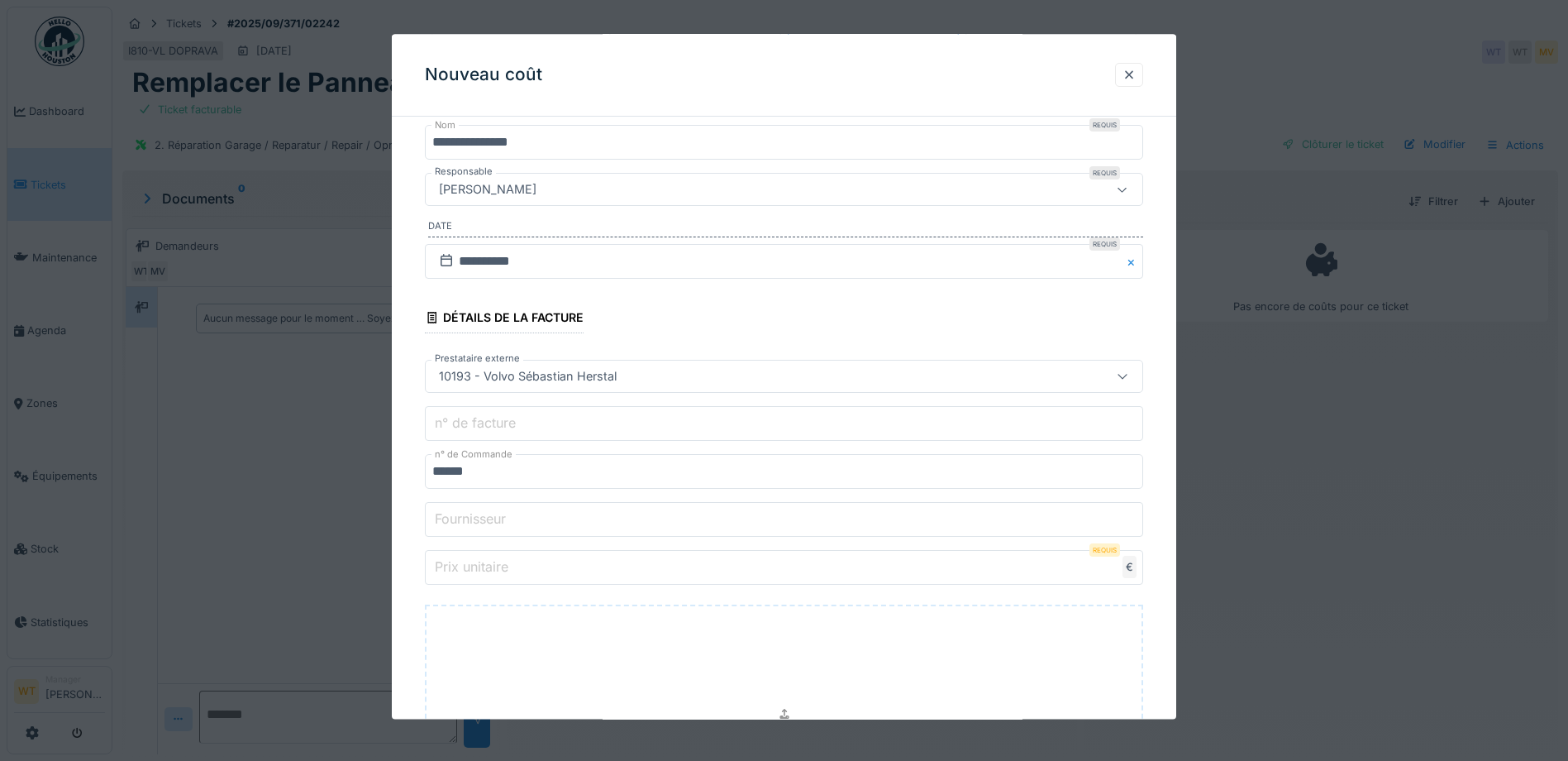
click at [490, 580] on input "Prix unitaire" at bounding box center [784, 567] width 719 height 35
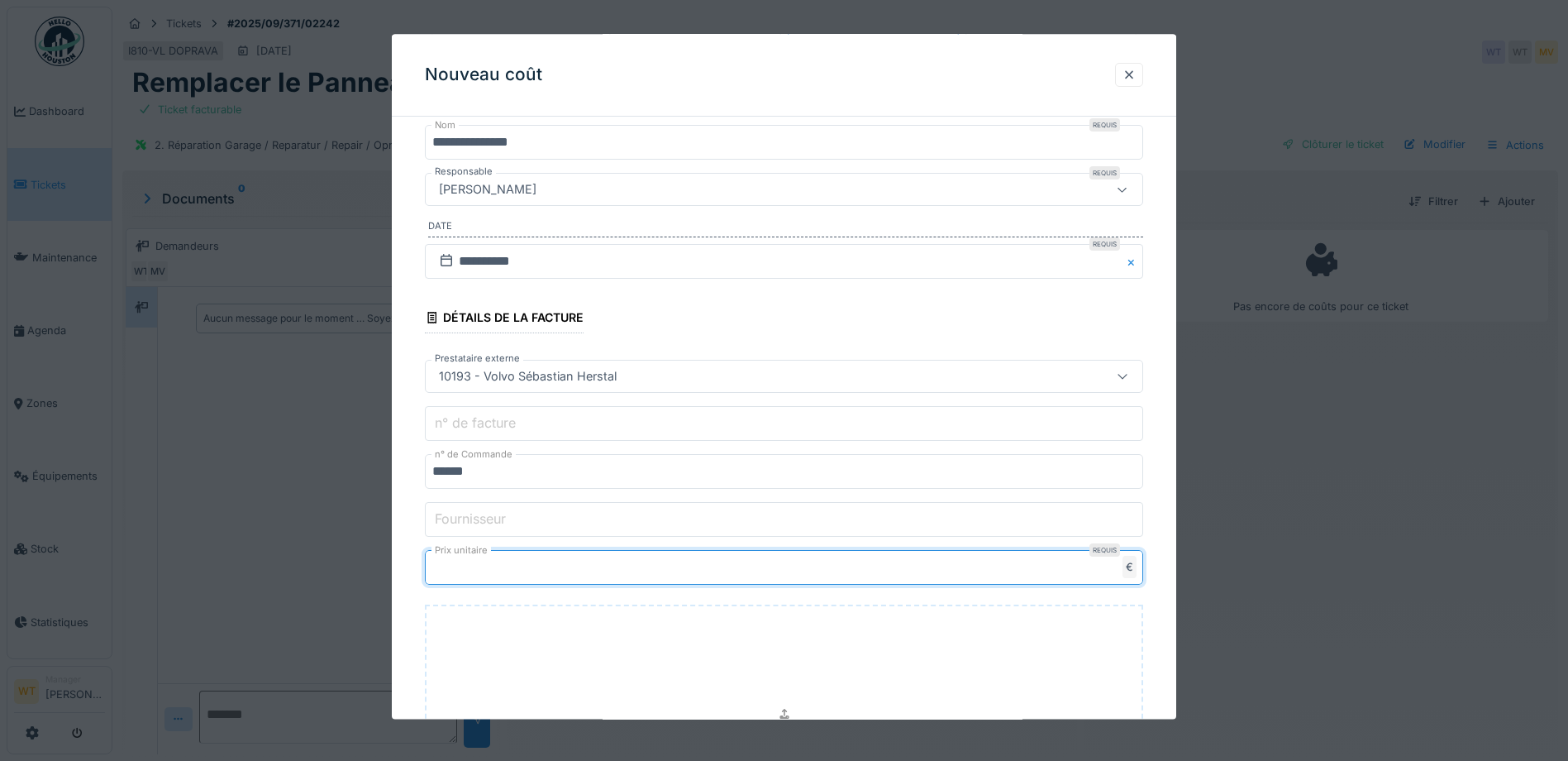
type input "****"
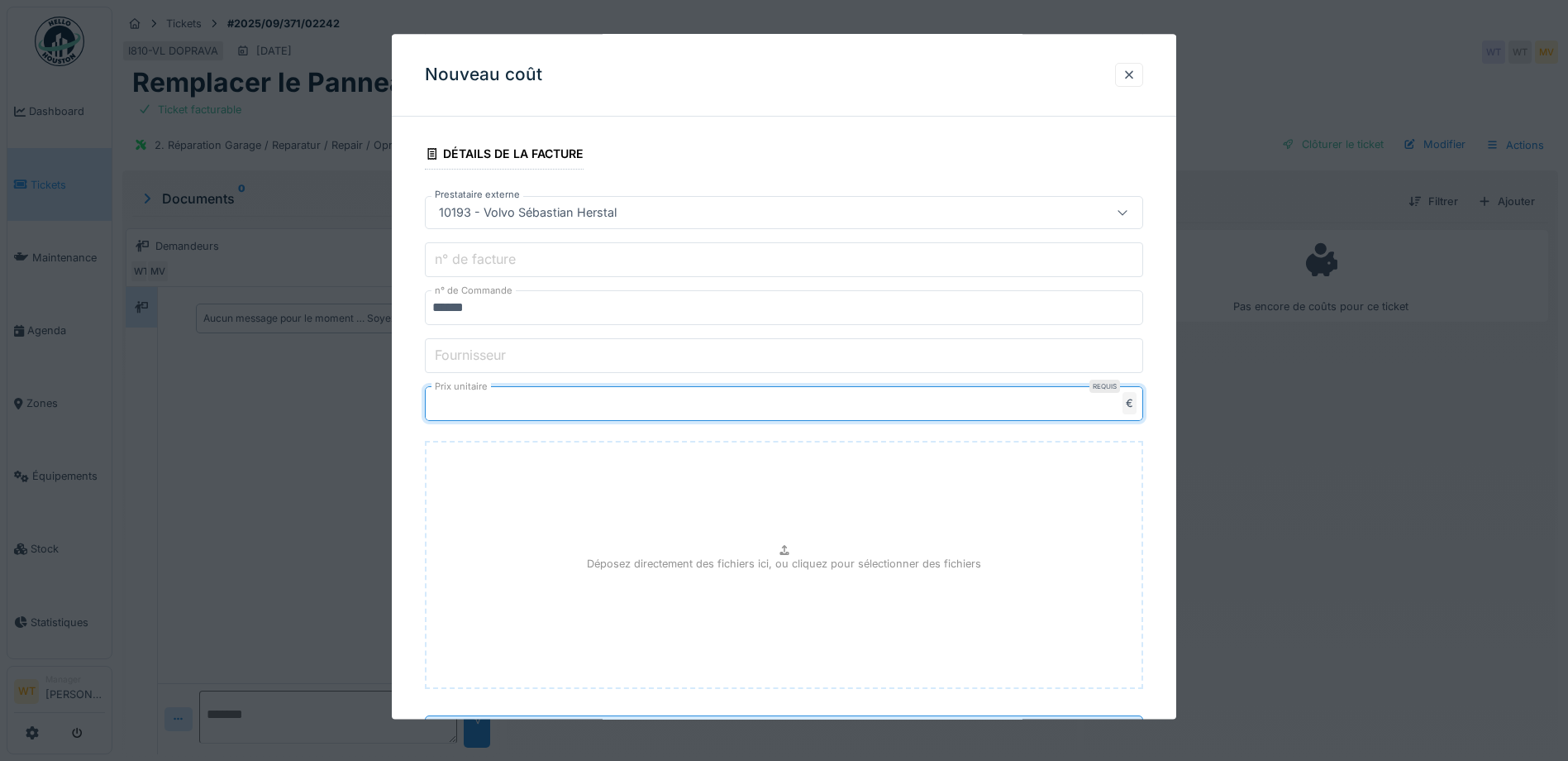
scroll to position [384, 0]
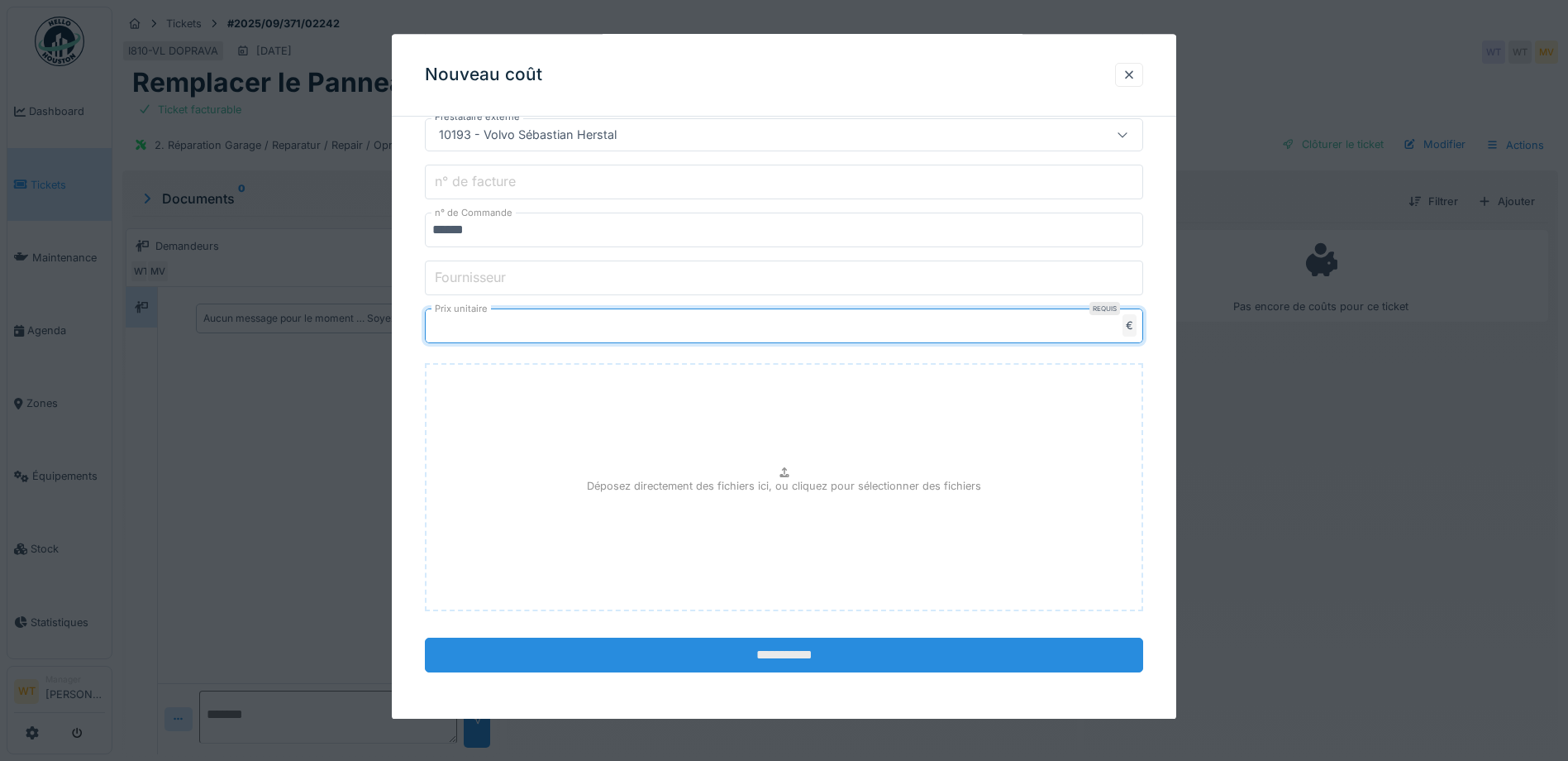
type input "*******"
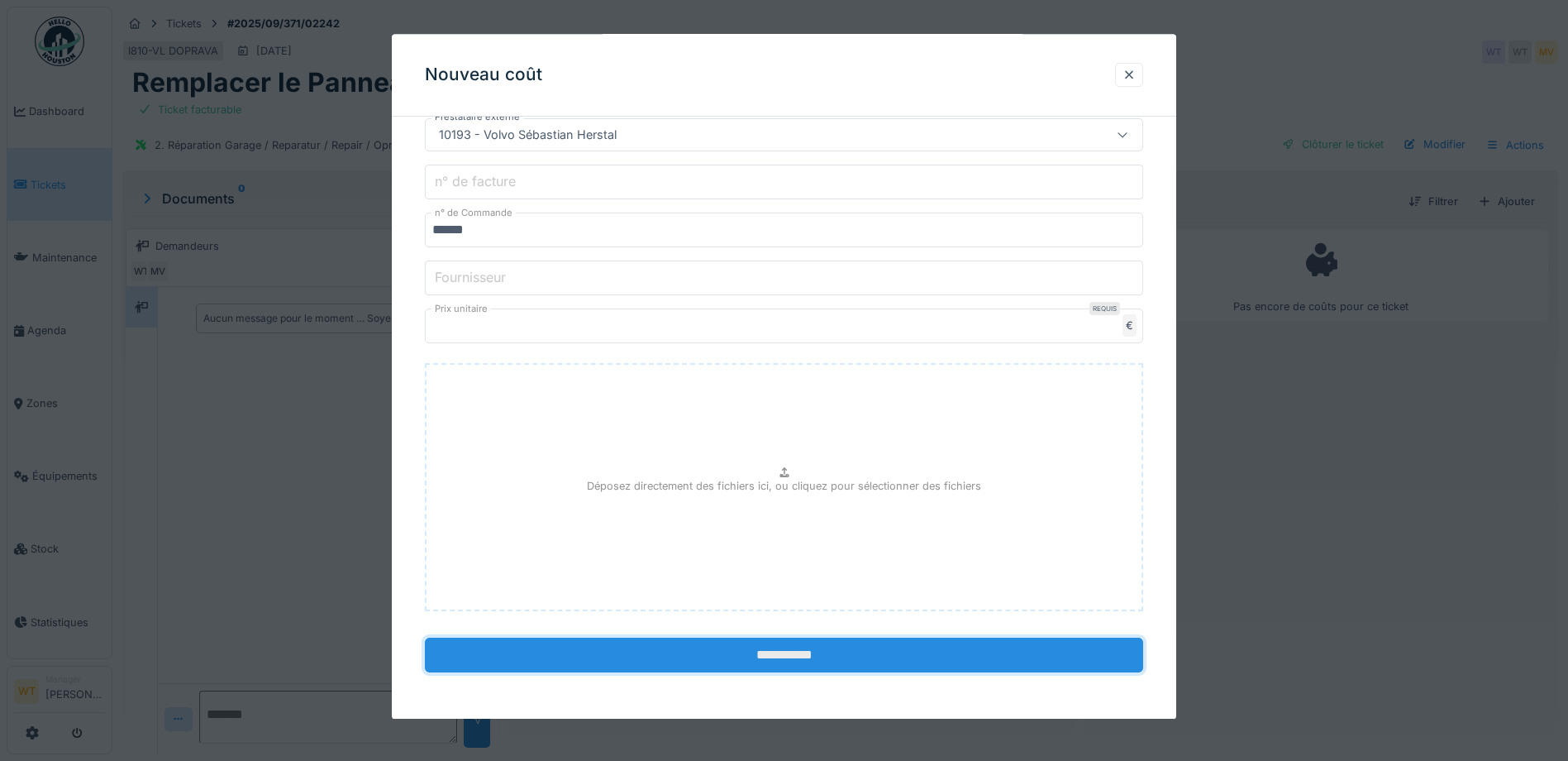
click at [667, 639] on input "**********" at bounding box center [784, 655] width 719 height 35
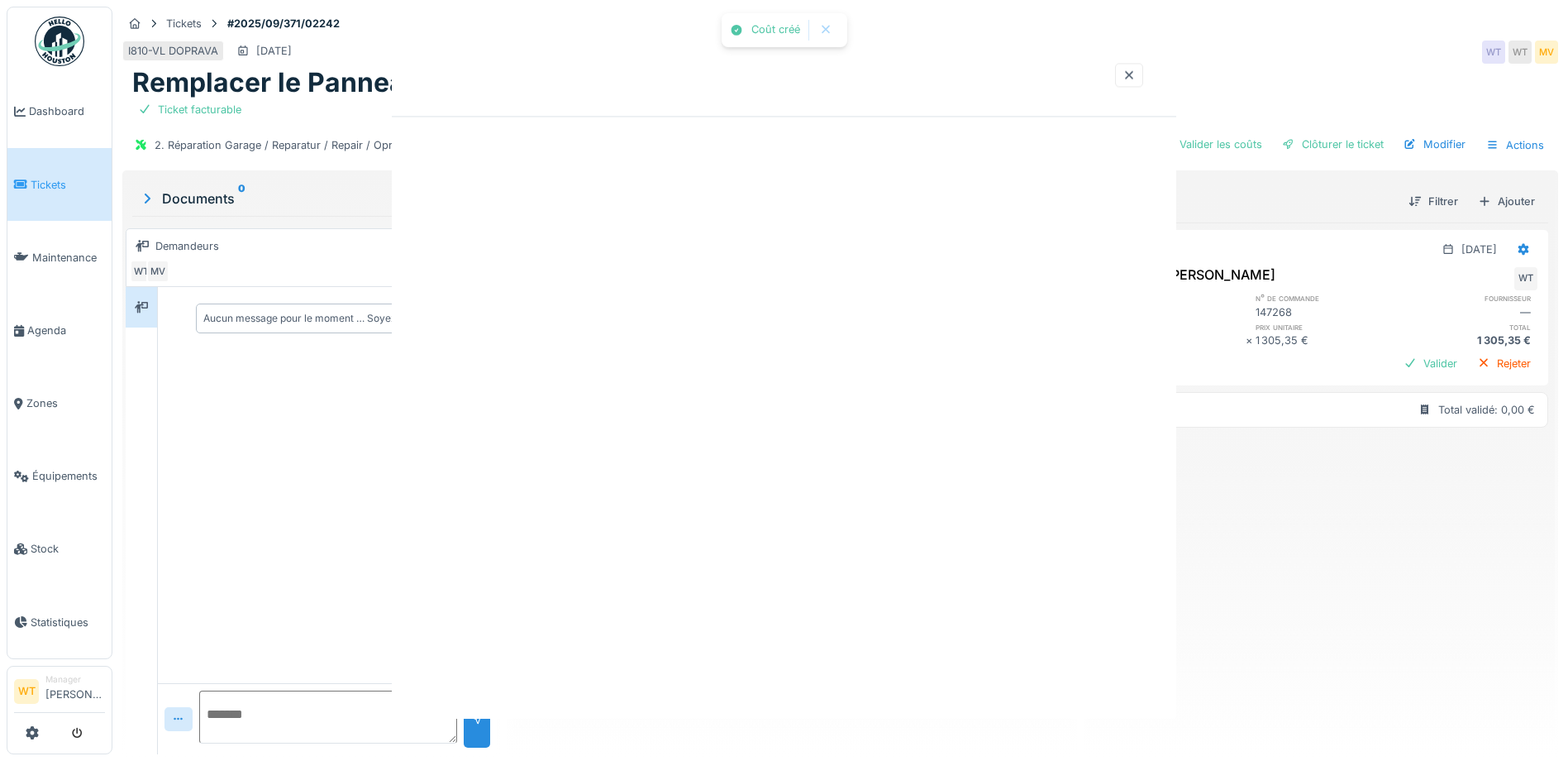
scroll to position [0, 0]
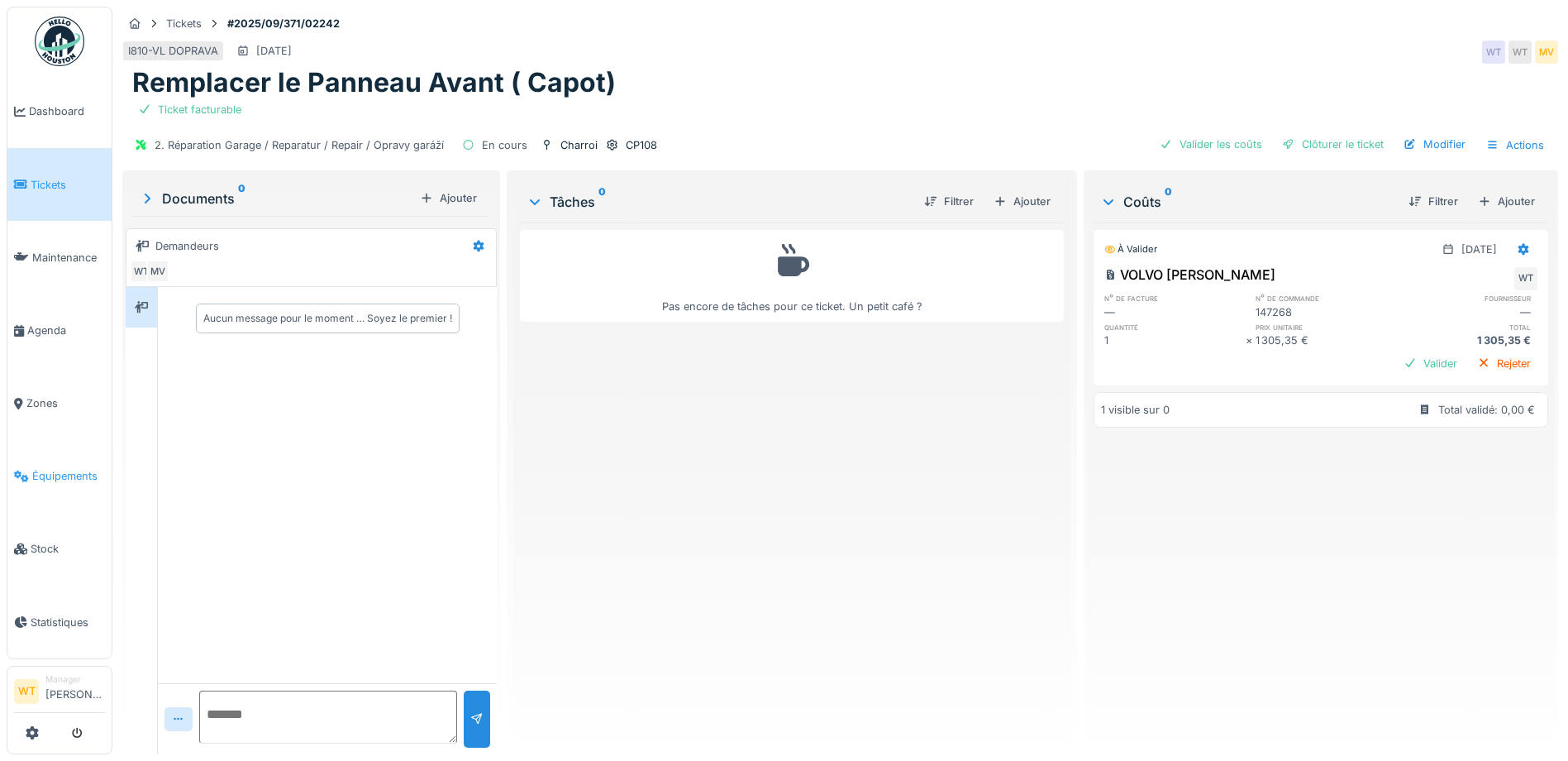
click at [63, 468] on span "Équipements" at bounding box center [68, 475] width 73 height 16
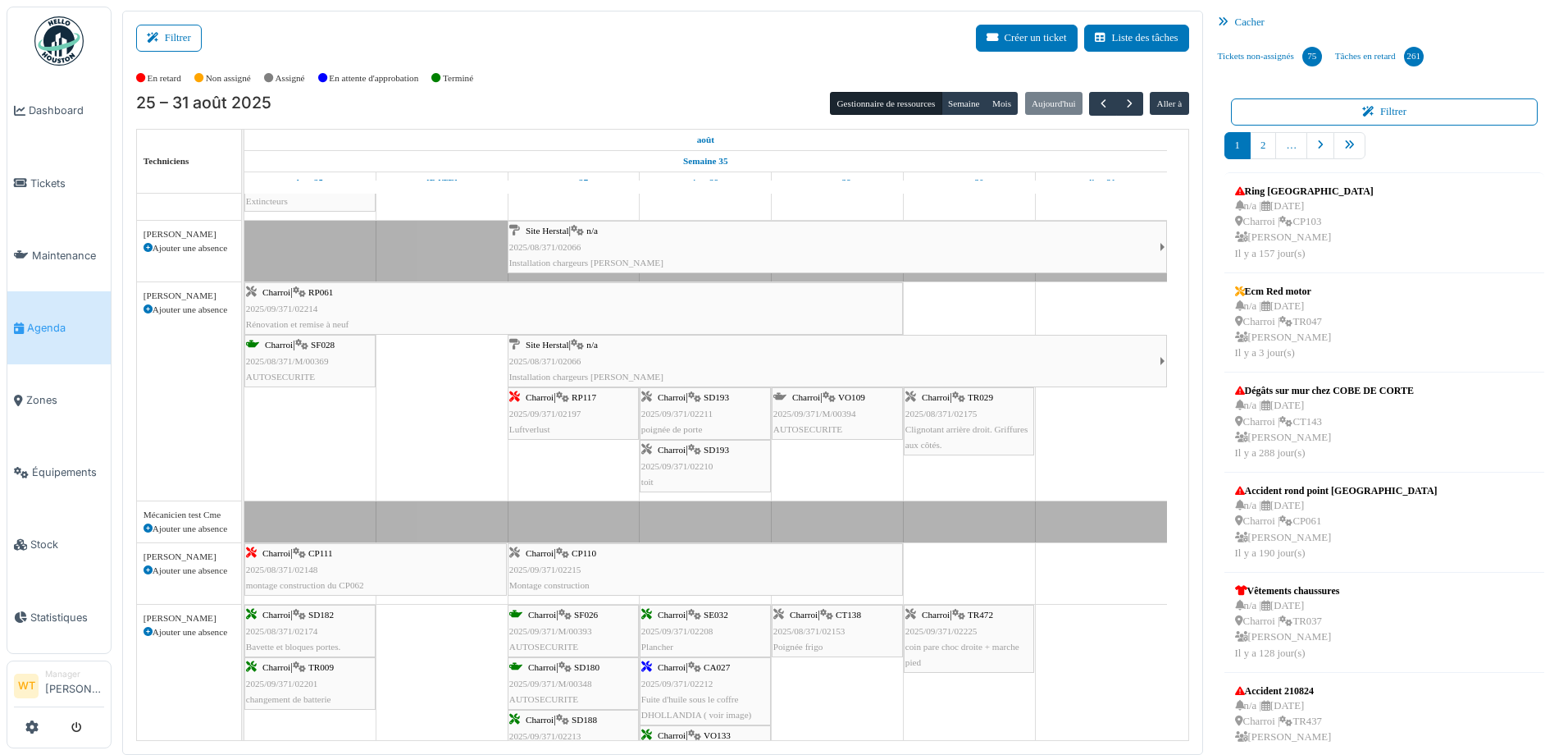
scroll to position [49, 0]
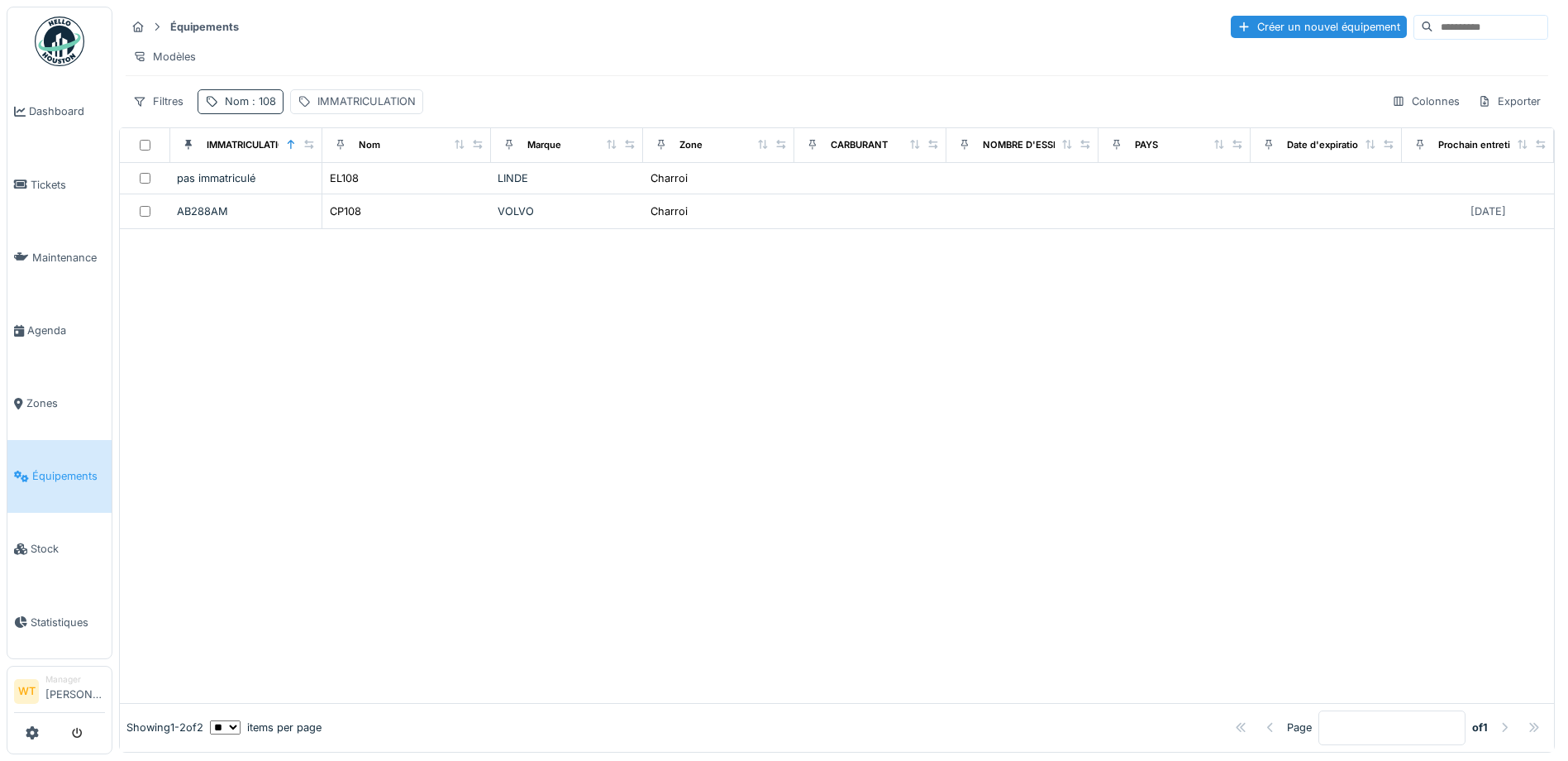
click at [274, 108] on span ": 108" at bounding box center [262, 100] width 27 height 12
click at [354, 193] on icon at bounding box center [350, 193] width 8 height 8
click at [321, 195] on input "Nom" at bounding box center [288, 193] width 165 height 35
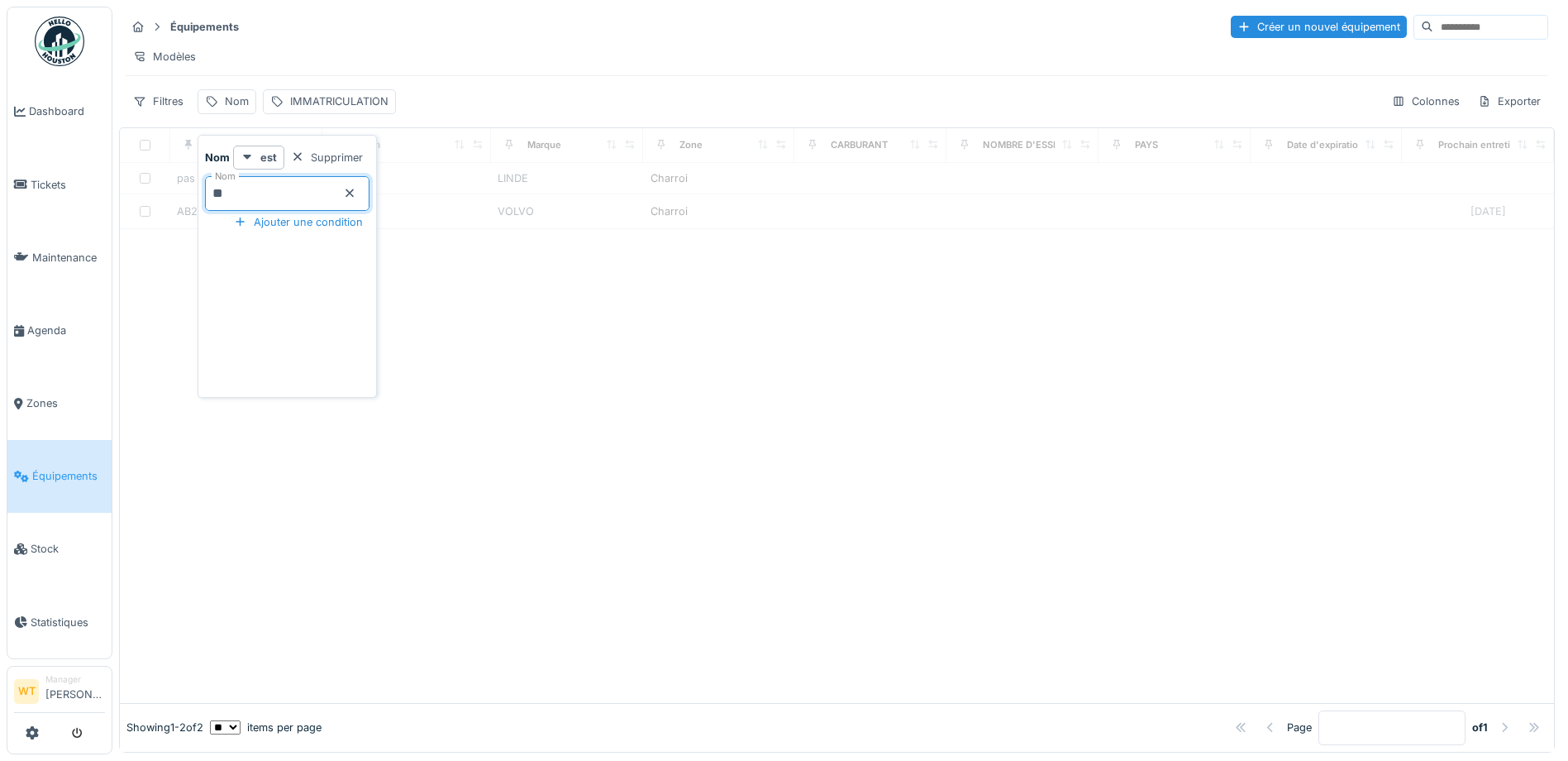
type input "**"
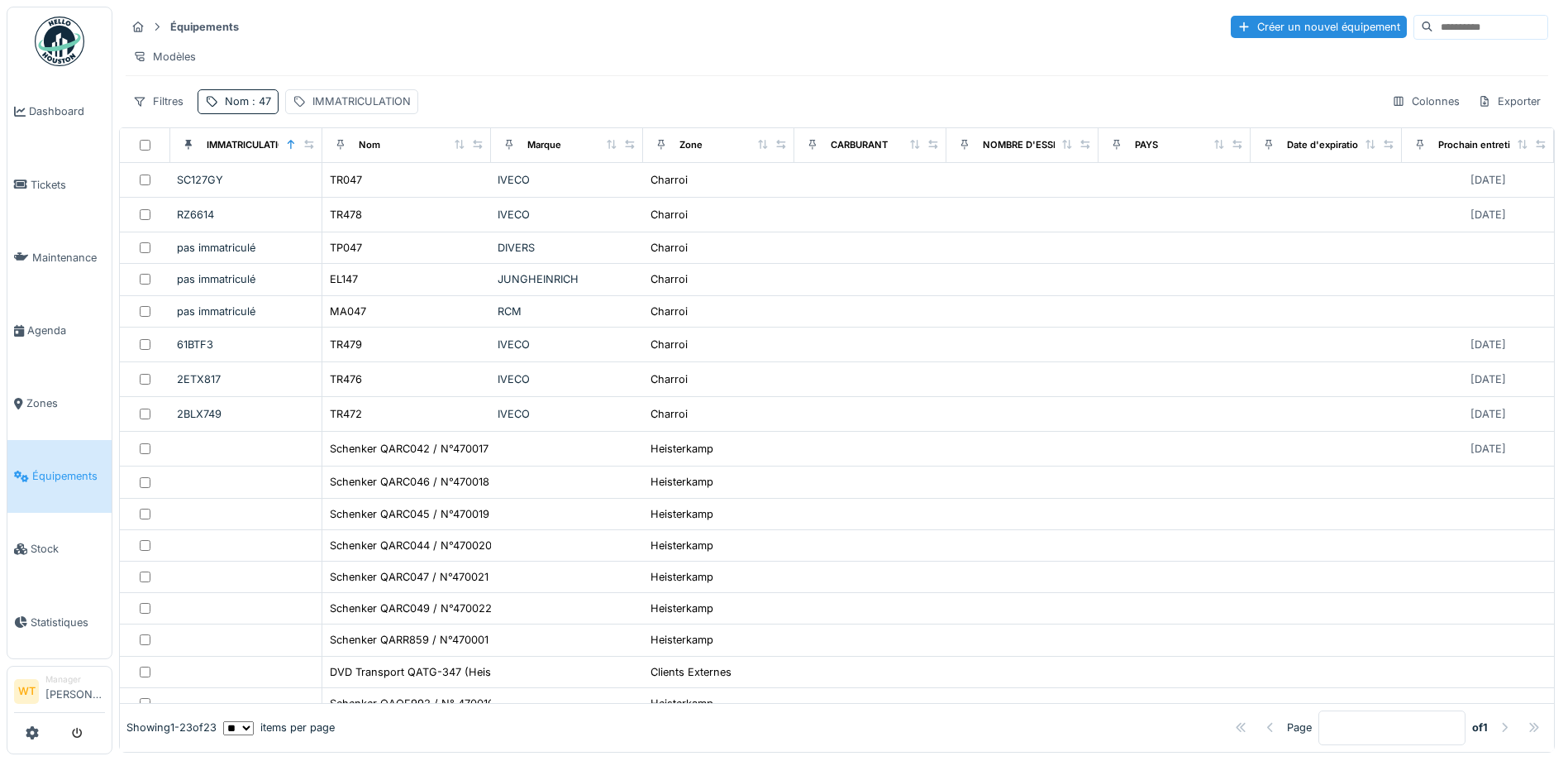
click at [572, 56] on div "Modèles" at bounding box center [837, 57] width 1423 height 24
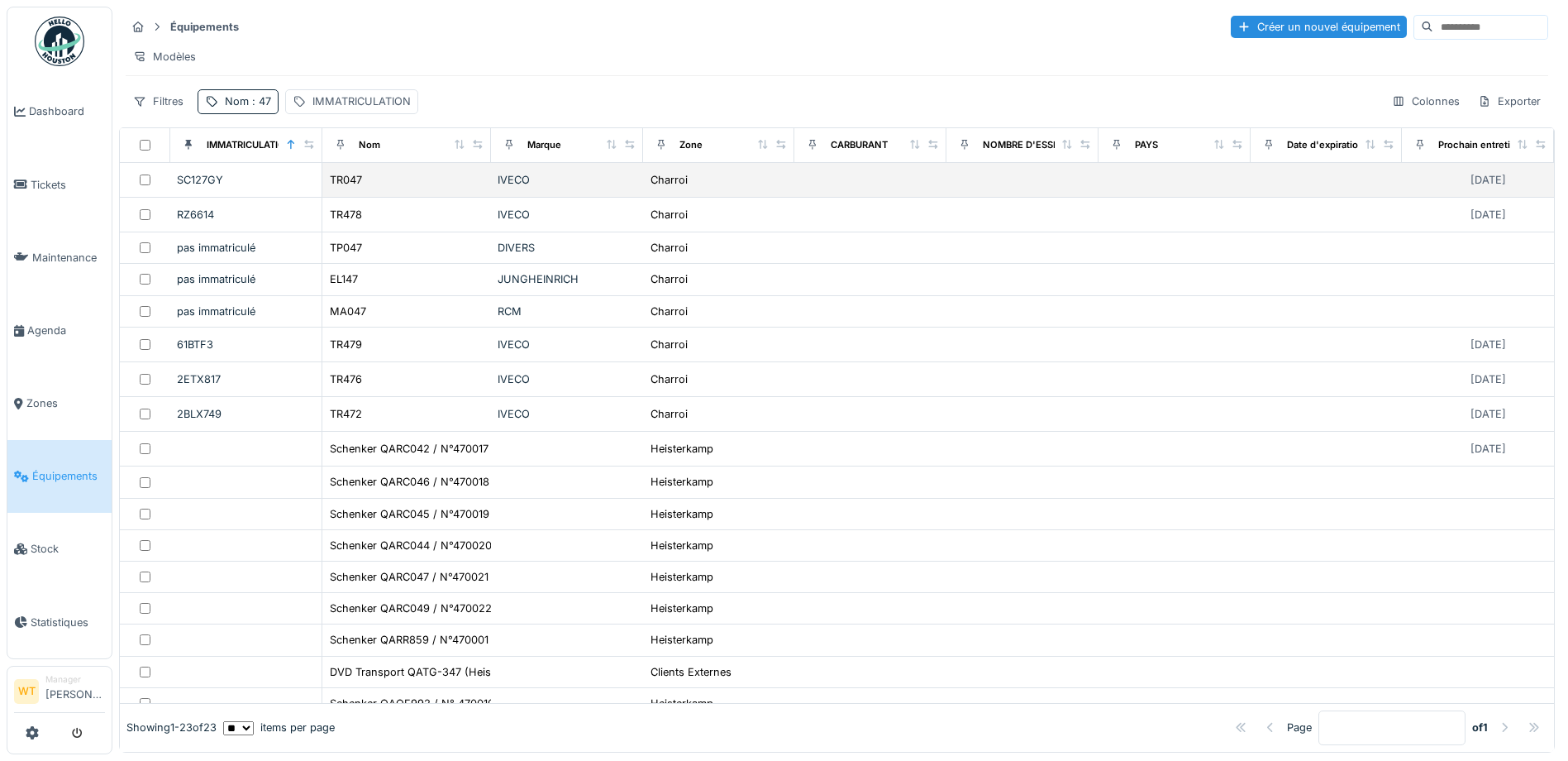
click at [377, 188] on div "TR047" at bounding box center [407, 180] width 156 height 18
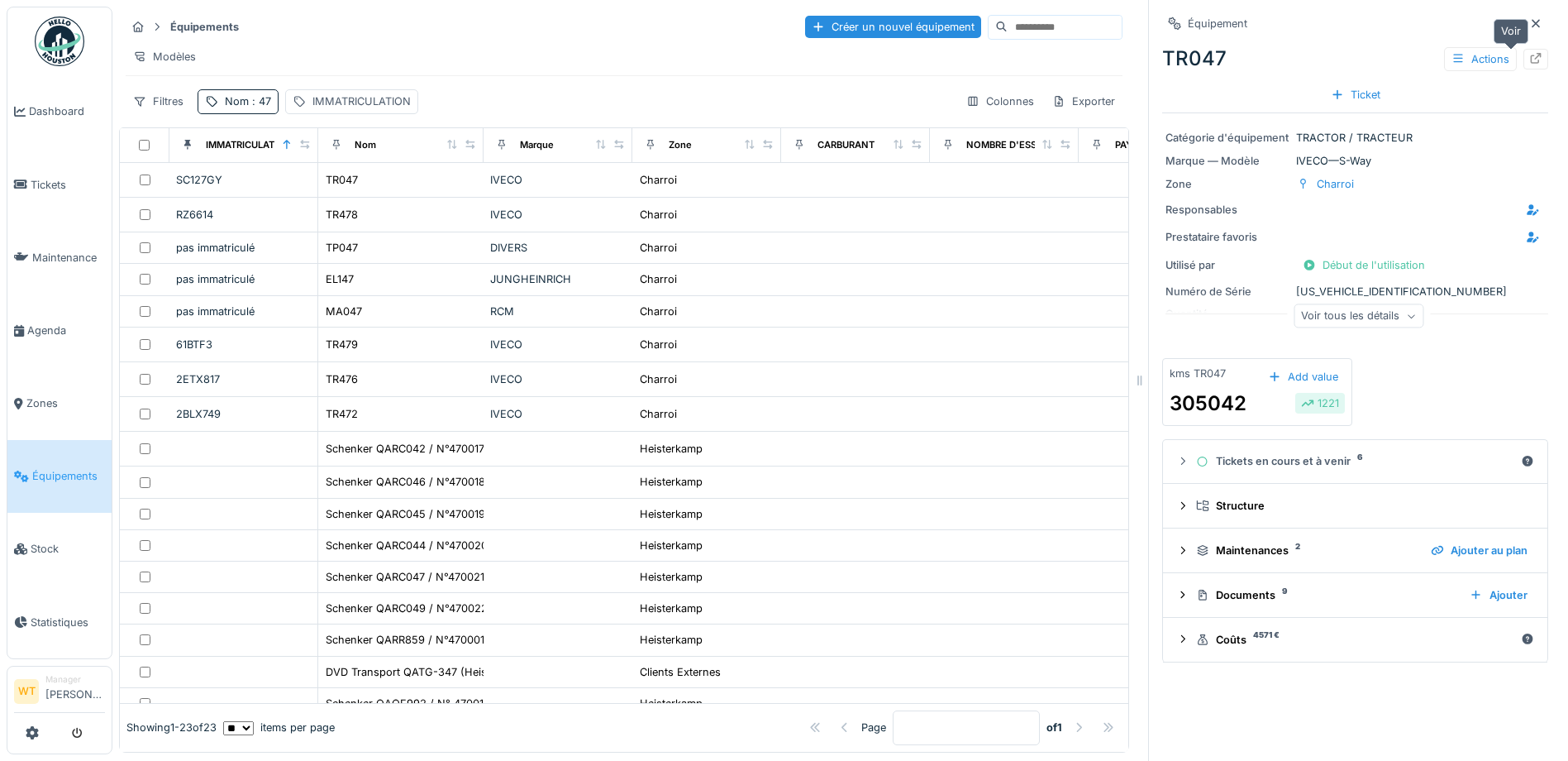
click at [1524, 60] on div "Équipement TR047 Actions Ticket Catégorie d'équipement TRACTOR / TRACTEUR Marqu…" at bounding box center [1354, 380] width 413 height 761
click at [1531, 63] on icon at bounding box center [1536, 57] width 10 height 10
